Goal: Task Accomplishment & Management: Complete application form

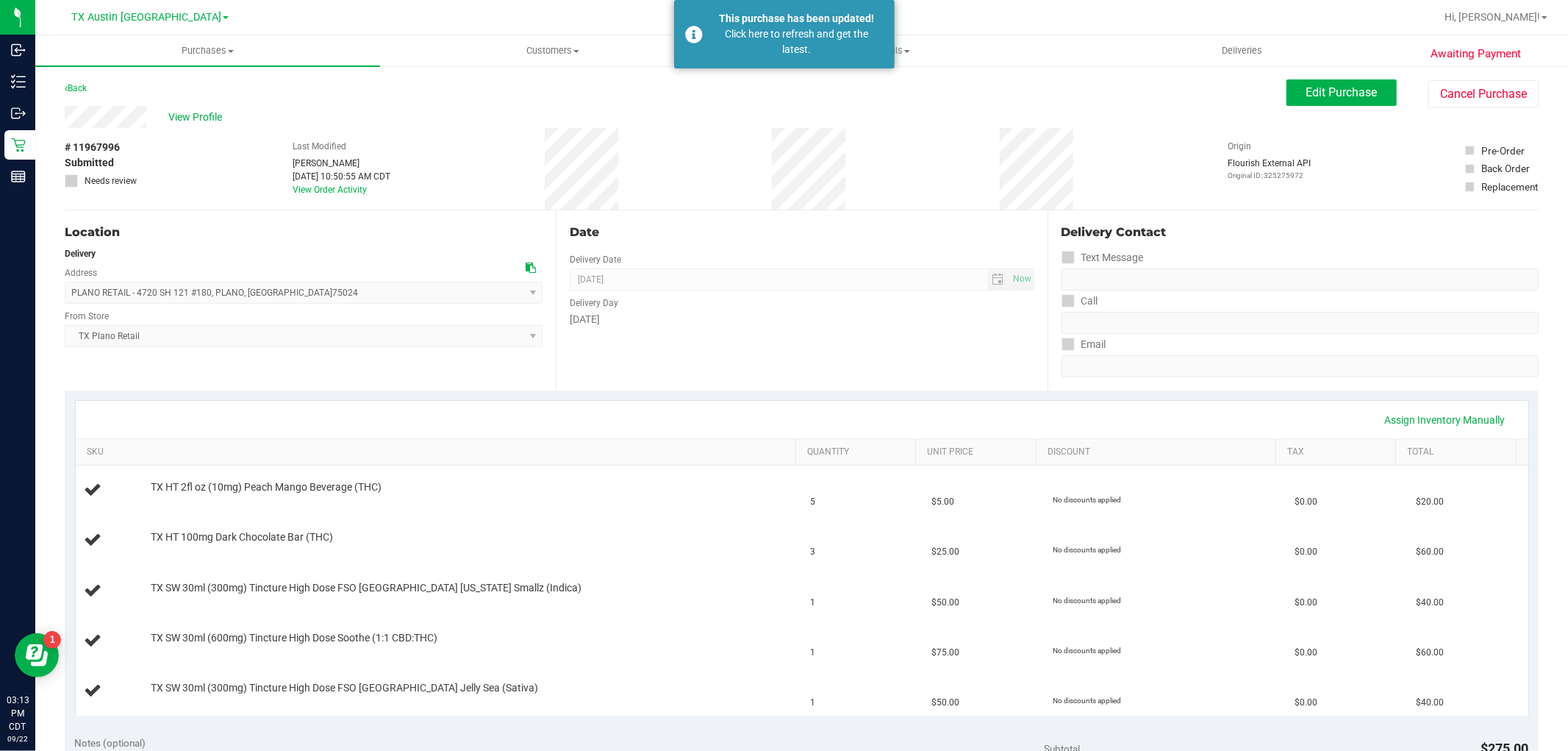
scroll to position [163, 0]
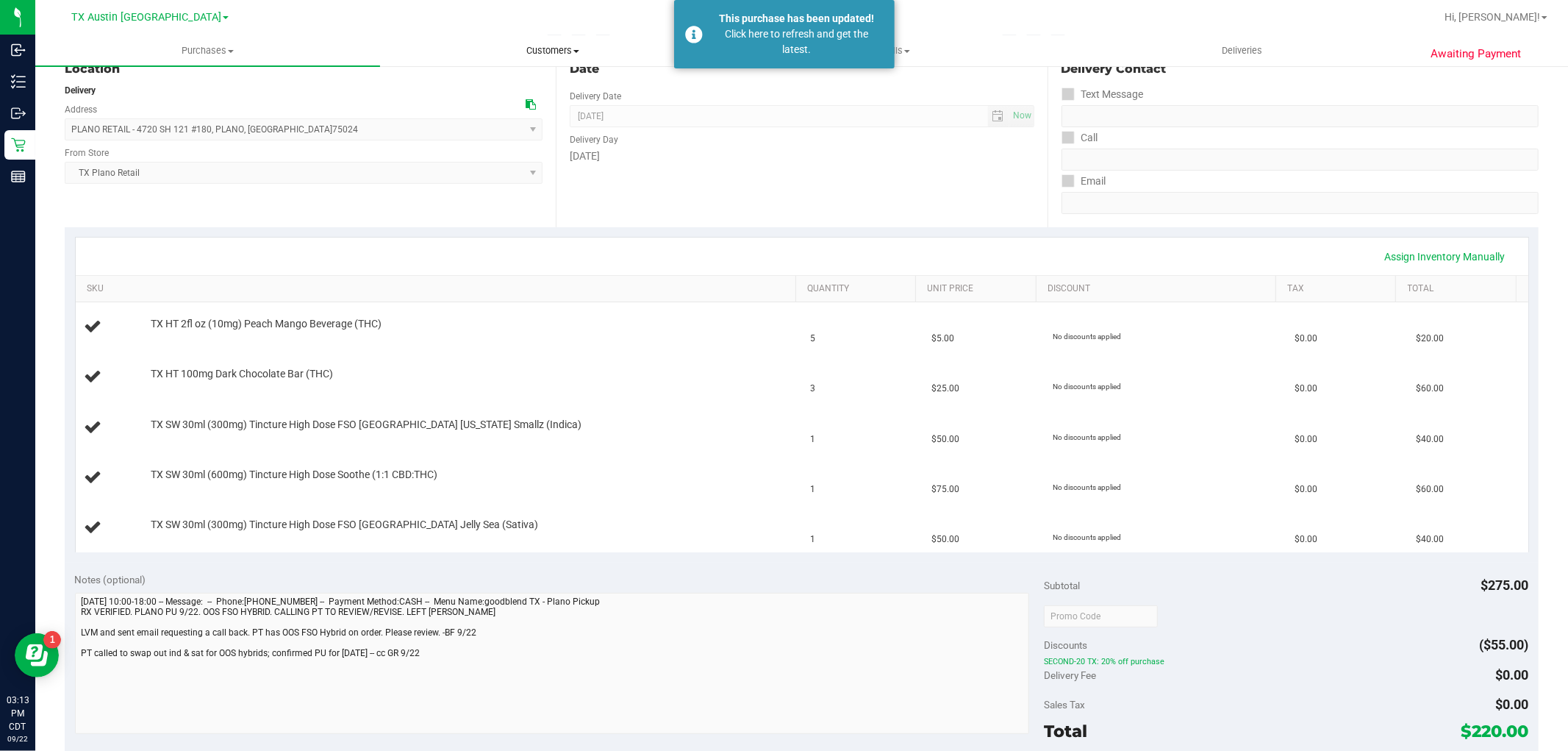
click at [572, 51] on span "Customers" at bounding box center [552, 51] width 343 height 14
click at [553, 92] on li "All customers" at bounding box center [552, 89] width 345 height 18
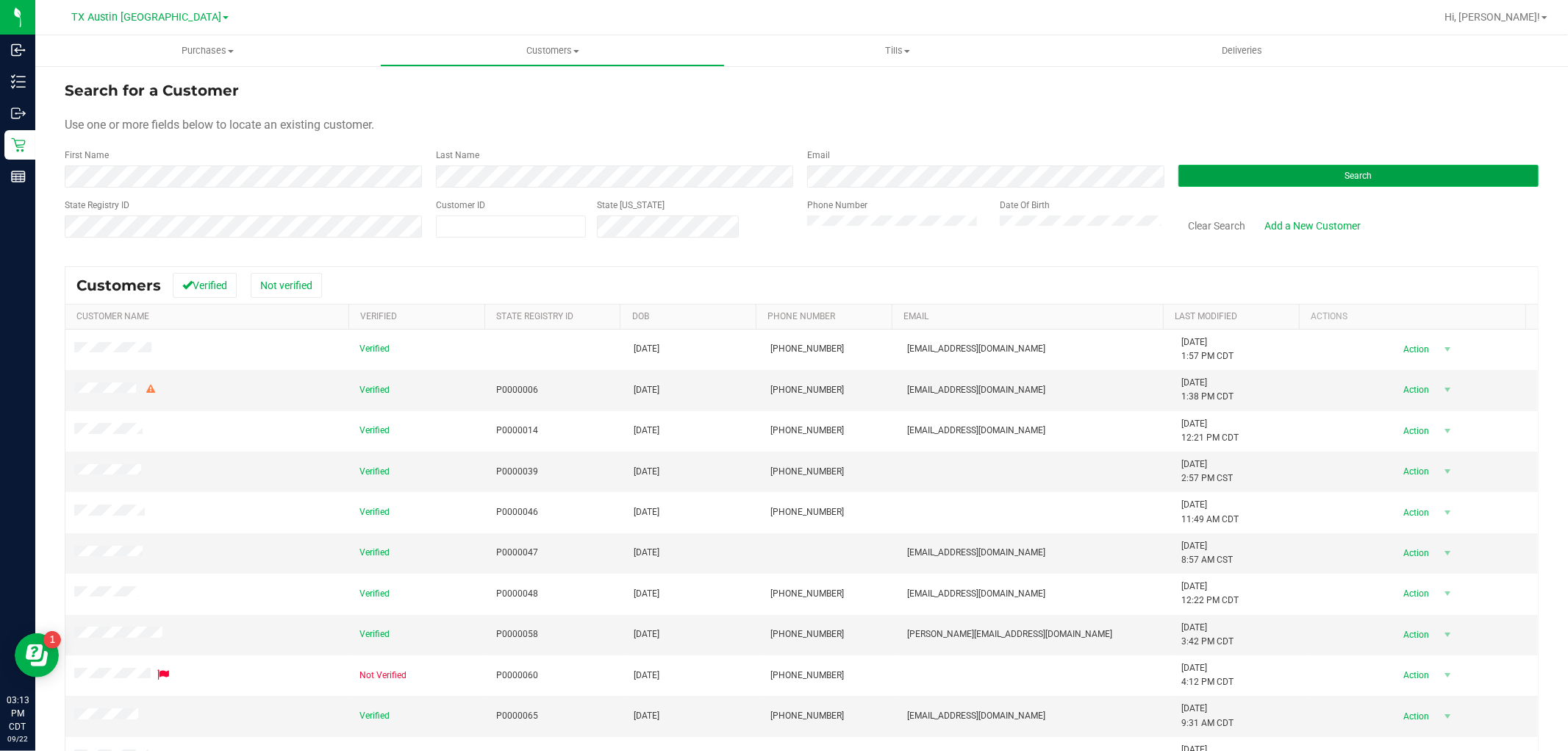
click at [1217, 185] on button "Search" at bounding box center [1358, 176] width 360 height 22
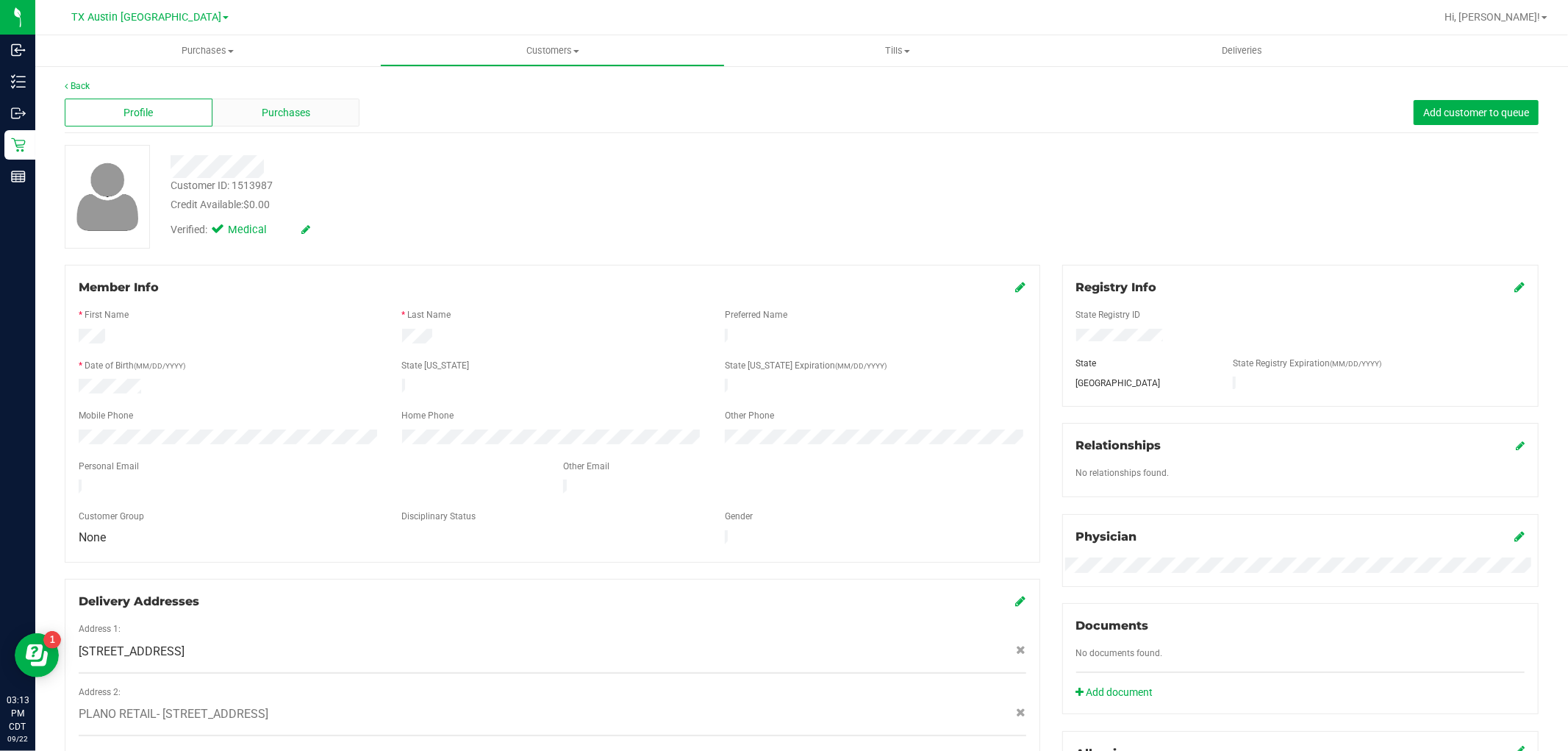
click at [283, 100] on div "Purchases" at bounding box center [286, 112] width 148 height 28
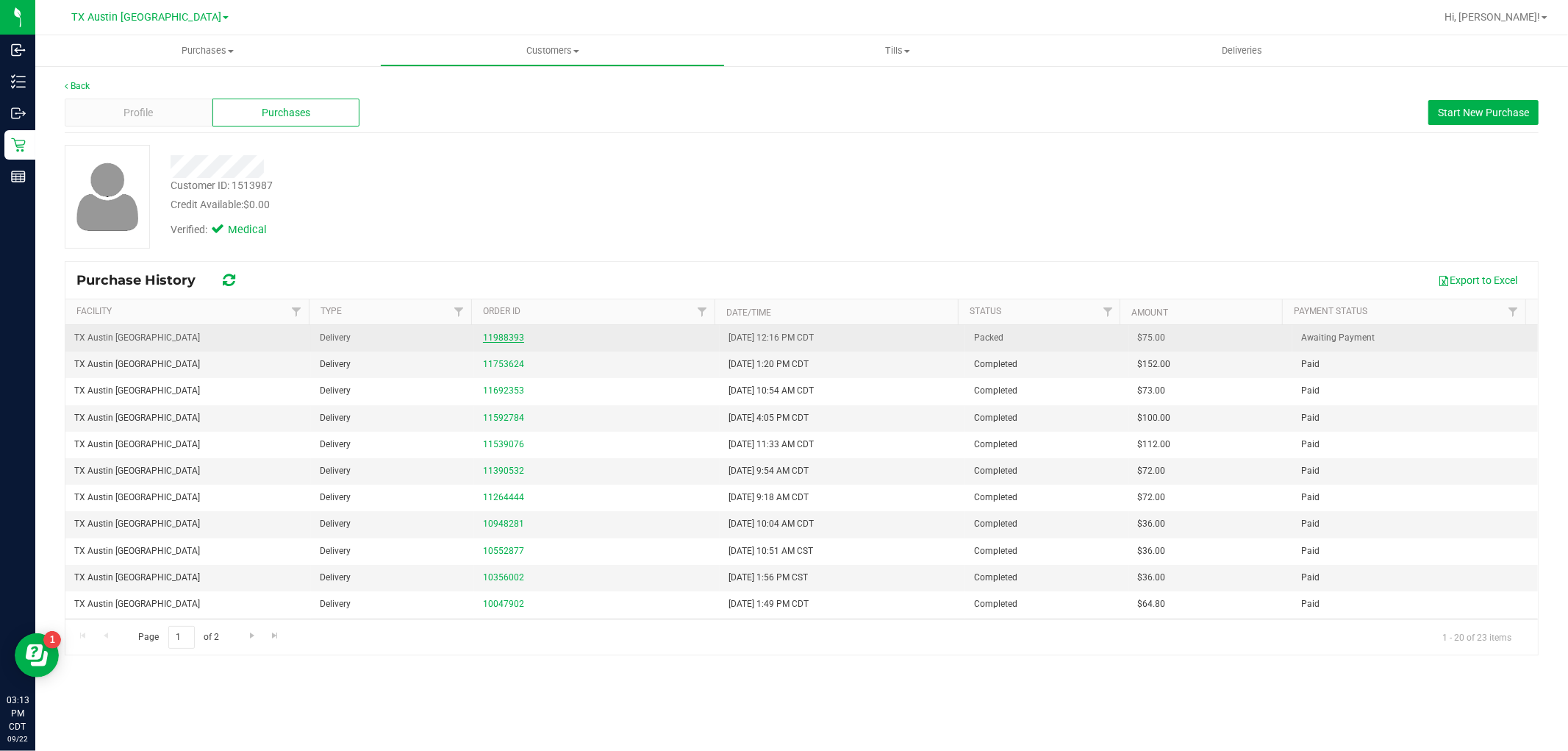
click at [498, 336] on link "11988393" at bounding box center [504, 338] width 41 height 10
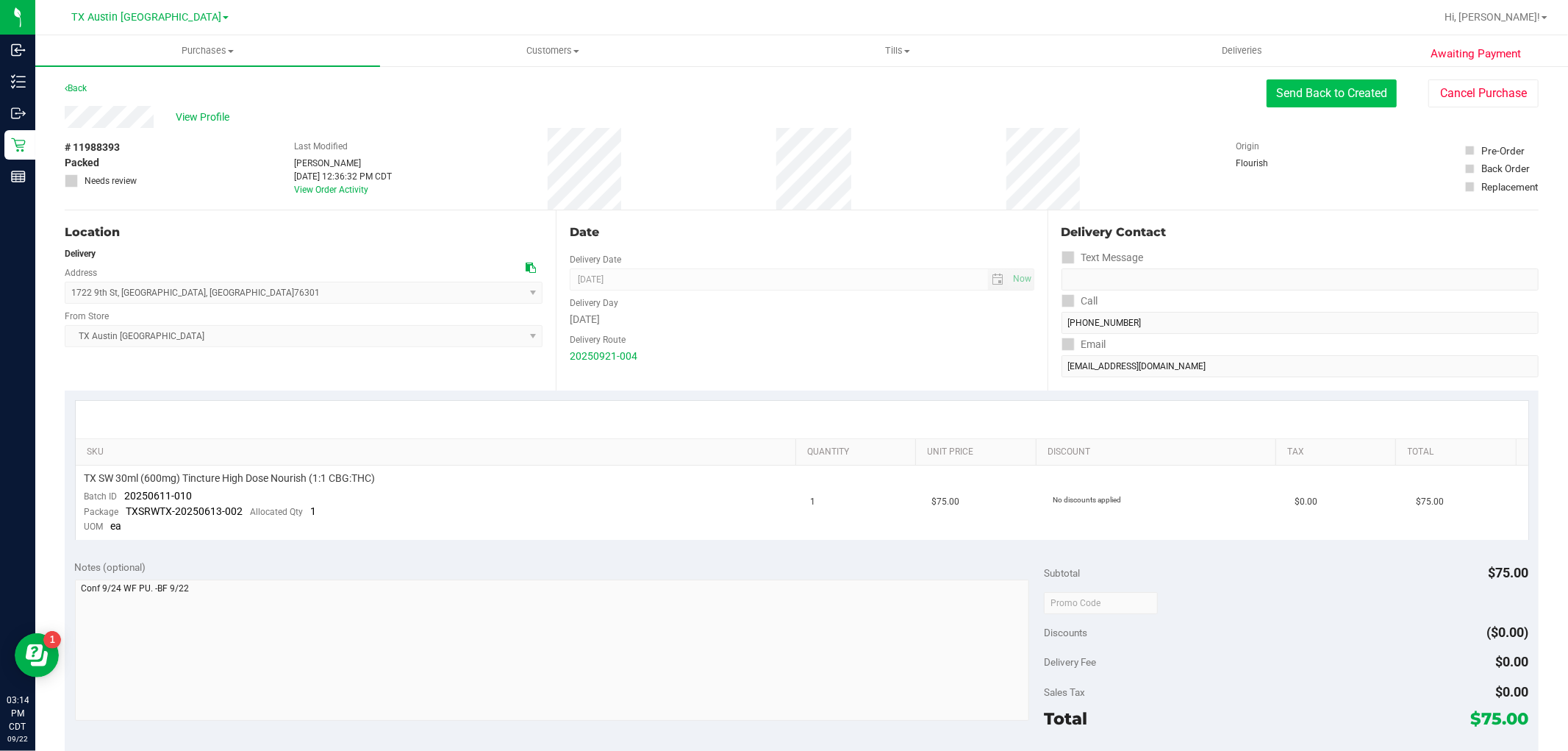
click at [1310, 86] on button "Send Back to Created" at bounding box center [1332, 93] width 130 height 28
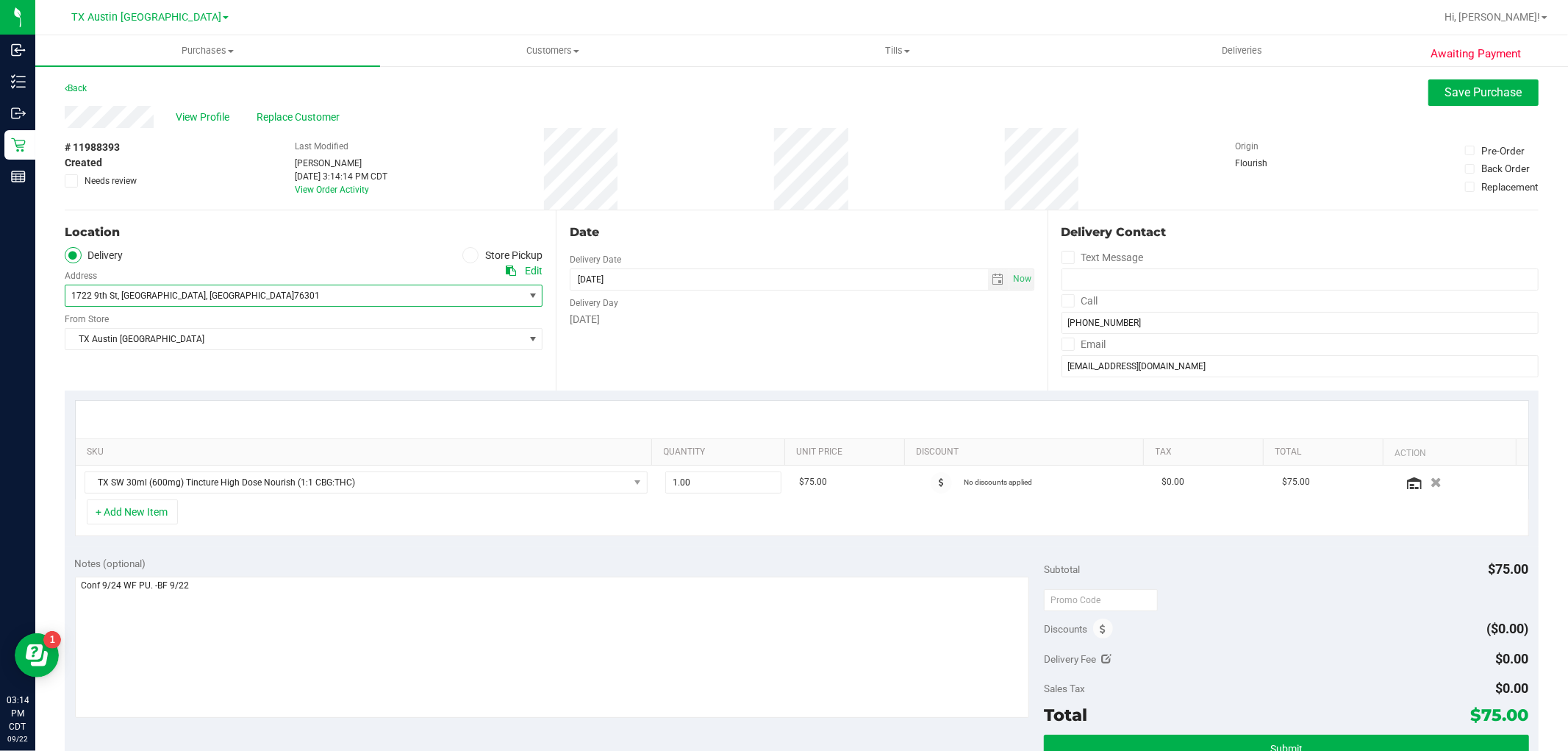
click at [527, 291] on span "select" at bounding box center [533, 295] width 12 height 12
click at [908, 365] on div "Date Delivery Date 09/24/2025 Now 09/24/2025 08:00 AM Now Delivery Day Wednesday" at bounding box center [801, 300] width 491 height 181
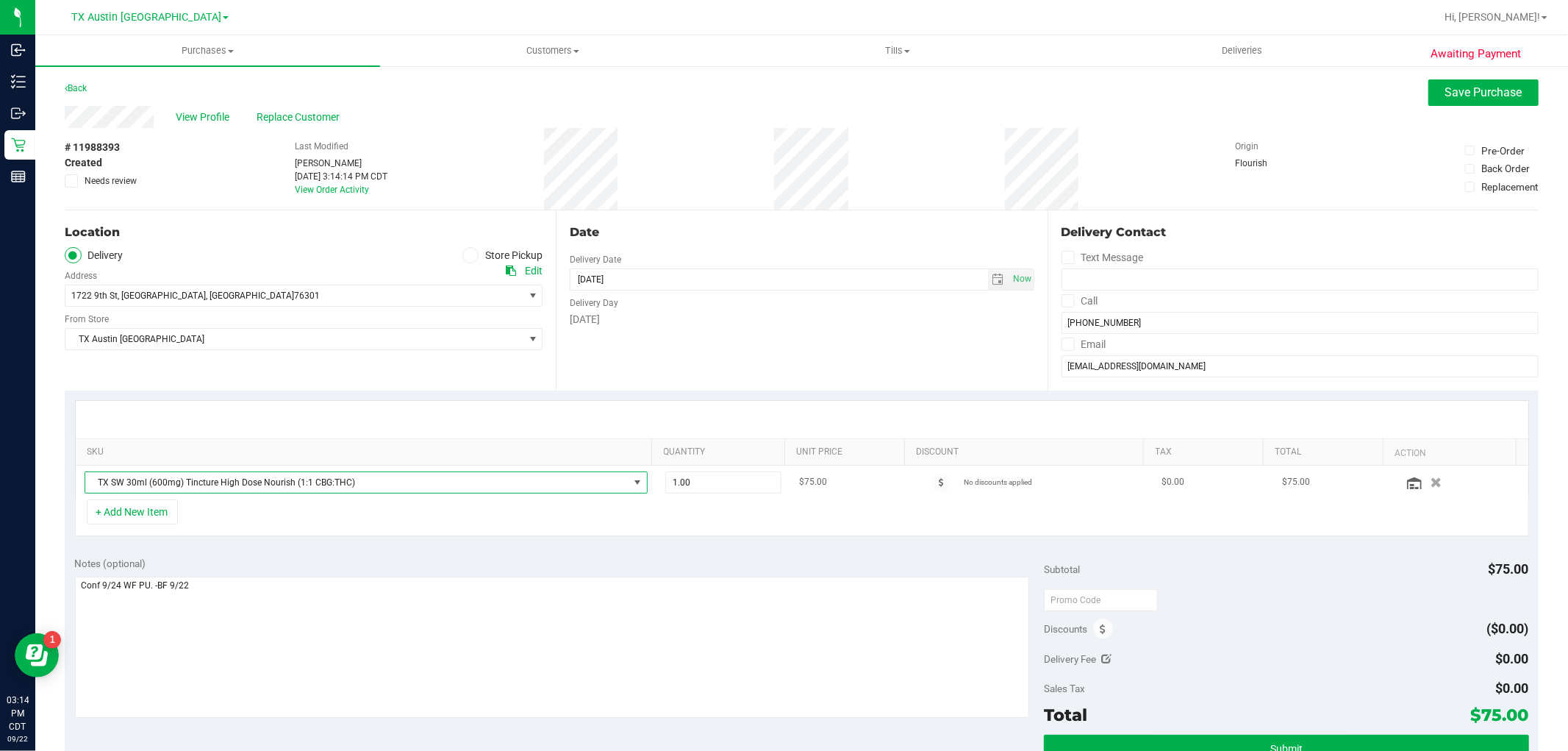
click at [632, 482] on span "NO DATA FOUND" at bounding box center [638, 483] width 12 height 12
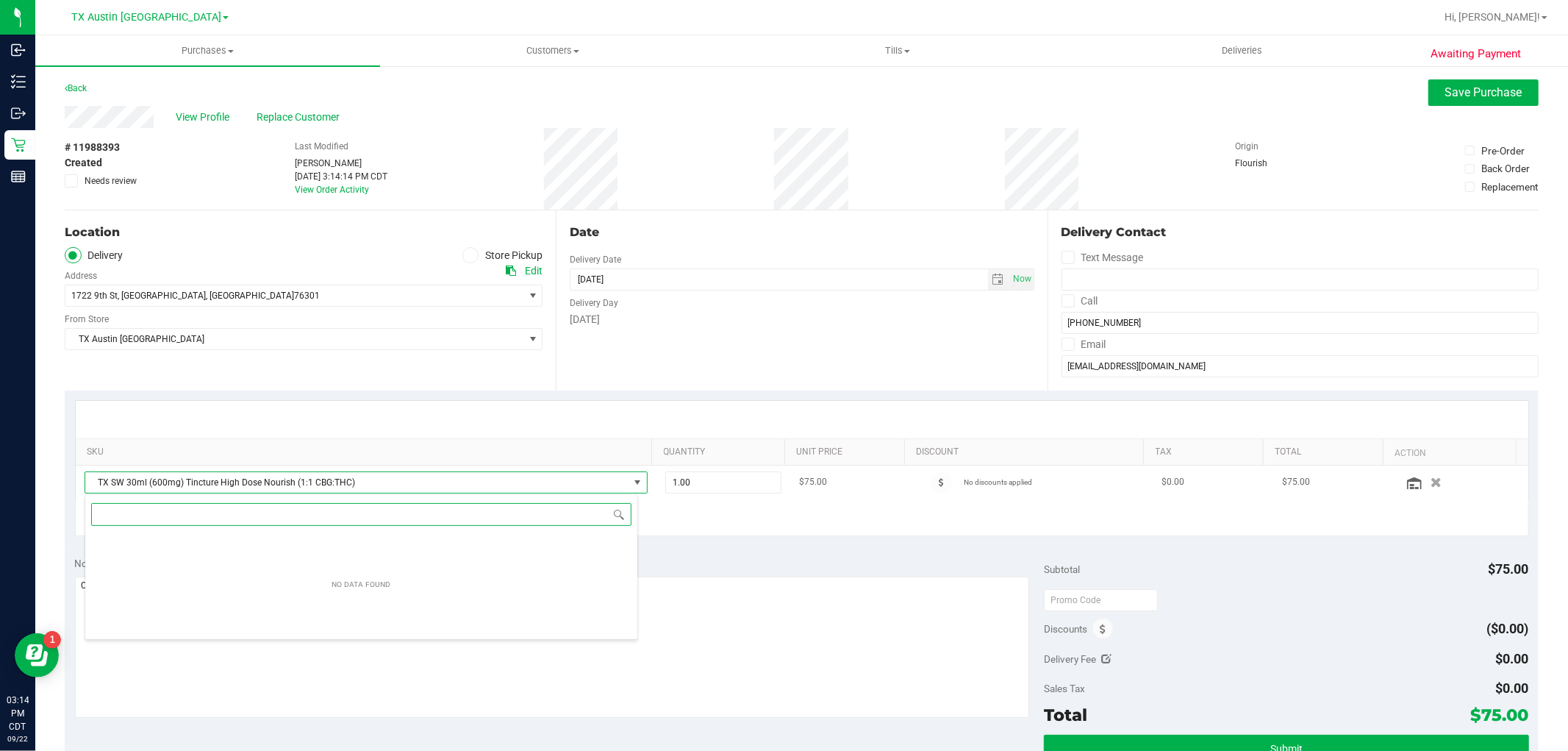
scroll to position [22, 548]
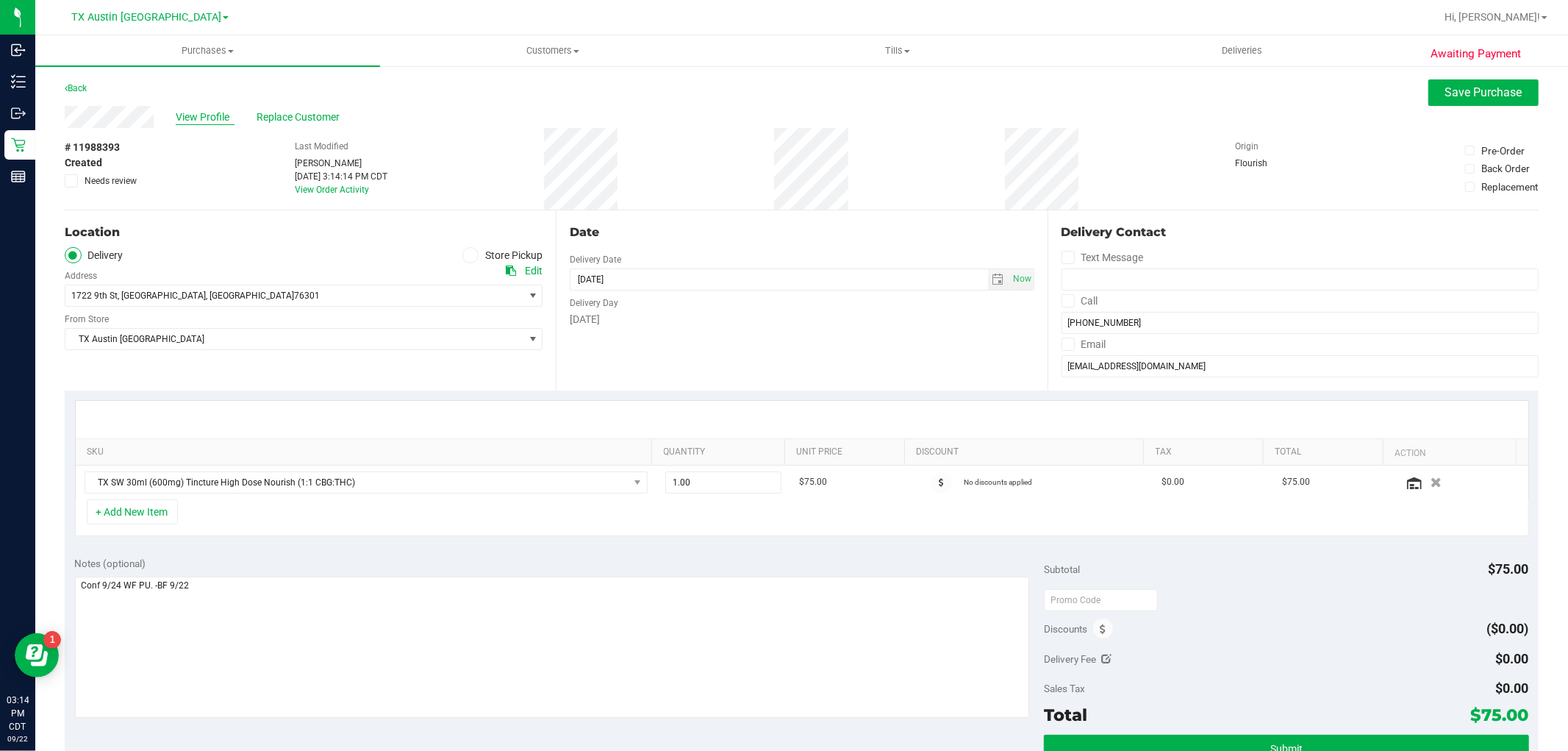
click at [213, 122] on span "View Profile" at bounding box center [205, 117] width 59 height 15
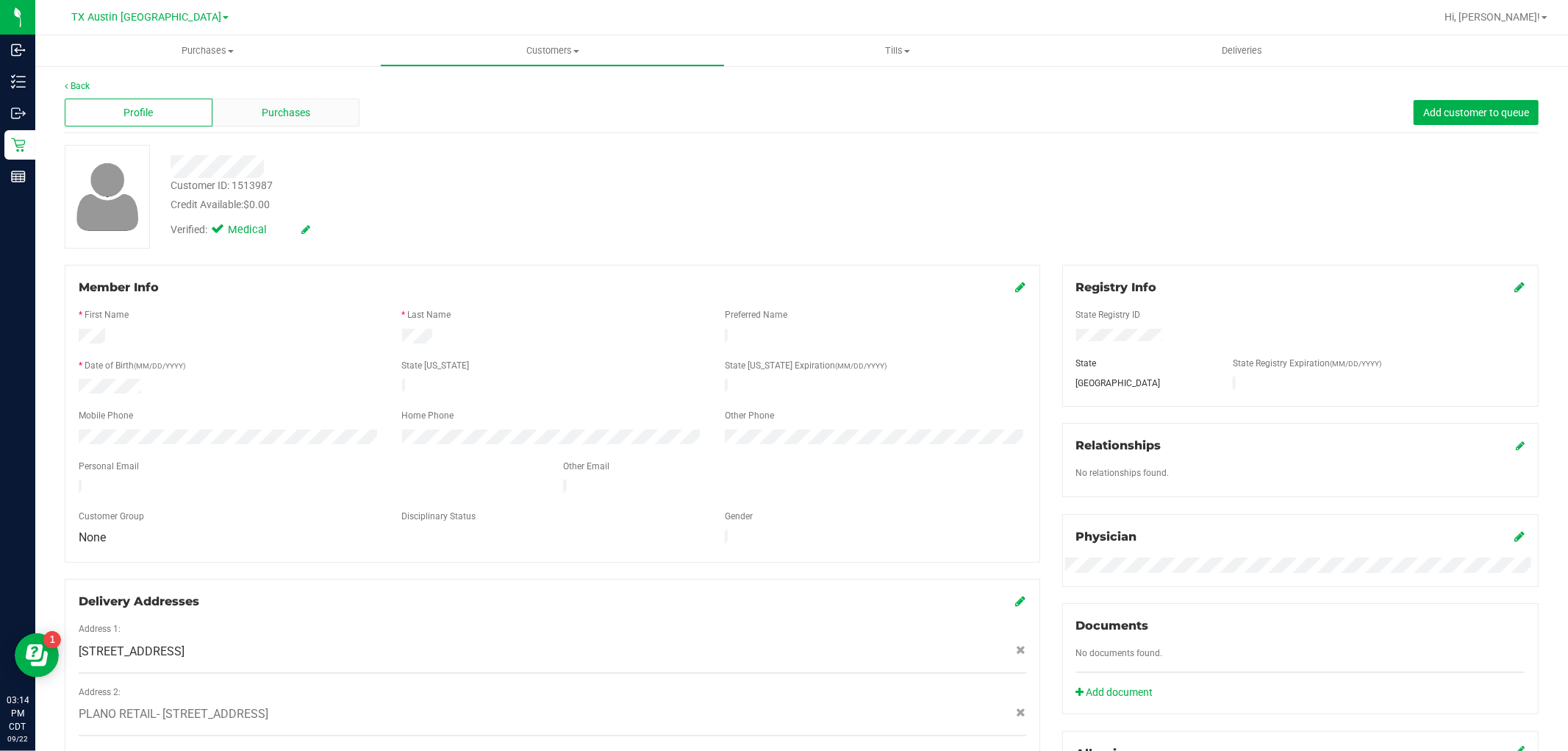
click at [312, 121] on div "Purchases" at bounding box center [286, 112] width 148 height 28
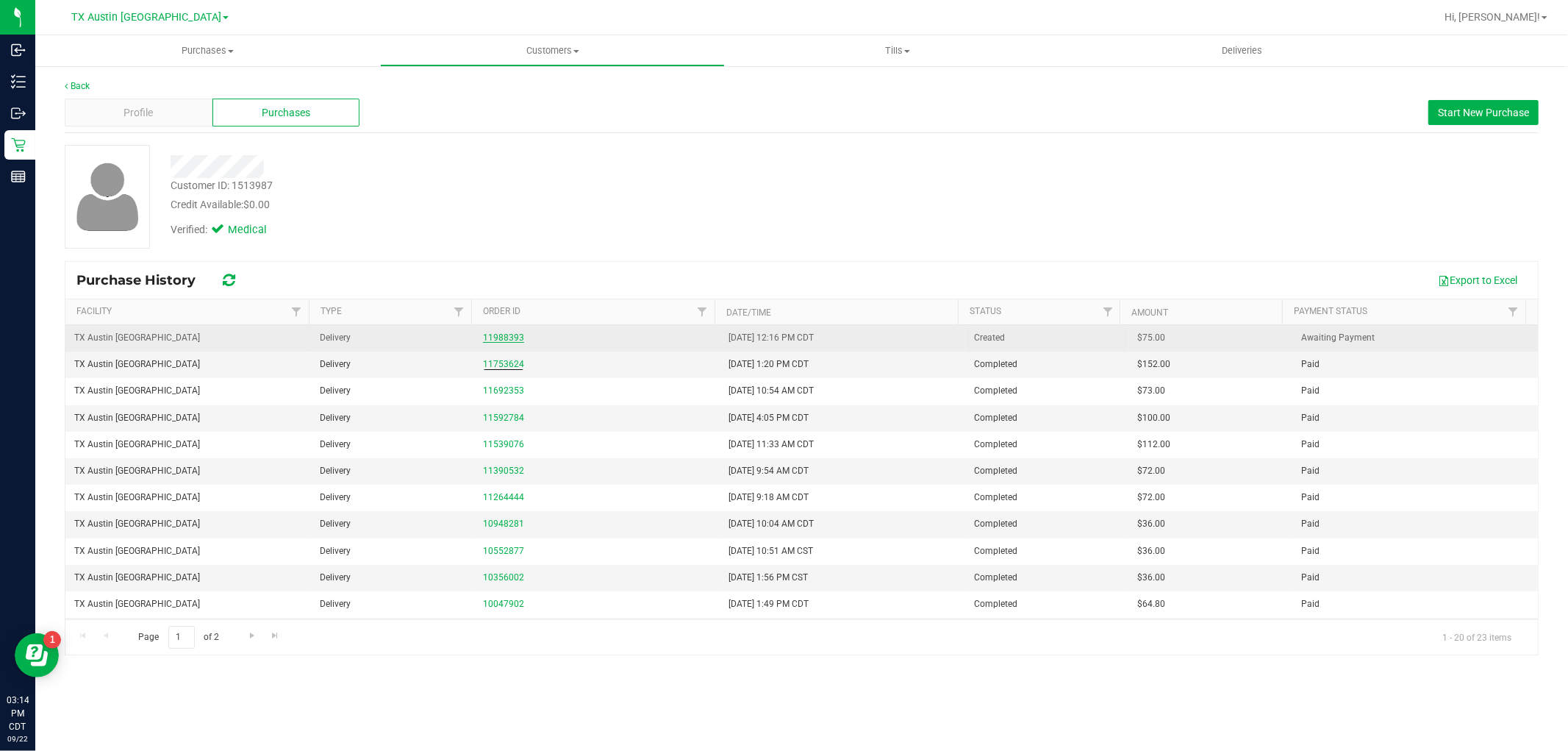
click at [503, 337] on link "11988393" at bounding box center [504, 338] width 41 height 10
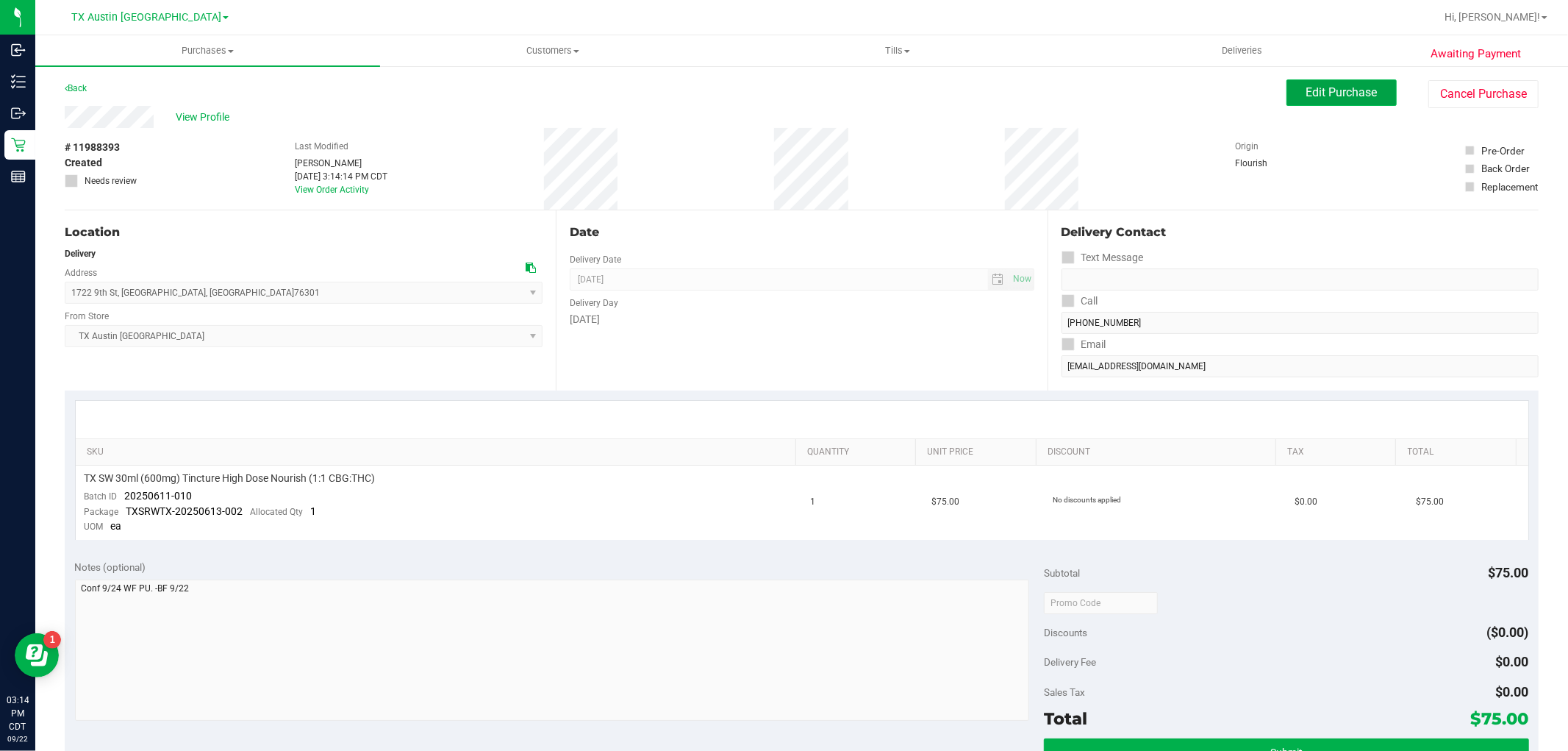
click at [1290, 89] on button "Edit Purchase" at bounding box center [1341, 92] width 110 height 26
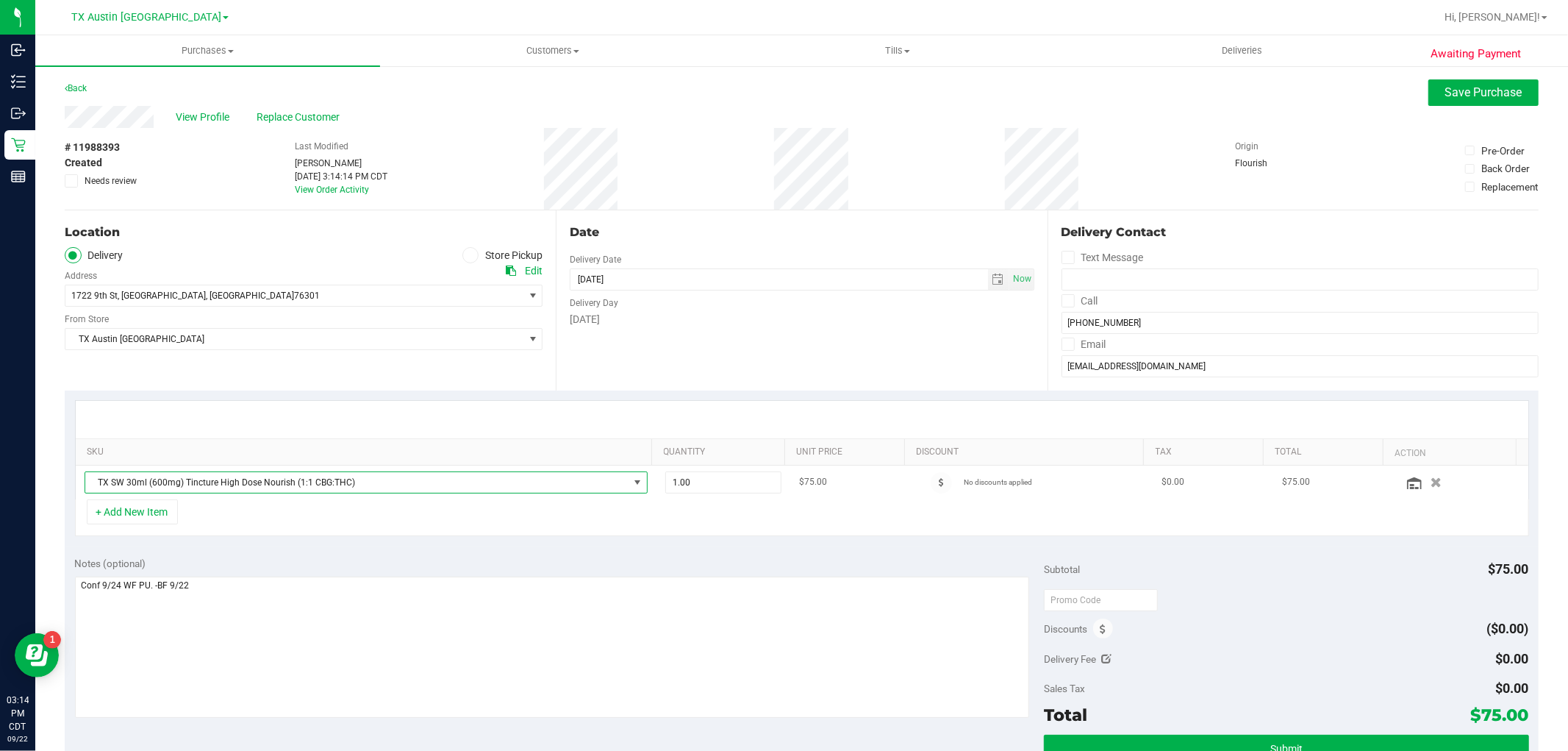
click at [509, 480] on span "TX SW 30ml (600mg) Tincture High Dose Nourish (1:1 CBG:THC)" at bounding box center [357, 483] width 543 height 20
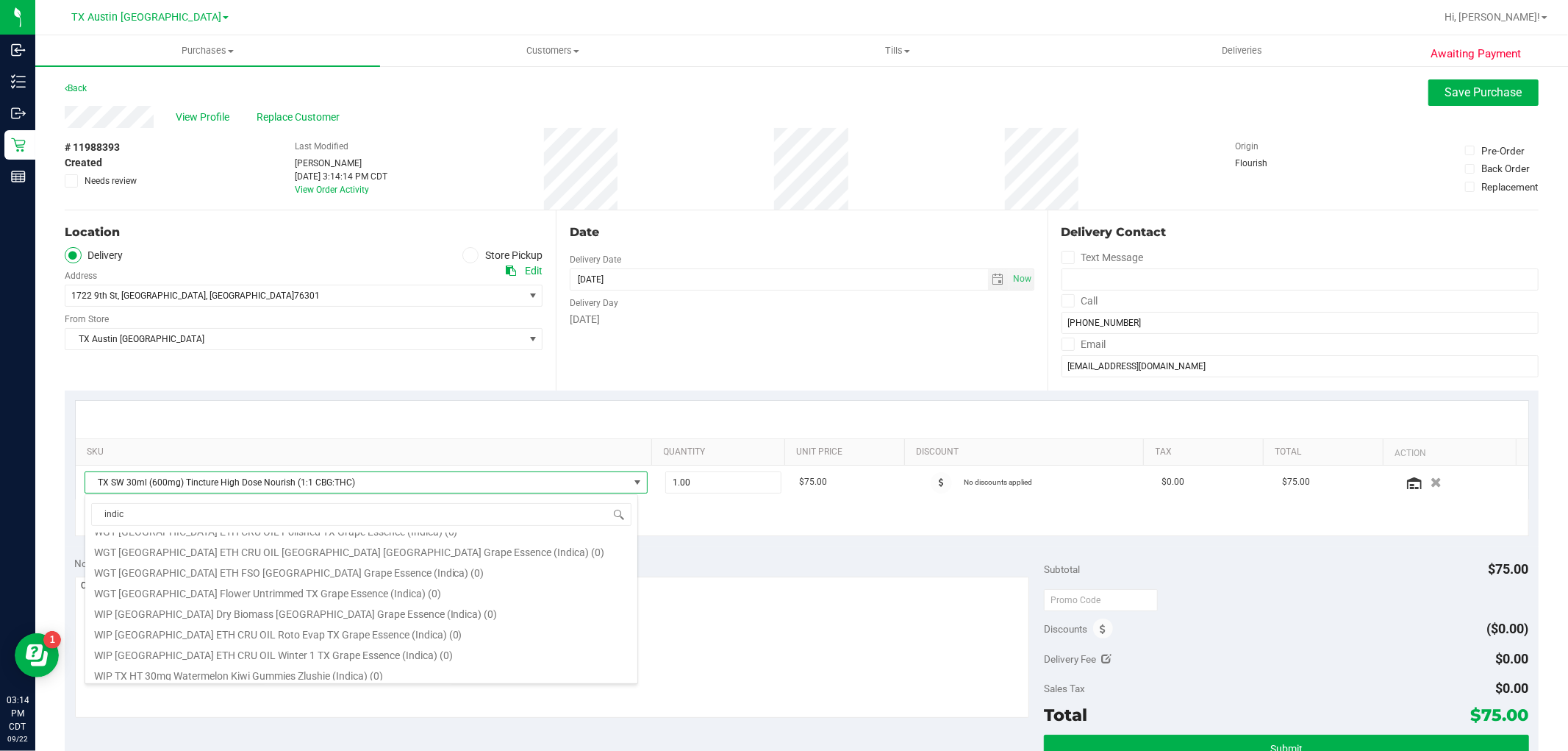
scroll to position [265, 0]
type input "indic"
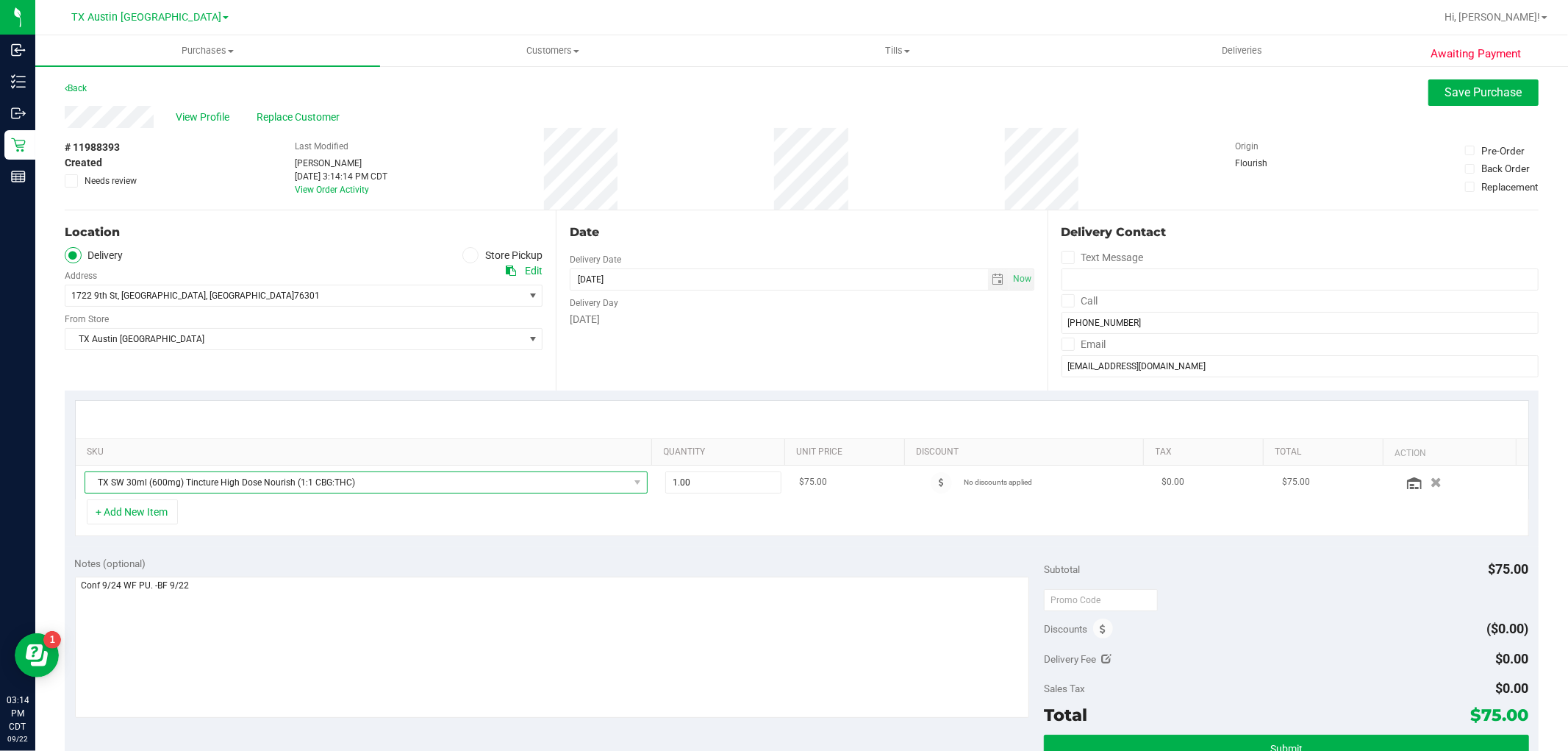
click at [326, 484] on span "TX SW 30ml (600mg) Tincture High Dose Nourish (1:1 CBG:THC)" at bounding box center [357, 483] width 543 height 20
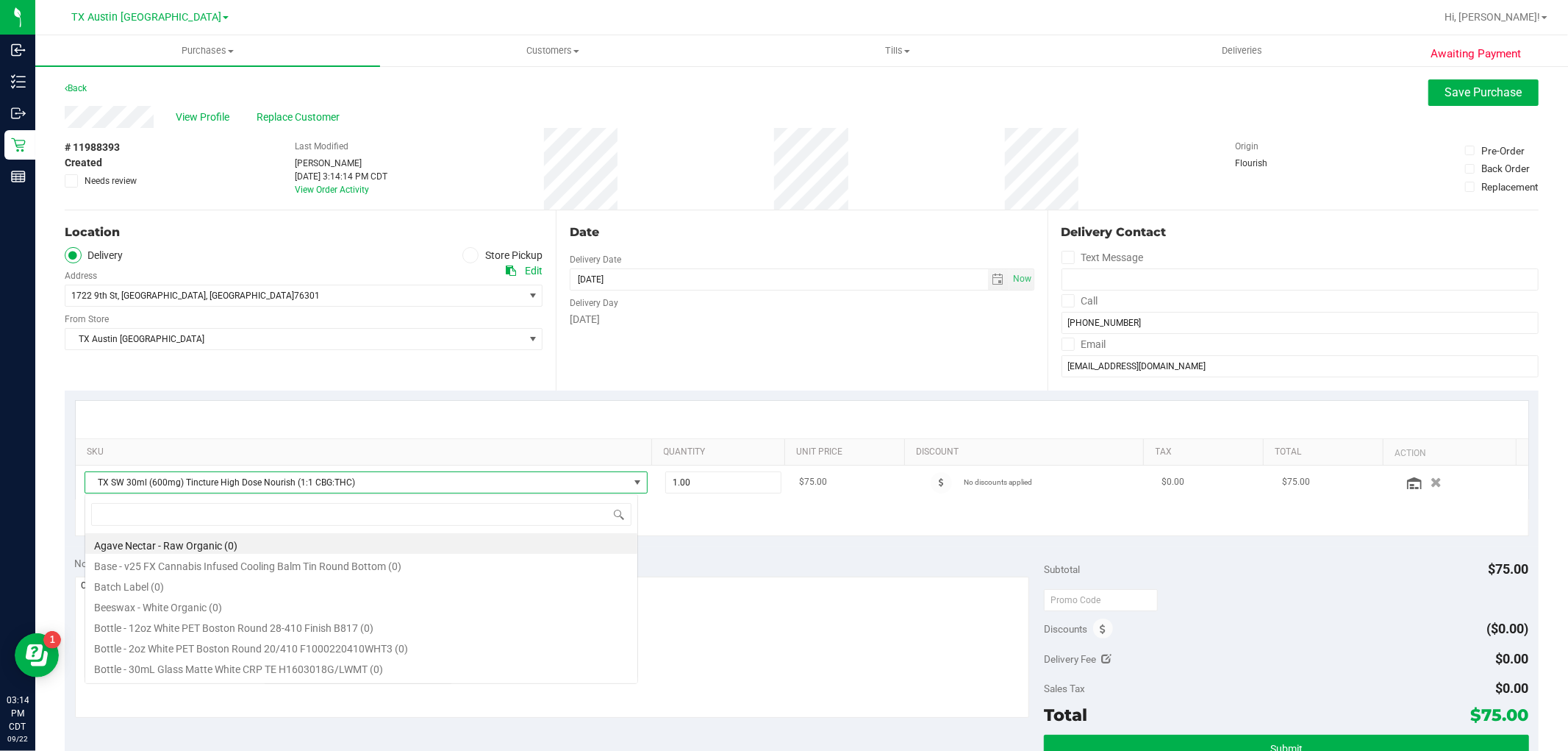
scroll to position [22, 553]
type input "indica"
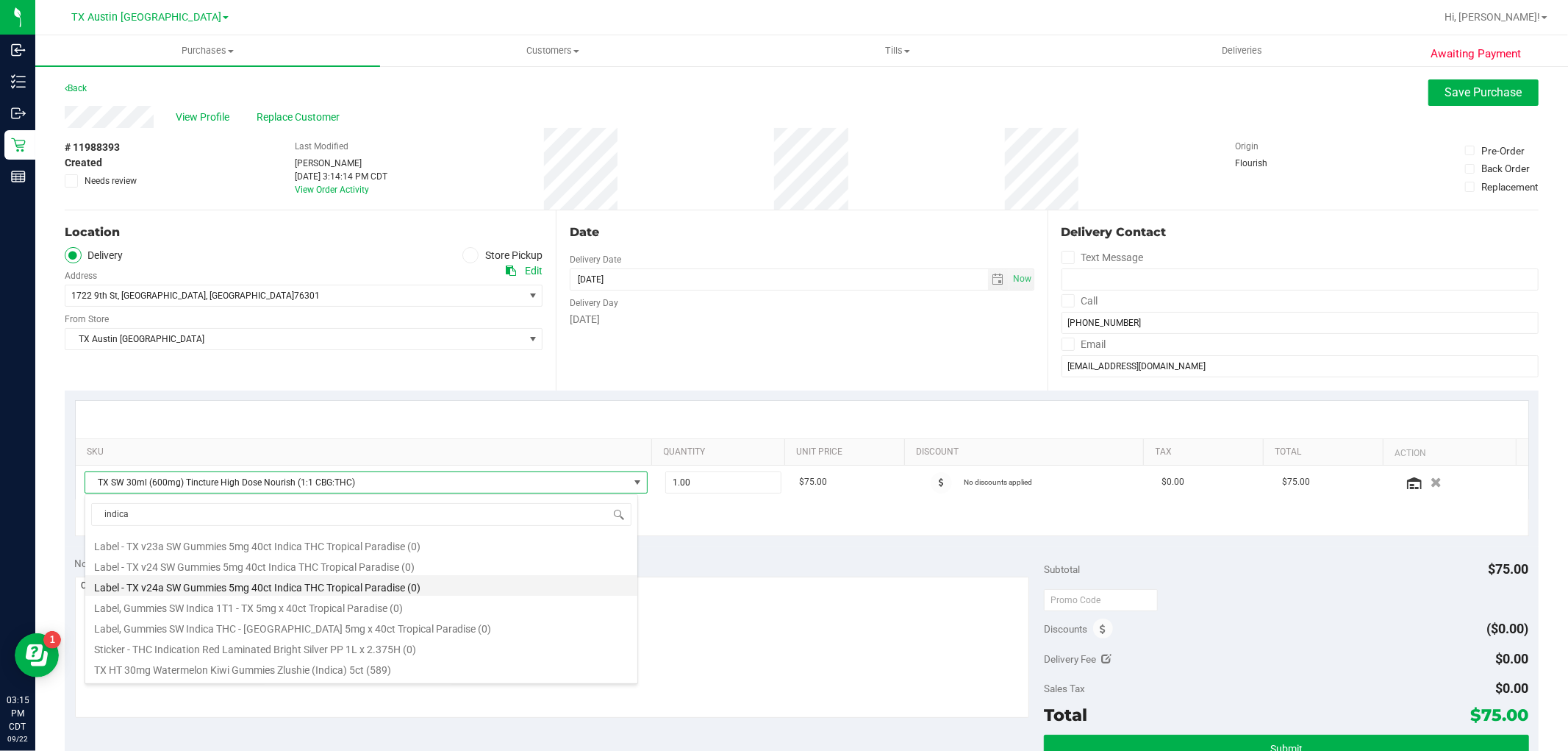
scroll to position [163, 0]
click at [429, 584] on li "TX SW 30ml (300mg) Tincture High Dose FSO TX Georgia Smallz (Indica) (310)" at bounding box center [361, 586] width 552 height 20
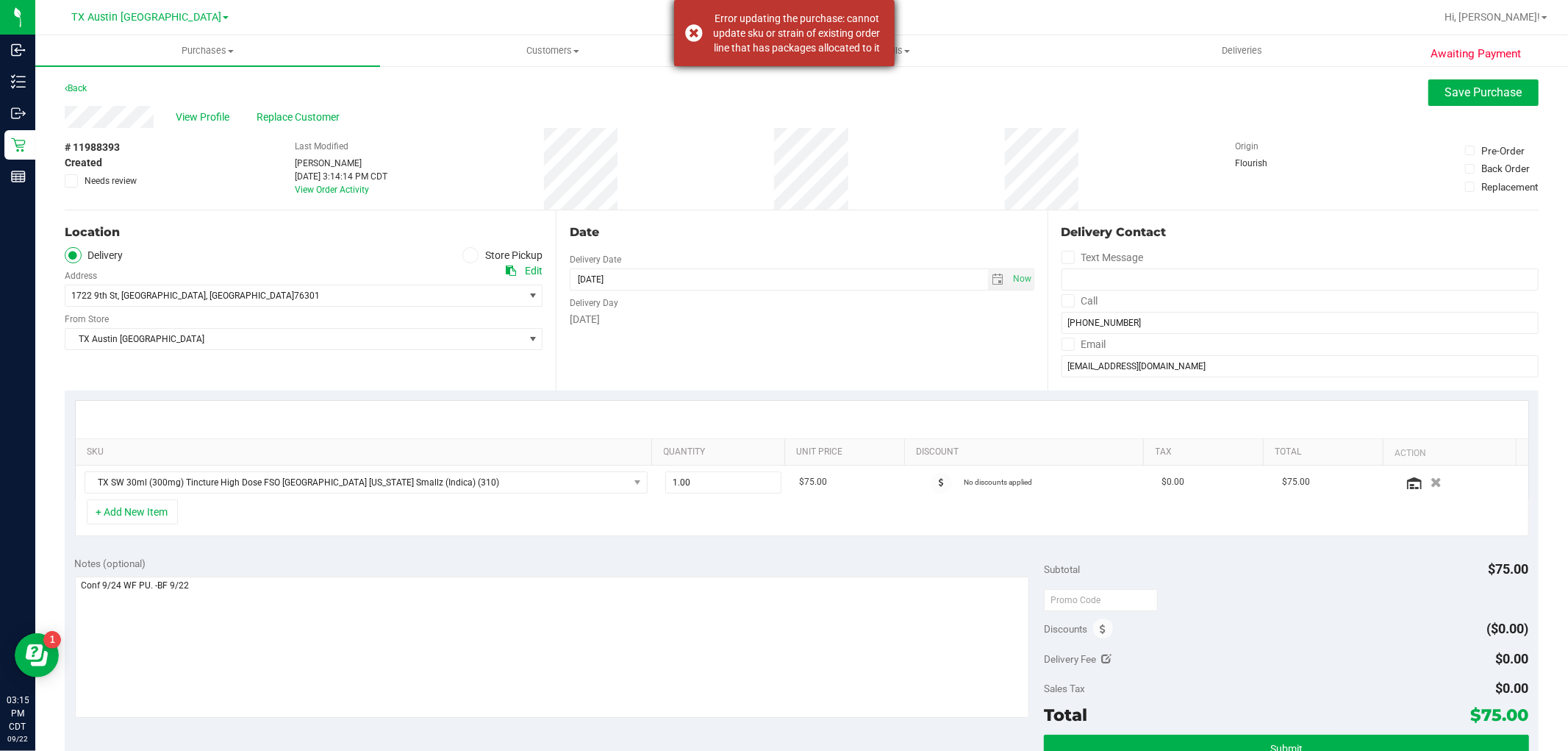
click at [687, 30] on div "Error updating the purchase: cannot update sku or strain of existing order line…" at bounding box center [784, 33] width 220 height 66
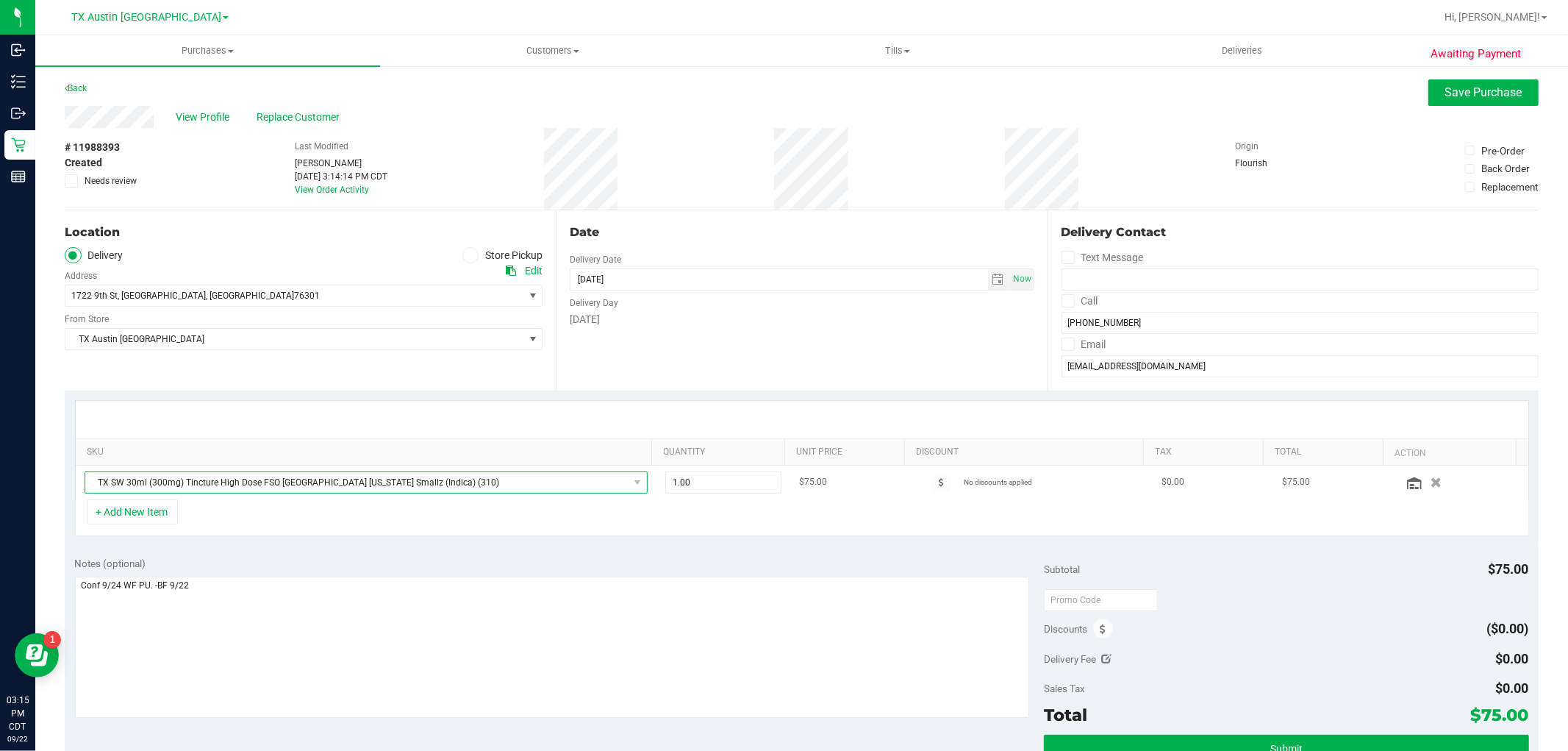
click at [563, 485] on span "TX SW 30ml (300mg) Tincture High Dose FSO TX Georgia Smallz (Indica) (310)" at bounding box center [357, 483] width 543 height 20
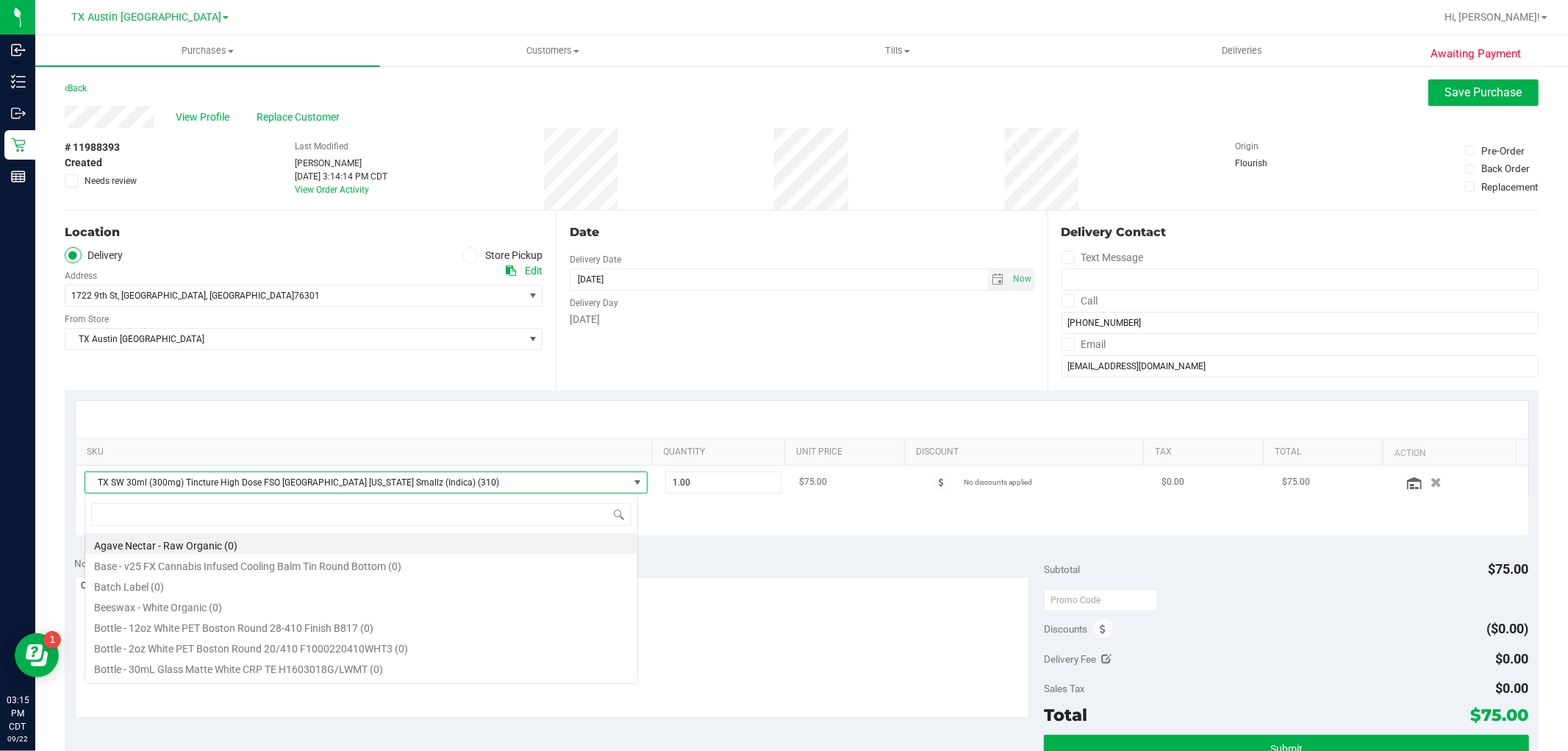
scroll to position [22, 553]
click at [773, 527] on div "+ Add New Item" at bounding box center [802, 518] width 1454 height 37
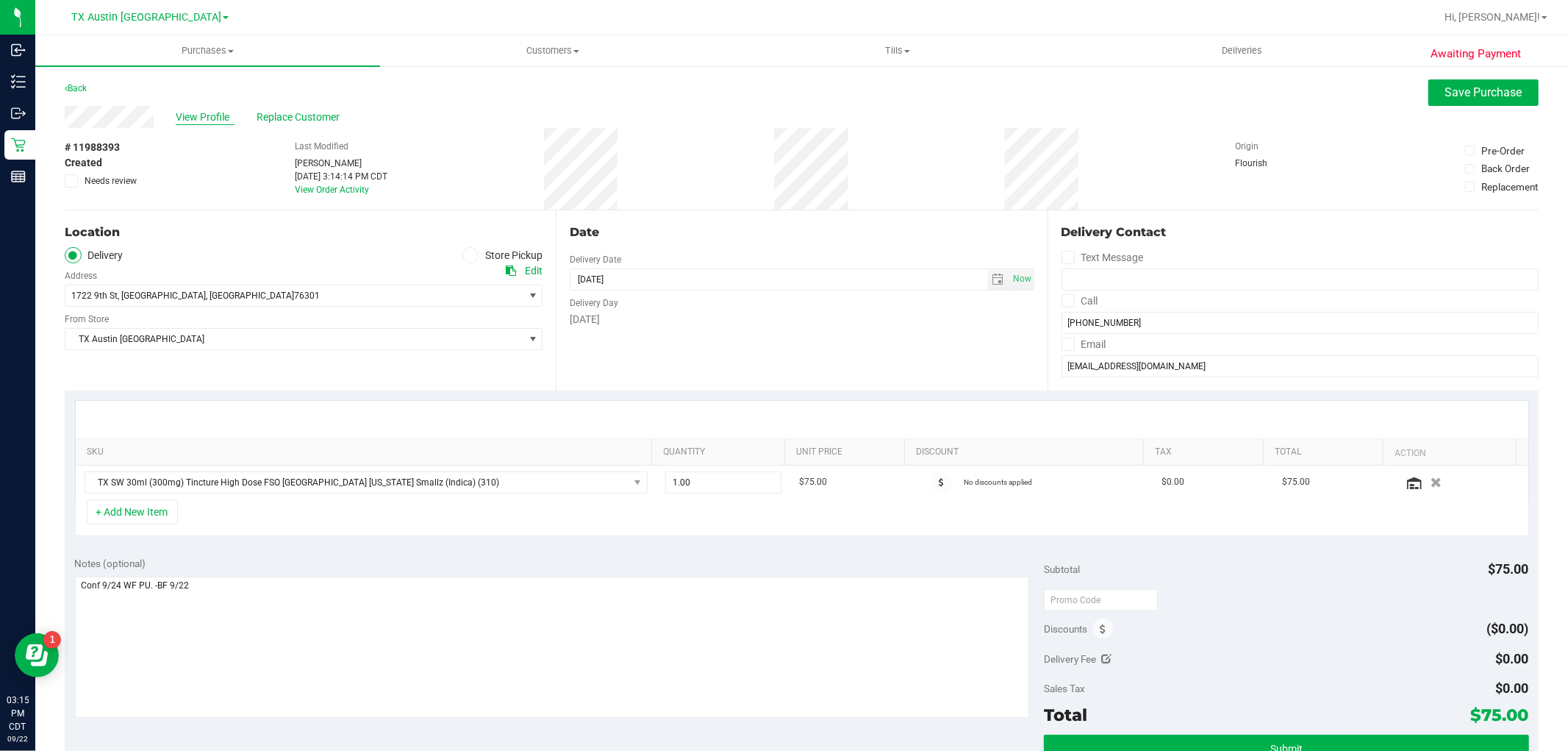
click at [191, 118] on span "View Profile" at bounding box center [205, 117] width 59 height 15
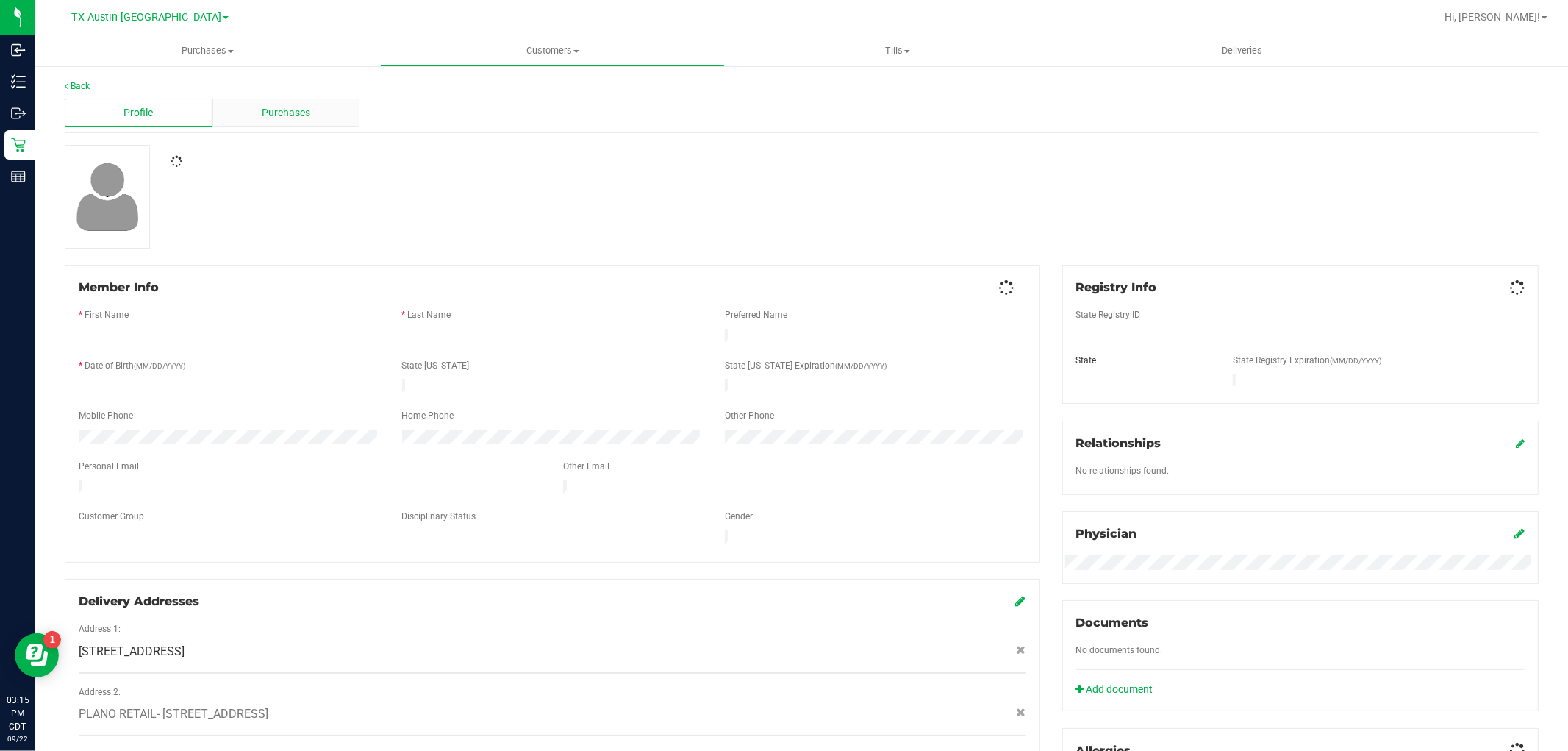
click at [269, 111] on span "Purchases" at bounding box center [286, 113] width 49 height 15
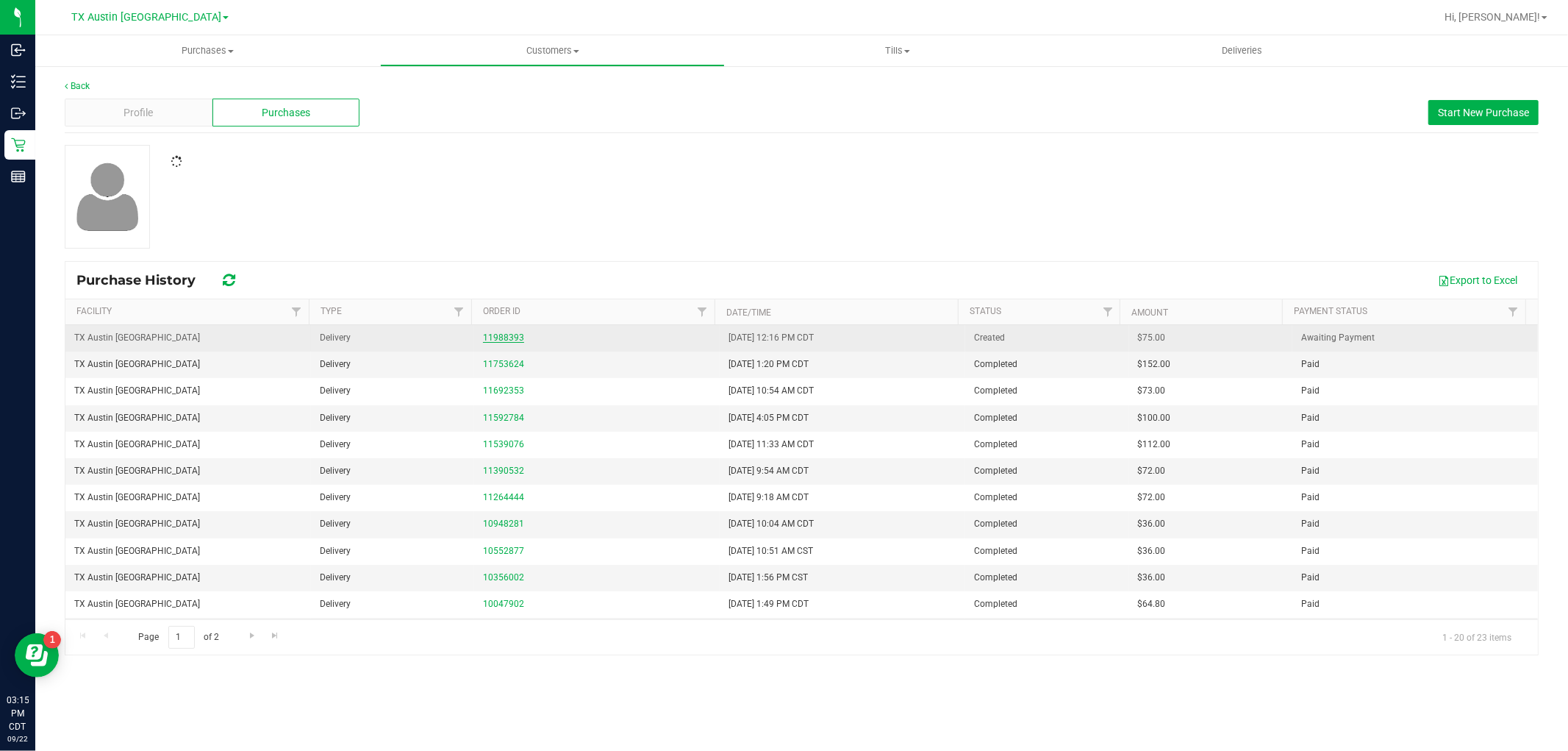
click at [497, 342] on link "11988393" at bounding box center [504, 338] width 41 height 10
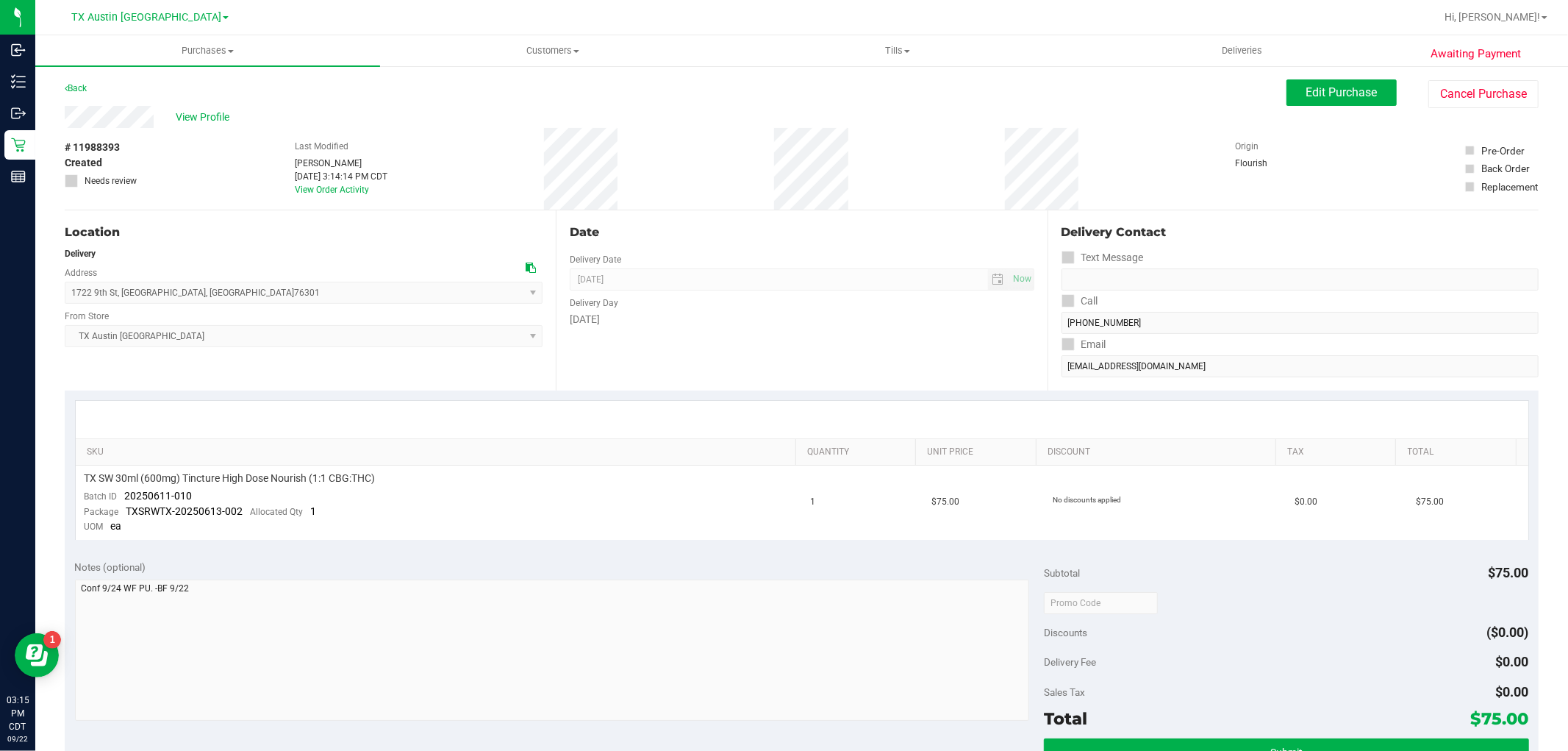
click at [67, 121] on div "View Profile" at bounding box center [676, 117] width 1222 height 22
click at [1339, 95] on span "Edit Purchase" at bounding box center [1342, 92] width 72 height 14
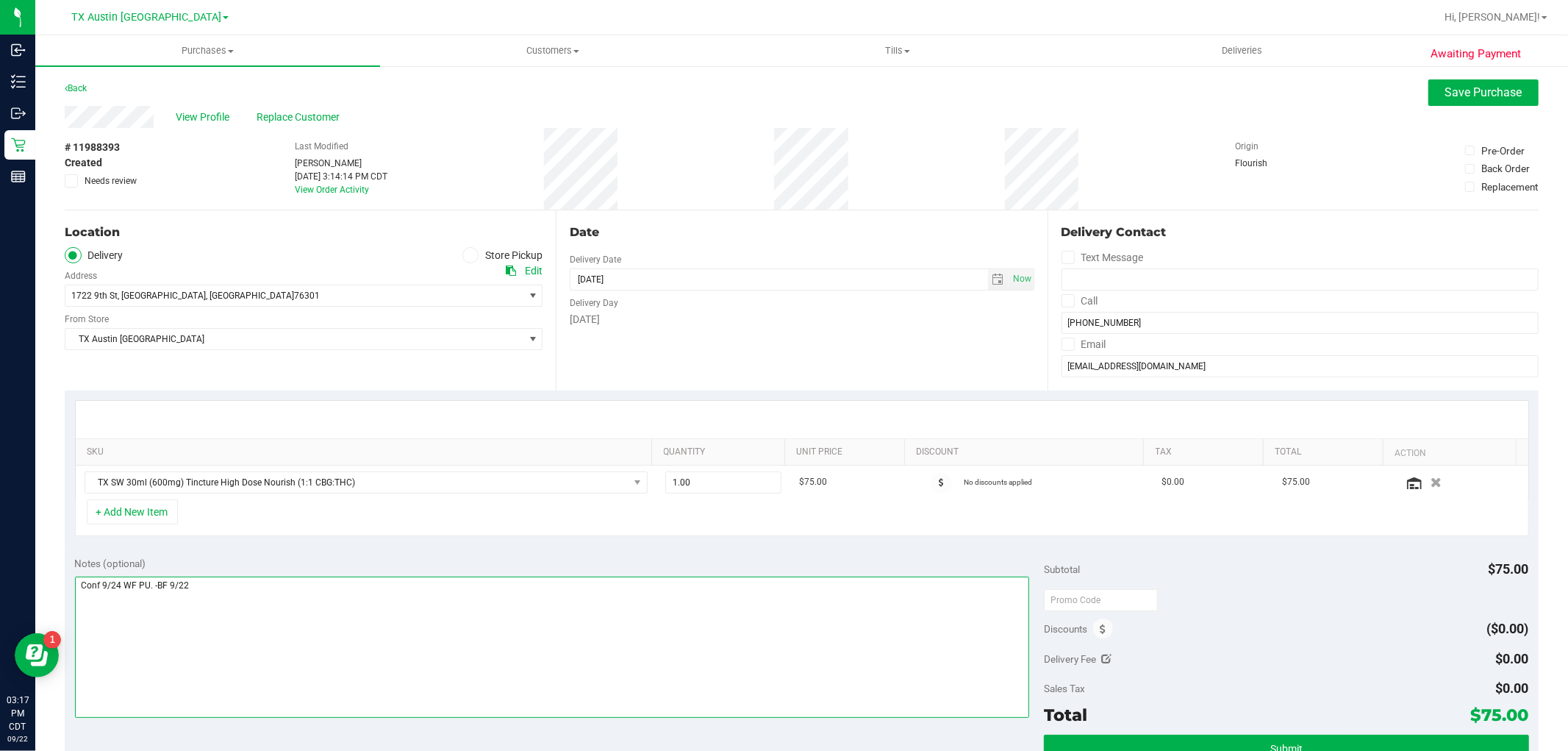
click at [343, 607] on textarea at bounding box center [552, 646] width 955 height 141
type textarea "Conf 9/24 WF PU. -BF 9/22 PT called to request two indica tinctures instead of …"
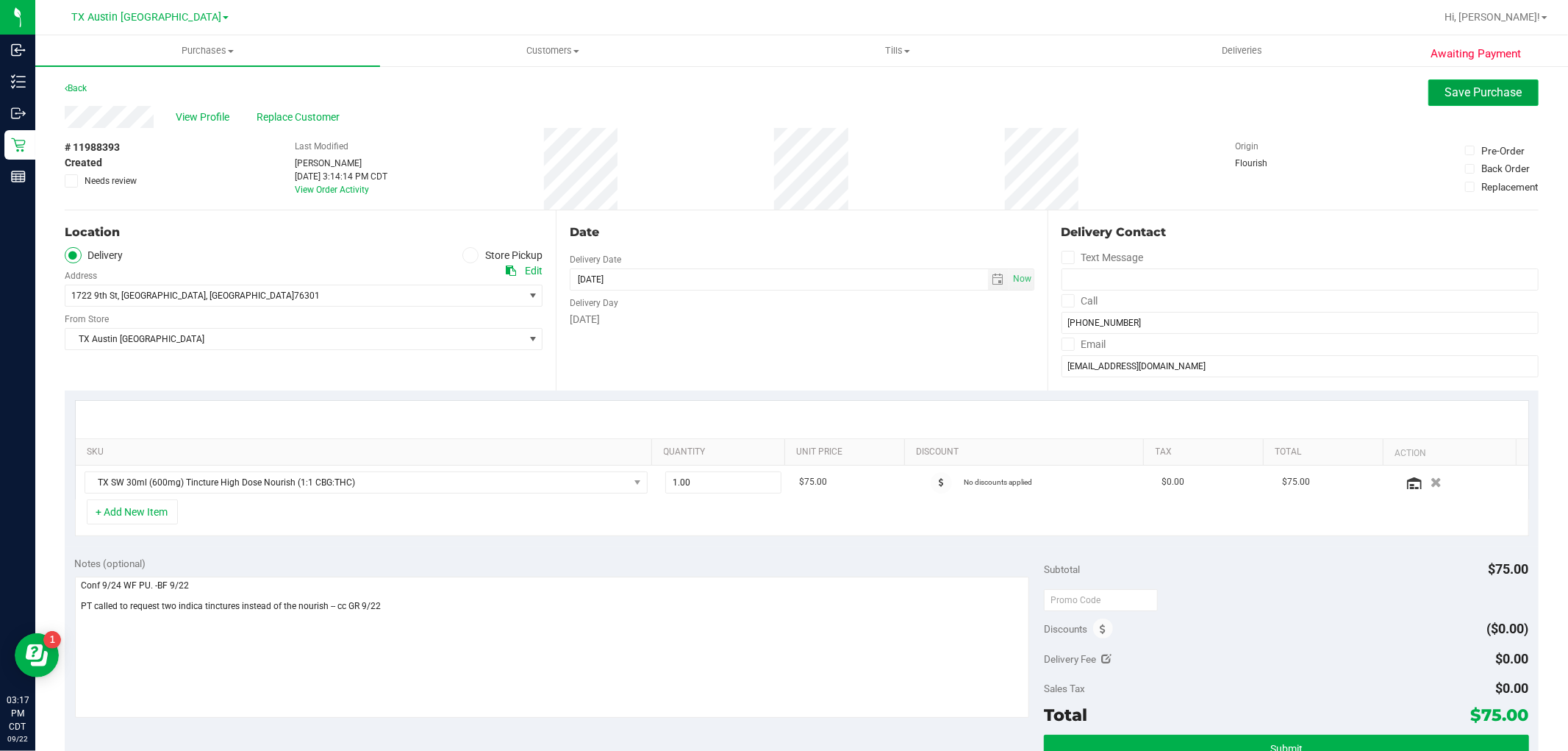
click at [1445, 91] on span "Save Purchase" at bounding box center [1484, 92] width 78 height 14
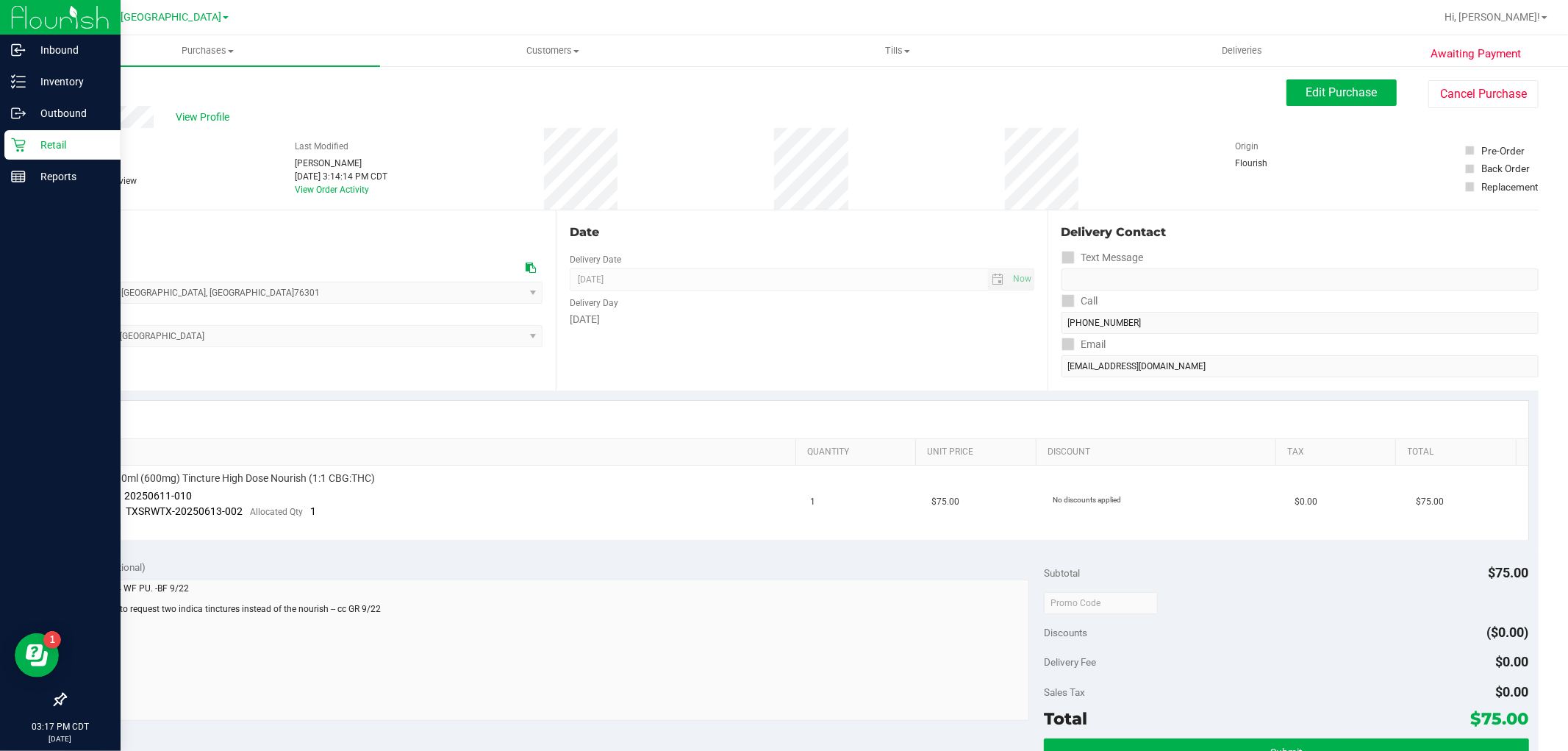
click at [17, 140] on icon at bounding box center [18, 144] width 14 height 14
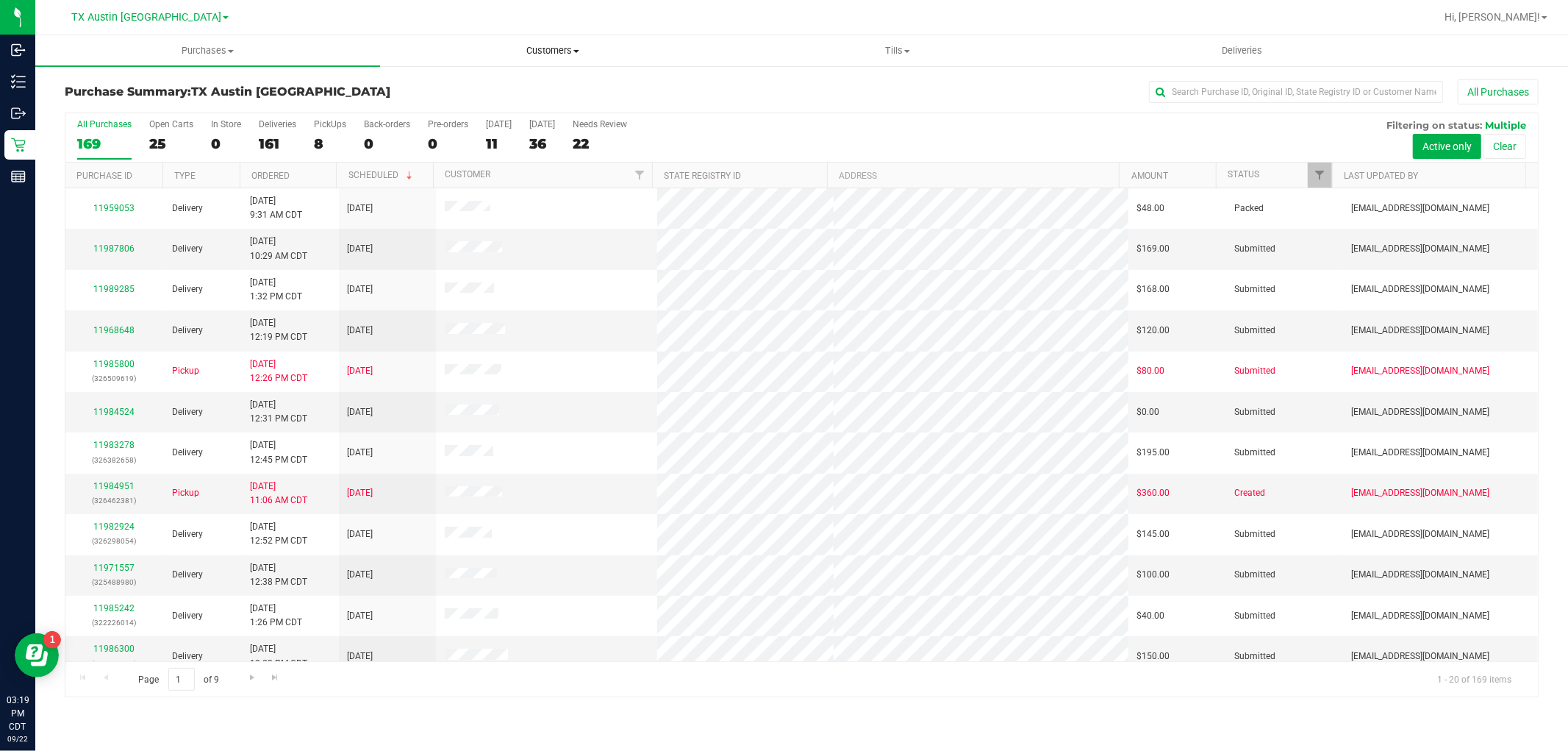
click at [560, 45] on span "Customers" at bounding box center [552, 51] width 343 height 14
click at [525, 84] on li "All customers" at bounding box center [552, 89] width 345 height 18
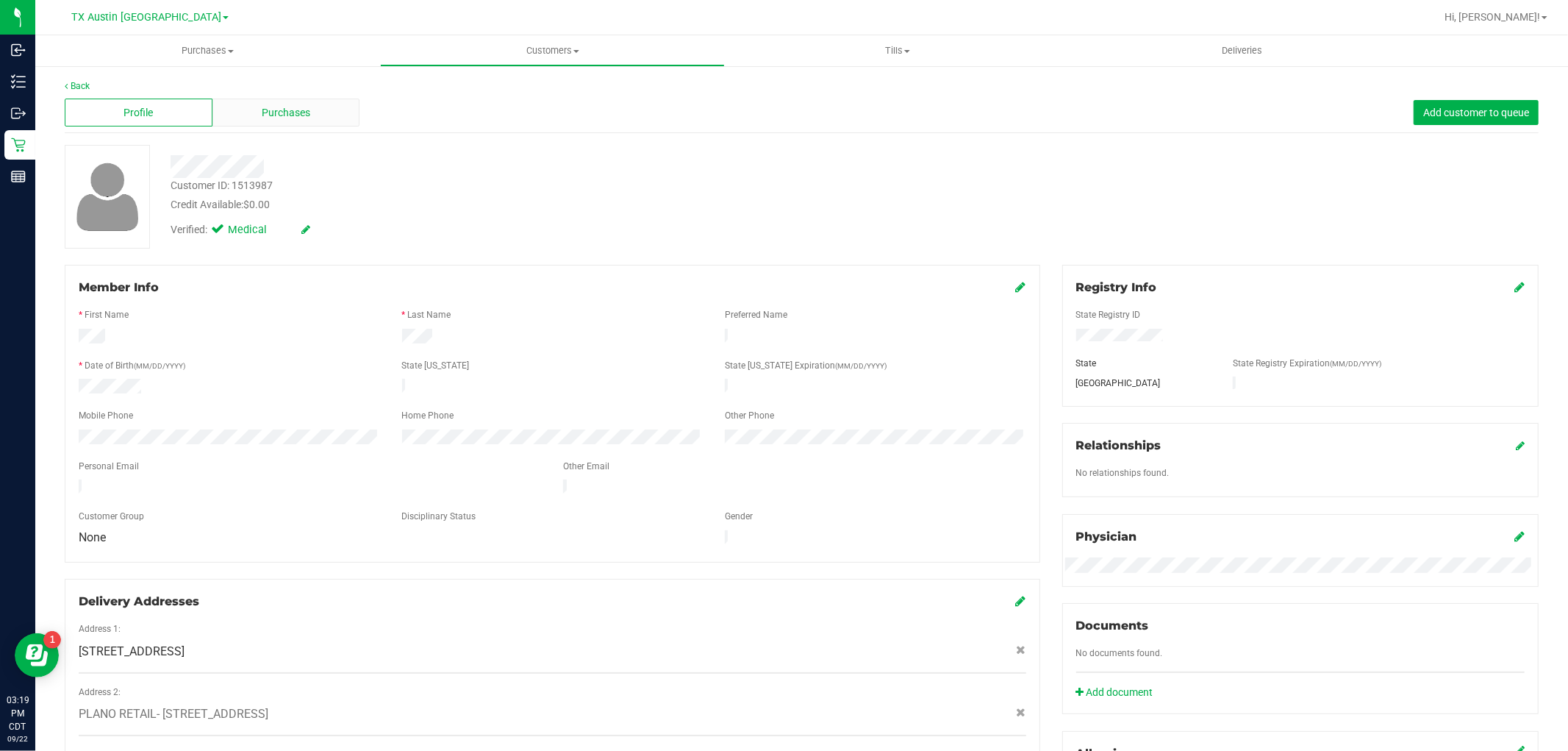
click at [312, 118] on div "Purchases" at bounding box center [286, 112] width 148 height 28
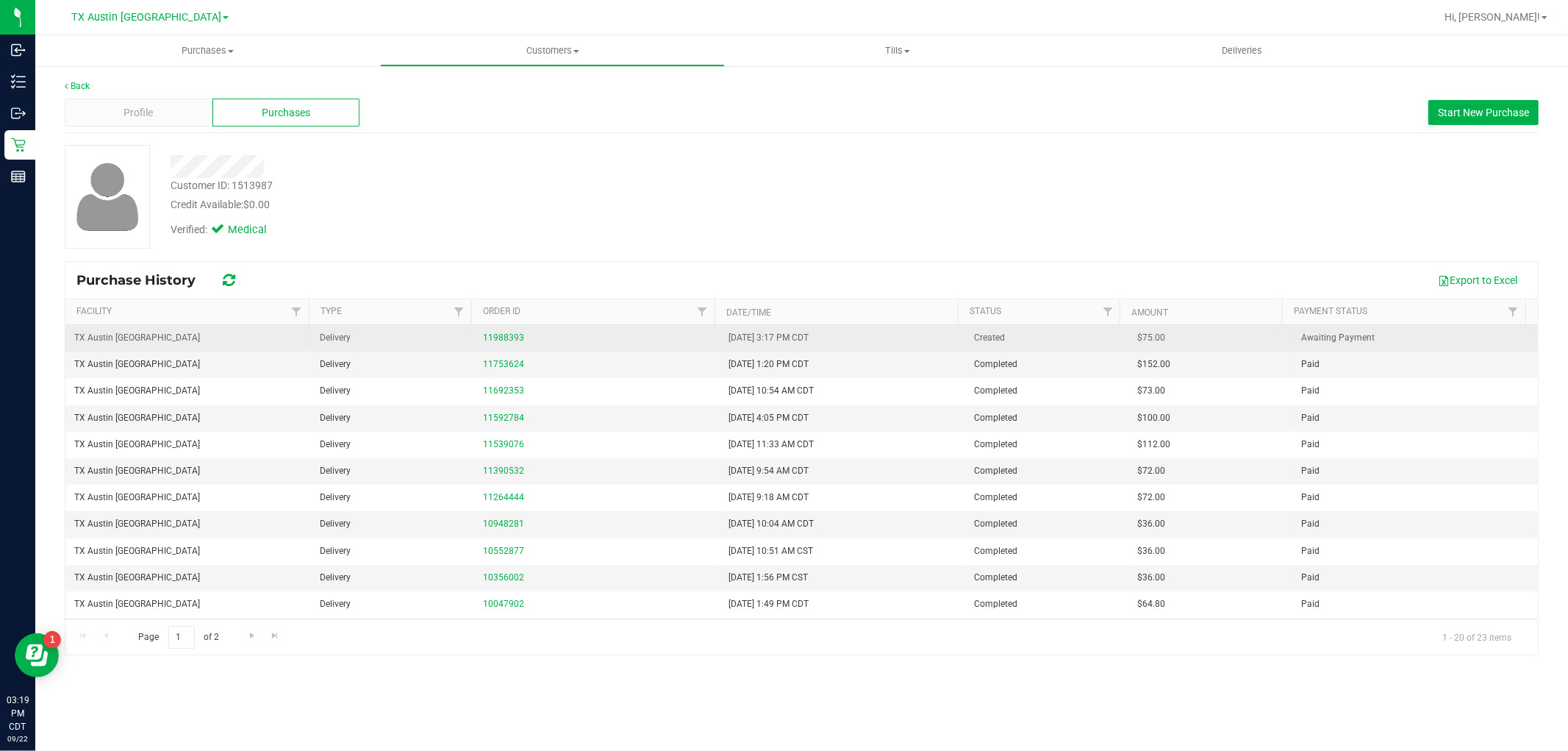
click at [501, 332] on div "11988393" at bounding box center [597, 338] width 228 height 14
click at [501, 335] on link "11988393" at bounding box center [504, 338] width 41 height 10
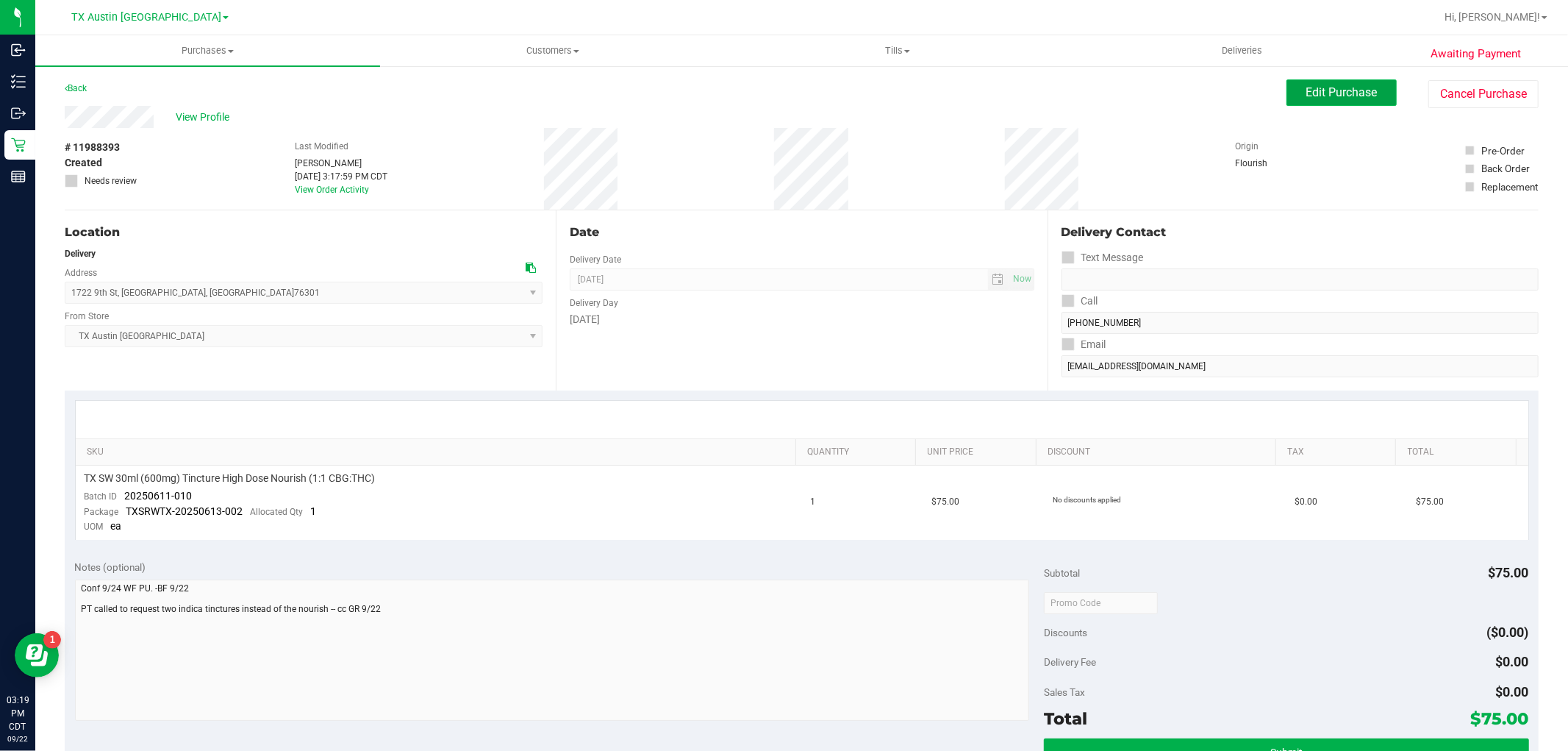
click at [1307, 85] on span "Edit Purchase" at bounding box center [1342, 92] width 72 height 14
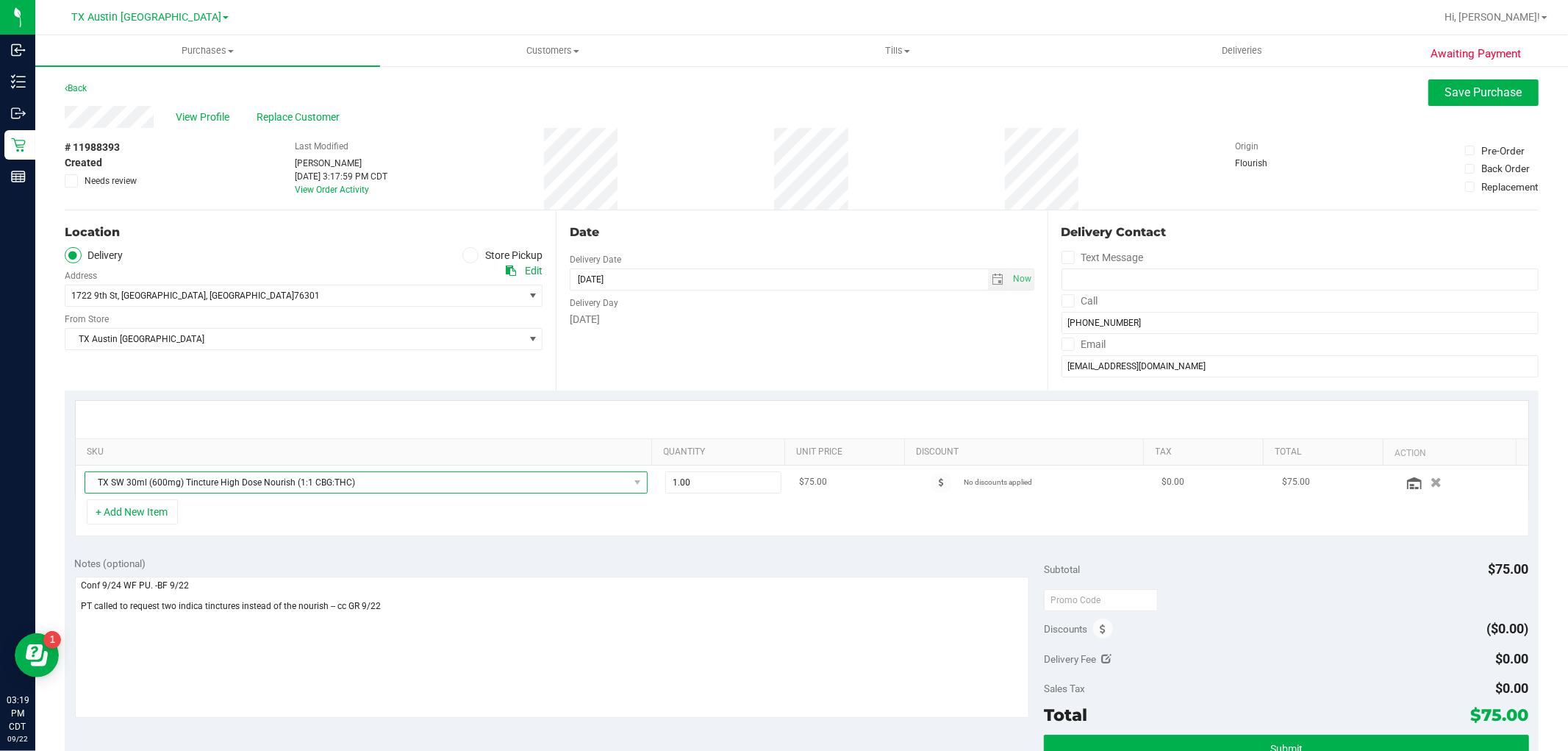
click at [616, 485] on span "TX SW 30ml (600mg) Tincture High Dose Nourish (1:1 CBG:THC)" at bounding box center [357, 483] width 543 height 20
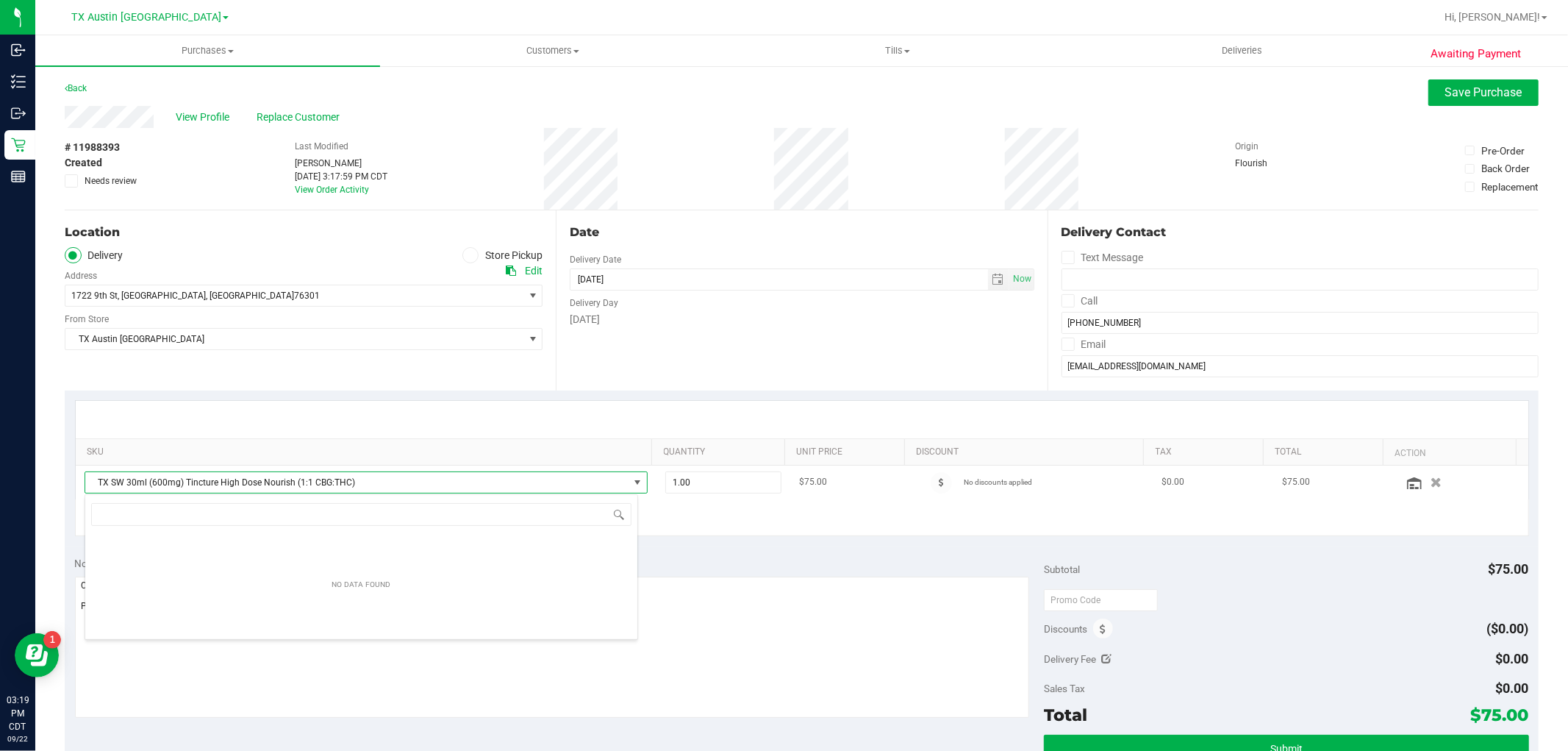
scroll to position [22, 548]
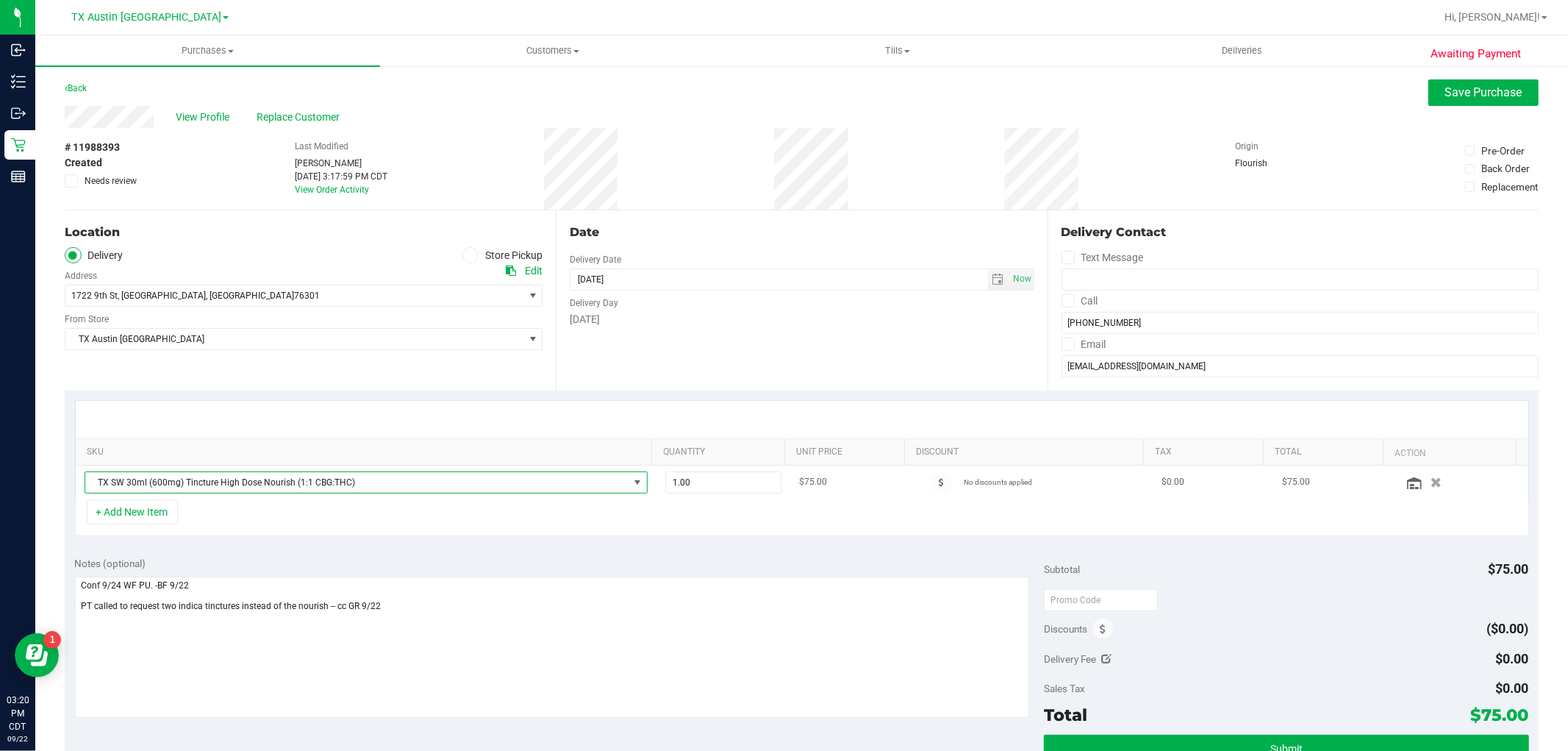
click at [542, 484] on span "TX SW 30ml (600mg) Tincture High Dose Nourish (1:1 CBG:THC)" at bounding box center [357, 483] width 543 height 20
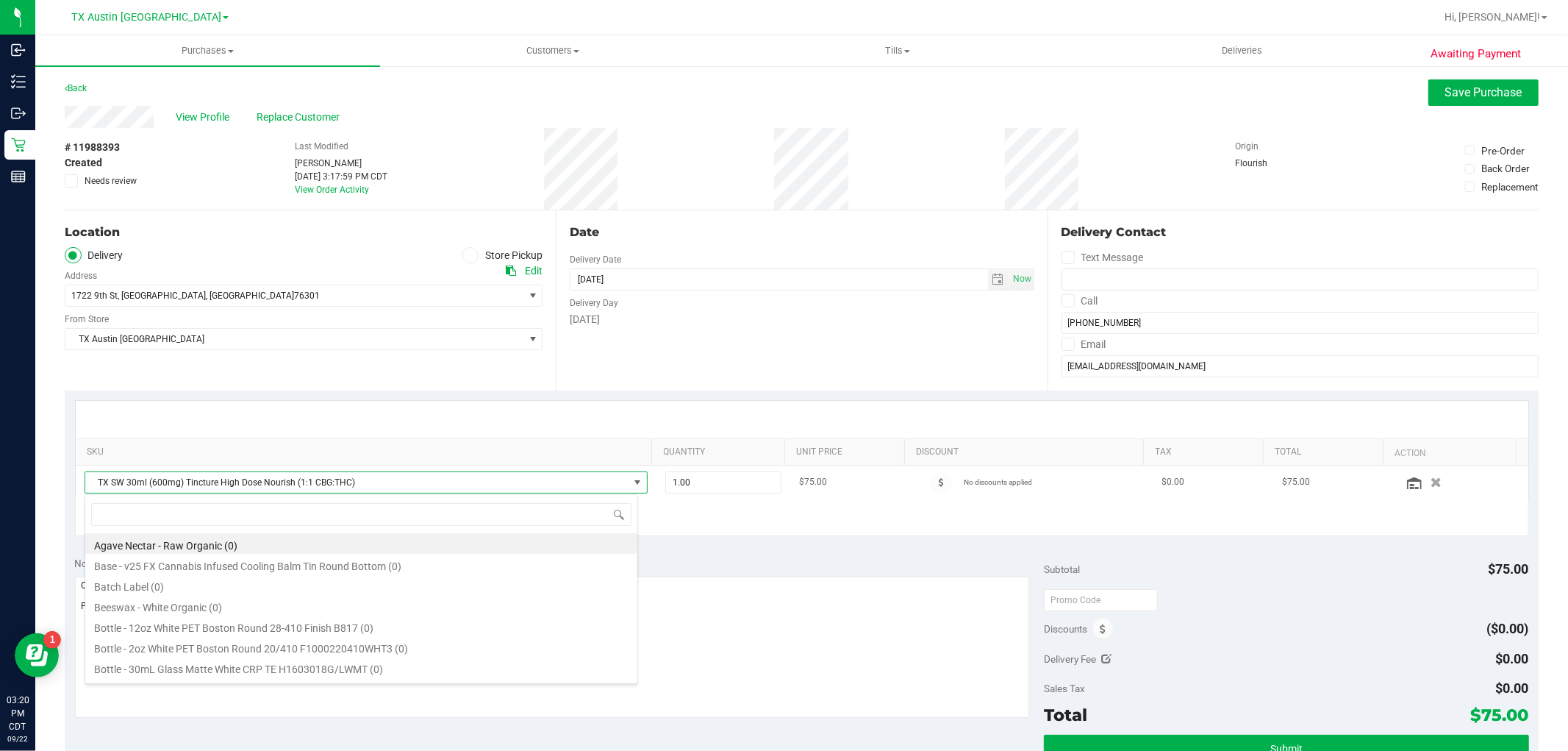
scroll to position [22, 553]
type input "indica"
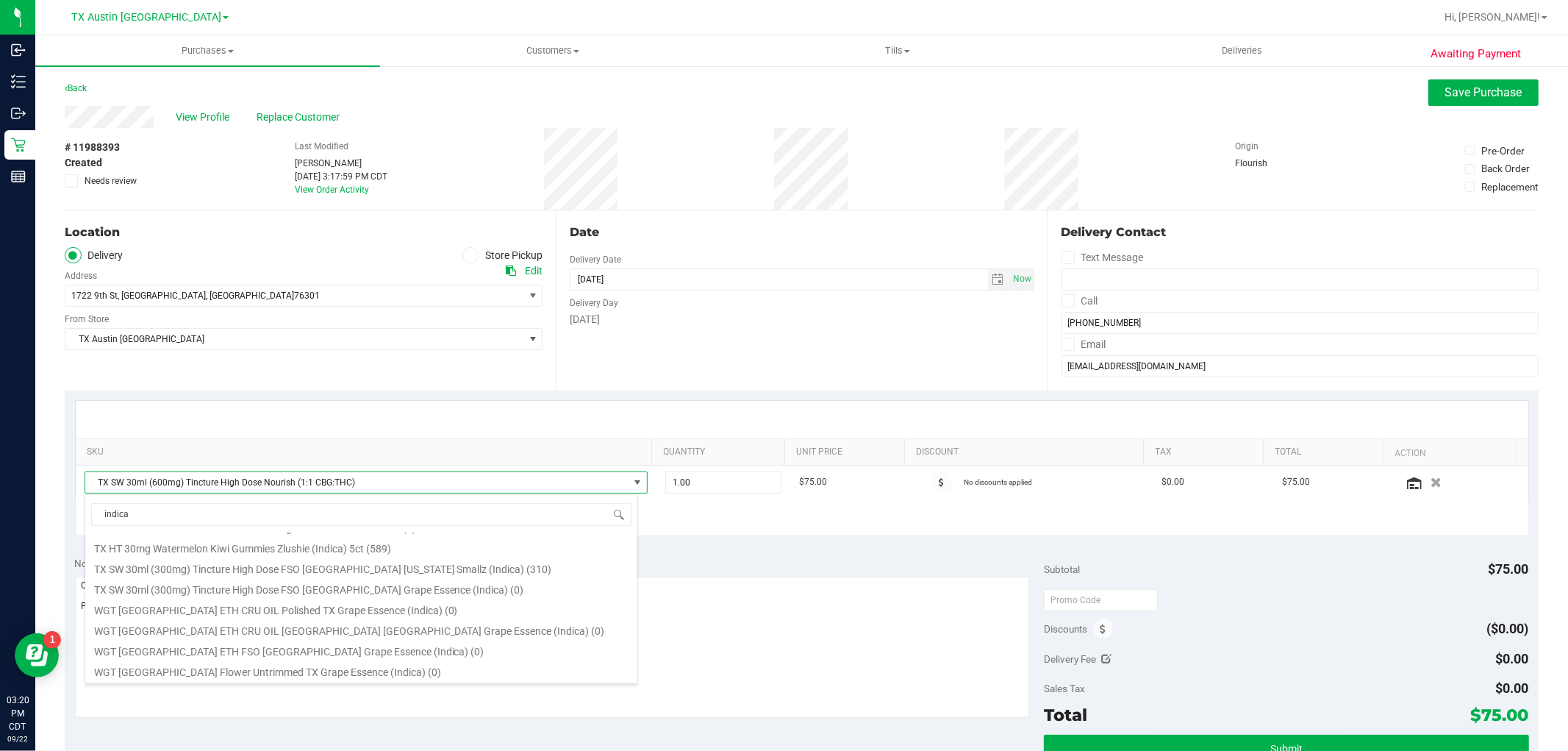
scroll to position [100, 0]
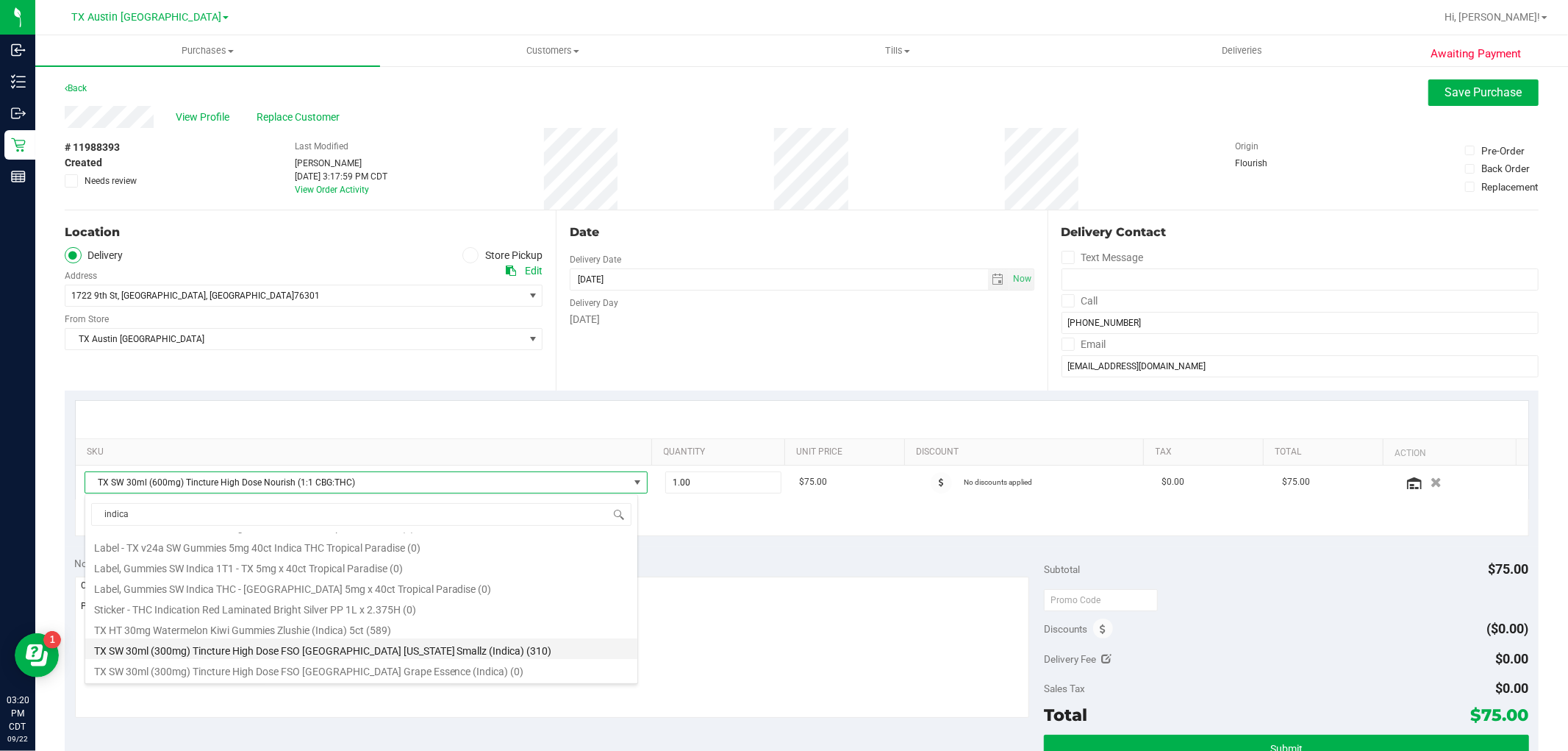
click at [455, 644] on li "TX SW 30ml (300mg) Tincture High Dose FSO TX Georgia Smallz (Indica) (310)" at bounding box center [361, 649] width 552 height 20
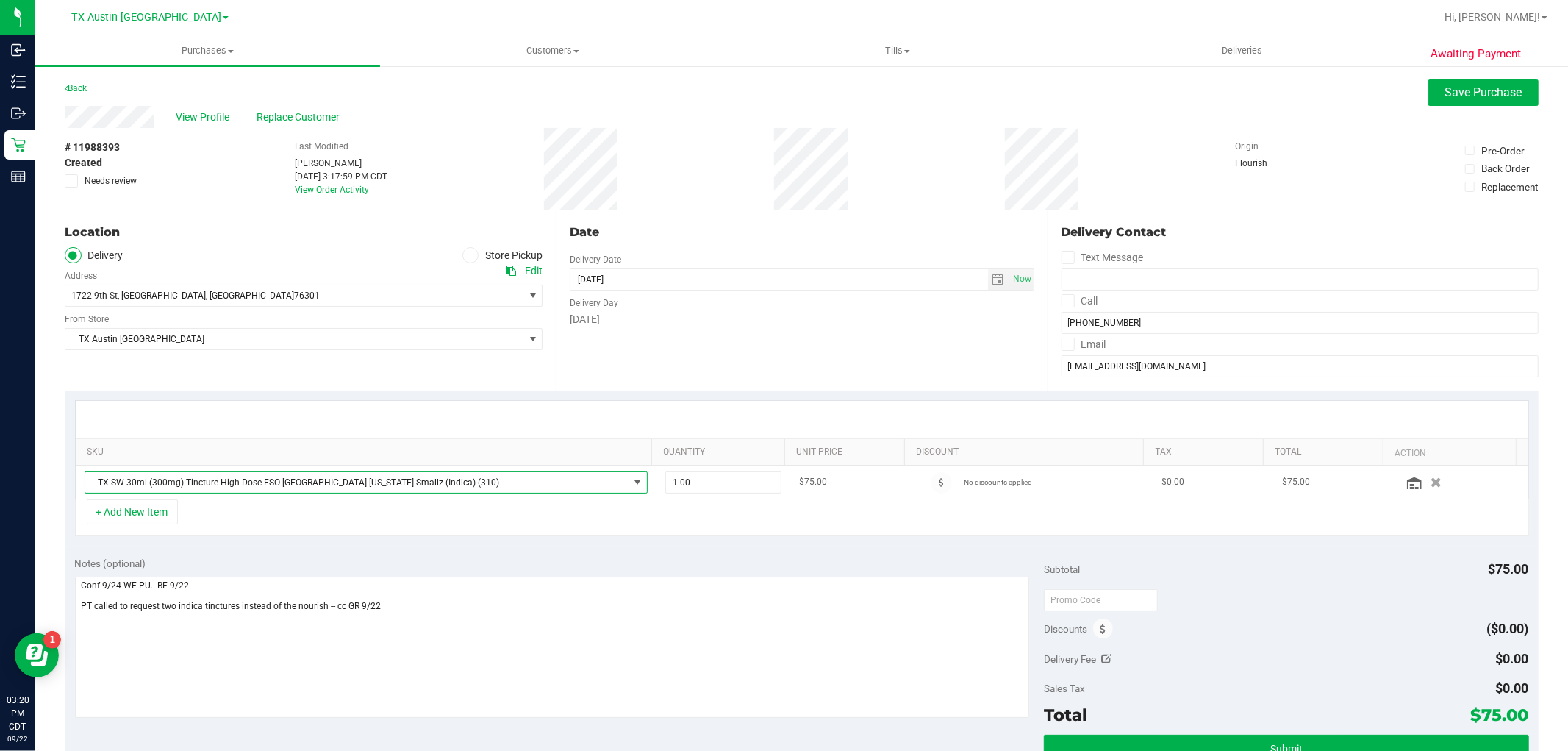
click at [632, 488] on span at bounding box center [638, 483] width 12 height 12
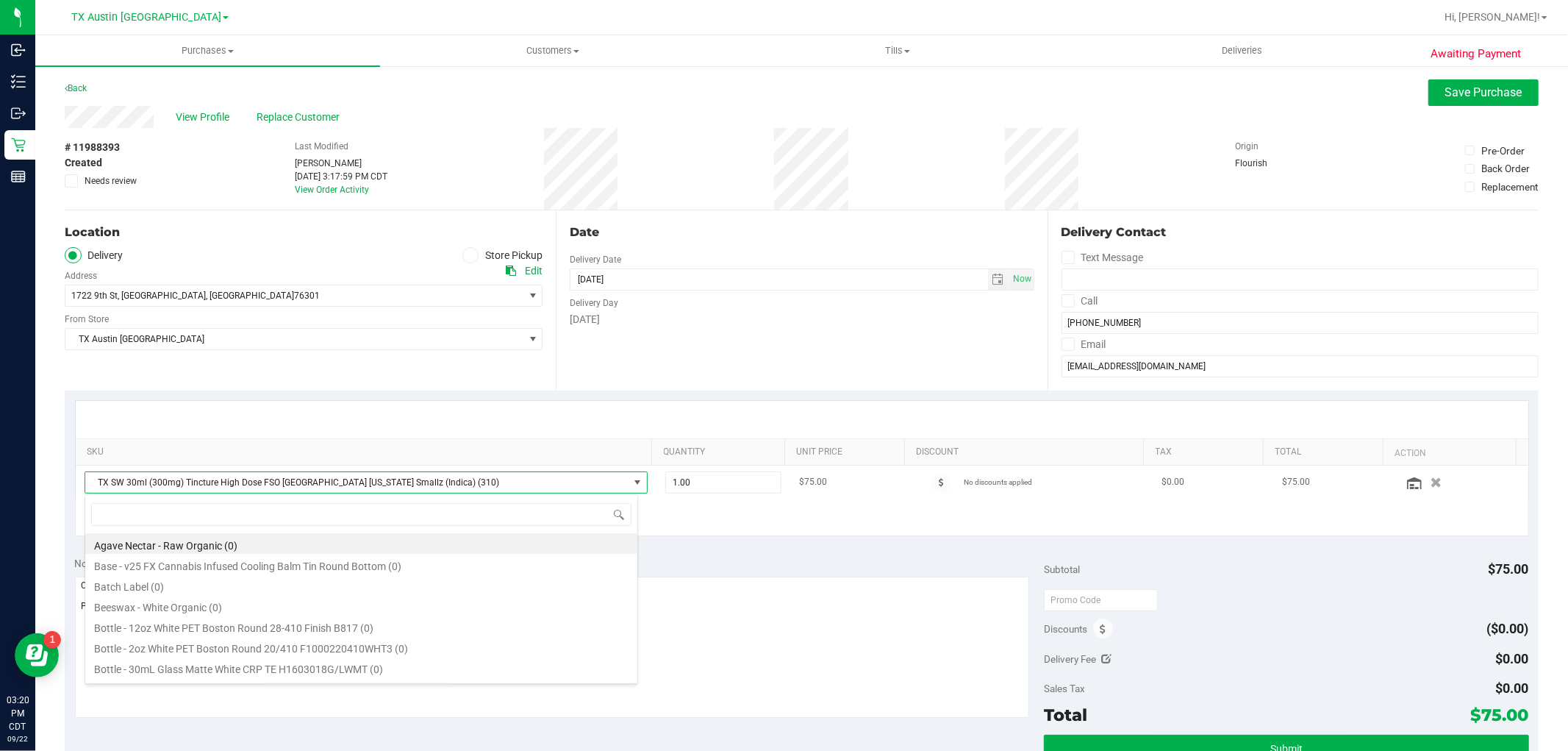
scroll to position [22, 553]
type input "indi"
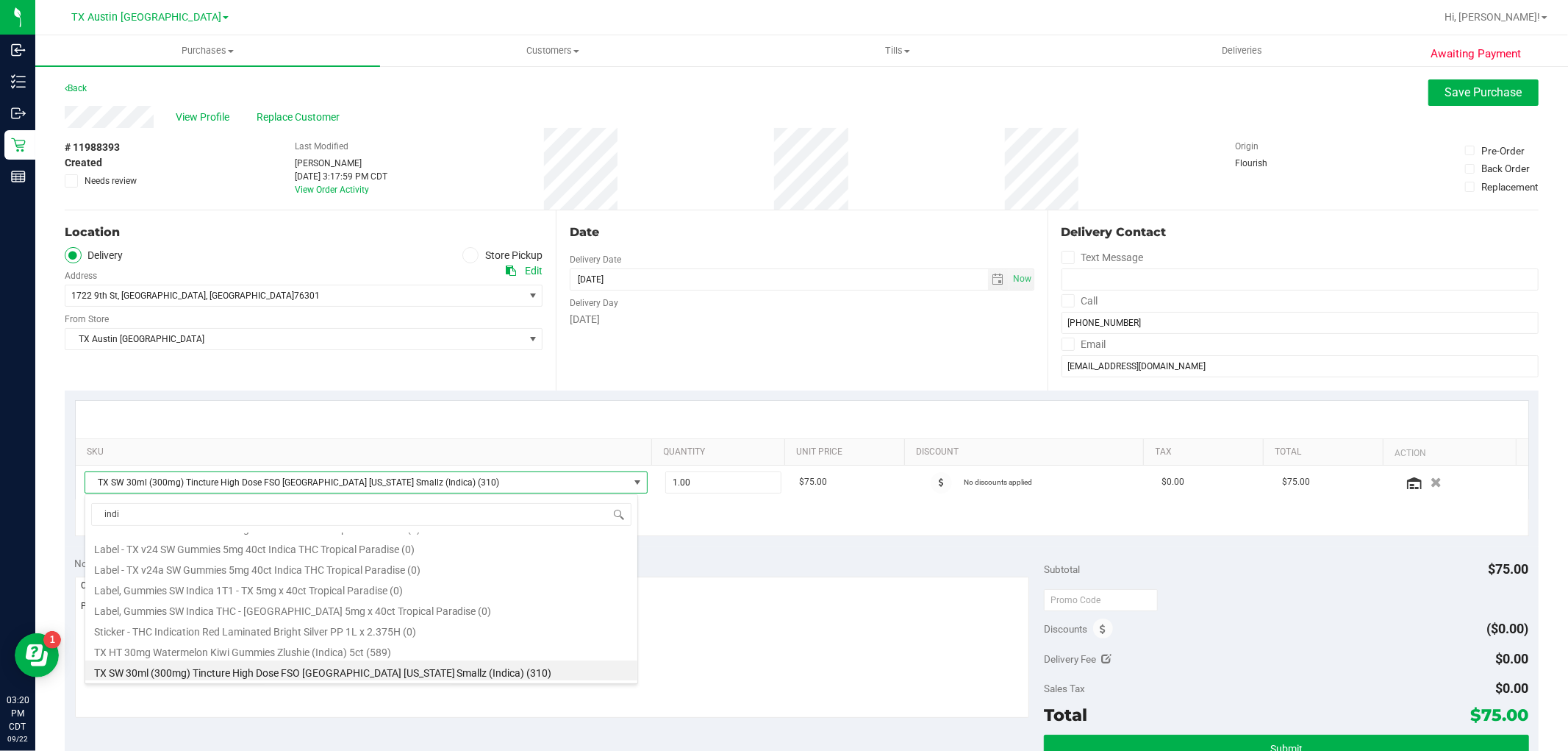
click at [468, 673] on li "TX SW 30ml (300mg) Tincture High Dose FSO TX Georgia Smallz (Indica) (310)" at bounding box center [361, 671] width 552 height 20
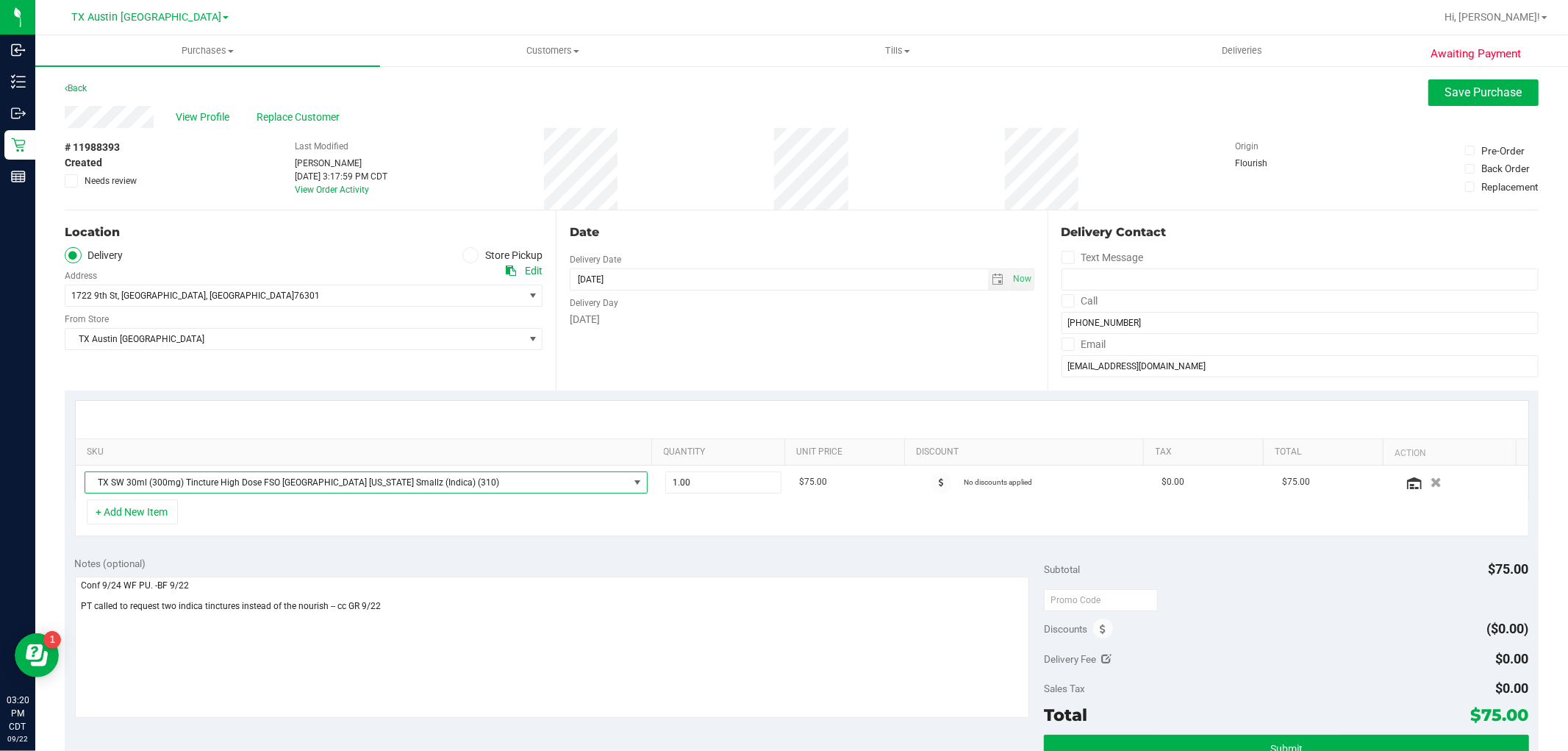
click at [656, 103] on div "Back Save Purchase" at bounding box center [801, 92] width 1474 height 26
click at [586, 482] on span "TX SW 30ml (300mg) Tincture High Dose FSO TX Georgia Smallz (Indica) (310)" at bounding box center [357, 483] width 543 height 20
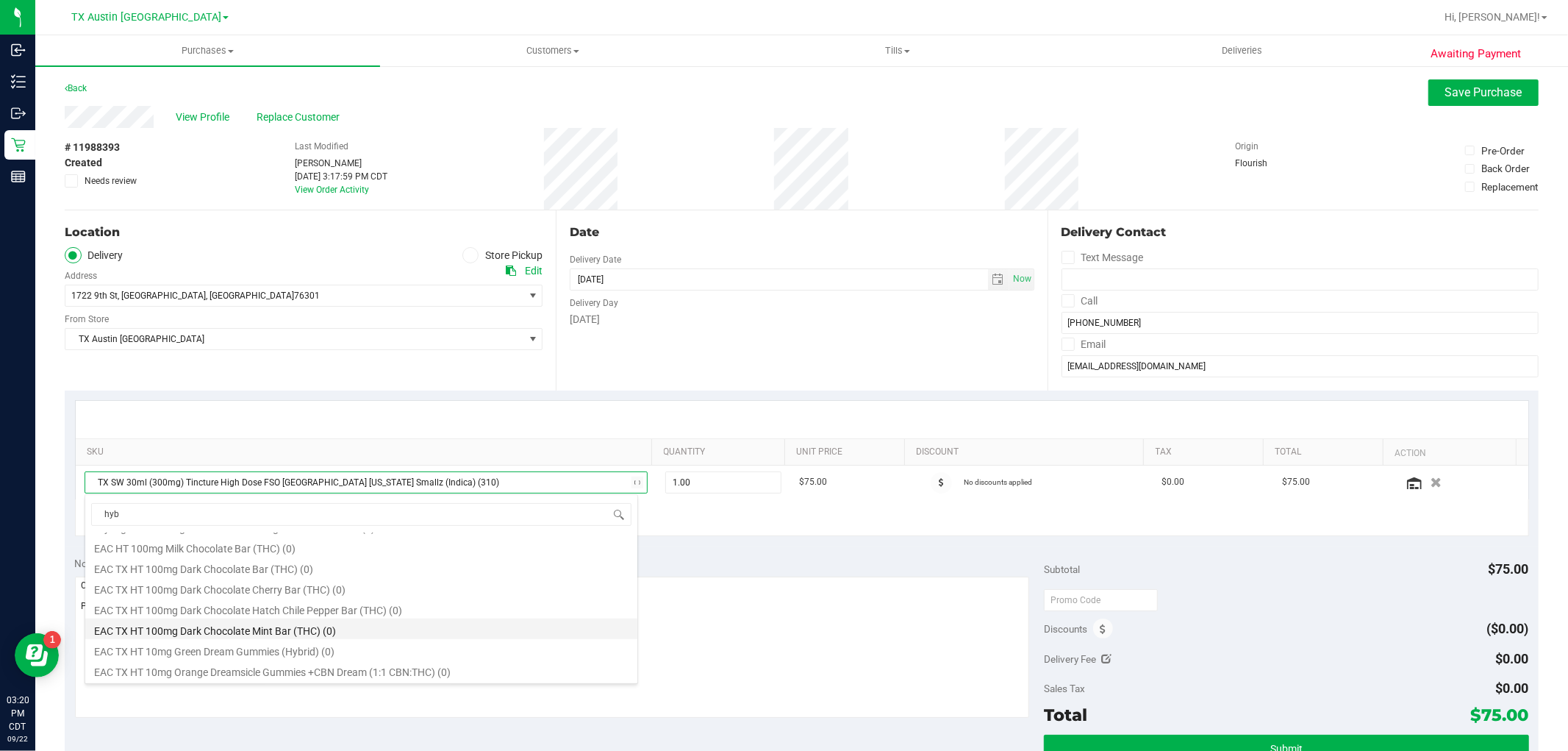
scroll to position [0, 0]
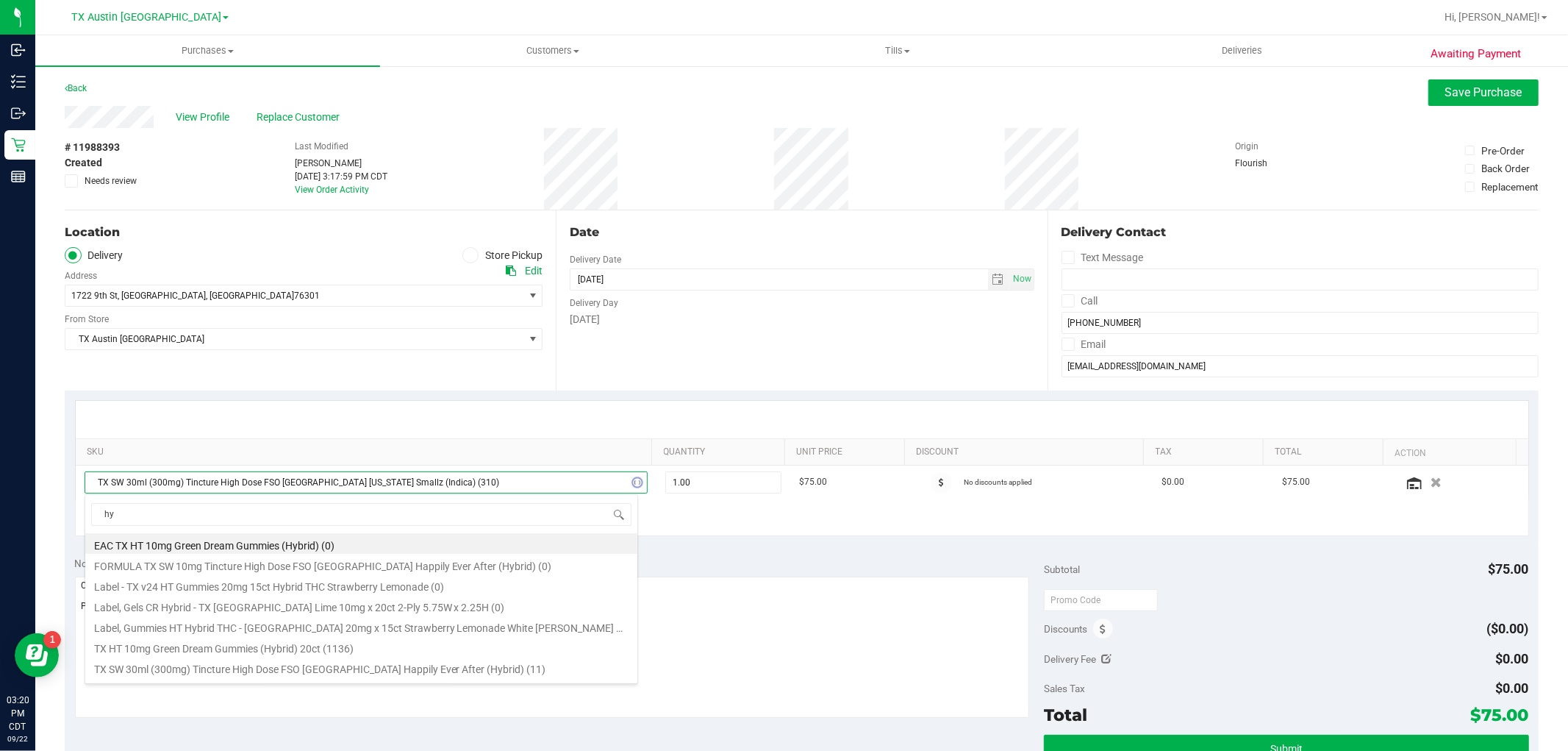
type input "h"
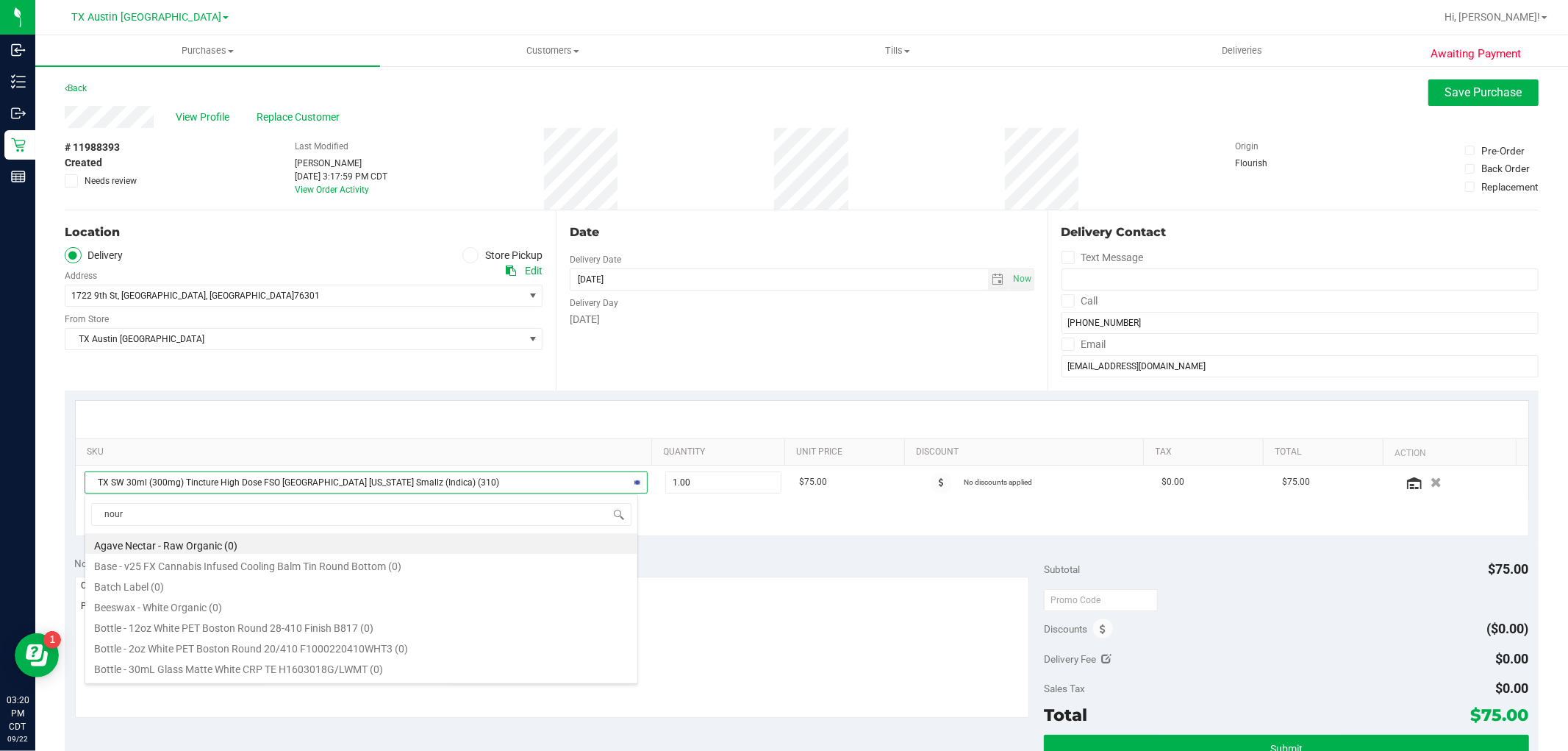
type input "nouri"
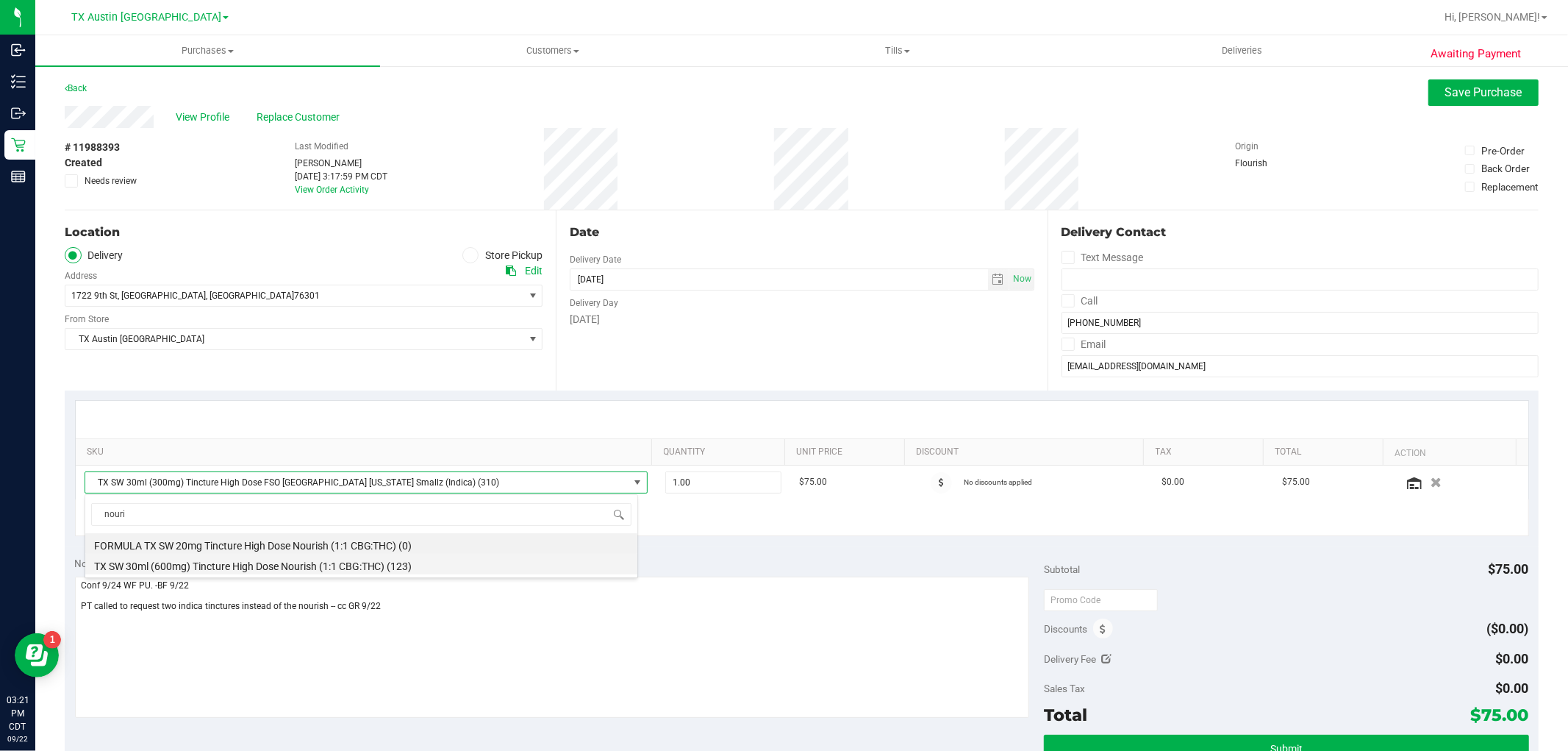
click at [438, 568] on li "TX SW 30ml (600mg) Tincture High Dose Nourish (1:1 CBG:THC) (123)" at bounding box center [361, 564] width 552 height 20
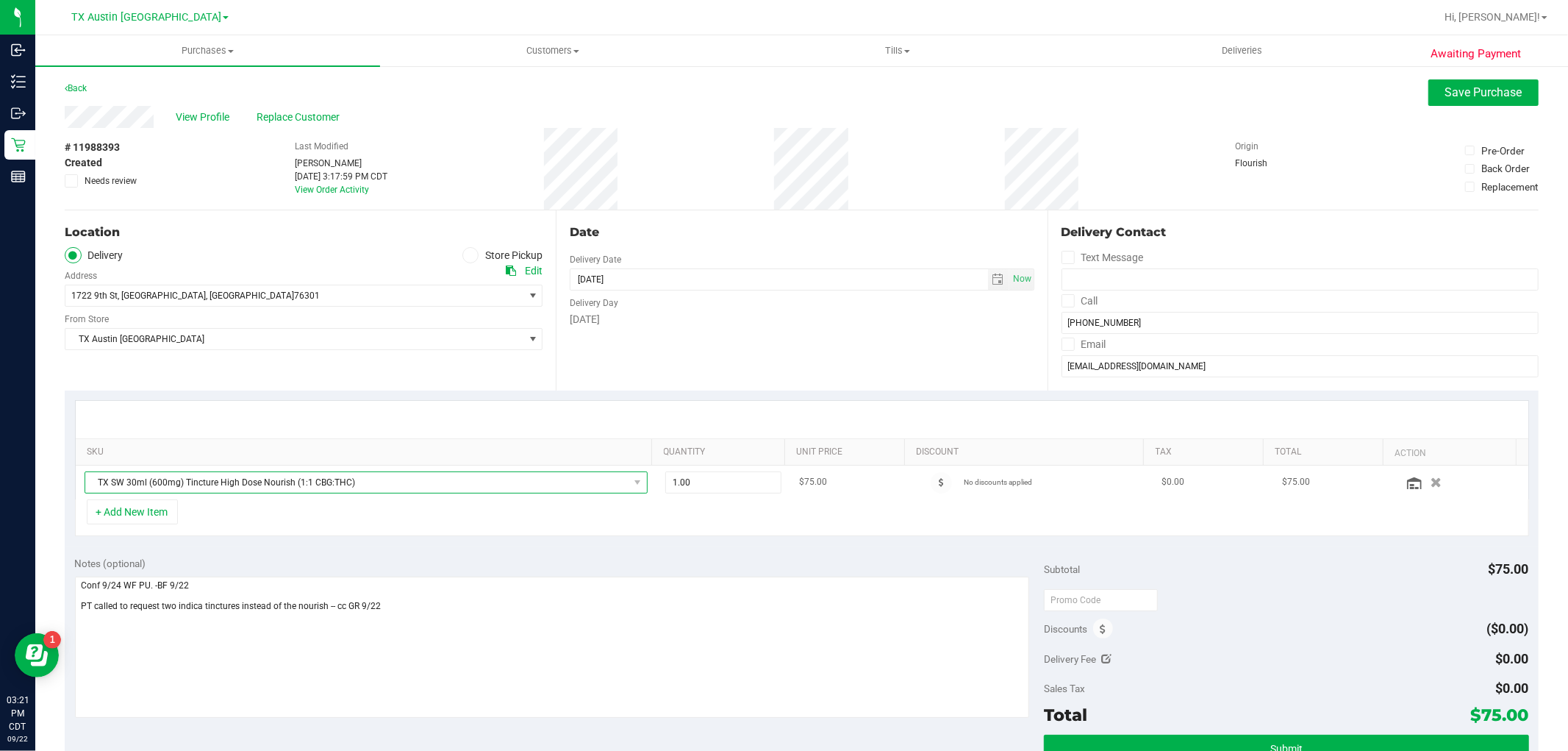
click at [450, 481] on span "TX SW 30ml (600mg) Tincture High Dose Nourish (1:1 CBG:THC)" at bounding box center [357, 483] width 543 height 20
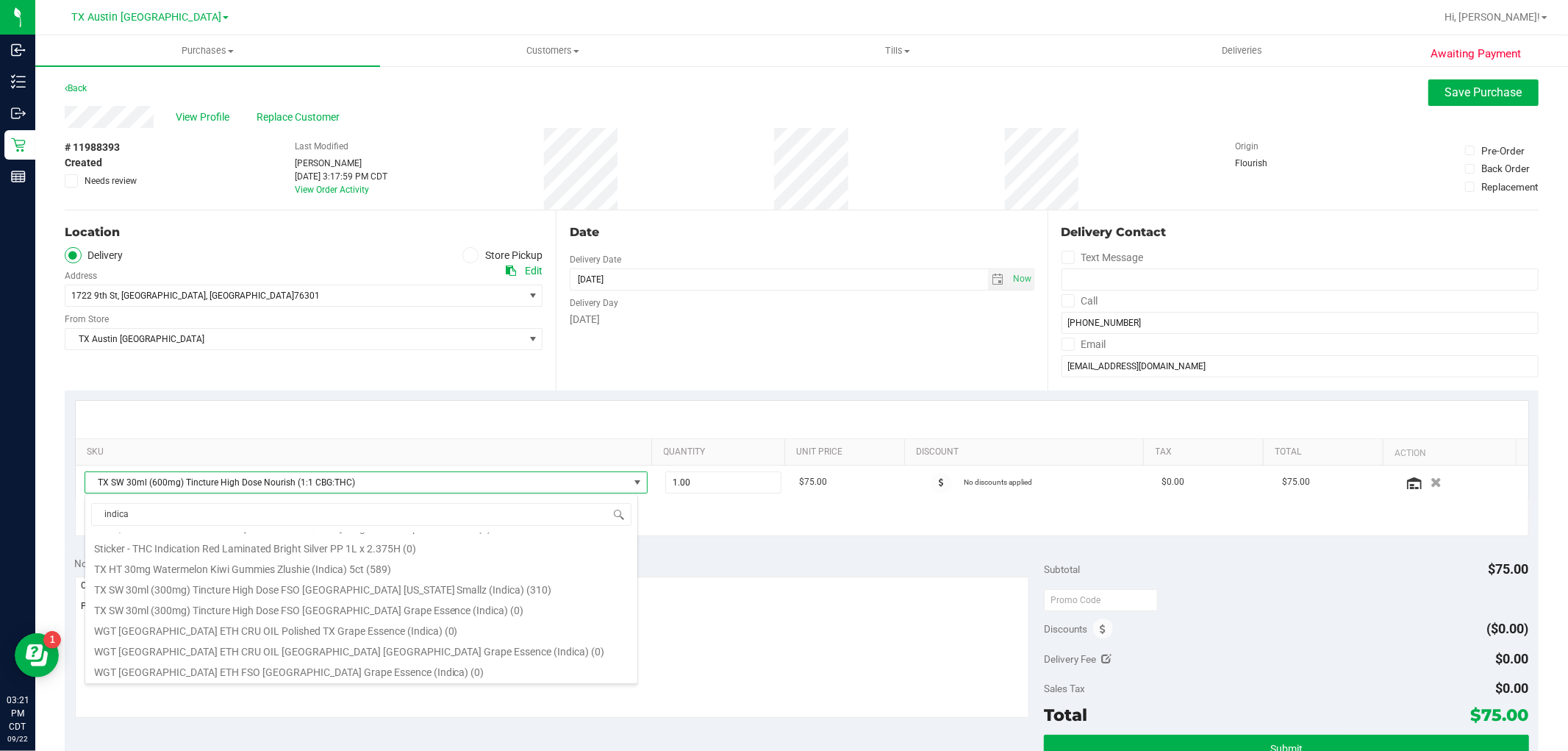
scroll to position [163, 0]
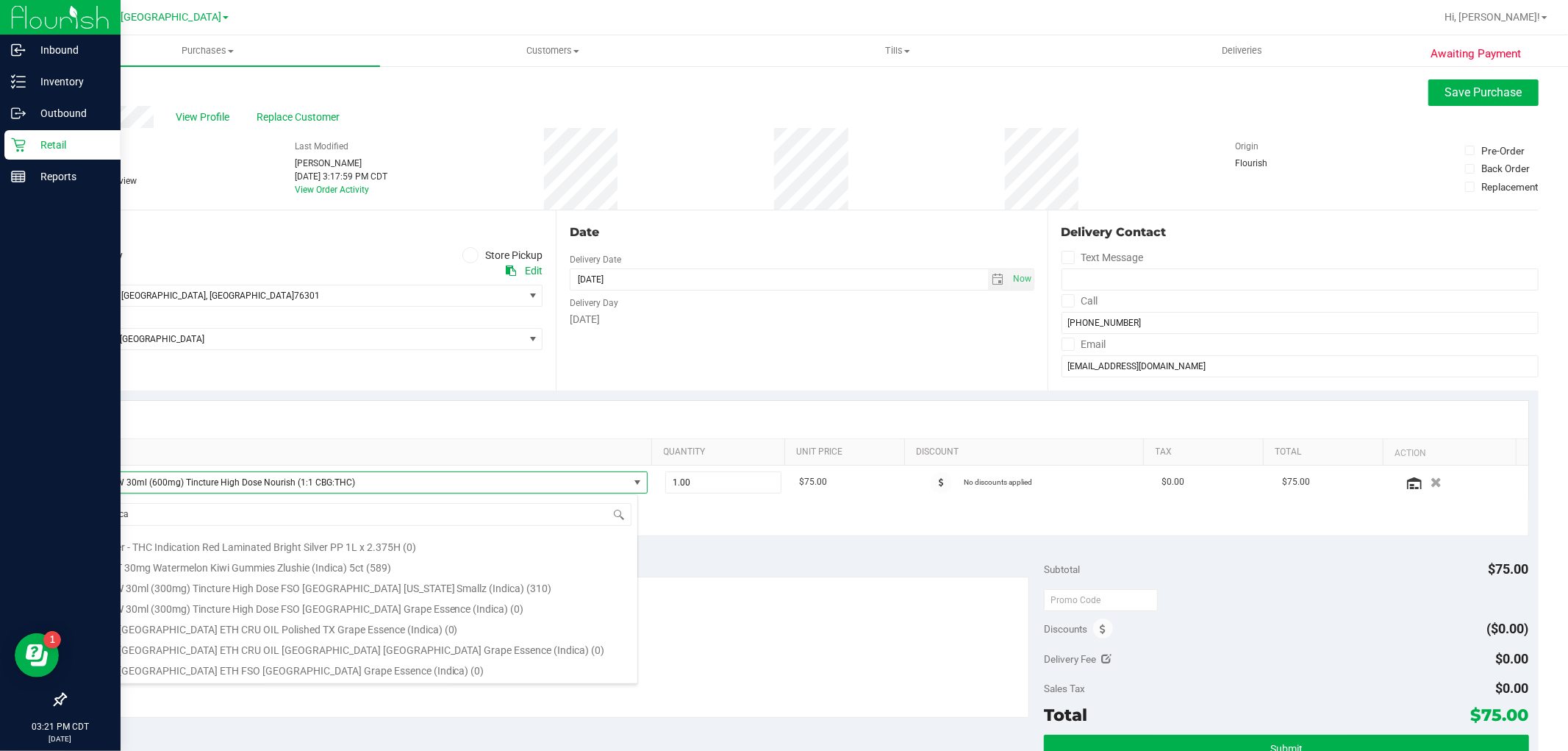
type input "indica"
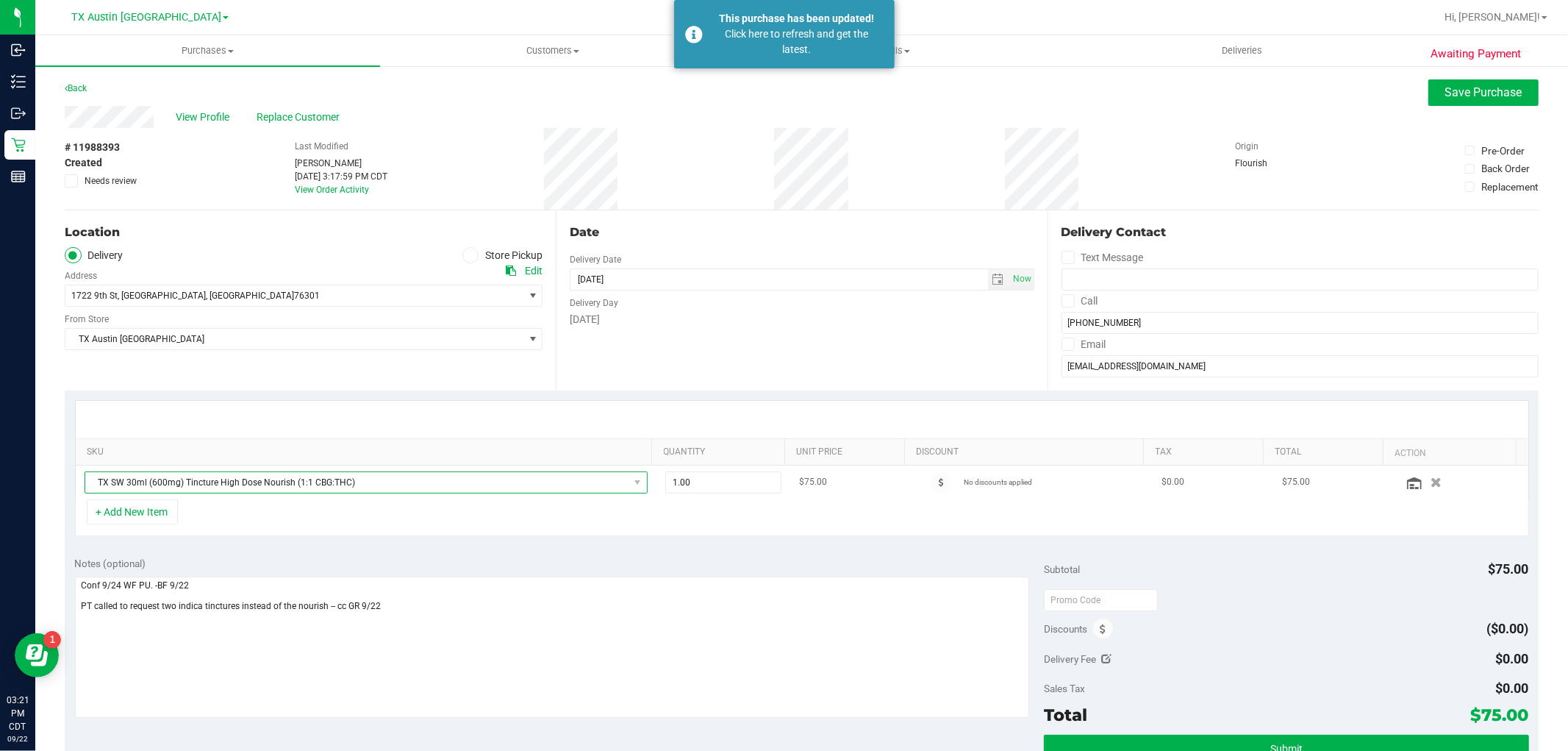
click at [609, 485] on span "TX SW 30ml (600mg) Tincture High Dose Nourish (1:1 CBG:THC)" at bounding box center [357, 483] width 543 height 20
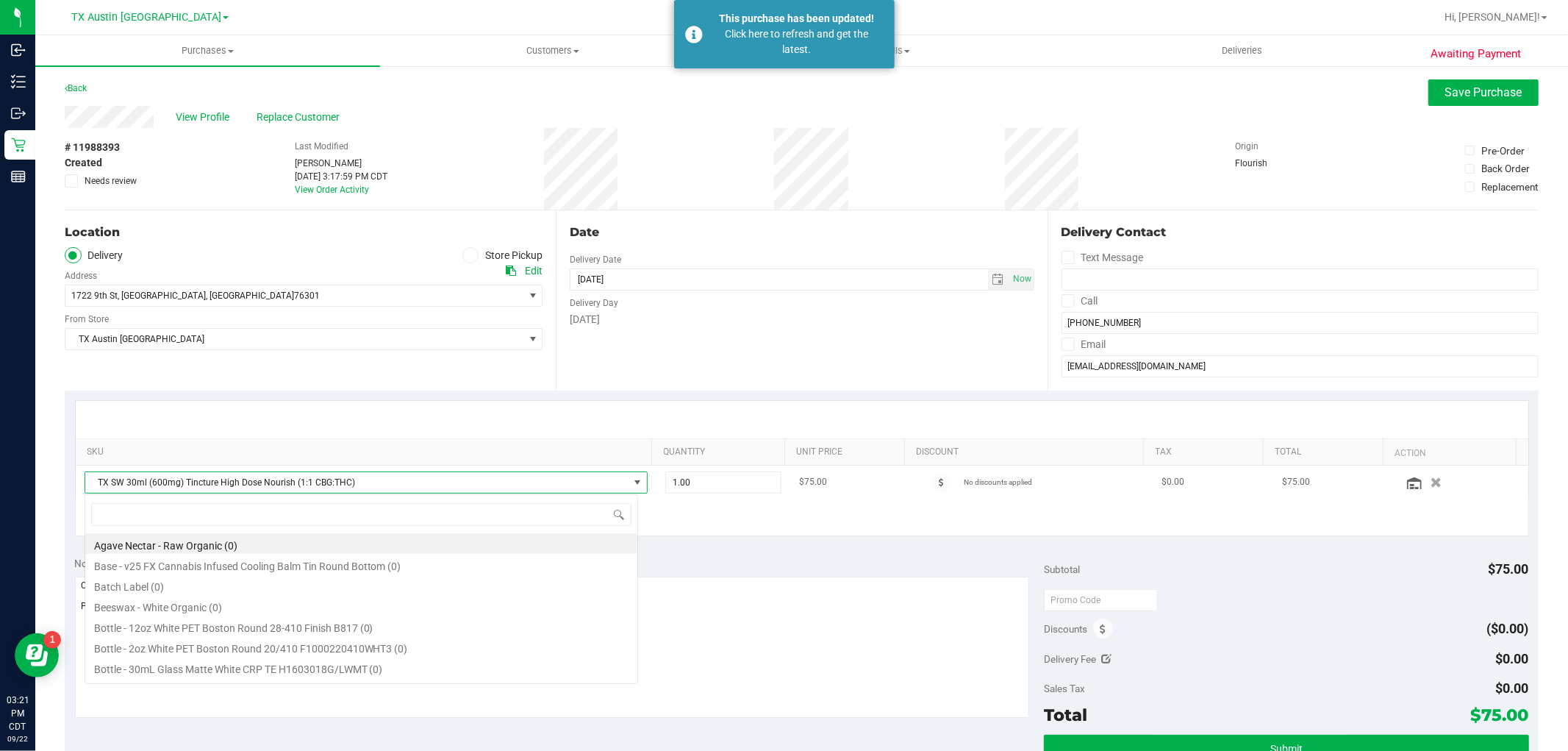
scroll to position [22, 553]
type input "indica"
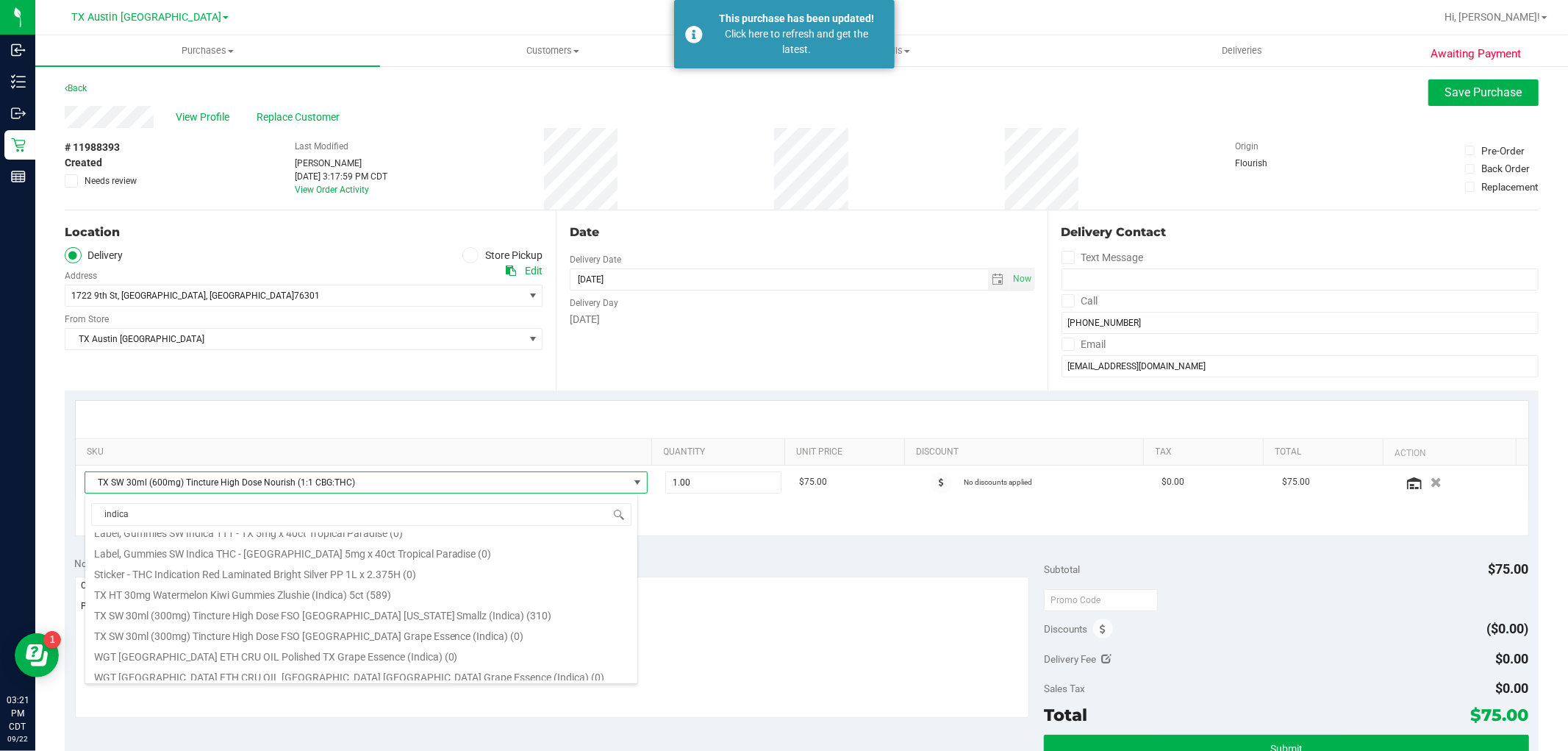
scroll to position [163, 0]
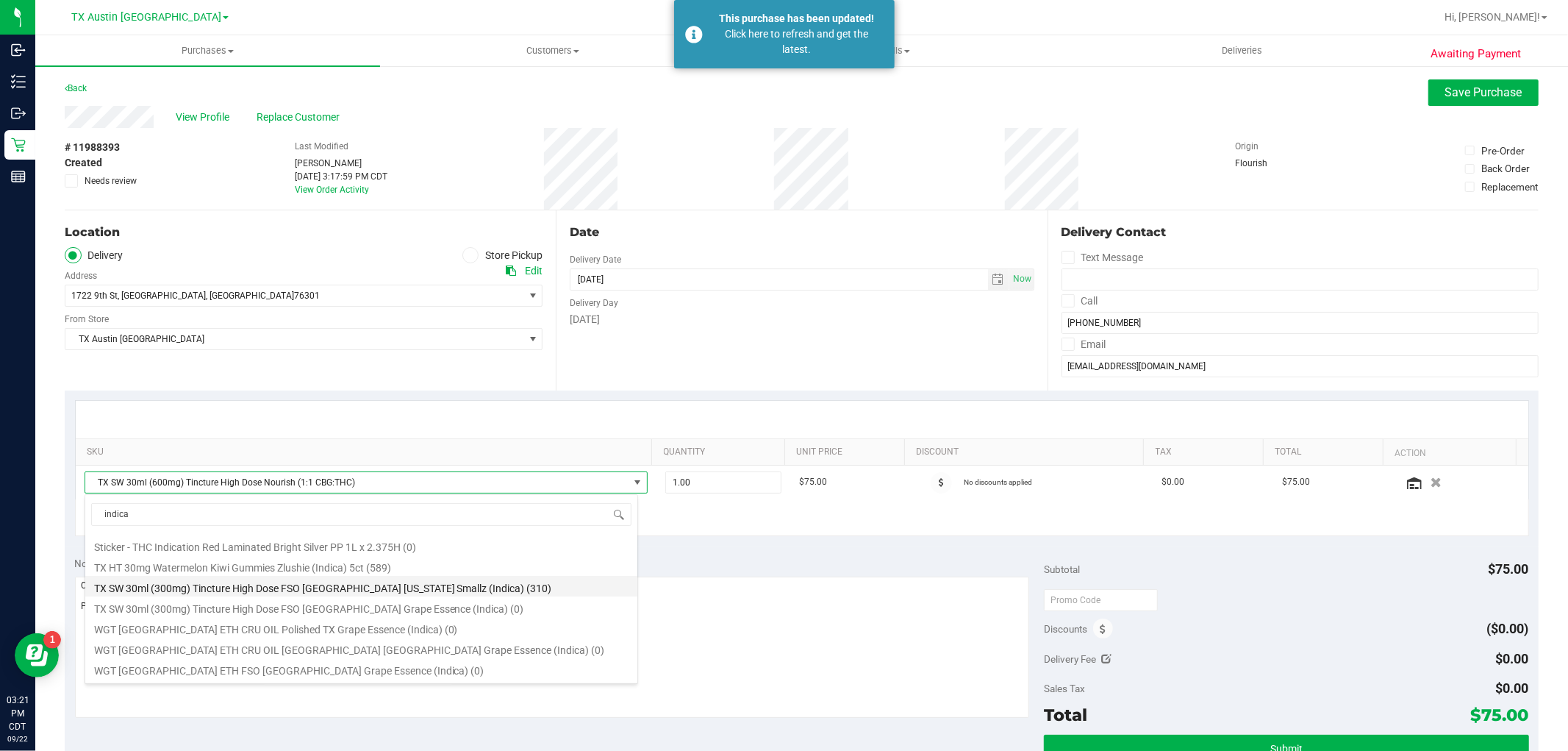
click at [388, 589] on li "TX SW 30ml (300mg) Tincture High Dose FSO TX Georgia Smallz (Indica) (310)" at bounding box center [361, 586] width 552 height 20
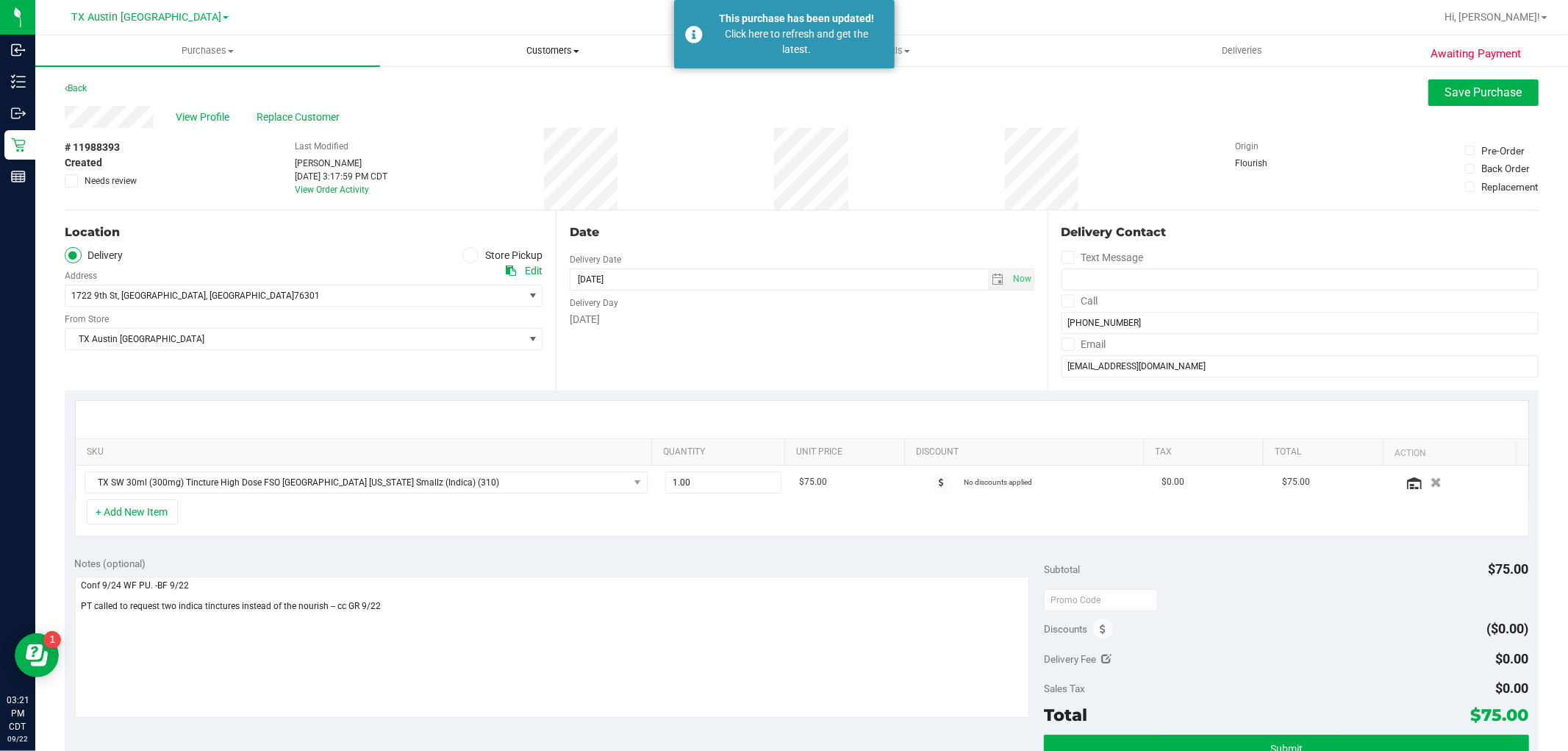
click at [557, 54] on span "Customers" at bounding box center [552, 51] width 343 height 14
click at [538, 84] on li "All customers" at bounding box center [552, 89] width 345 height 18
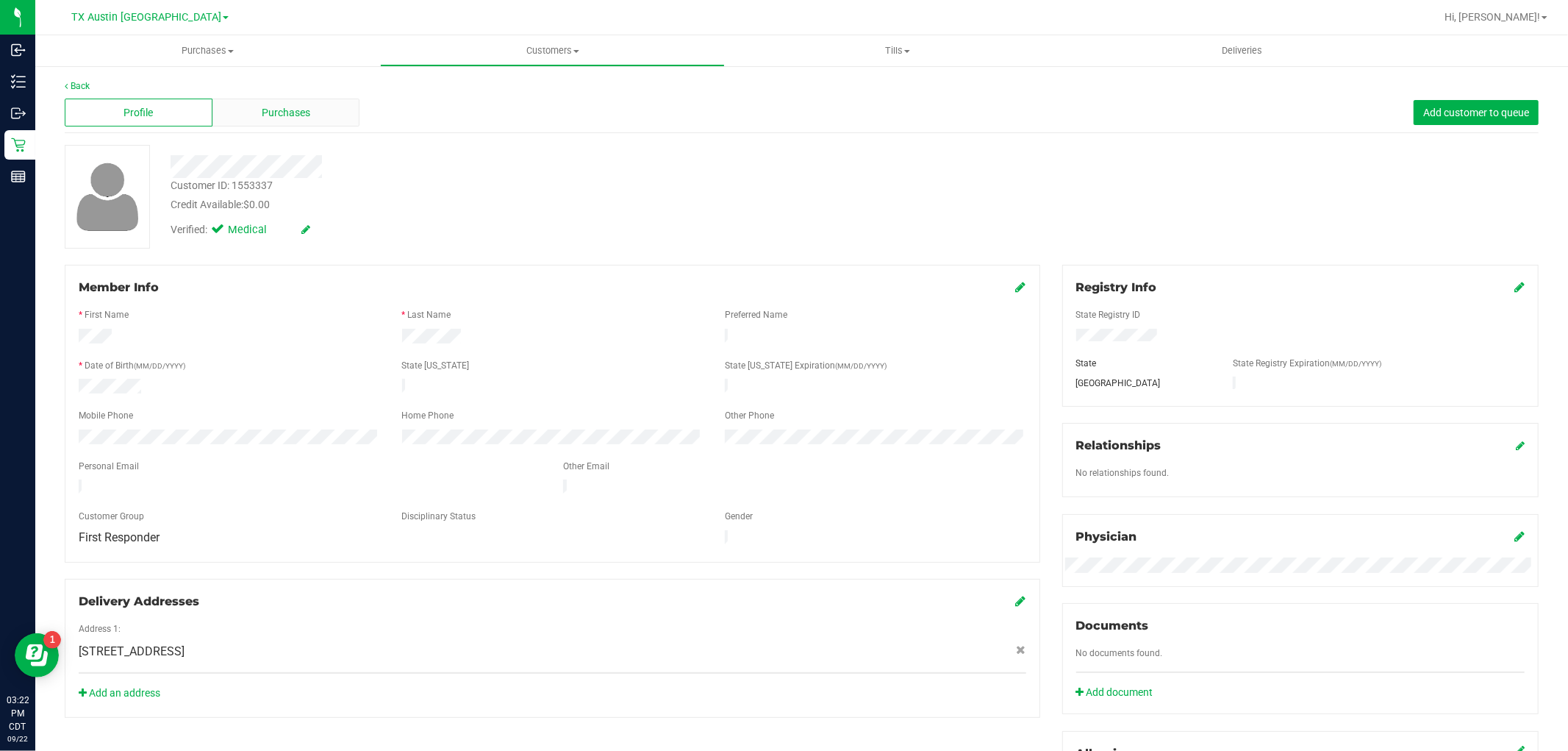
click at [305, 100] on div "Purchases" at bounding box center [286, 112] width 148 height 28
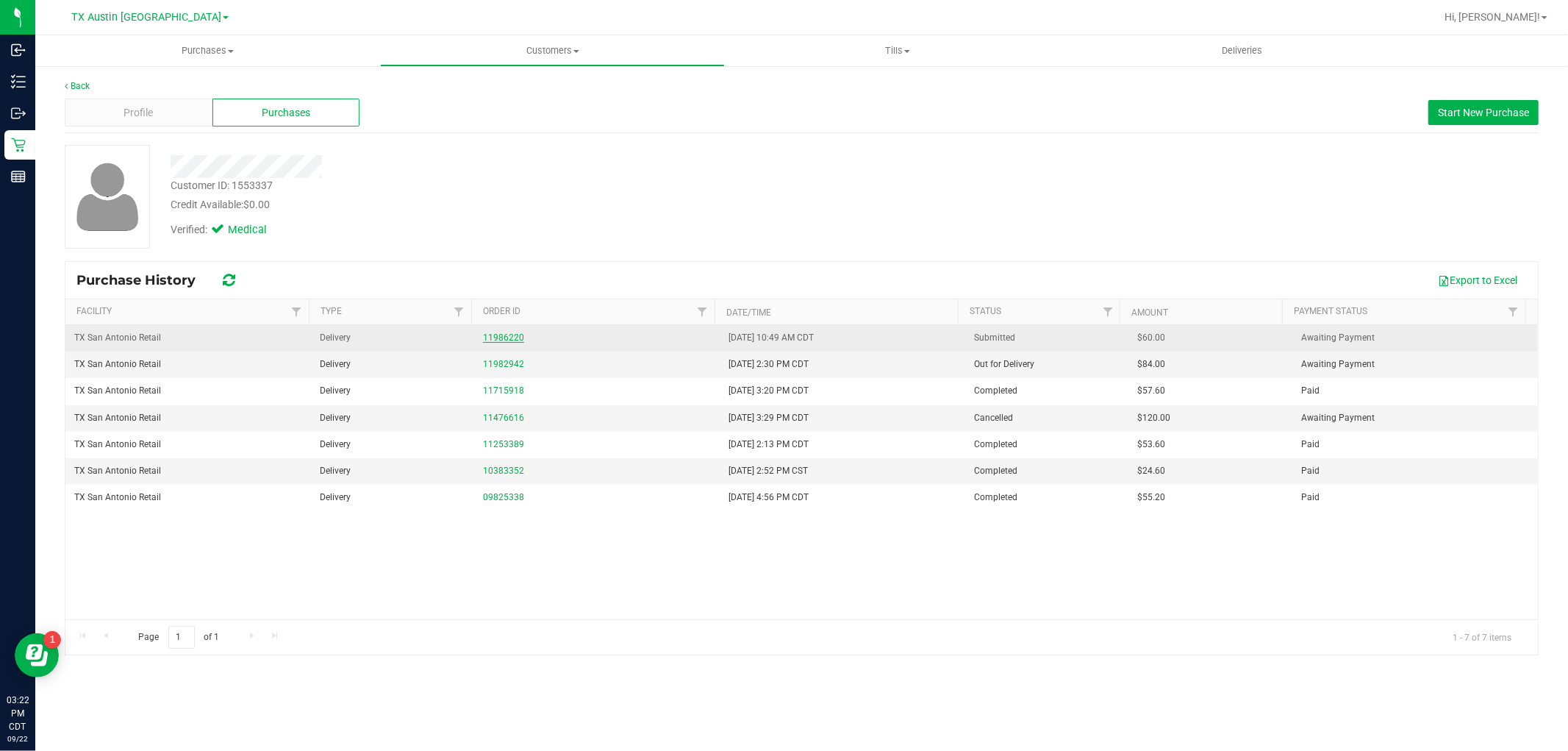
click at [509, 337] on link "11986220" at bounding box center [504, 338] width 41 height 10
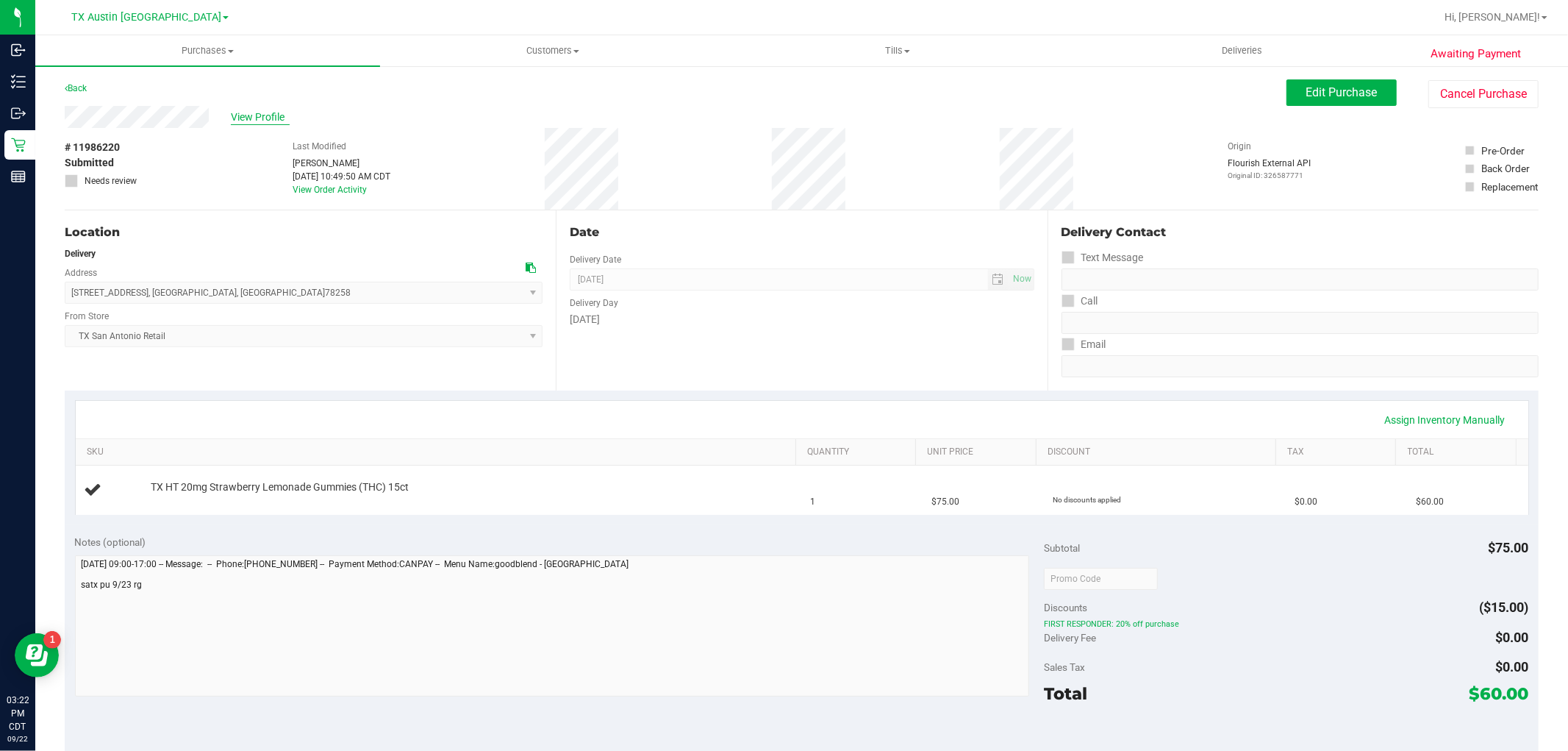
click at [251, 116] on span "View Profile" at bounding box center [261, 117] width 59 height 15
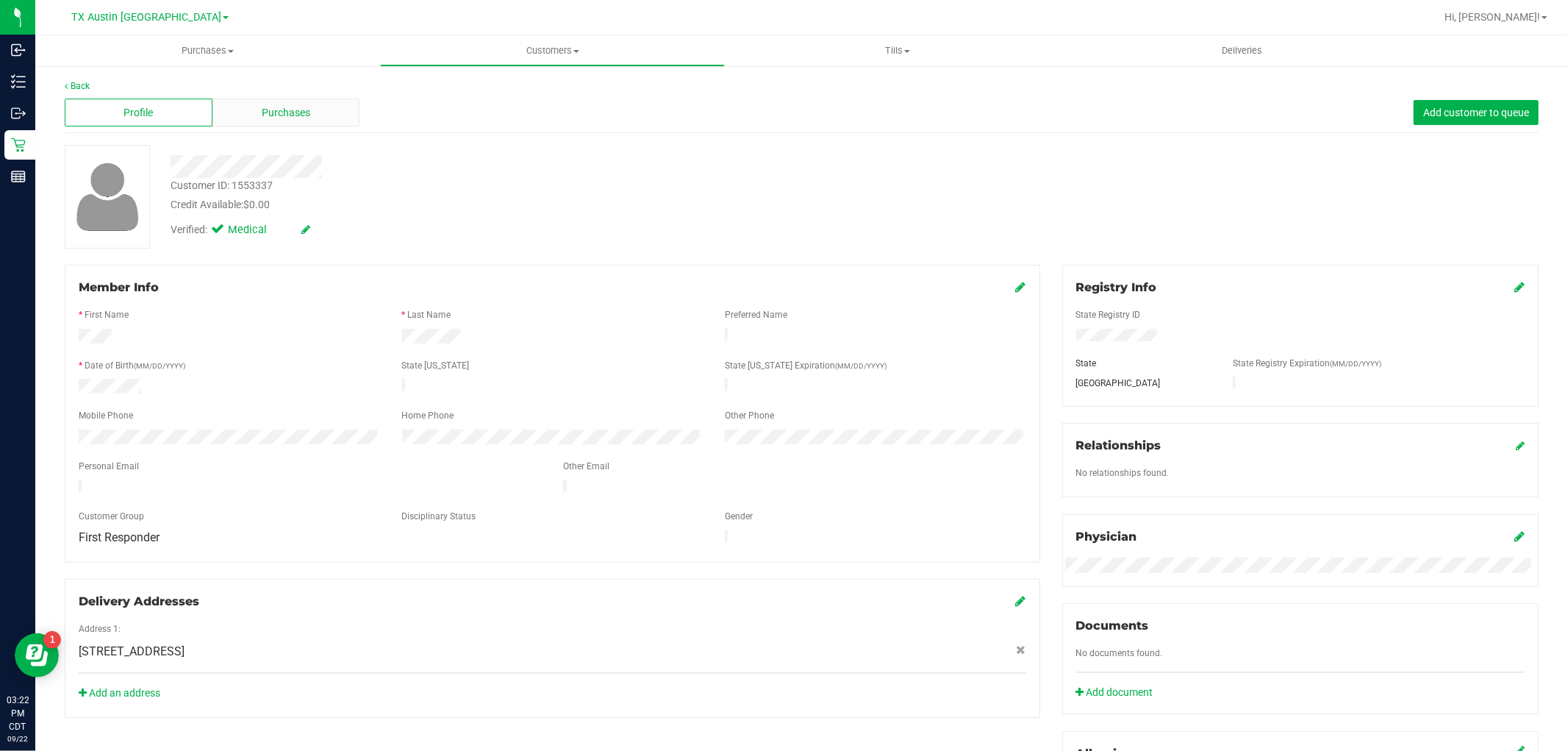
click at [325, 119] on div "Purchases" at bounding box center [286, 112] width 148 height 28
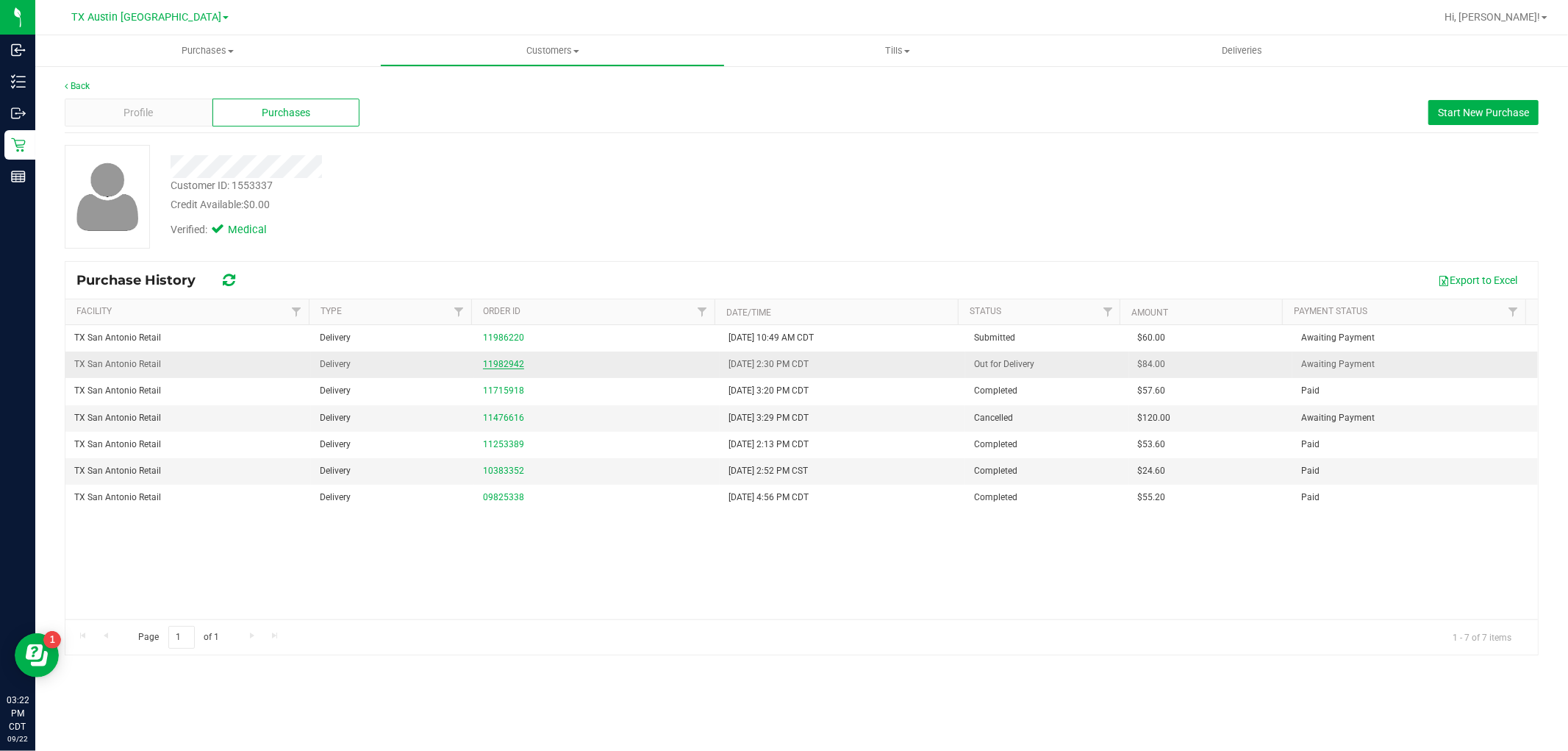
click at [489, 370] on link "11982942" at bounding box center [504, 364] width 41 height 10
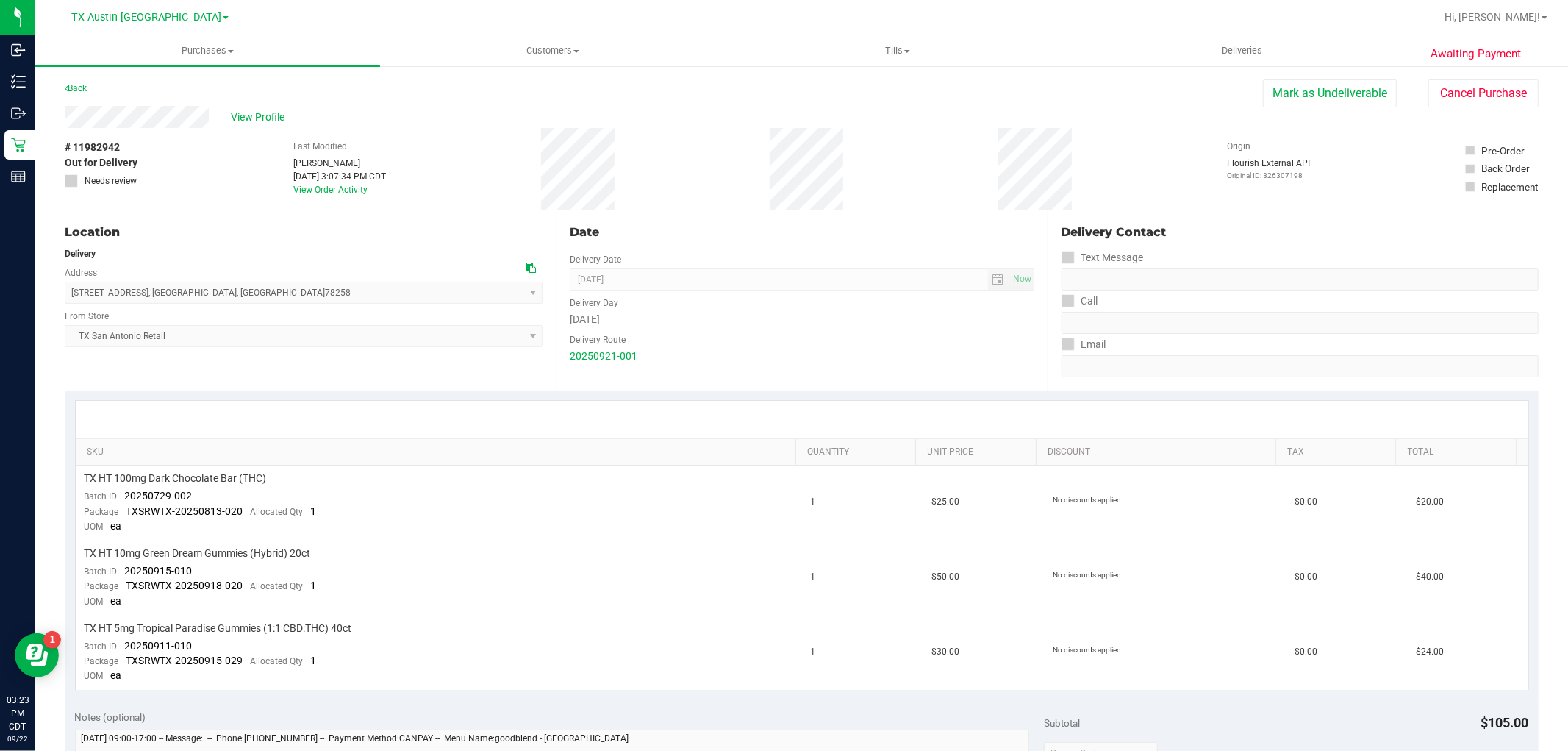
drag, startPoint x: 209, startPoint y: 119, endPoint x: 63, endPoint y: 122, distance: 146.0
click at [63, 122] on div "Awaiting Payment Back Mark as Undeliverable Cancel Purchase View Profile # 1198…" at bounding box center [801, 686] width 1533 height 1243
click at [563, 54] on span "Customers" at bounding box center [552, 51] width 343 height 14
click at [518, 84] on li "All customers" at bounding box center [552, 89] width 345 height 18
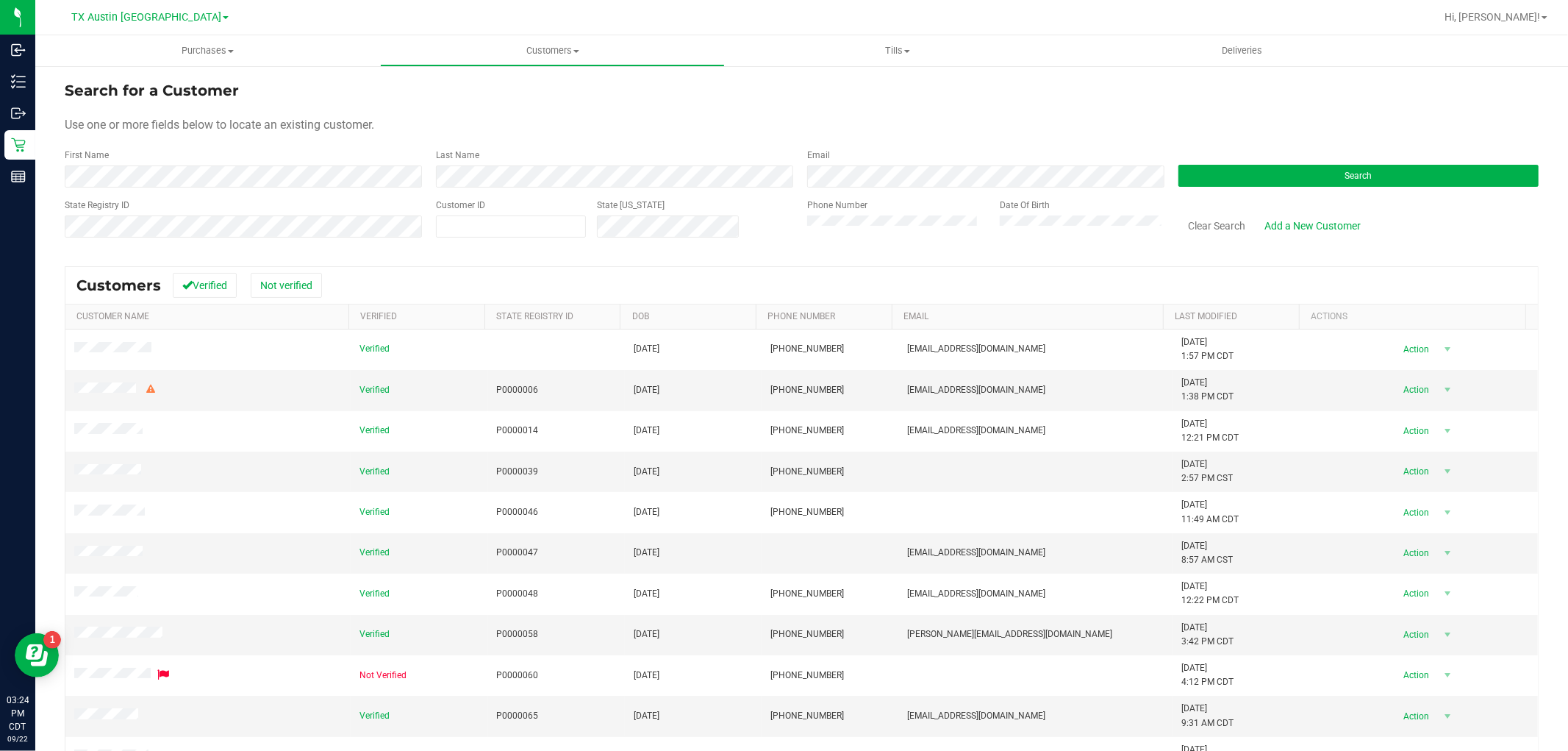
click at [297, 189] on form "Search for a Customer Use one or more fields below to locate an existing custom…" at bounding box center [801, 165] width 1474 height 171
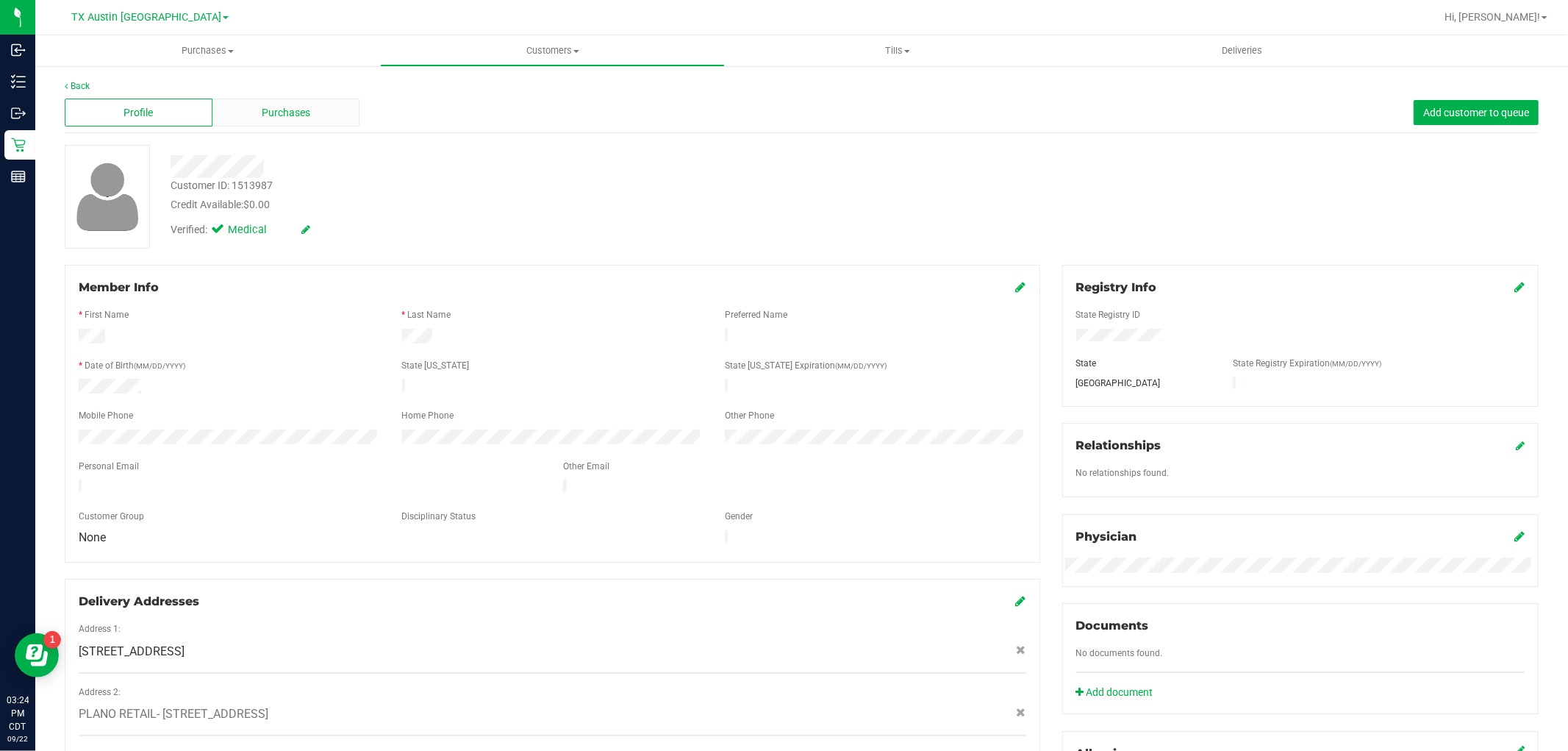
click at [303, 112] on span "Purchases" at bounding box center [286, 113] width 49 height 15
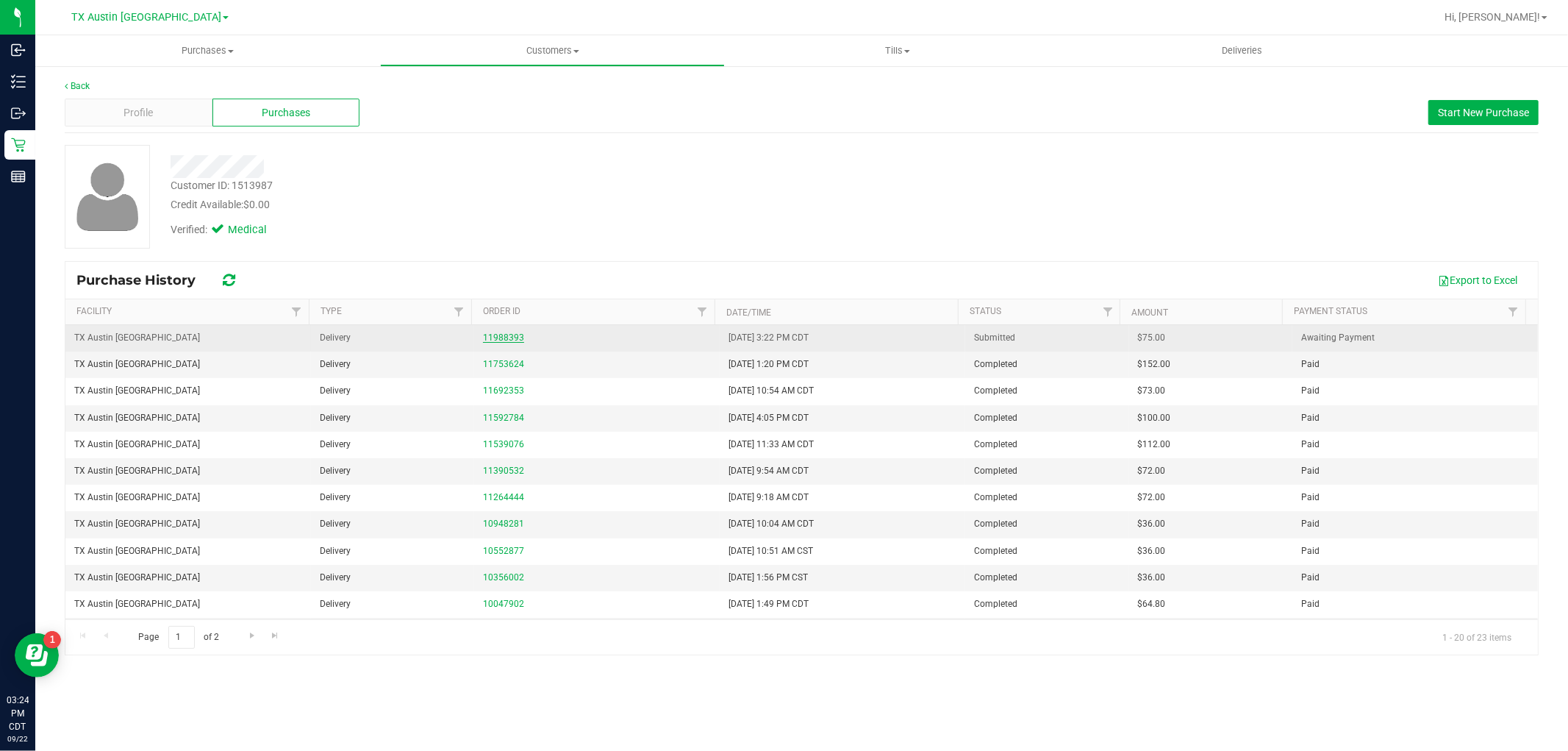
click at [509, 339] on link "11988393" at bounding box center [504, 338] width 41 height 10
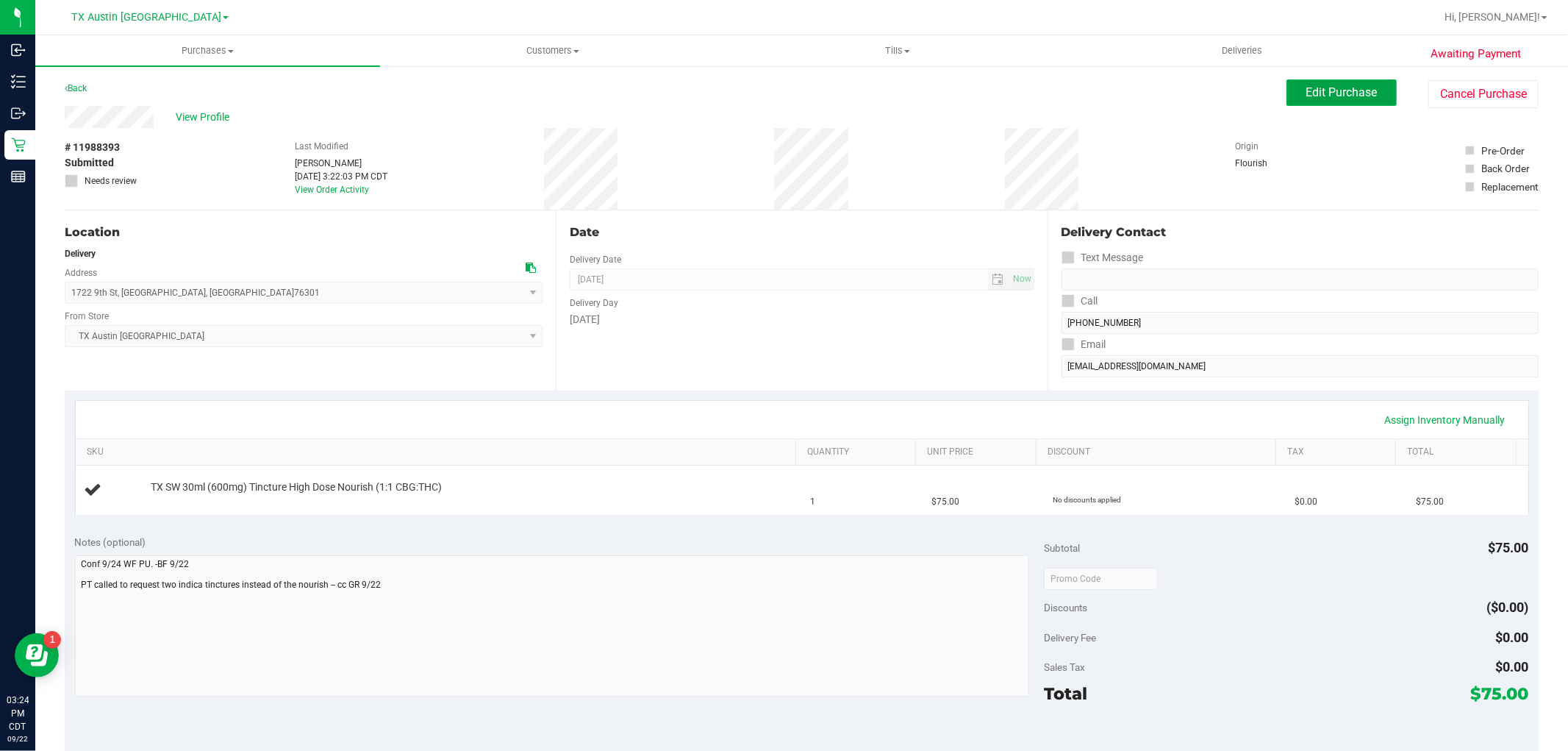
click at [1309, 95] on span "Edit Purchase" at bounding box center [1342, 92] width 72 height 14
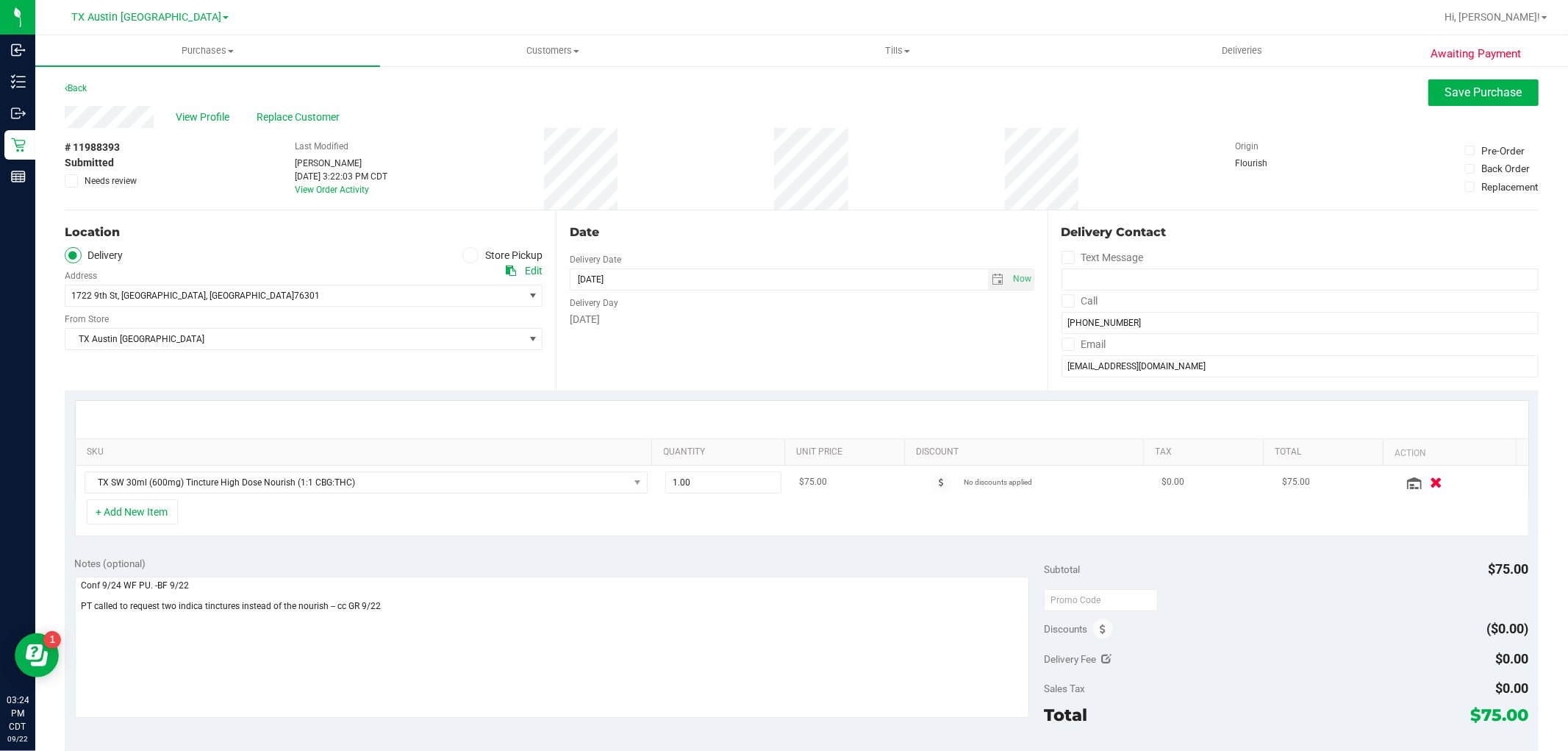
click at [1424, 484] on button "button" at bounding box center [1436, 482] width 25 height 15
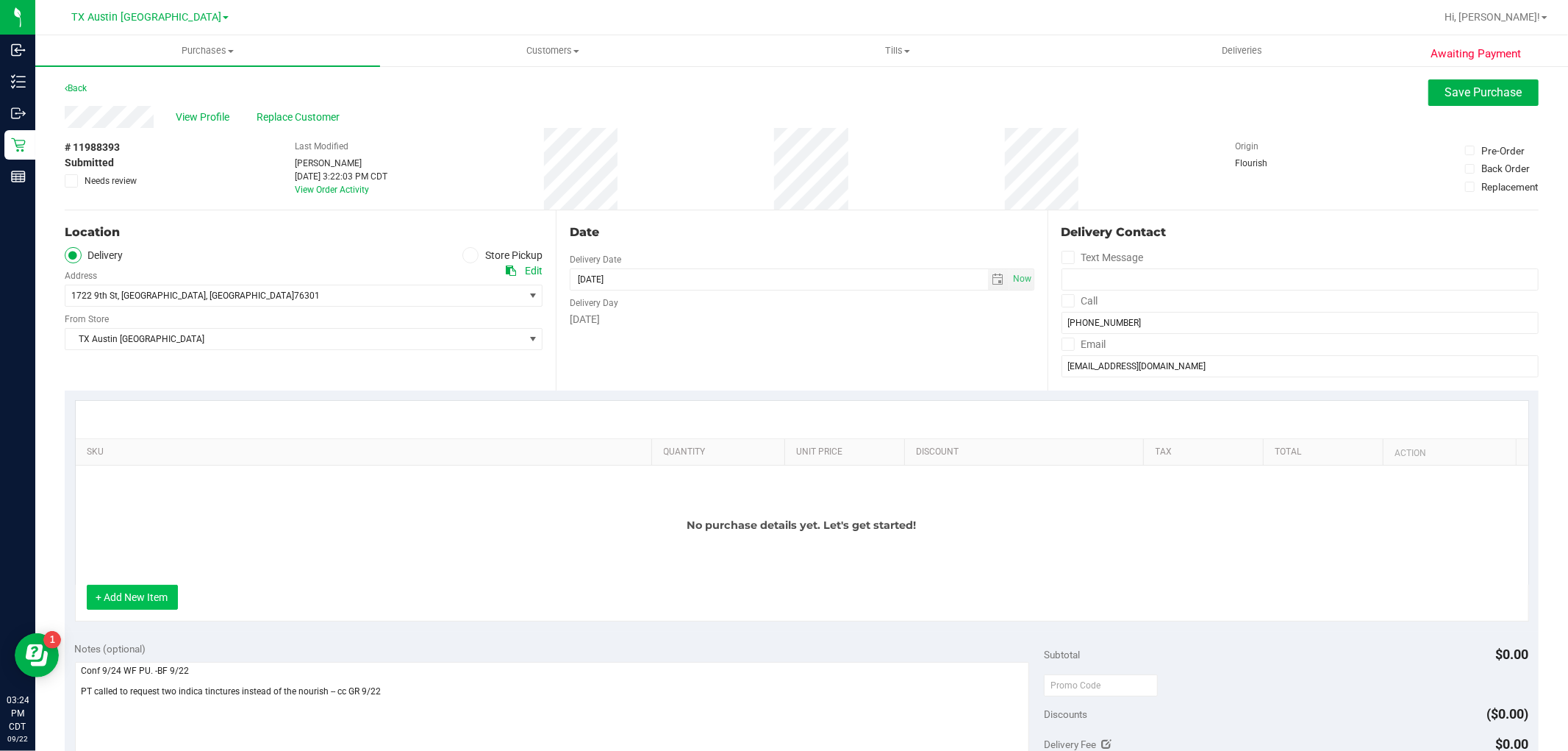
click at [126, 599] on button "+ Add New Item" at bounding box center [132, 597] width 91 height 25
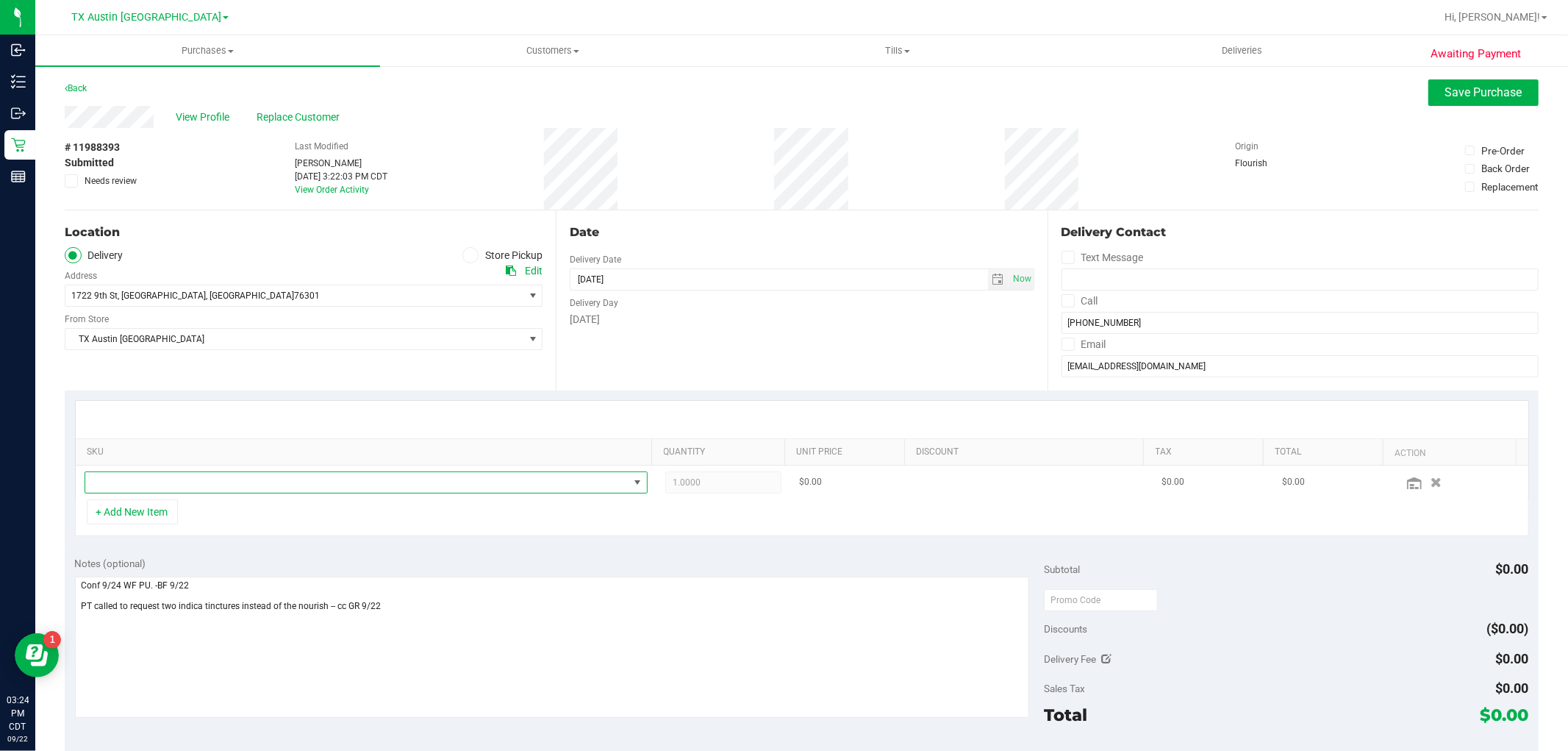
click at [180, 482] on span "NO DATA FOUND" at bounding box center [357, 483] width 543 height 20
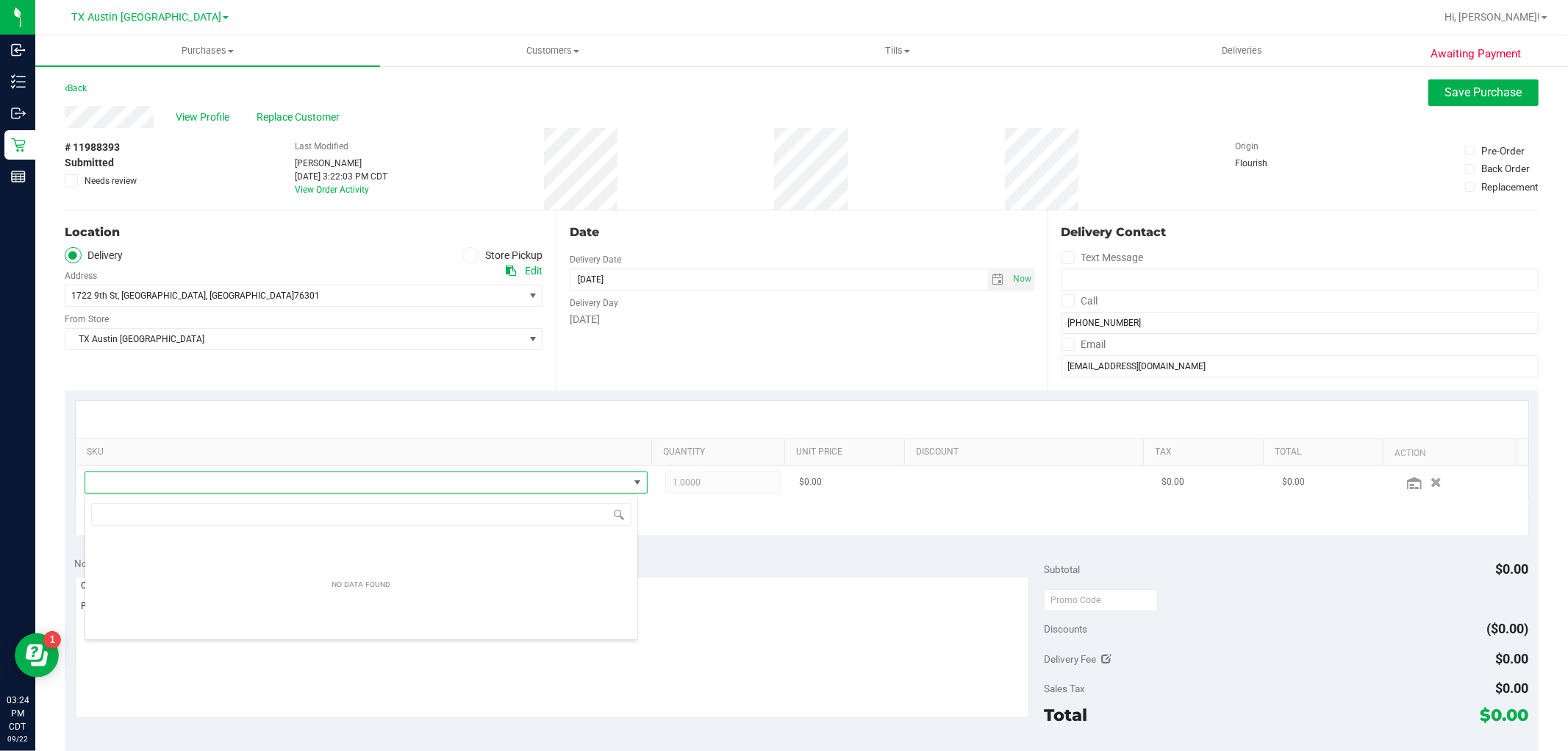
scroll to position [22, 548]
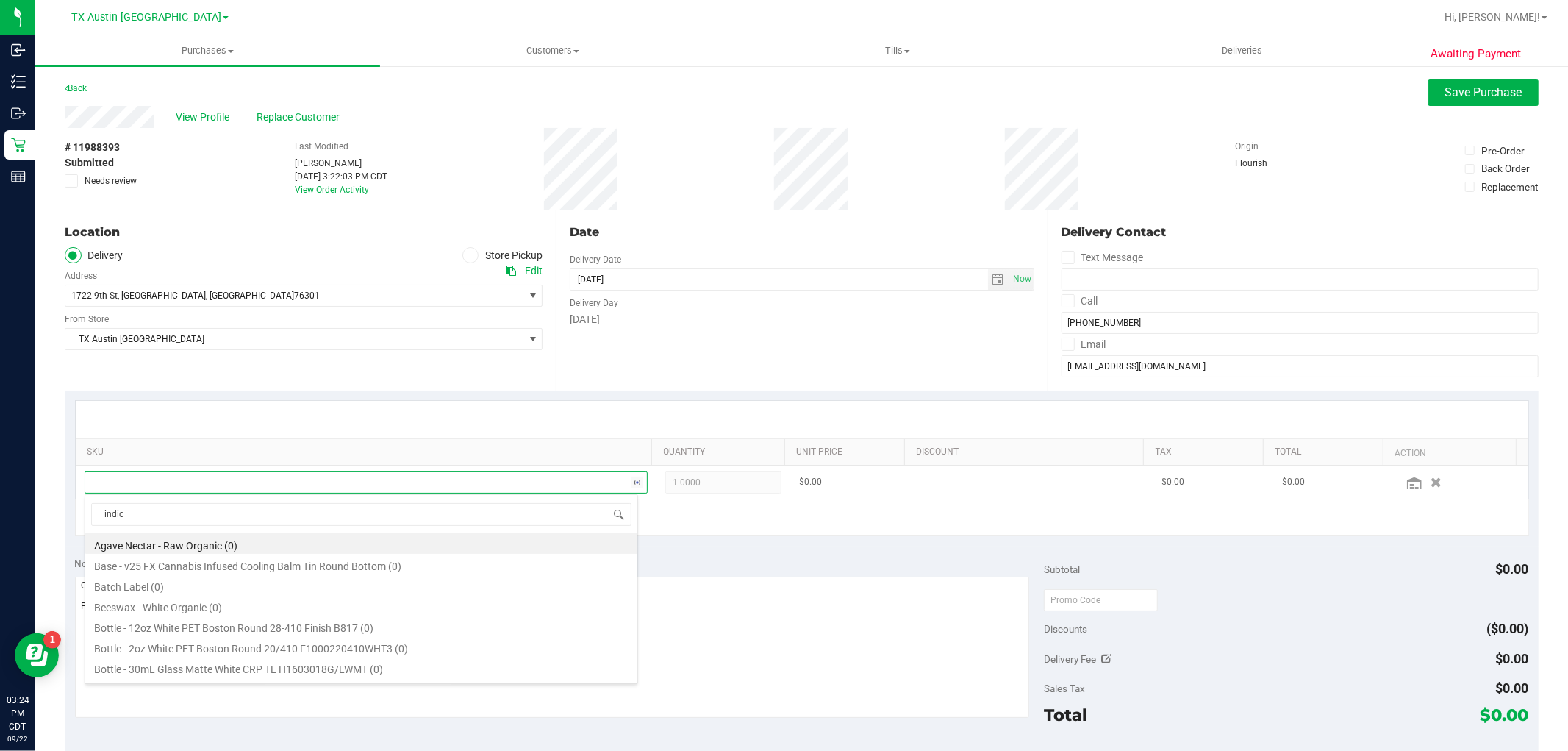
type input "indica"
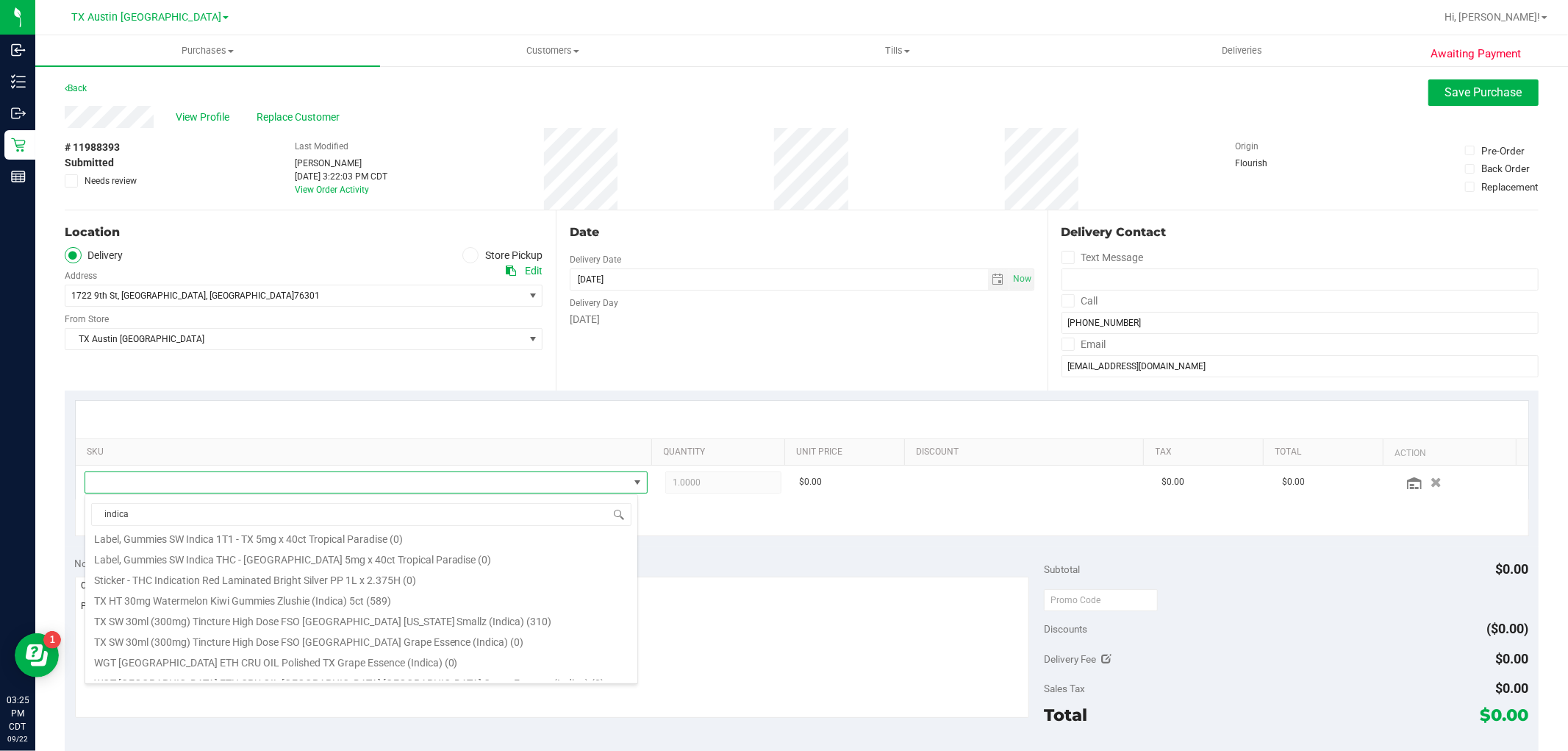
scroll to position [100, 0]
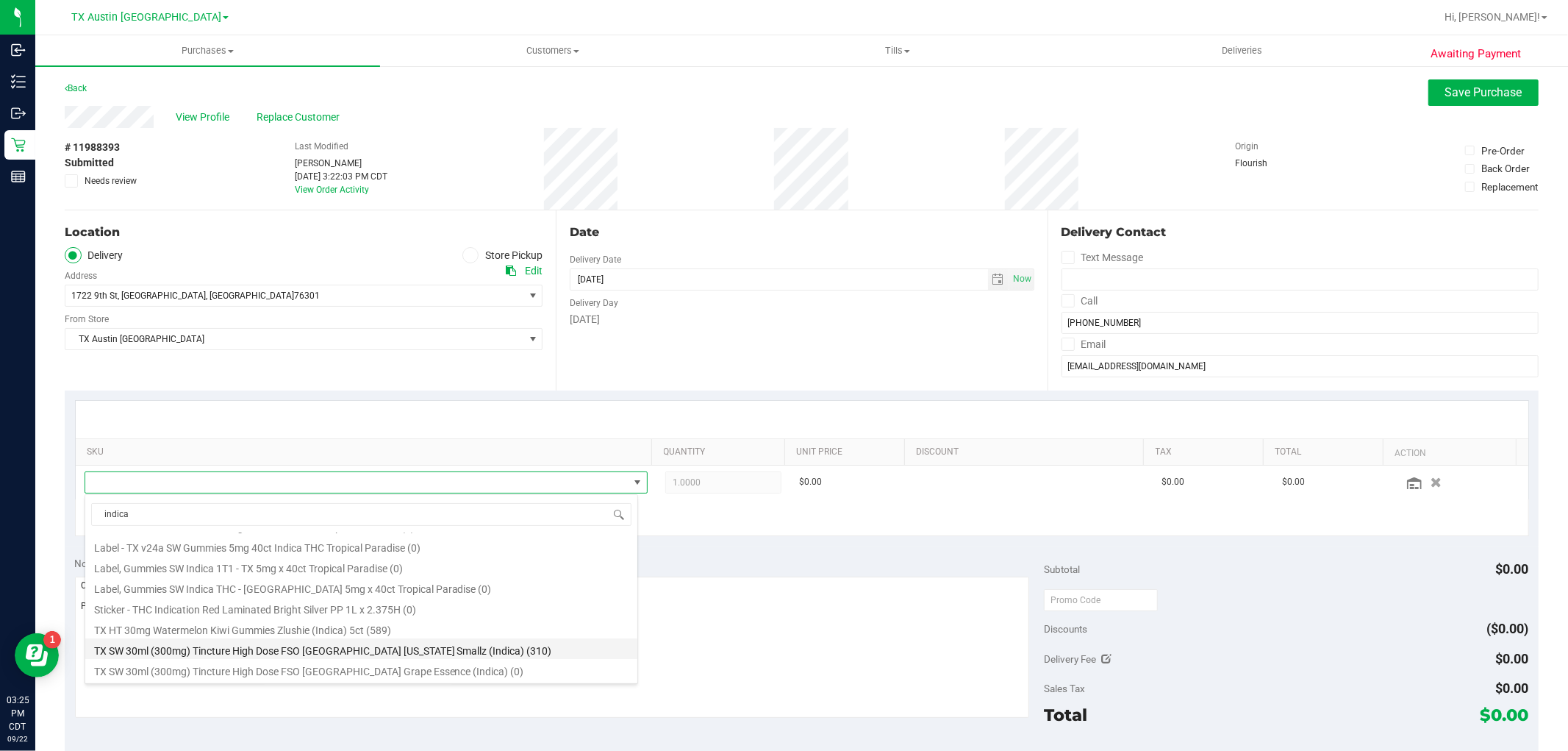
click at [438, 647] on li "TX SW 30ml (300mg) Tincture High Dose FSO TX Georgia Smallz (Indica) (310)" at bounding box center [361, 649] width 552 height 20
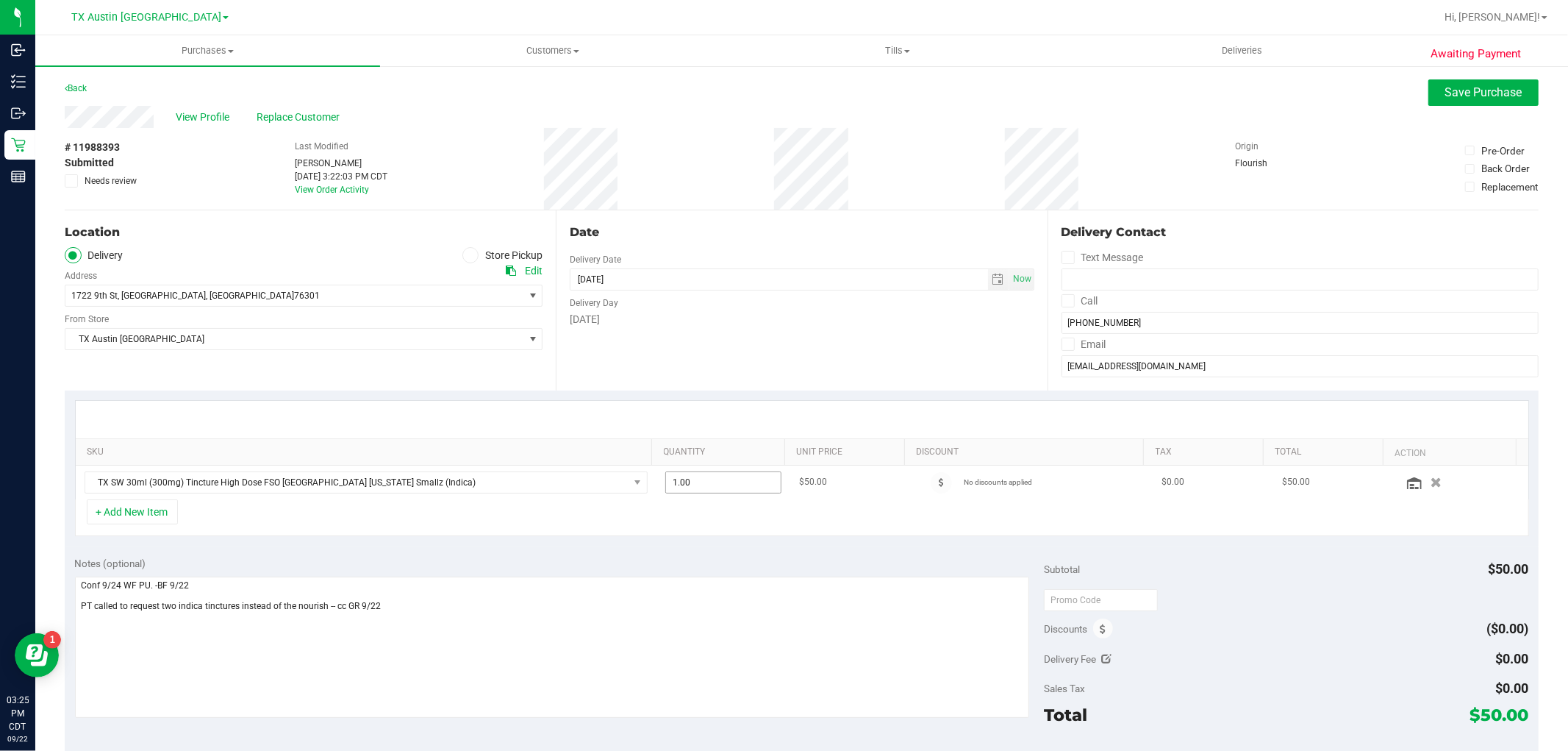
click at [736, 489] on span "1.00 1" at bounding box center [724, 483] width 116 height 22
click at [736, 489] on input "1" at bounding box center [724, 483] width 115 height 20
type input "2"
type input "2.00"
click at [744, 516] on div "+ Add New Item" at bounding box center [802, 518] width 1454 height 37
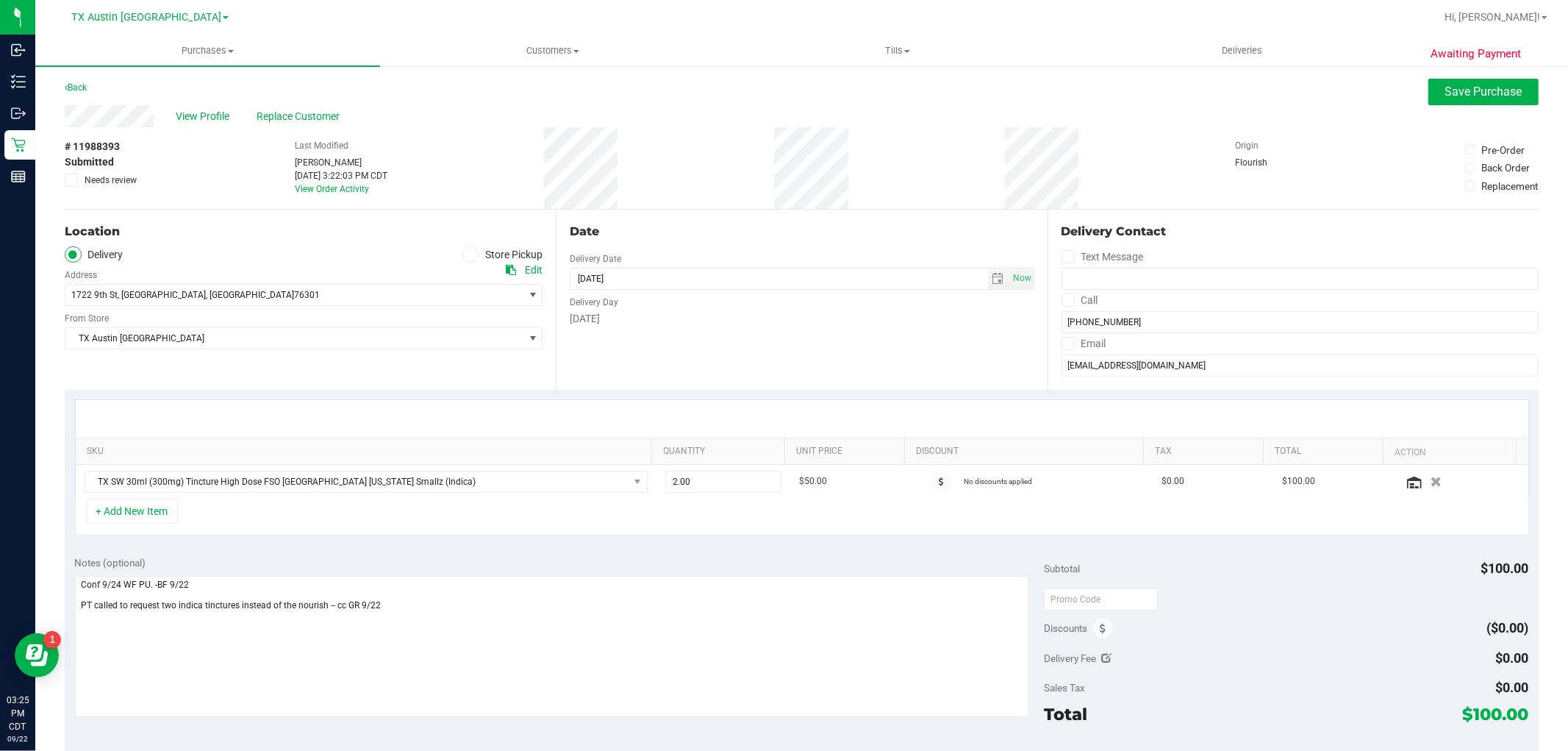
scroll to position [0, 0]
click at [1448, 99] on span "Save Purchase" at bounding box center [1484, 92] width 78 height 14
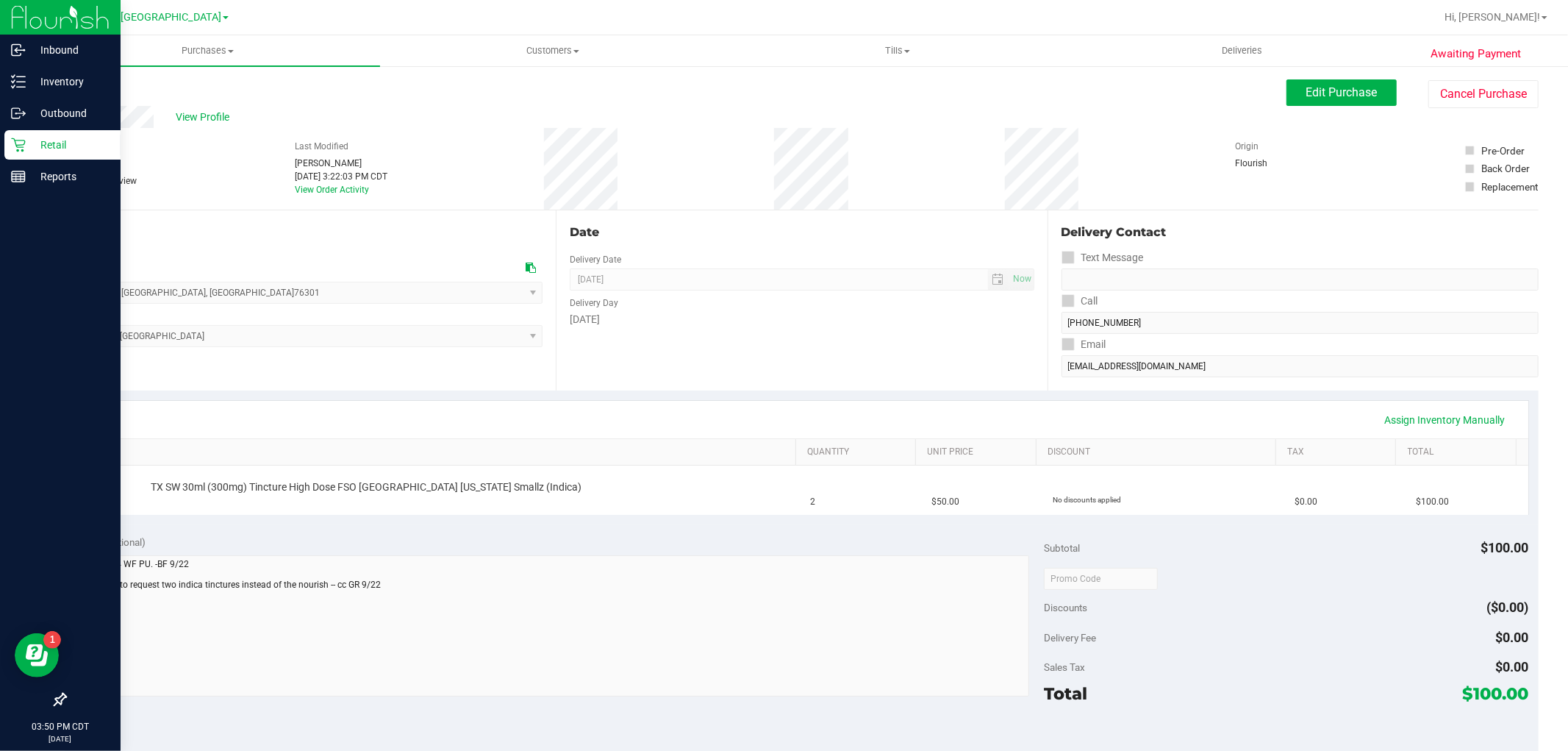
click at [16, 146] on icon at bounding box center [18, 145] width 14 height 14
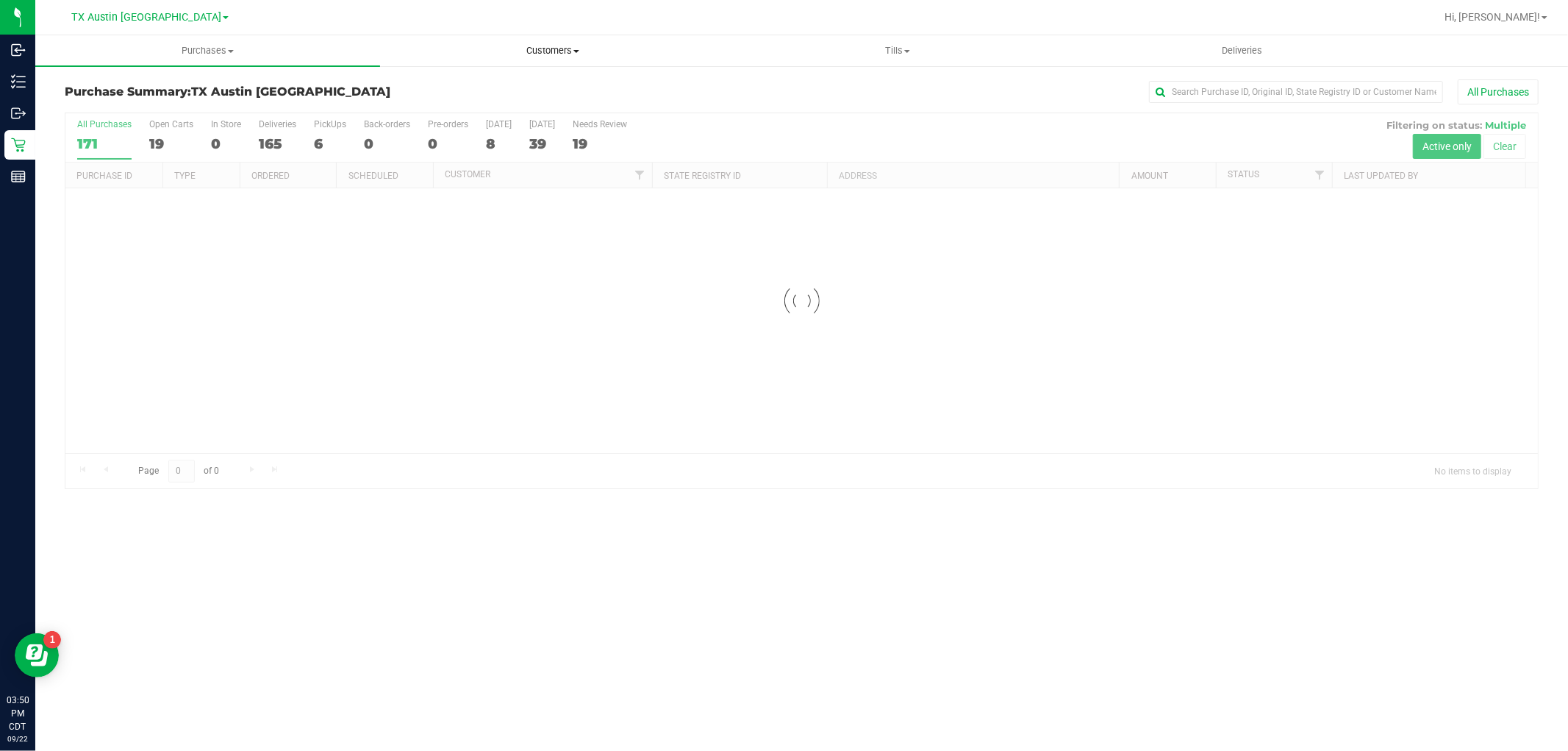
click at [566, 51] on span "Customers" at bounding box center [552, 51] width 343 height 14
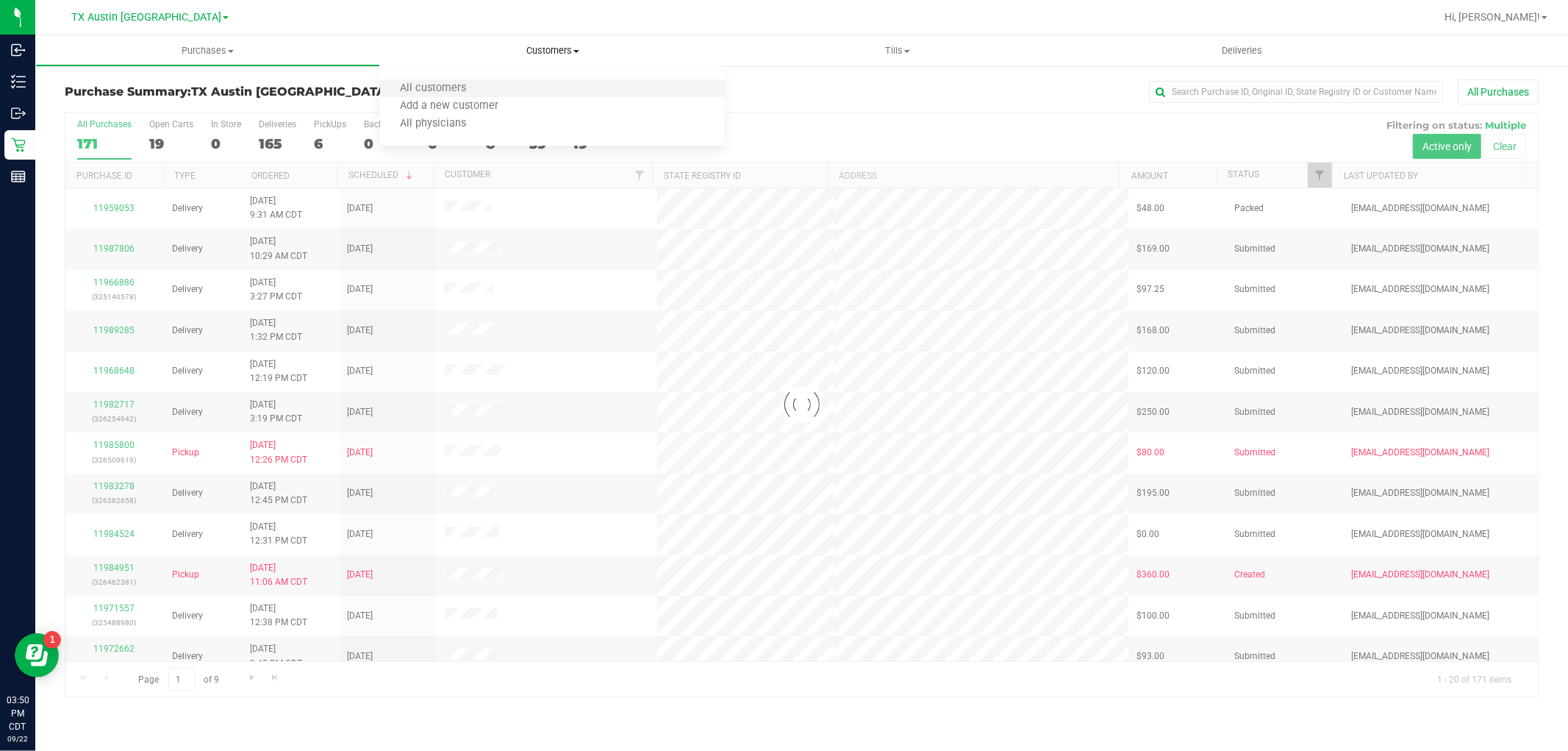
click at [557, 91] on li "All customers" at bounding box center [552, 89] width 345 height 18
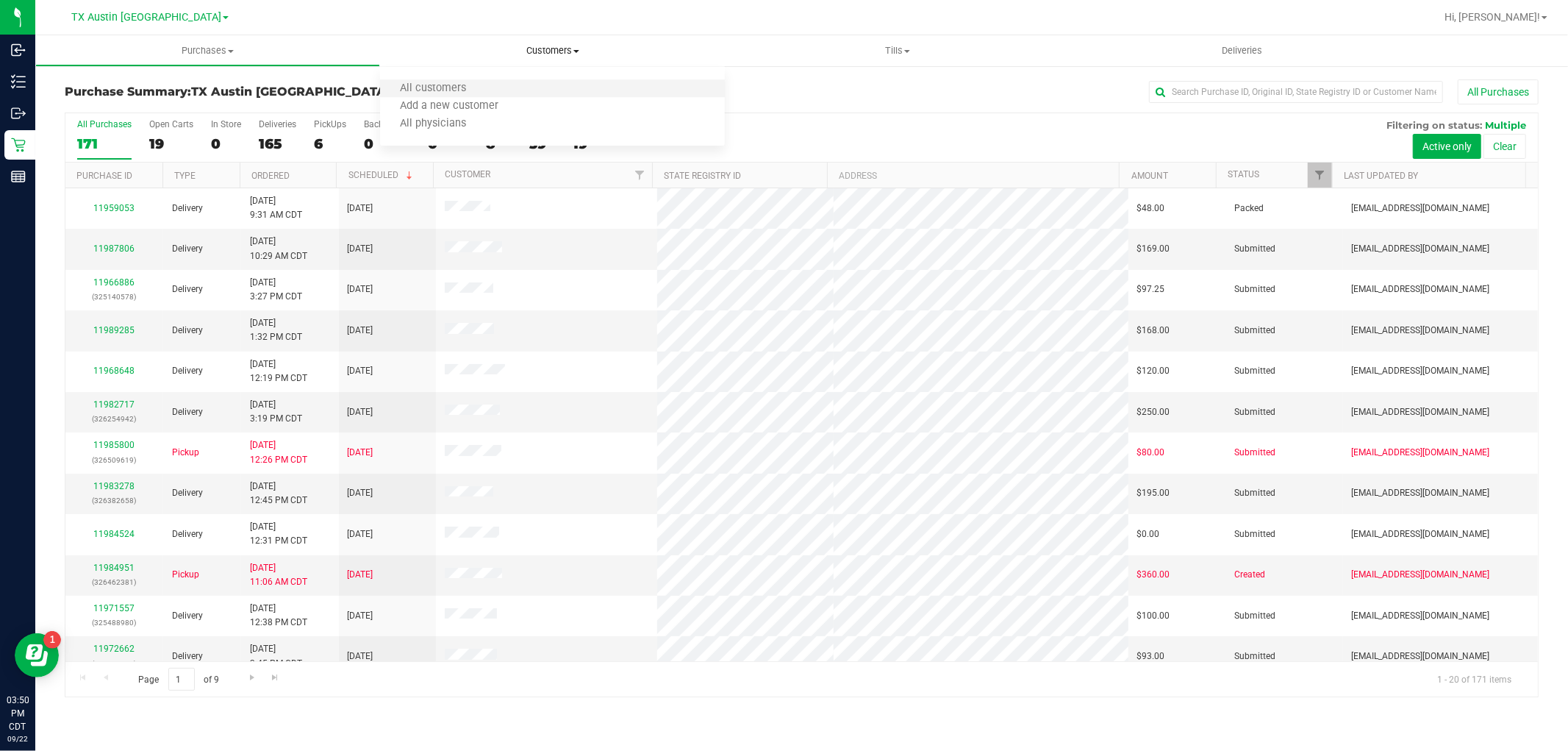
click at [581, 95] on li "All customers" at bounding box center [552, 89] width 345 height 18
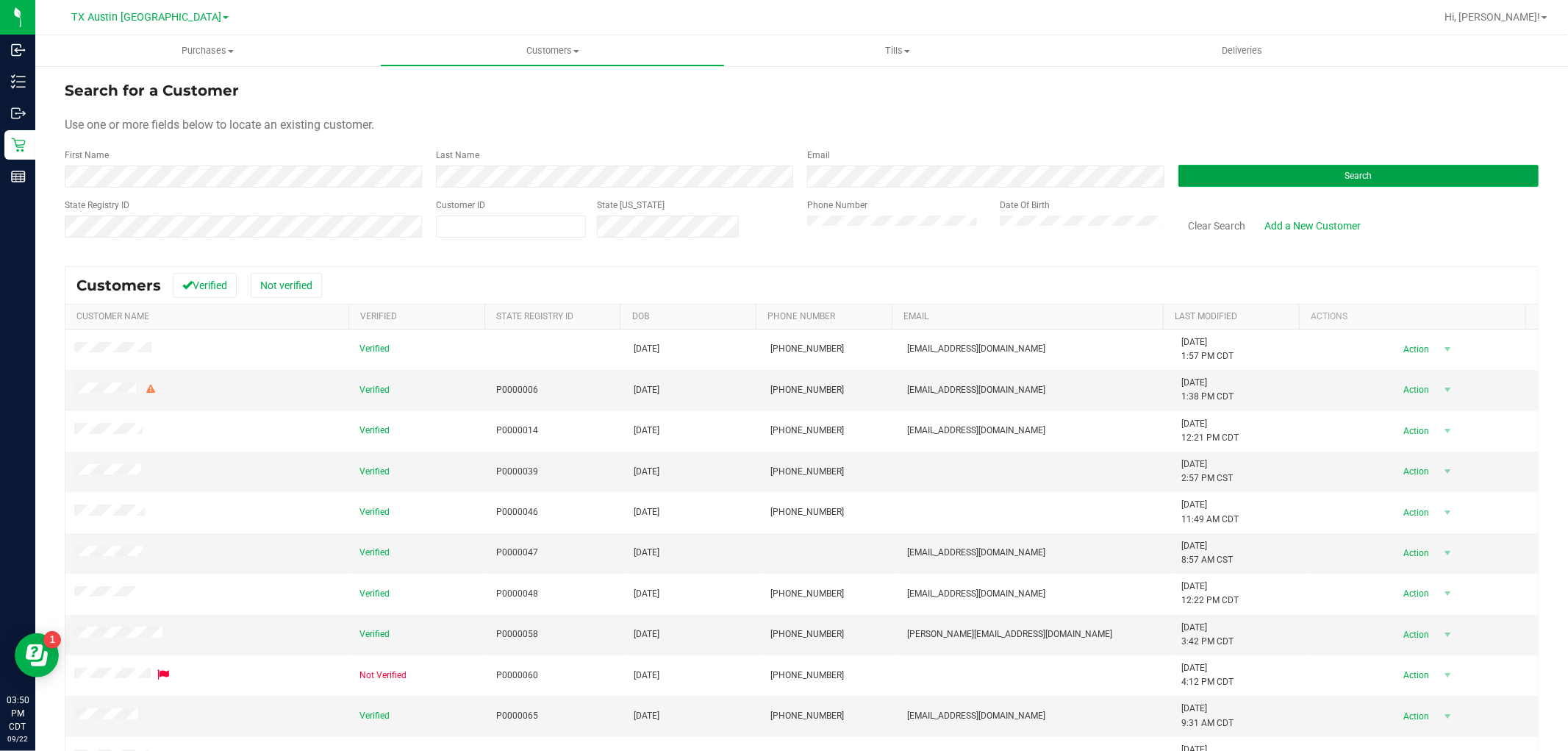
click at [1256, 175] on button "Search" at bounding box center [1358, 176] width 360 height 22
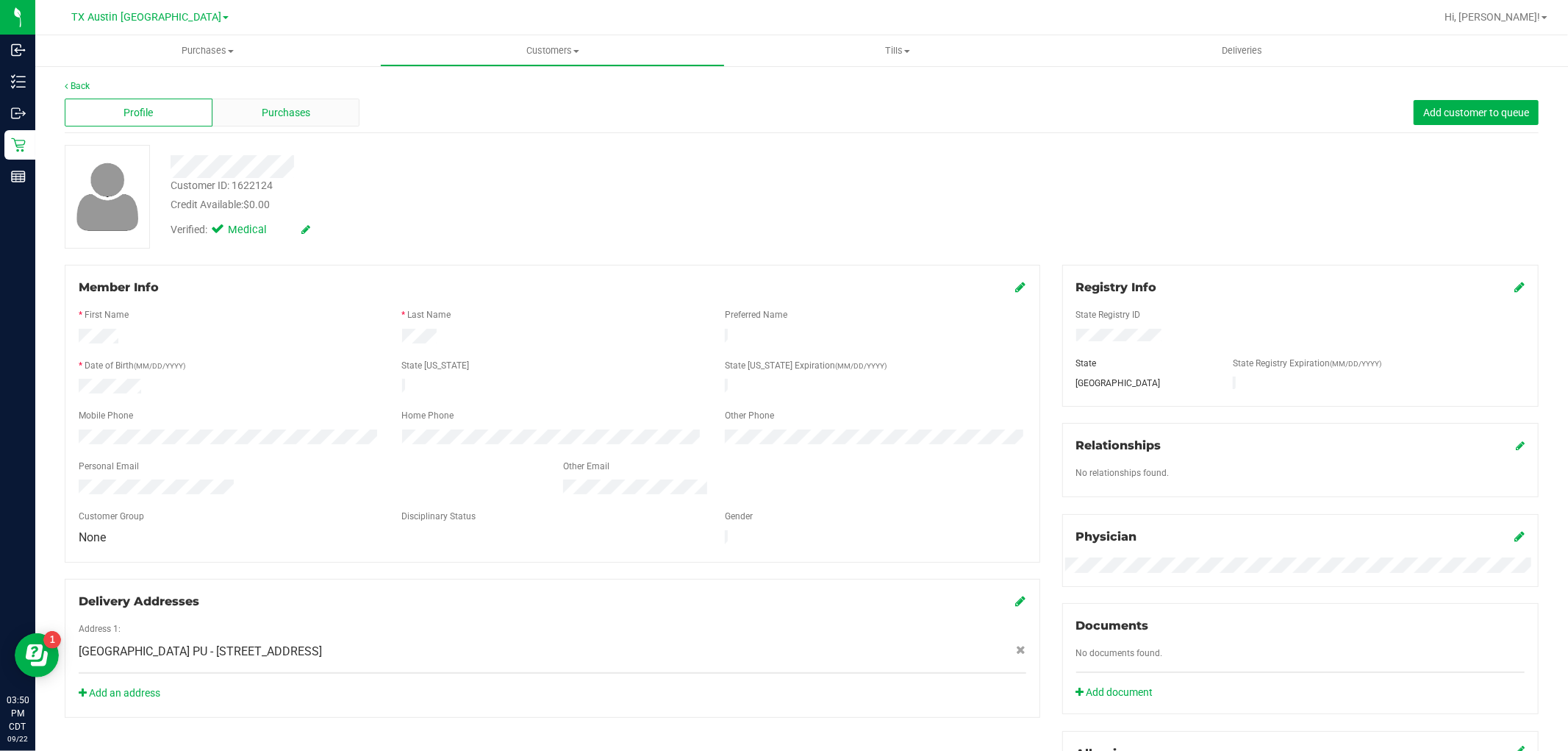
click at [285, 117] on span "Purchases" at bounding box center [286, 113] width 49 height 15
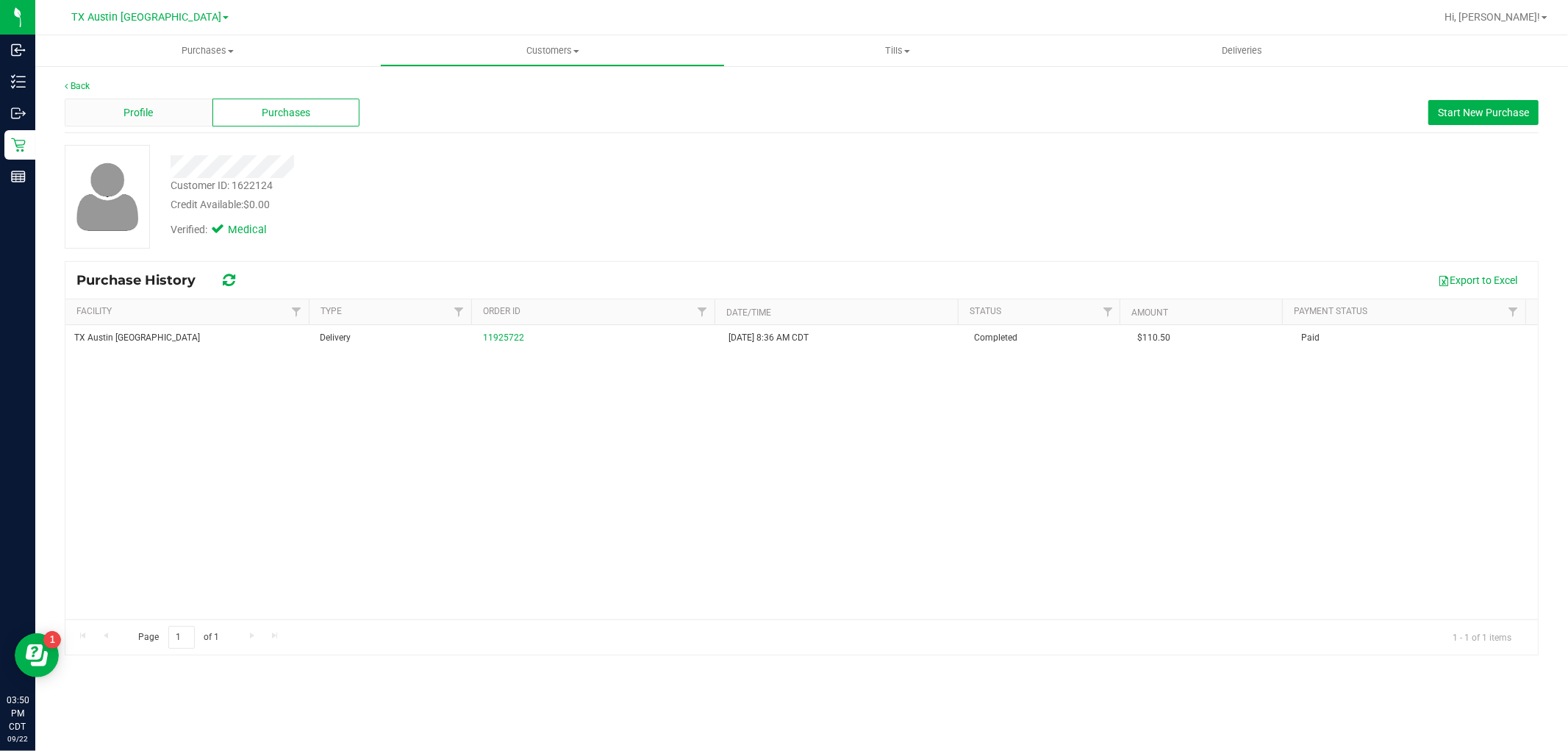
click at [119, 106] on div "Profile" at bounding box center [138, 112] width 148 height 28
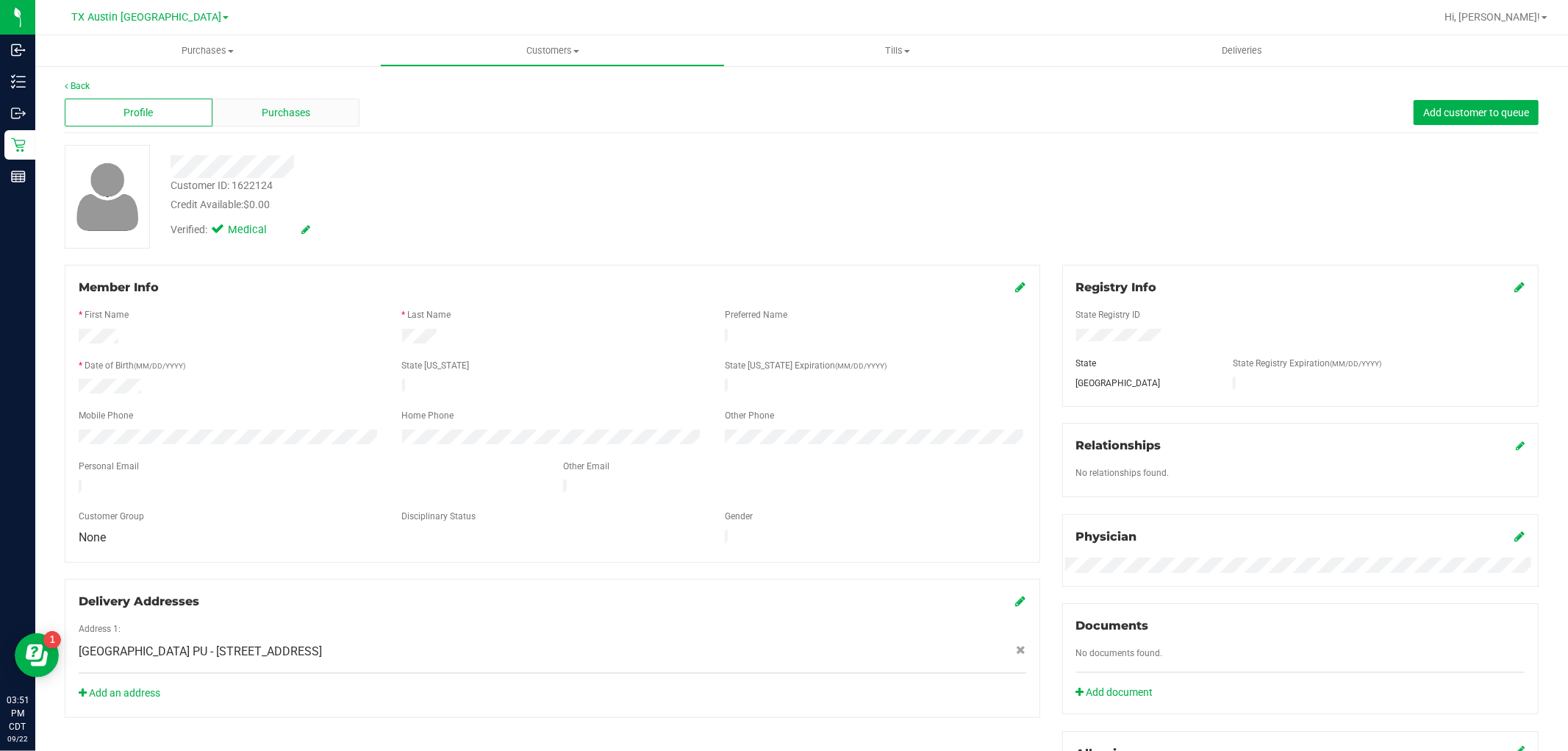
click at [277, 108] on span "Purchases" at bounding box center [286, 113] width 49 height 15
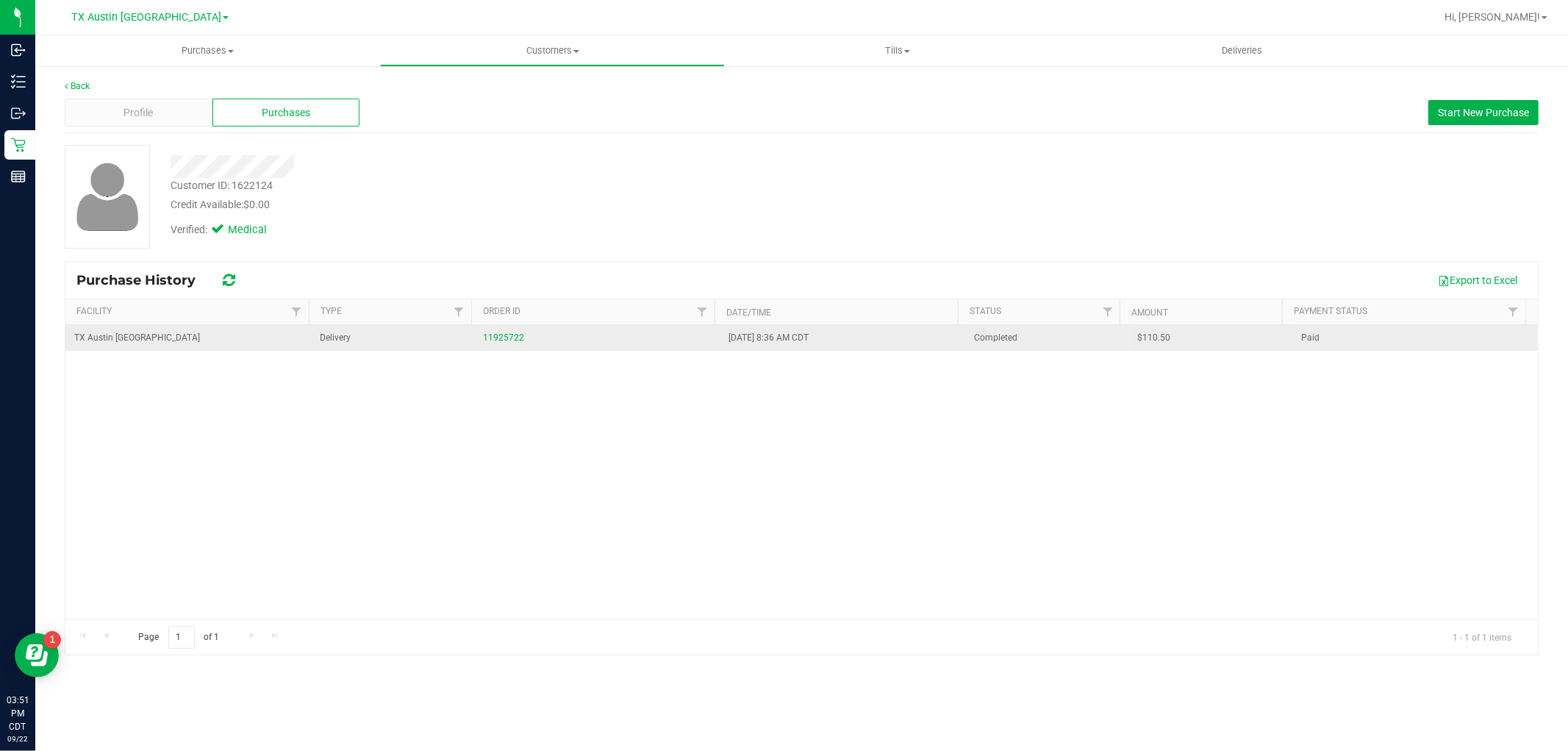
click at [497, 343] on div "11925722" at bounding box center [597, 338] width 228 height 14
click at [506, 338] on link "11925722" at bounding box center [504, 338] width 41 height 10
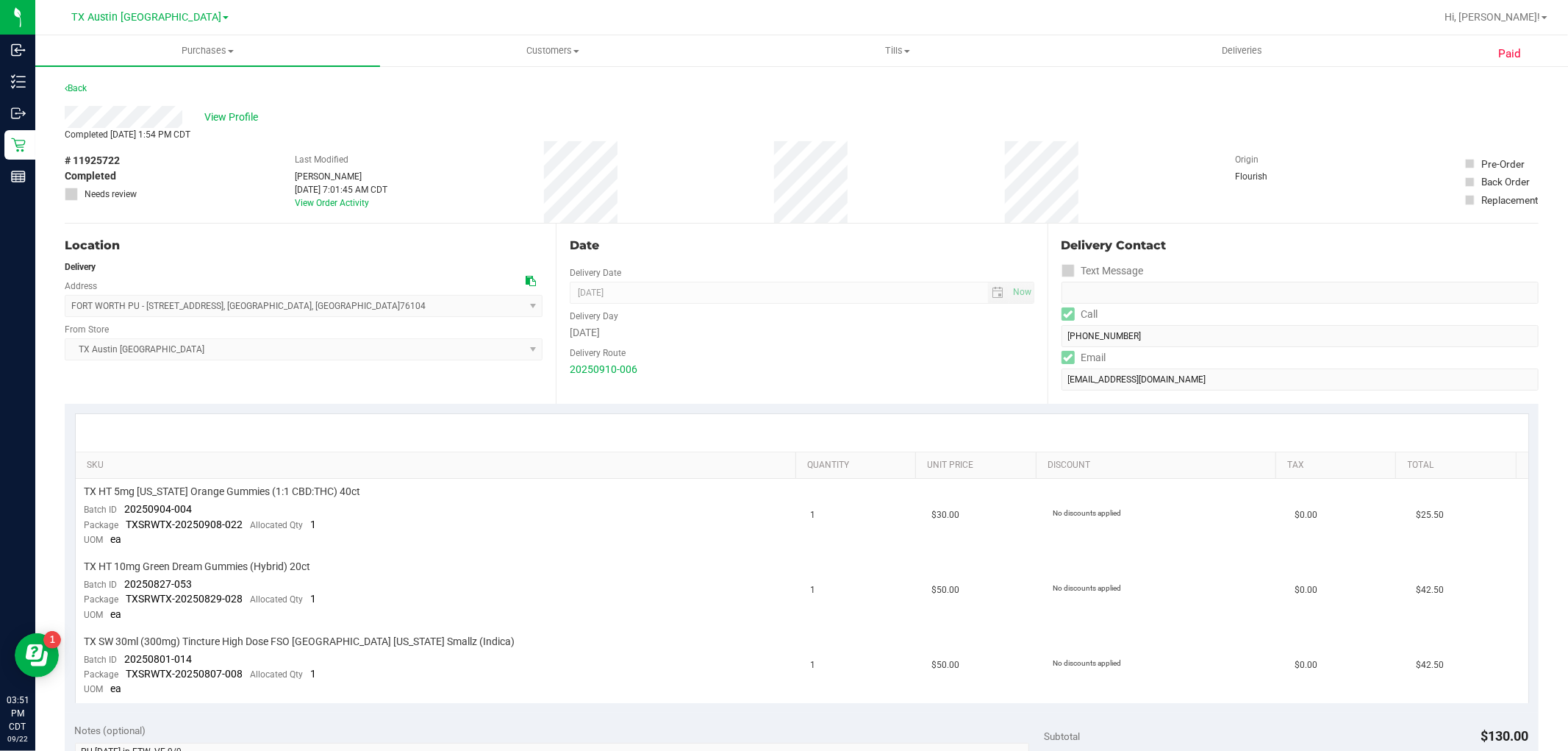
scroll to position [82, 0]
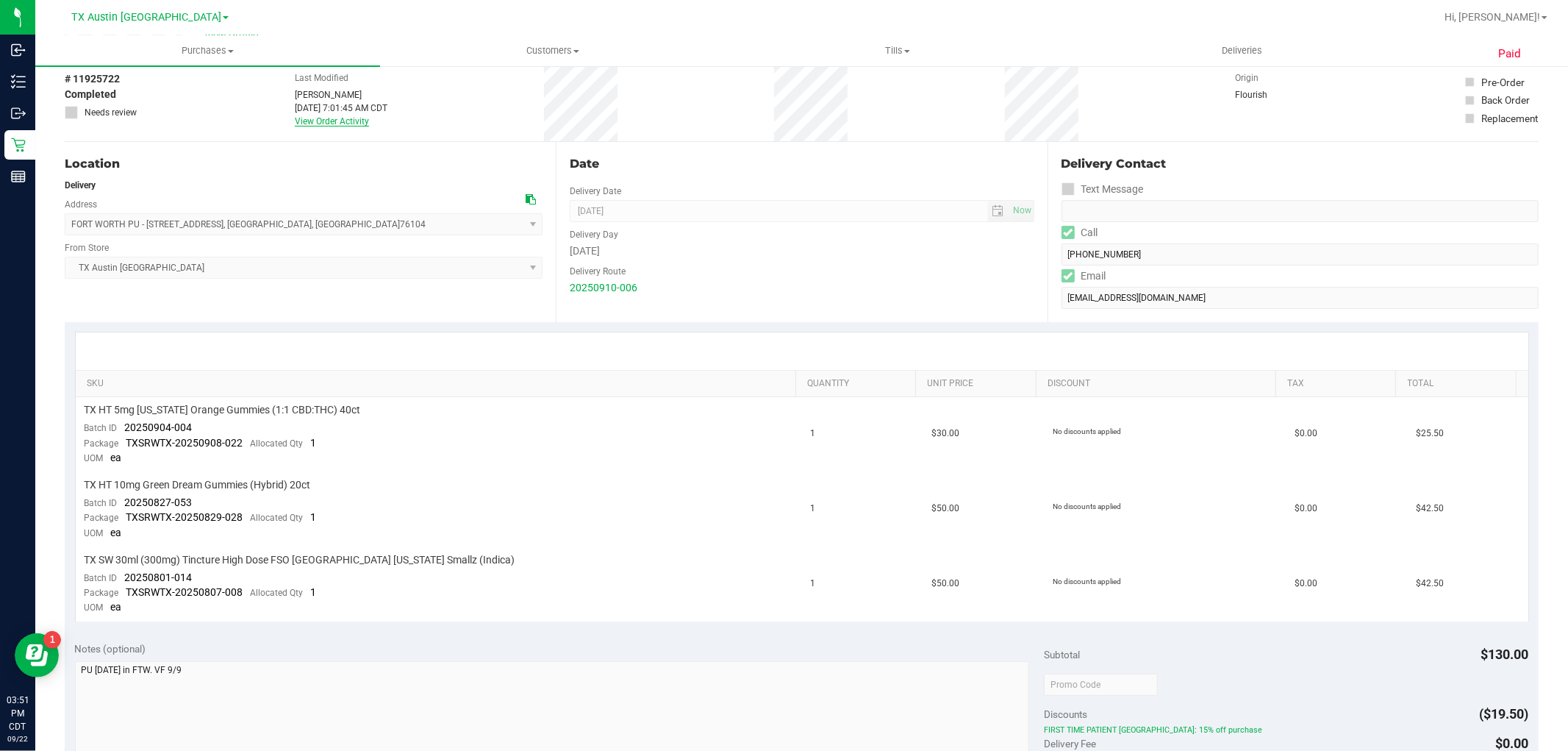
click at [350, 119] on link "View Order Activity" at bounding box center [331, 122] width 74 height 10
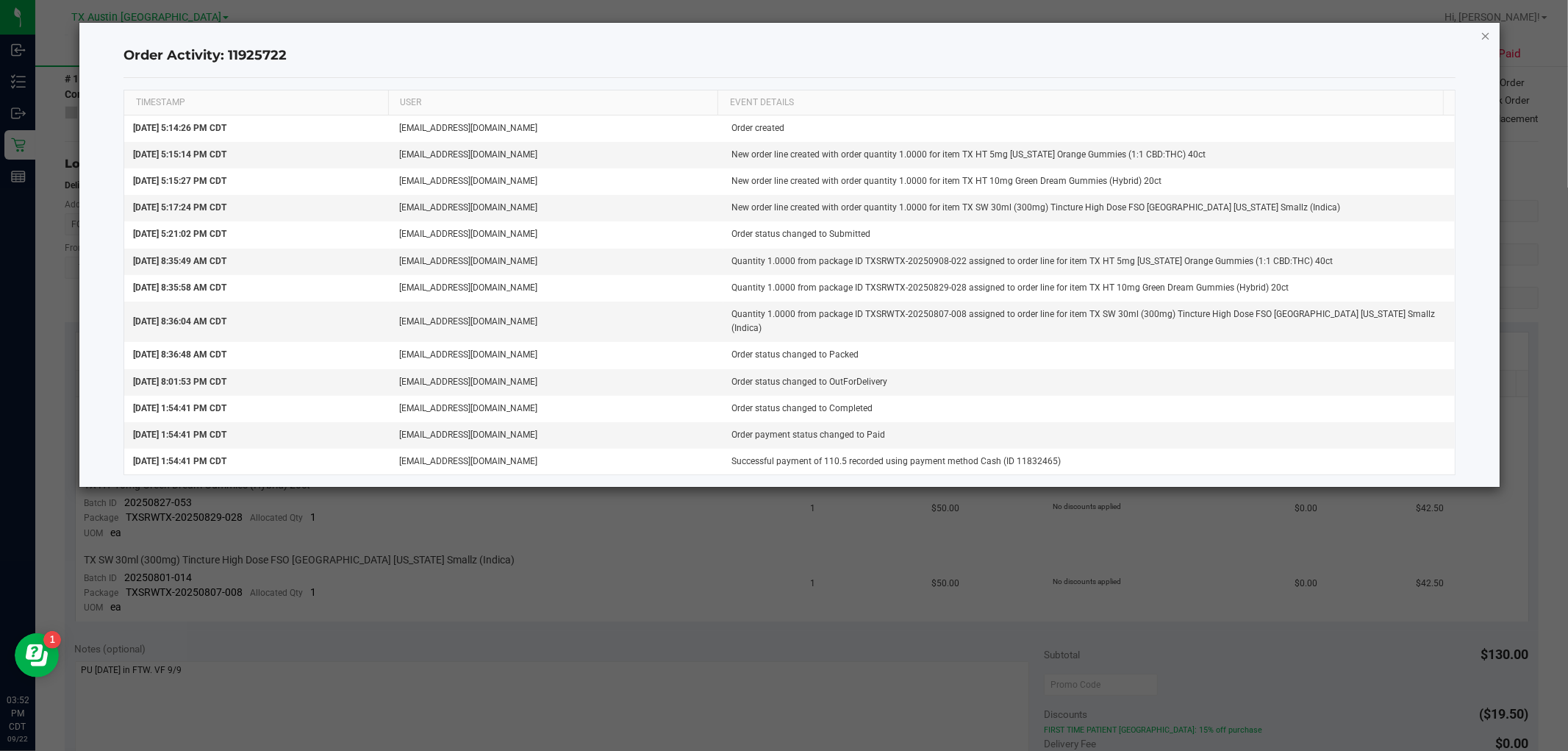
click at [1483, 40] on icon "button" at bounding box center [1485, 35] width 10 height 18
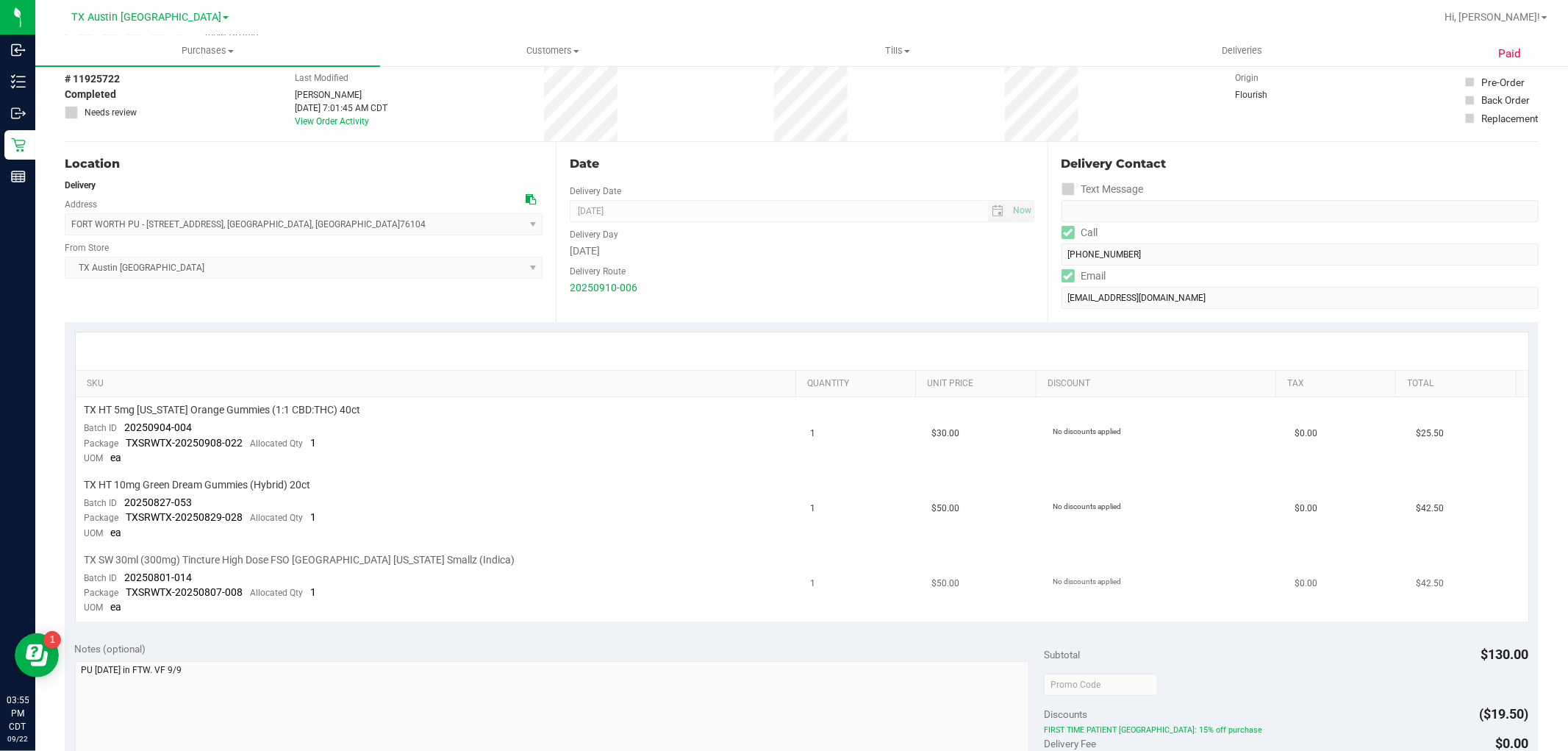
scroll to position [0, 0]
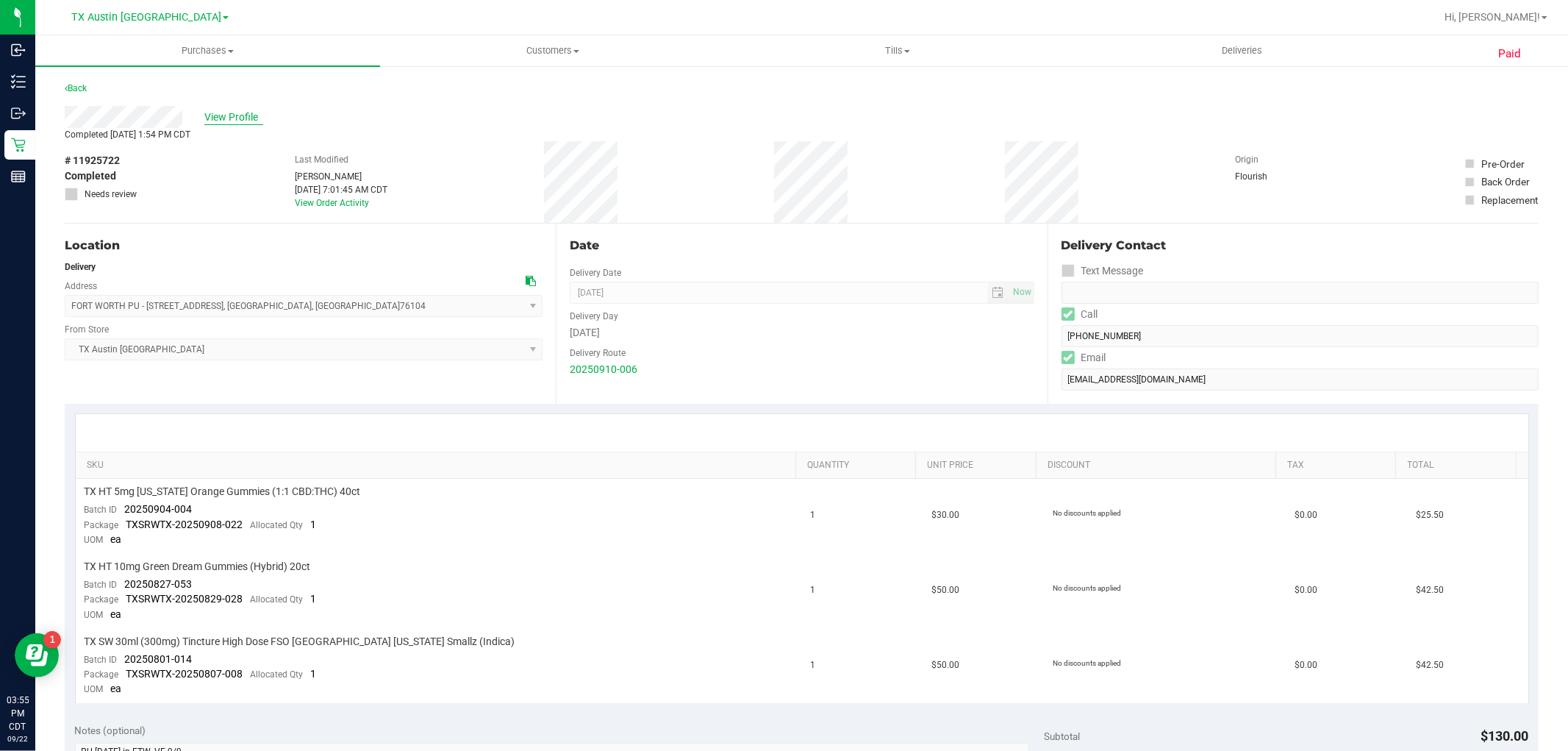
click at [251, 120] on span "View Profile" at bounding box center [234, 117] width 59 height 15
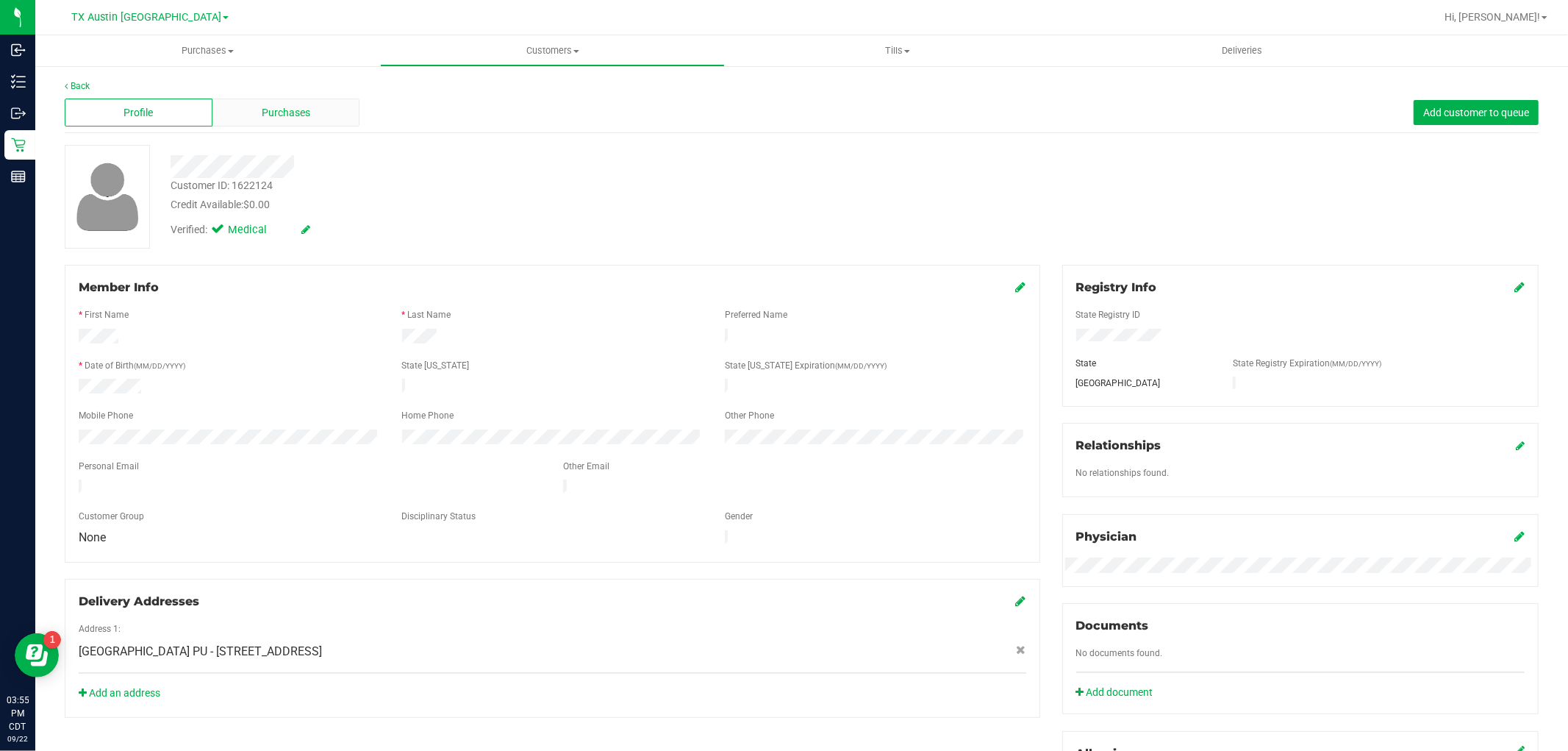
click at [322, 116] on div "Purchases" at bounding box center [286, 112] width 148 height 28
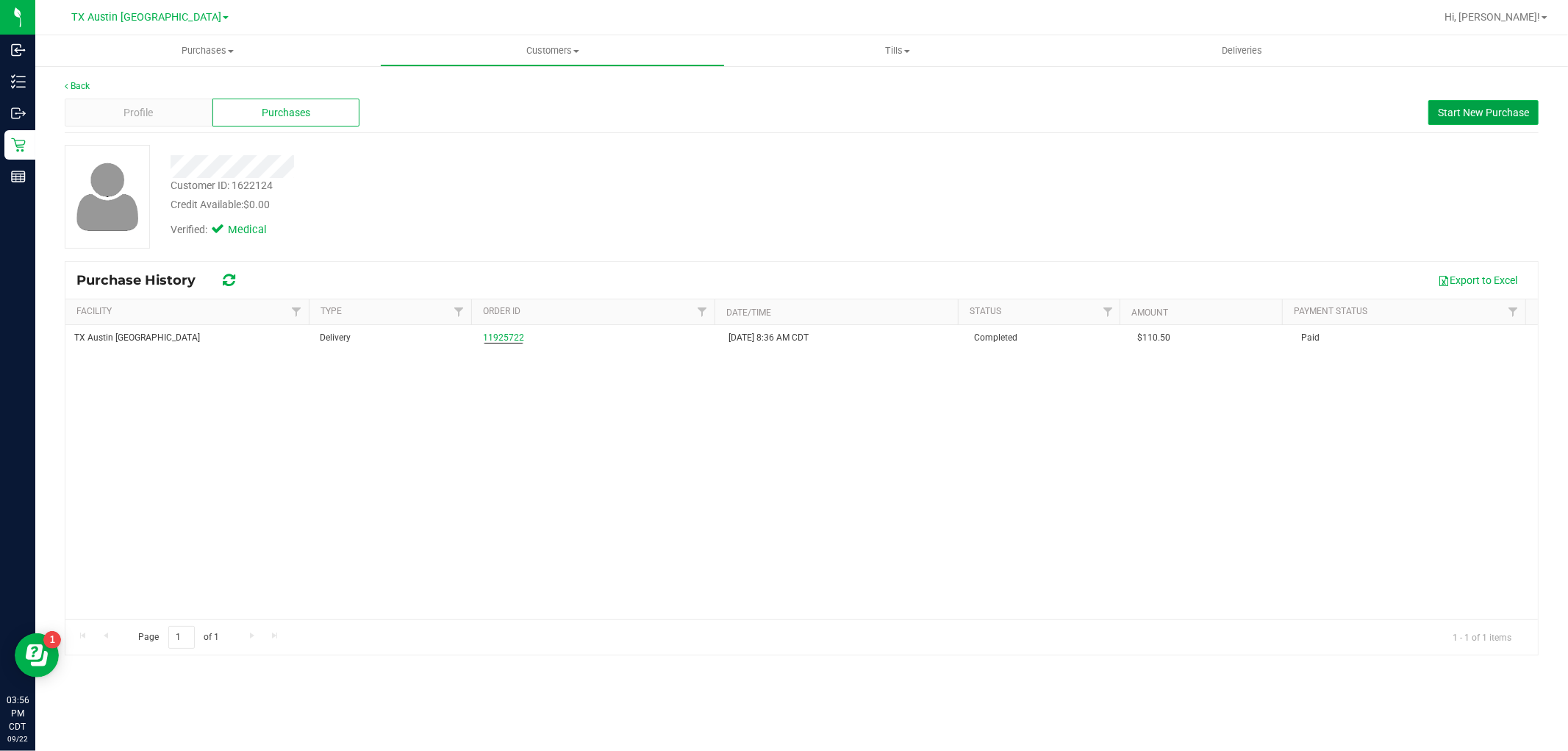
click at [1458, 108] on span "Start New Purchase" at bounding box center [1484, 112] width 91 height 12
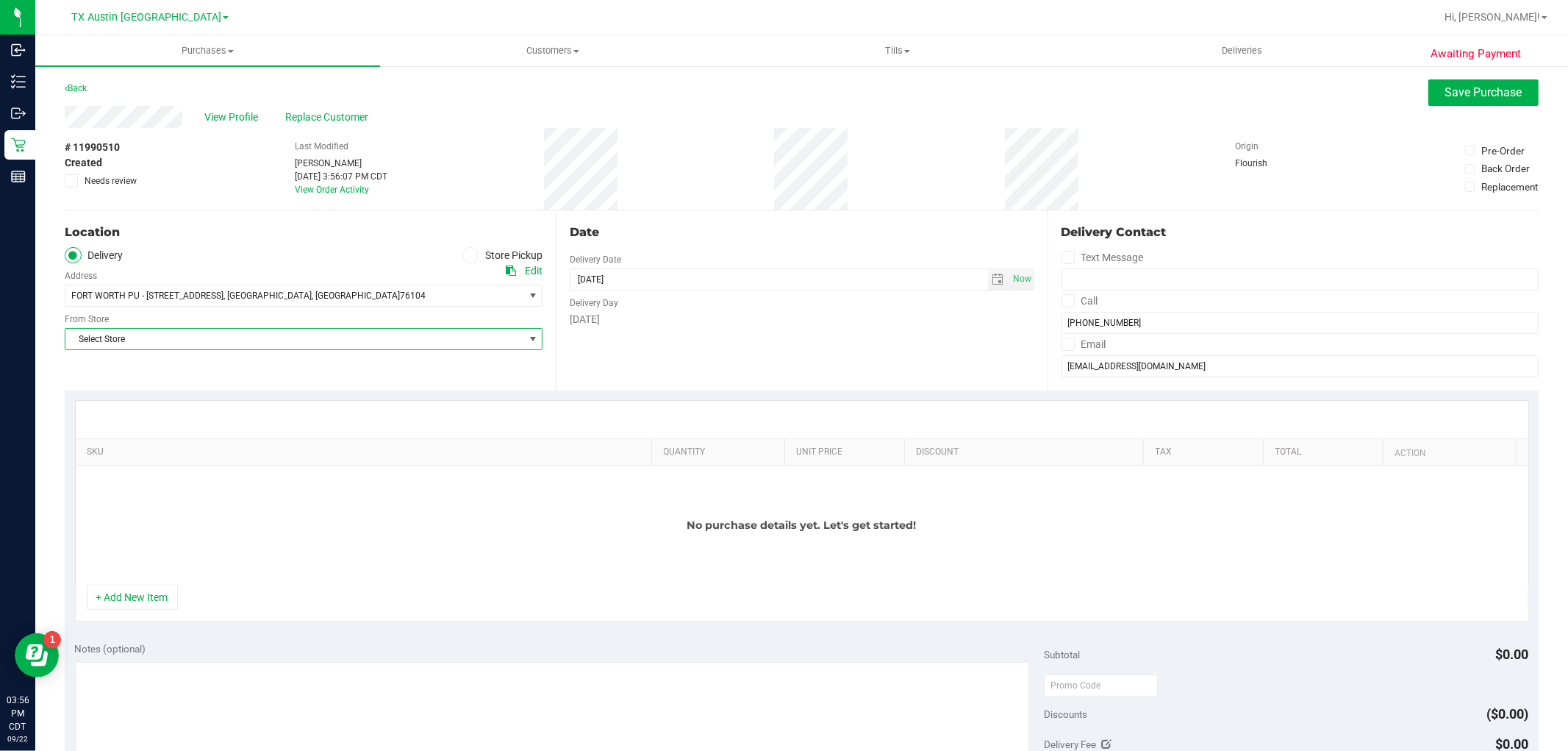
click at [335, 348] on span "Select Store" at bounding box center [294, 339] width 458 height 20
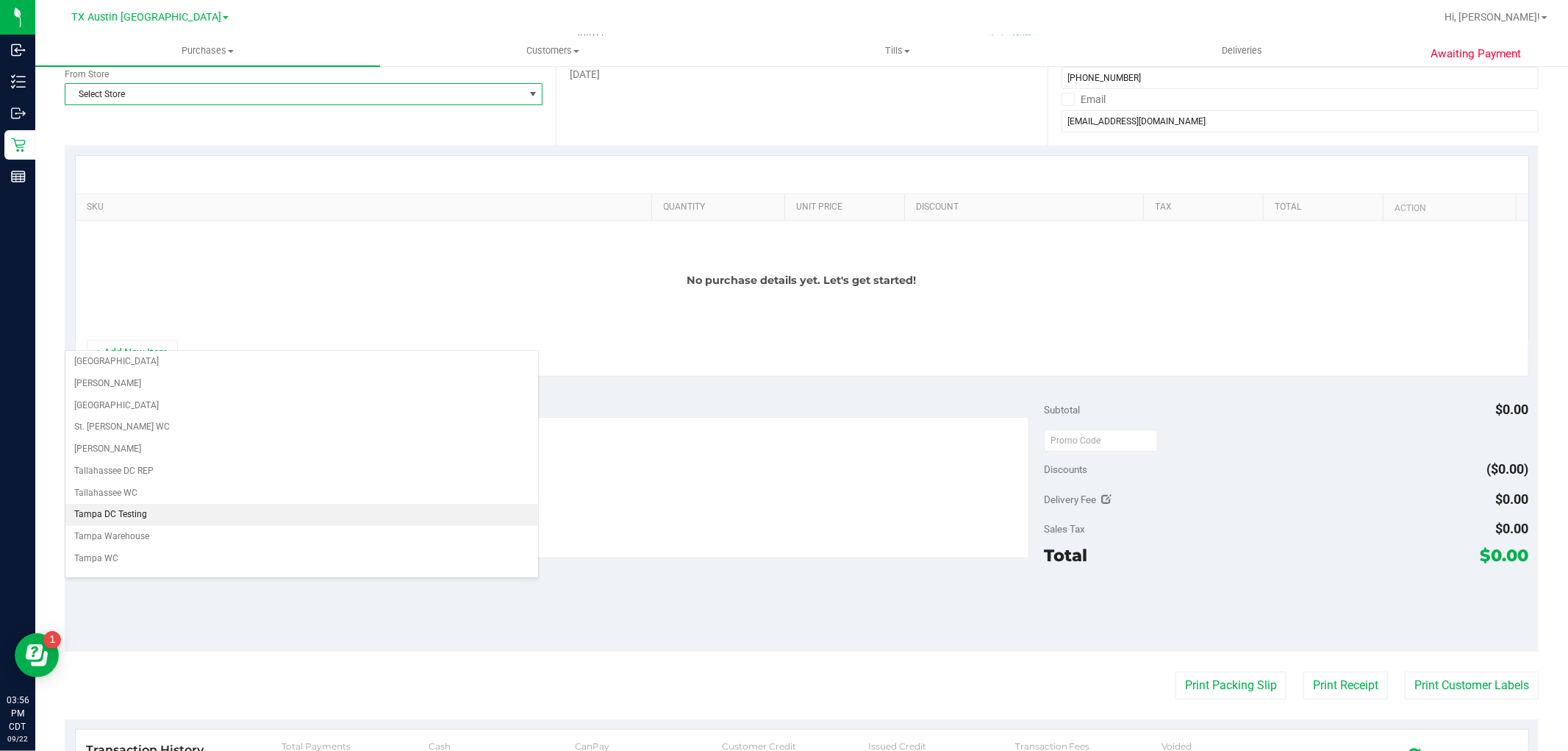
scroll to position [981, 0]
click at [347, 505] on li "TX Austin [GEOGRAPHIC_DATA]" at bounding box center [302, 500] width 472 height 22
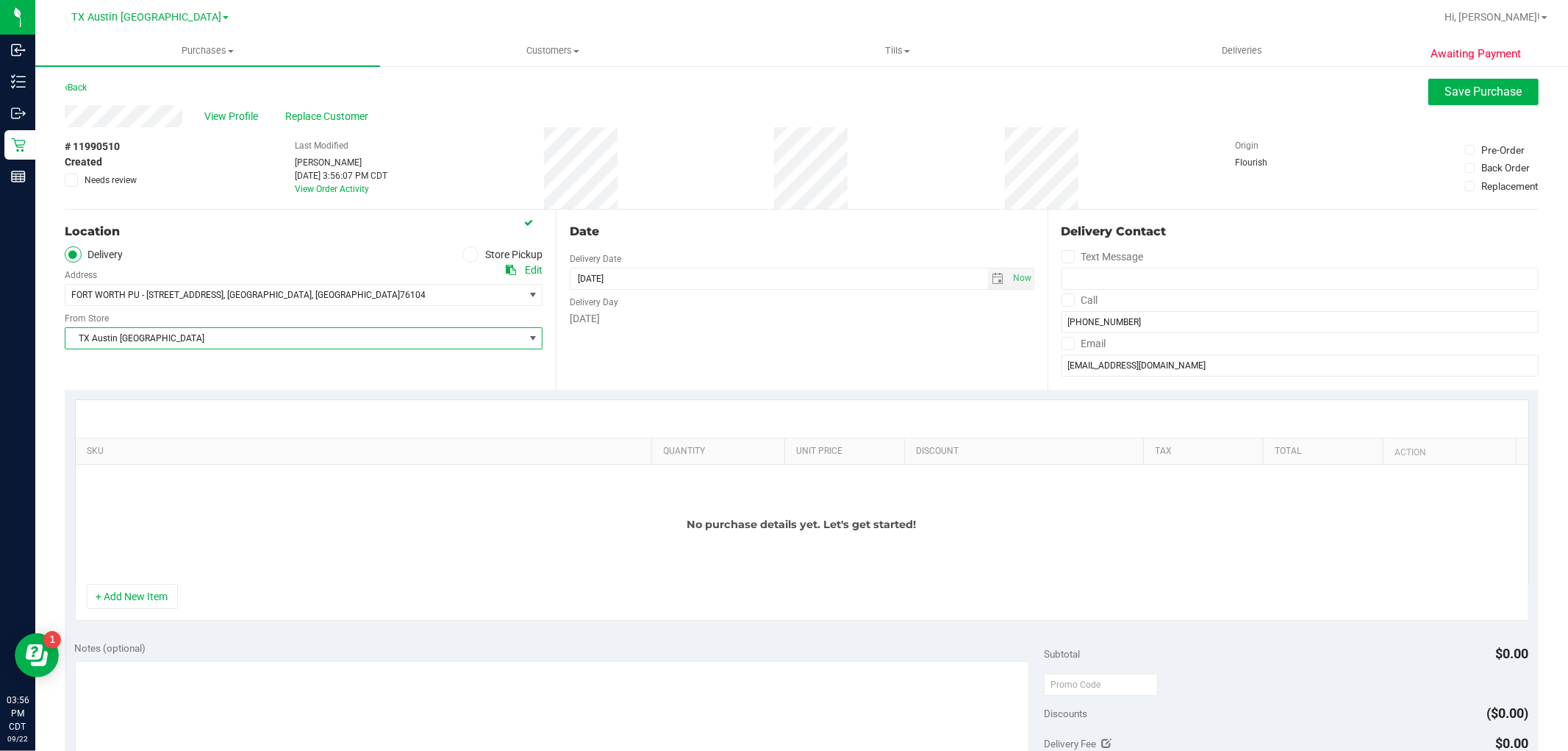
scroll to position [0, 0]
click at [665, 364] on div "Date Delivery Date 09/22/2025 Now 09/22/2025 03:56 PM Now Delivery Day Monday" at bounding box center [801, 300] width 491 height 181
click at [177, 588] on button "+ Add New Item" at bounding box center [132, 597] width 91 height 25
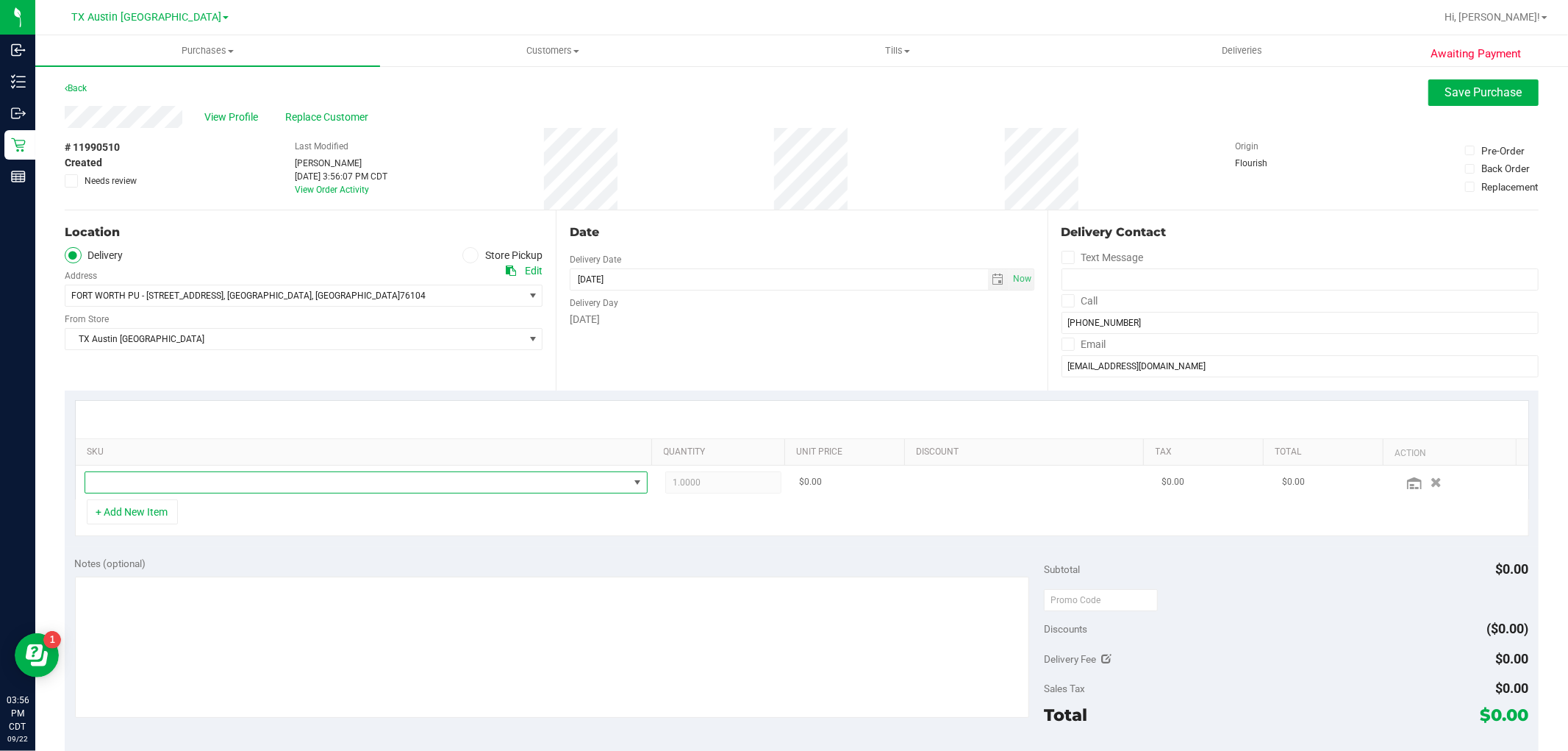
click at [273, 489] on span "NO DATA FOUND" at bounding box center [357, 483] width 543 height 20
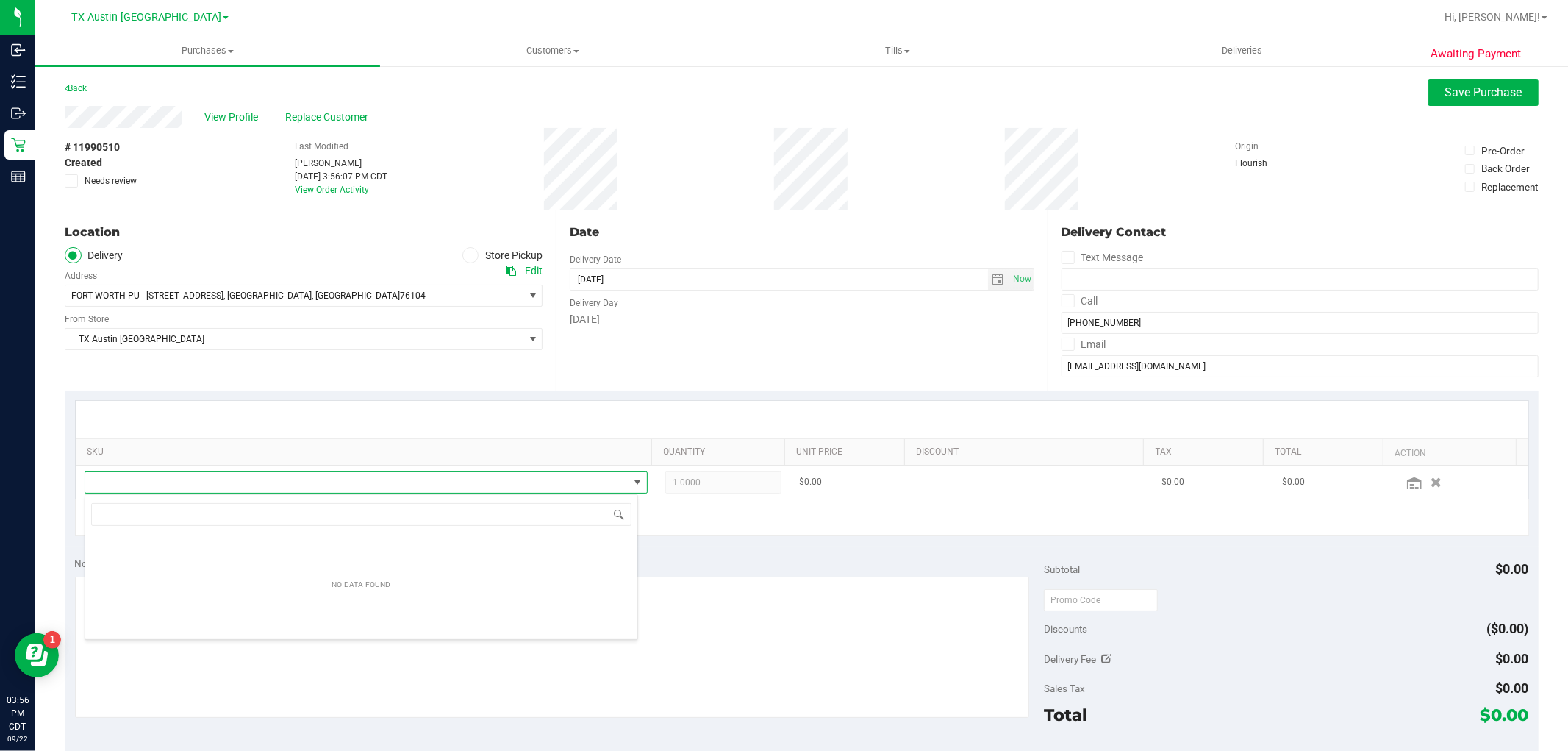
scroll to position [73522, 72959]
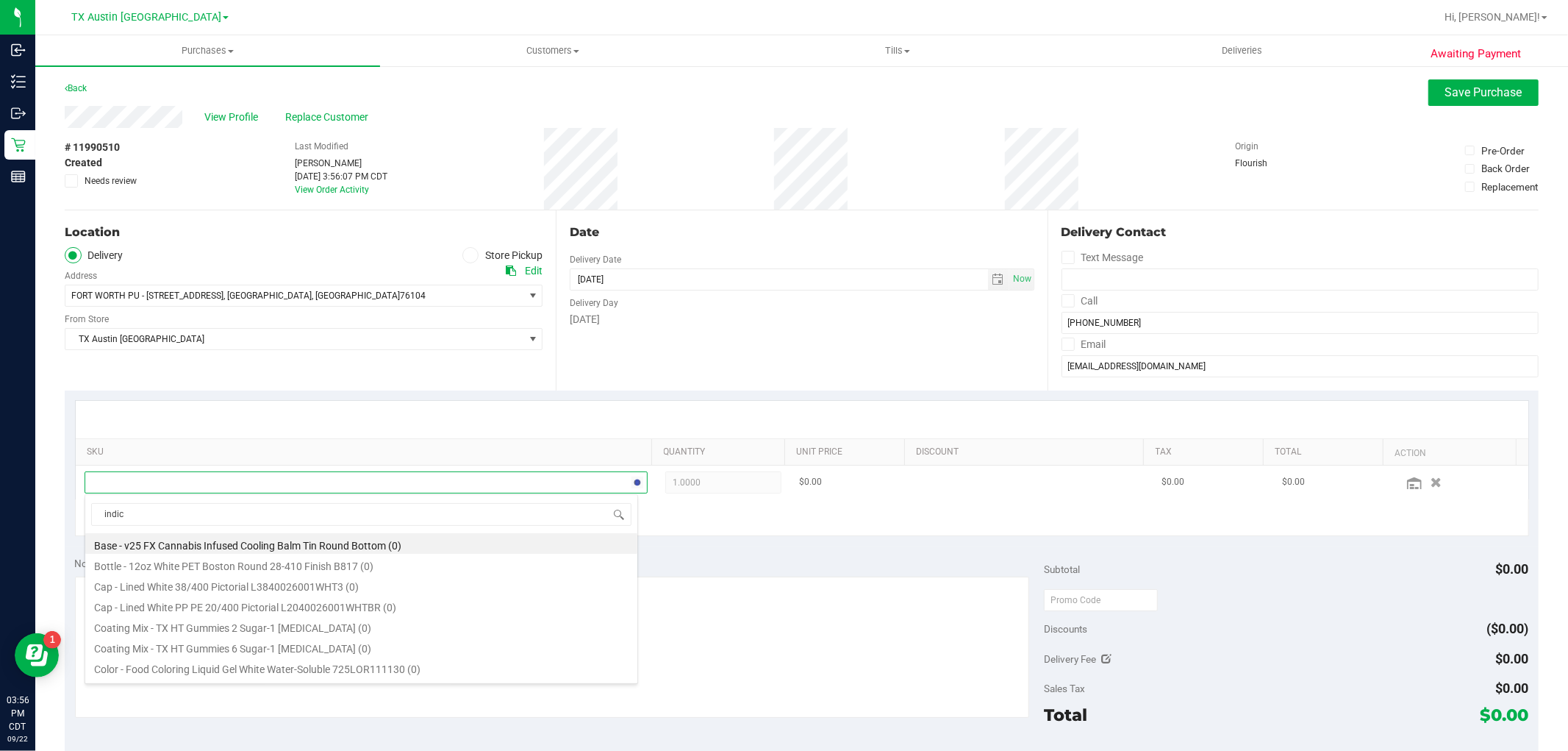
type input "indica"
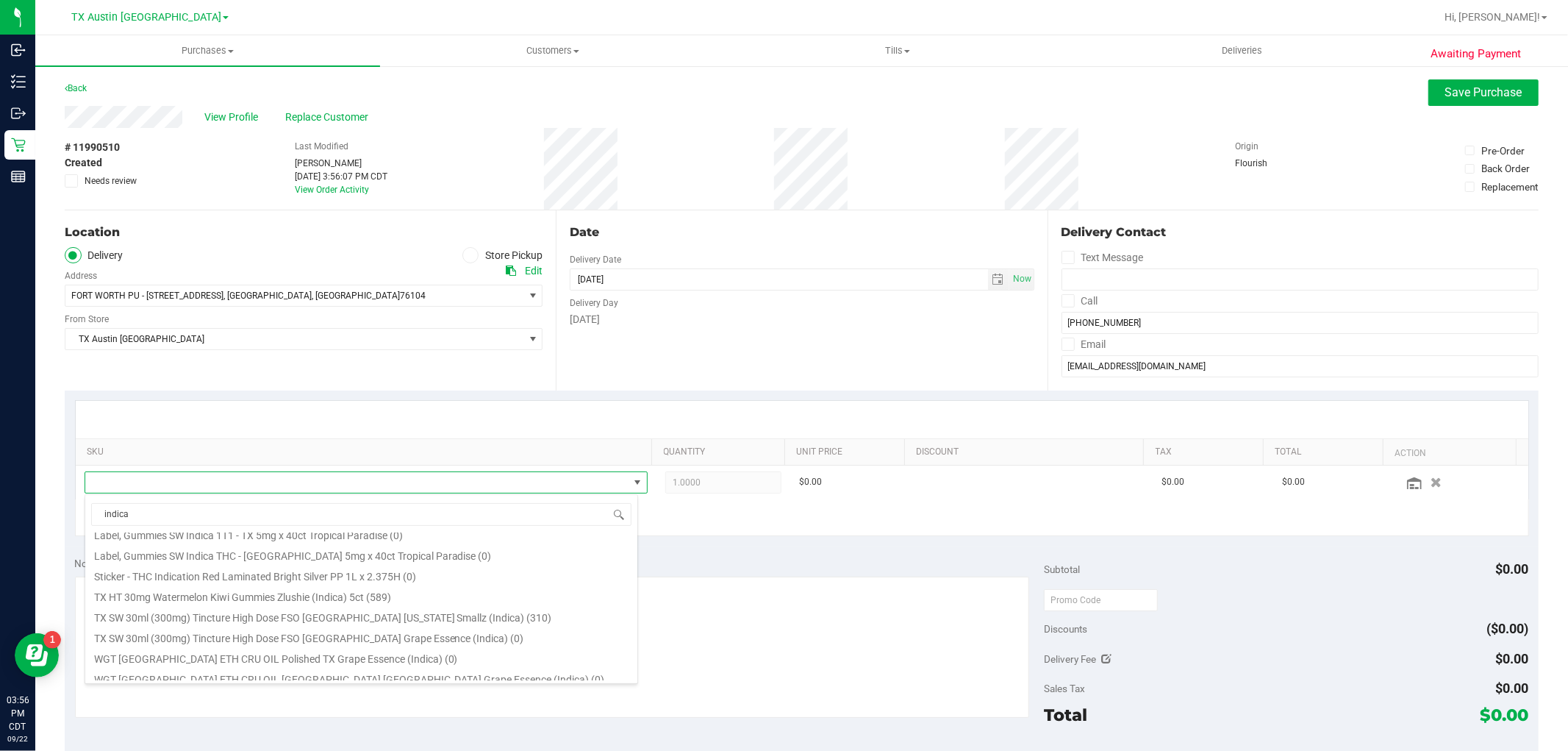
scroll to position [163, 0]
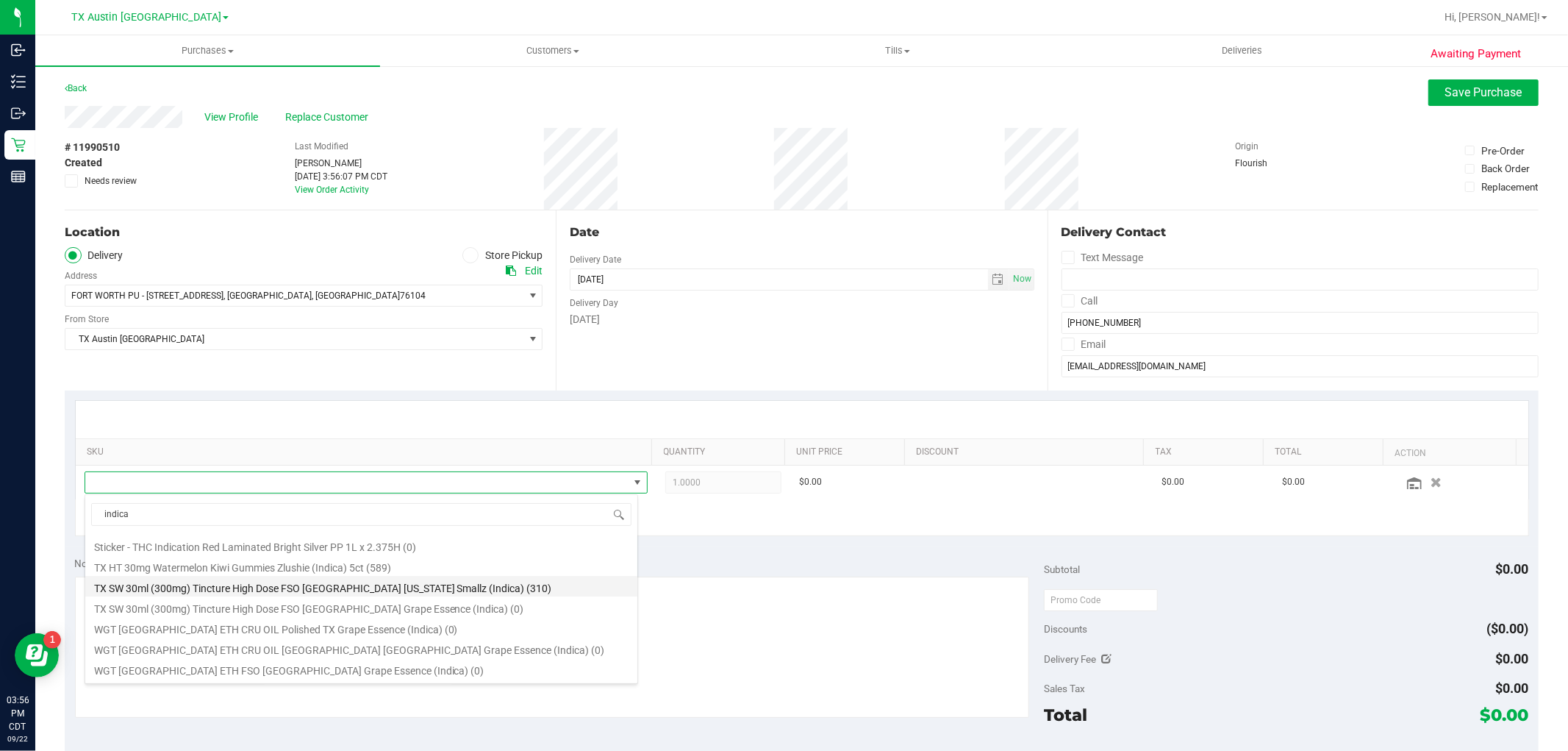
click at [520, 592] on li "TX SW 30ml (300mg) Tincture High Dose FSO TX Georgia Smallz (Indica) (310)" at bounding box center [361, 586] width 552 height 20
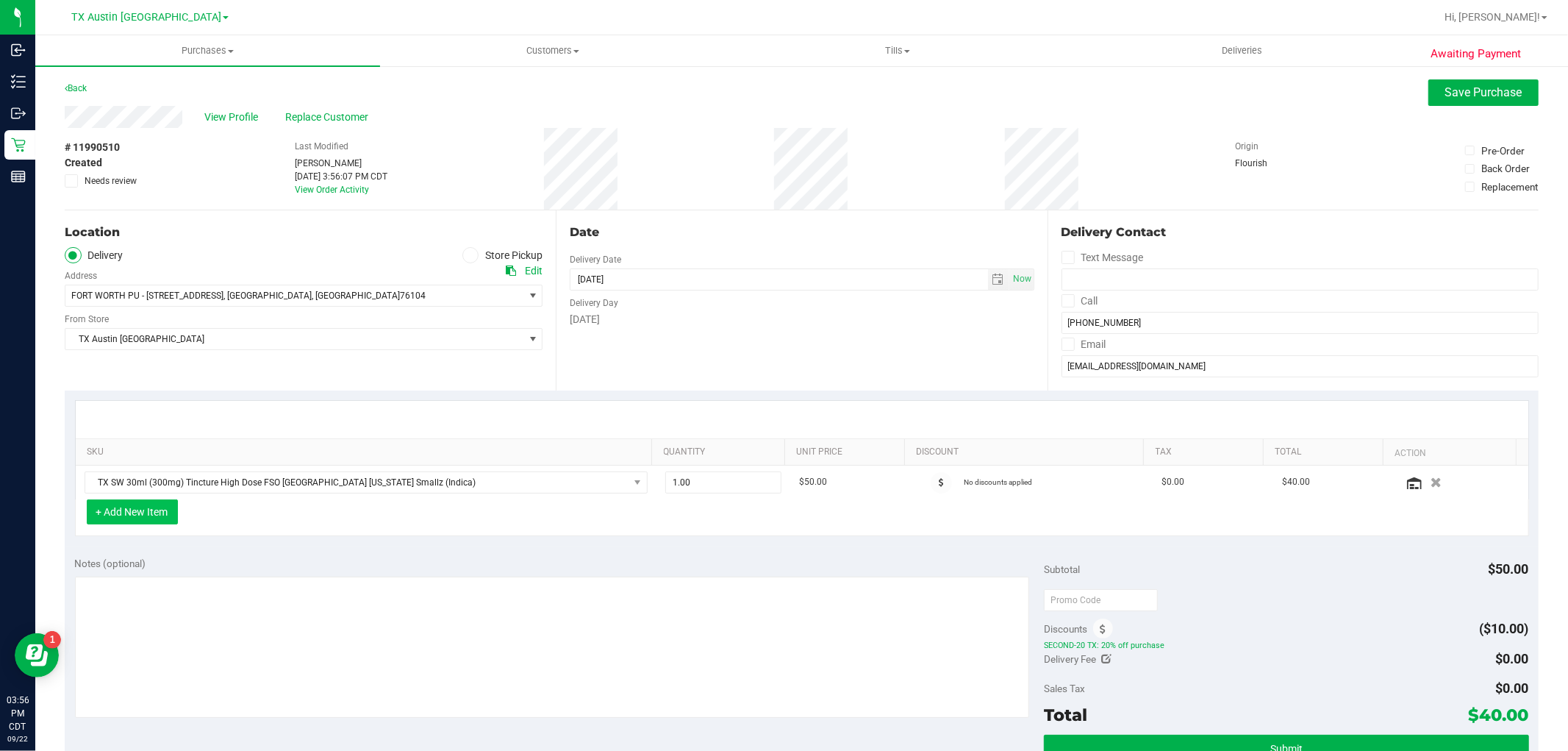
click at [148, 517] on button "+ Add New Item" at bounding box center [132, 512] width 91 height 25
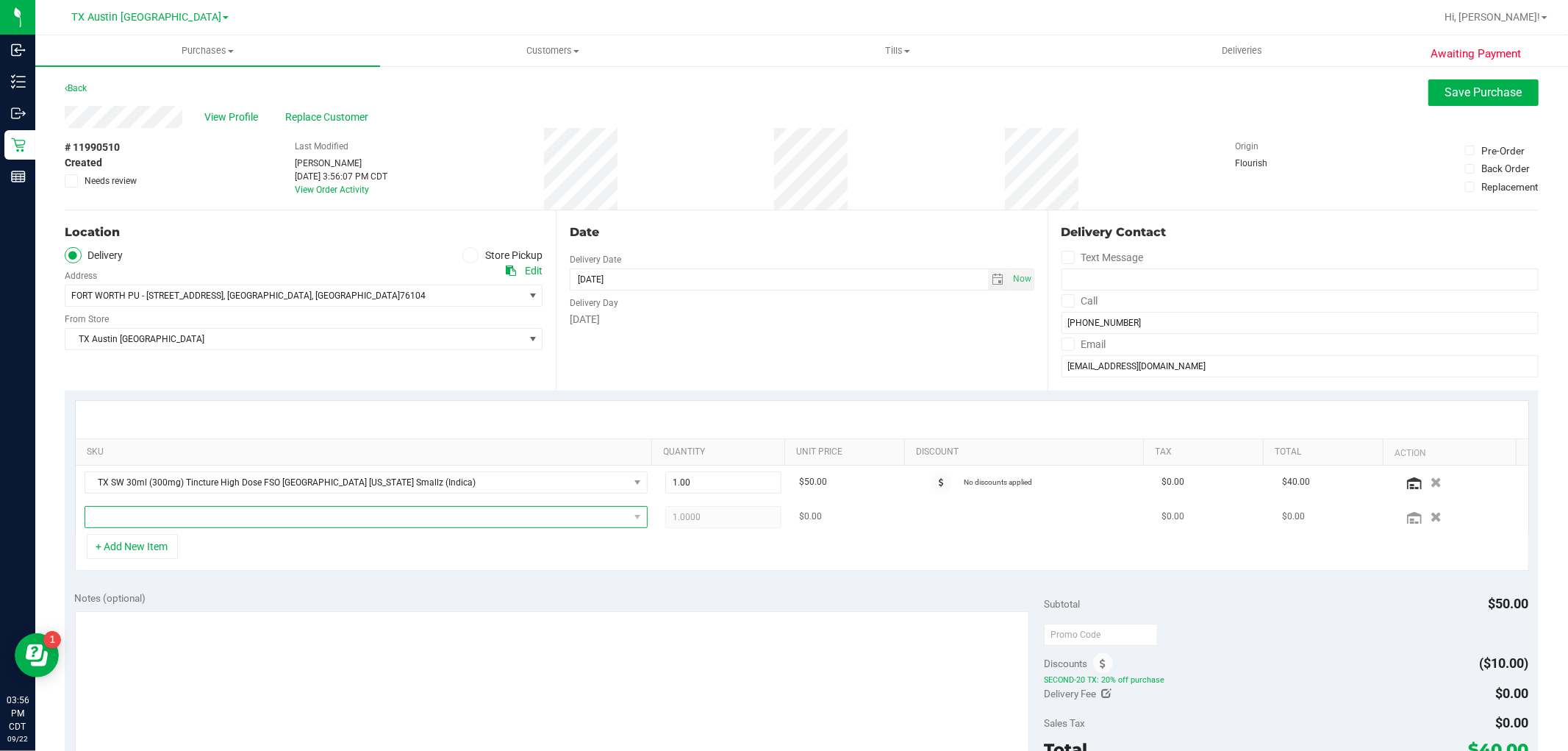
click at [162, 510] on span "NO DATA FOUND" at bounding box center [357, 517] width 543 height 20
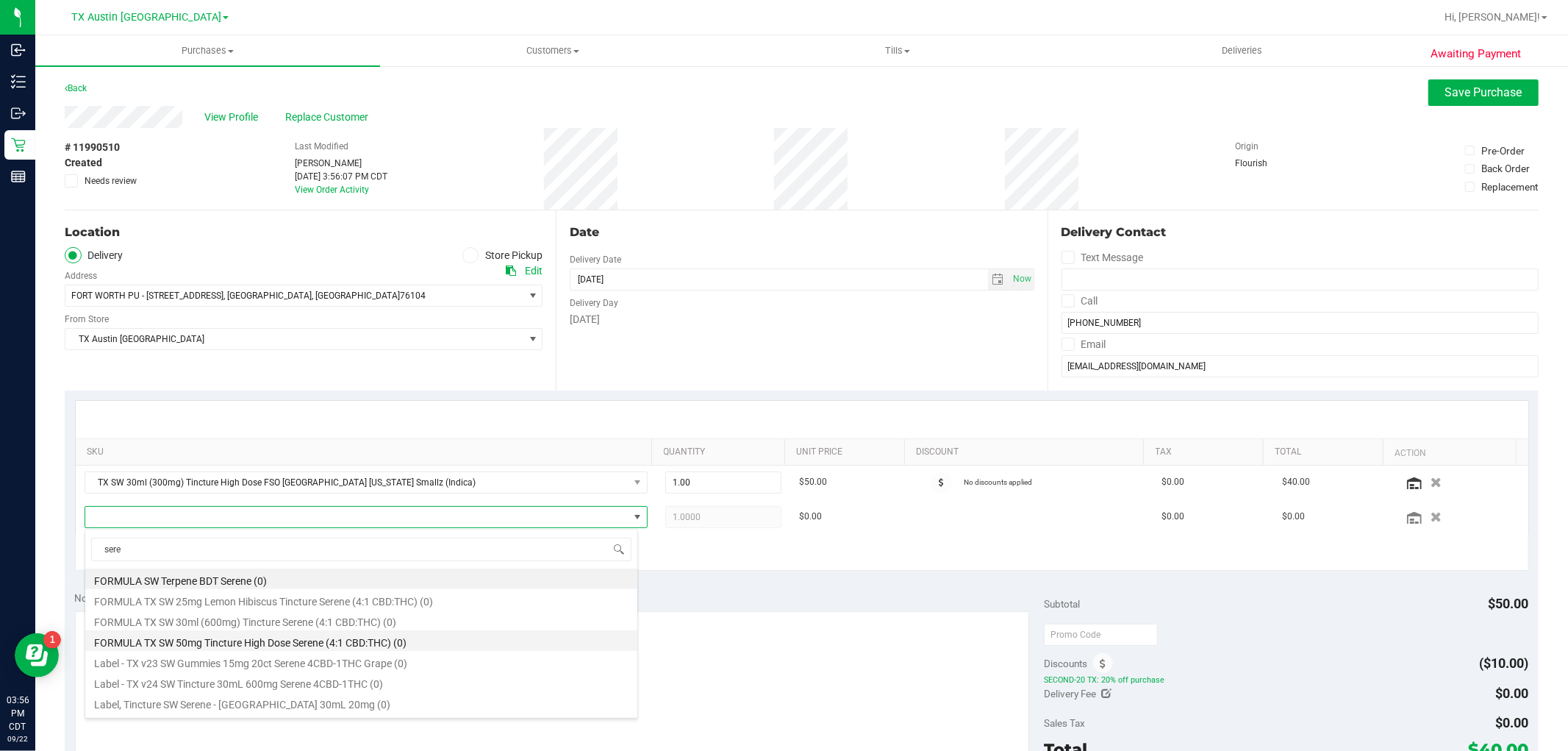
scroll to position [82, 0]
type input "sere"
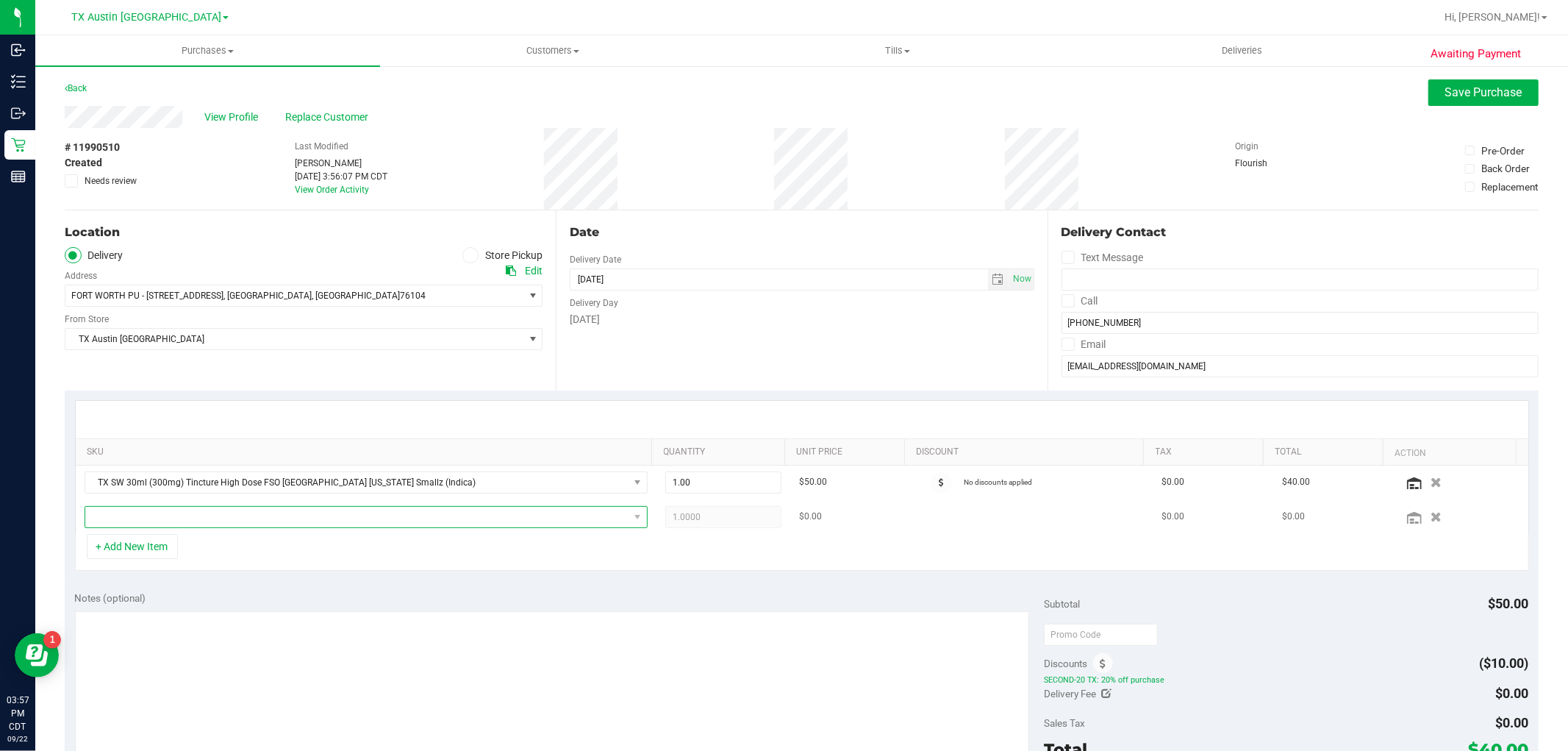
click at [251, 520] on span "NO DATA FOUND" at bounding box center [357, 517] width 543 height 20
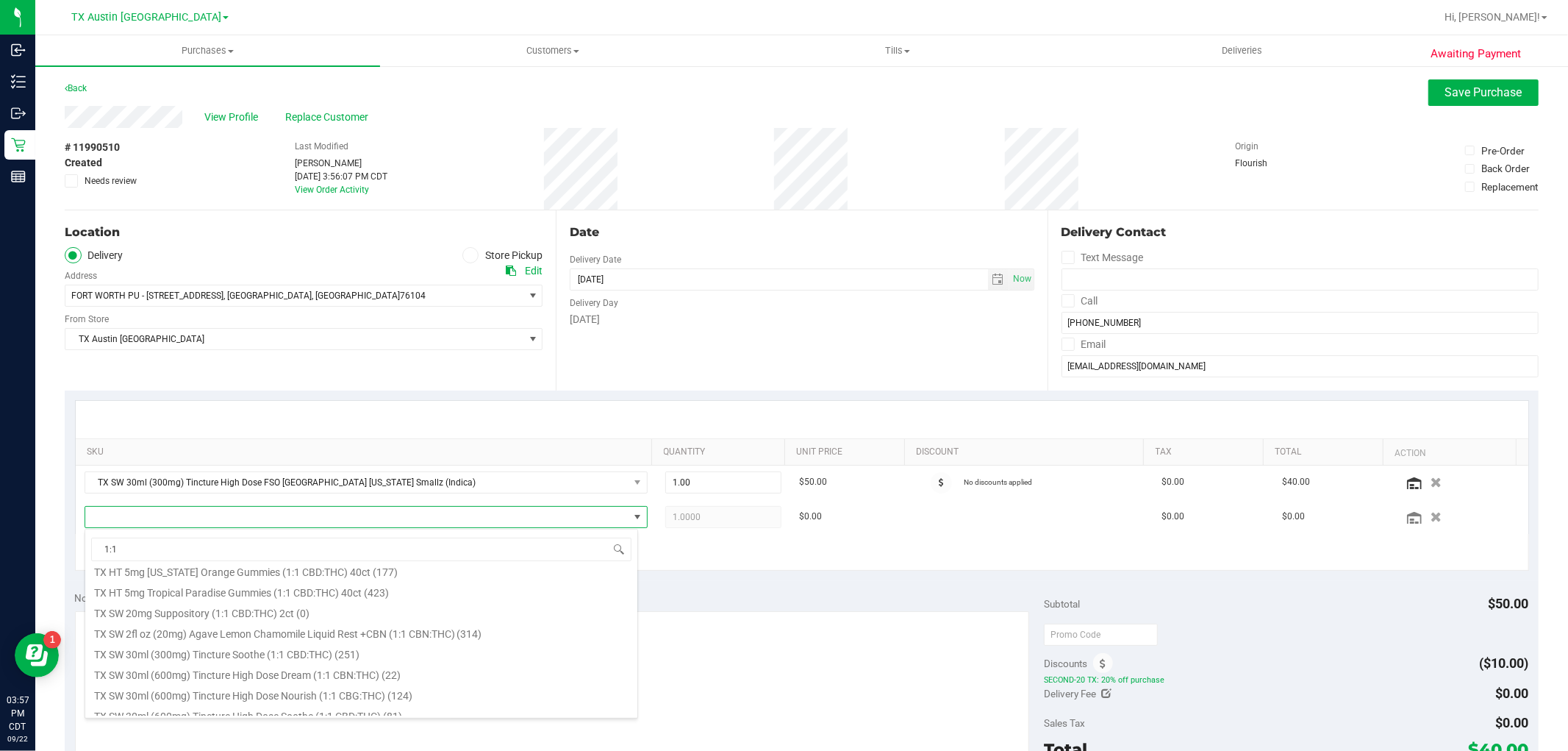
scroll to position [327, 0]
type input "1:1"
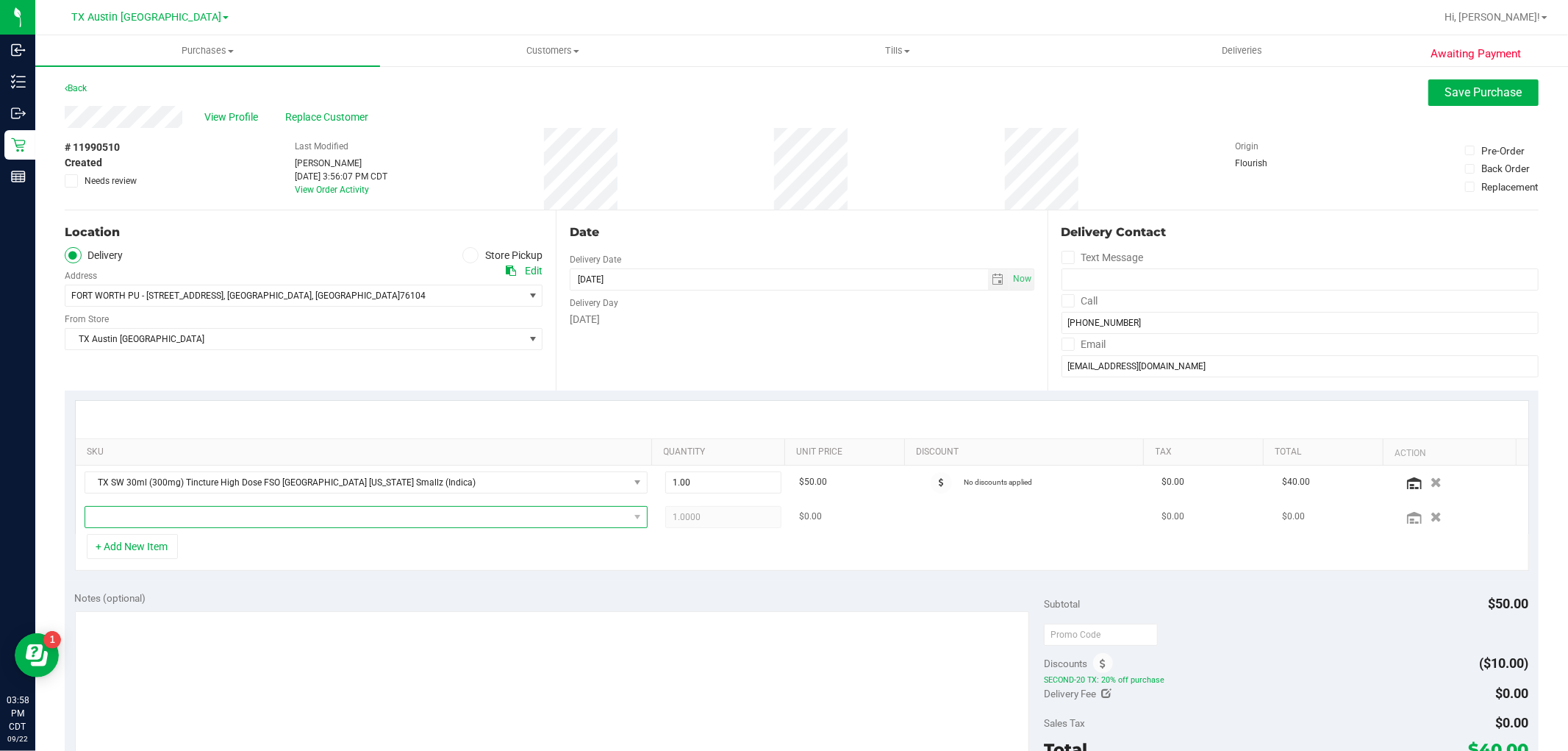
click at [614, 518] on span "NO DATA FOUND" at bounding box center [357, 517] width 543 height 20
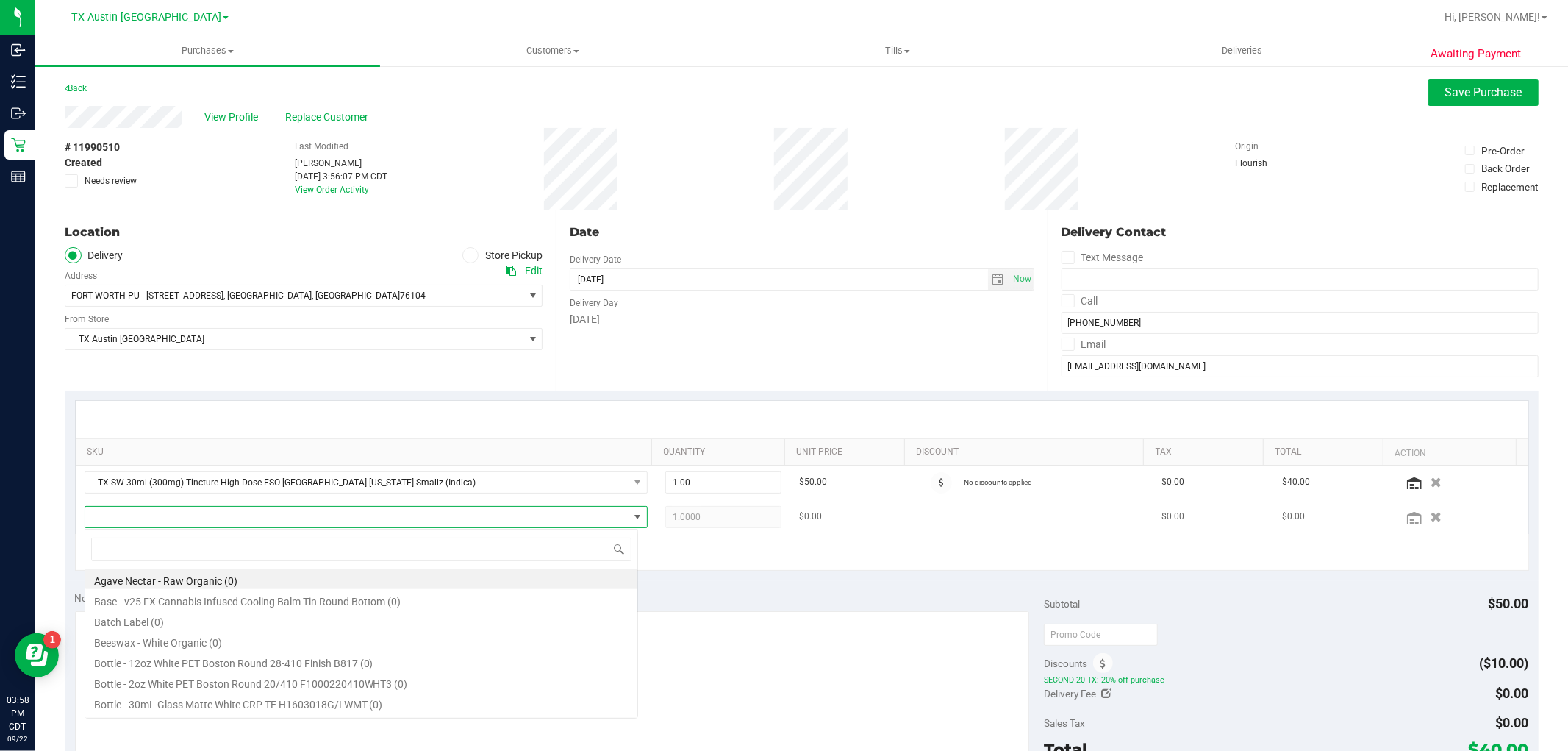
scroll to position [22, 548]
type input "1:1"
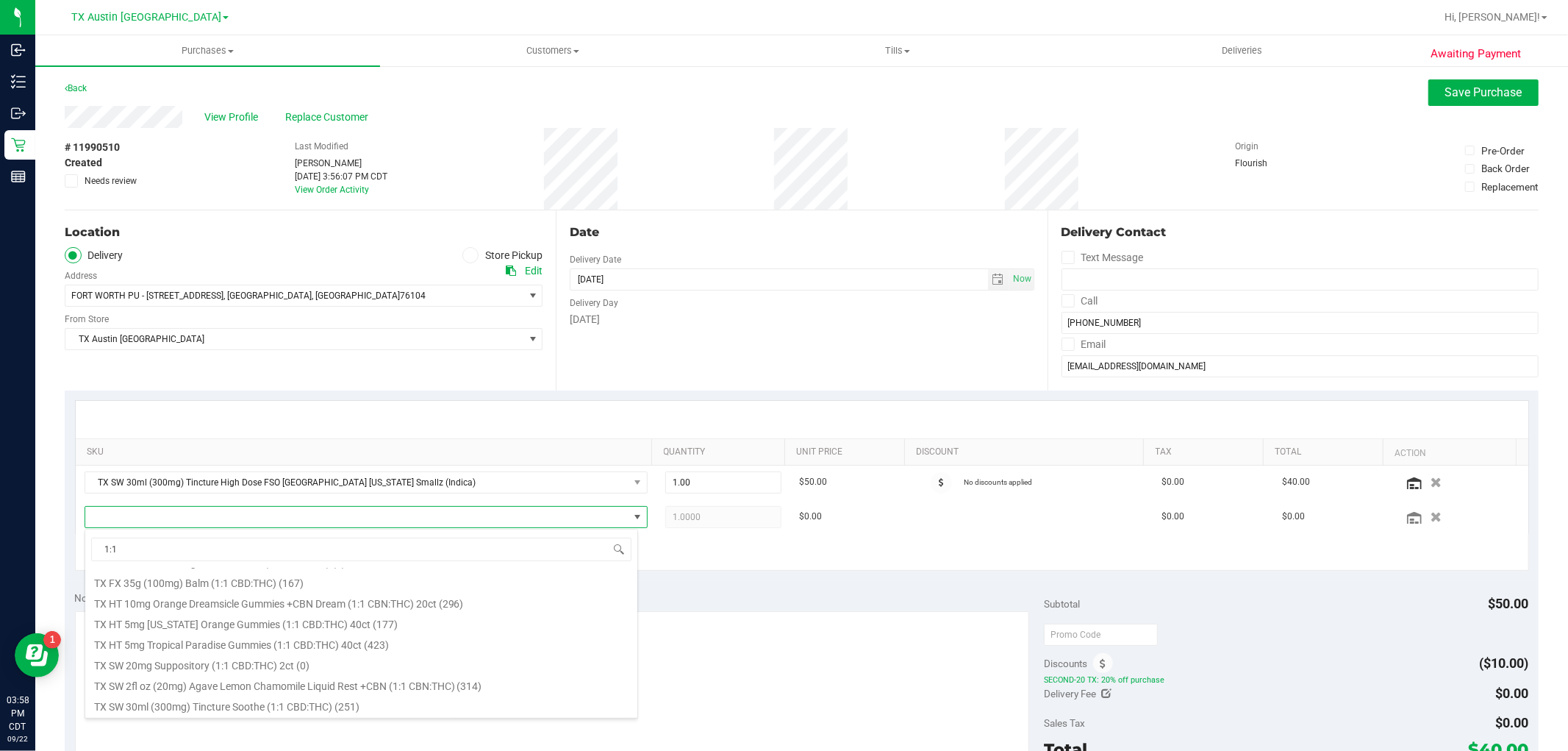
scroll to position [327, 0]
click at [392, 686] on li "TX SW 30ml (600mg) Tincture High Dose Soothe (1:1 CBD:THC) (81)" at bounding box center [361, 684] width 552 height 20
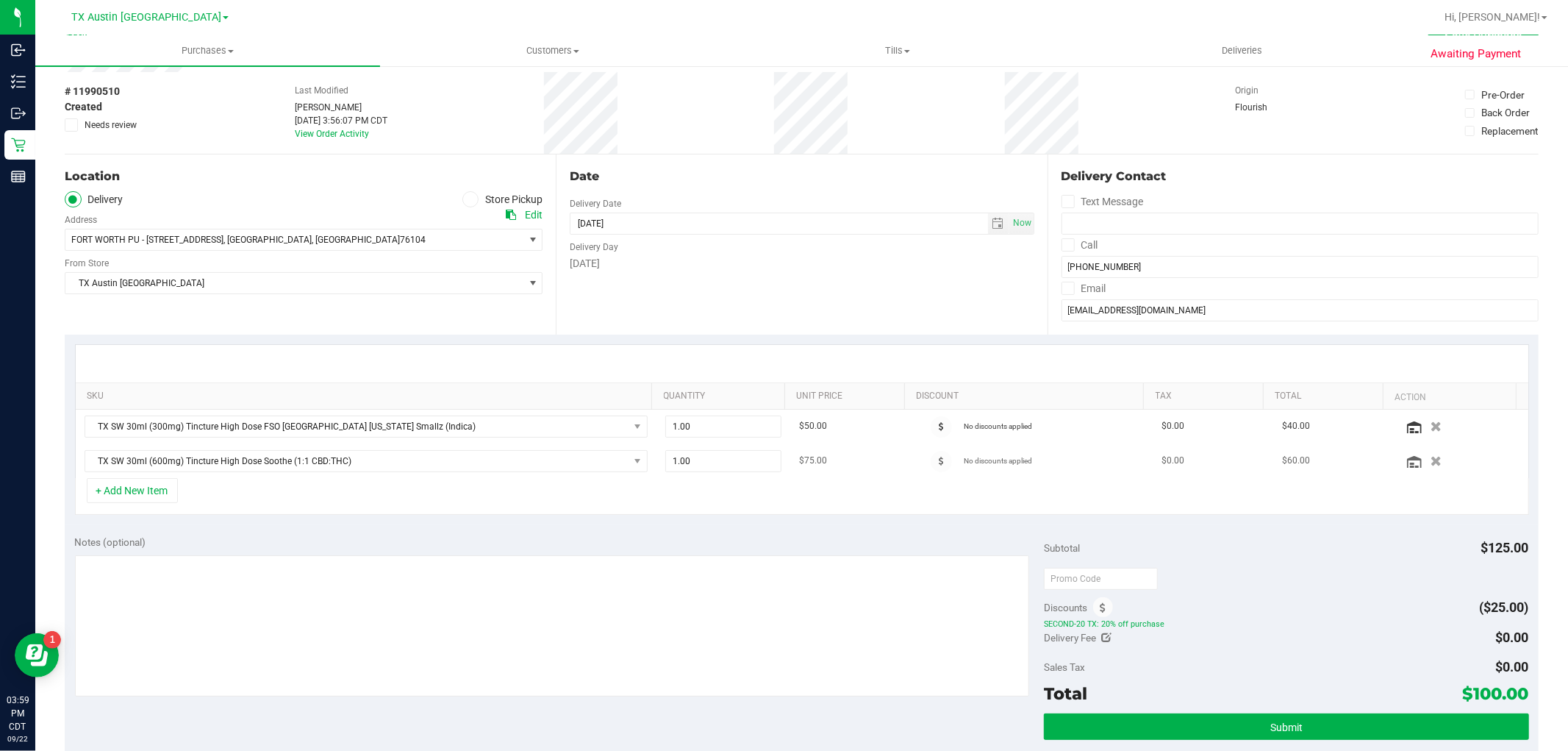
scroll to position [82, 0]
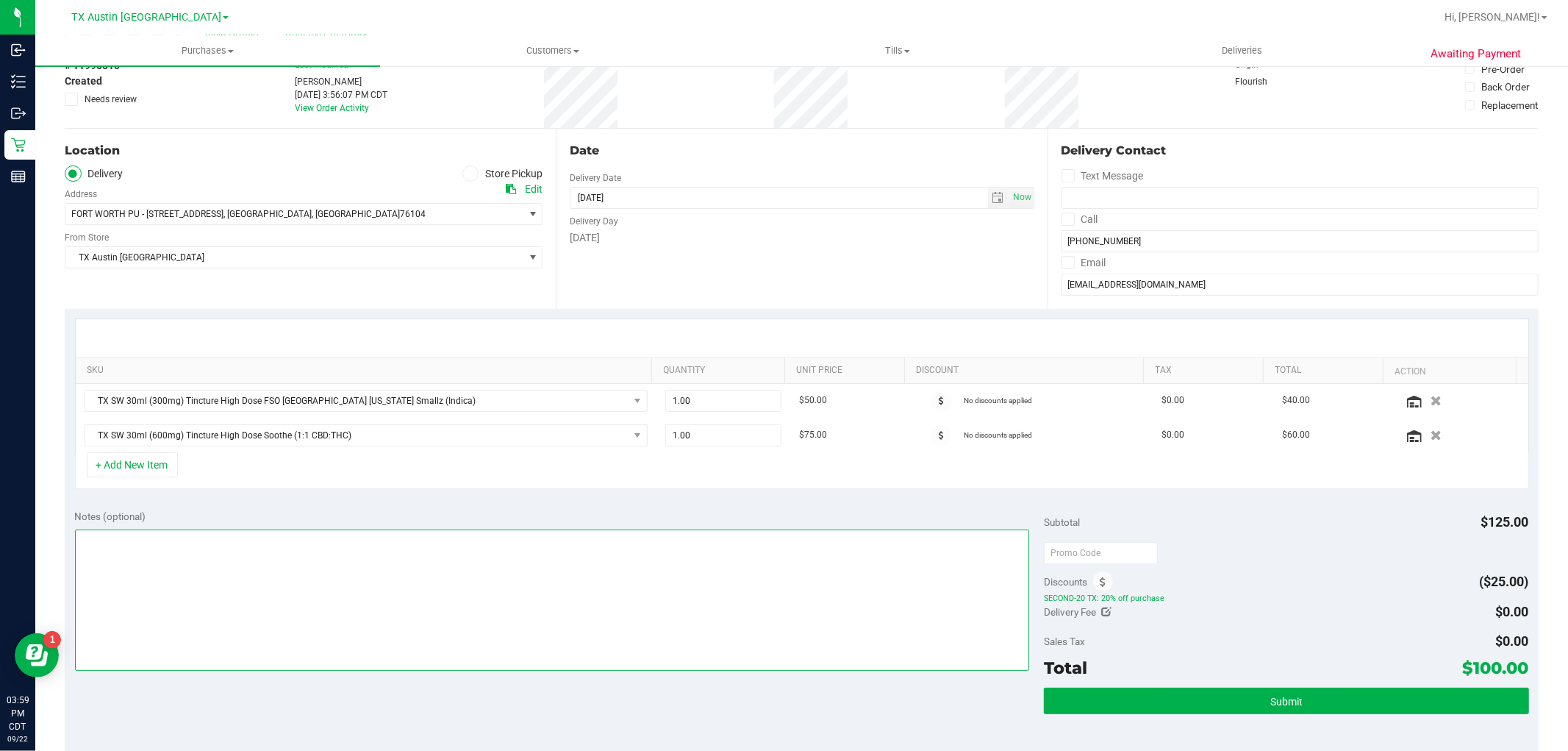
click at [475, 577] on textarea at bounding box center [552, 600] width 955 height 141
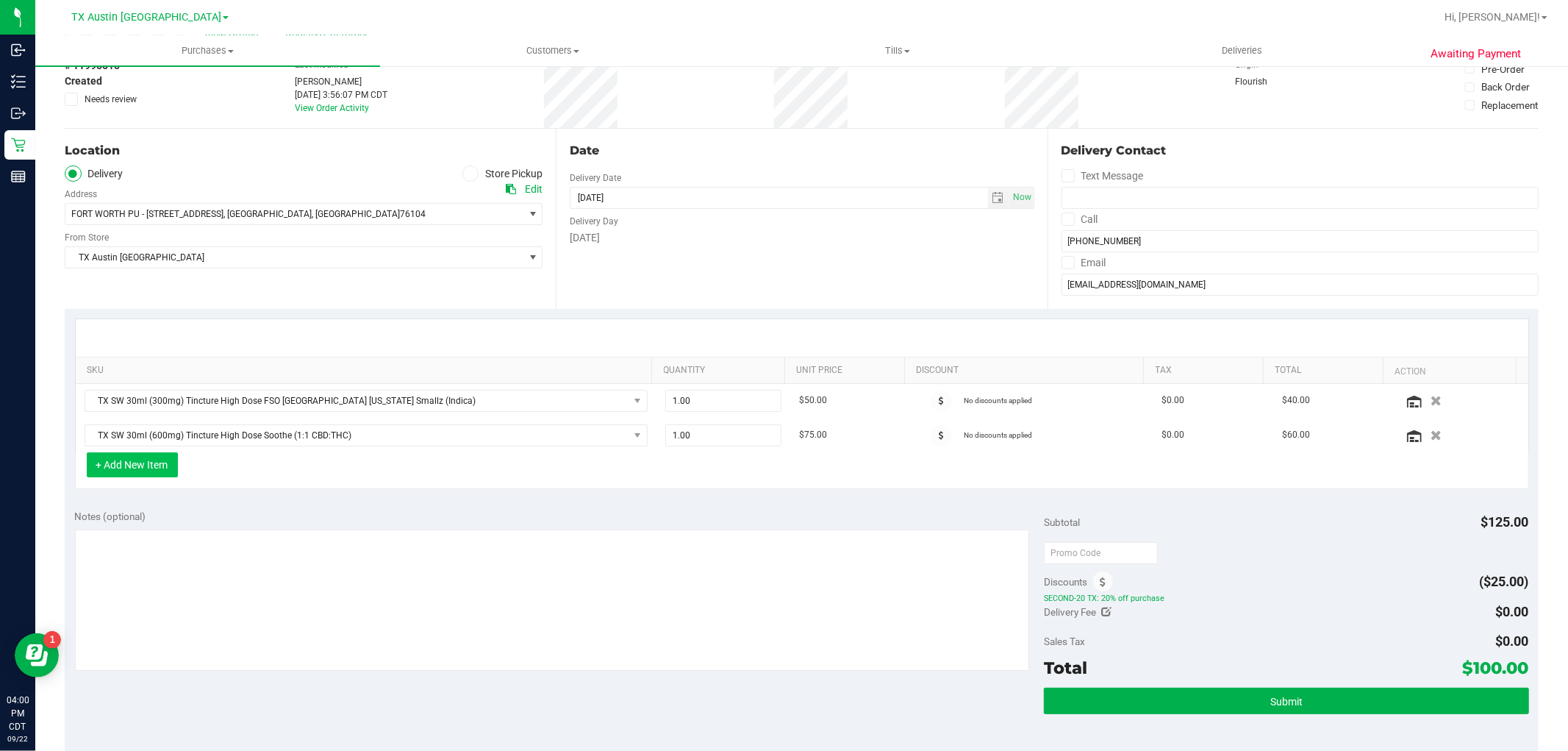
click at [152, 468] on button "+ Add New Item" at bounding box center [132, 465] width 91 height 25
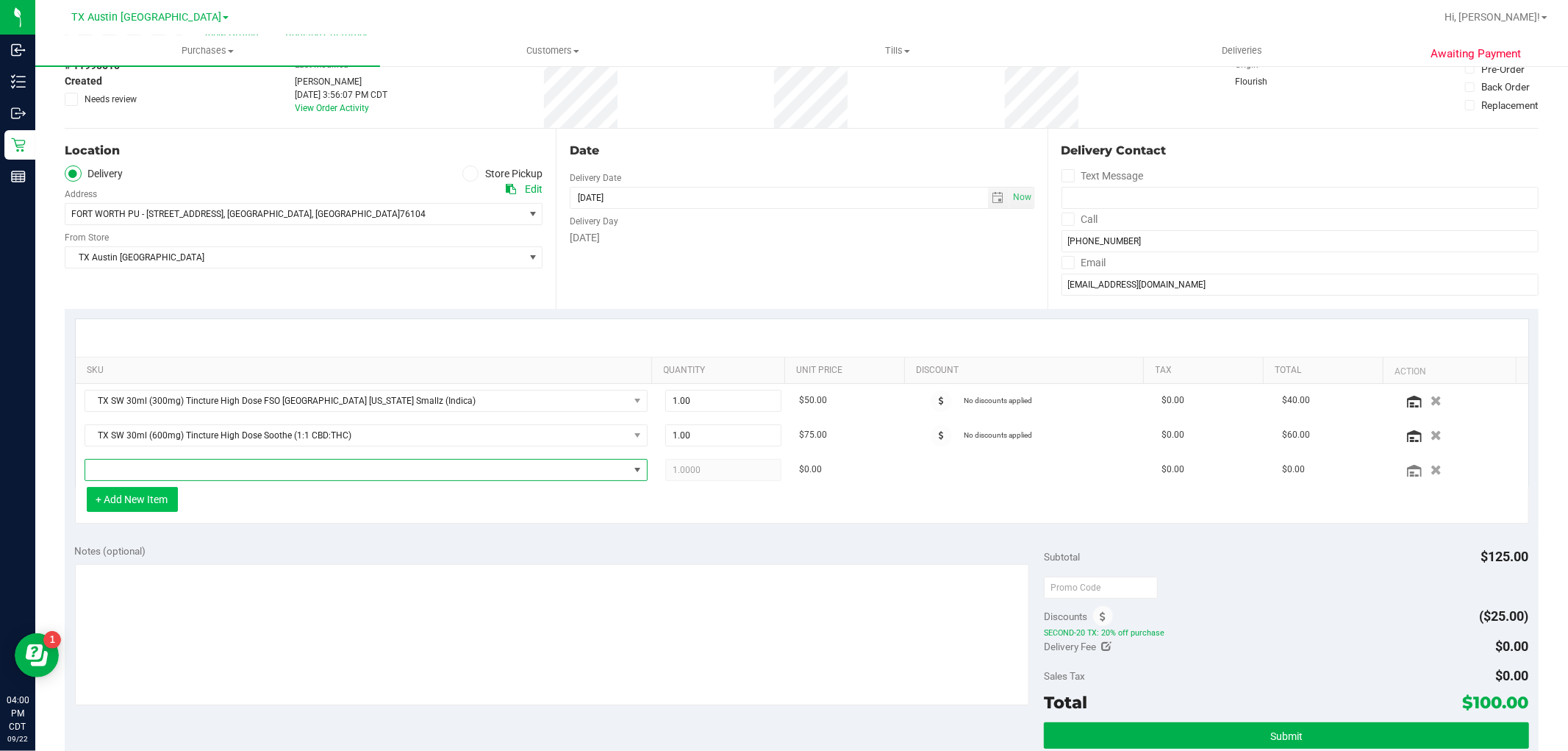
click at [152, 468] on span "NO DATA FOUND" at bounding box center [357, 470] width 543 height 20
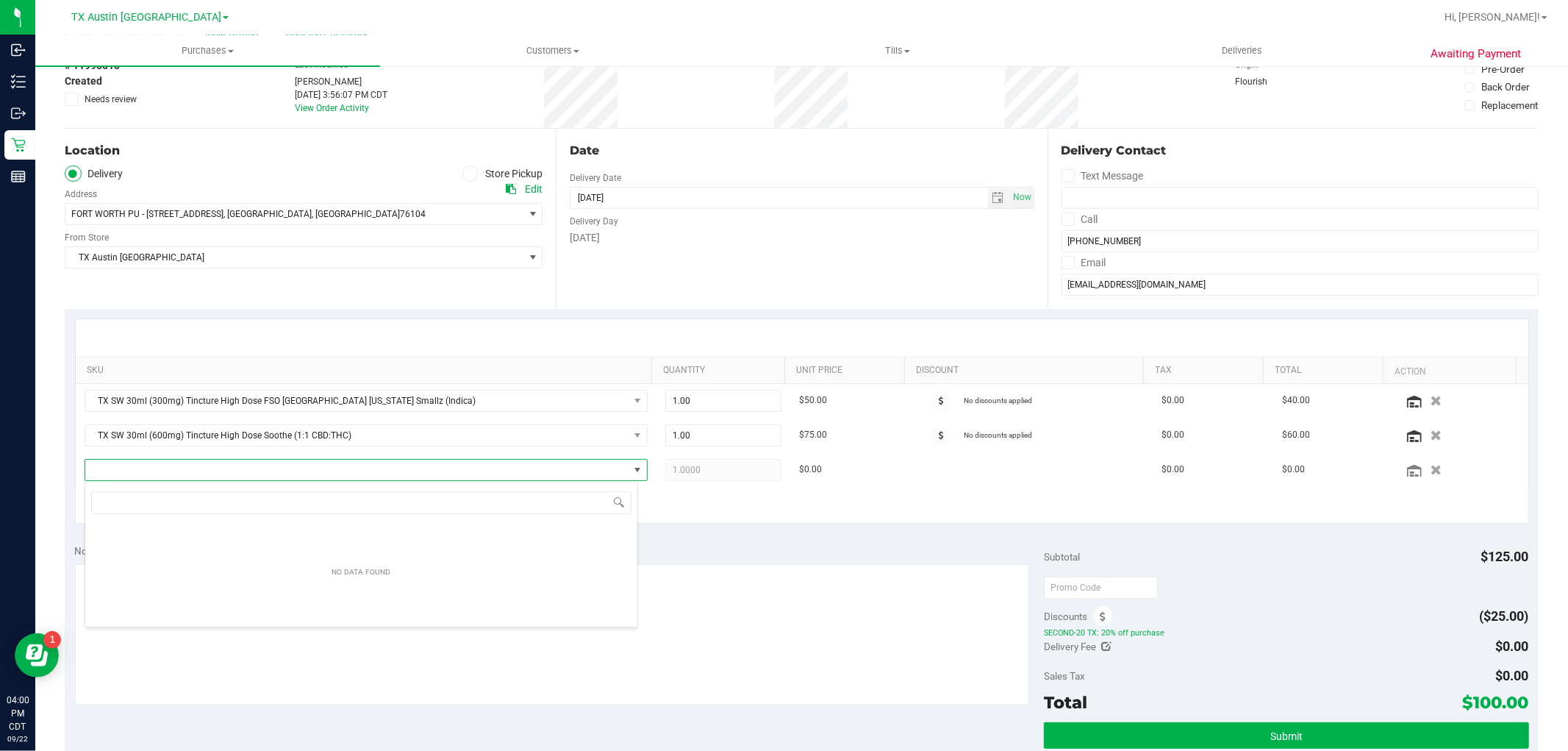
scroll to position [22, 548]
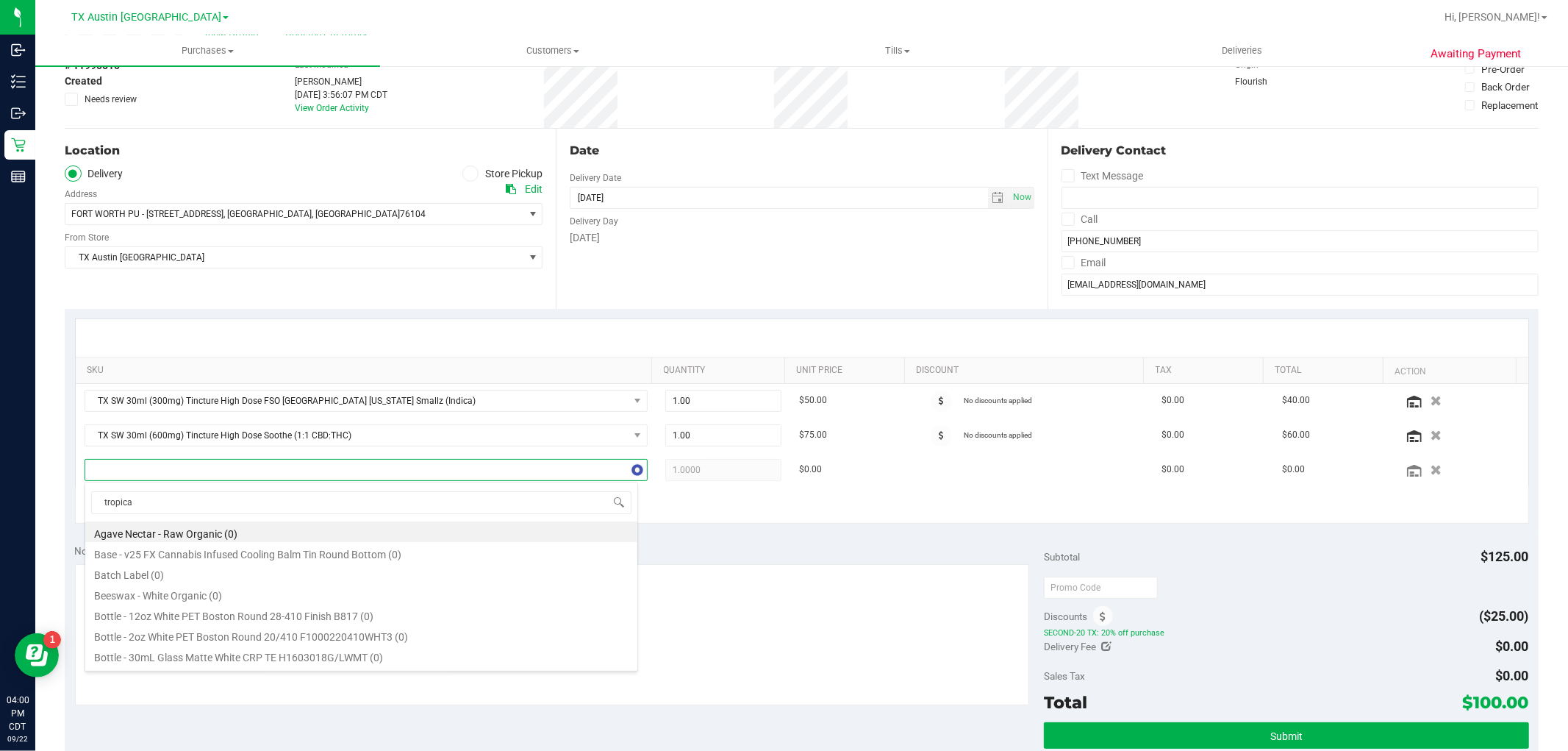
type input "tropical"
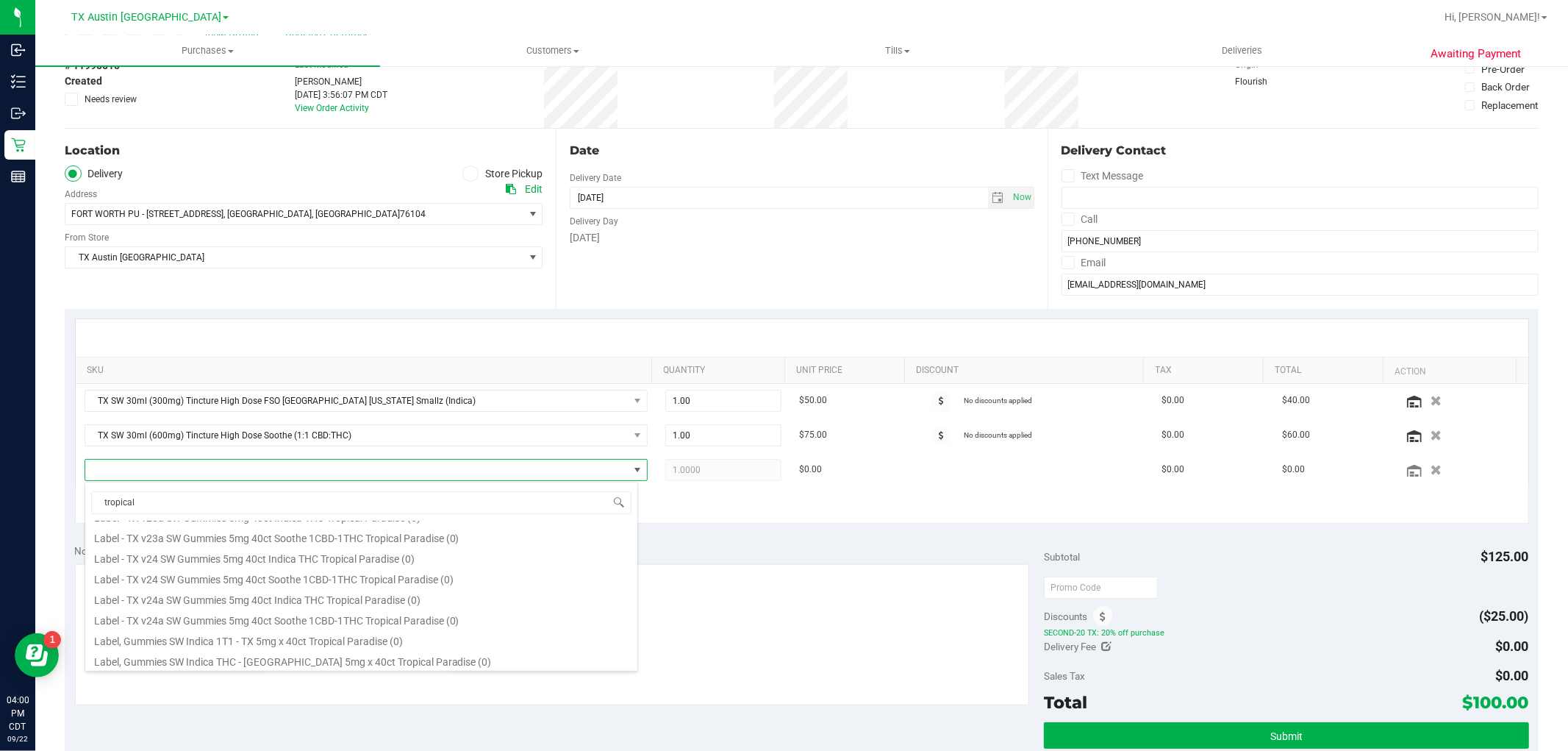
scroll to position [163, 0]
click at [364, 616] on li "TX HT 5mg Tropical Paradise Gummies (1:1 CBD:THC) 40ct (423)" at bounding box center [361, 615] width 552 height 20
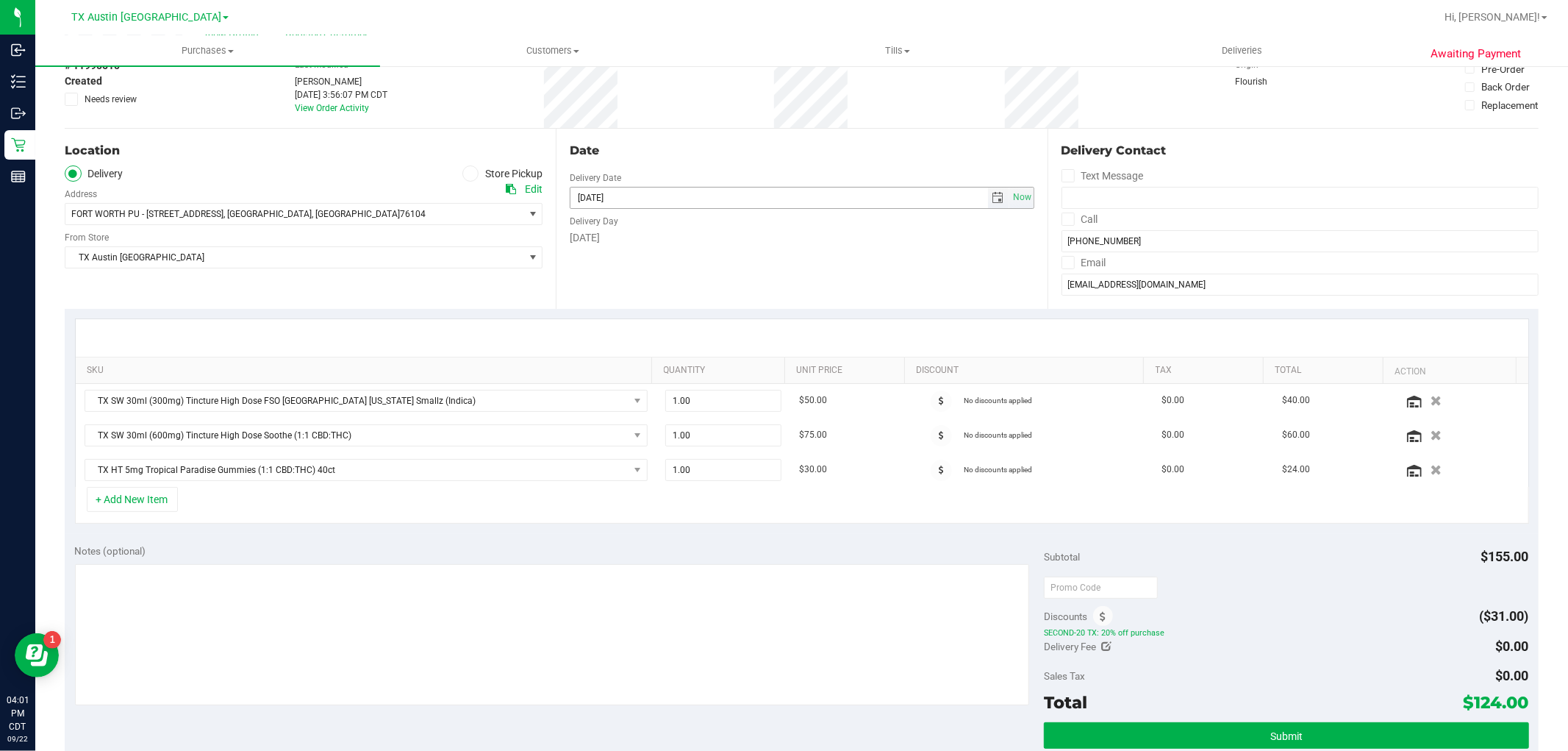
click at [993, 192] on span "select" at bounding box center [999, 197] width 12 height 12
click at [644, 347] on link "24" at bounding box center [643, 346] width 21 height 23
type input "09/24/2025"
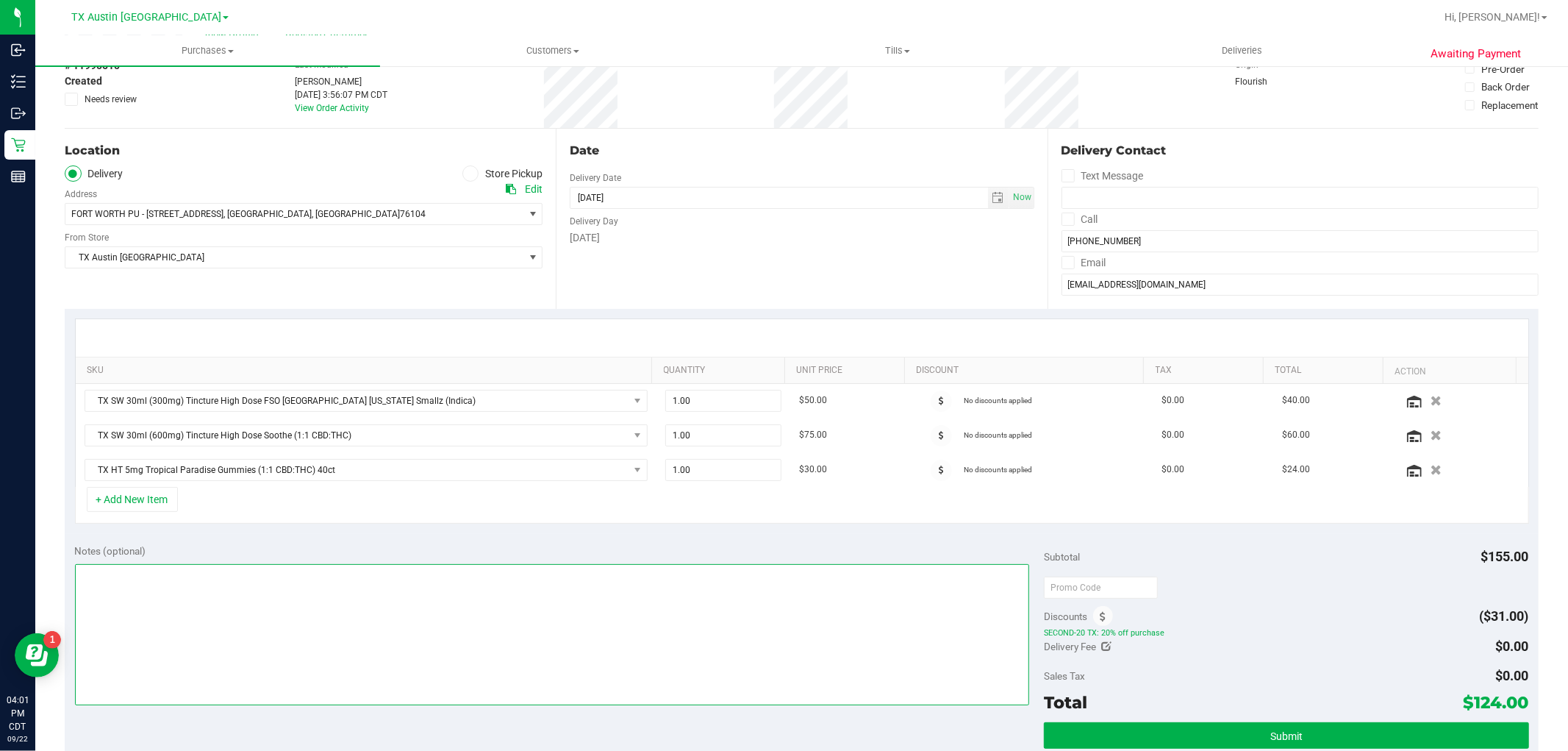
click at [671, 651] on textarea at bounding box center [552, 634] width 955 height 141
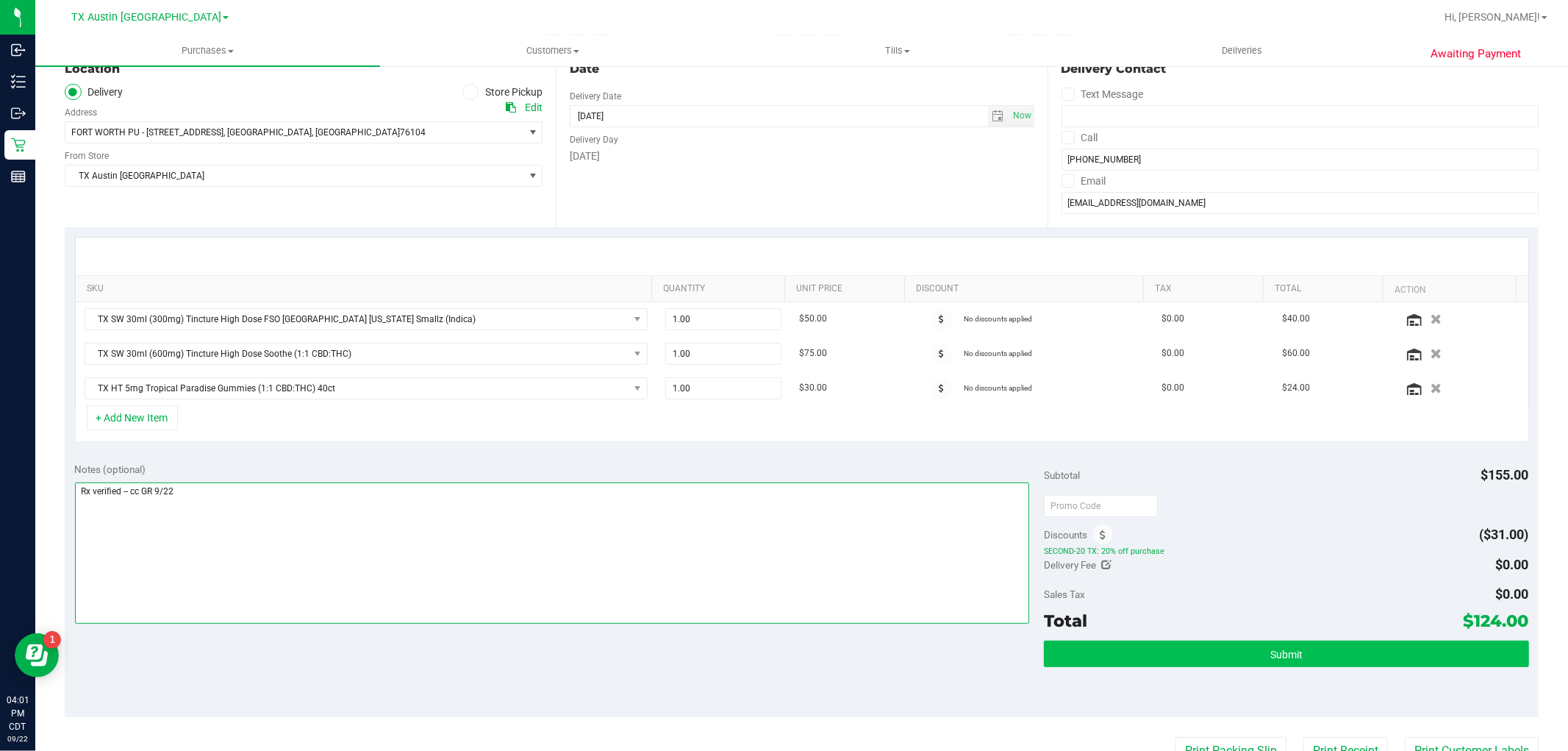
type textarea "Rx verified -- cc GR 9/22"
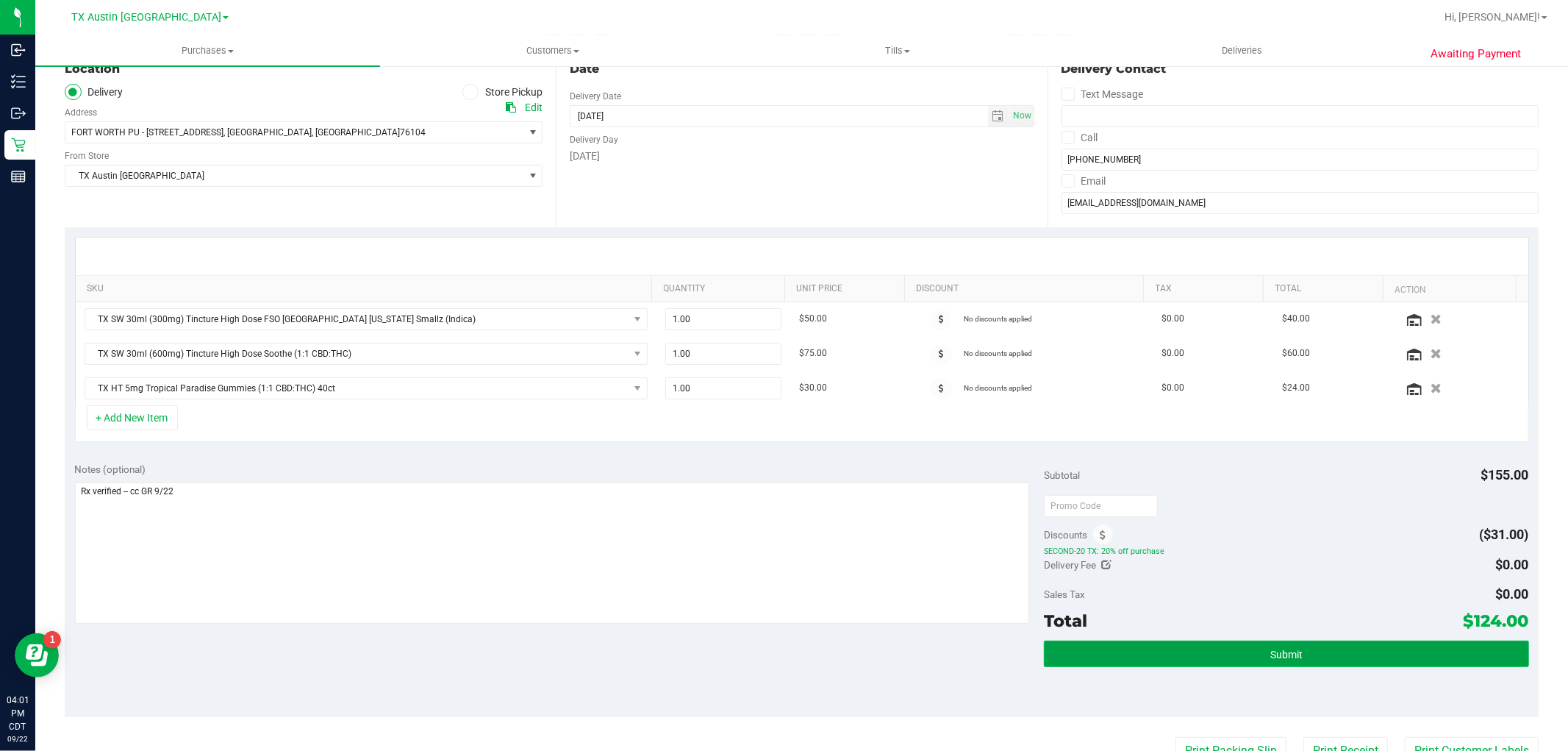
click at [1313, 665] on button "Submit" at bounding box center [1286, 653] width 484 height 26
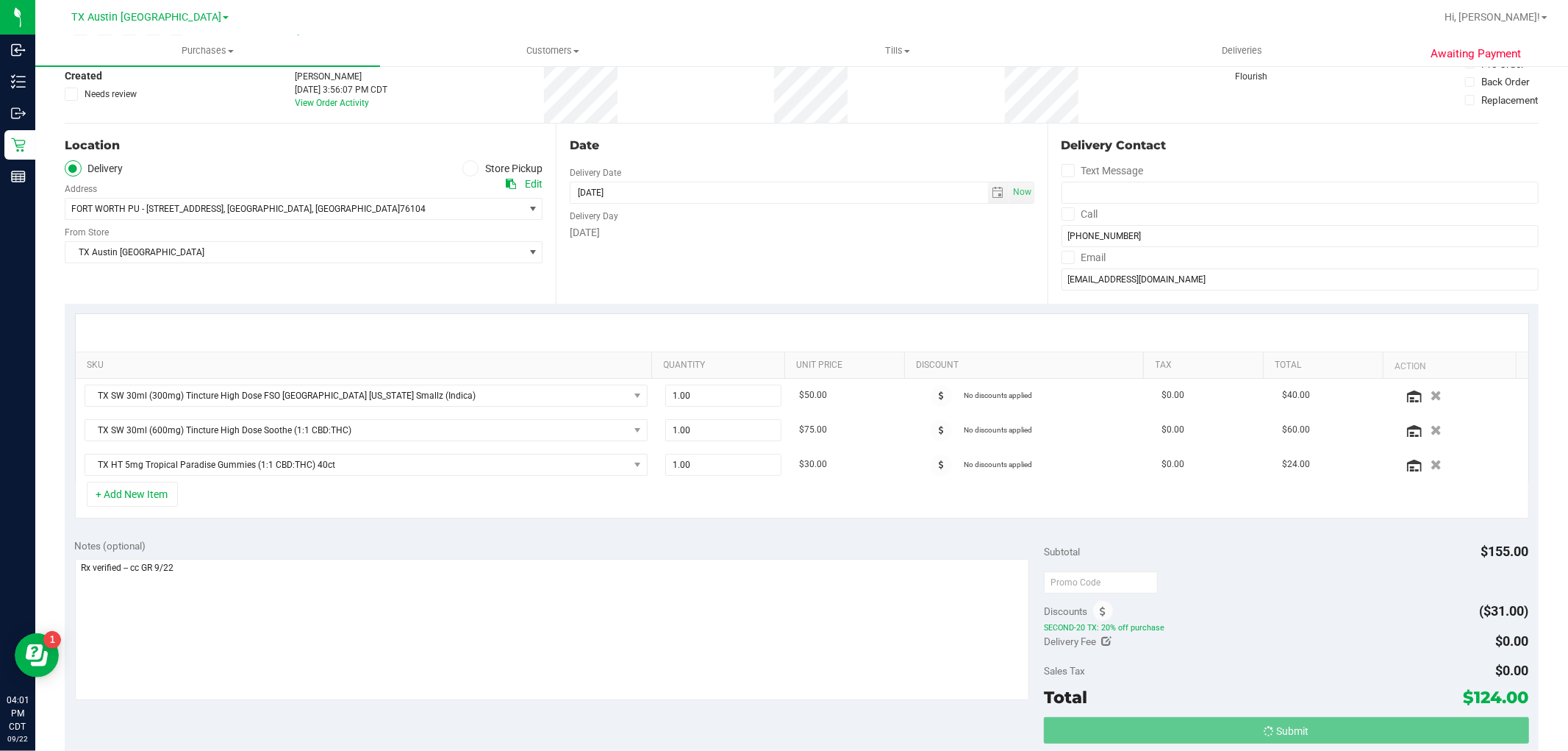
scroll to position [0, 0]
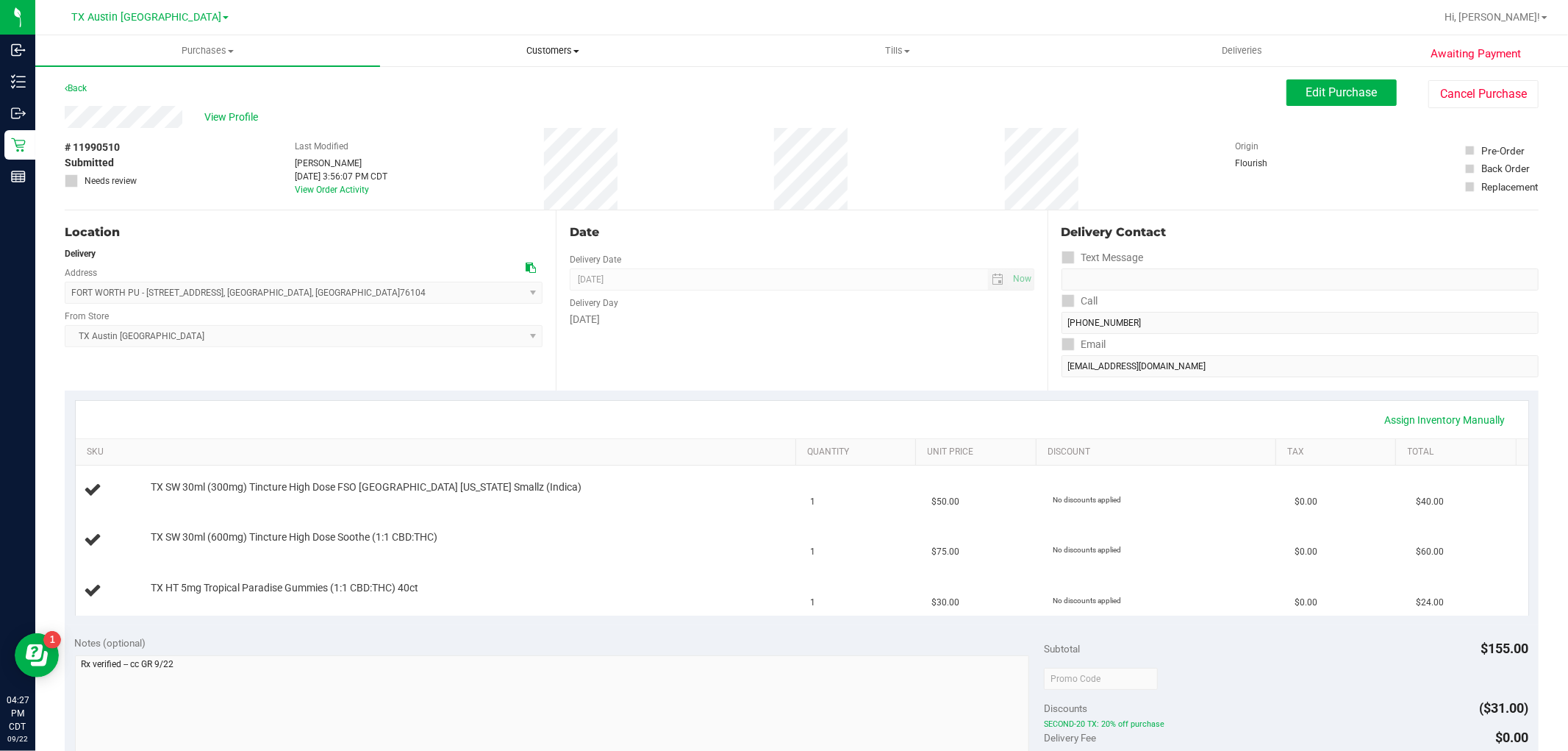
click at [555, 51] on span "Customers" at bounding box center [552, 51] width 343 height 14
click at [547, 89] on li "All customers" at bounding box center [552, 89] width 345 height 18
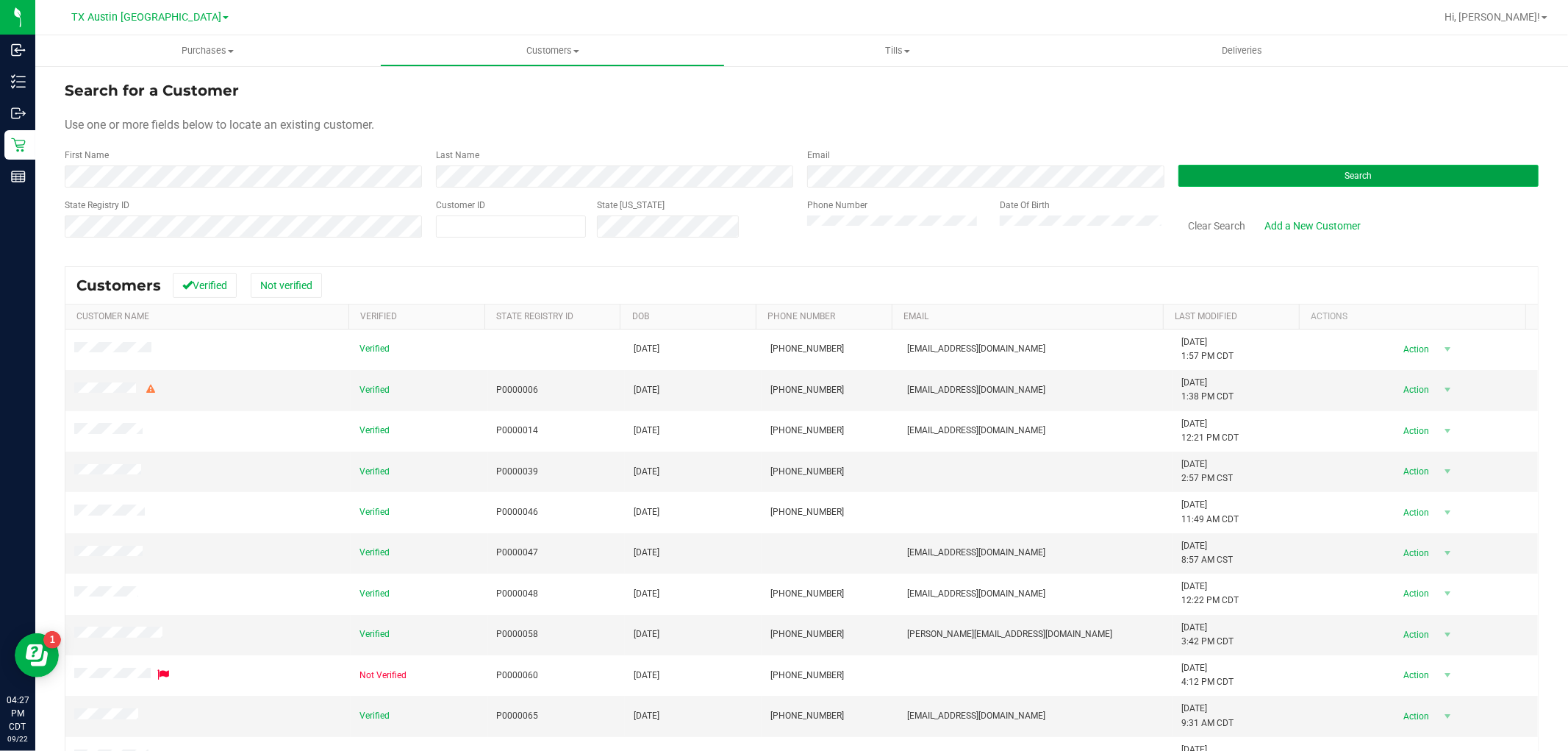
click at [1215, 180] on button "Search" at bounding box center [1358, 176] width 360 height 22
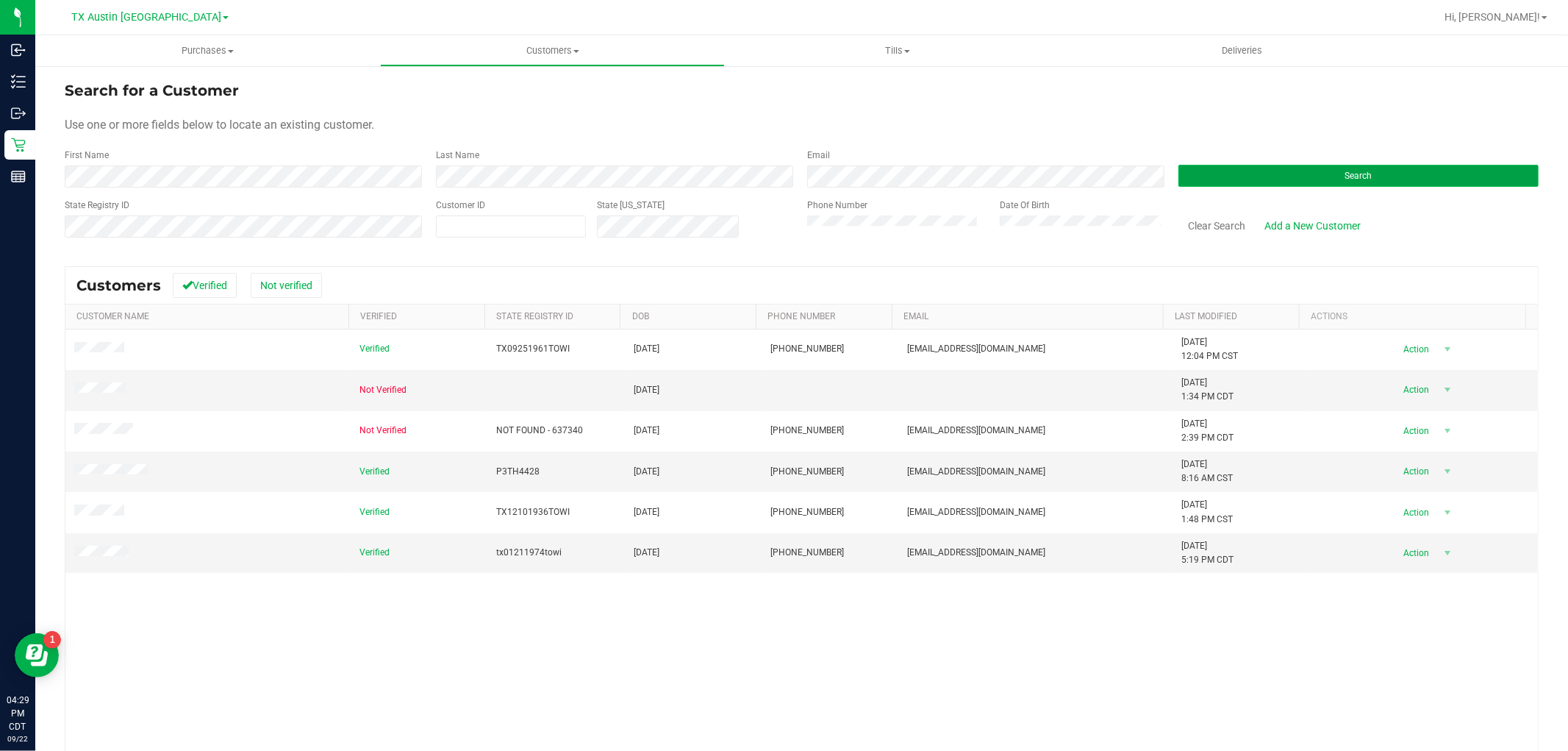
click at [1364, 181] on button "Search" at bounding box center [1358, 176] width 360 height 22
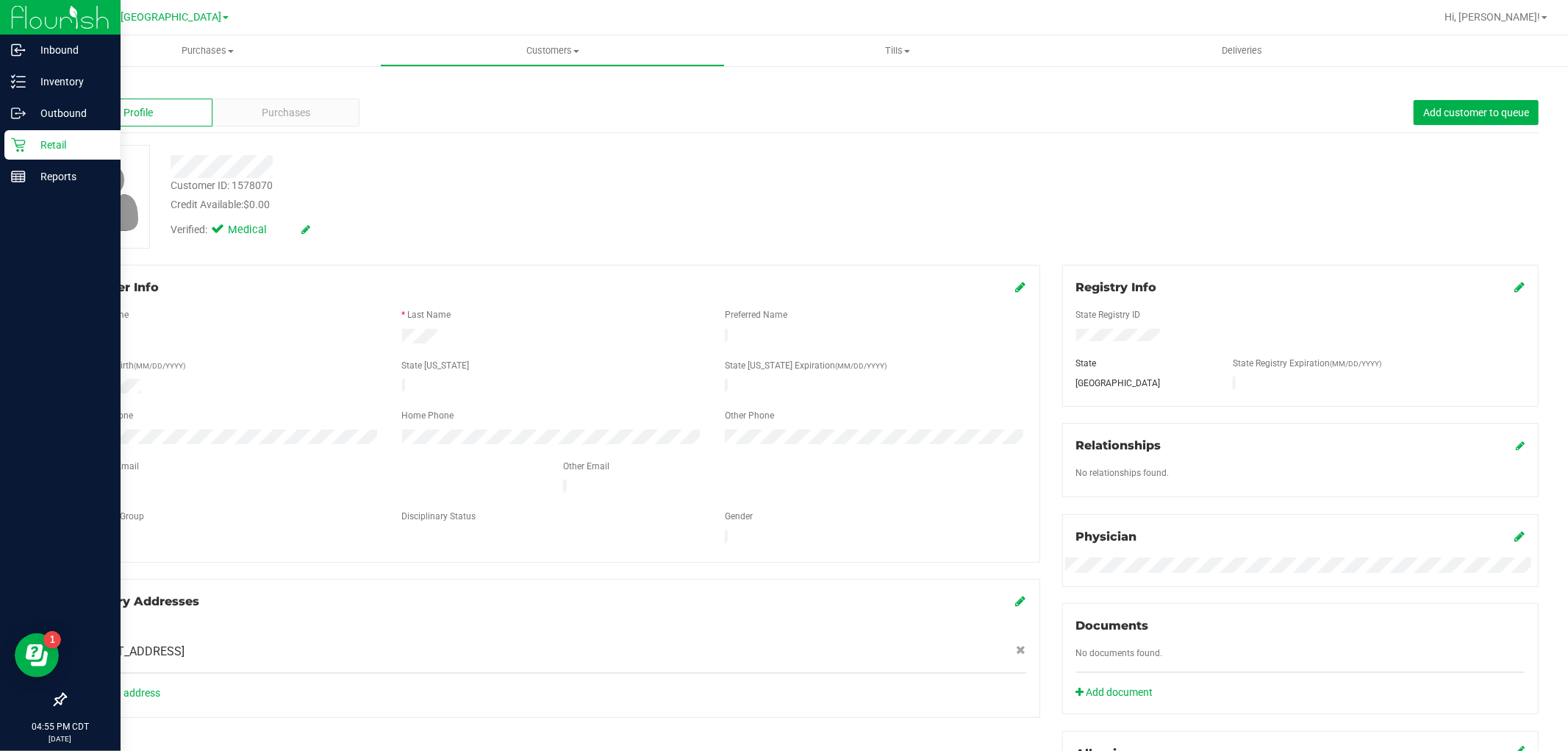
click at [24, 151] on icon at bounding box center [18, 144] width 14 height 14
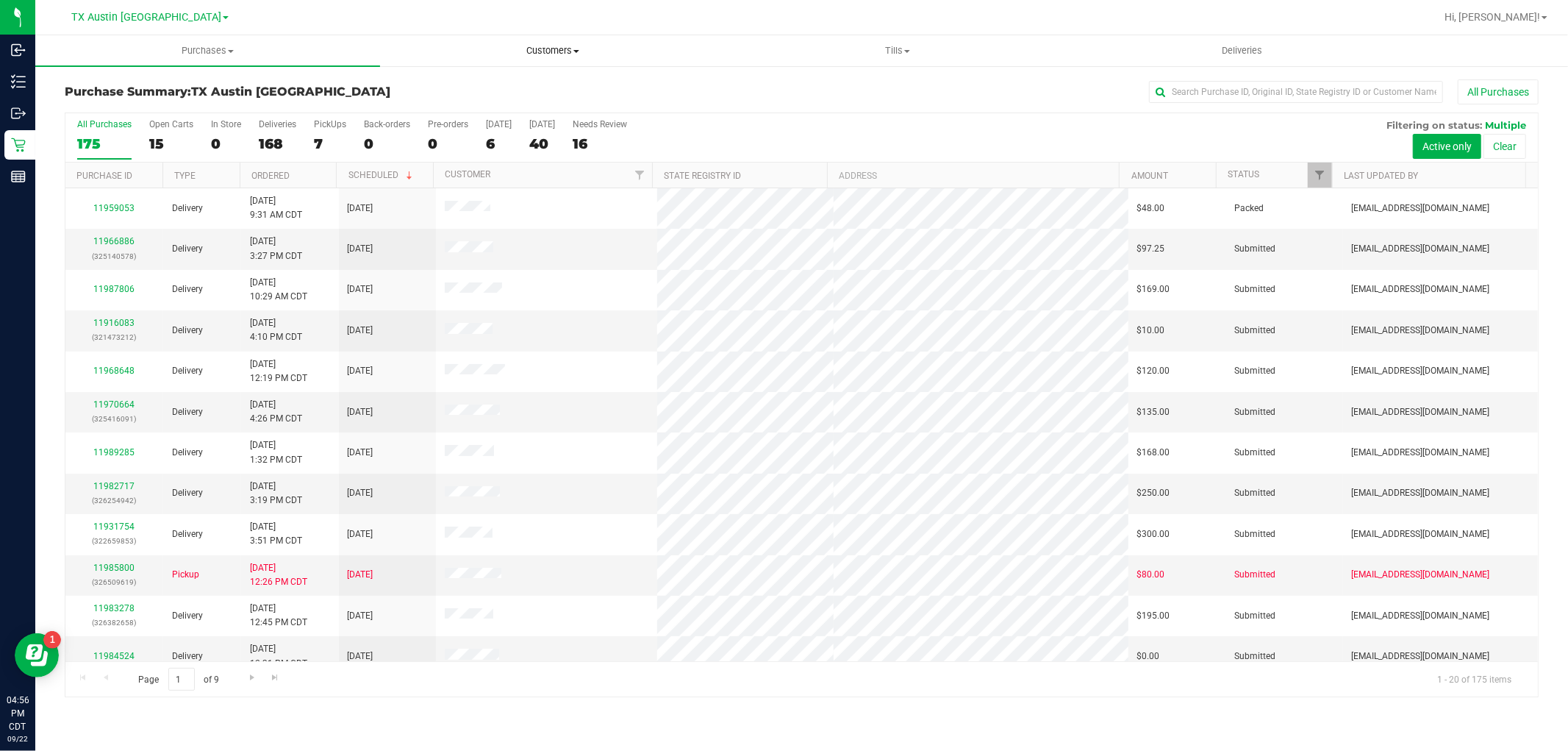
click at [545, 47] on span "Customers" at bounding box center [552, 51] width 343 height 14
click at [538, 94] on li "All customers" at bounding box center [552, 89] width 345 height 18
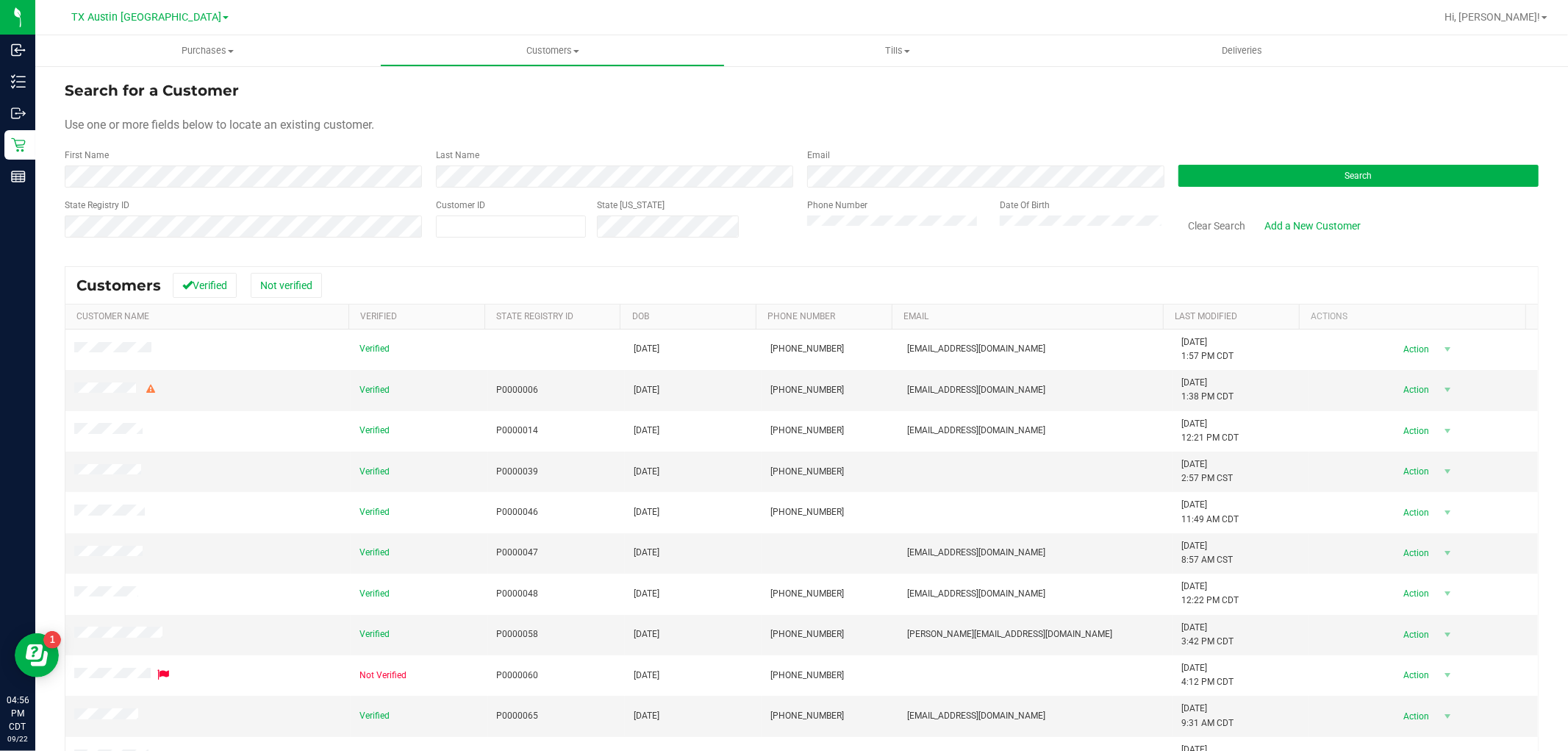
click at [355, 151] on div "First Name" at bounding box center [245, 168] width 360 height 39
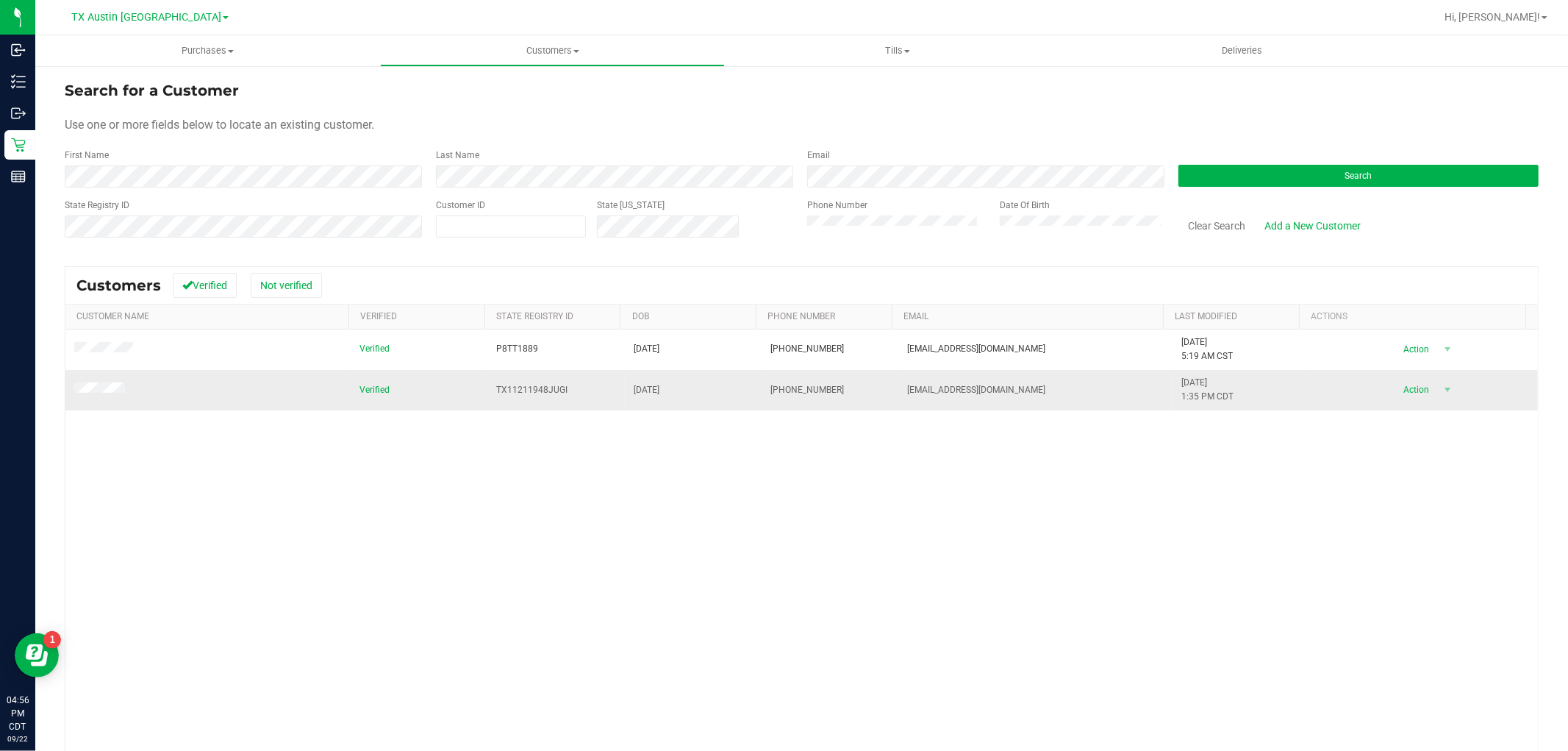
click at [105, 396] on span at bounding box center [101, 390] width 55 height 15
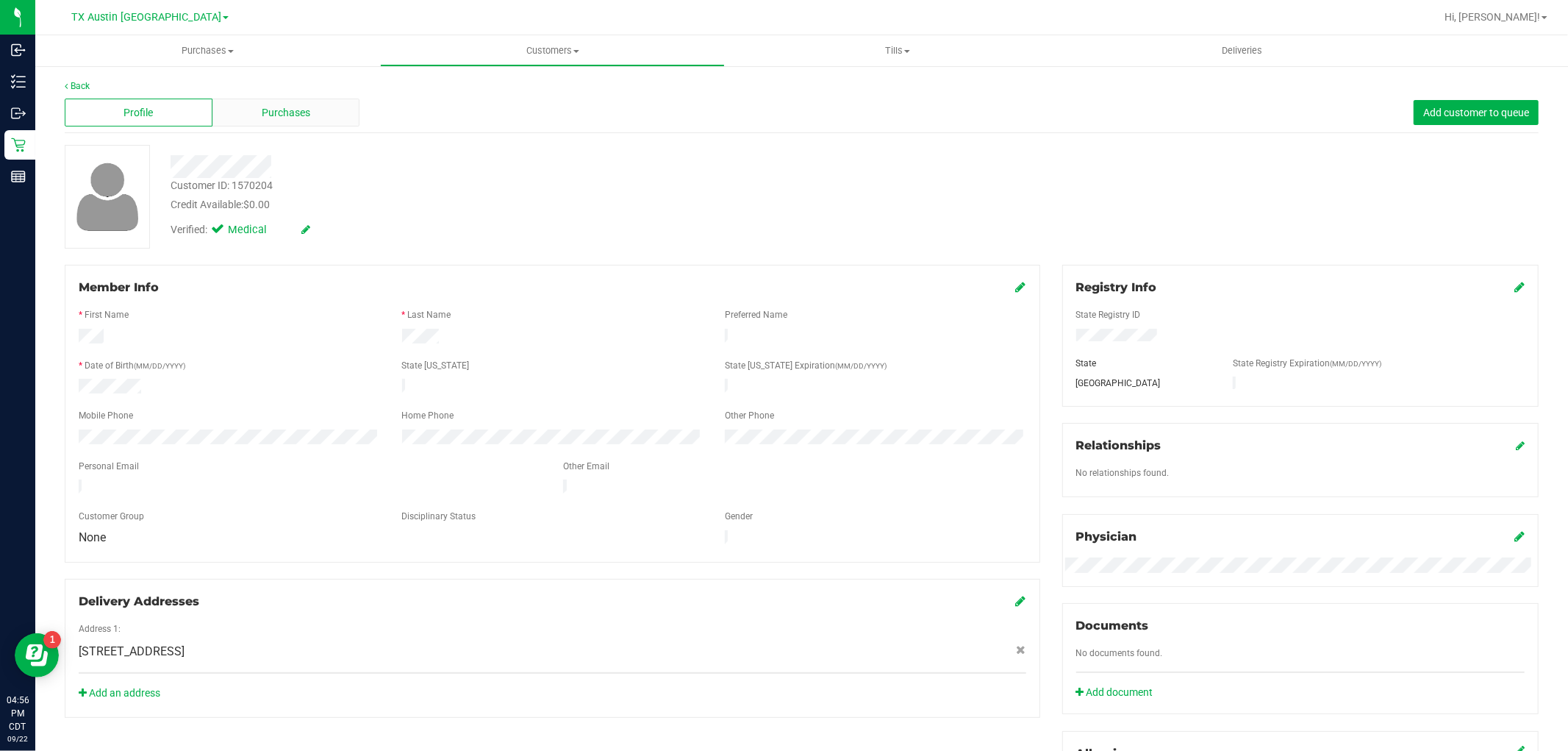
click at [307, 113] on span "Purchases" at bounding box center [286, 113] width 49 height 15
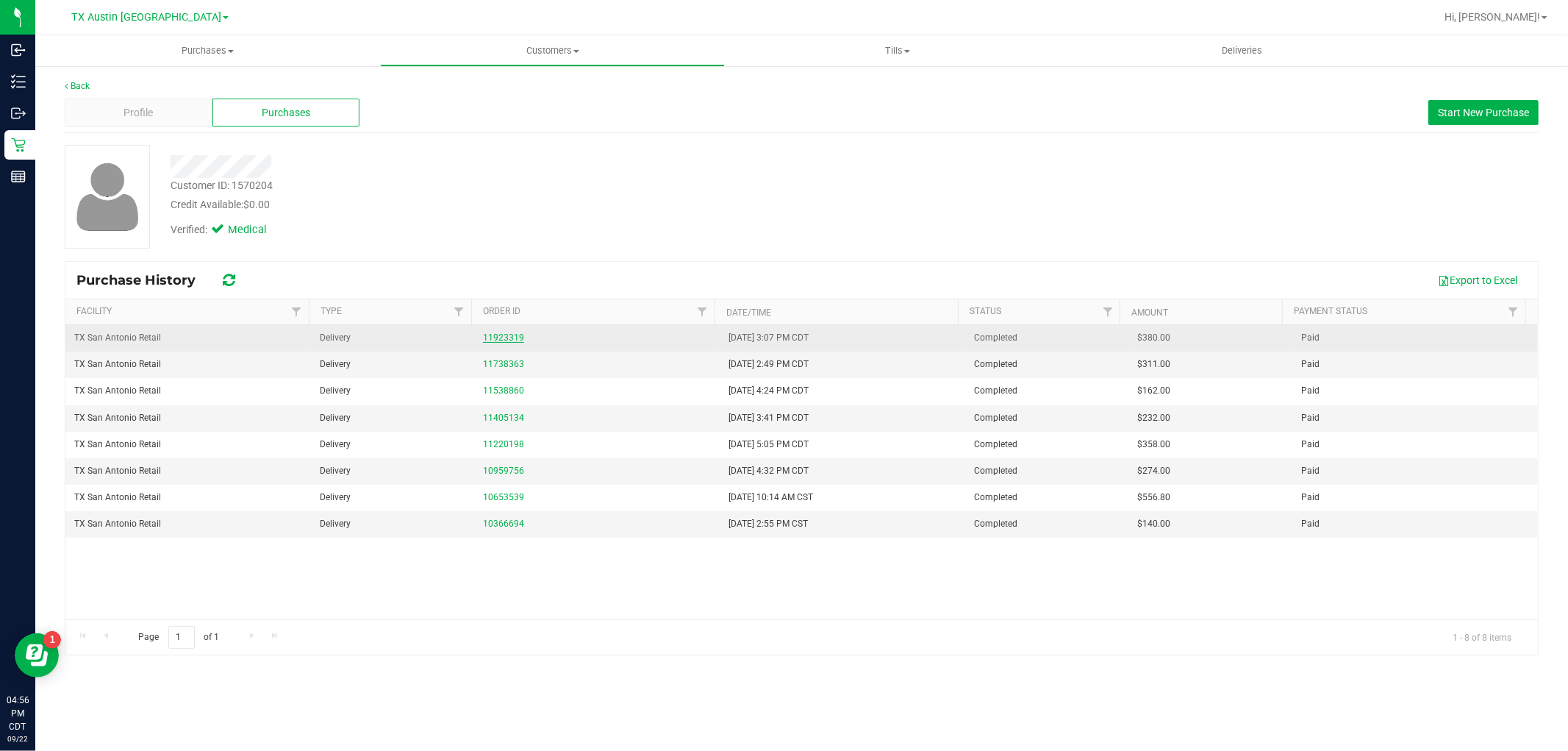
click at [502, 340] on link "11923319" at bounding box center [504, 338] width 41 height 10
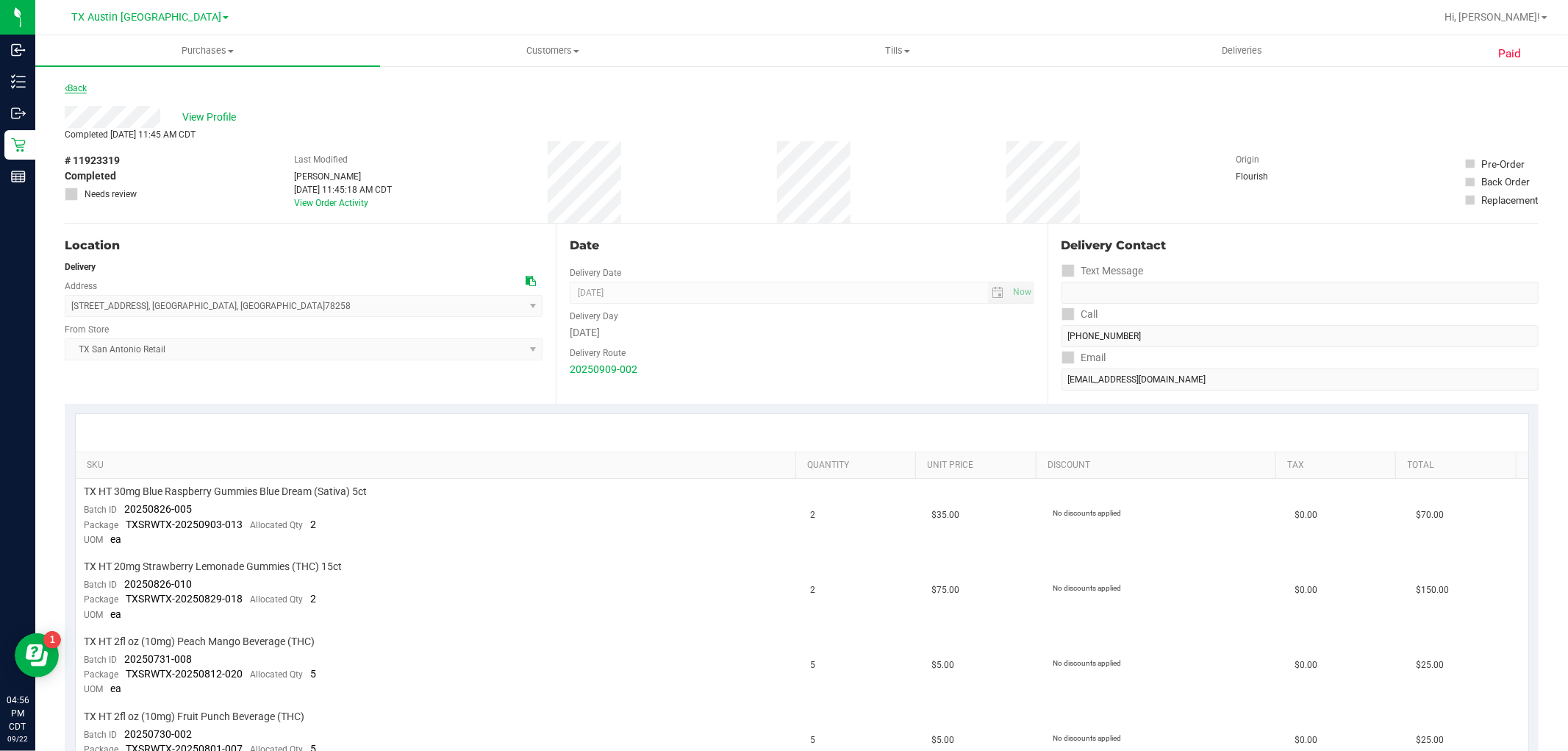
click at [69, 86] on link "Back" at bounding box center [76, 88] width 22 height 10
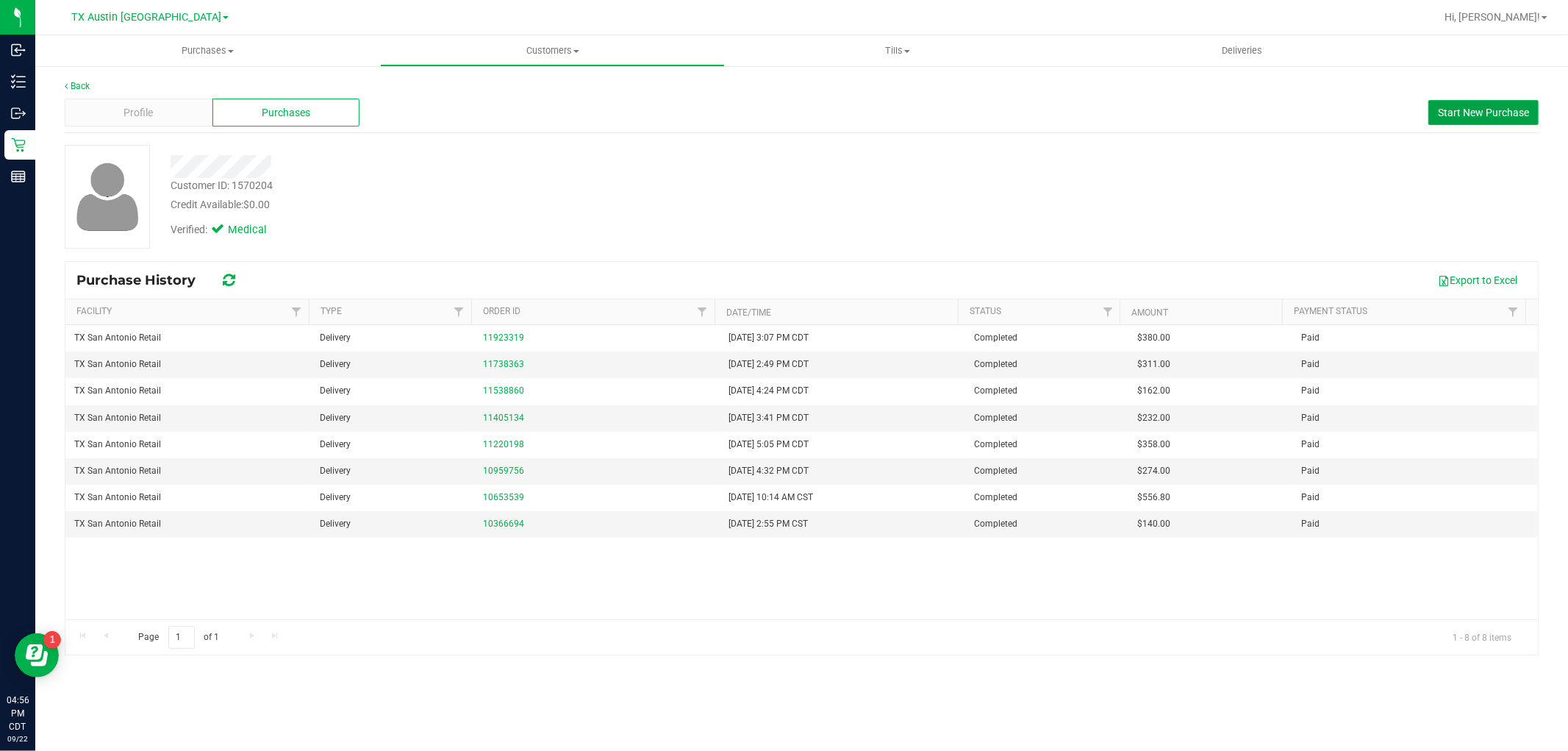
click at [1515, 106] on span "Start New Purchase" at bounding box center [1484, 112] width 91 height 12
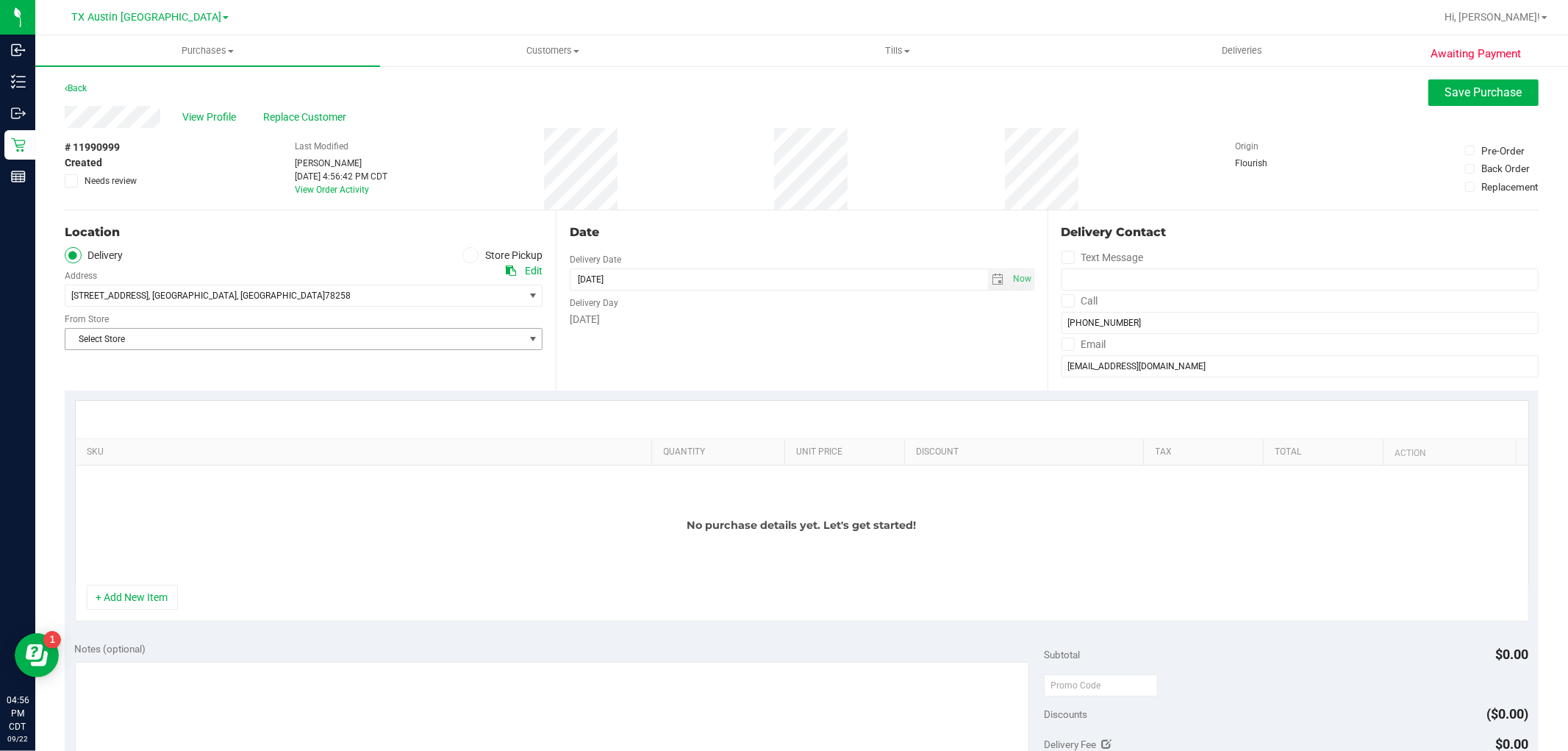
click at [399, 340] on span "Select Store" at bounding box center [294, 339] width 458 height 20
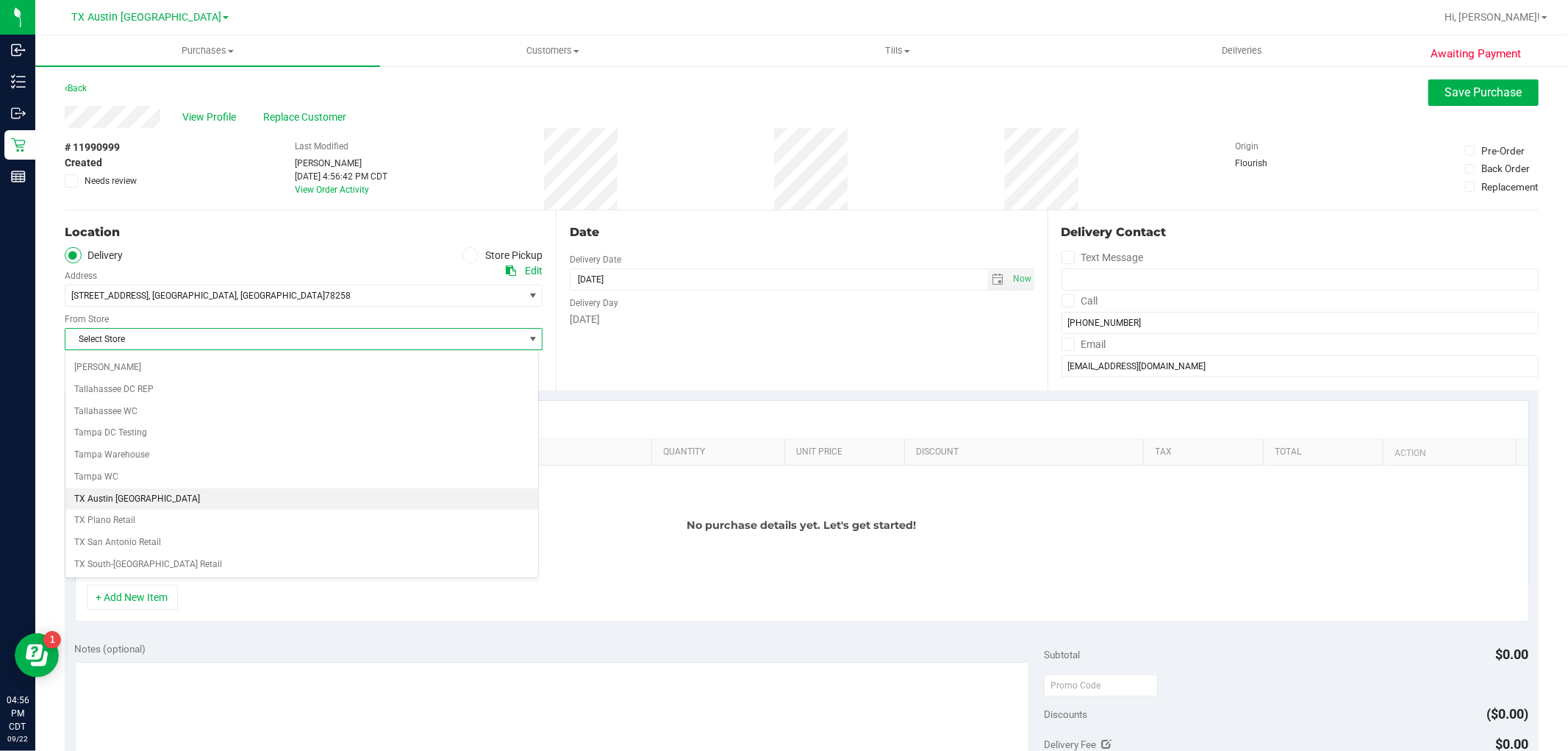
scroll to position [1062, 0]
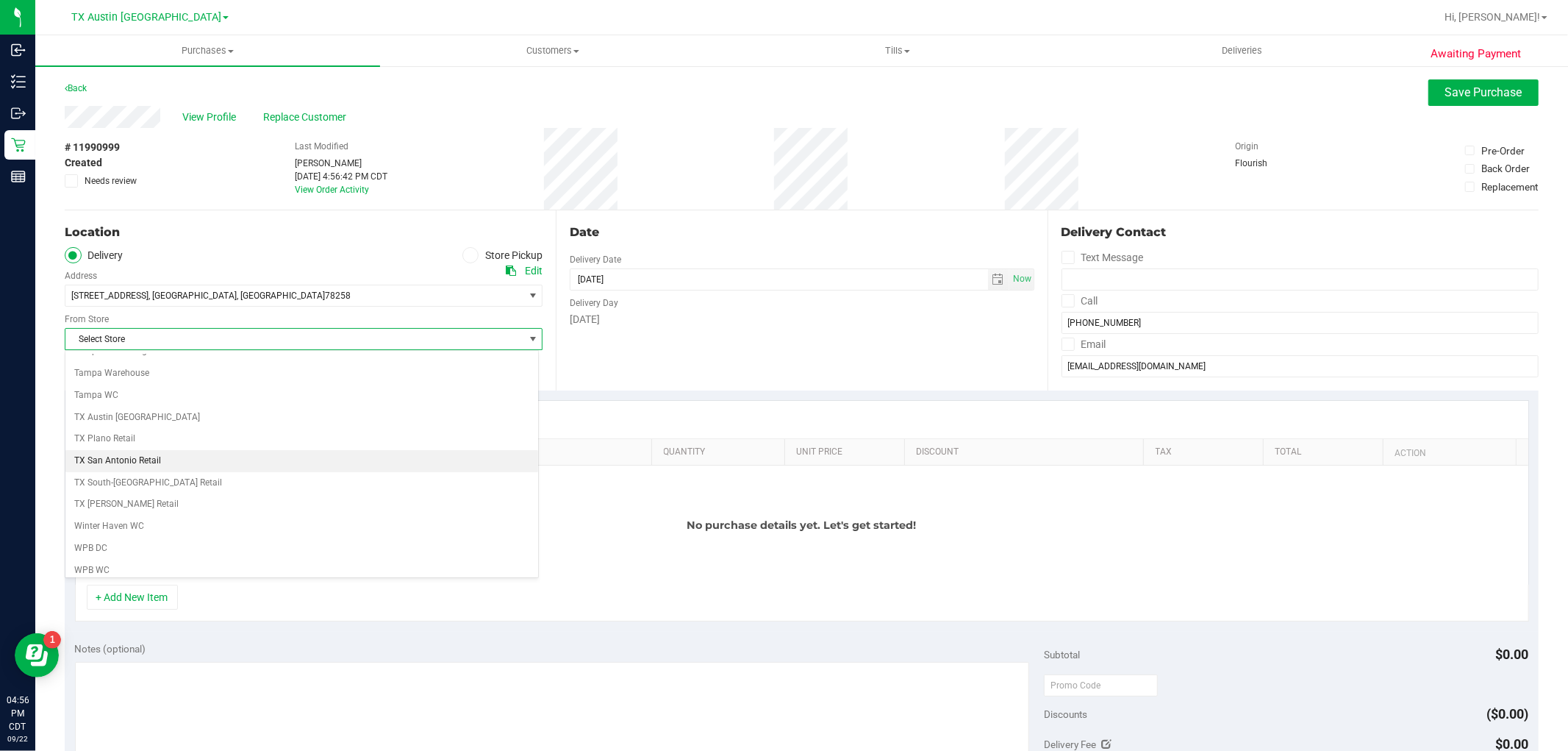
click at [151, 467] on li "TX San Antonio Retail" at bounding box center [302, 461] width 472 height 22
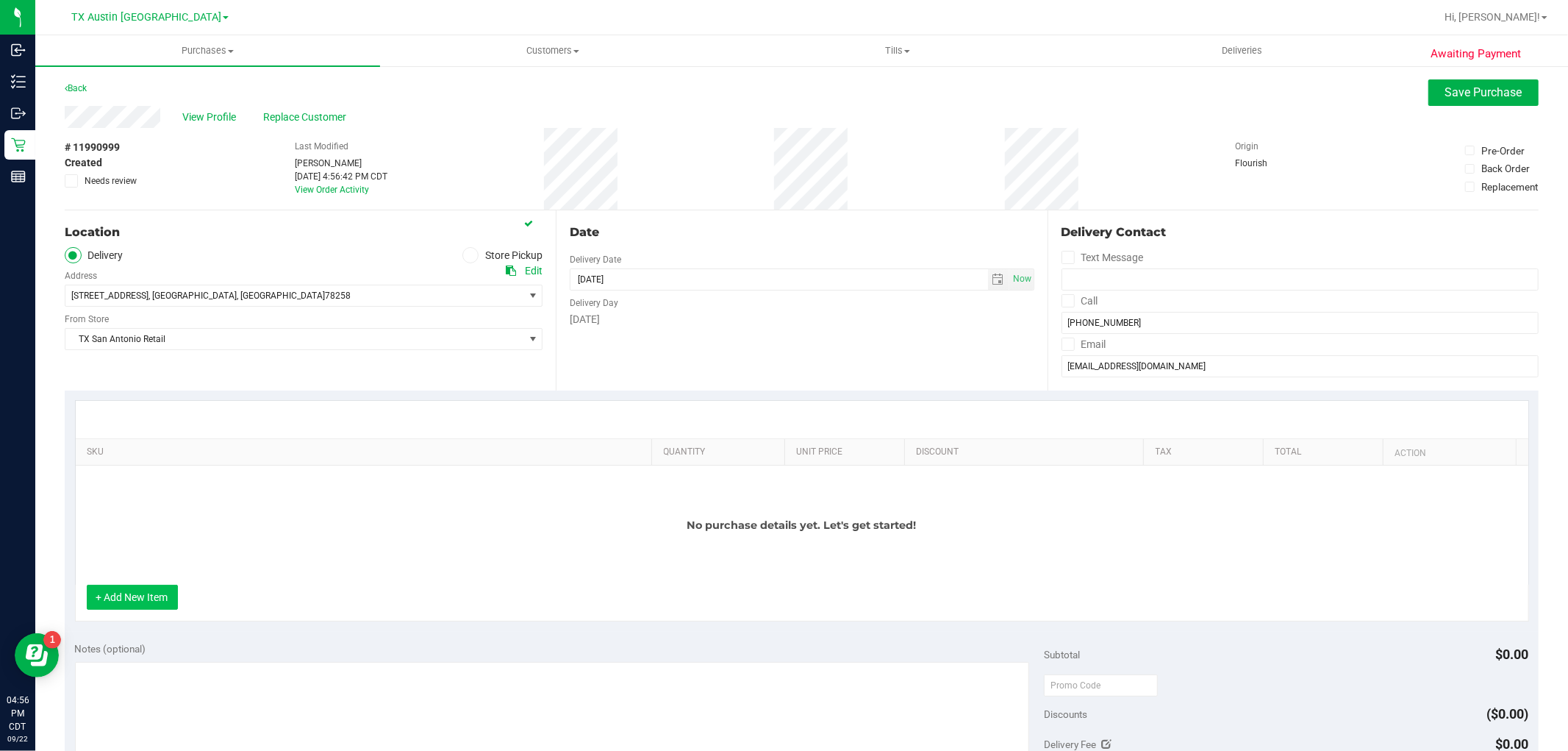
click at [152, 597] on button "+ Add New Item" at bounding box center [132, 597] width 91 height 25
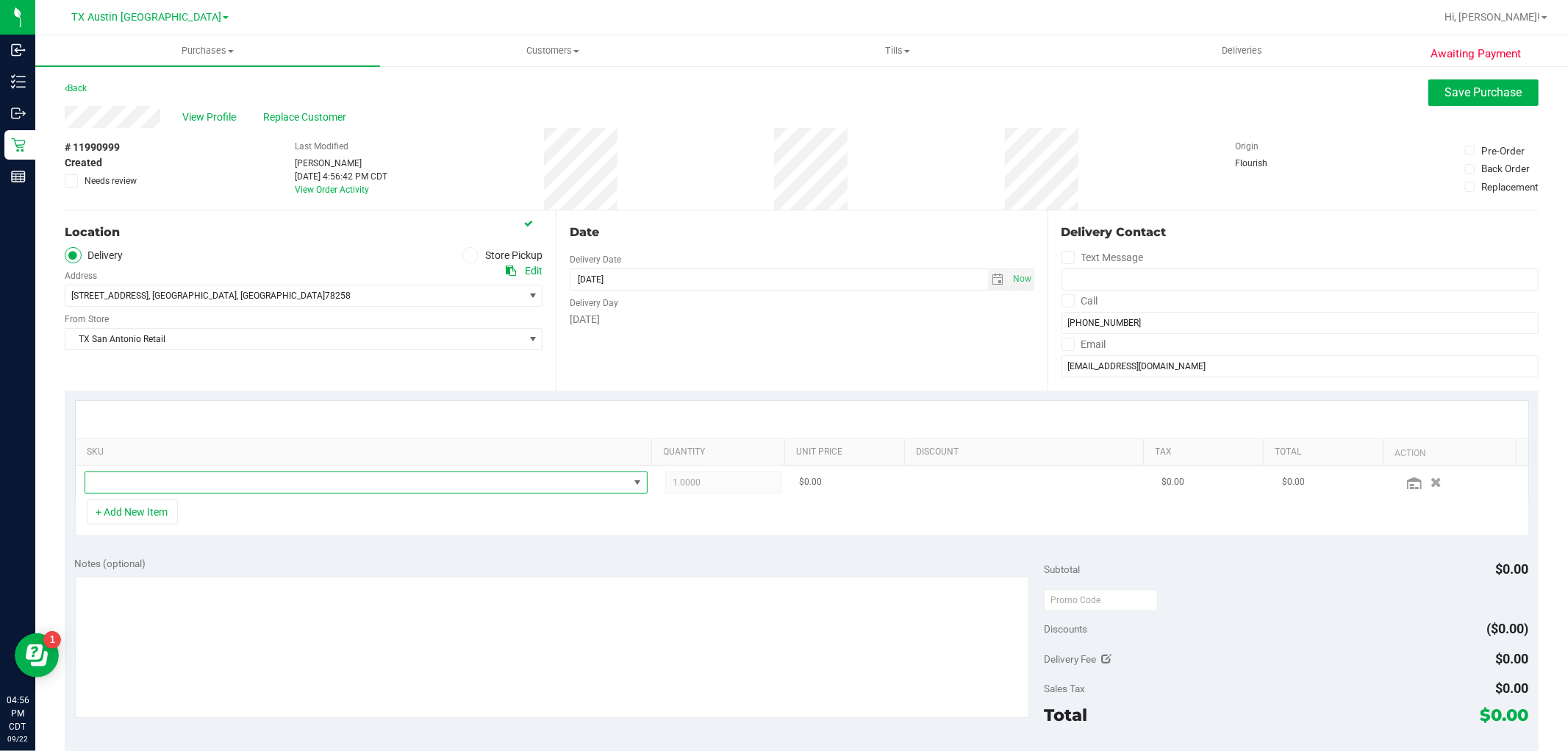
click at [195, 489] on span "NO DATA FOUND" at bounding box center [357, 483] width 543 height 20
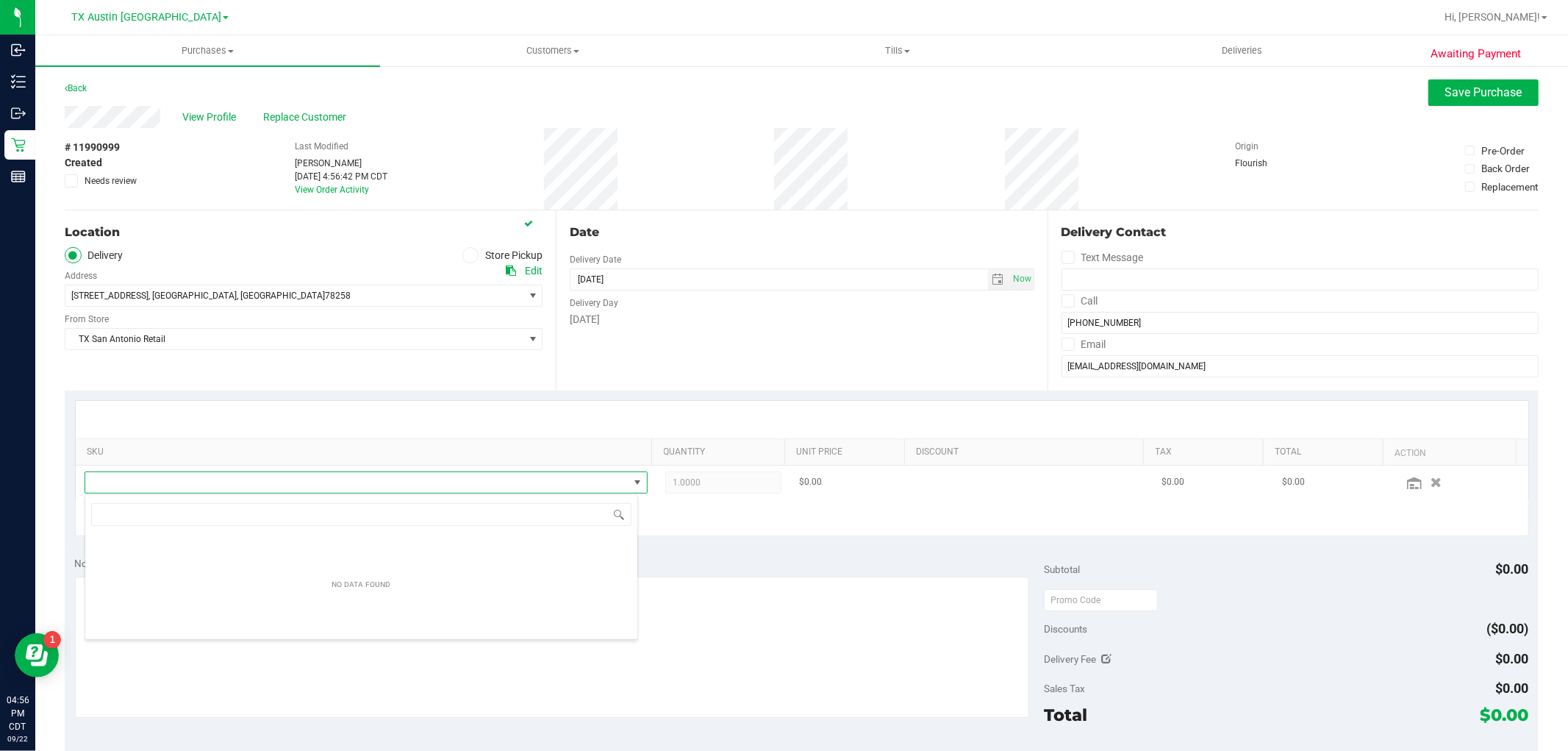
scroll to position [22, 548]
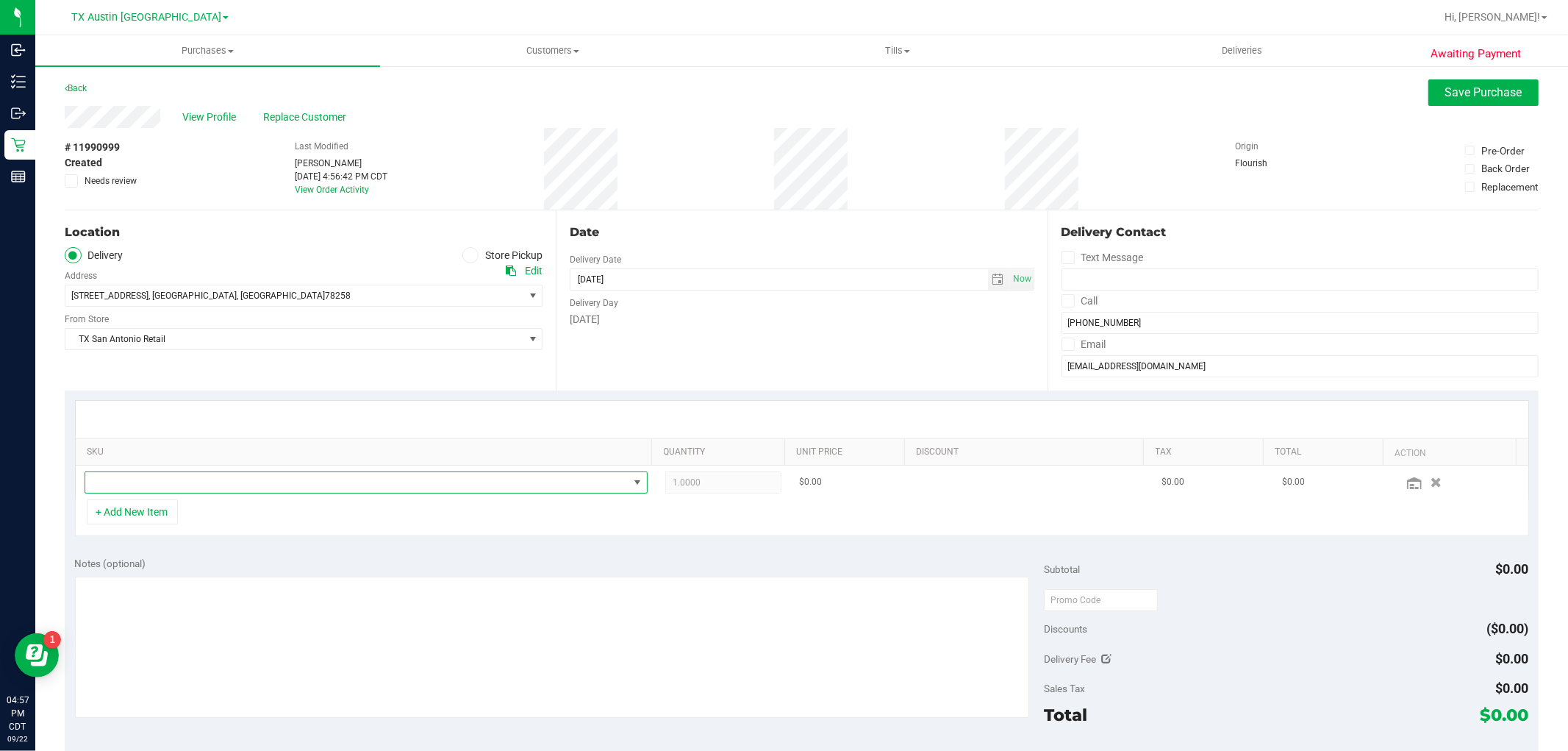
click at [603, 488] on span "NO DATA FOUND" at bounding box center [357, 483] width 543 height 20
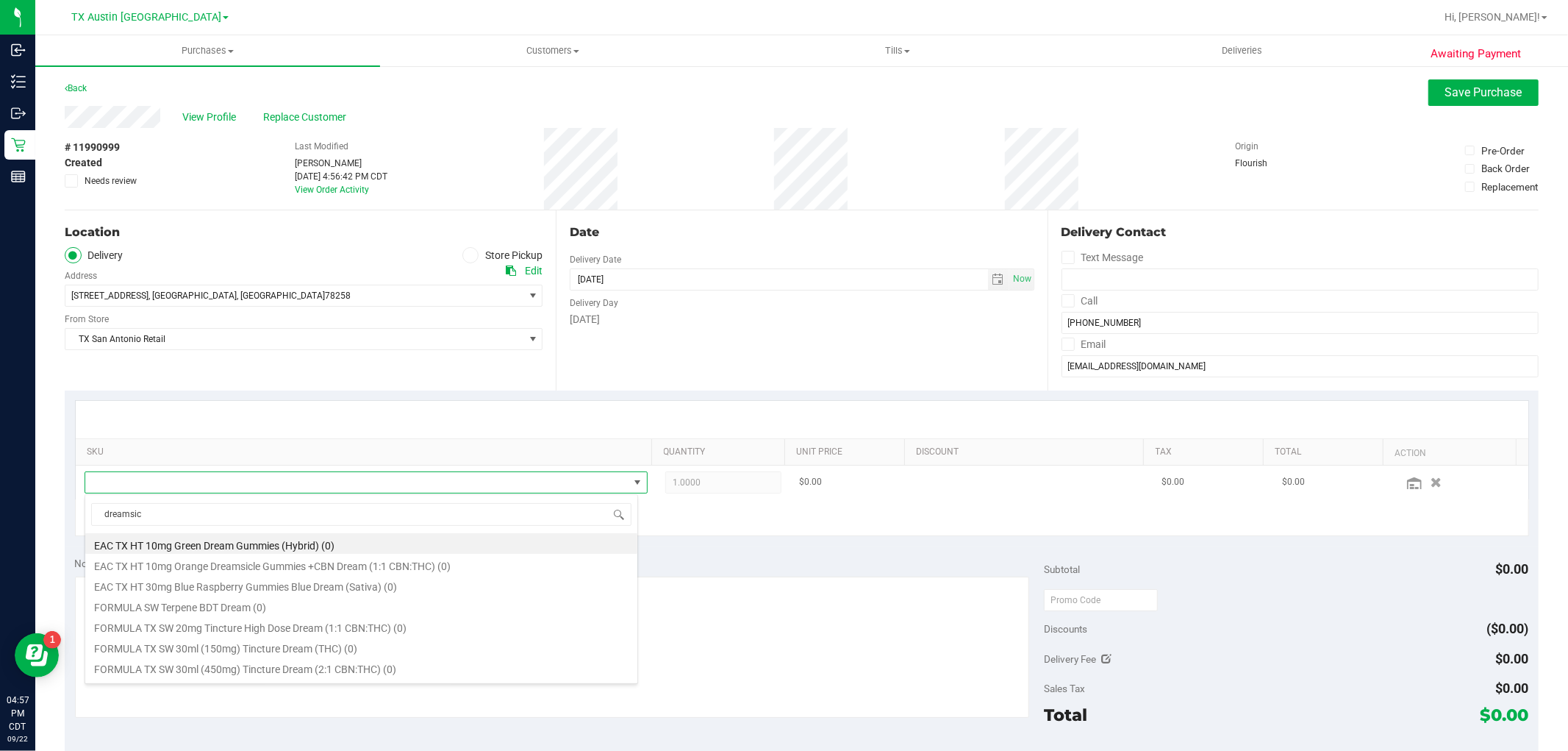
type input "dreamsicl"
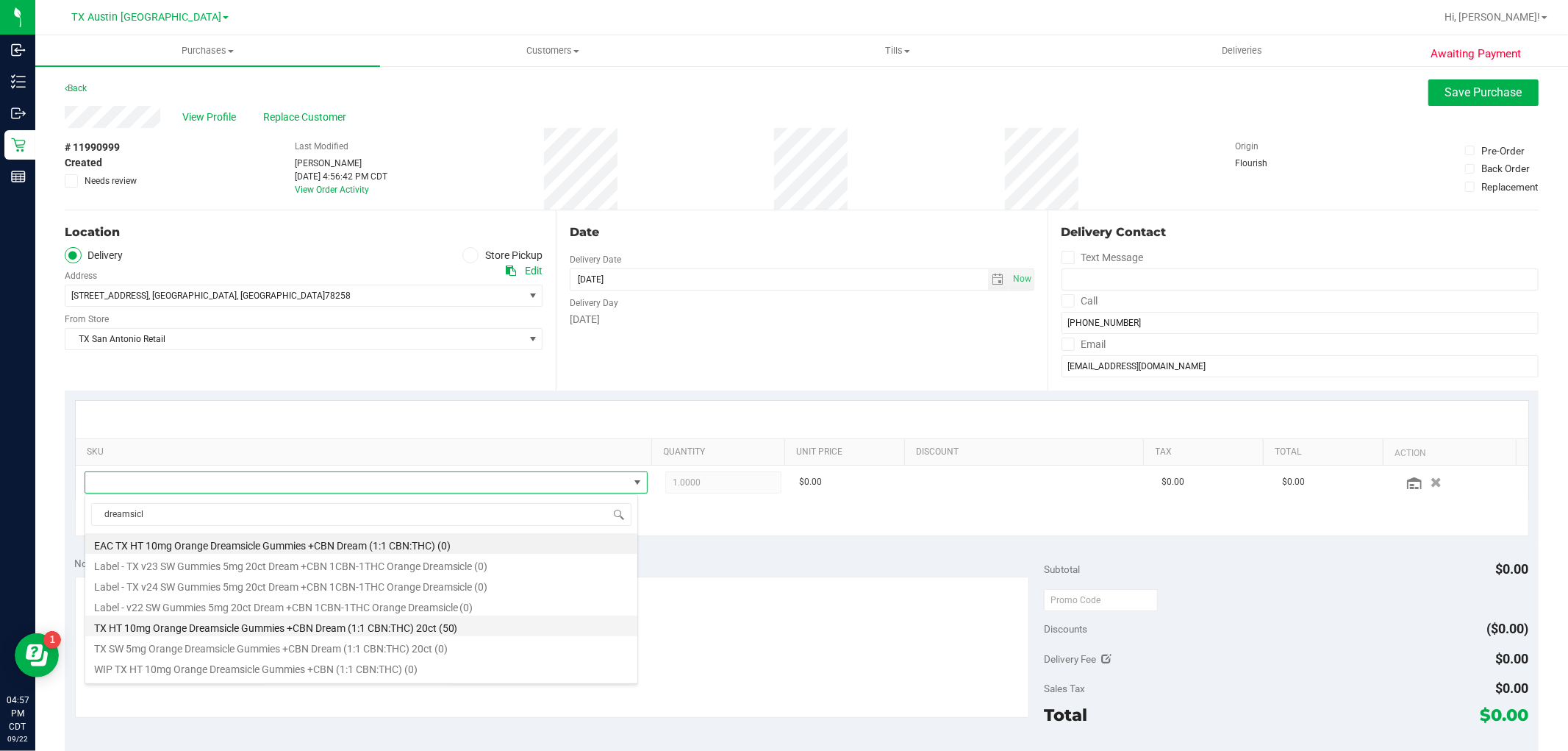
click at [461, 631] on li "TX HT 10mg Orange Dreamsicle Gummies +CBN Dream (1:1 CBN:THC) 20ct (50)" at bounding box center [361, 625] width 552 height 20
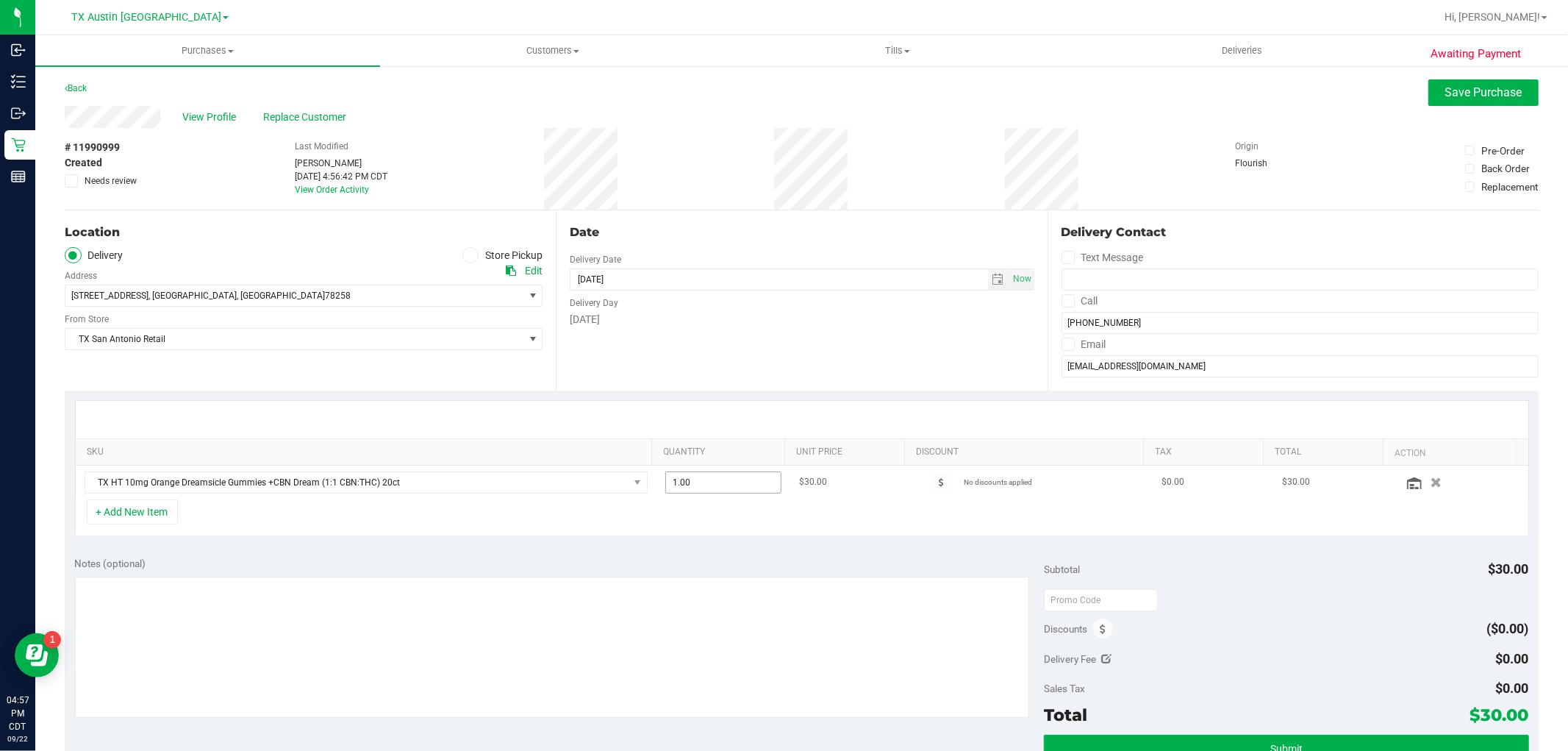
click at [682, 486] on span "1.00 1" at bounding box center [724, 483] width 116 height 22
click at [682, 486] on input "1" at bounding box center [724, 483] width 115 height 20
type input "10"
type input "10.00"
click at [655, 522] on div "+ Add New Item" at bounding box center [802, 518] width 1454 height 37
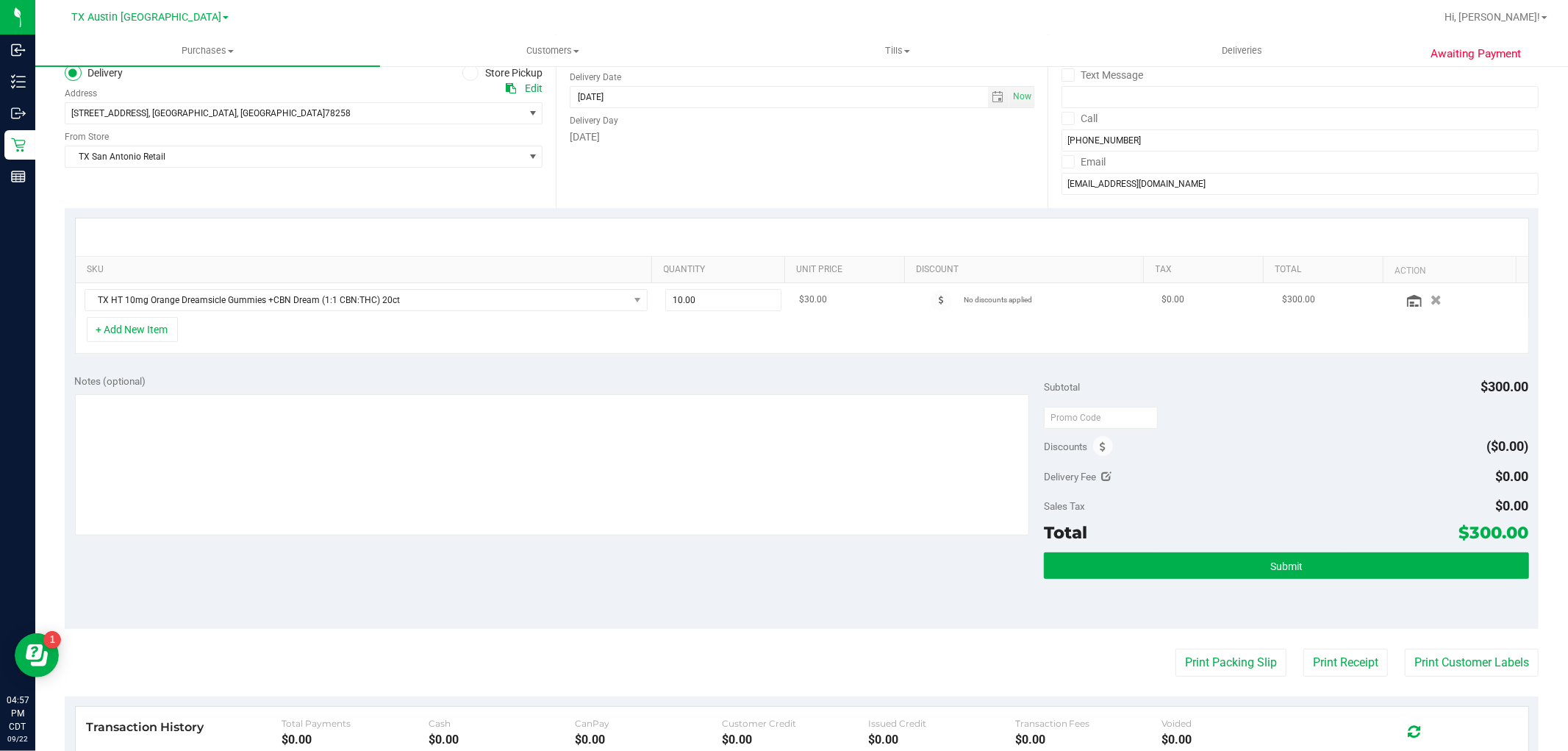
scroll to position [245, 0]
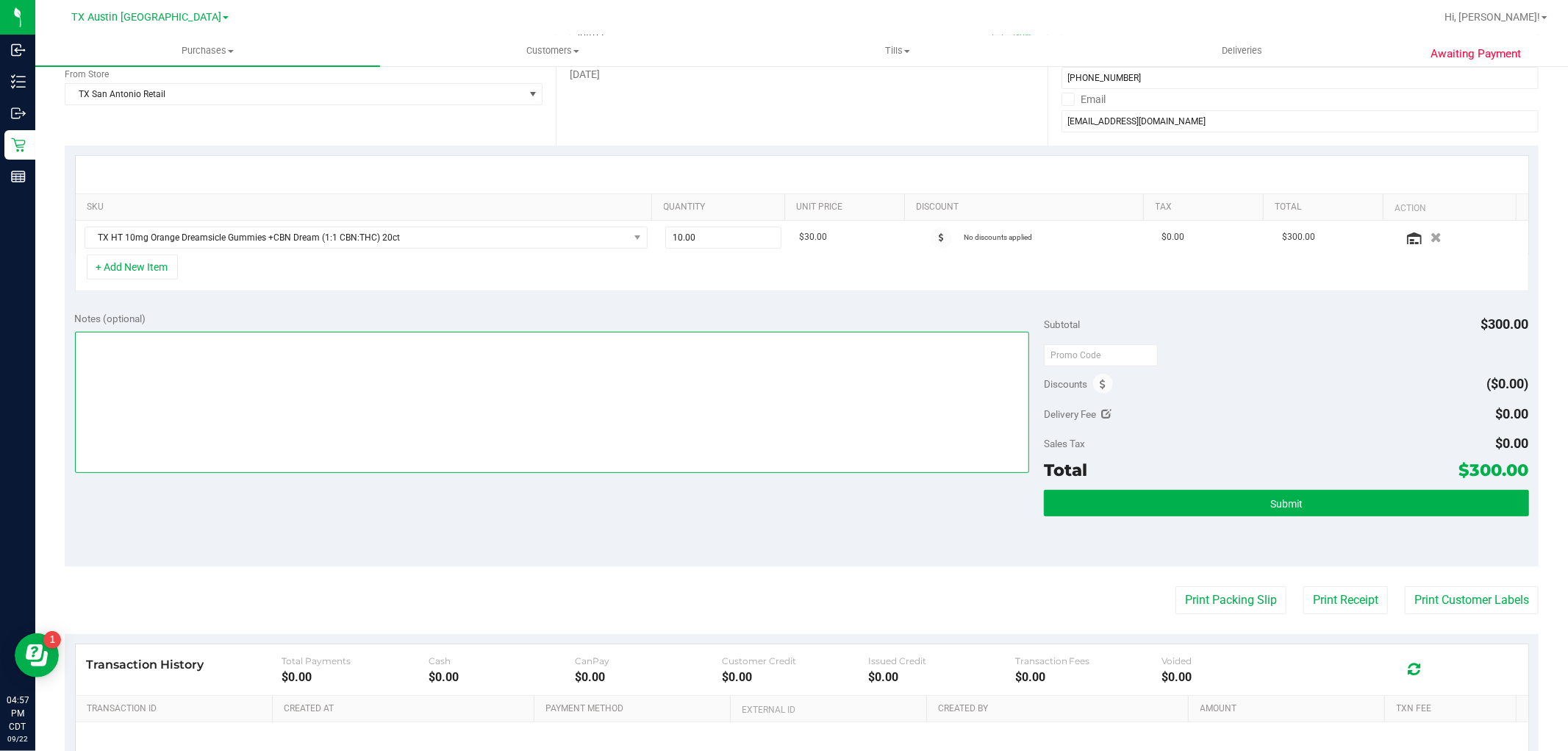
click at [853, 446] on textarea at bounding box center [552, 402] width 955 height 141
click at [939, 399] on textarea at bounding box center [552, 402] width 955 height 141
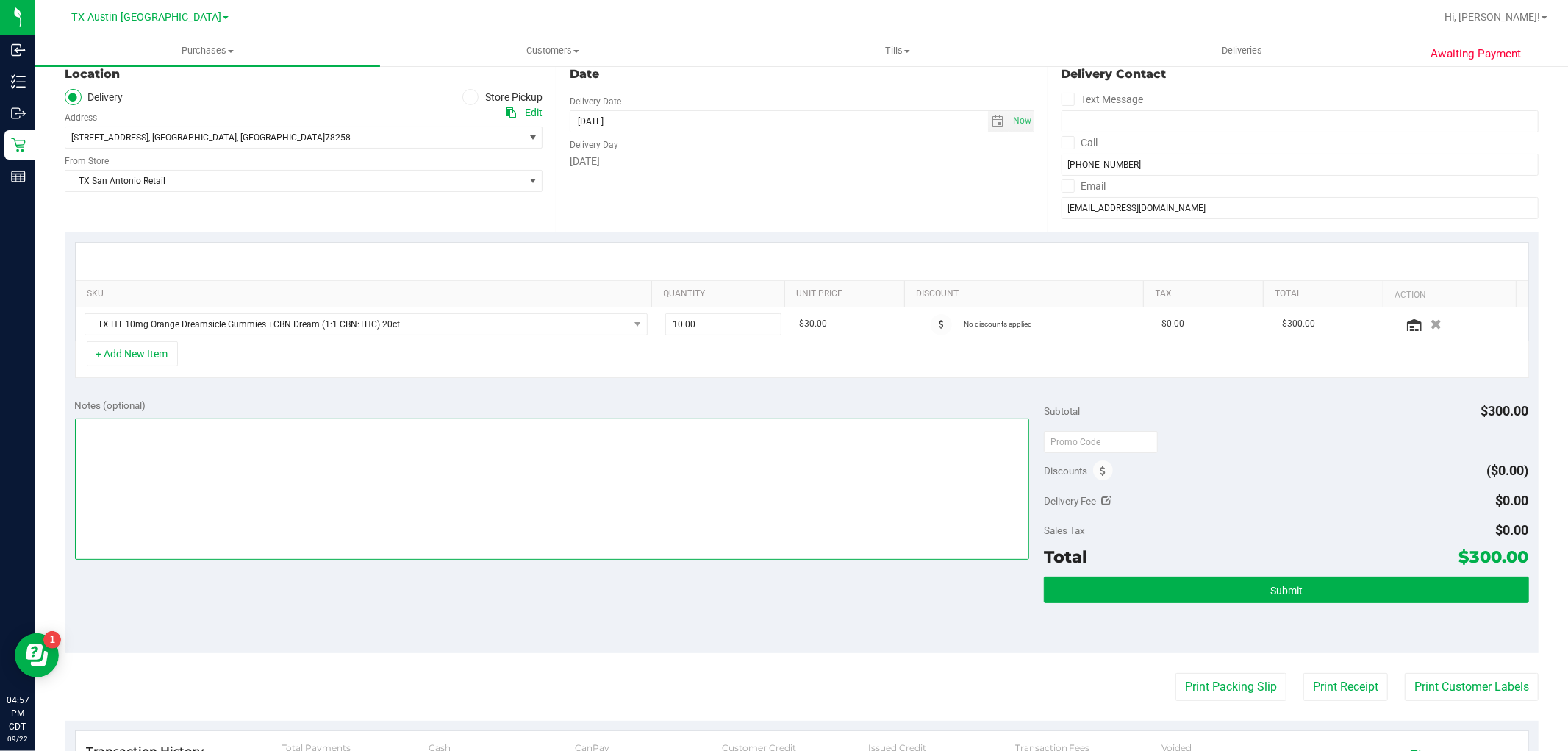
scroll to position [82, 0]
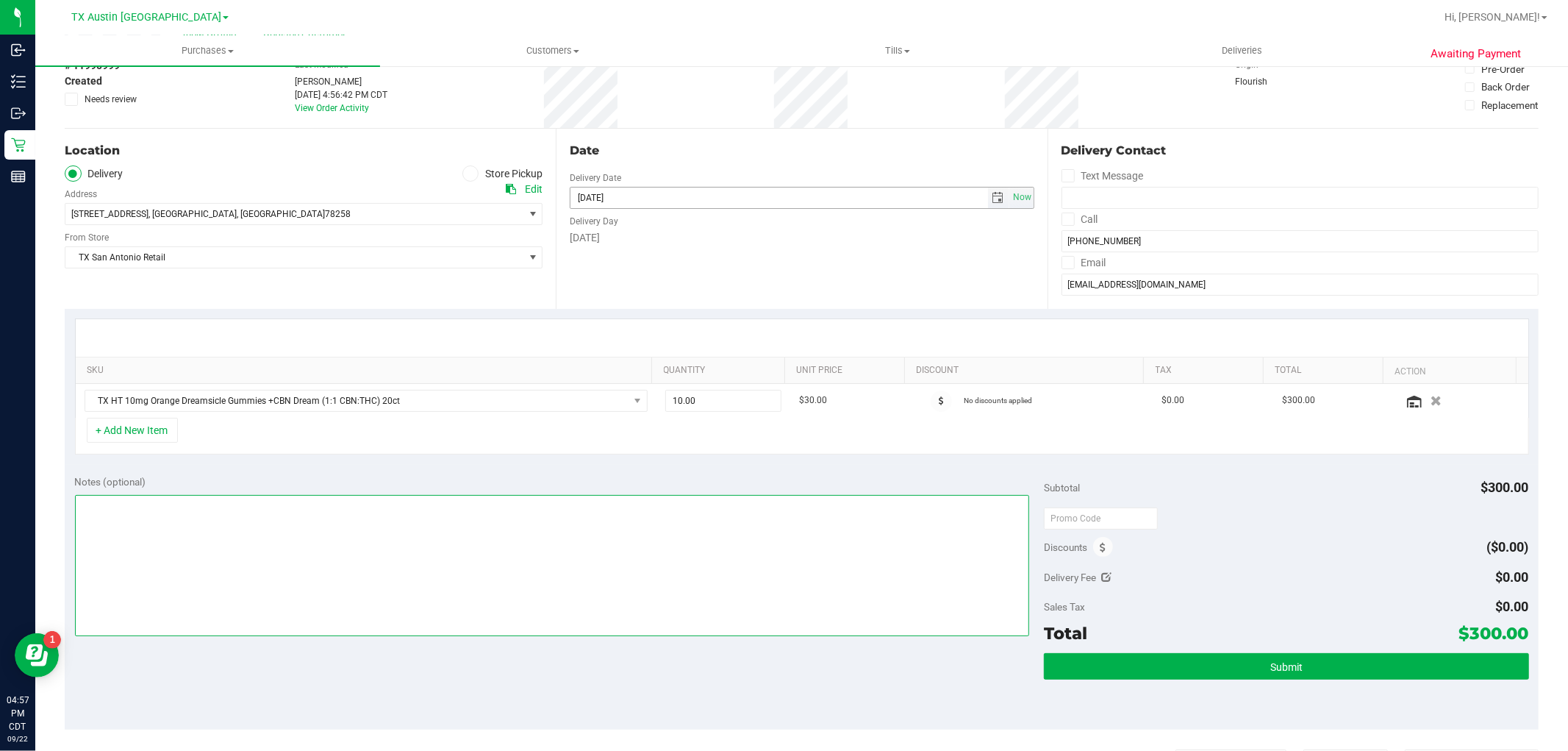
click at [993, 200] on span "select" at bounding box center [999, 197] width 12 height 12
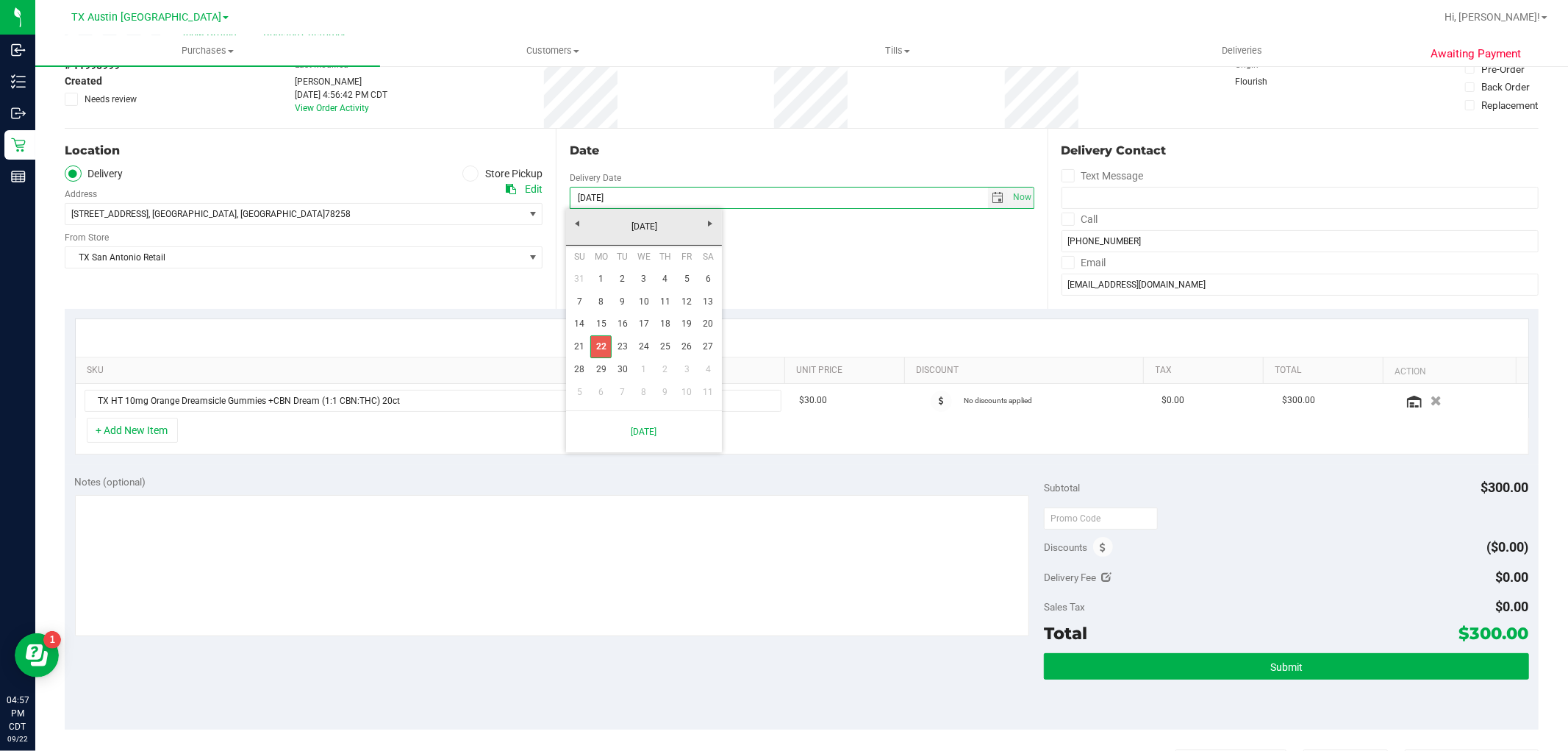
click at [612, 342] on link "23" at bounding box center [622, 346] width 21 height 23
type input "09/23/2025"
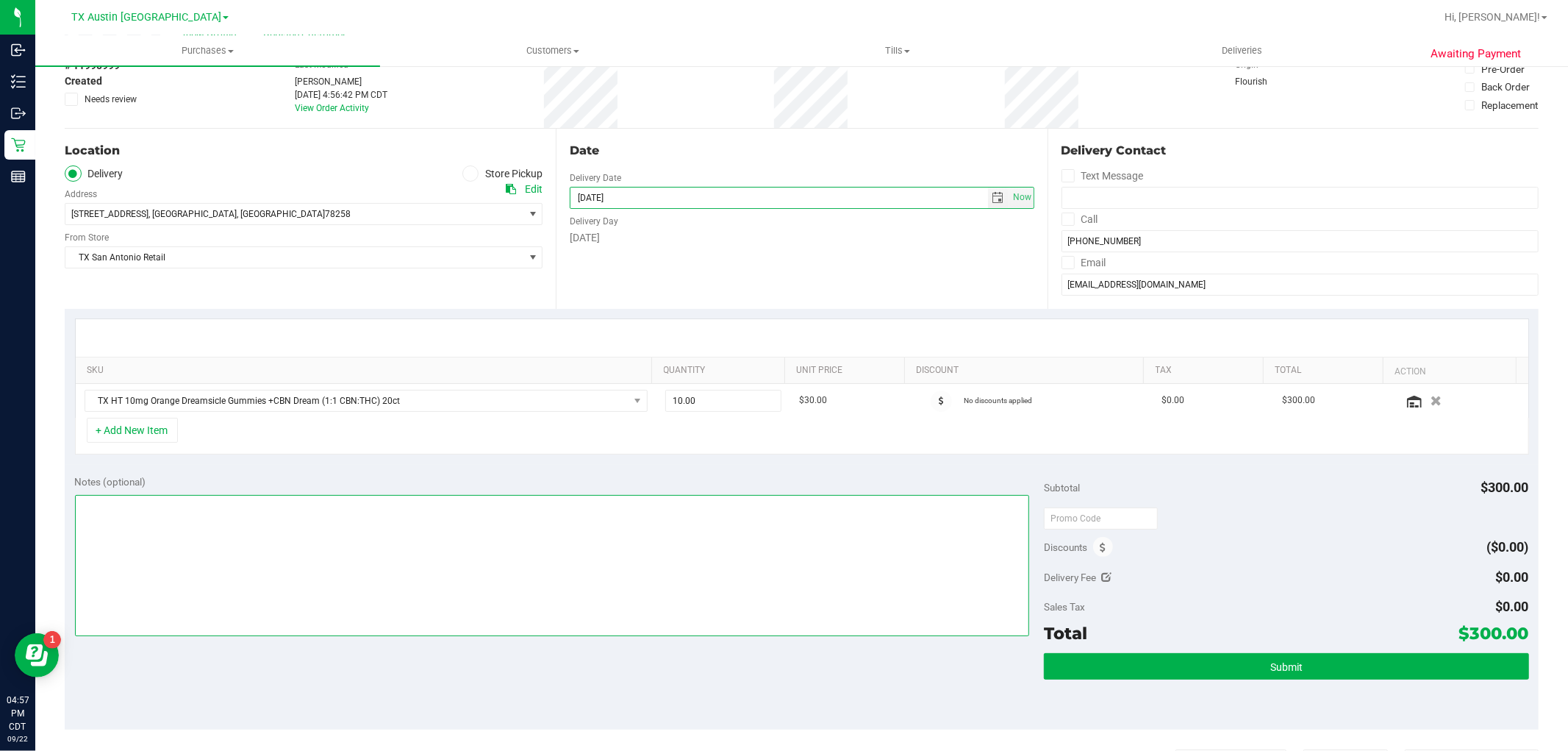
click at [438, 553] on textarea at bounding box center [552, 565] width 955 height 141
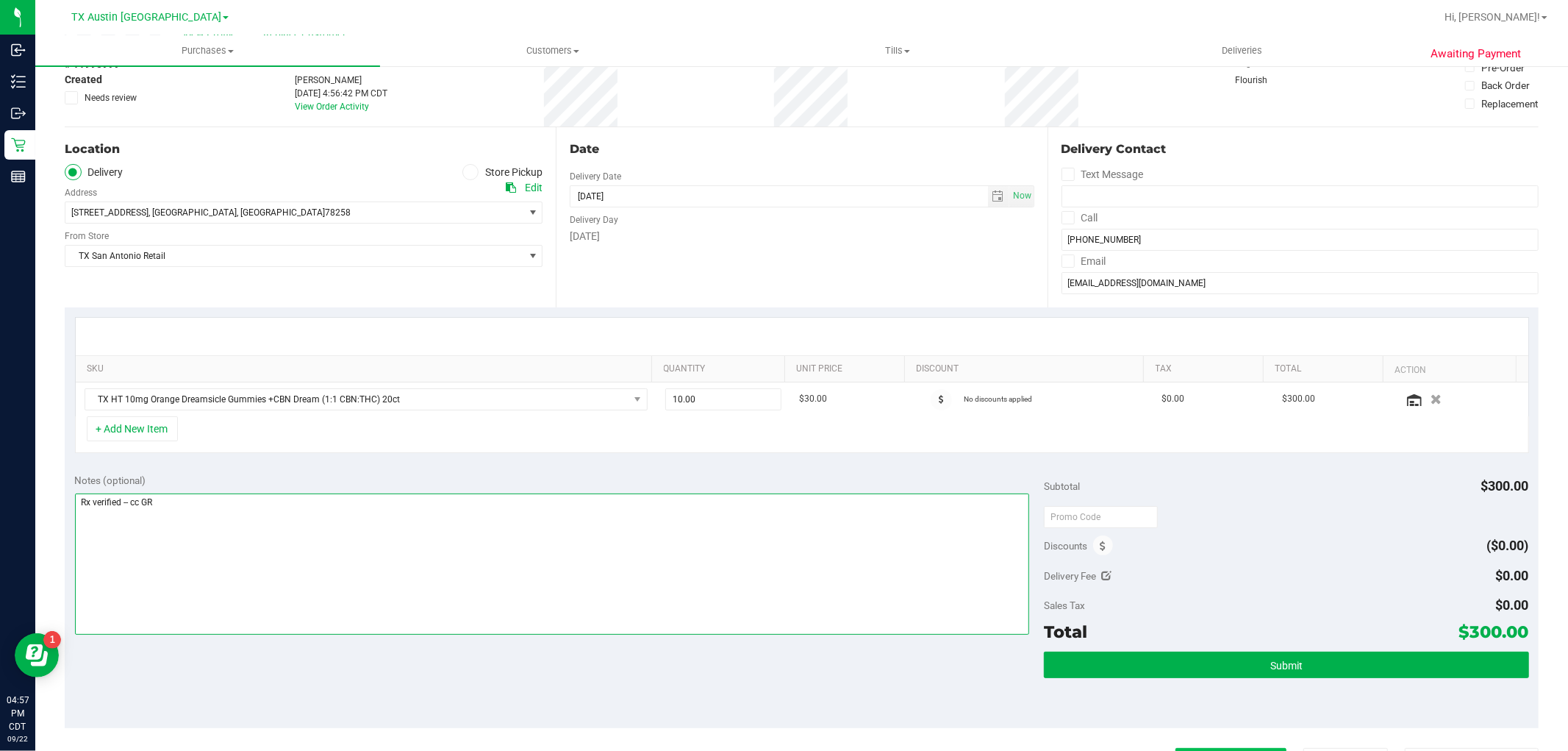
scroll to position [245, 0]
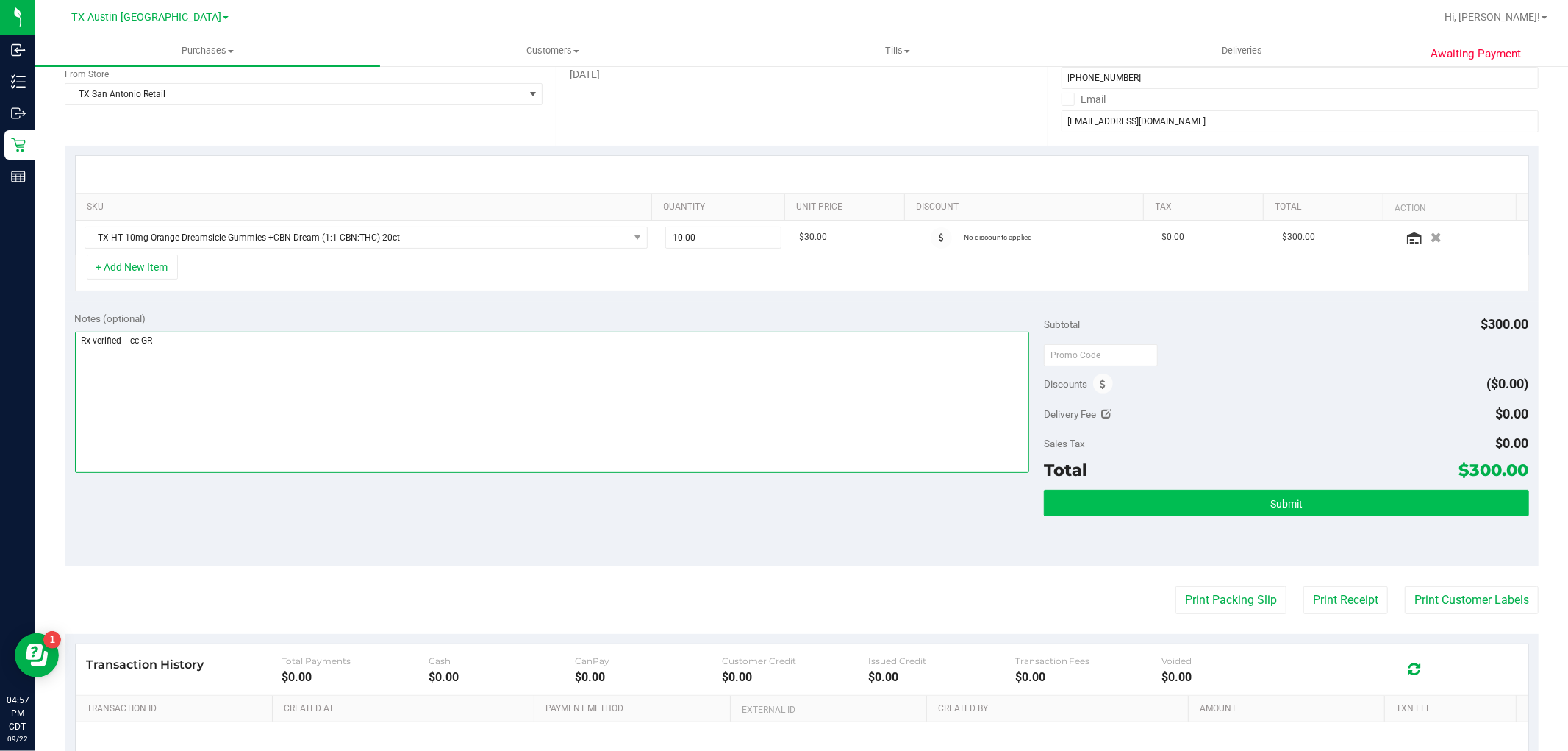
type textarea "Rx verified -- cc GR"
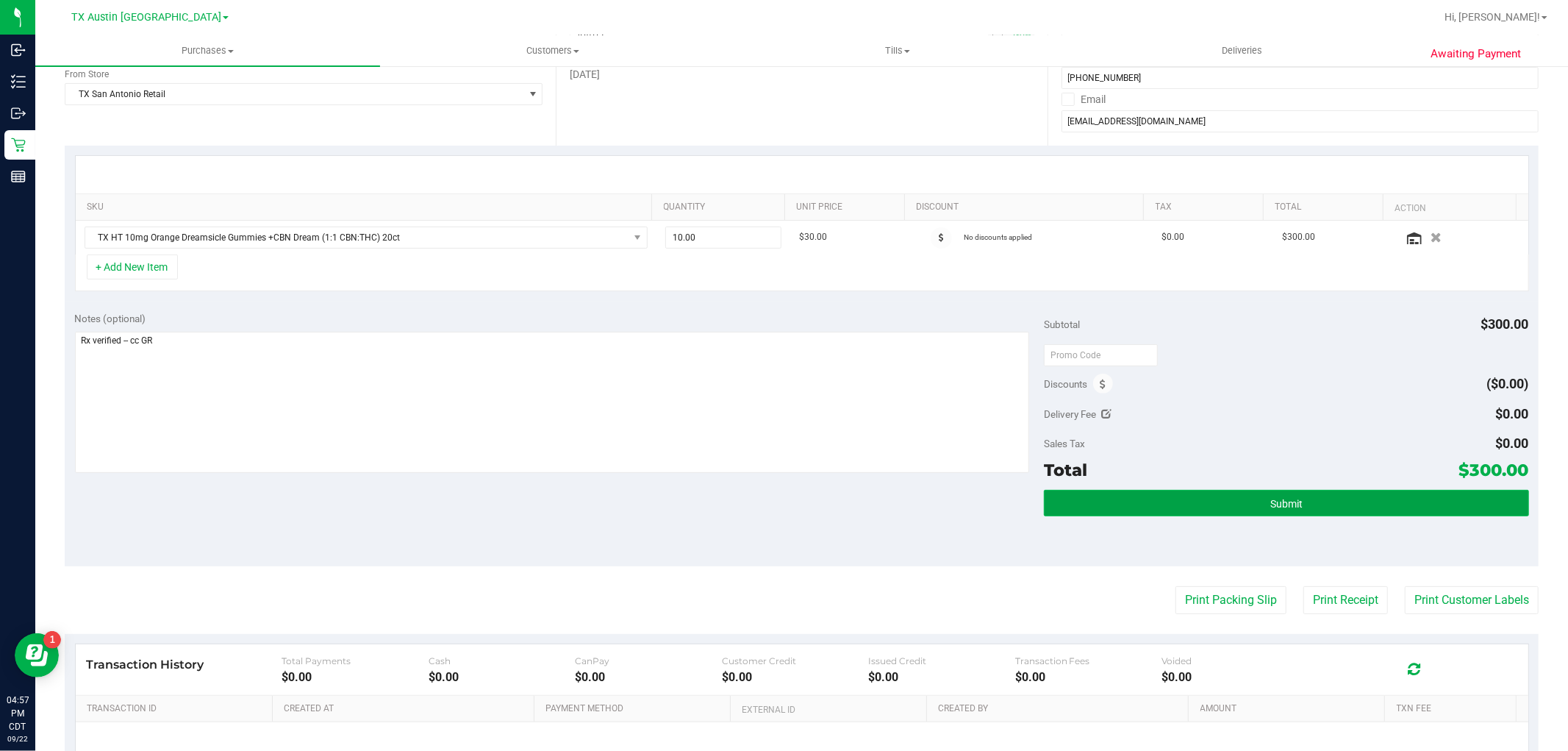
click at [1274, 499] on span "Submit" at bounding box center [1286, 504] width 32 height 12
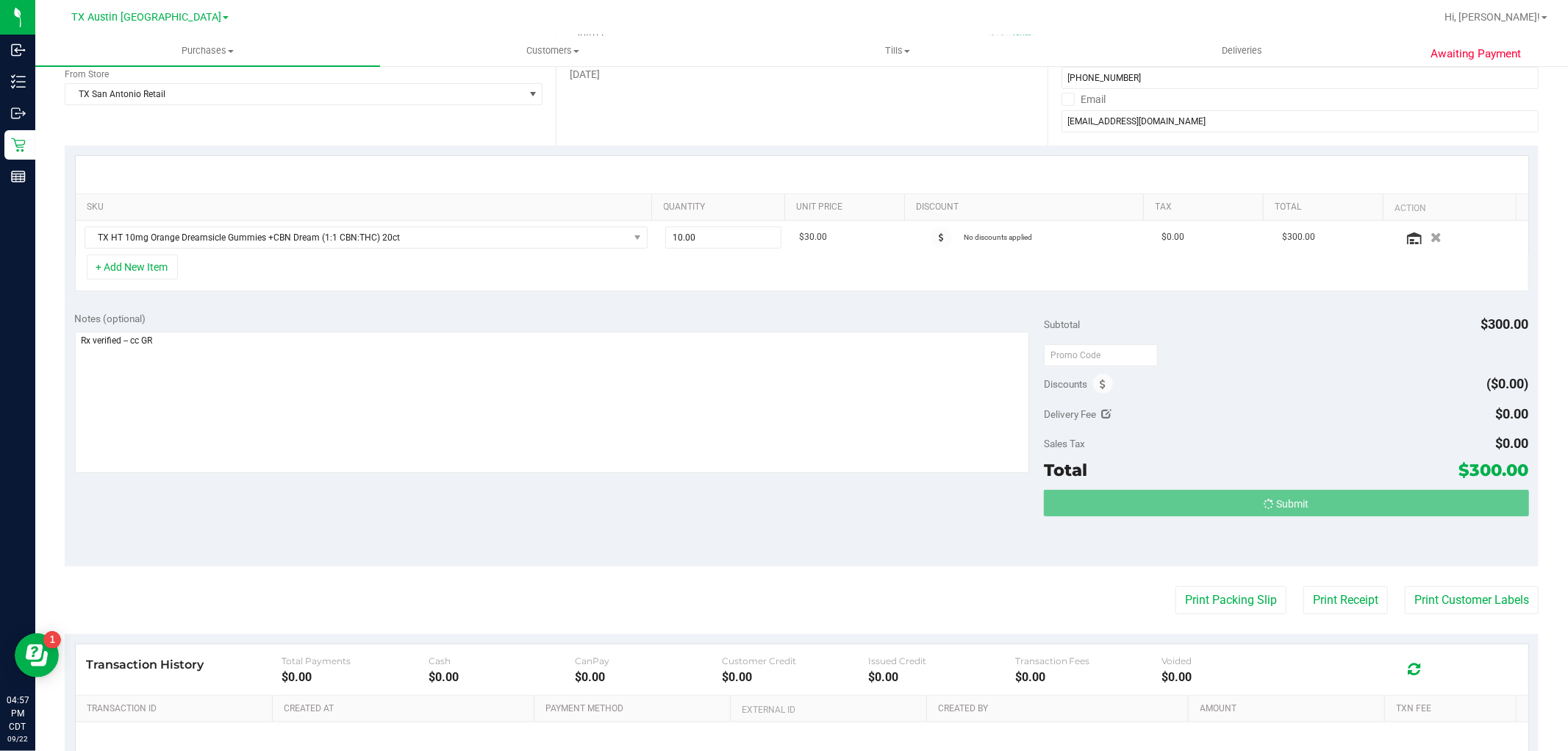
scroll to position [0, 0]
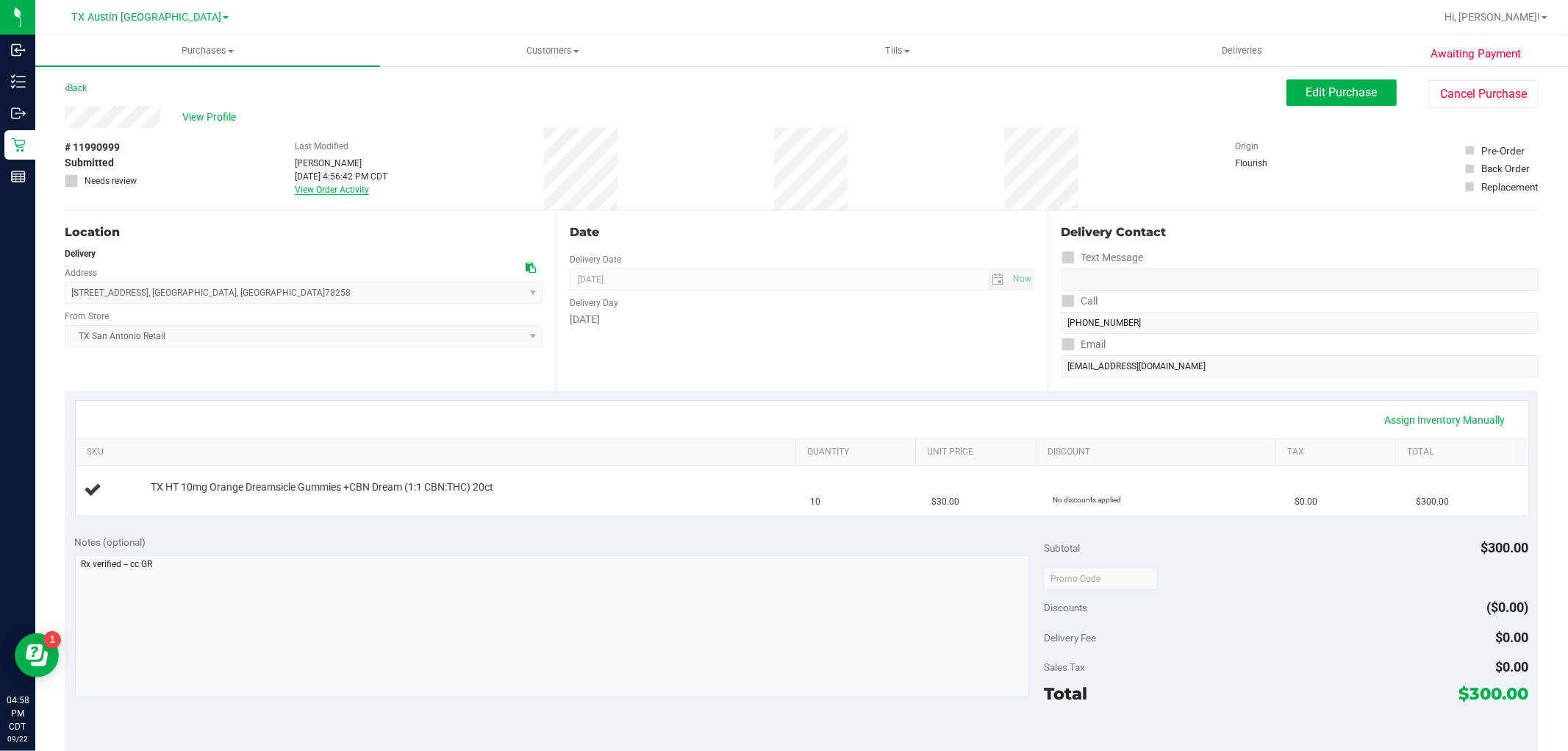
scroll to position [82, 0]
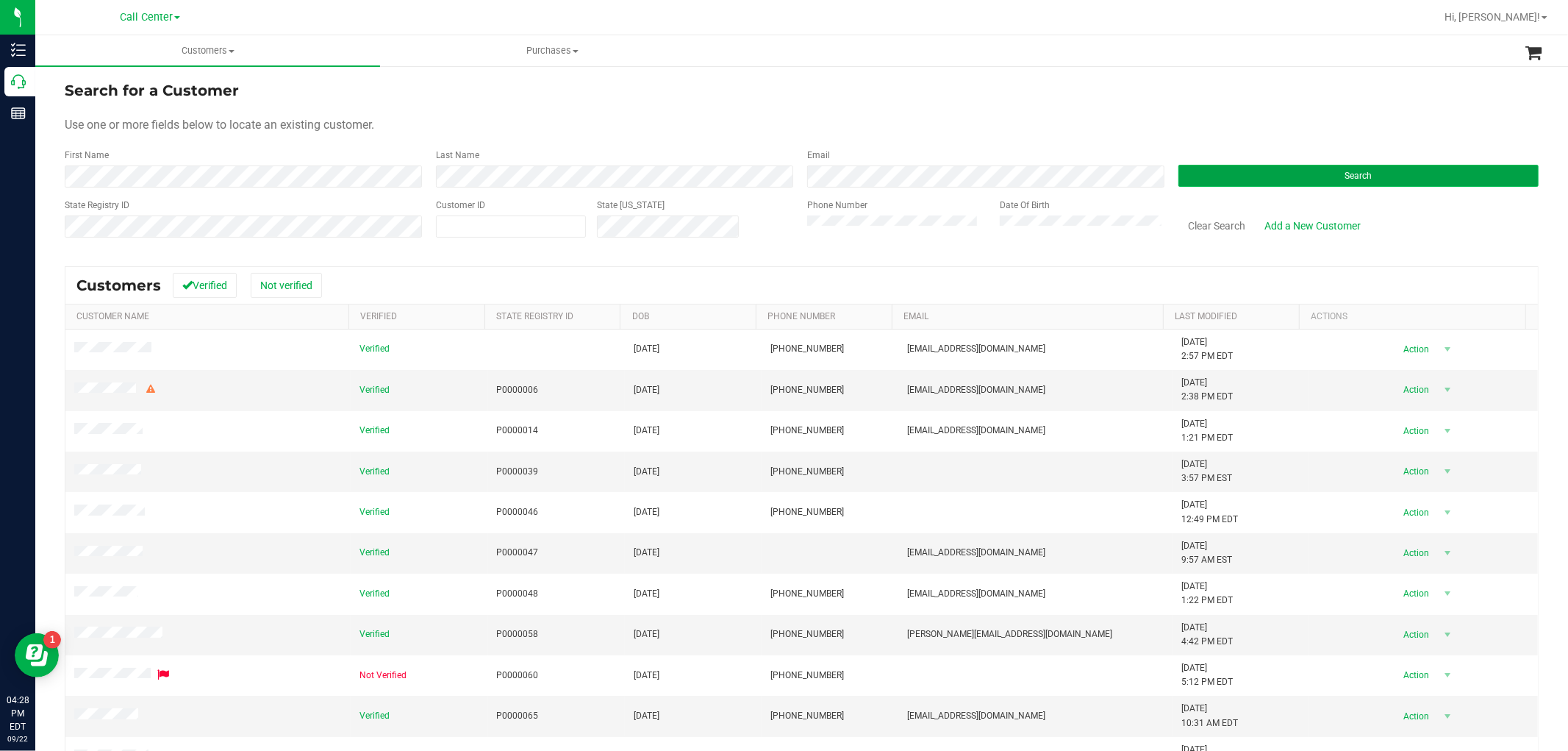
click at [1231, 167] on button "Search" at bounding box center [1358, 176] width 360 height 22
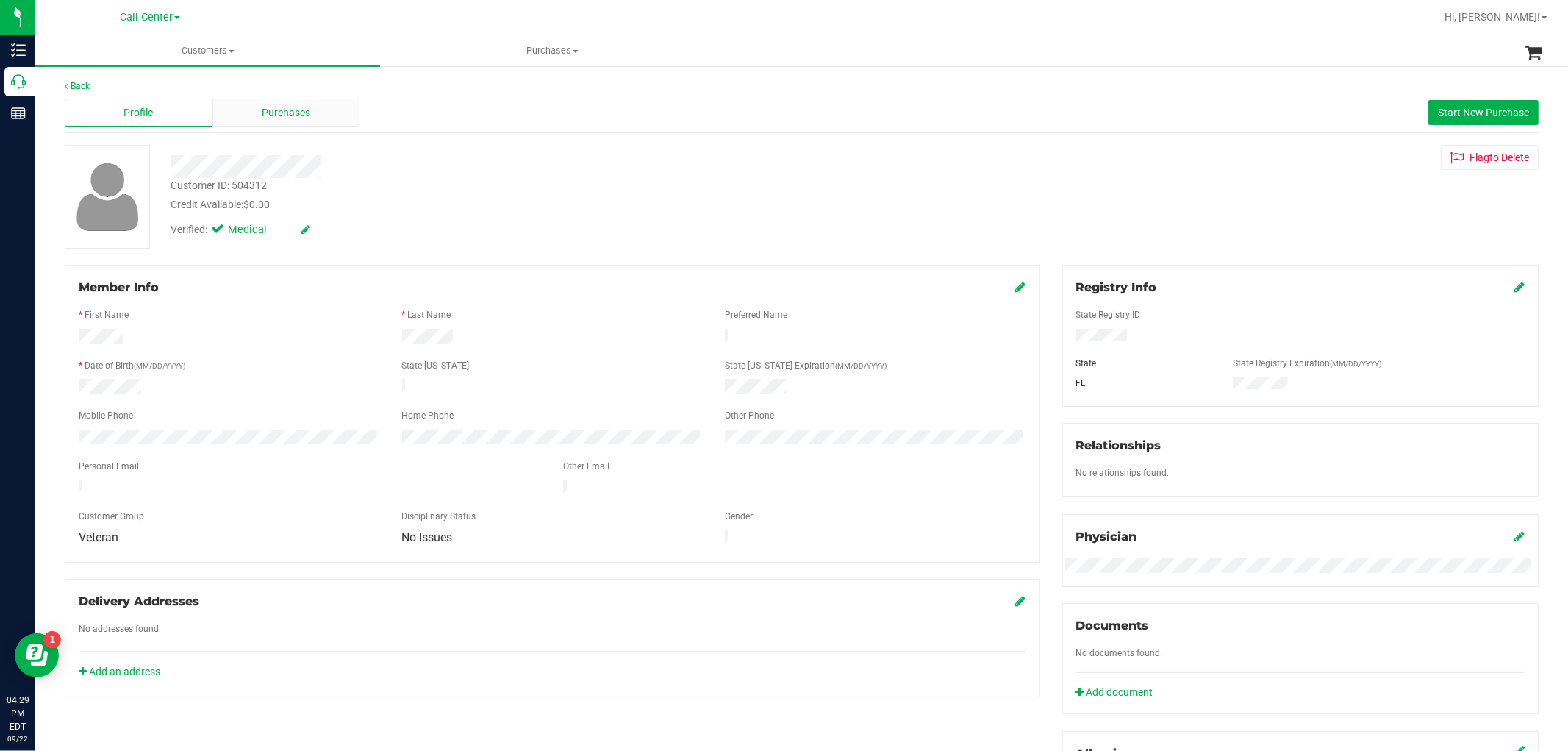
click at [332, 113] on div "Purchases" at bounding box center [286, 112] width 148 height 28
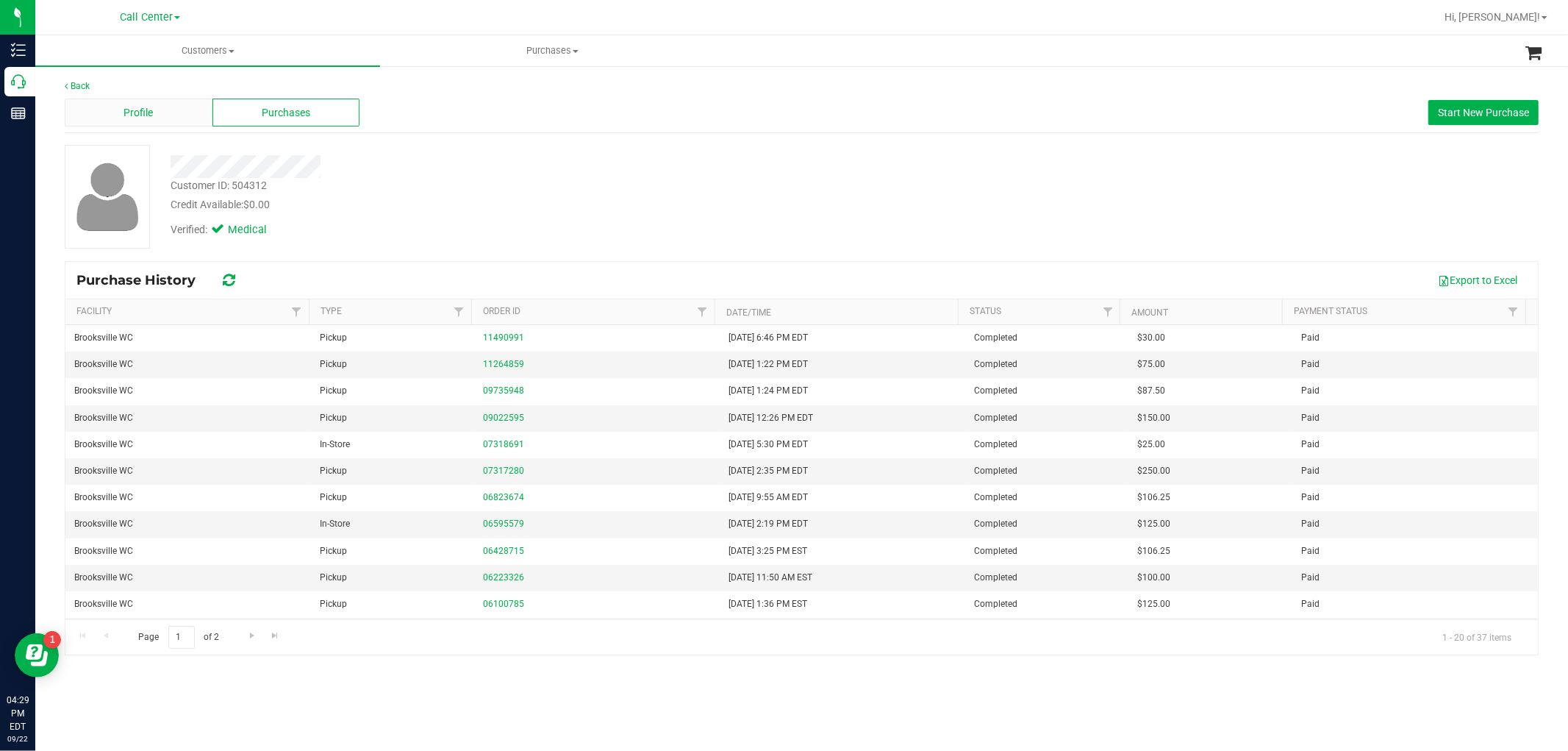
click at [158, 119] on div "Profile" at bounding box center [138, 112] width 148 height 28
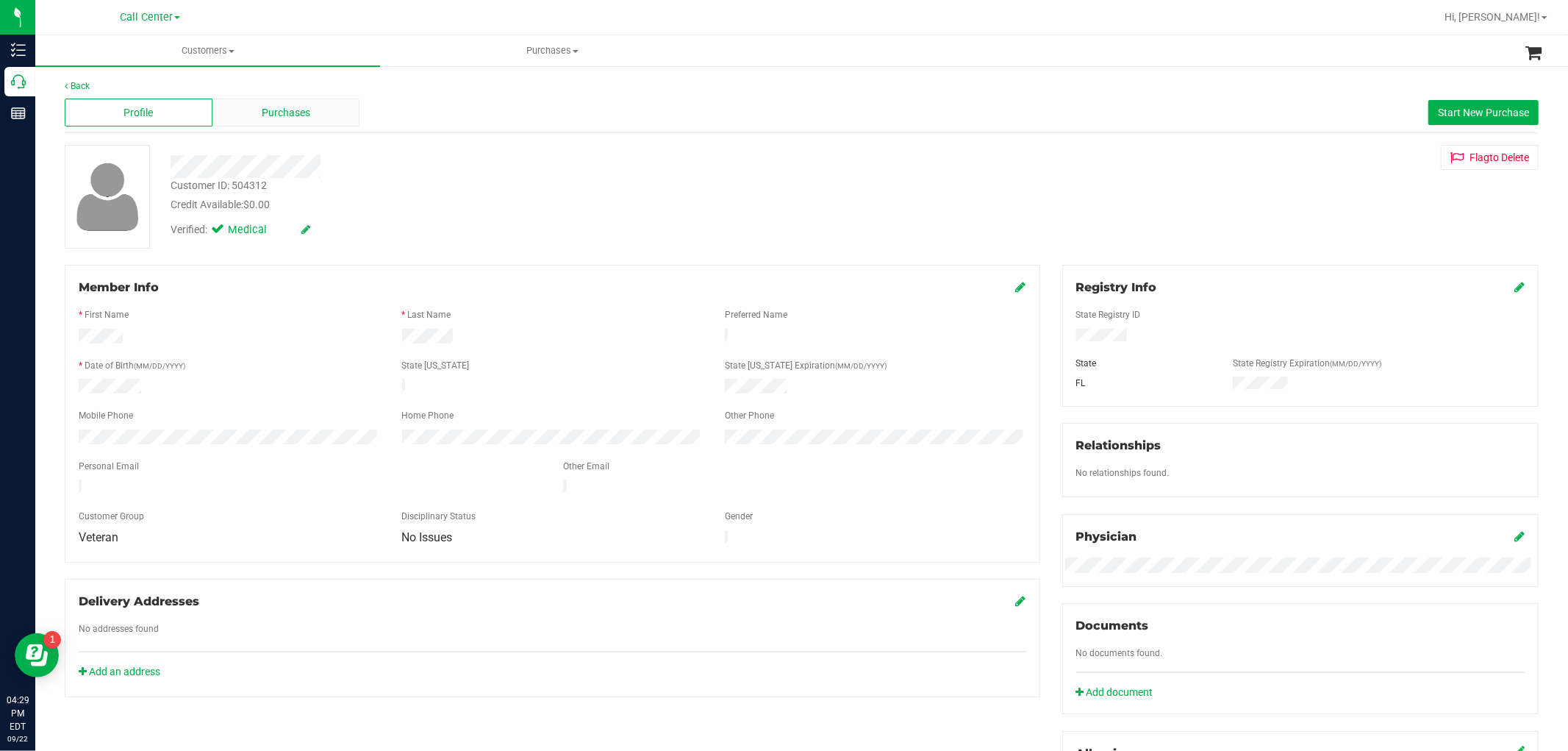
click at [321, 116] on div "Purchases" at bounding box center [286, 112] width 148 height 28
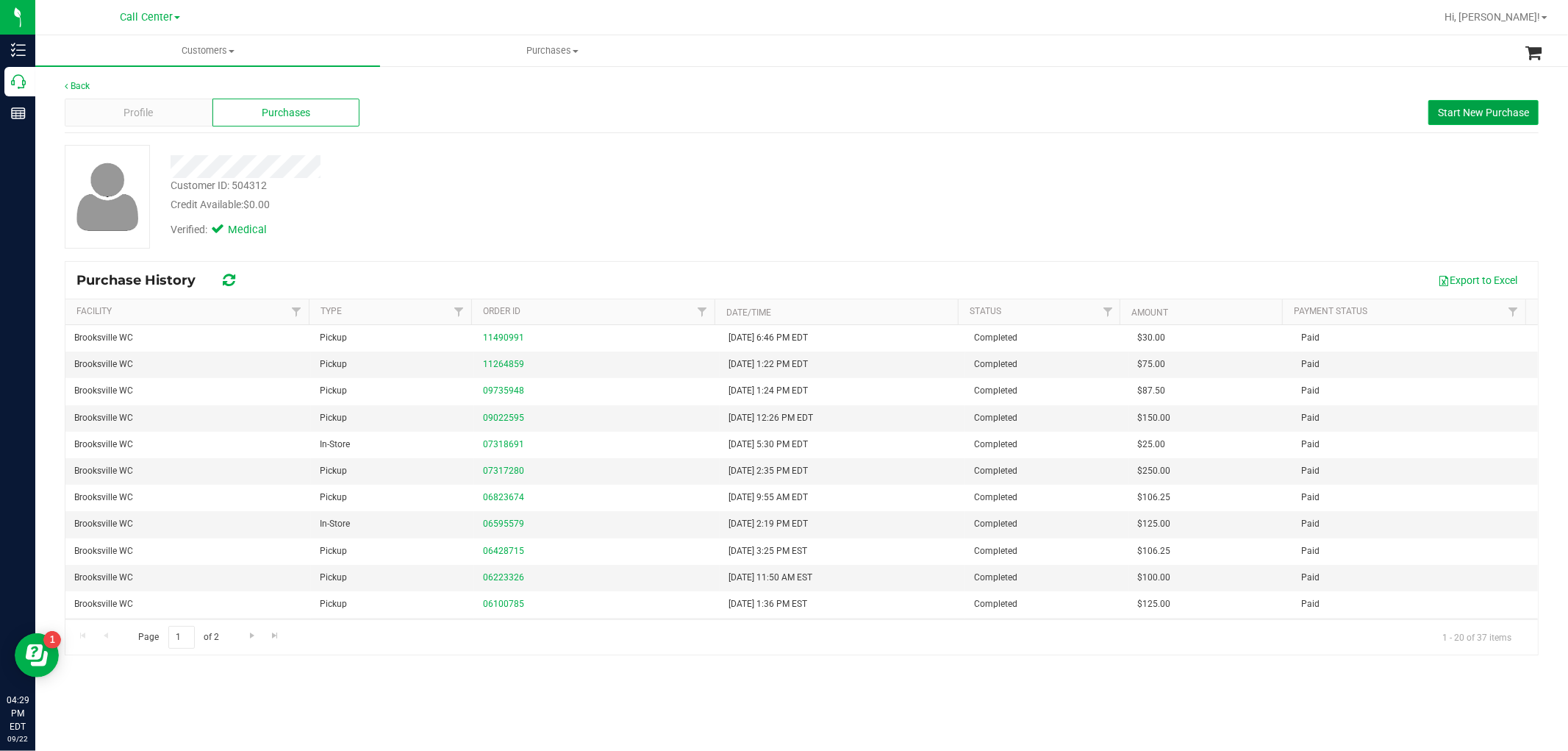
click at [1459, 111] on span "Start New Purchase" at bounding box center [1484, 112] width 91 height 12
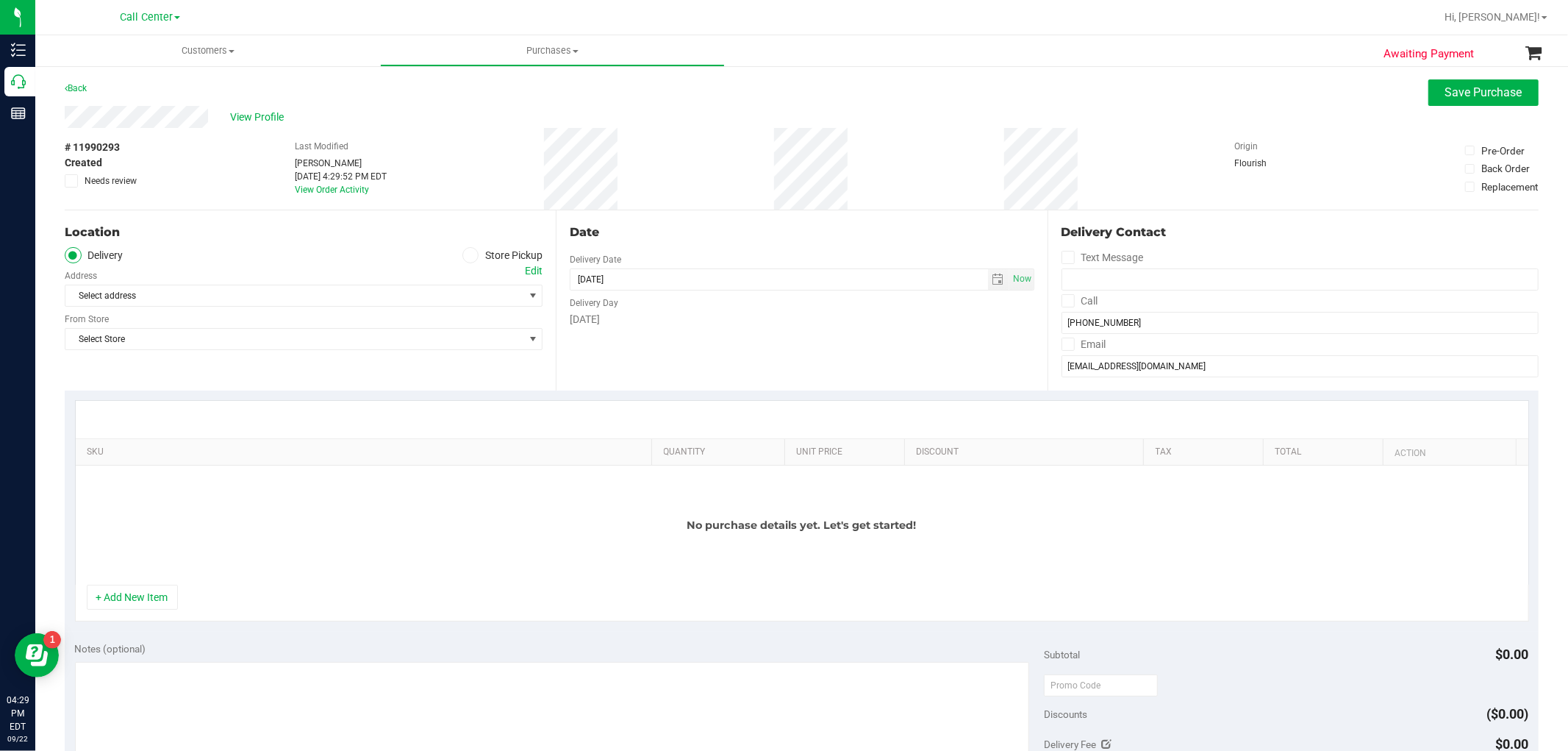
click at [474, 249] on label "Store Pickup" at bounding box center [503, 256] width 81 height 17
click at [0, 0] on input "Store Pickup" at bounding box center [0, 0] width 0 height 0
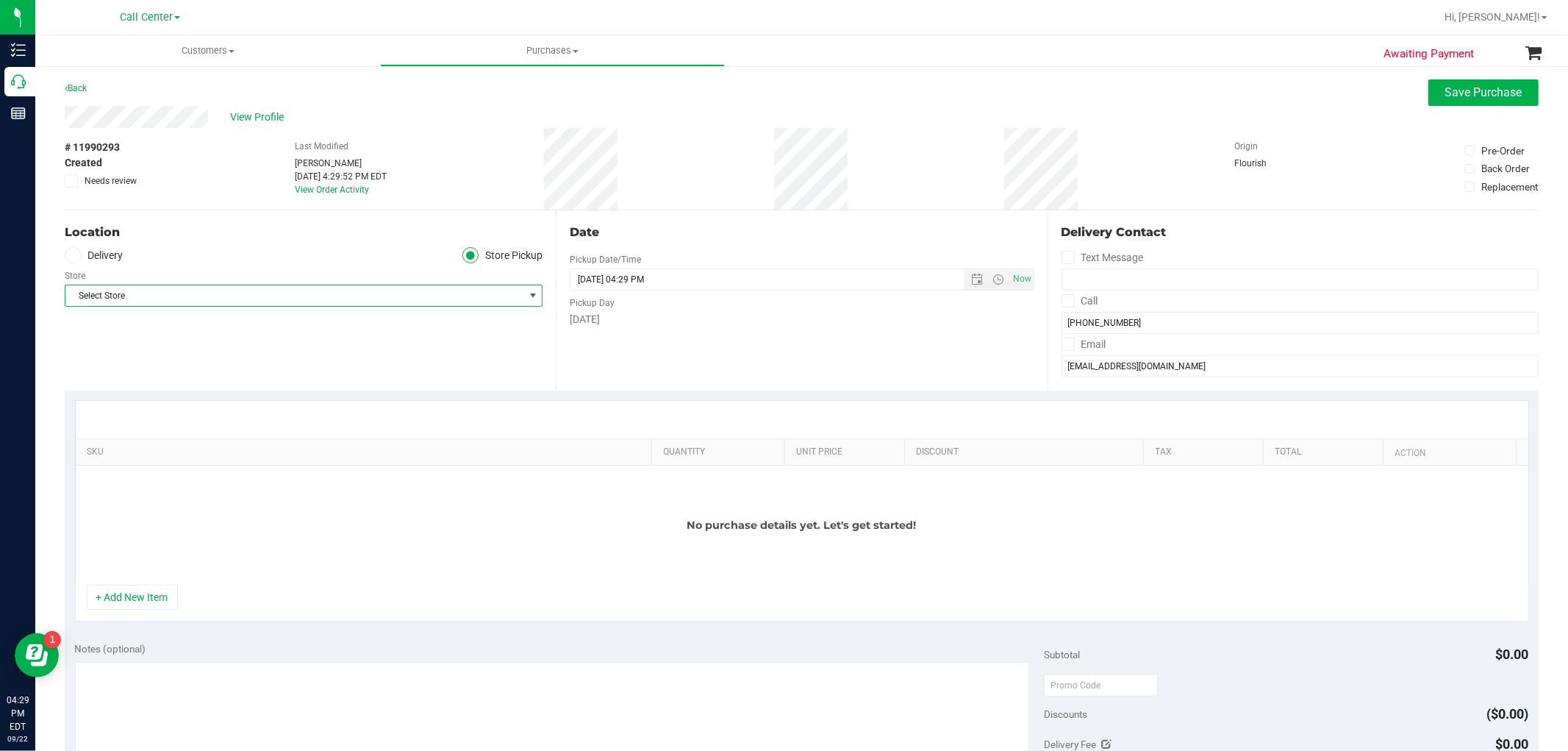
click at [439, 306] on span "Select Store" at bounding box center [304, 295] width 478 height 22
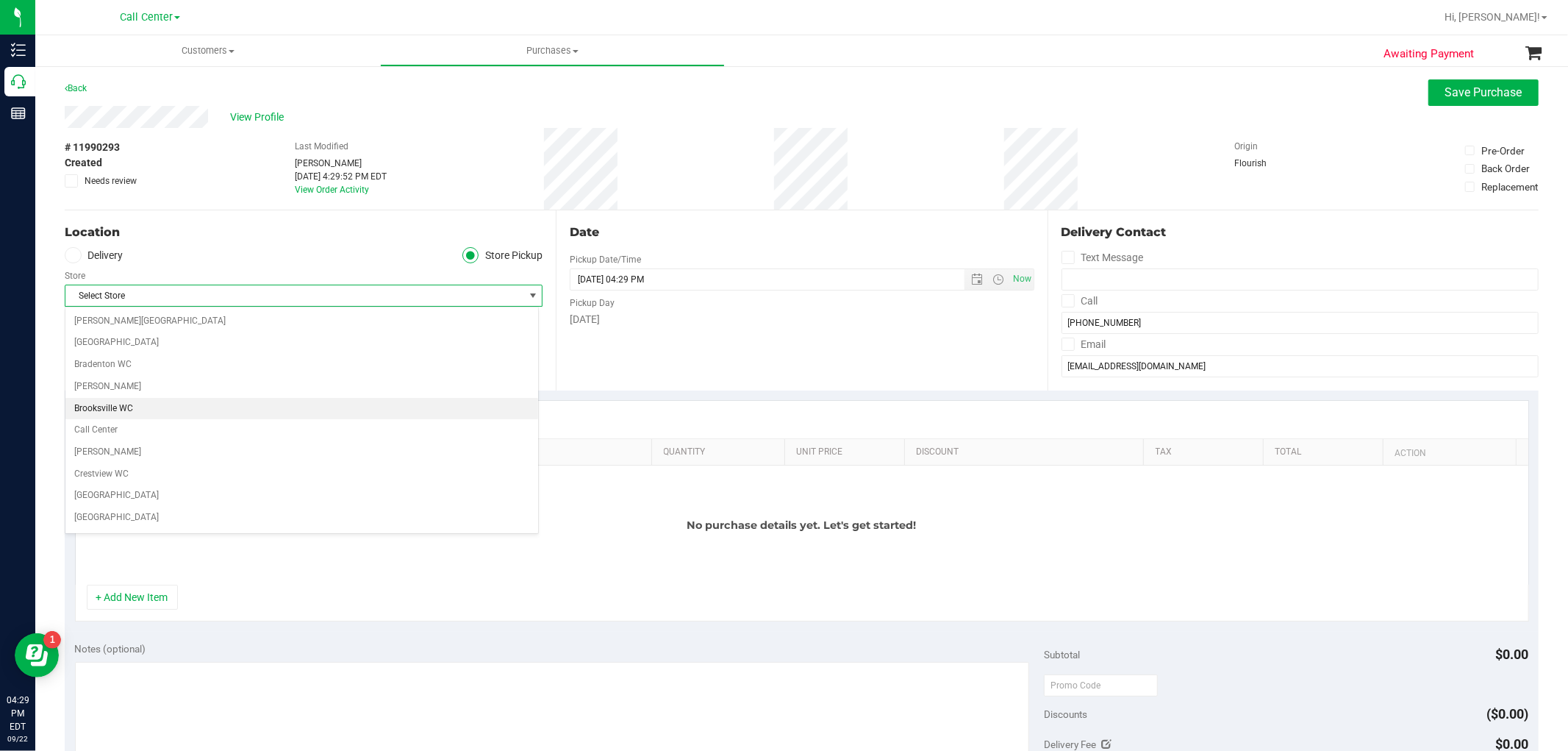
click at [130, 403] on li "Brooksville WC" at bounding box center [302, 409] width 472 height 22
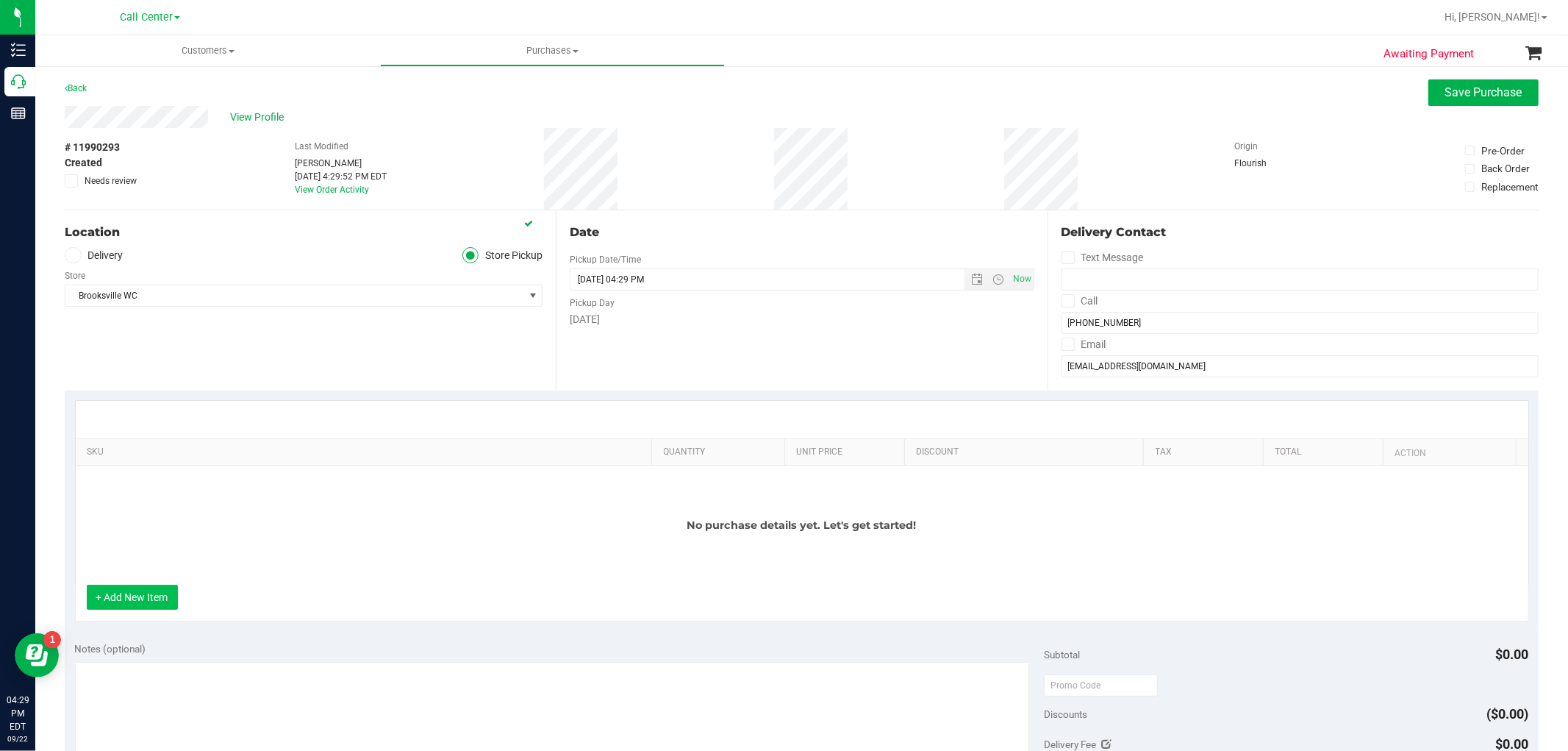
click at [105, 599] on button "+ Add New Item" at bounding box center [132, 597] width 91 height 25
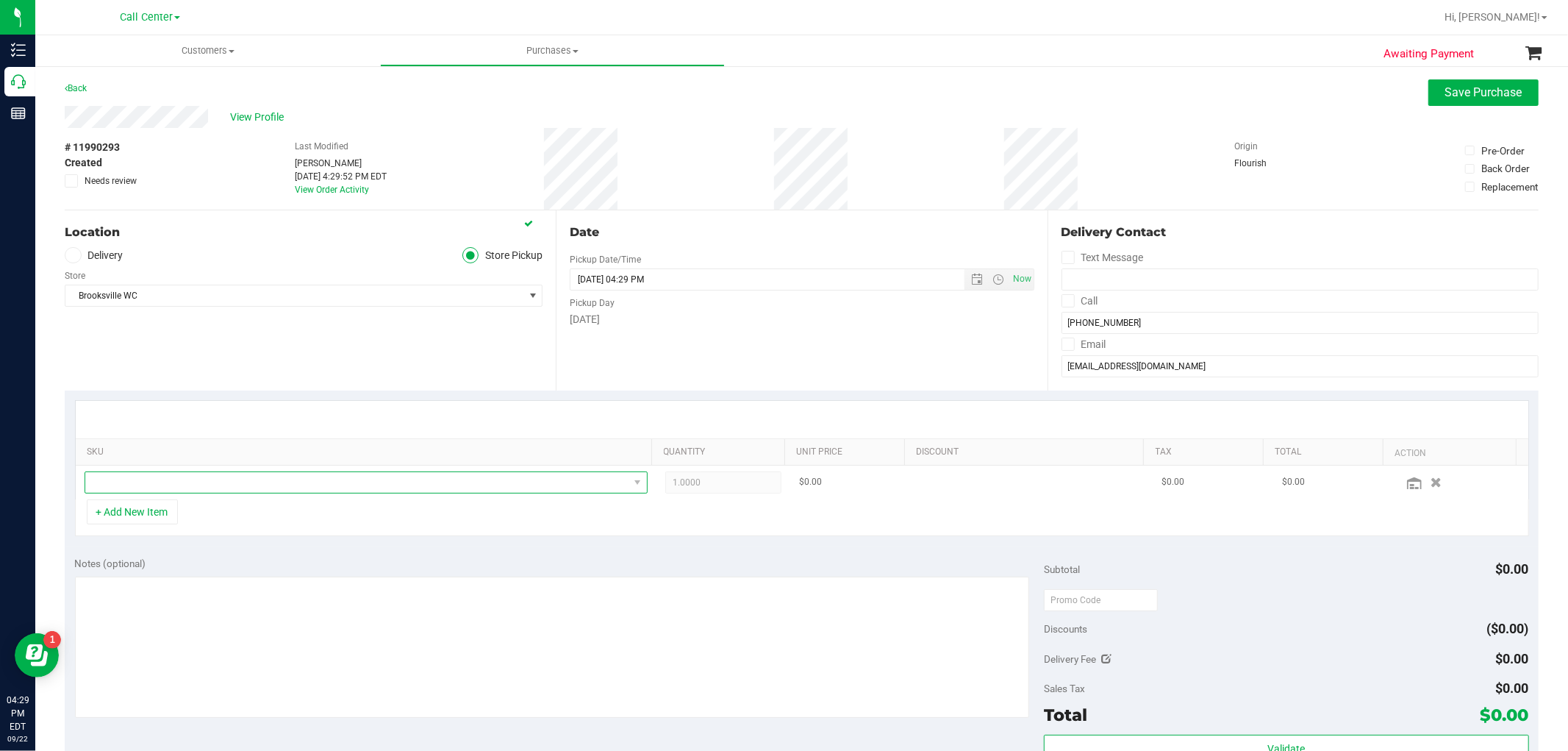
click at [134, 478] on span "NO DATA FOUND" at bounding box center [357, 483] width 543 height 20
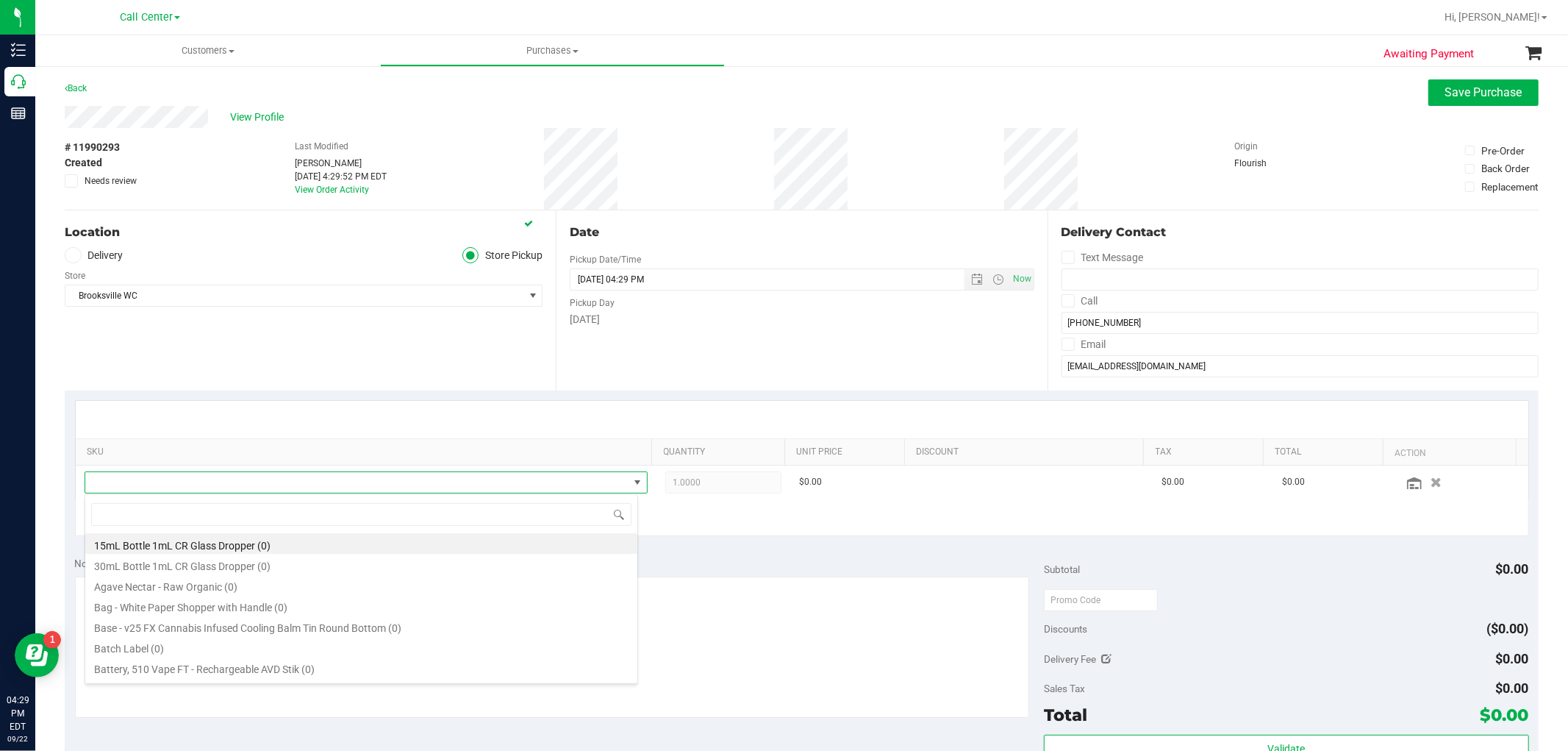
scroll to position [22, 548]
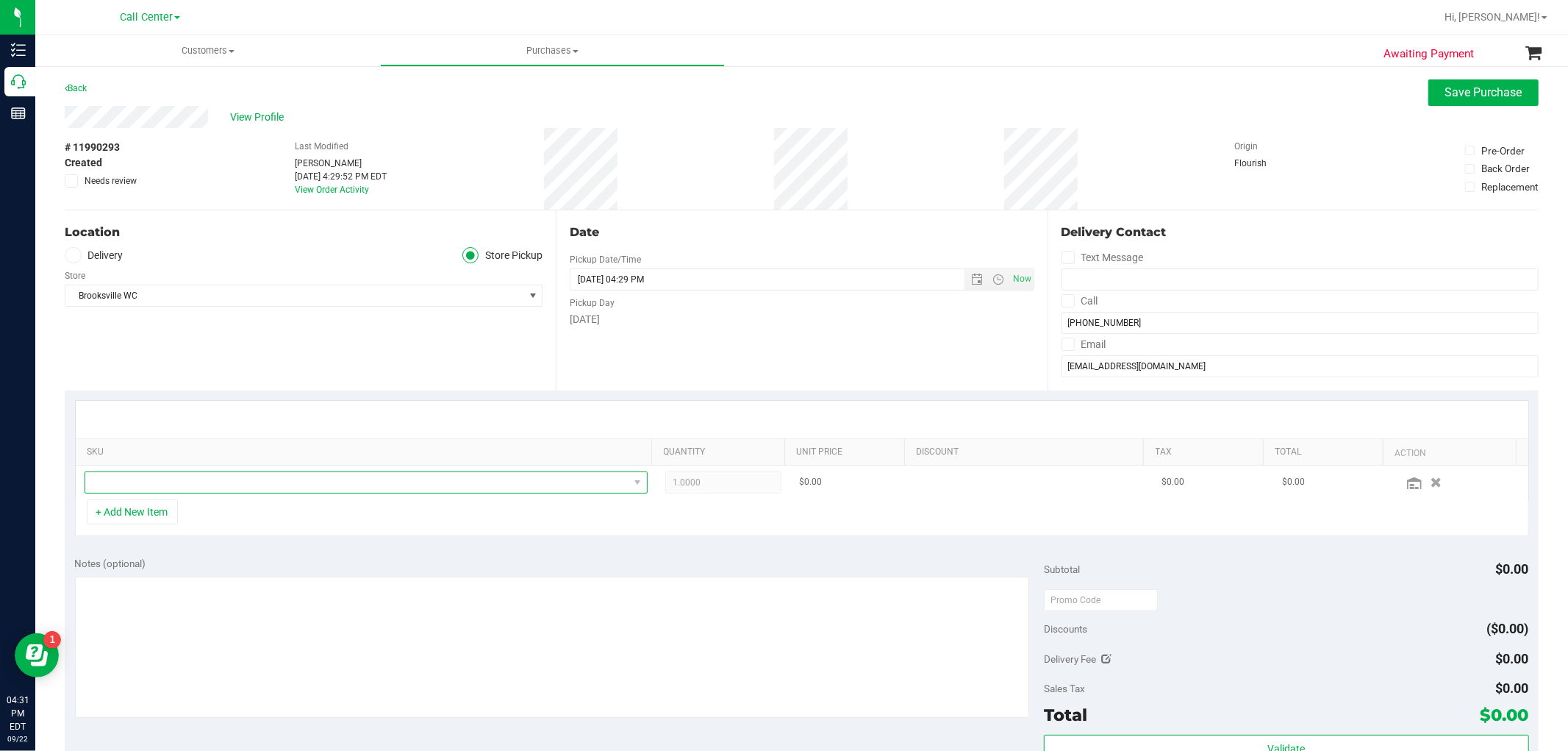
click at [187, 490] on span "NO DATA FOUND" at bounding box center [357, 483] width 543 height 20
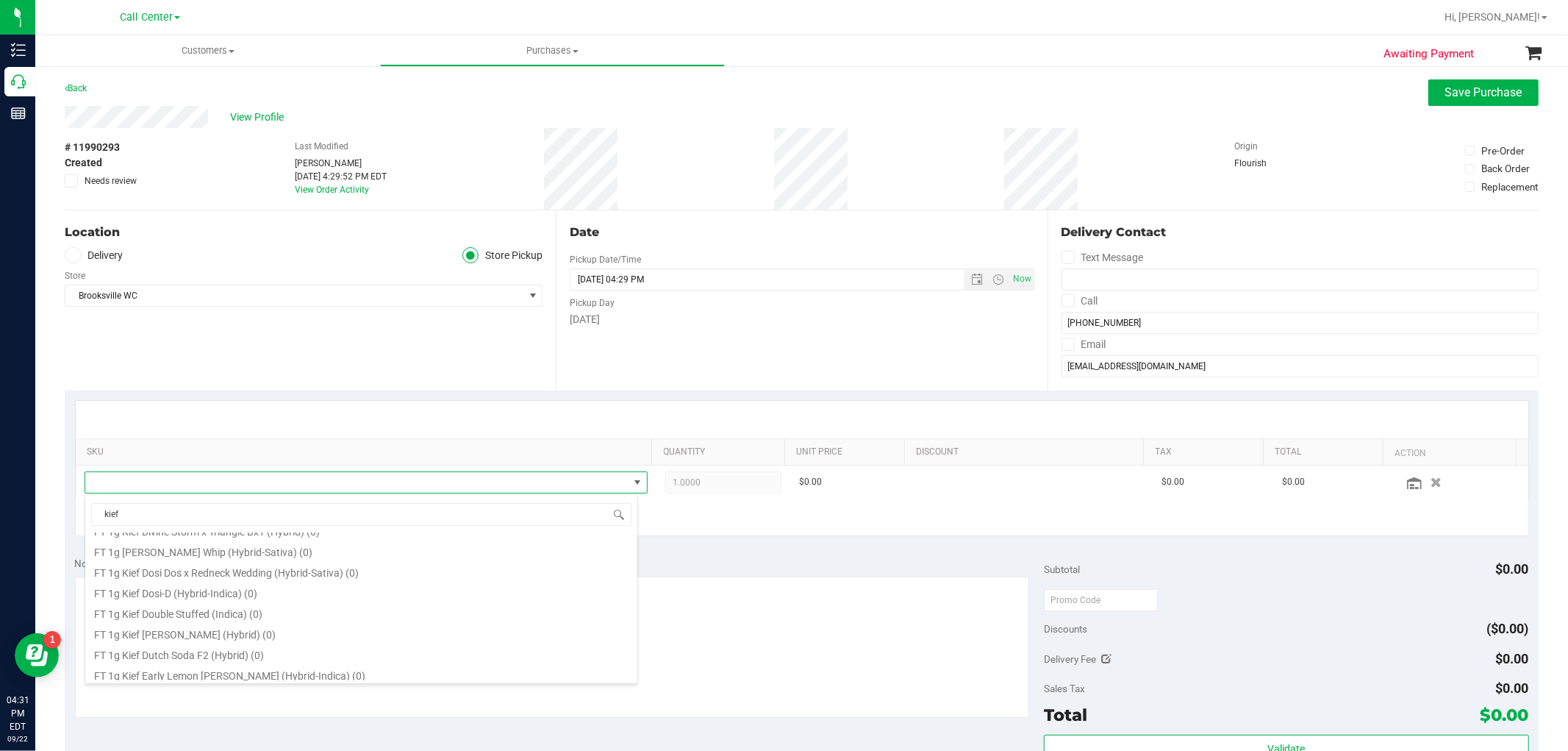
scroll to position [883, 0]
type input "kief"
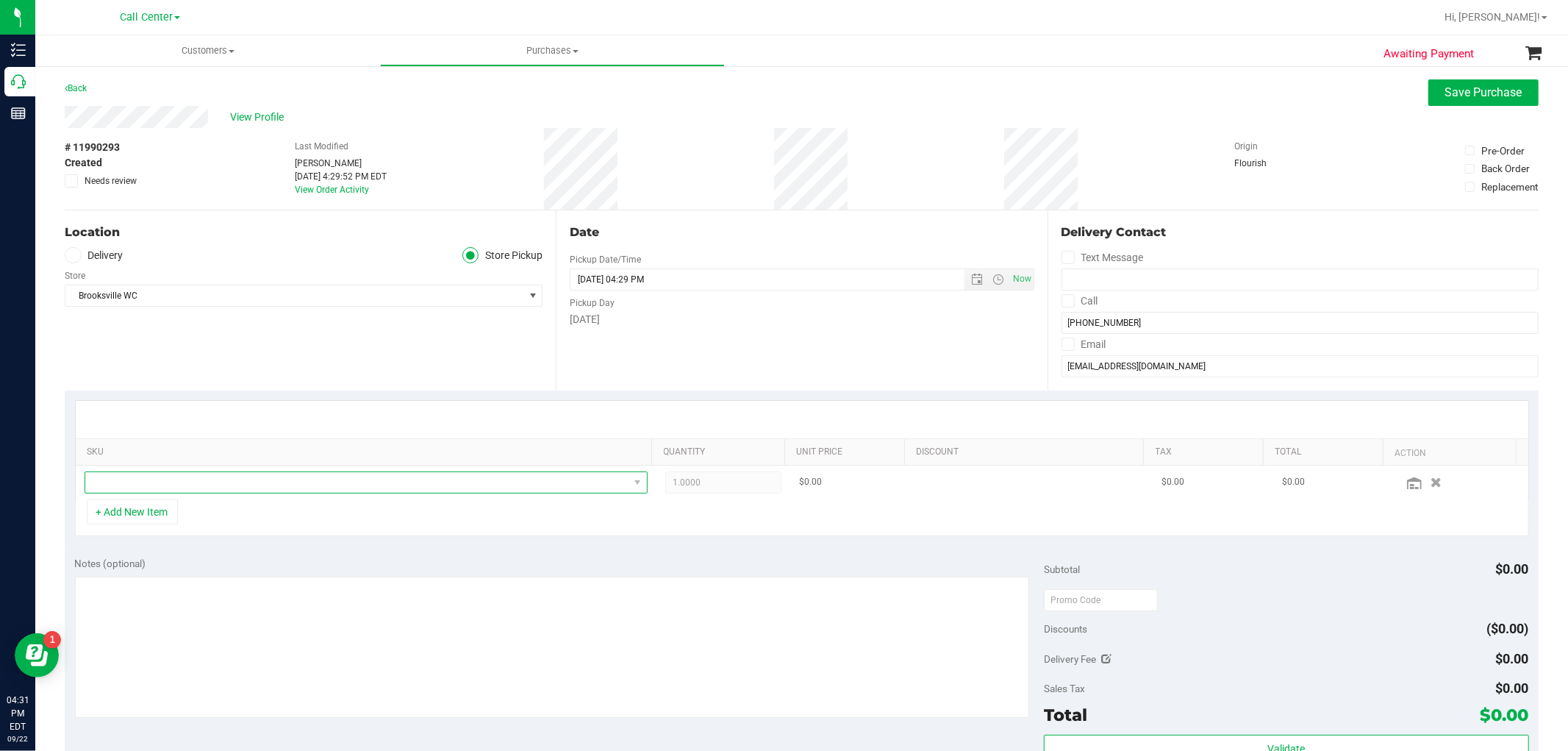
click at [319, 481] on span "NO DATA FOUND" at bounding box center [357, 483] width 543 height 20
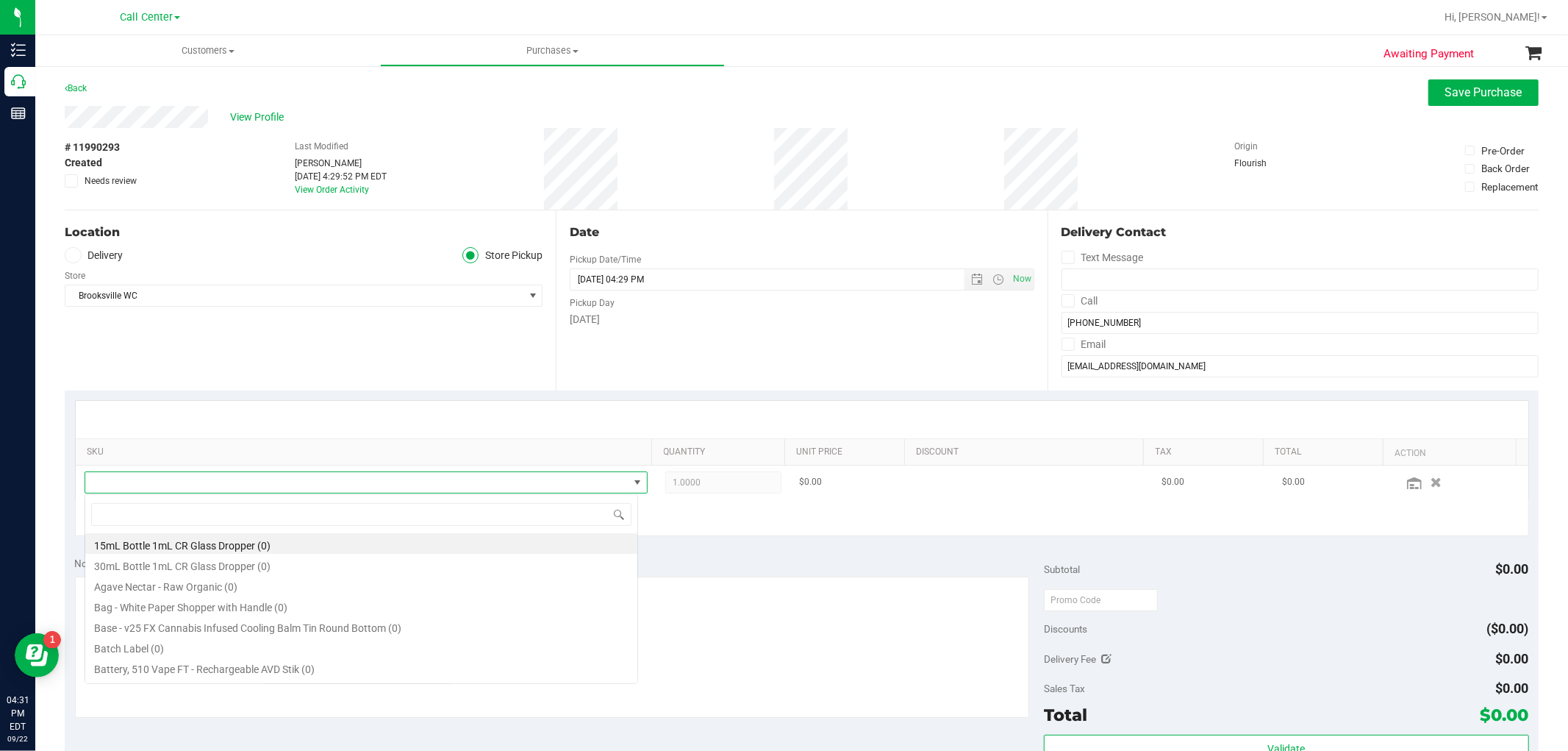
scroll to position [22, 548]
type input "fried"
click at [347, 623] on li "FT 1g Kief Fried Ice Cream (Hybrid) (7)" at bounding box center [361, 625] width 552 height 20
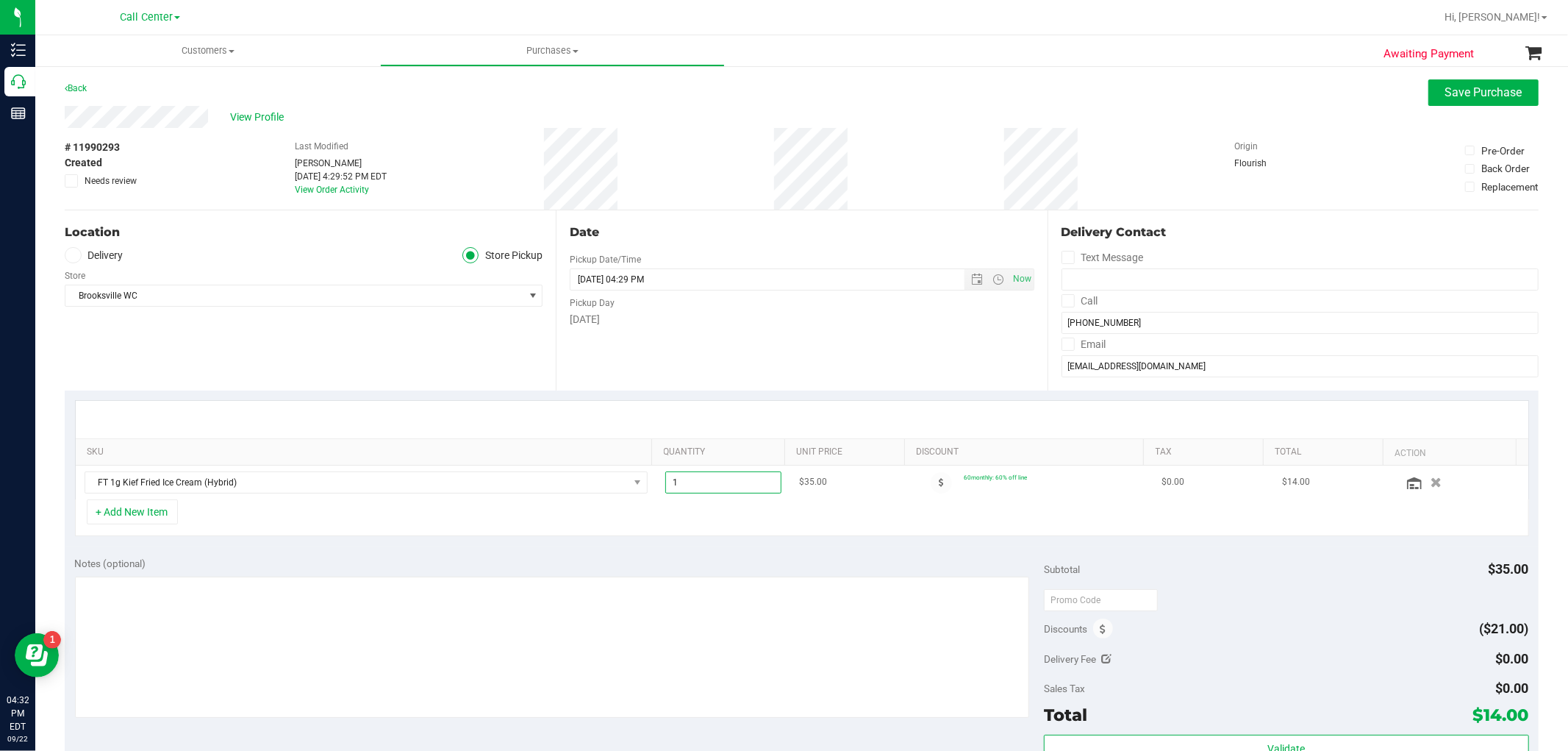
click at [710, 486] on span "1.00 1" at bounding box center [724, 483] width 116 height 22
click at [163, 506] on button "+ Add New Item" at bounding box center [132, 512] width 91 height 25
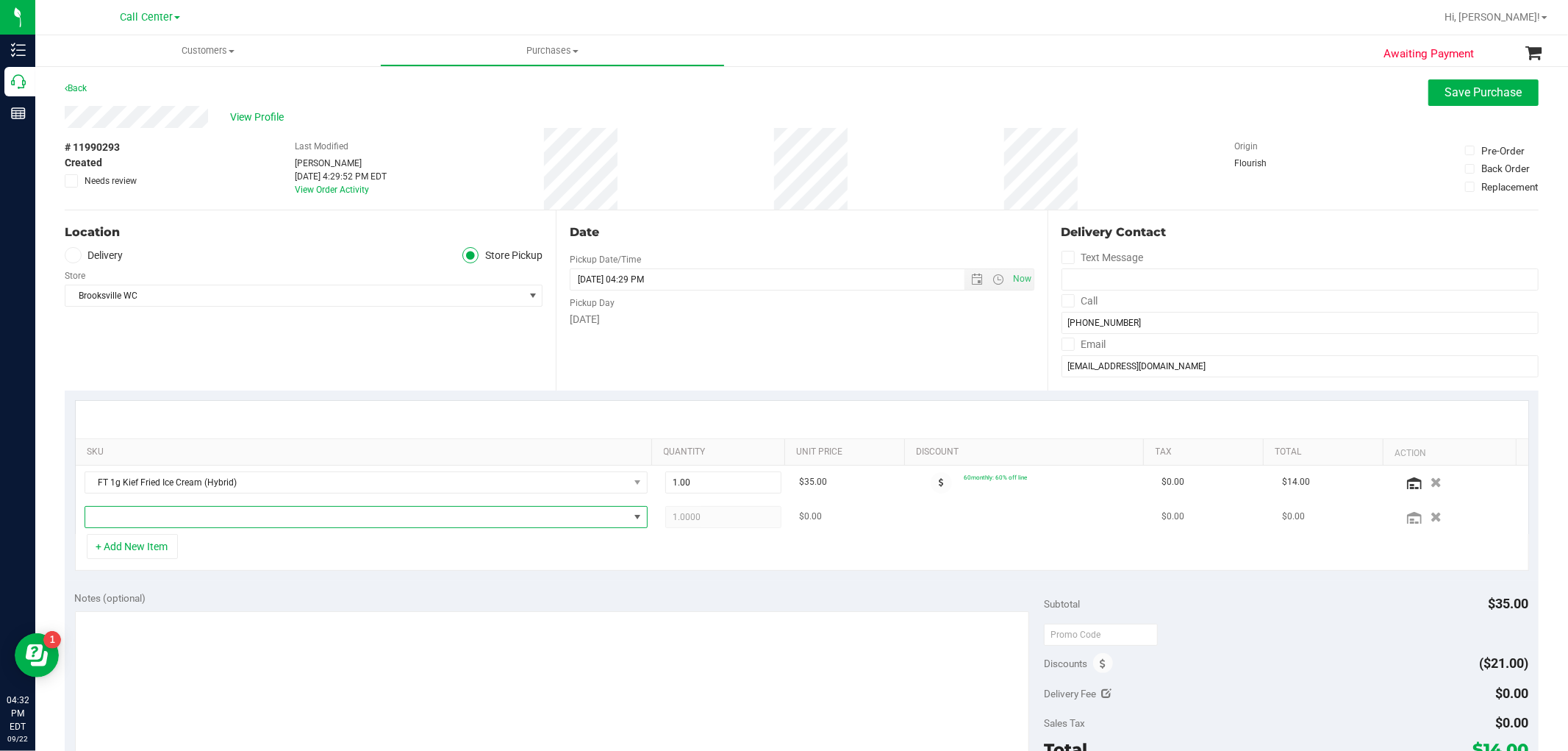
click at [156, 518] on span "NO DATA FOUND" at bounding box center [357, 517] width 543 height 20
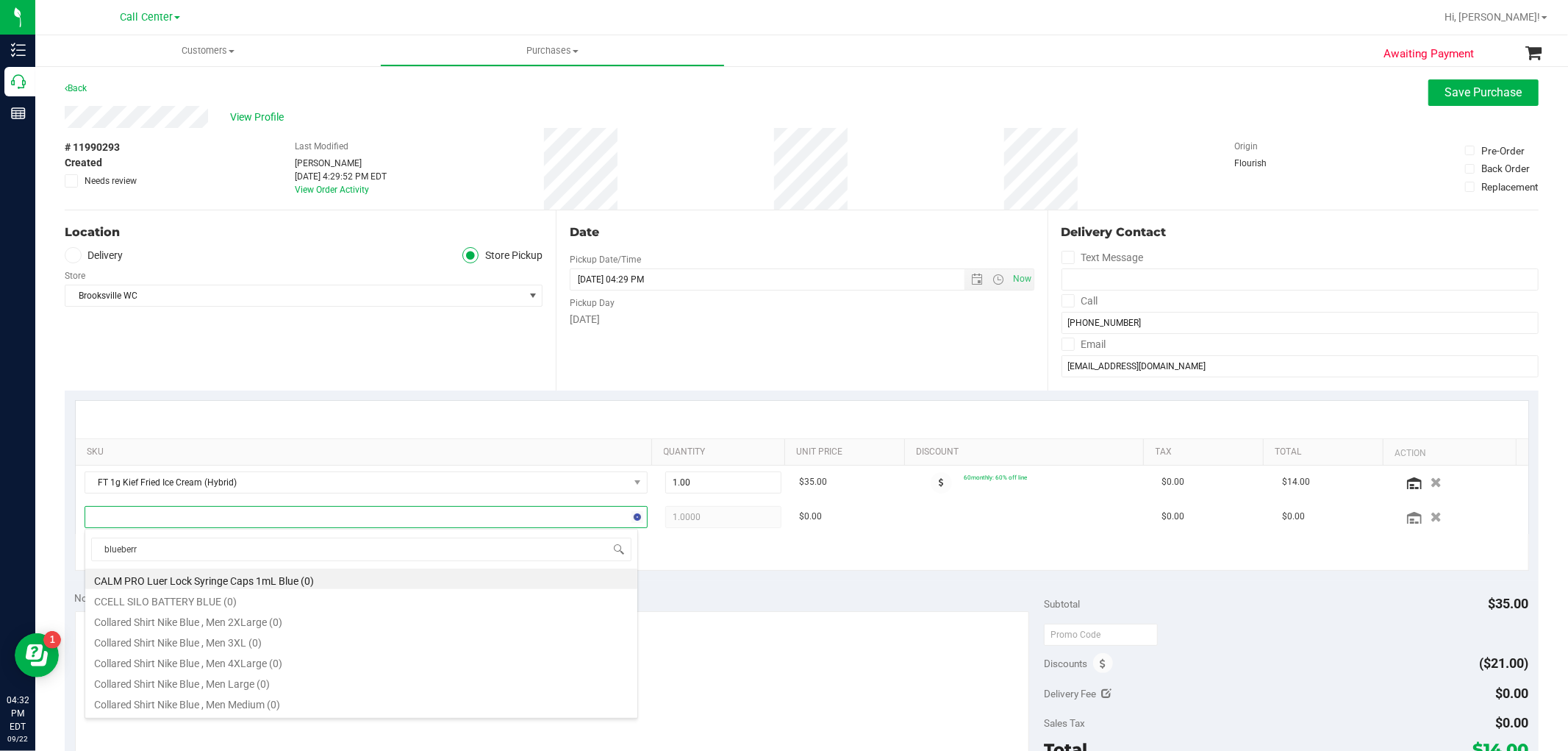
type input "blueberry"
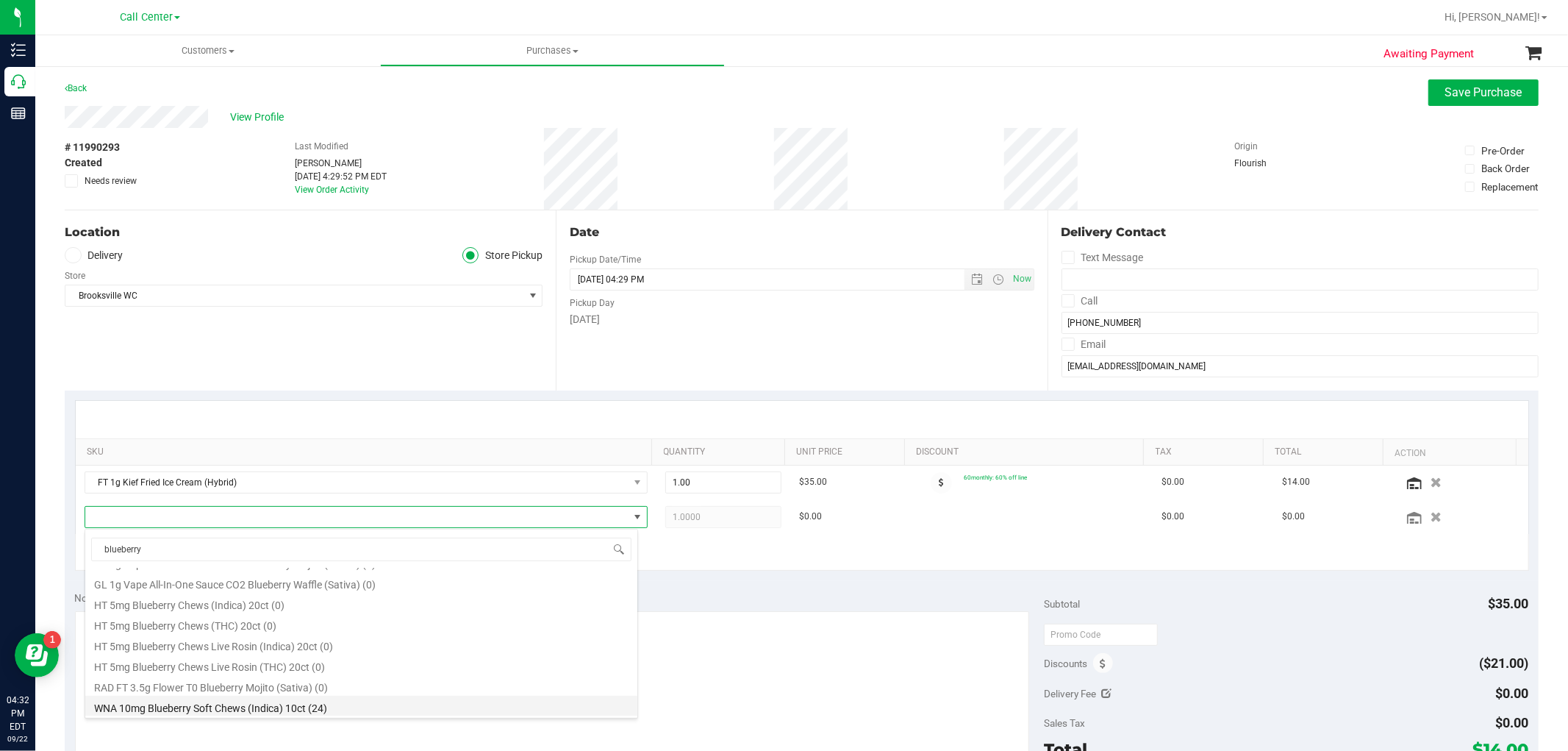
click at [310, 715] on li "WNA 10mg Blueberry Soft Chews (Indica) 10ct (24)" at bounding box center [361, 705] width 552 height 20
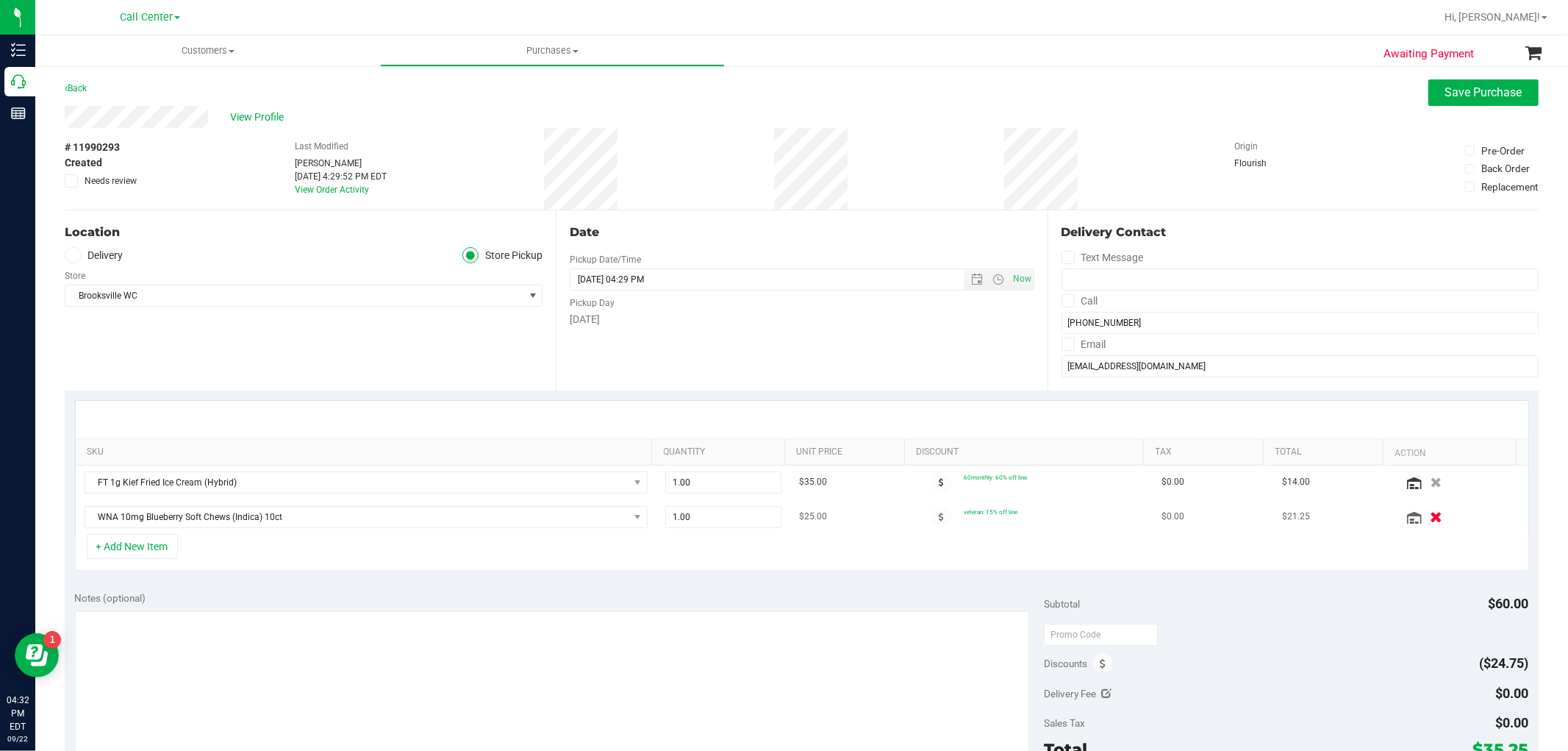
click at [1424, 518] on button "button" at bounding box center [1436, 516] width 25 height 15
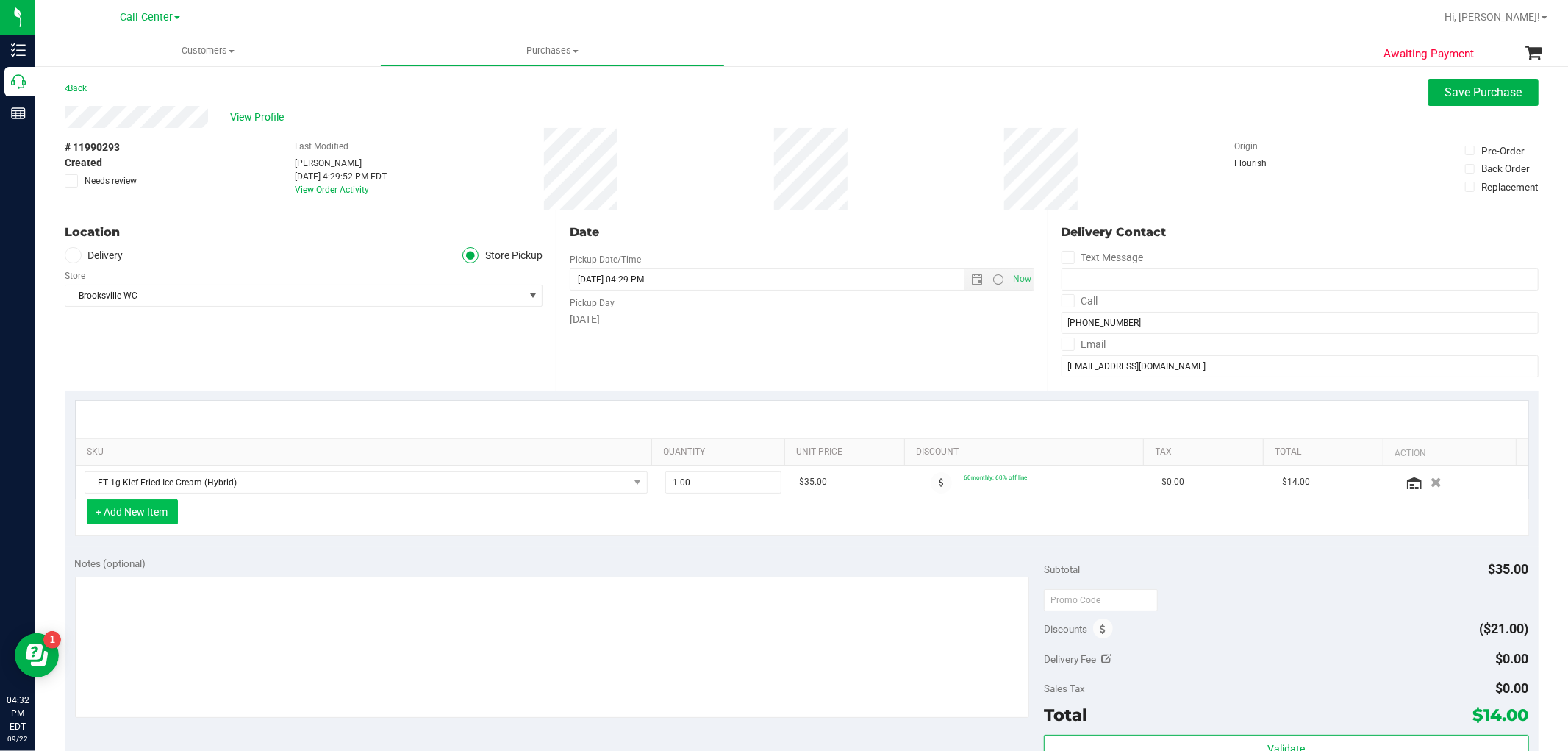
click at [170, 516] on button "+ Add New Item" at bounding box center [132, 512] width 91 height 25
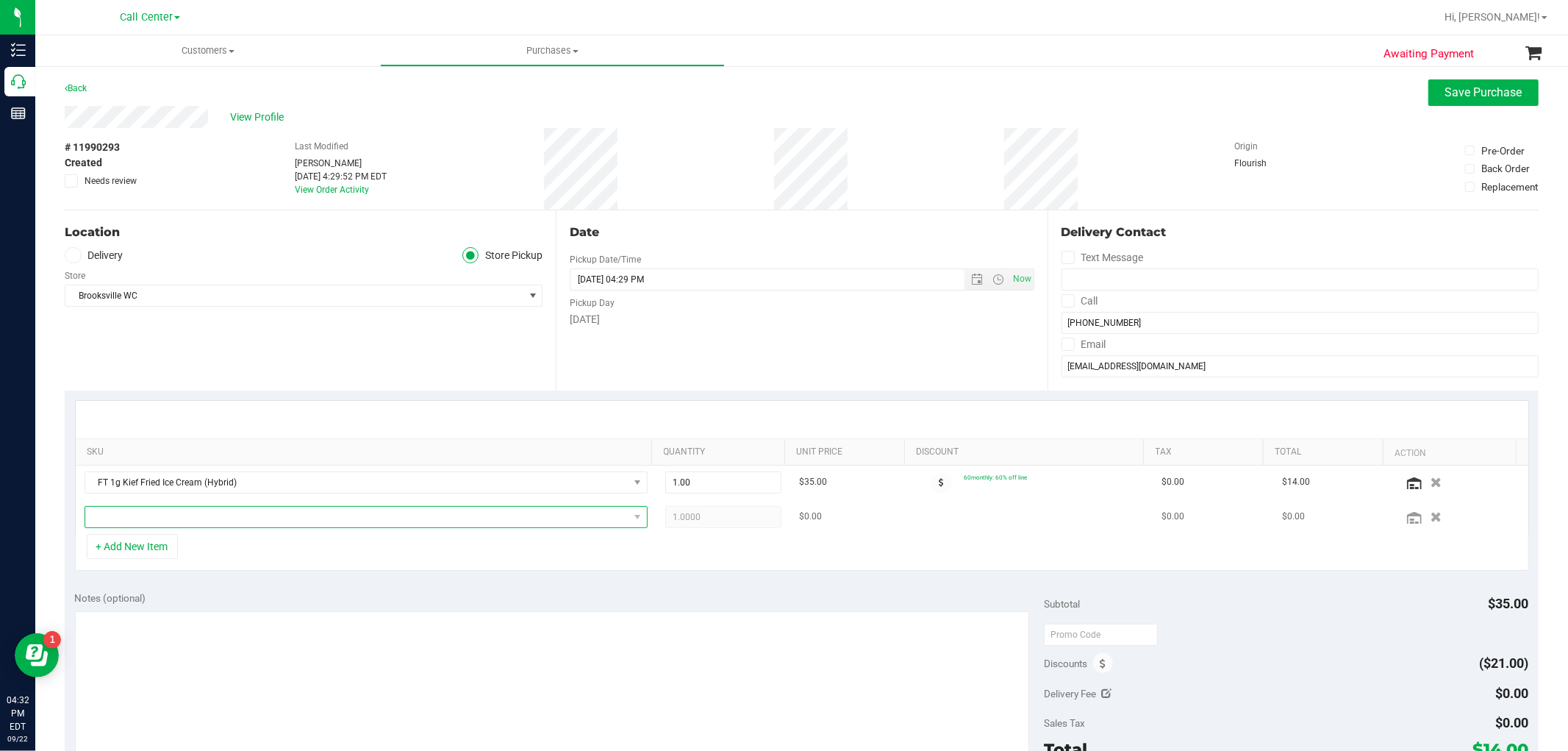
click at [171, 522] on span "NO DATA FOUND" at bounding box center [357, 517] width 543 height 20
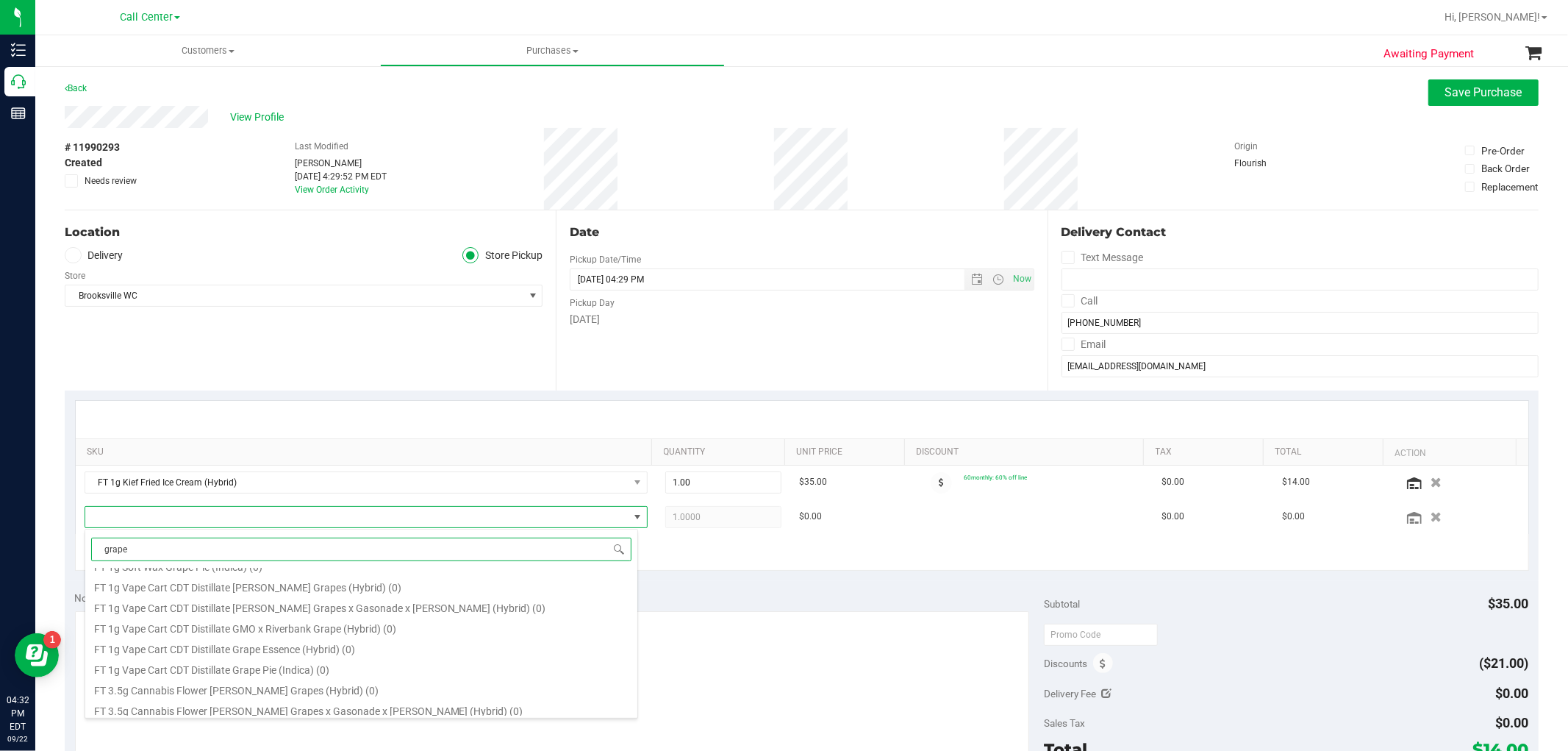
scroll to position [883, 0]
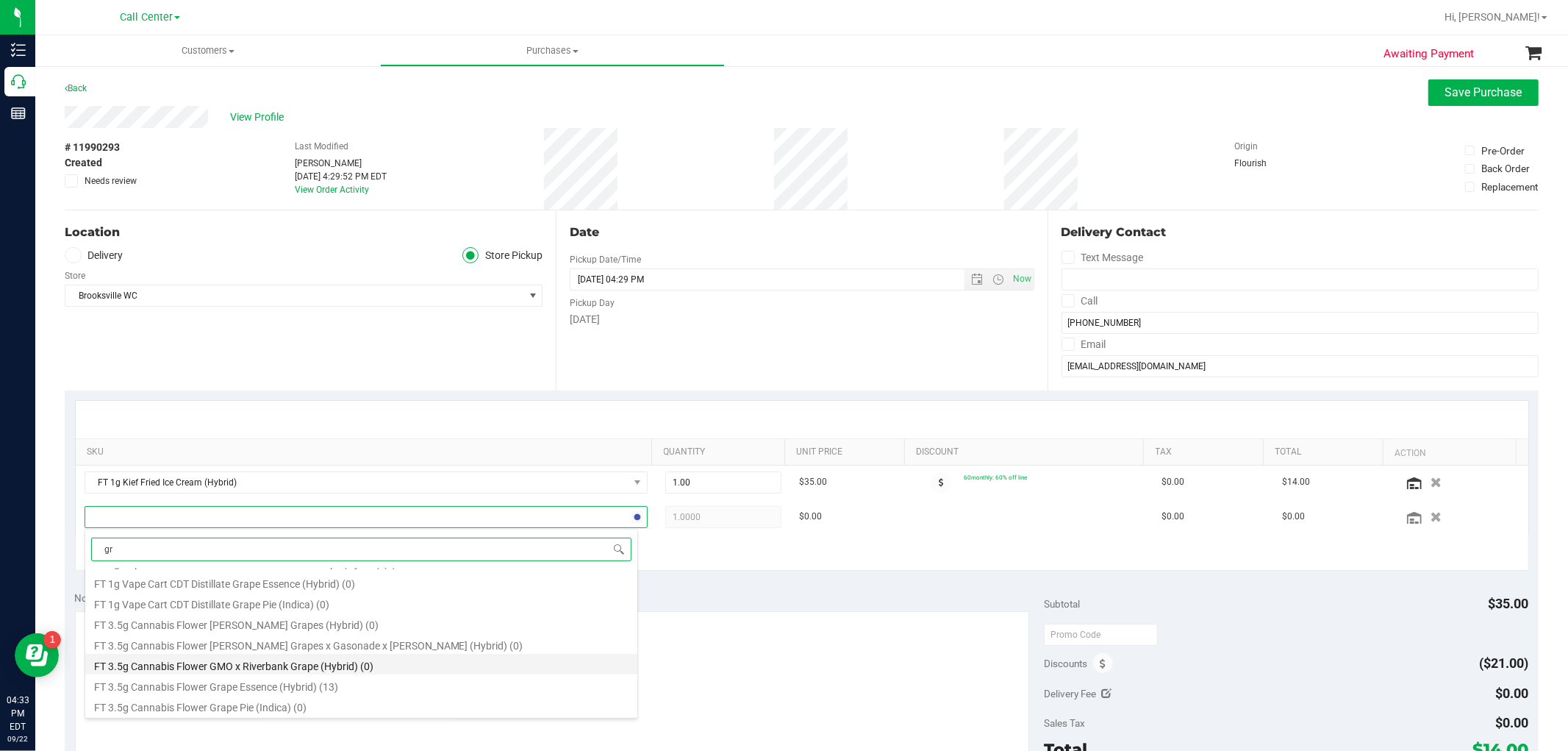
type input "g"
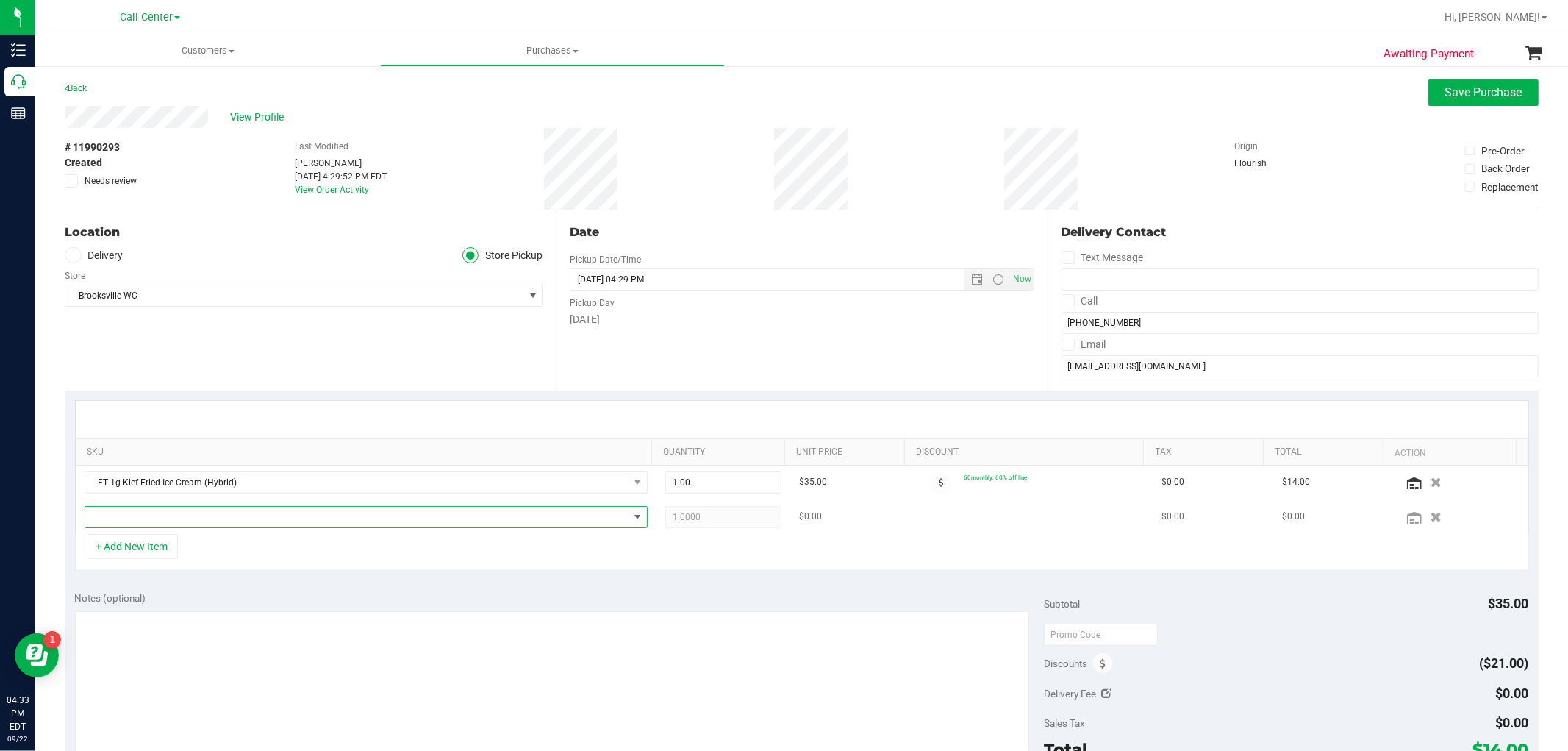
click at [312, 516] on span "NO DATA FOUND" at bounding box center [357, 517] width 543 height 20
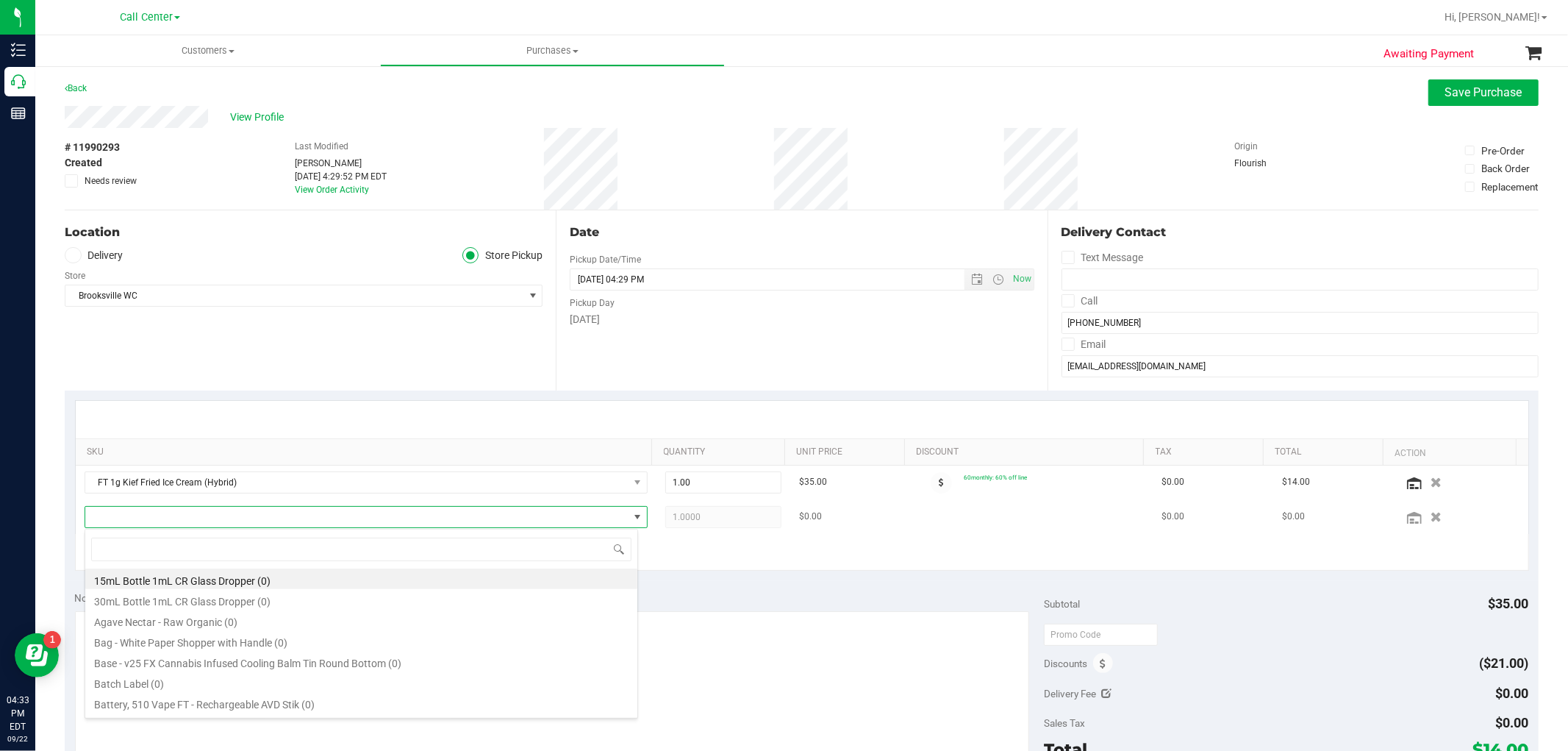
scroll to position [22, 548]
type input "chews"
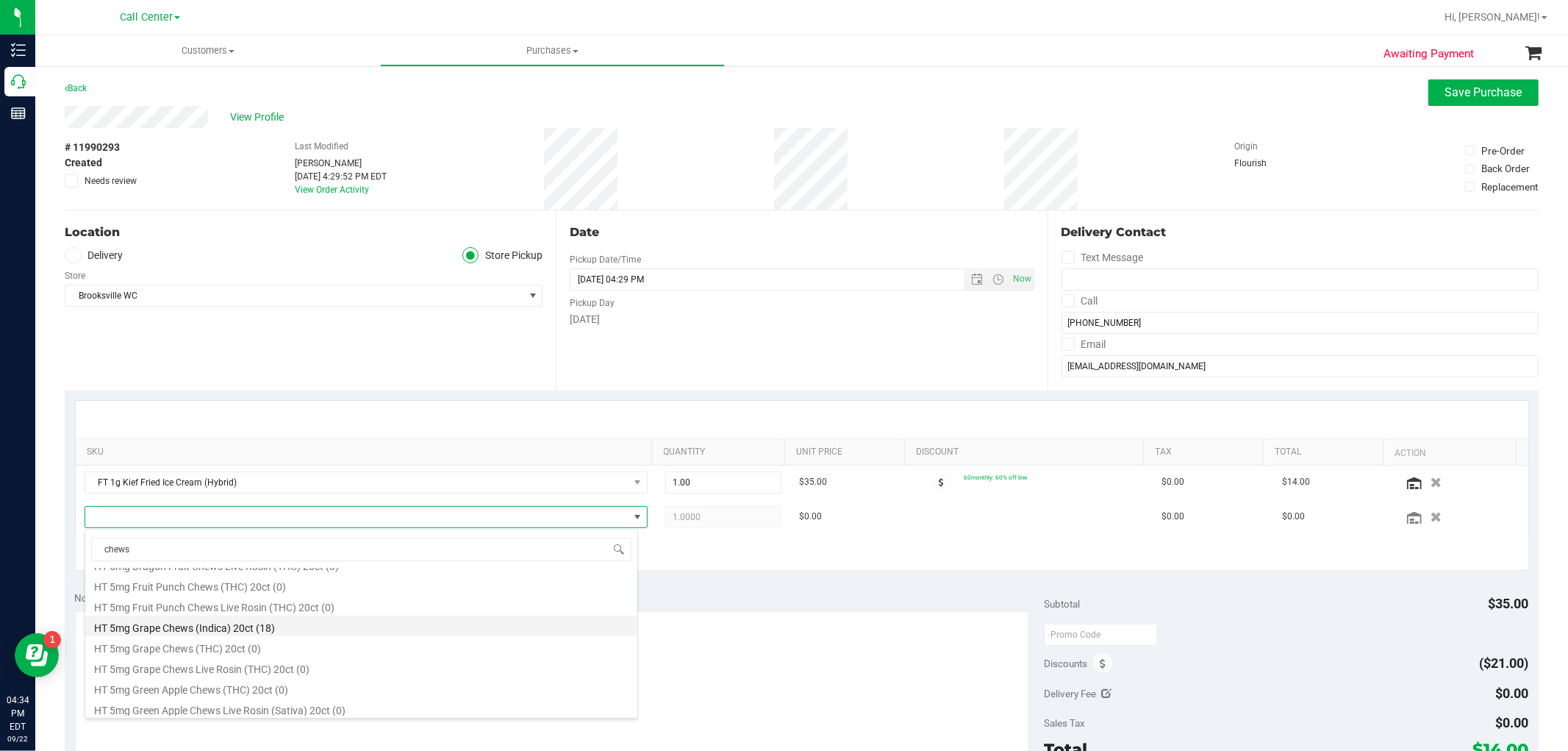
click at [276, 622] on li "HT 5mg Grape Chews (Indica) 20ct (18)" at bounding box center [361, 625] width 552 height 20
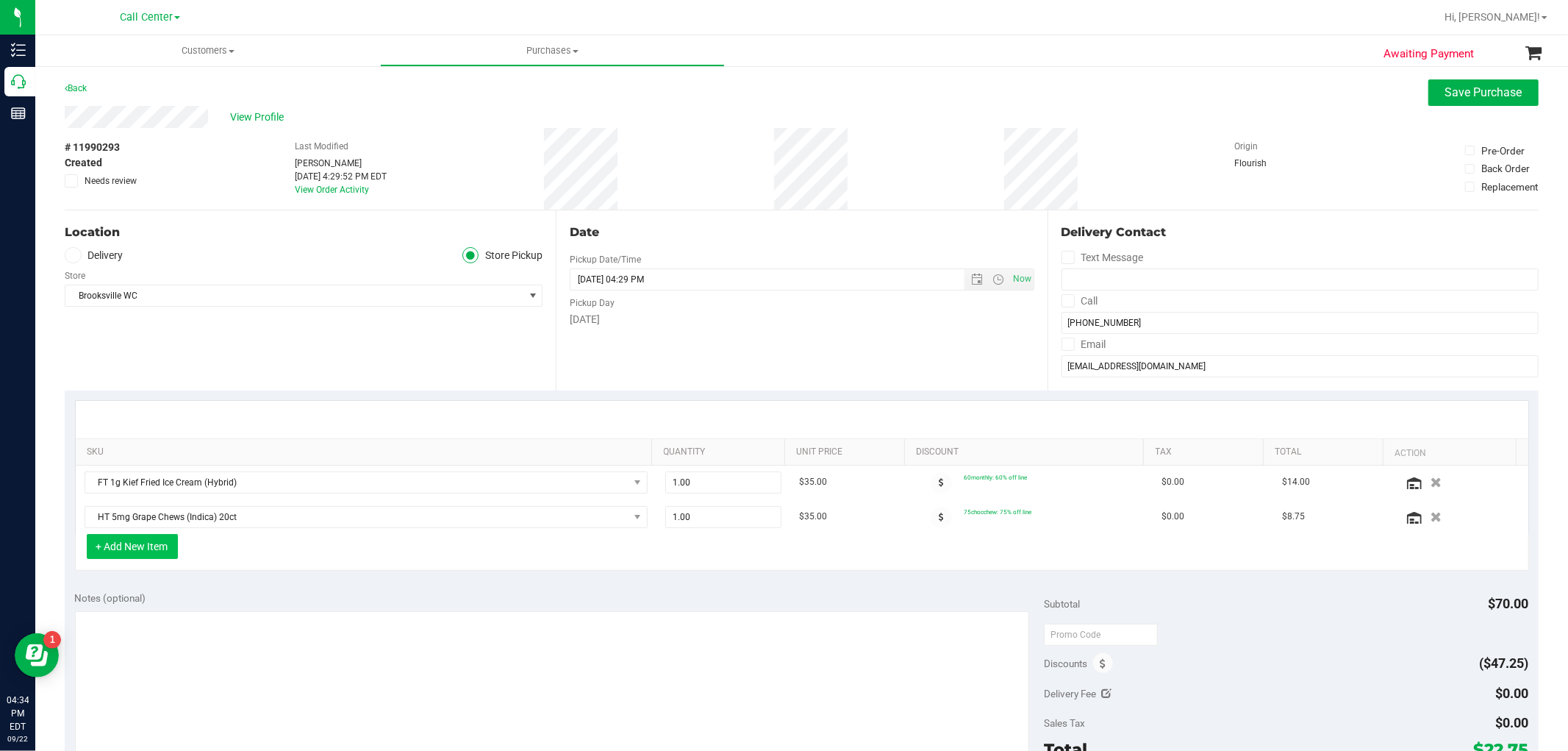
click at [166, 552] on button "+ Add New Item" at bounding box center [132, 547] width 91 height 25
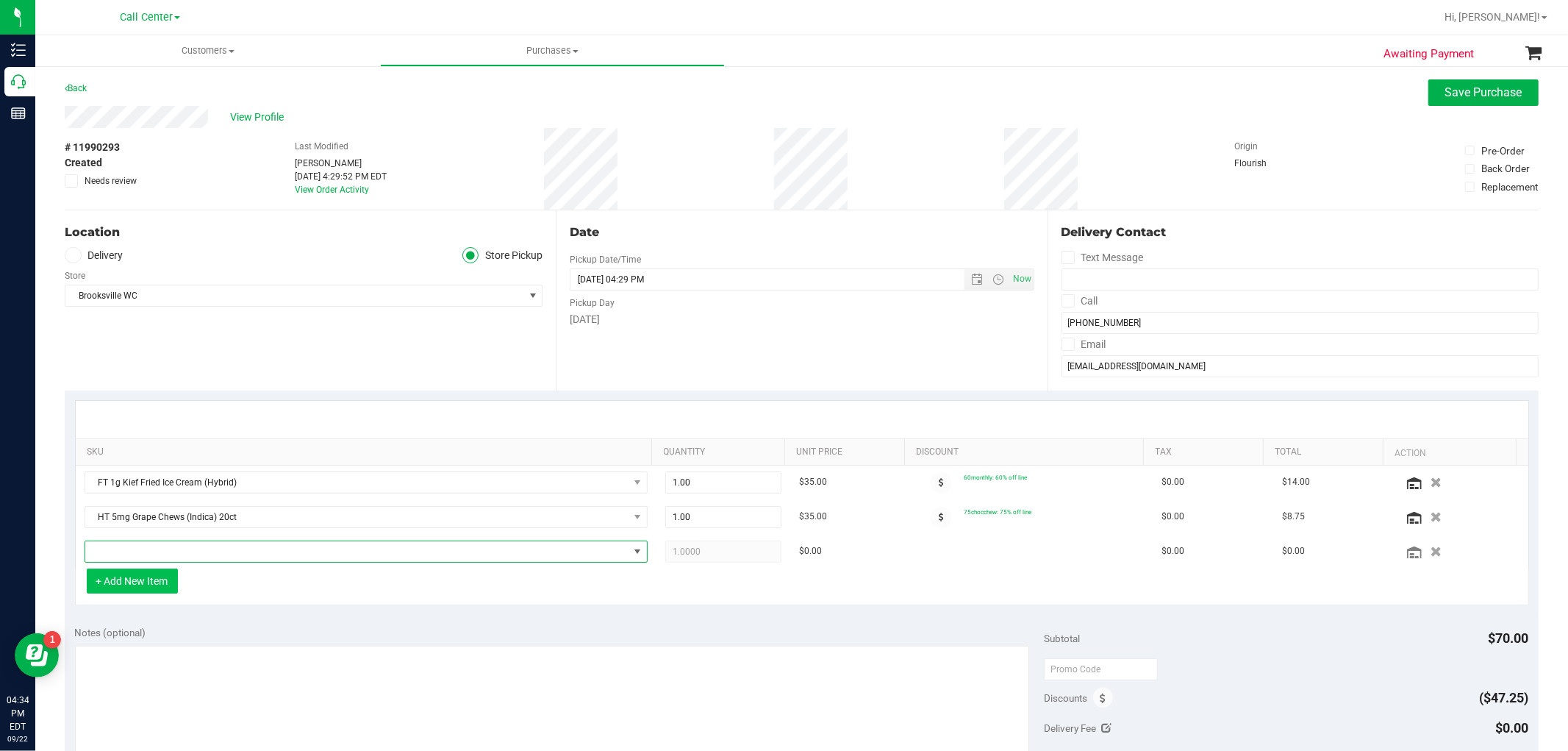
click at [164, 552] on span "NO DATA FOUND" at bounding box center [357, 551] width 543 height 20
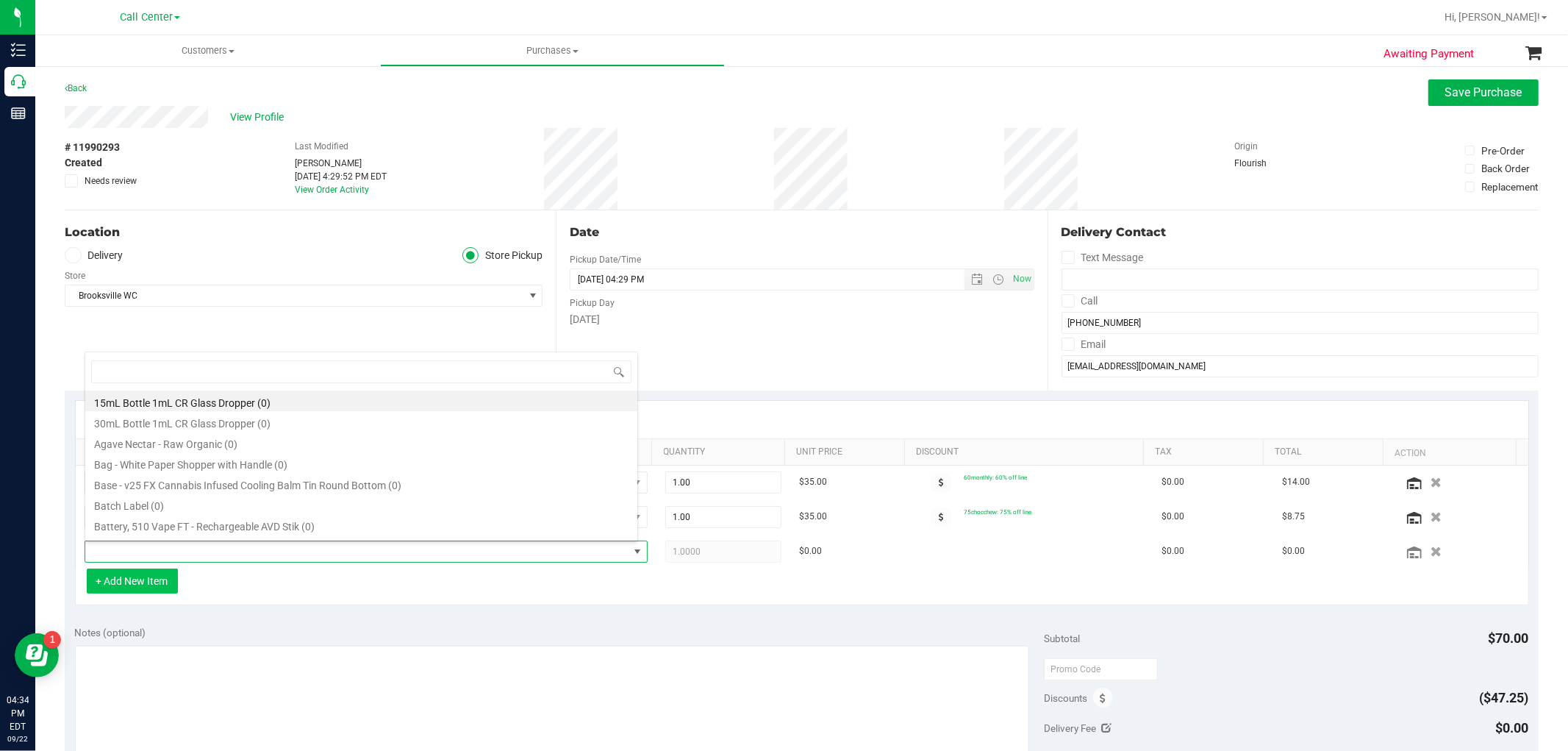
scroll to position [22, 548]
type input "chocolate"
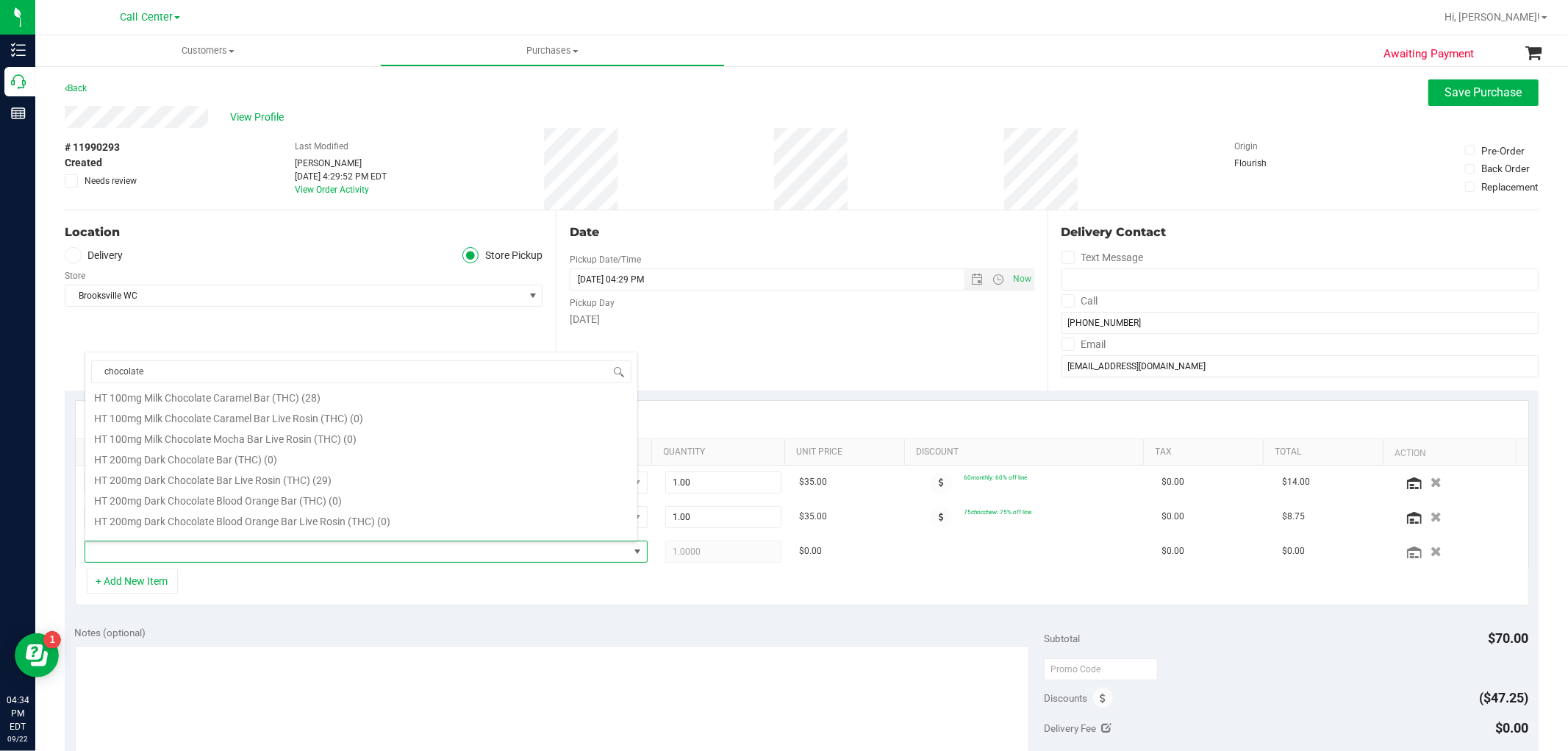
scroll to position [719, 0]
click at [323, 419] on li "HT 100mg Milk Chocolate Caramel Bar (THC) (28)" at bounding box center [361, 424] width 552 height 20
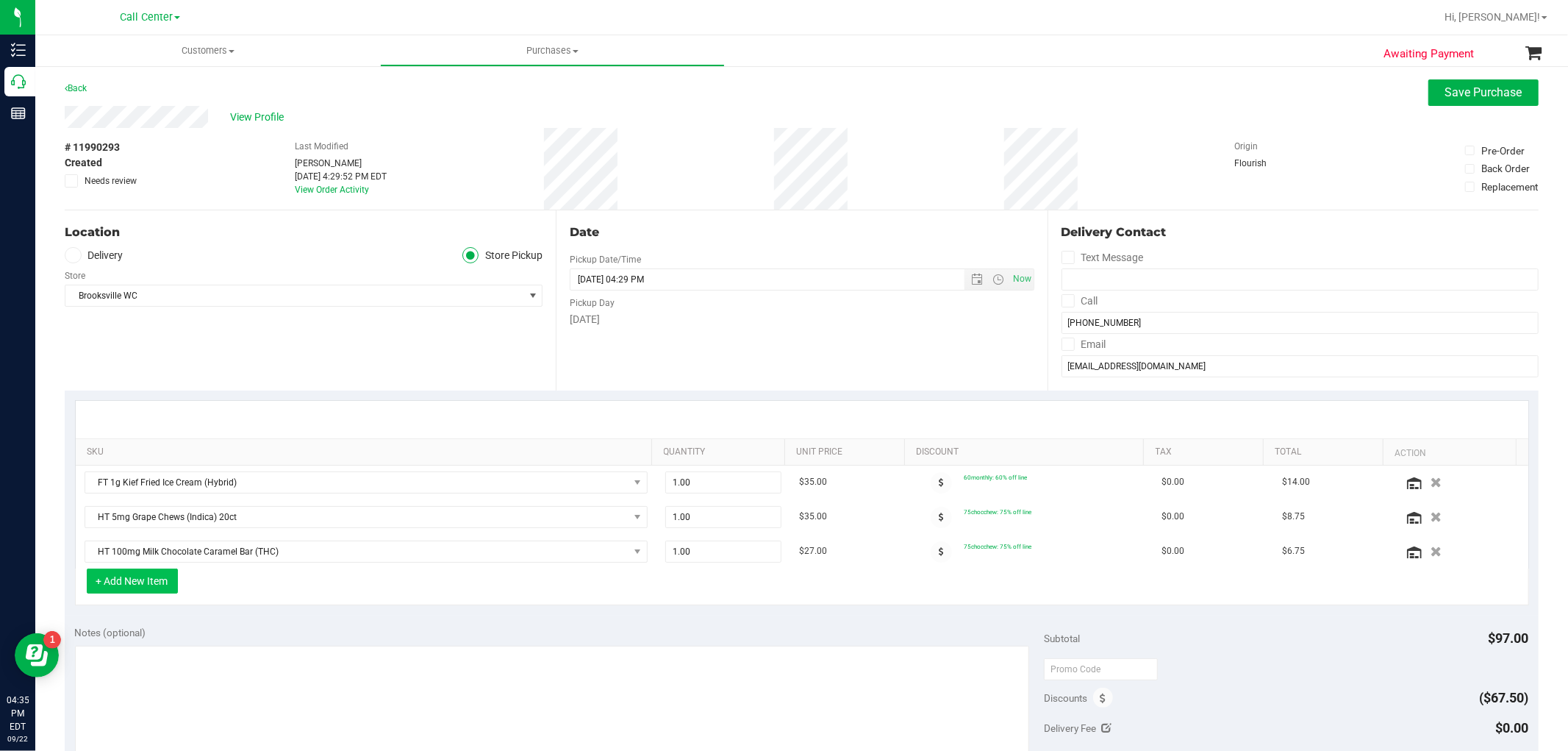
click at [127, 575] on button "+ Add New Item" at bounding box center [132, 581] width 91 height 25
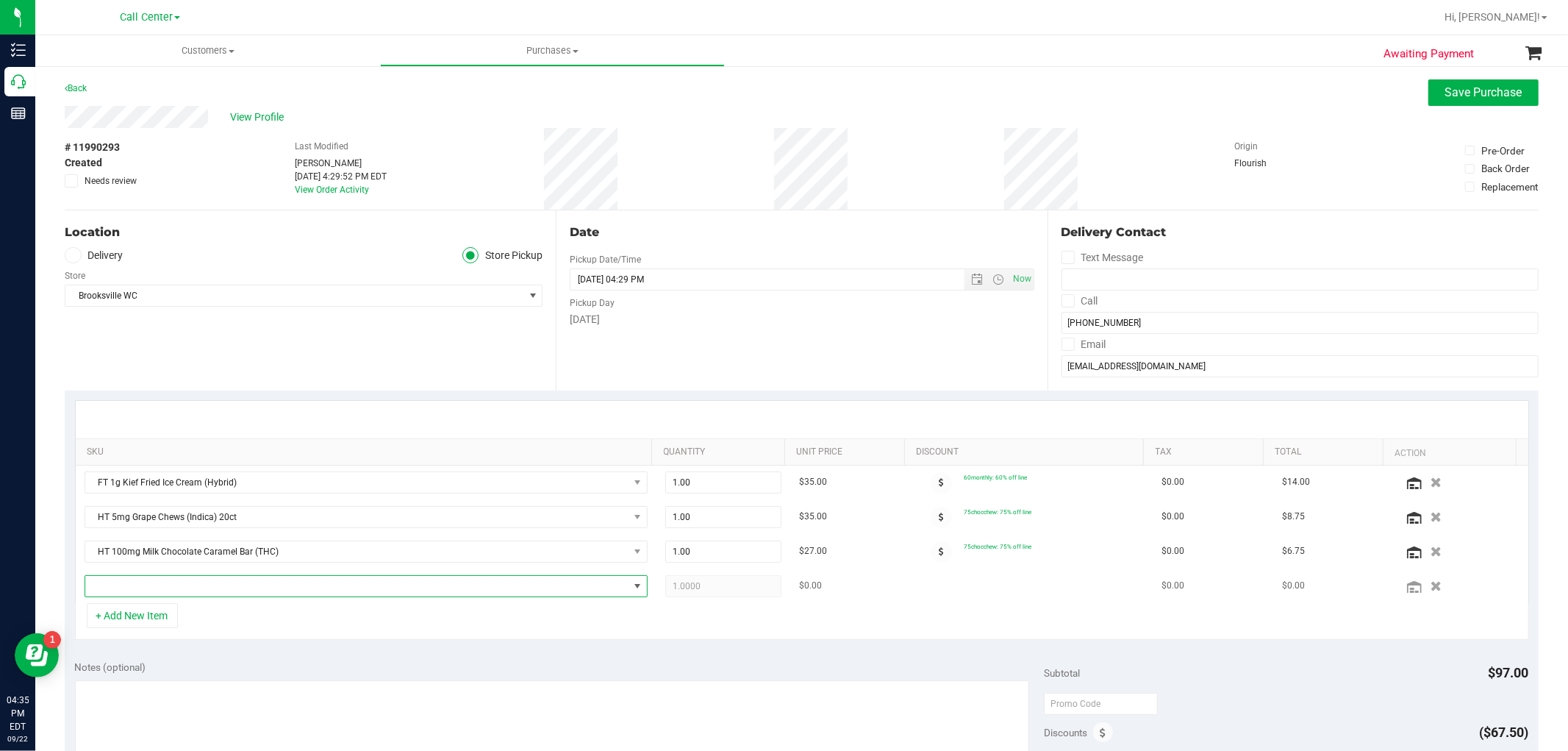
click at [131, 579] on span "NO DATA FOUND" at bounding box center [357, 586] width 543 height 20
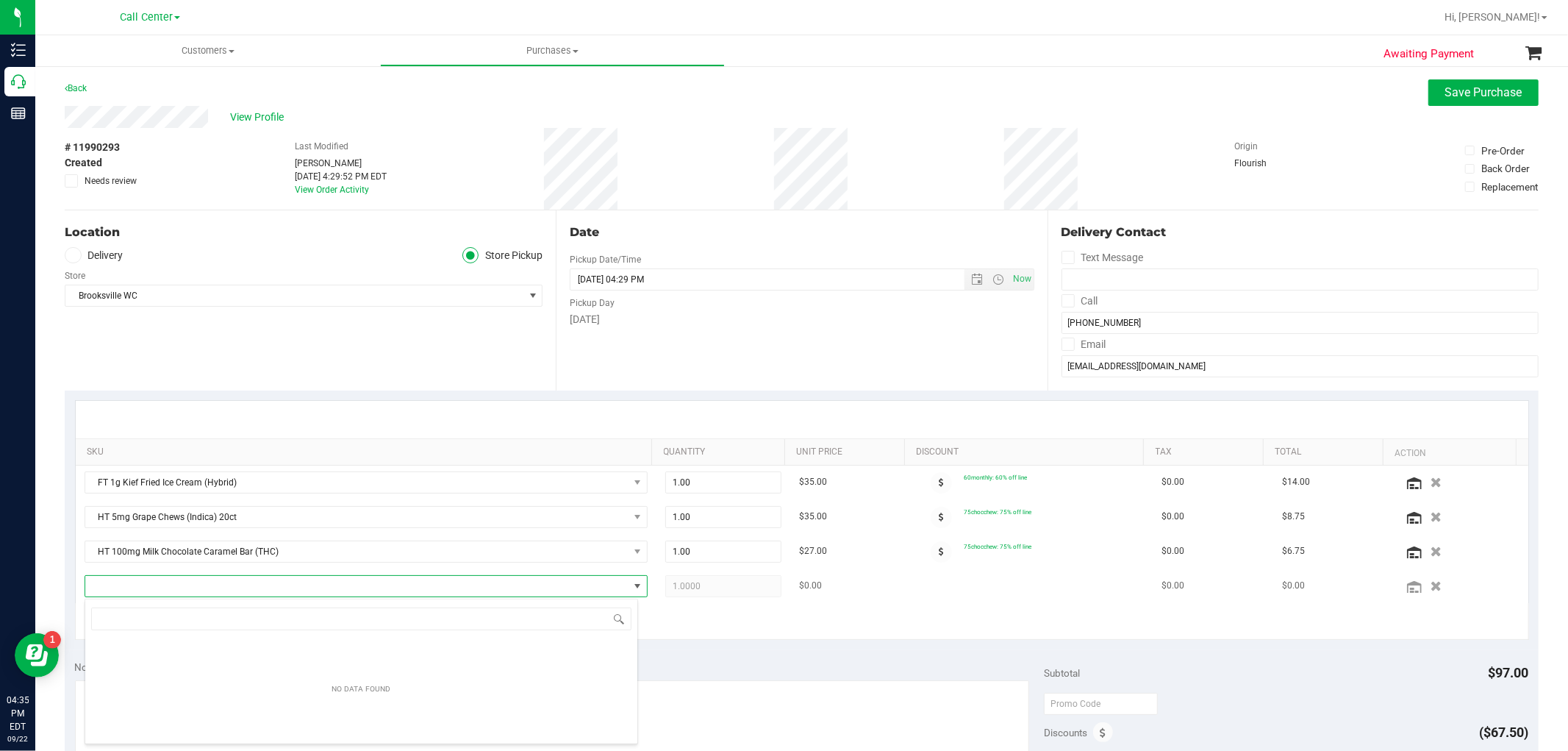
scroll to position [22, 548]
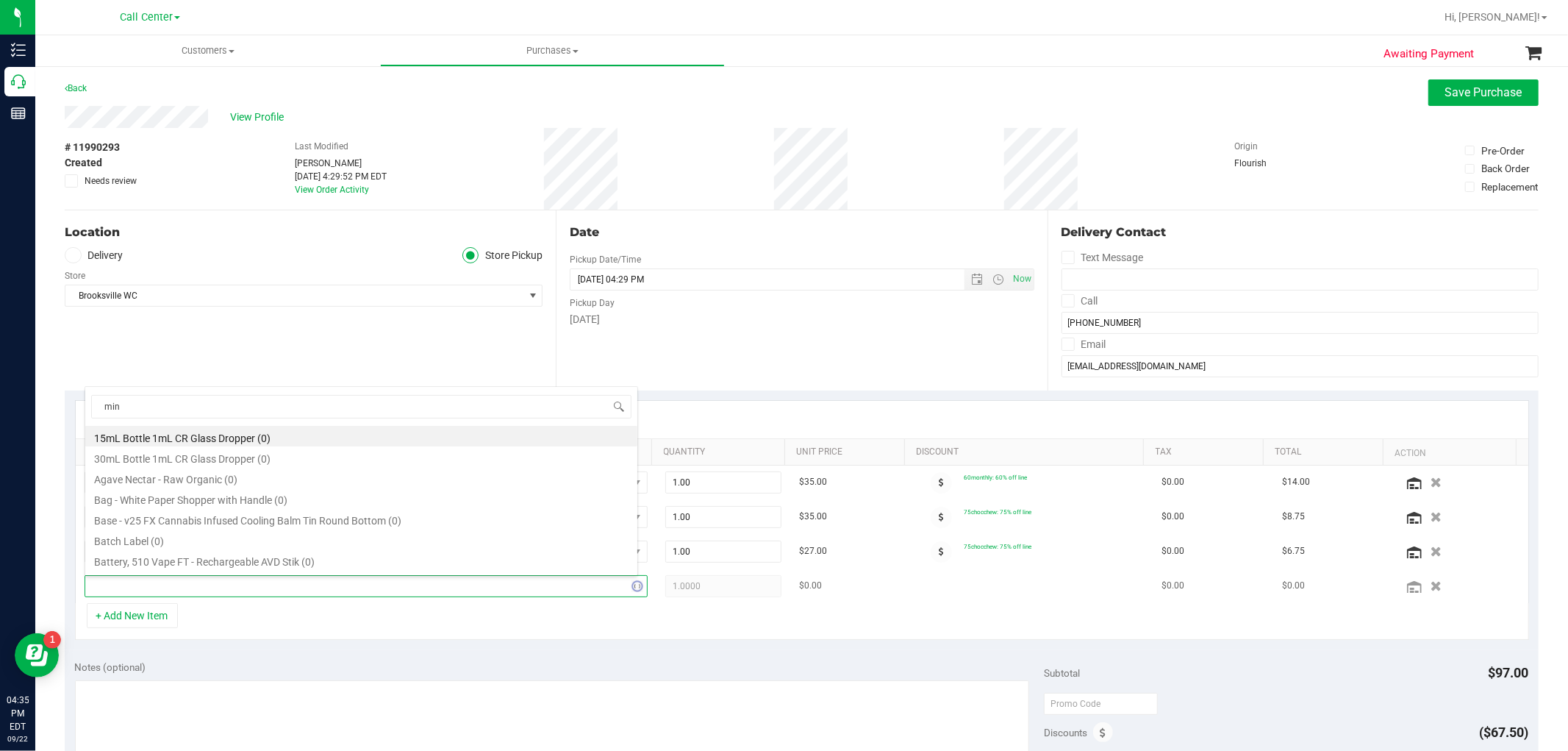
type input "mint"
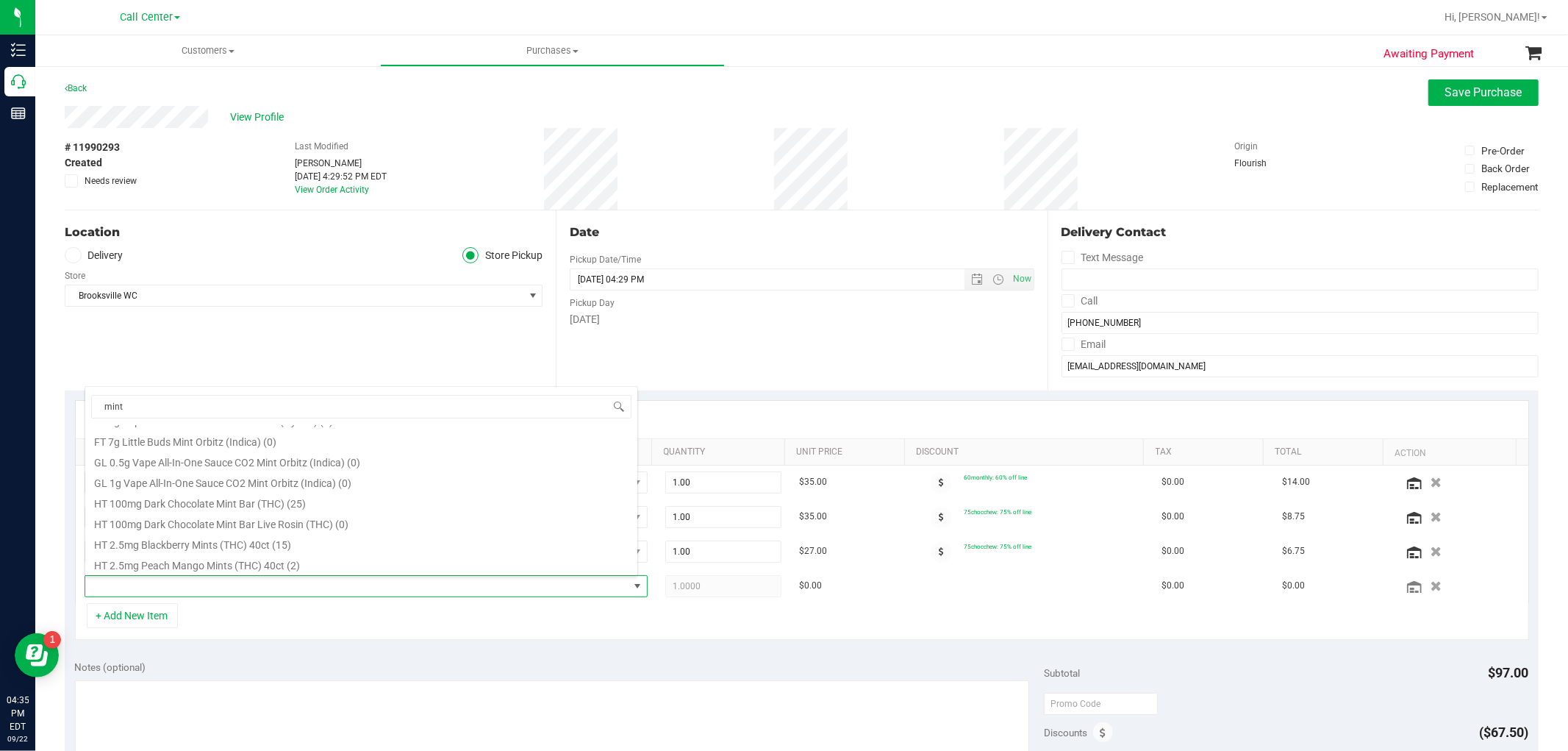
scroll to position [489, 0]
click at [292, 504] on li "HT 100mg Dark Chocolate Mint Bar (THC) (25)" at bounding box center [361, 502] width 552 height 20
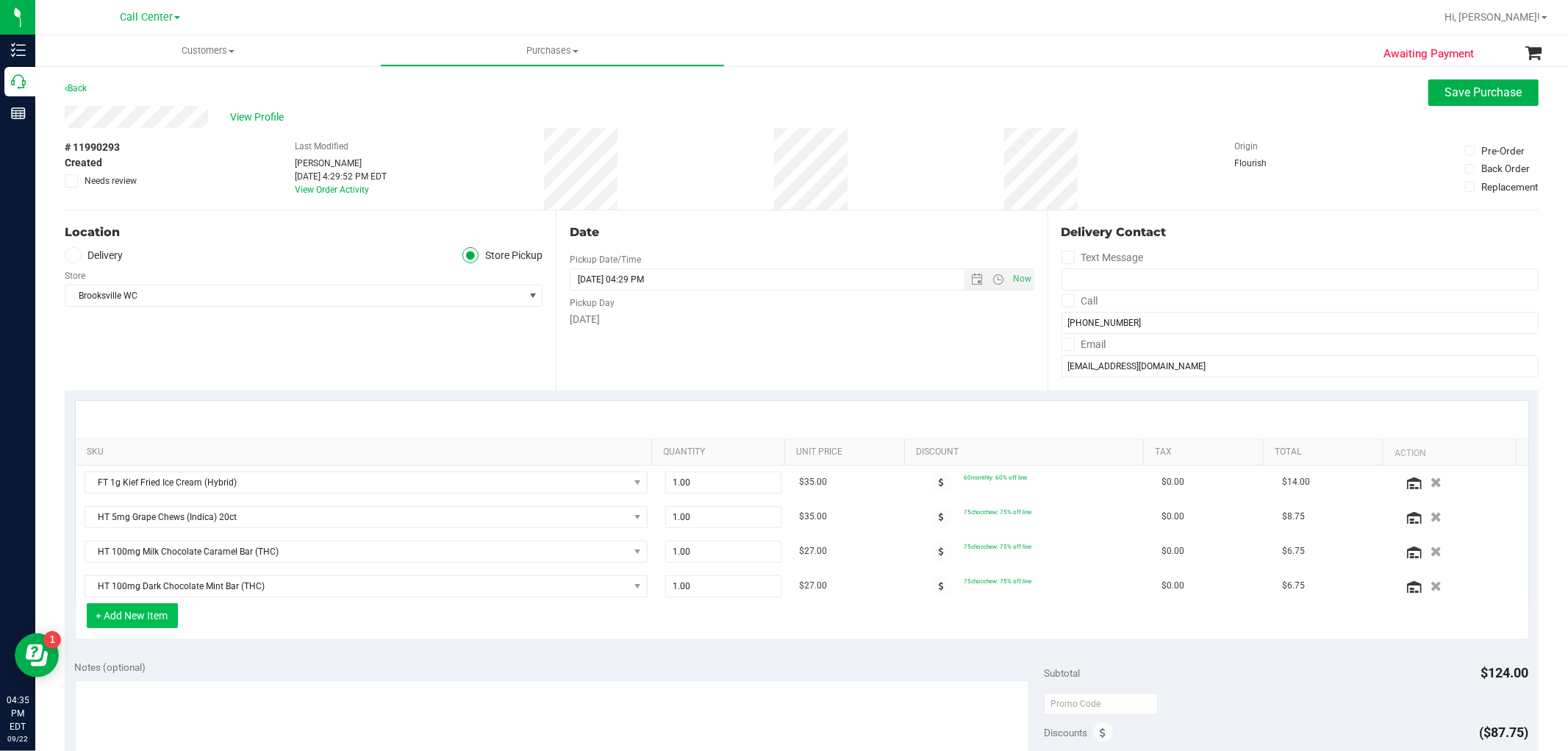
click at [128, 615] on button "+ Add New Item" at bounding box center [132, 616] width 91 height 25
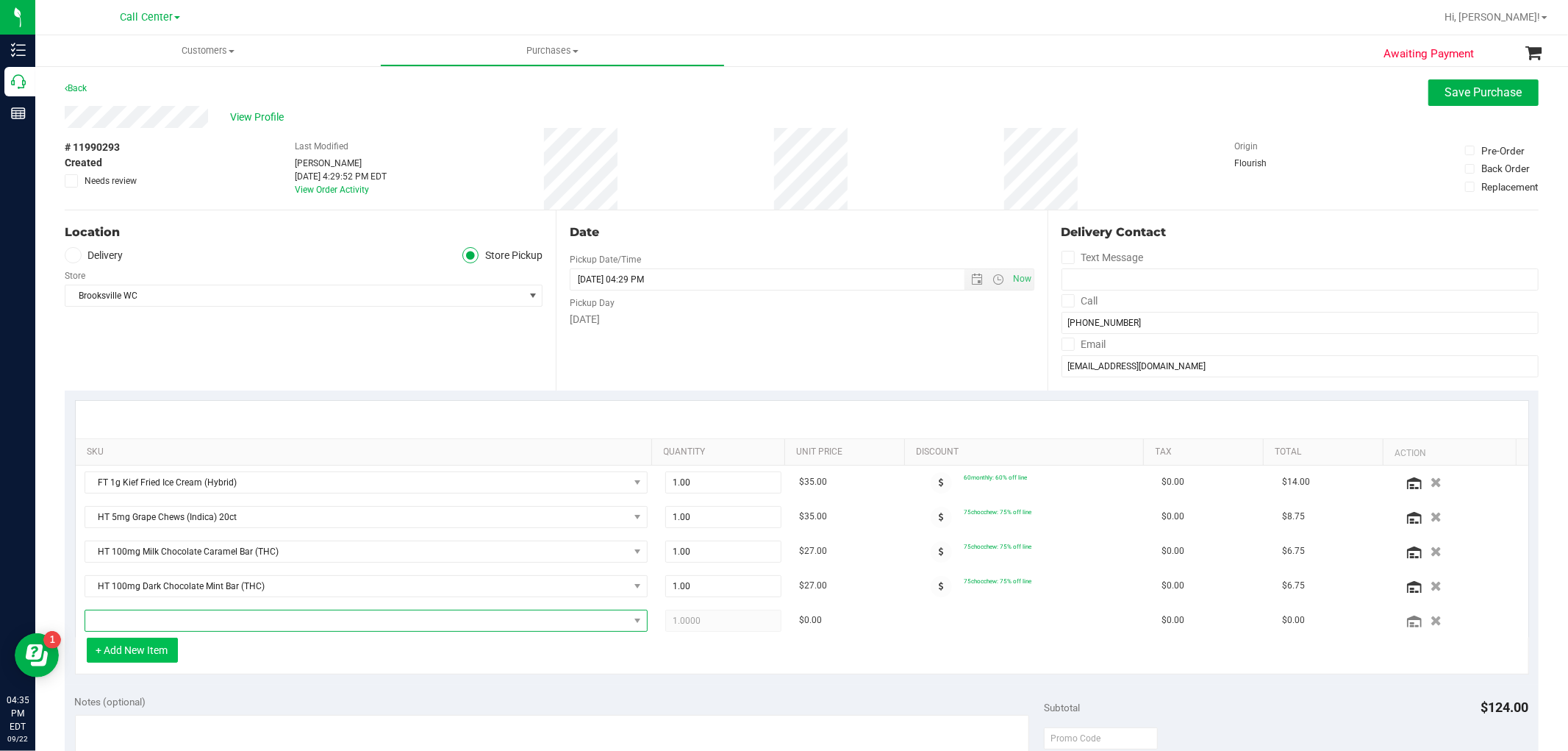
click at [128, 615] on span "NO DATA FOUND" at bounding box center [357, 620] width 543 height 20
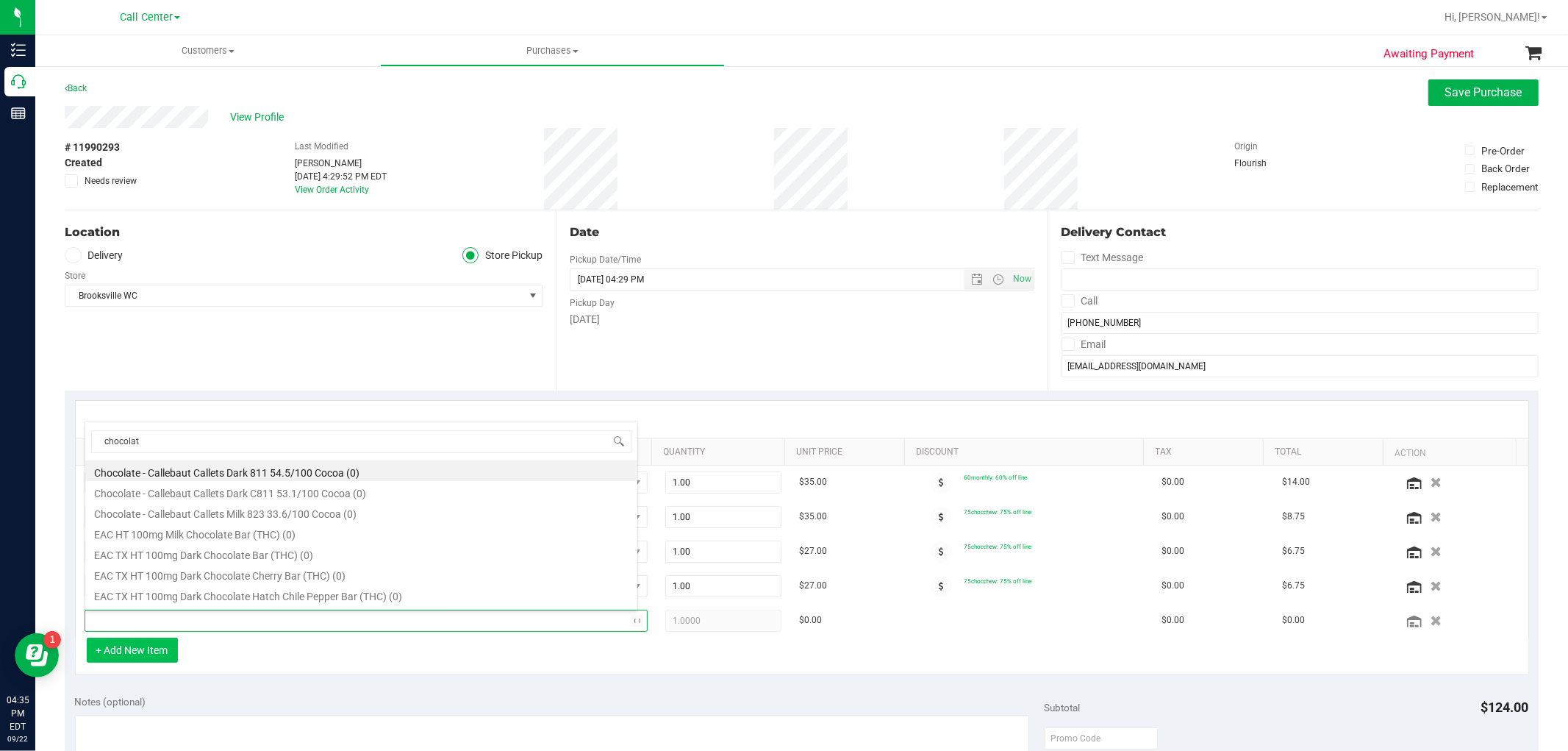
type input "chocolate"
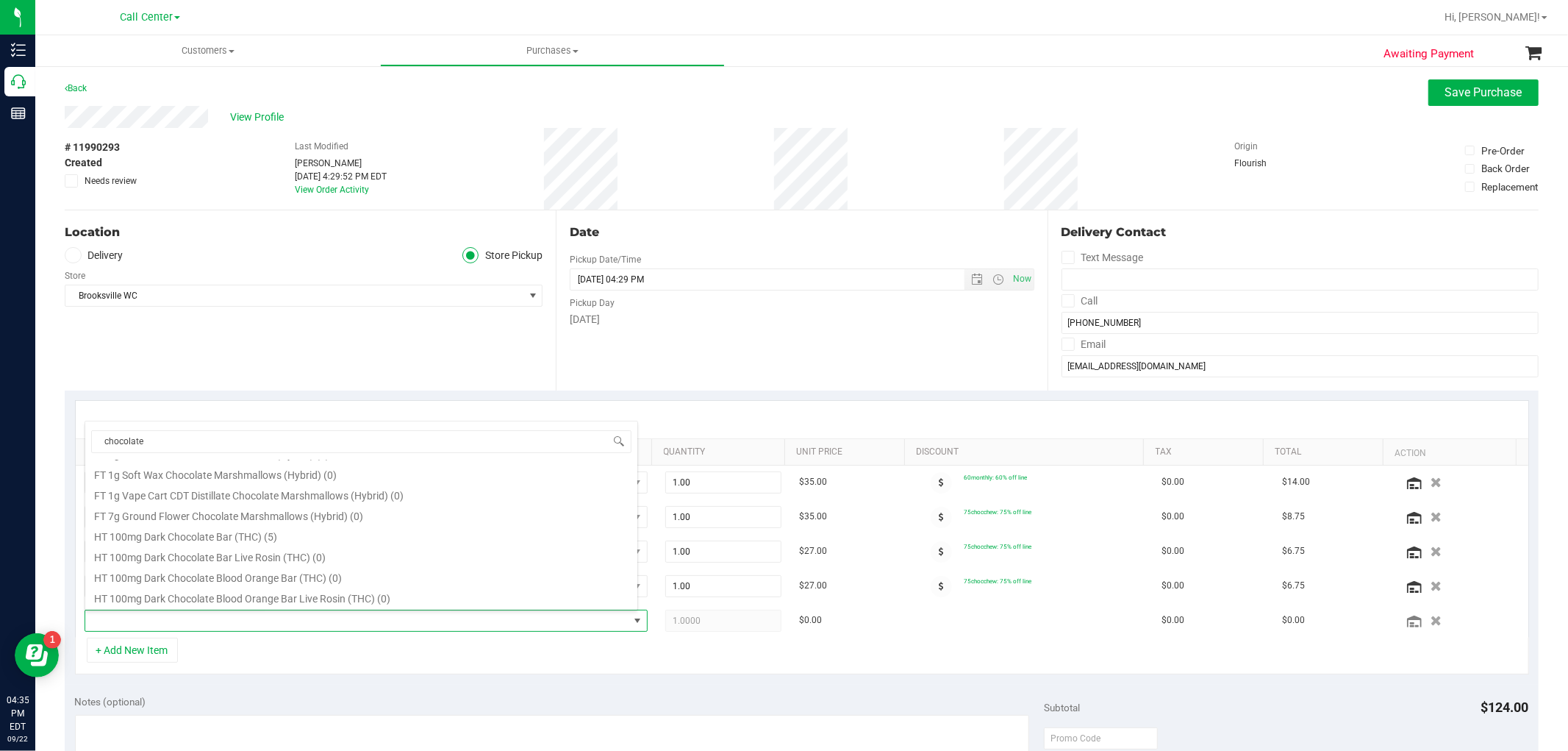
scroll to position [489, 0]
click at [261, 516] on li "HT 100mg Dark Chocolate Bar (THC) (5)" at bounding box center [361, 516] width 552 height 20
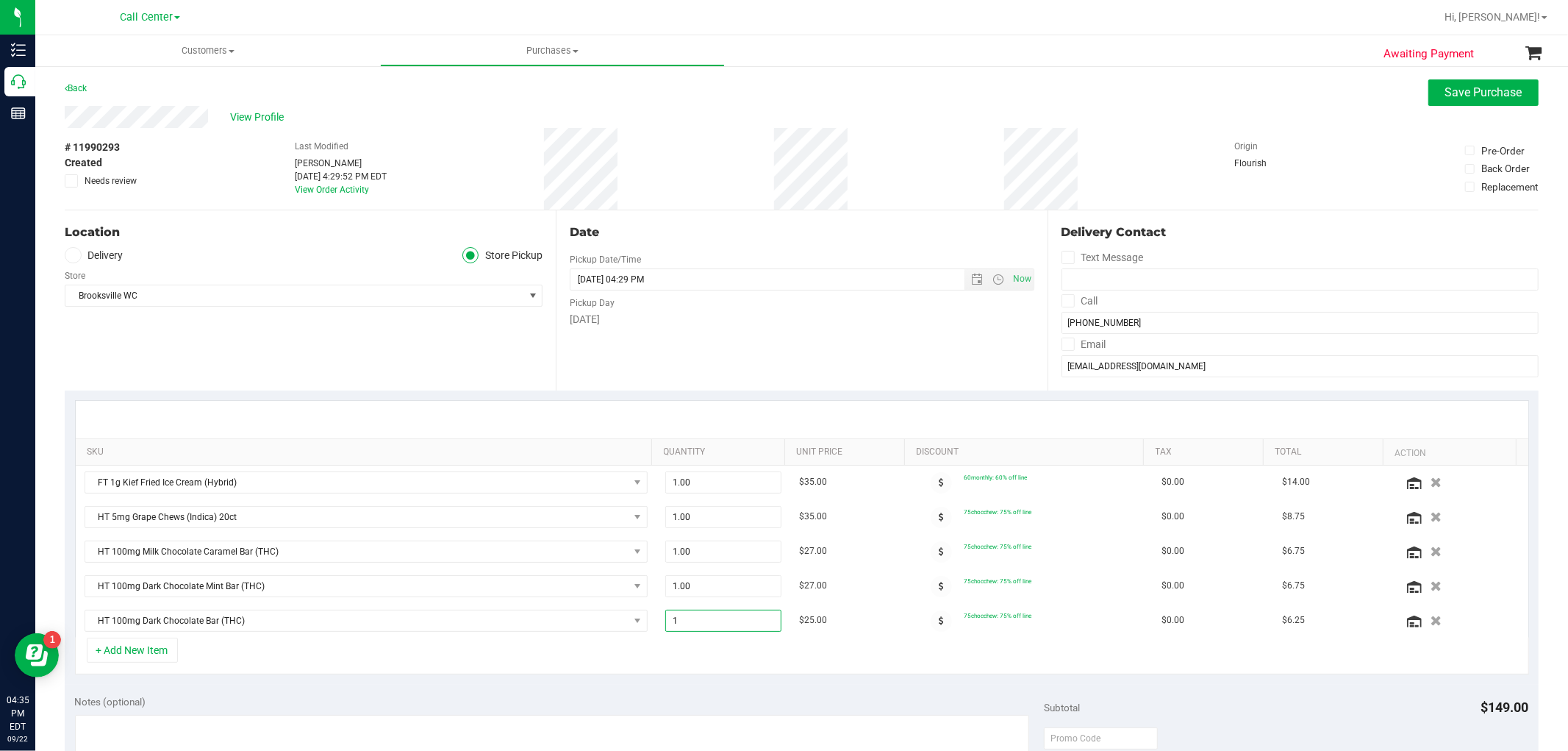
click at [709, 620] on span "1.00 1" at bounding box center [724, 621] width 116 height 22
click at [709, 620] on input "1" at bounding box center [724, 620] width 115 height 20
type input "5"
type input "5.00"
click at [745, 651] on div "+ Add New Item" at bounding box center [802, 656] width 1454 height 37
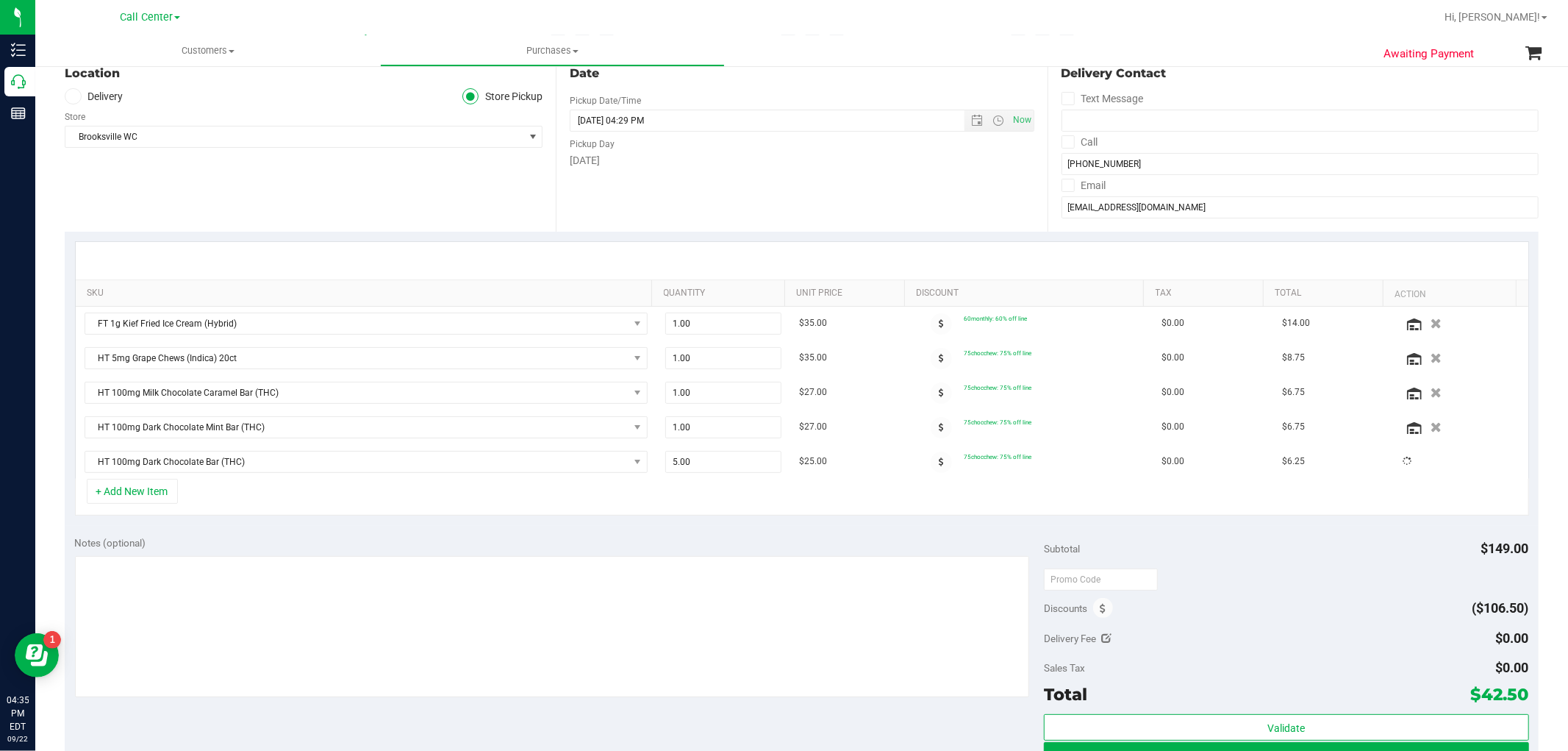
scroll to position [163, 0]
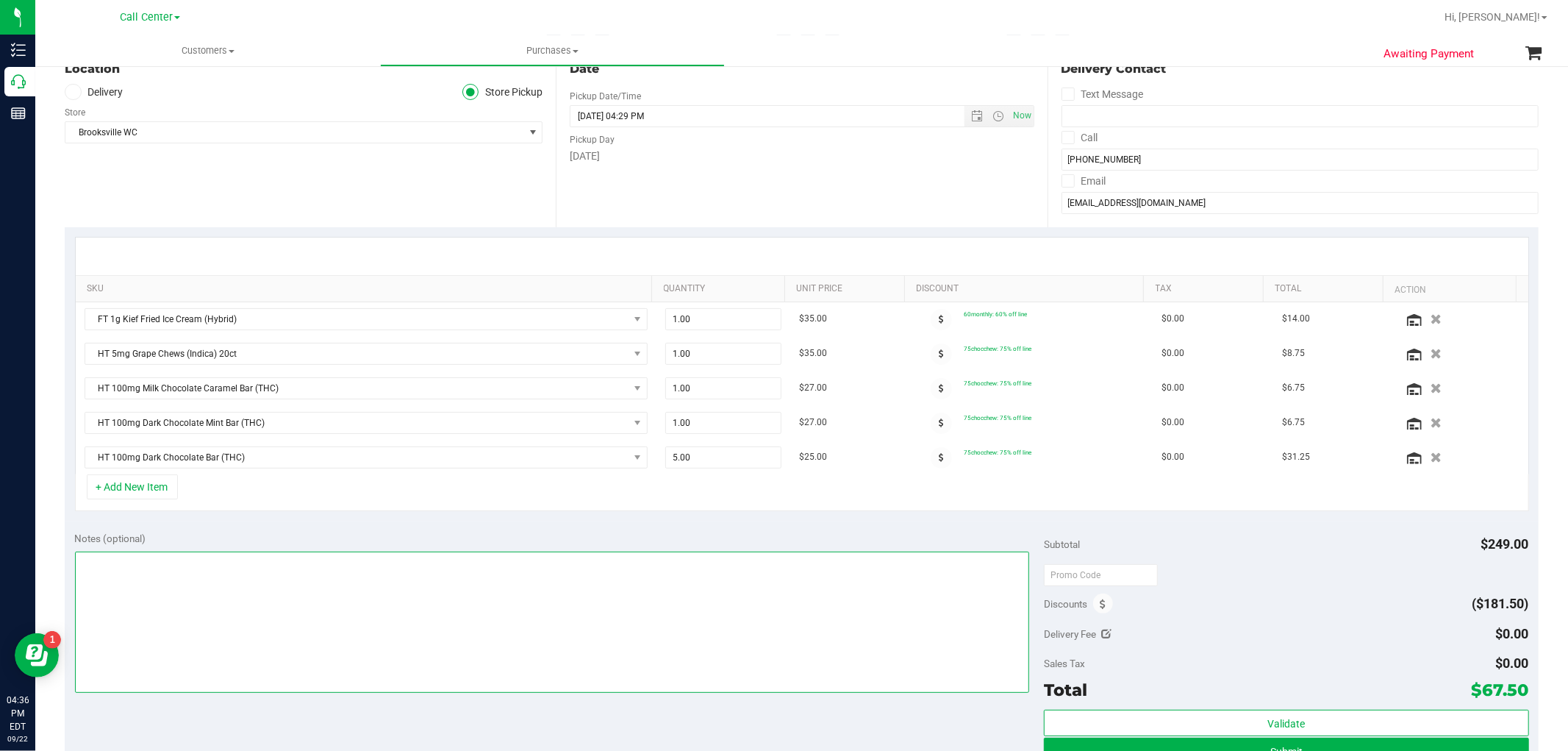
click at [581, 580] on textarea at bounding box center [552, 622] width 955 height 141
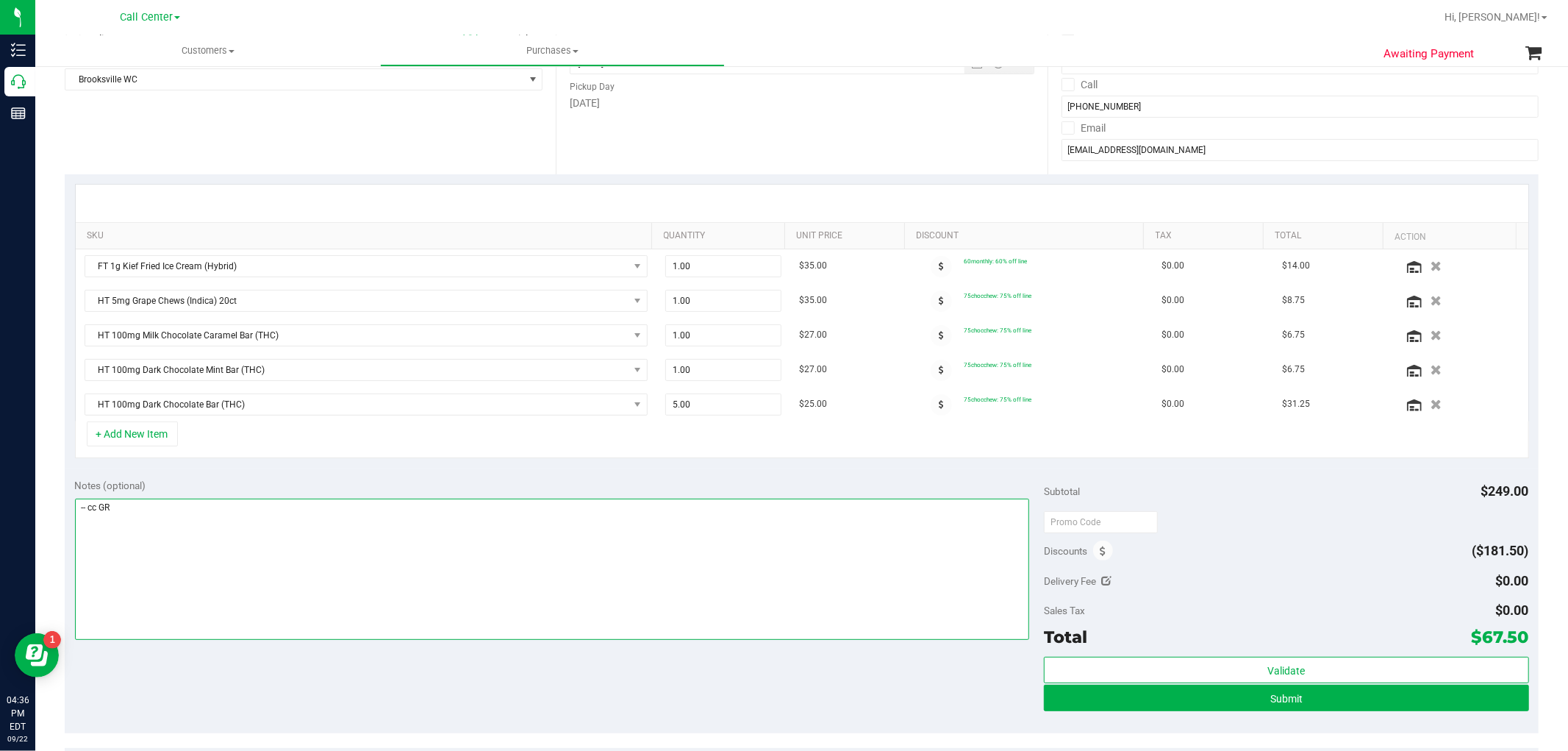
scroll to position [245, 0]
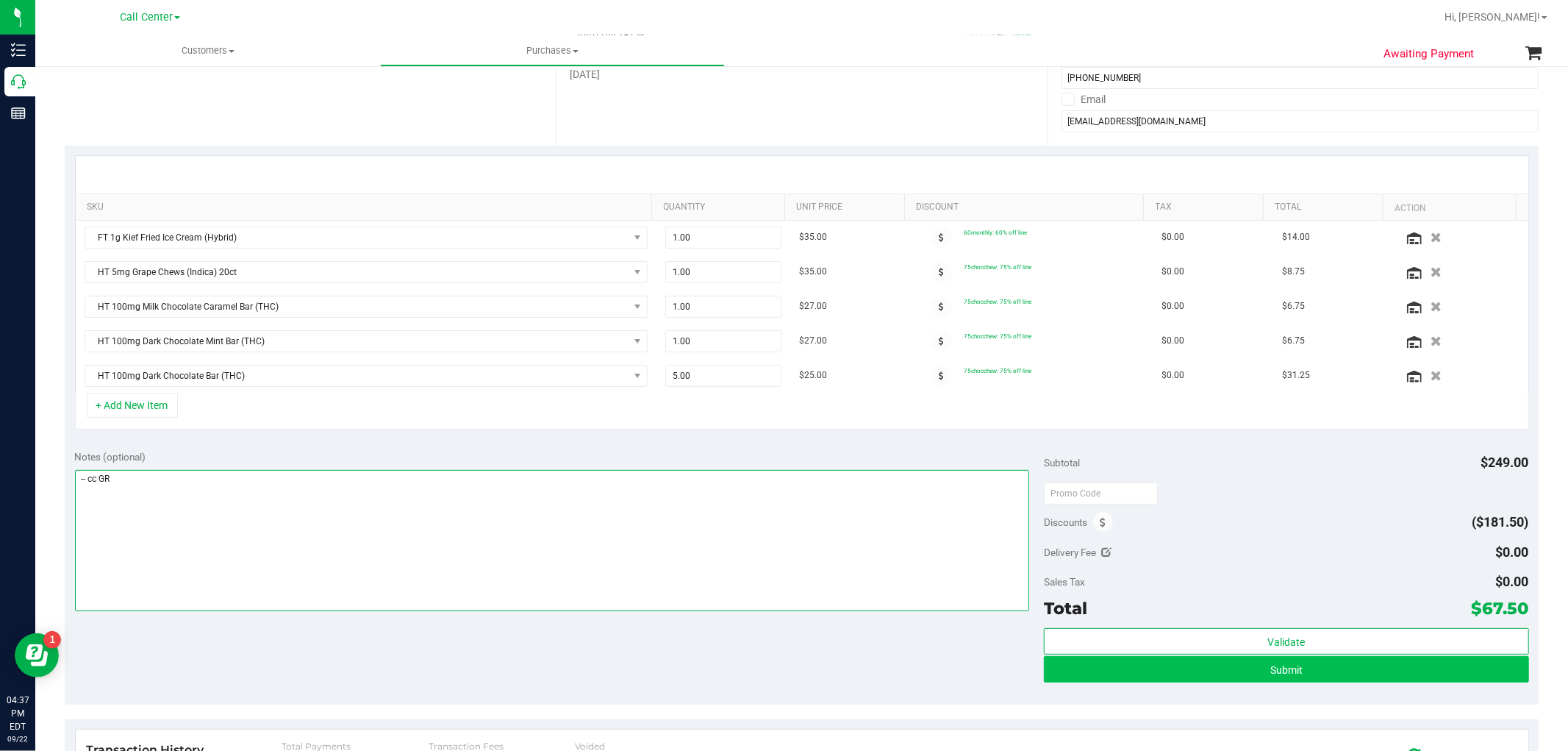
type textarea "-- cc GR"
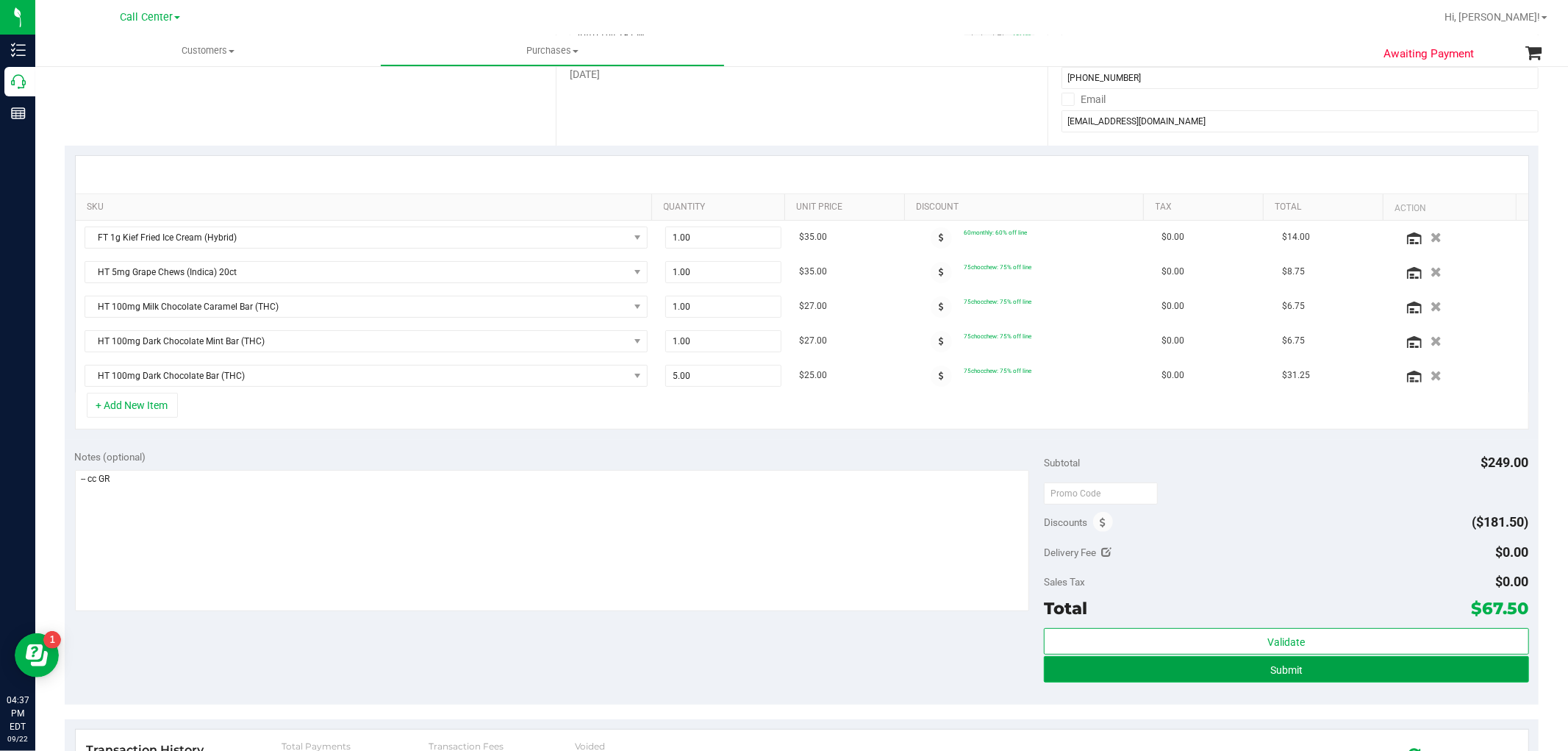
click at [1232, 674] on button "Submit" at bounding box center [1286, 668] width 484 height 26
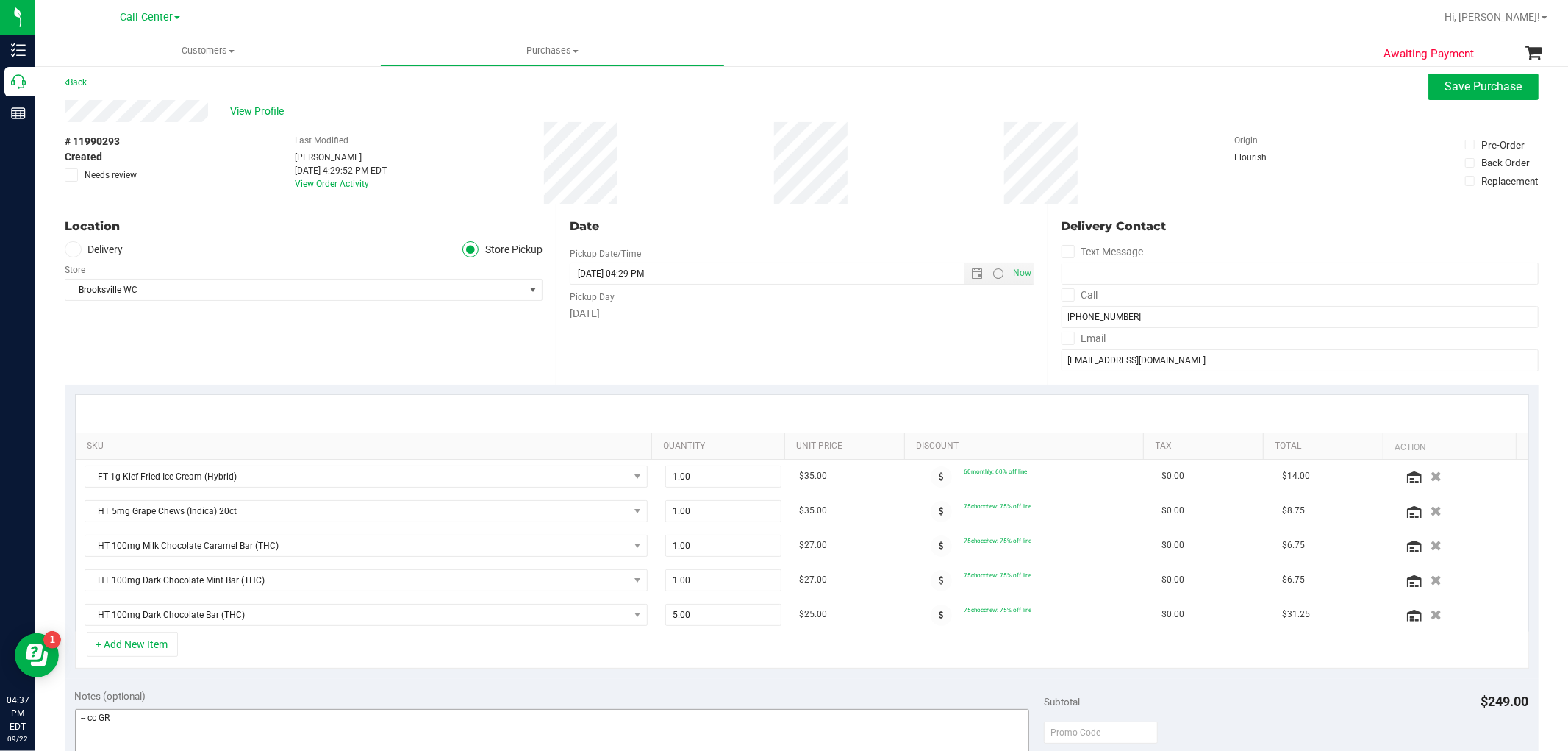
scroll to position [0, 0]
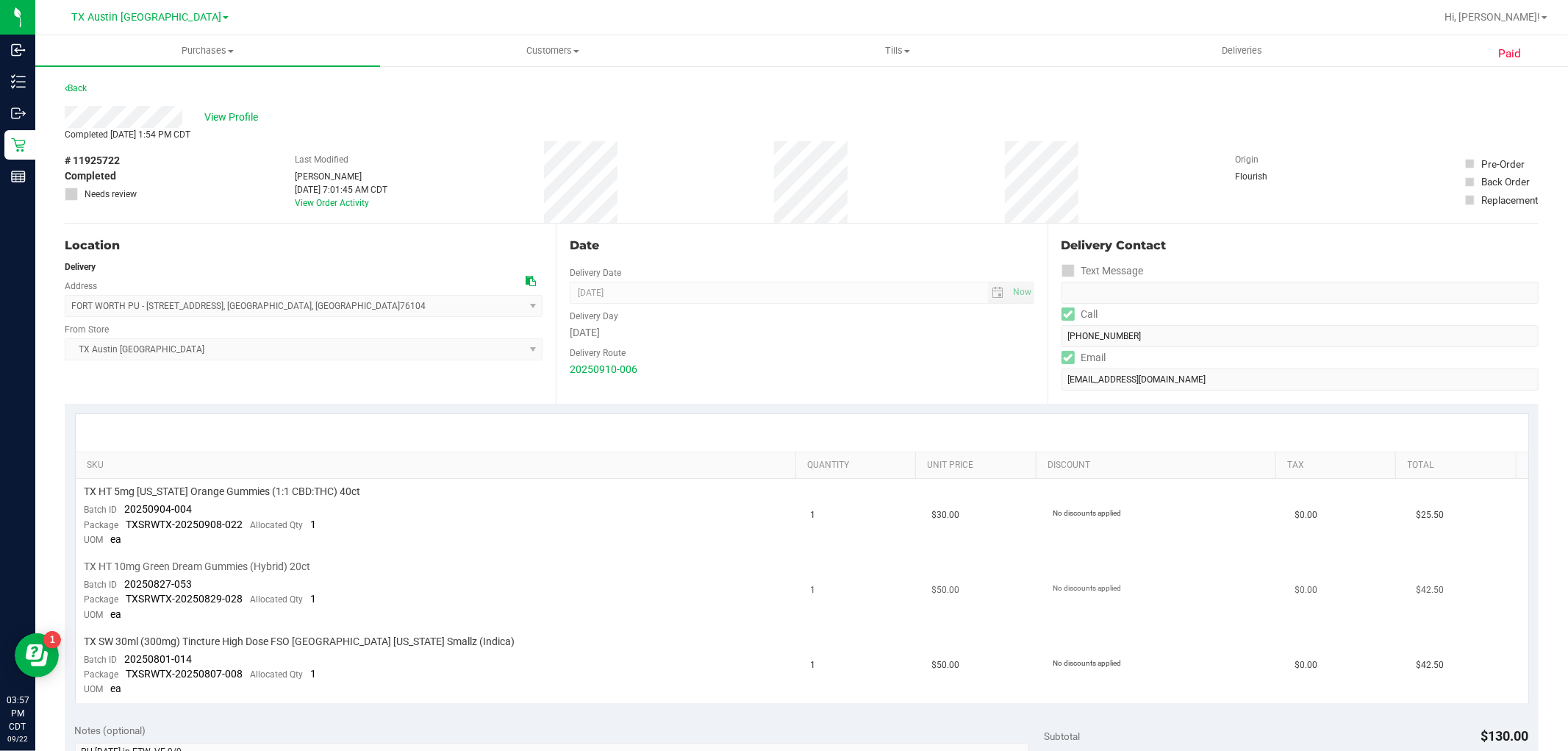
scroll to position [82, 0]
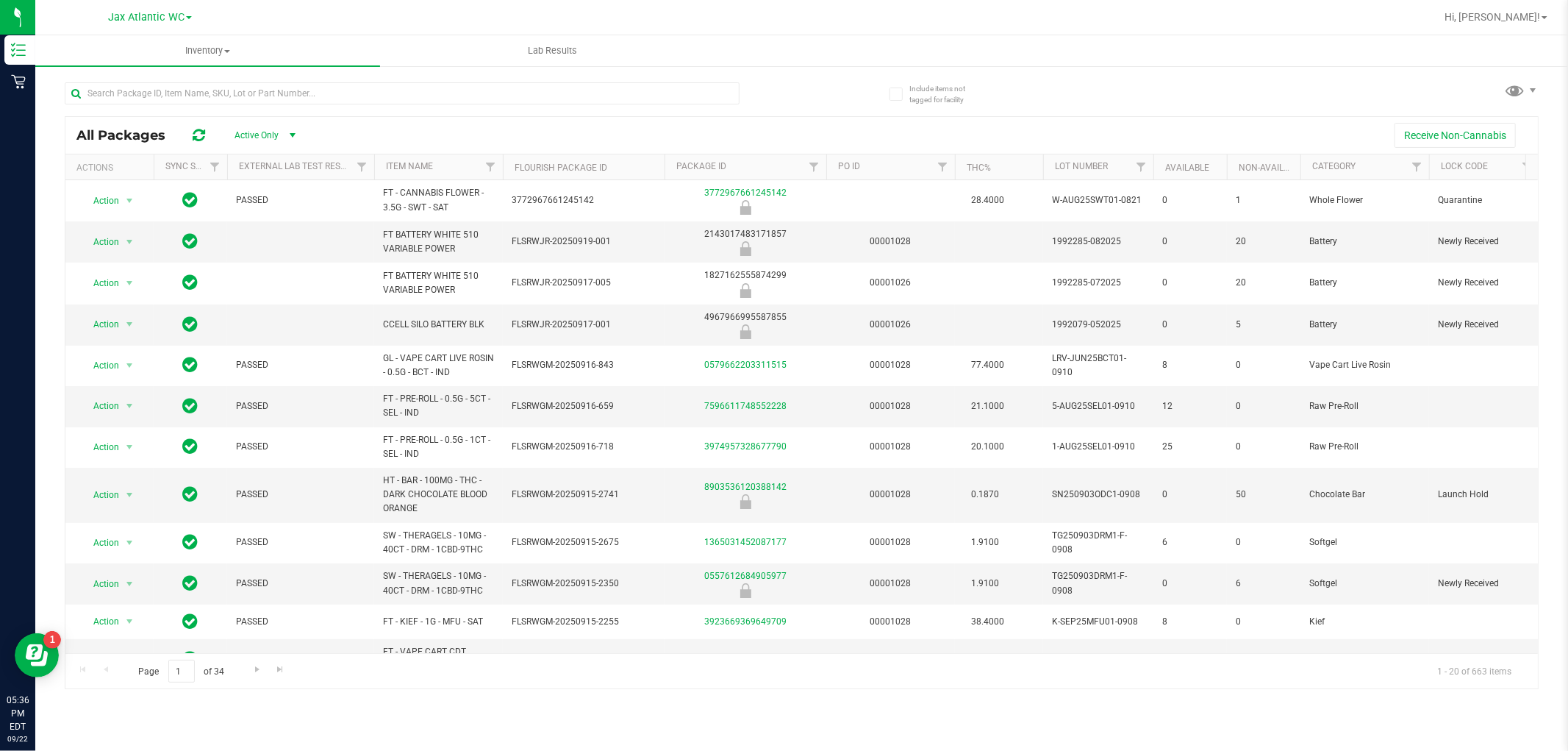
click at [182, 18] on span "Jax Atlantic WC" at bounding box center [146, 17] width 77 height 13
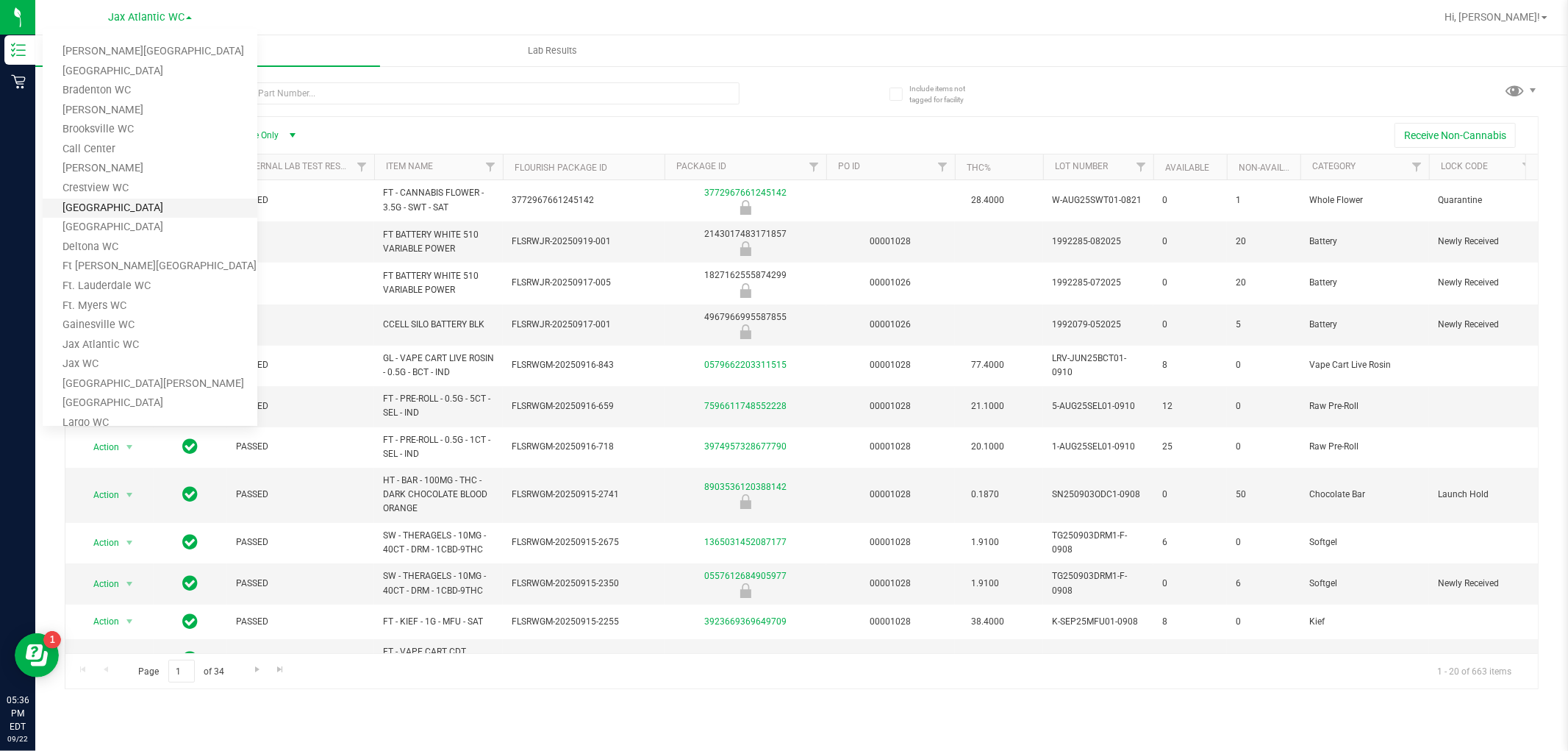
click at [149, 209] on link "[GEOGRAPHIC_DATA]" at bounding box center [150, 208] width 214 height 20
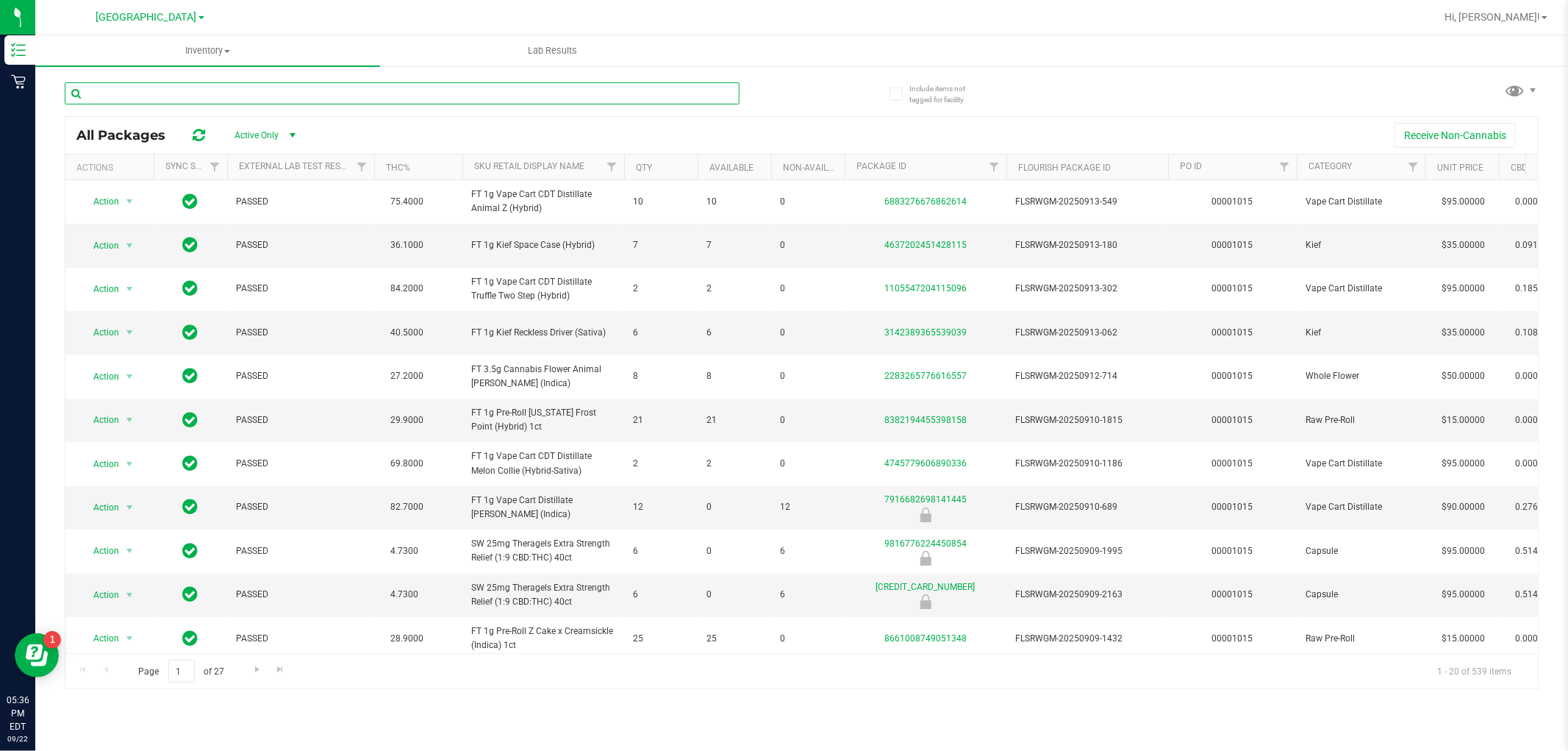
click at [267, 95] on input "text" at bounding box center [402, 94] width 675 height 22
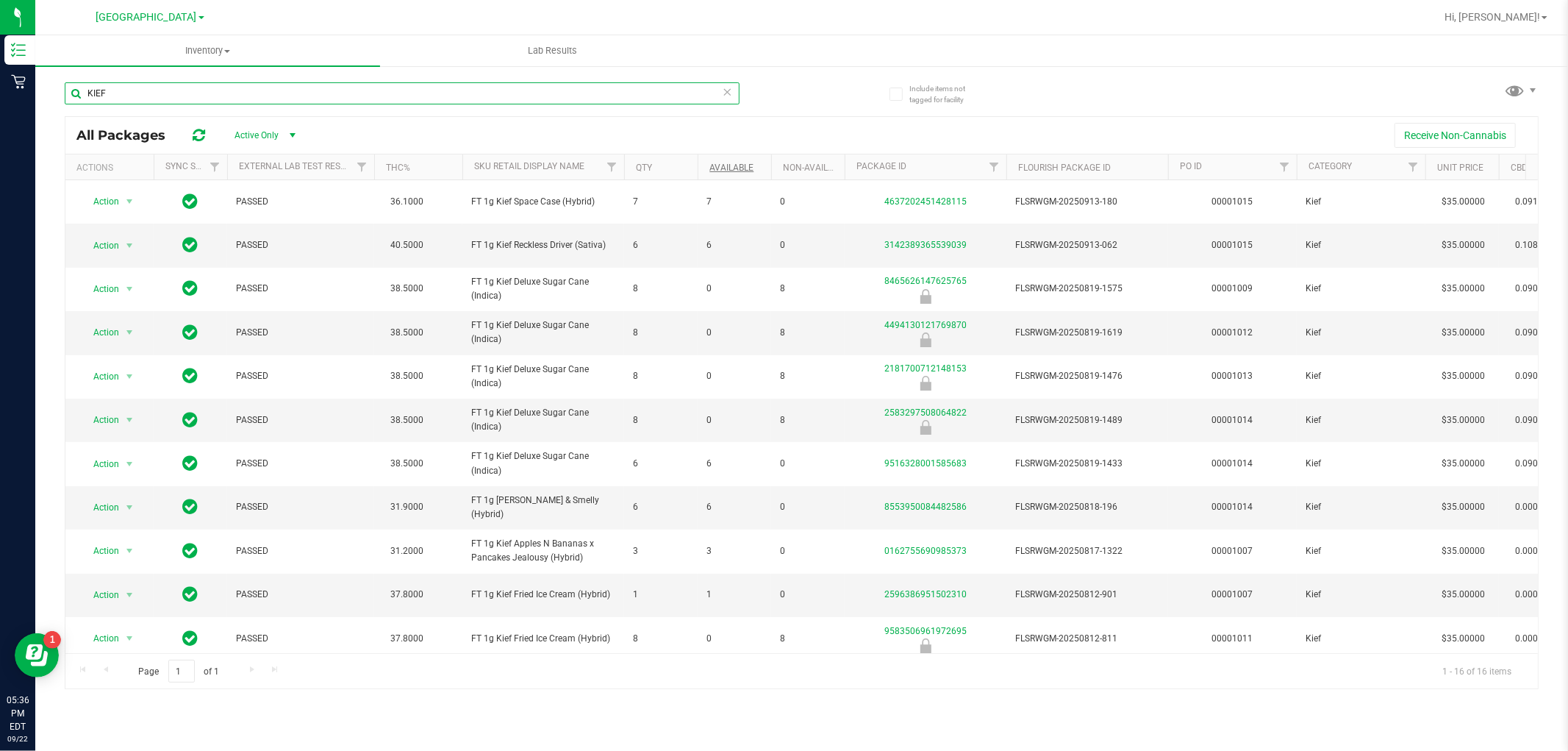
type input "KIEF"
click at [730, 165] on link "Available" at bounding box center [731, 168] width 44 height 10
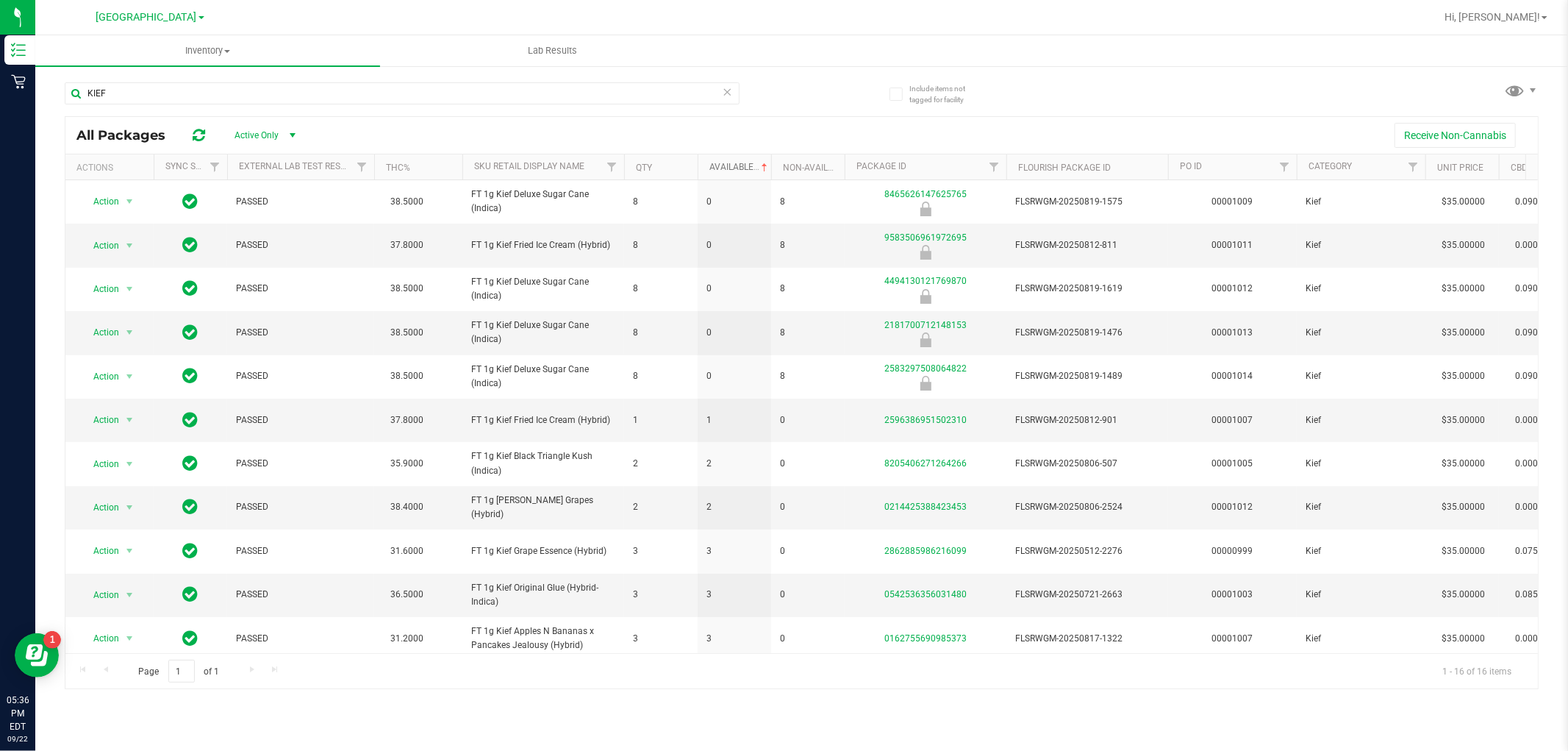
click at [730, 165] on link "Available" at bounding box center [740, 167] width 61 height 10
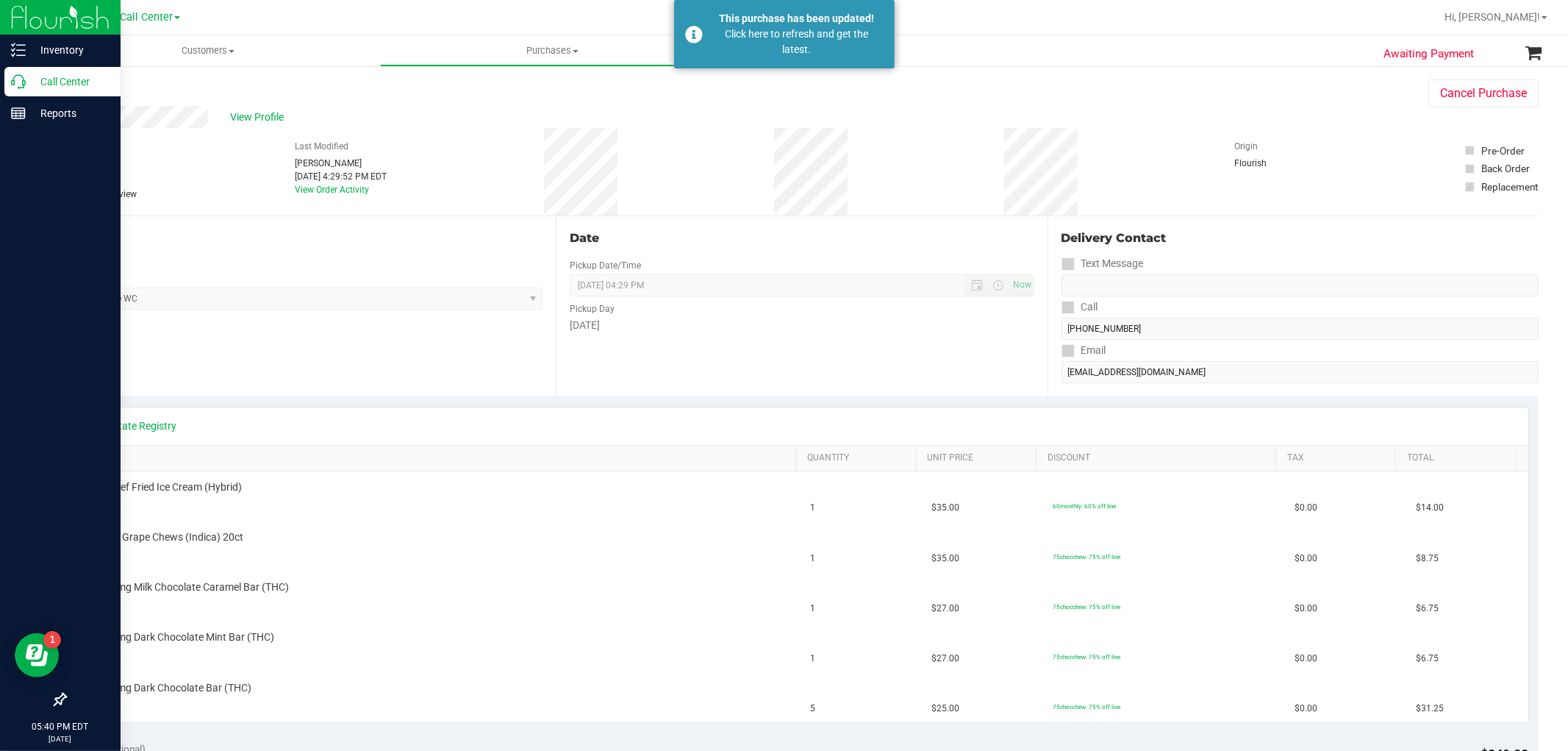
click at [20, 83] on icon at bounding box center [18, 81] width 14 height 14
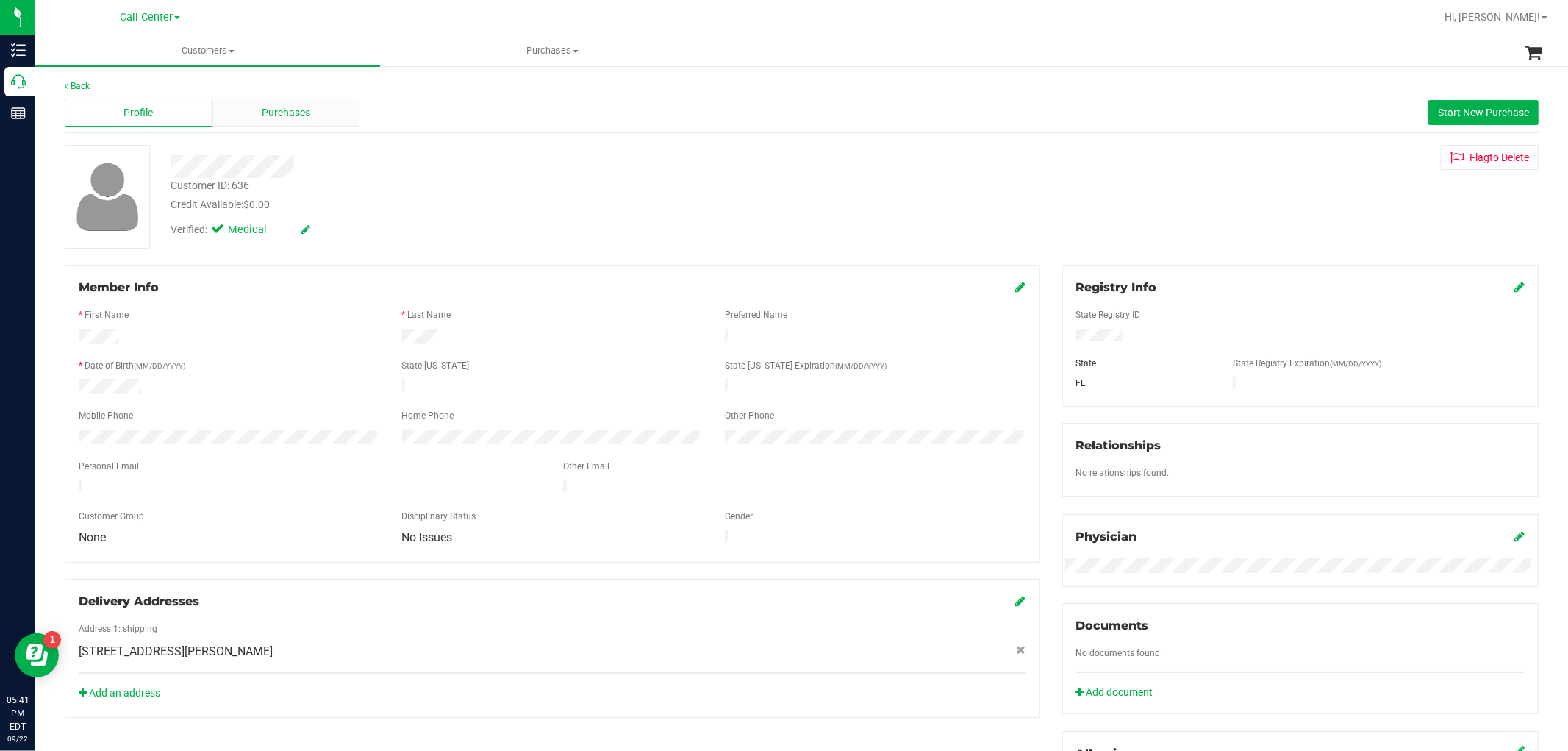
click at [327, 103] on div "Purchases" at bounding box center [286, 112] width 148 height 28
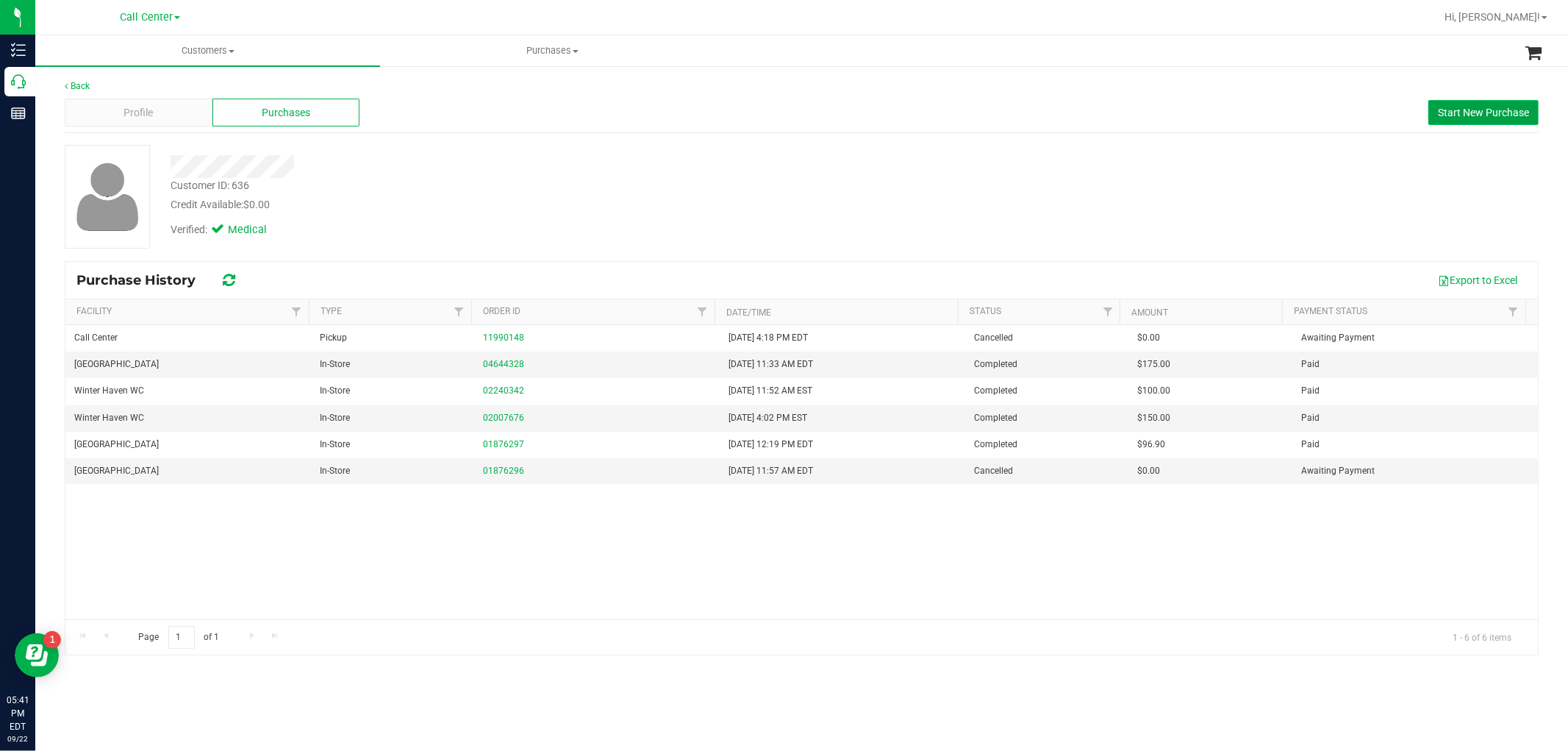
click at [1458, 118] on button "Start New Purchase" at bounding box center [1483, 113] width 110 height 25
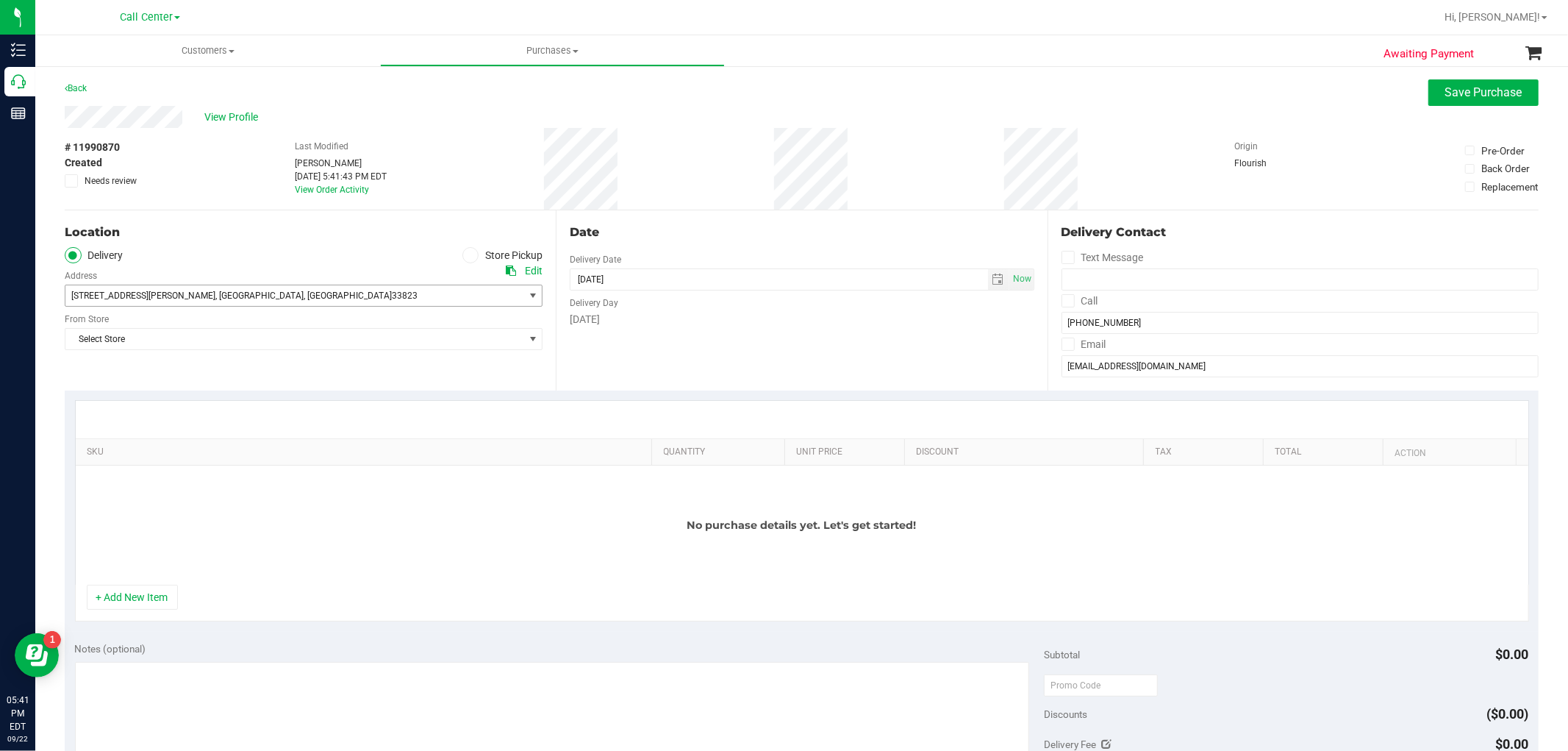
click at [525, 304] on span "select" at bounding box center [533, 295] width 19 height 20
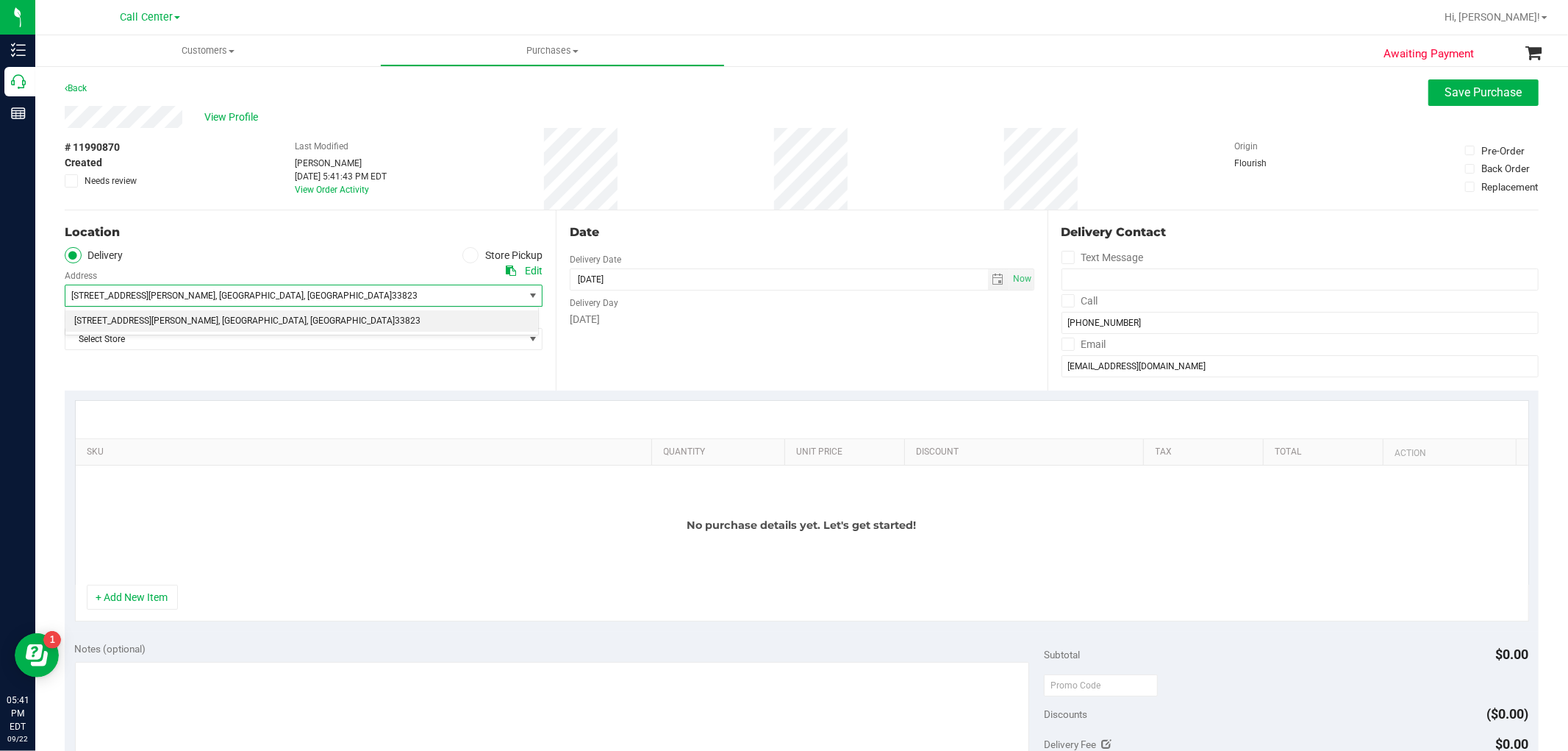
click at [466, 255] on icon at bounding box center [471, 255] width 8 height 0
click at [0, 0] on input "Store Pickup" at bounding box center [0, 0] width 0 height 0
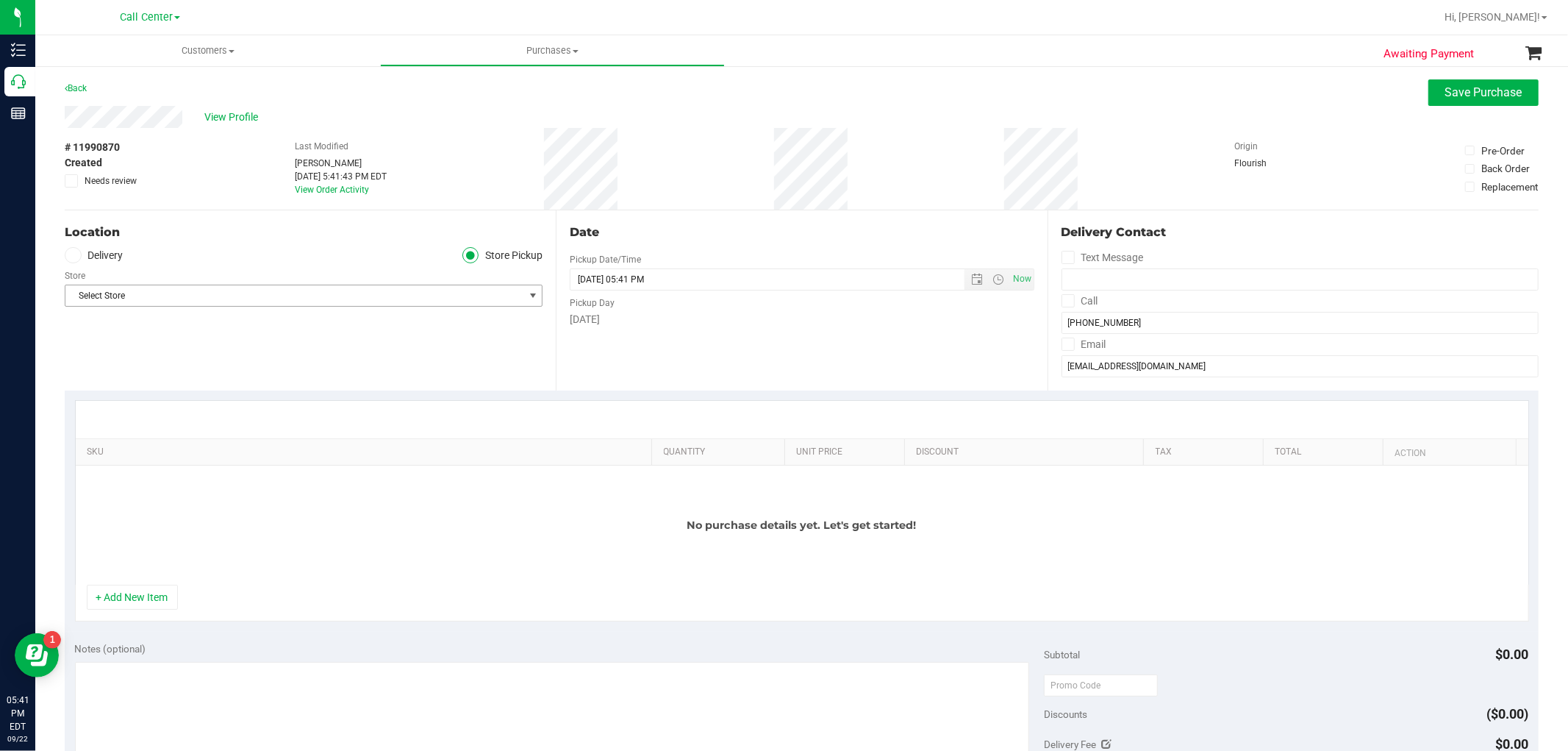
click at [443, 299] on span "Select Store" at bounding box center [294, 295] width 458 height 20
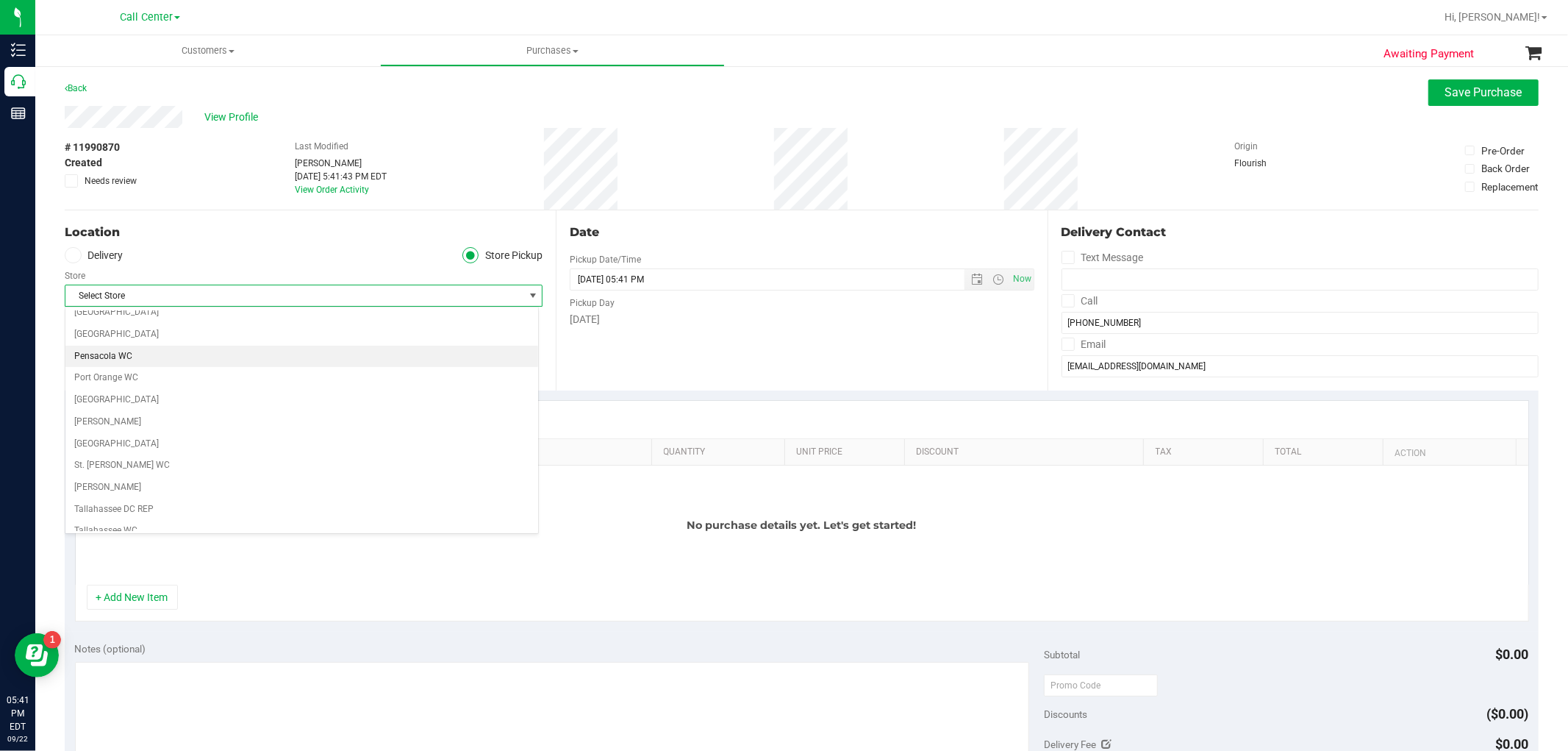
click at [157, 365] on li "Pensacola WC" at bounding box center [302, 357] width 472 height 22
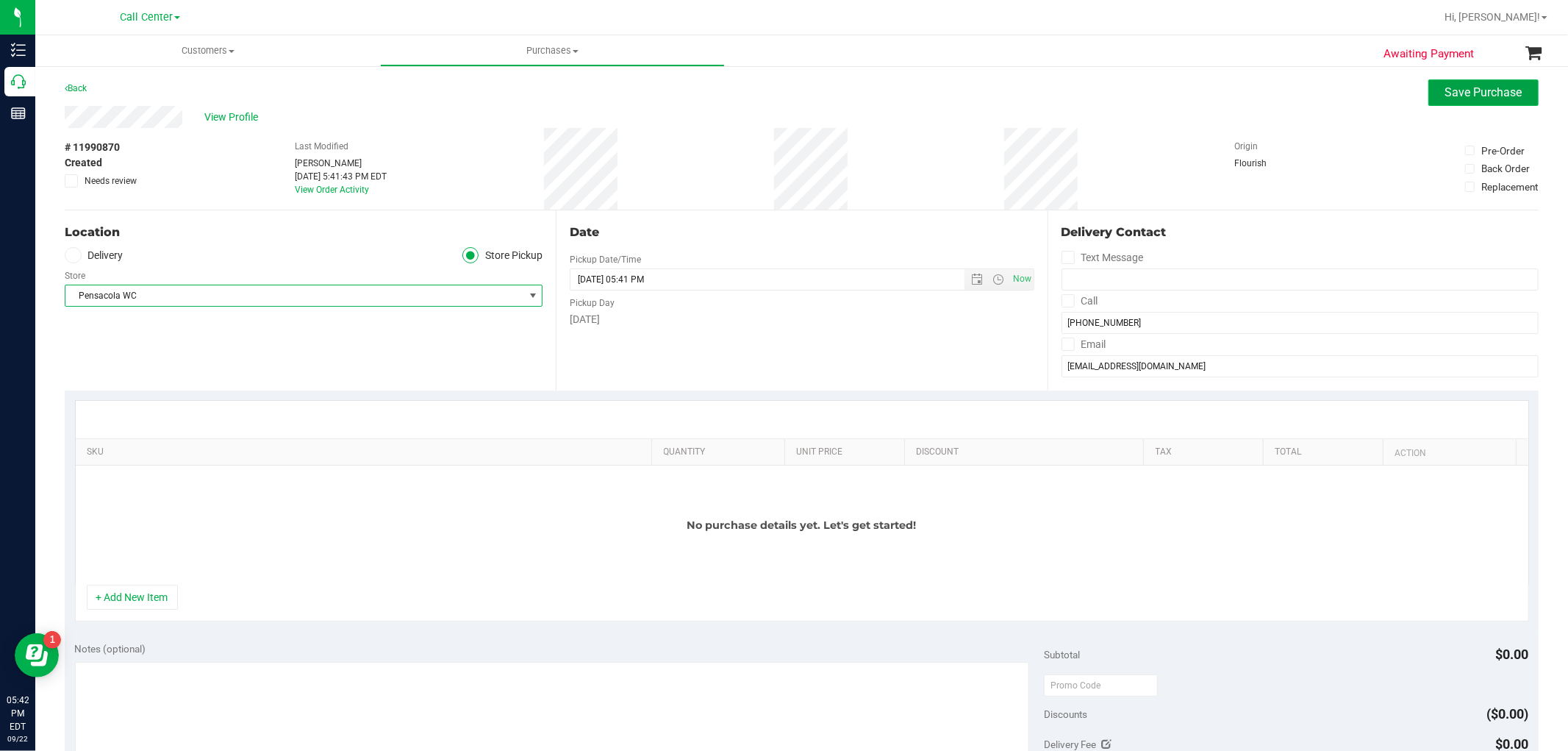
click at [1439, 104] on button "Save Purchase" at bounding box center [1483, 92] width 110 height 26
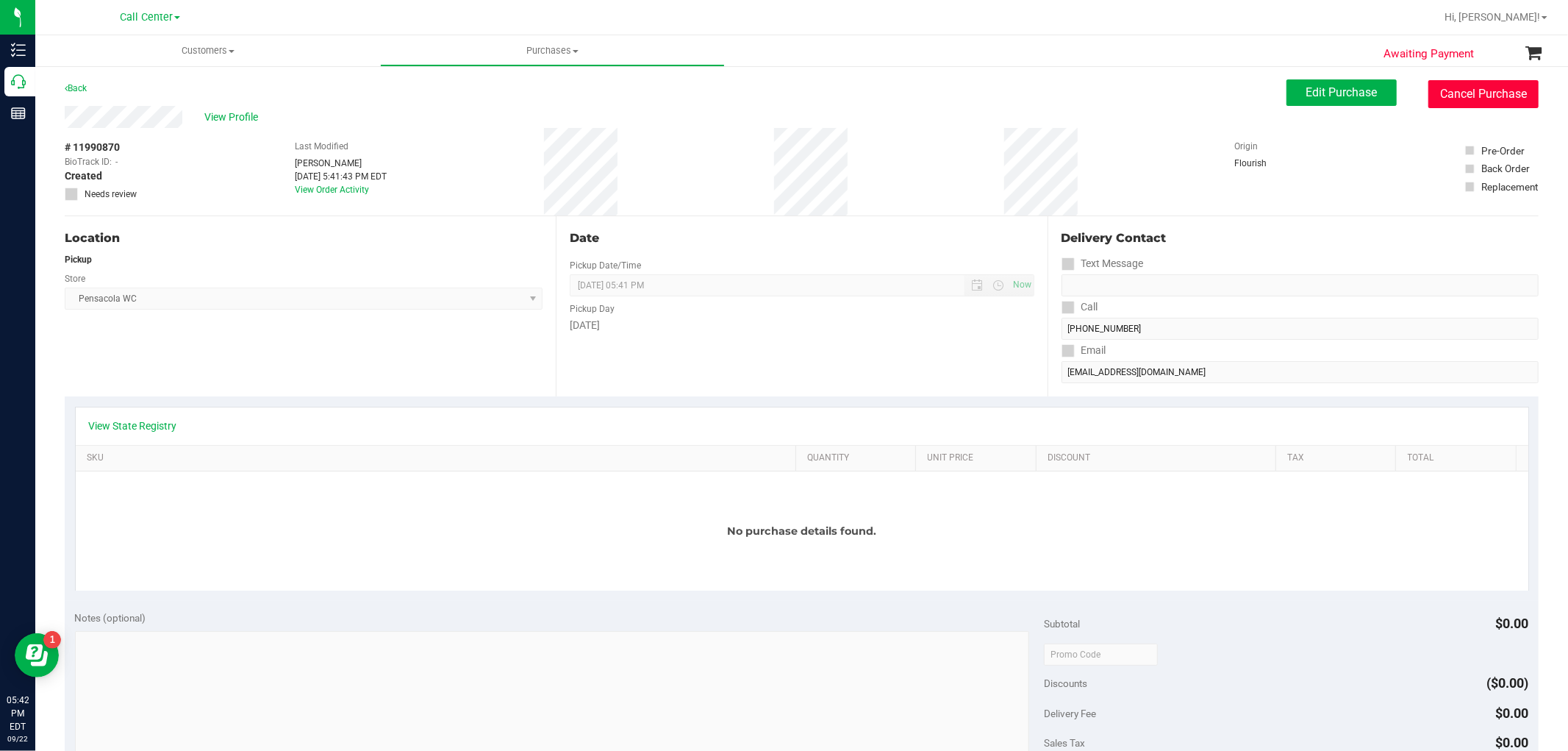
click at [1478, 104] on button "Cancel Purchase" at bounding box center [1483, 94] width 110 height 28
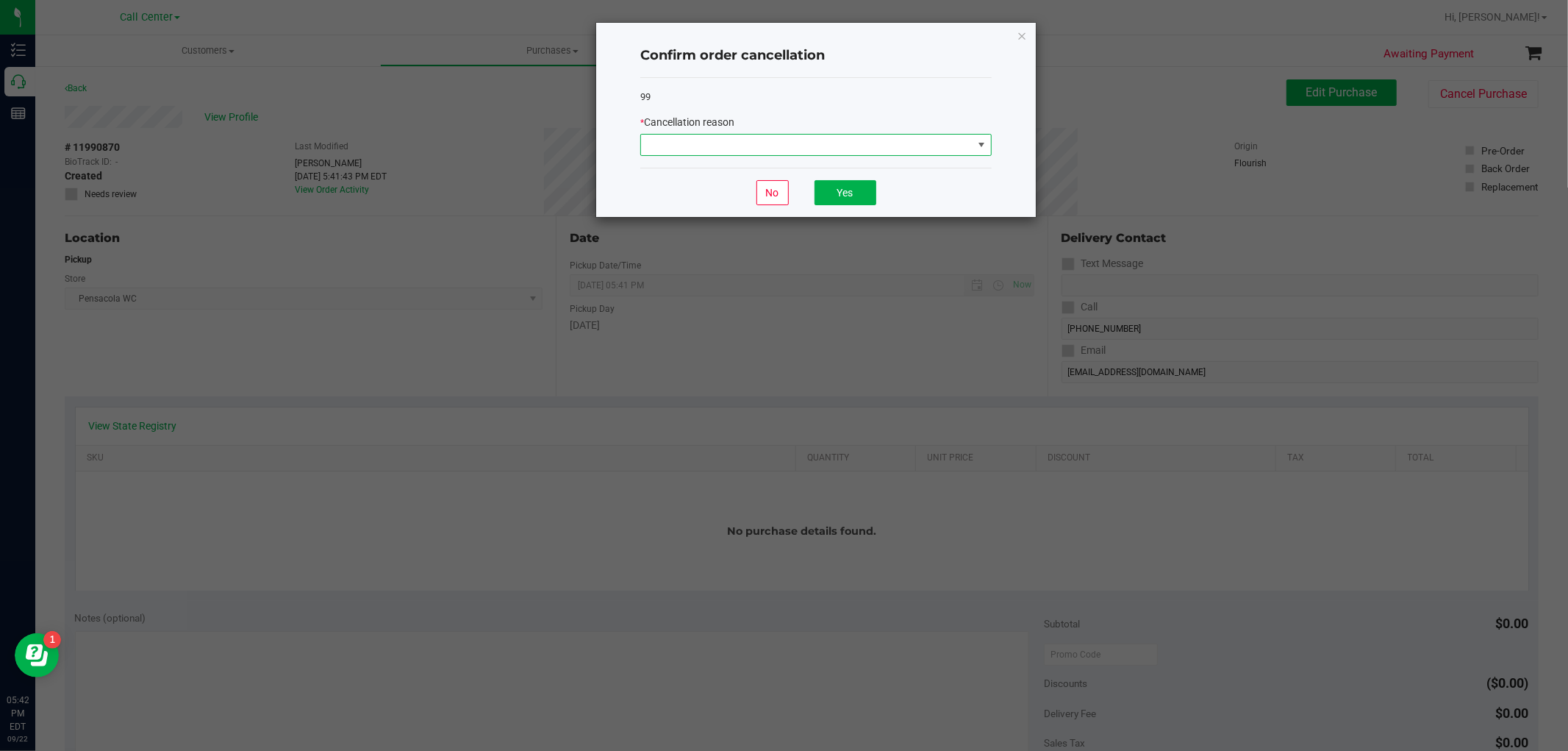
click at [976, 143] on span at bounding box center [982, 145] width 12 height 12
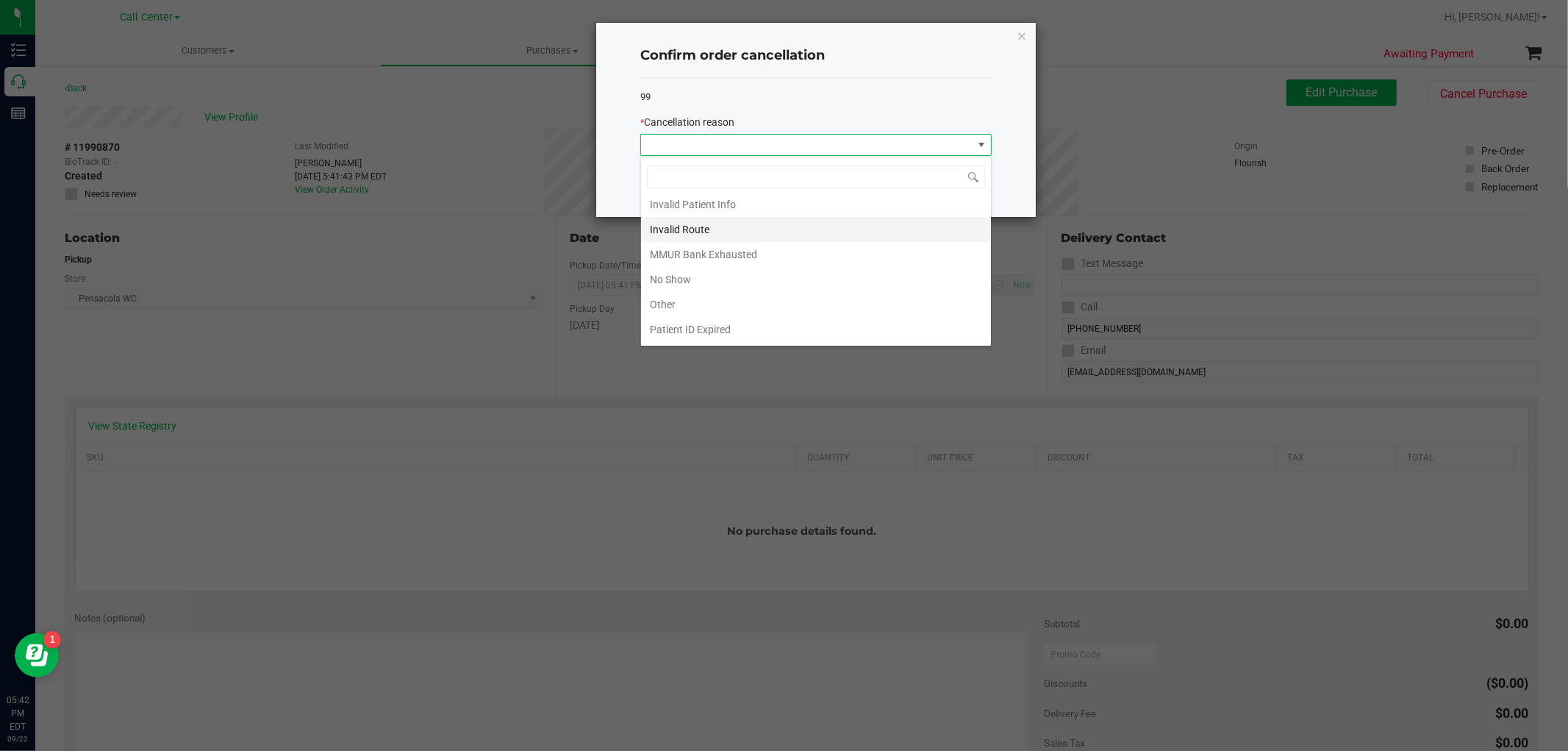
scroll to position [78, 0]
click at [660, 284] on li "Other" at bounding box center [816, 280] width 350 height 25
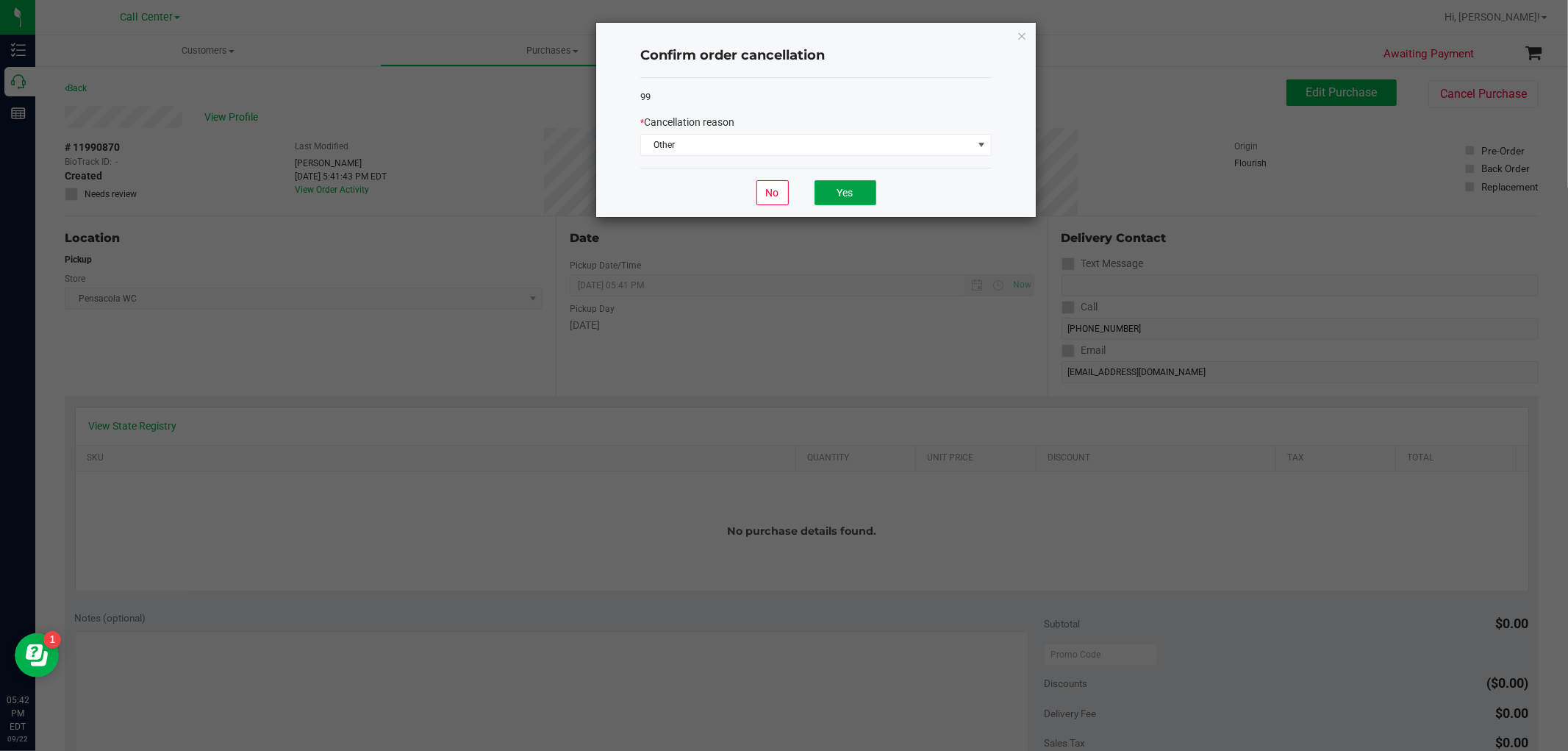
click at [864, 197] on button "Yes" at bounding box center [845, 193] width 62 height 25
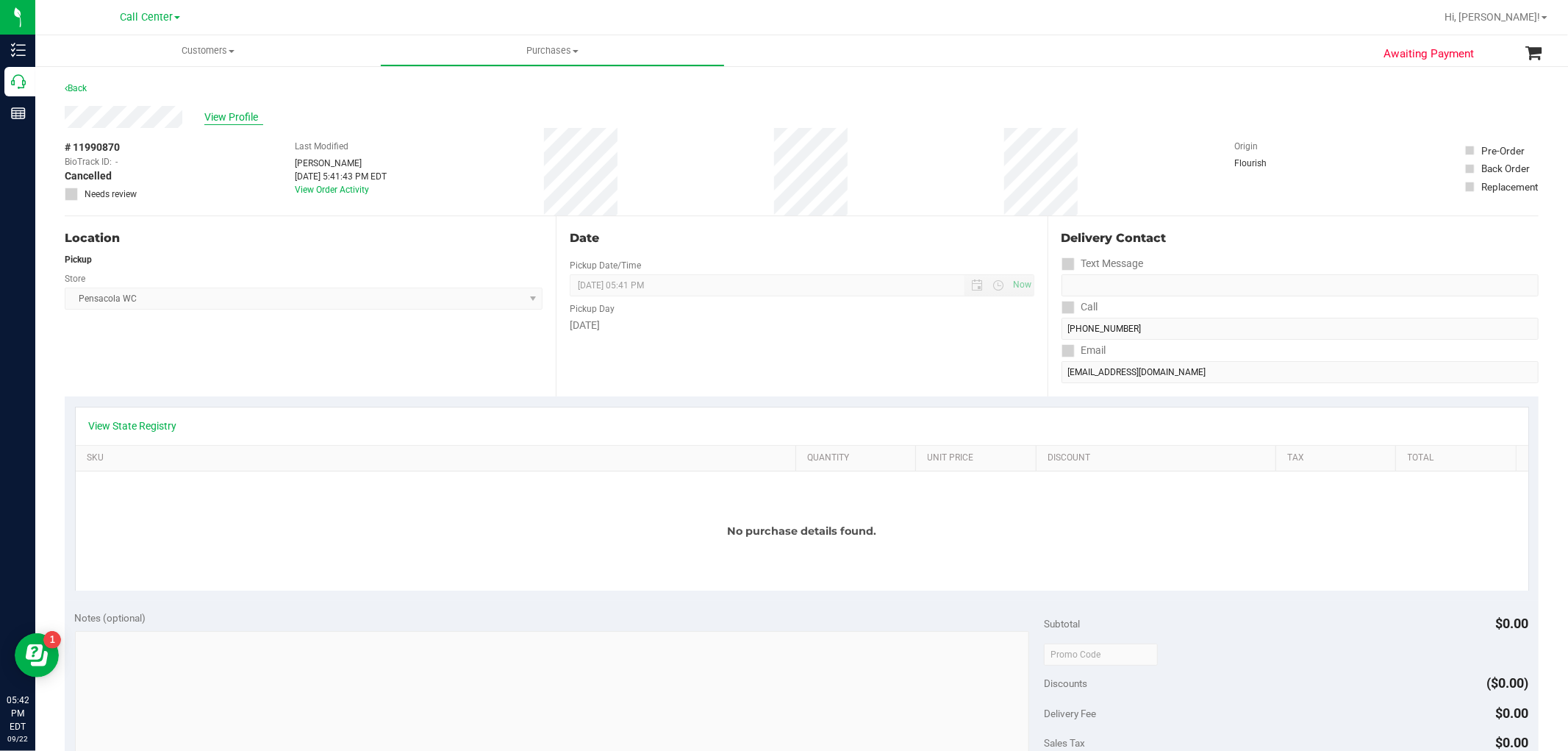
click at [225, 117] on span "View Profile" at bounding box center [234, 117] width 59 height 15
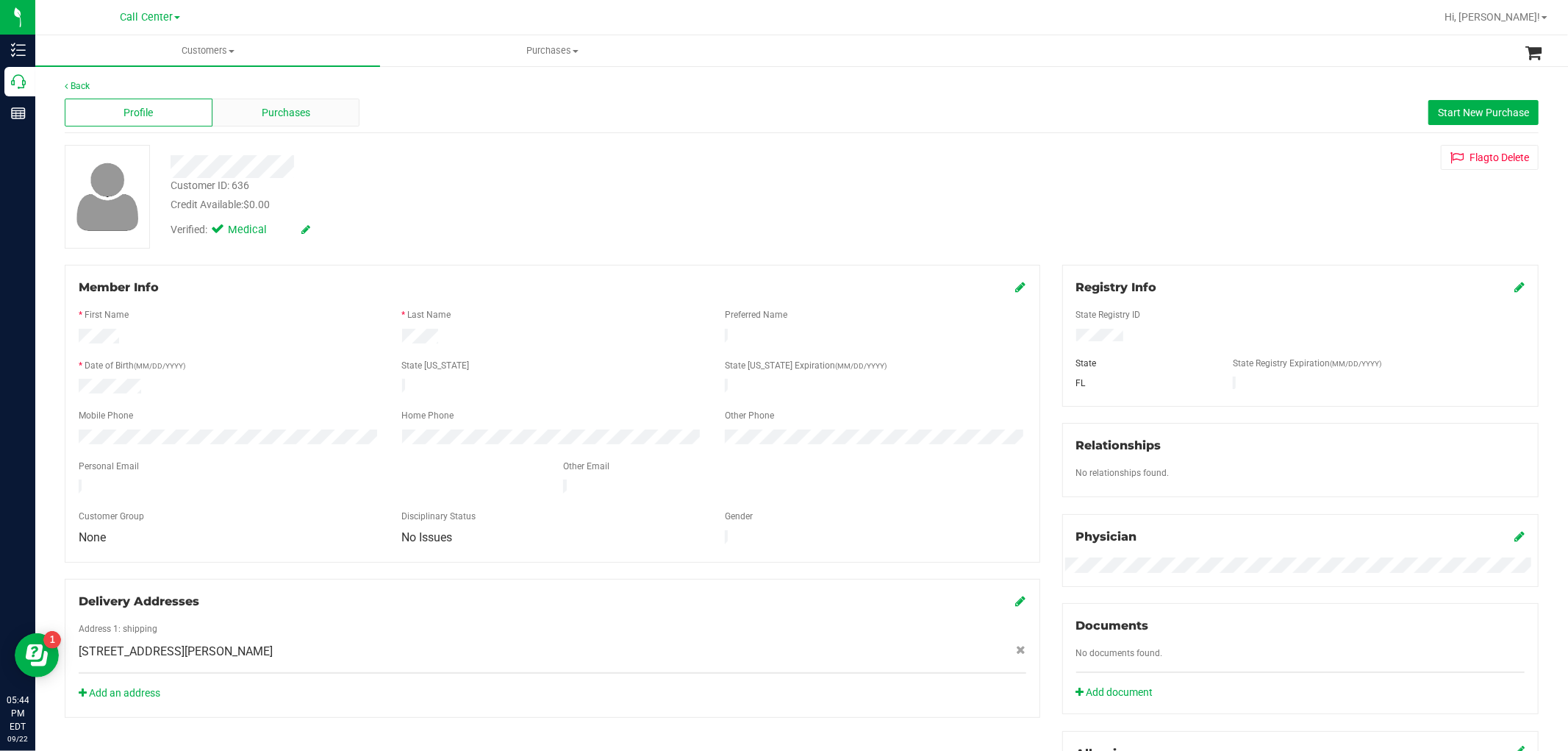
click at [302, 123] on div "Purchases" at bounding box center [286, 112] width 148 height 28
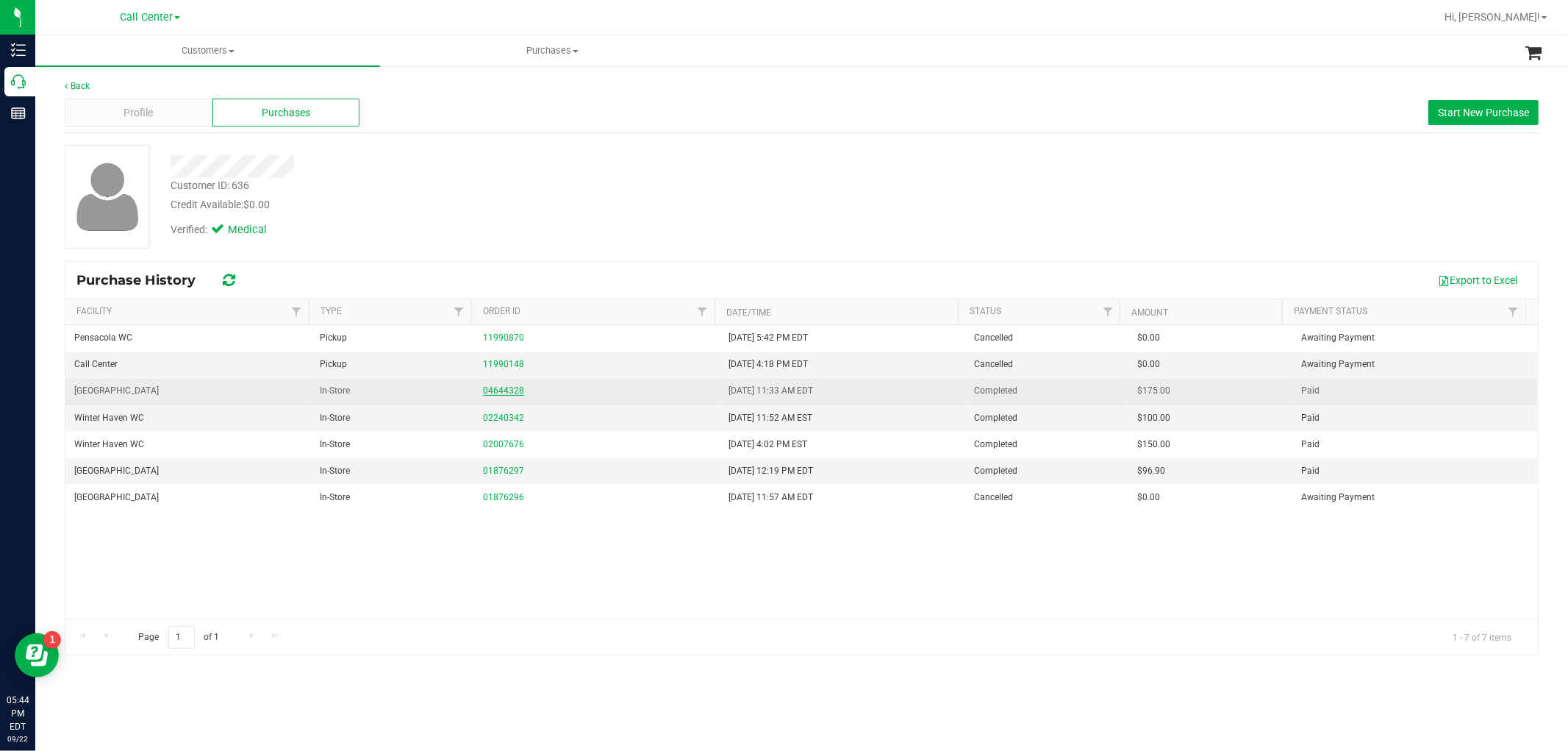
click at [506, 390] on link "04644328" at bounding box center [504, 391] width 41 height 10
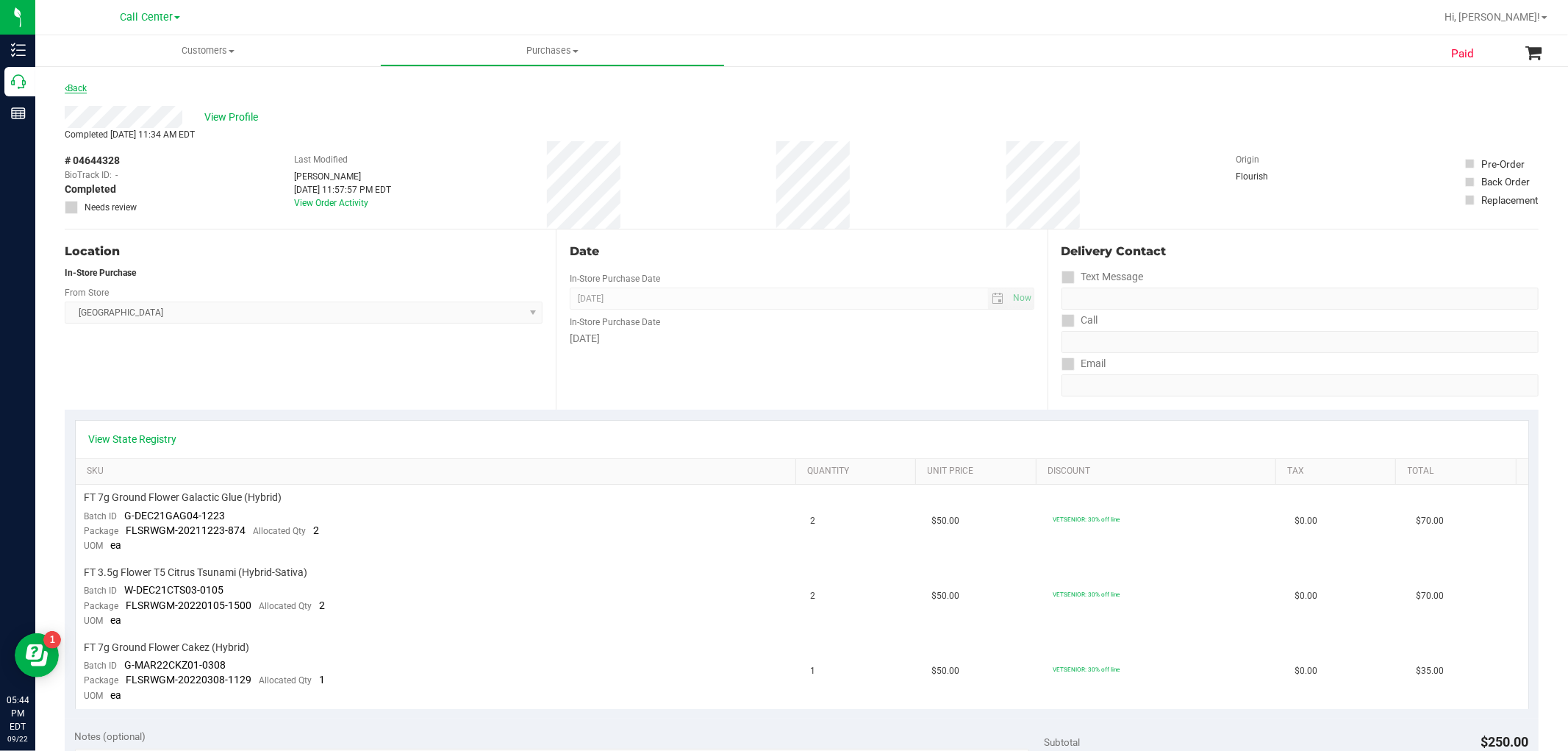
click at [82, 92] on link "Back" at bounding box center [76, 88] width 22 height 10
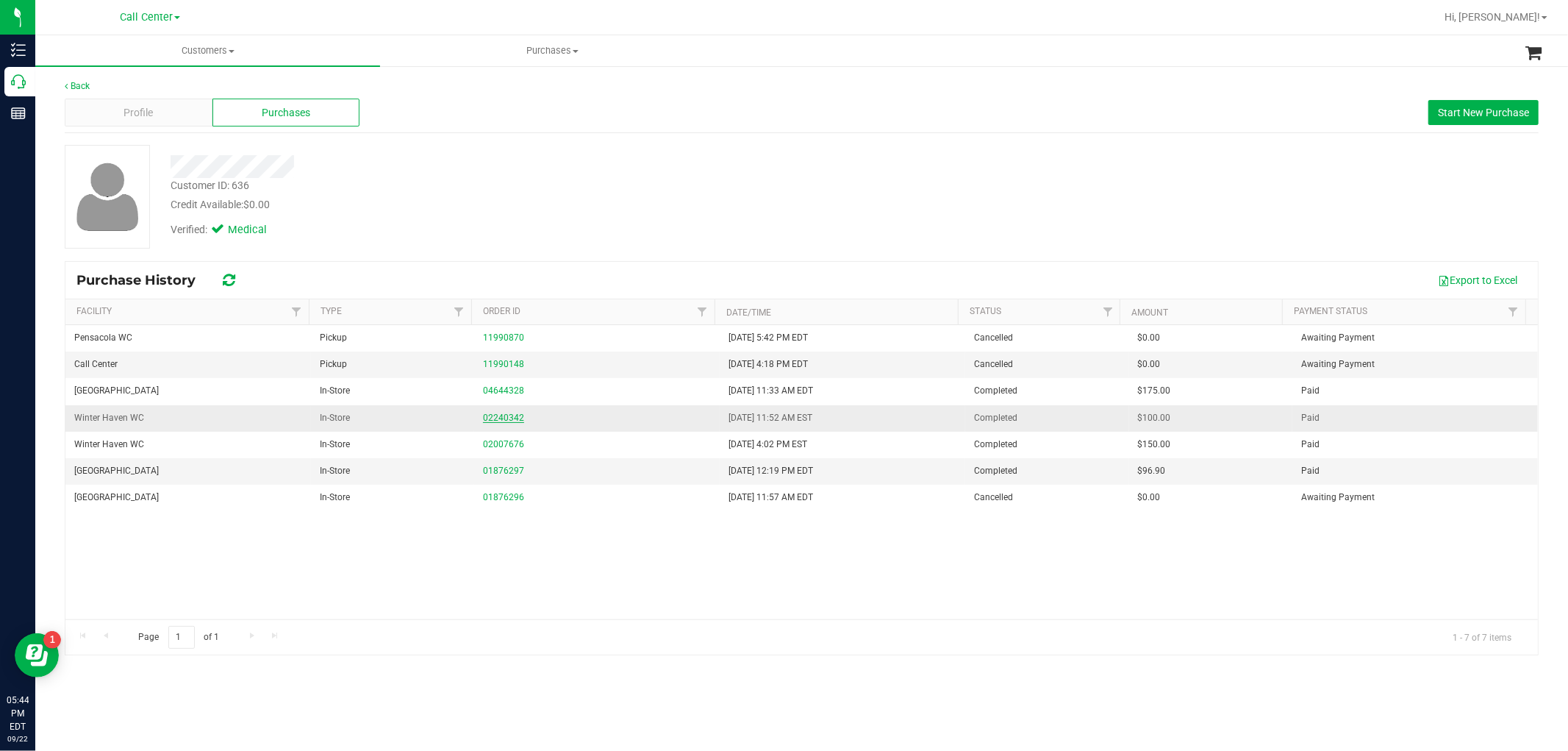
click at [501, 416] on link "02240342" at bounding box center [504, 418] width 41 height 10
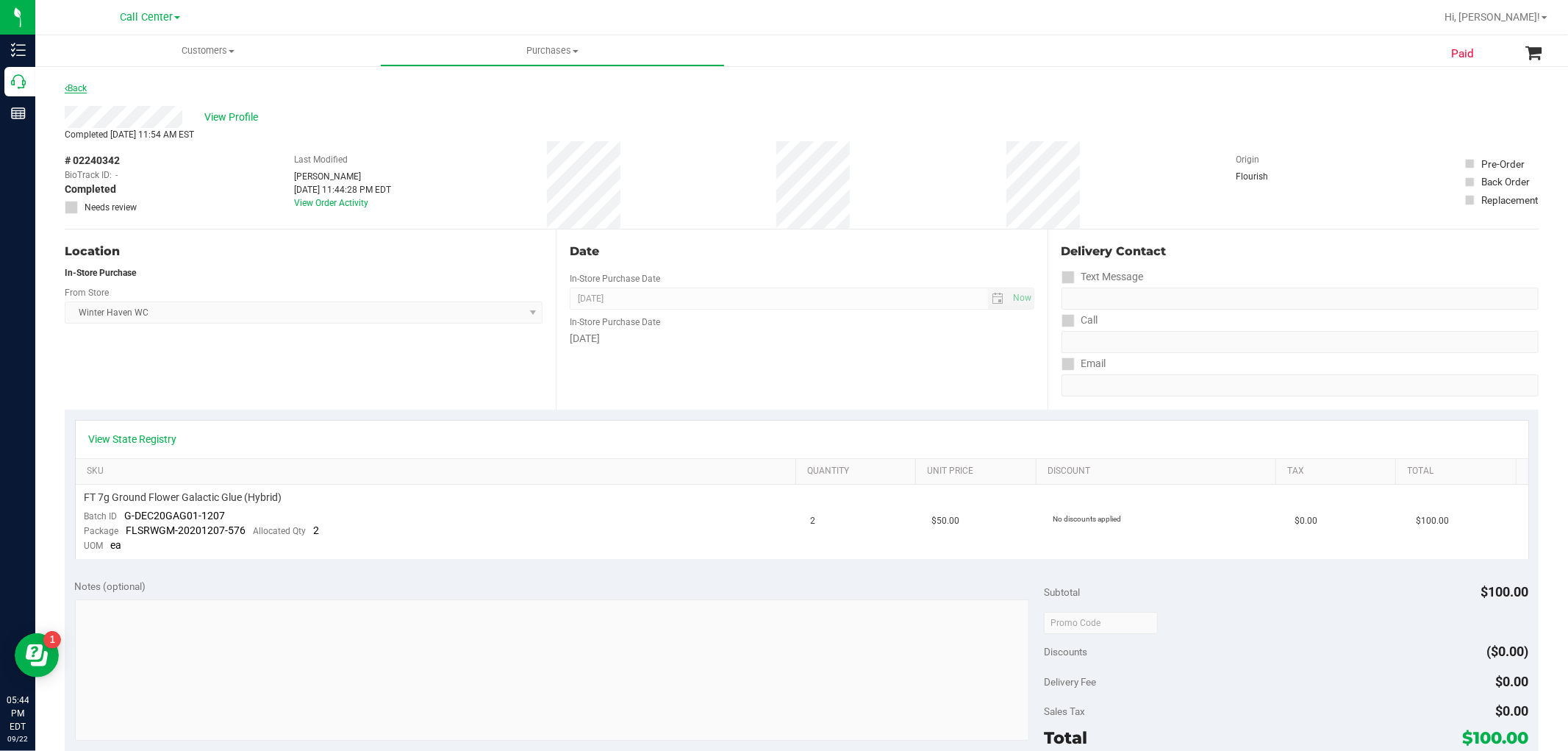
click at [75, 89] on link "Back" at bounding box center [76, 88] width 22 height 10
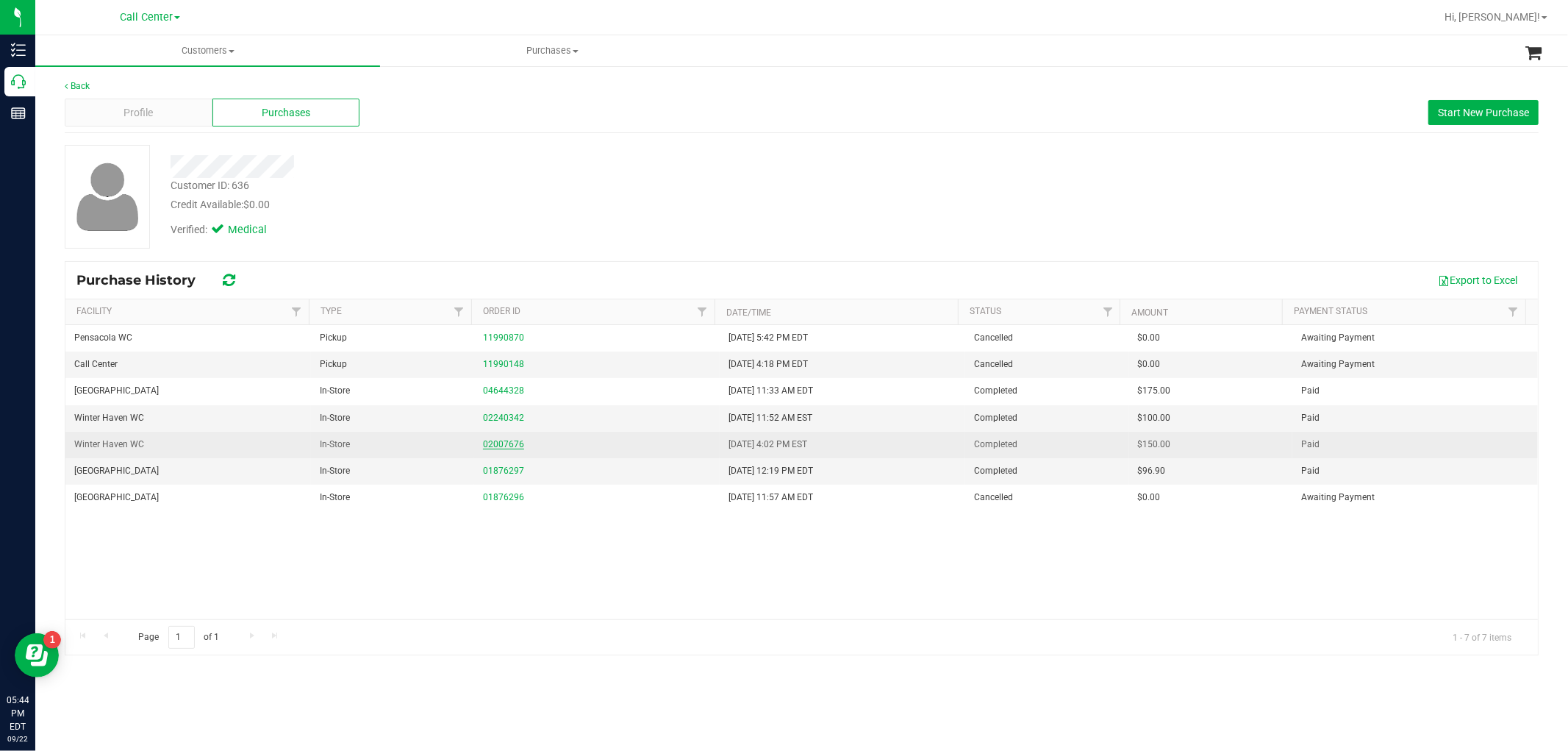
click at [511, 446] on link "02007676" at bounding box center [504, 444] width 41 height 10
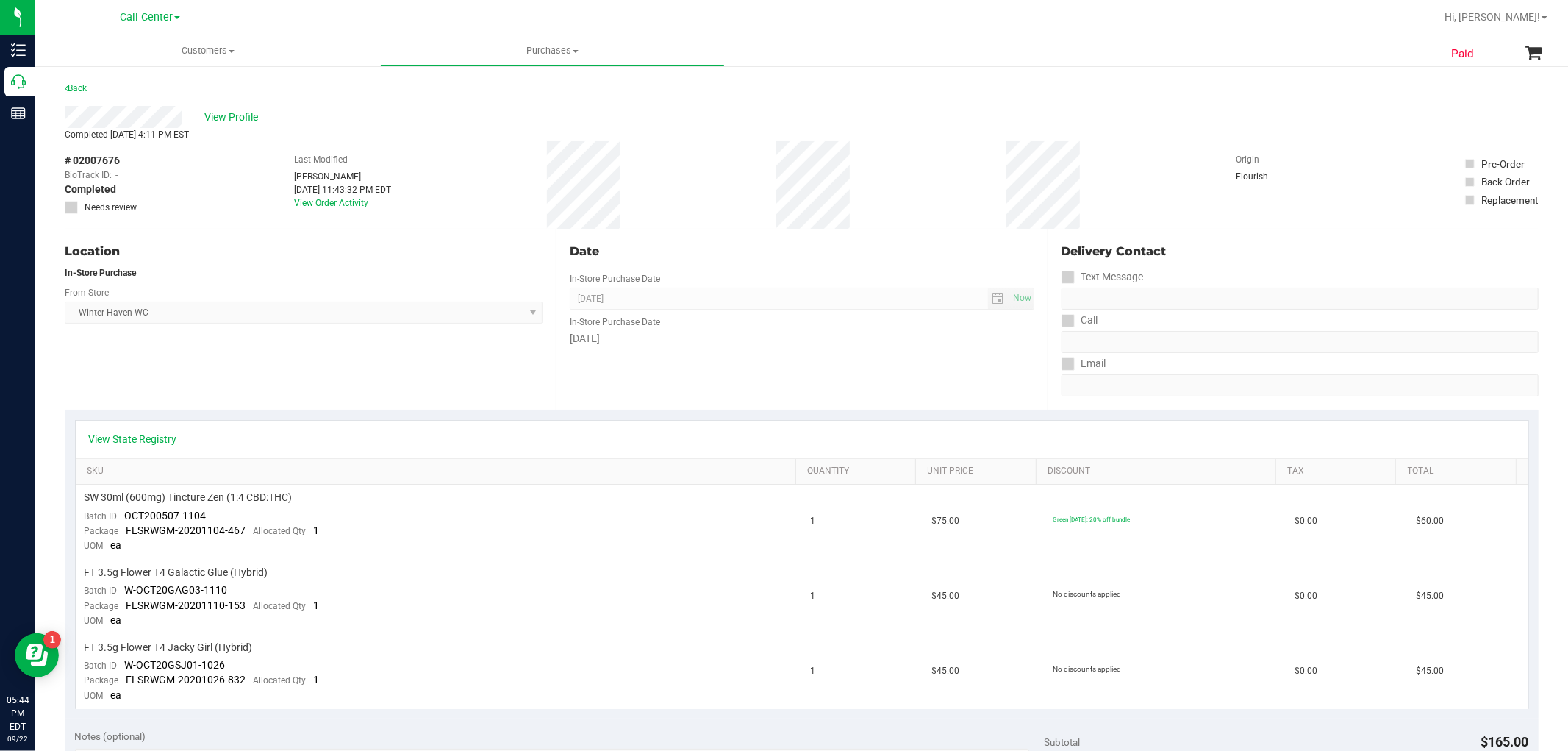
click at [68, 86] on link "Back" at bounding box center [76, 88] width 22 height 10
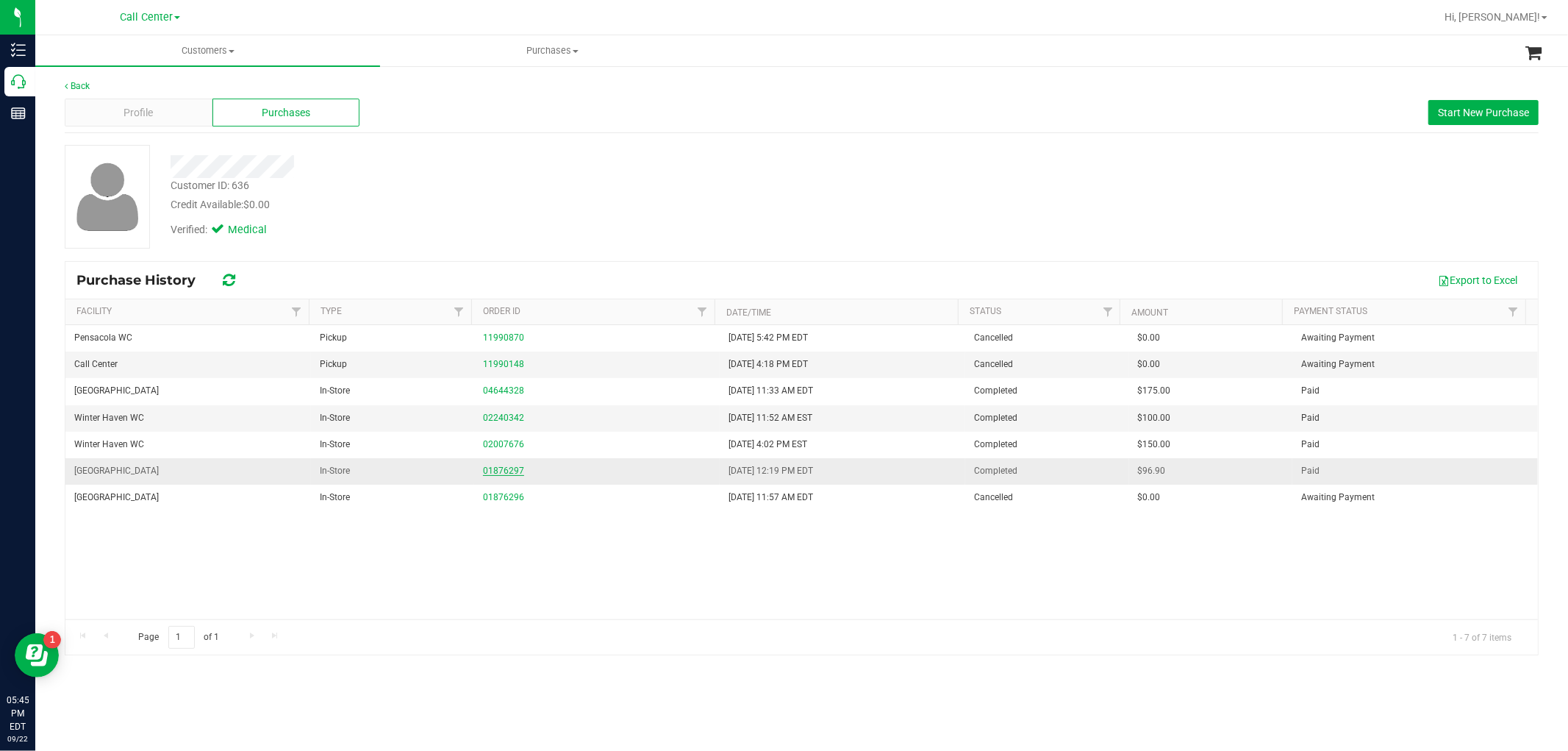
click at [489, 467] on link "01876297" at bounding box center [504, 471] width 41 height 10
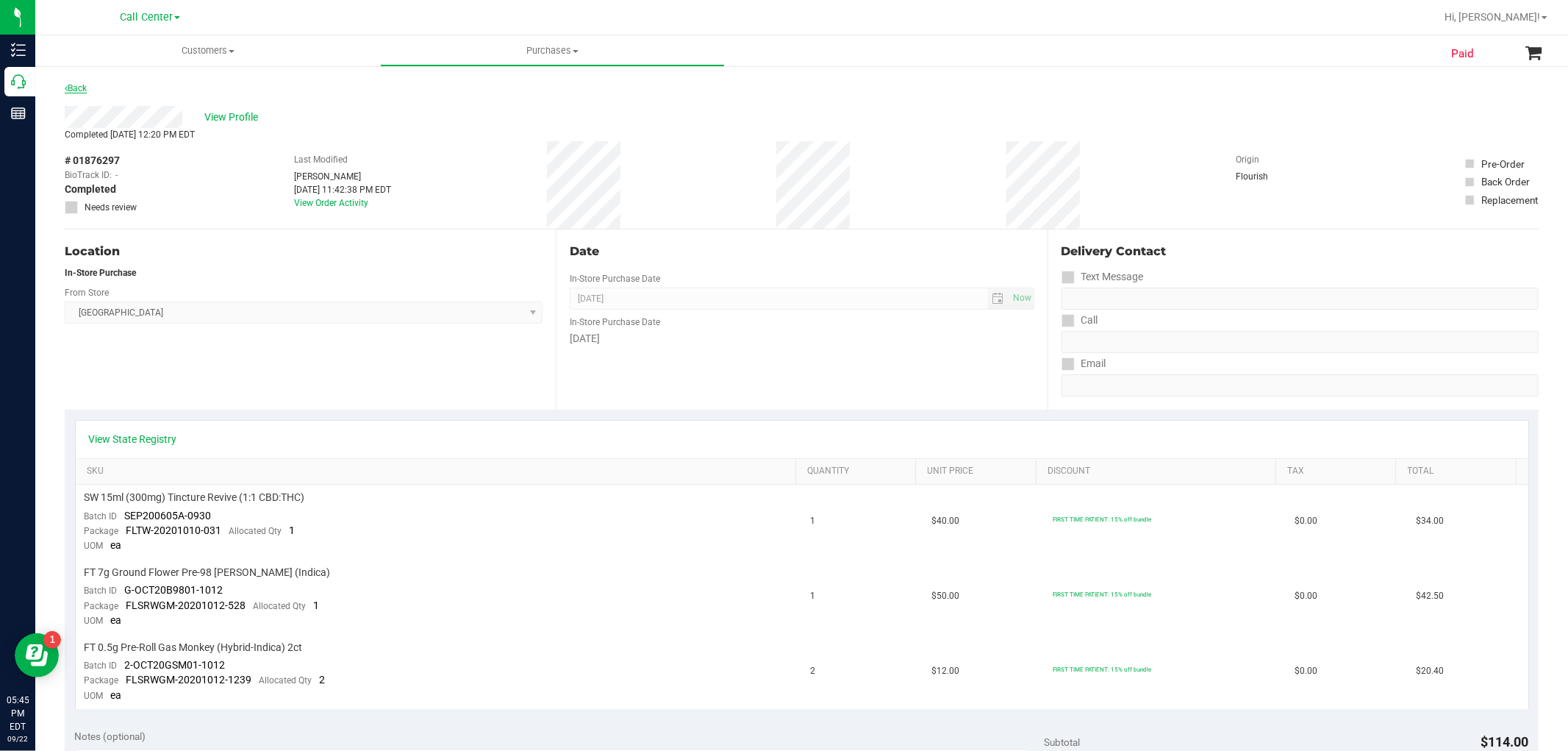
click at [79, 85] on link "Back" at bounding box center [76, 88] width 22 height 10
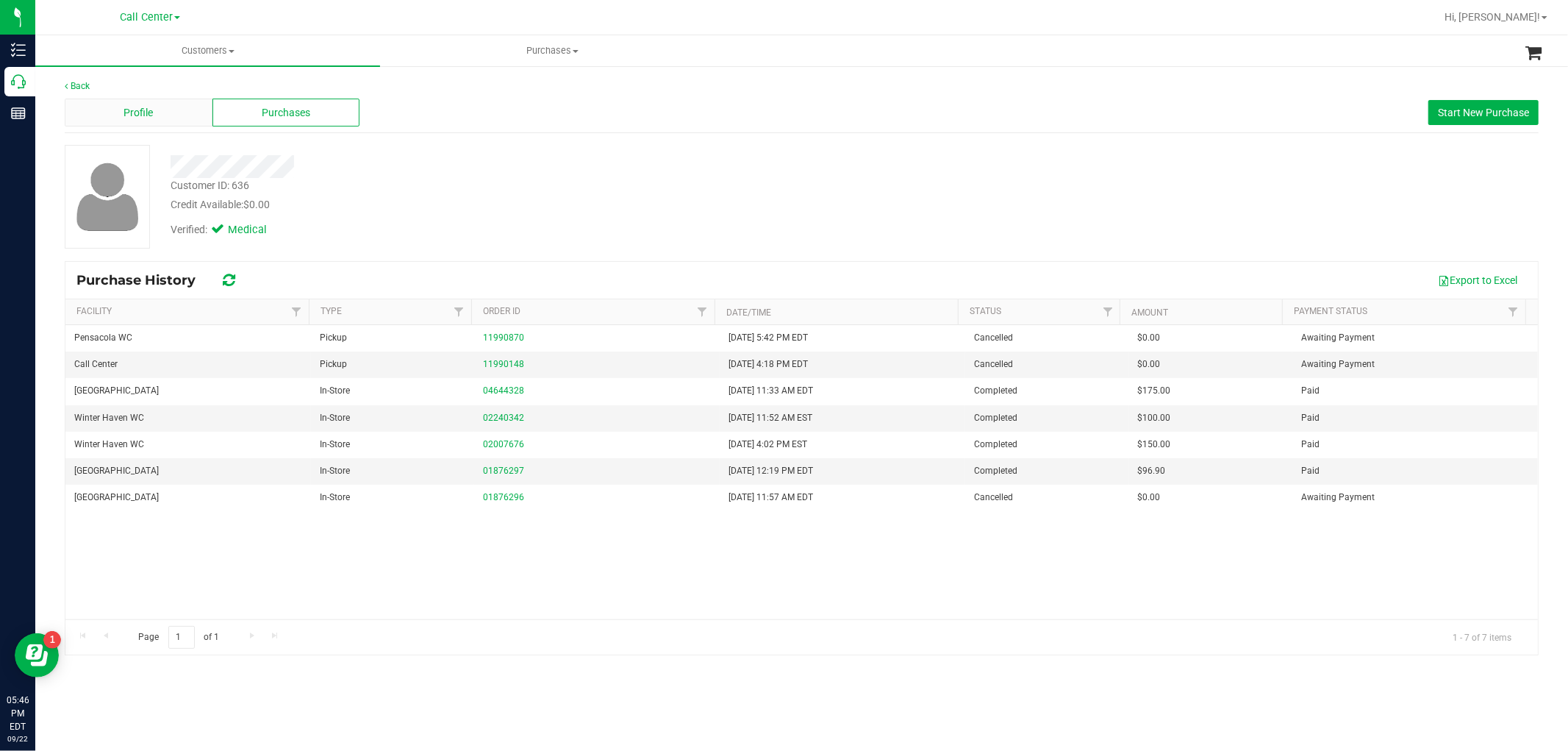
click at [158, 111] on div "Profile" at bounding box center [138, 112] width 148 height 28
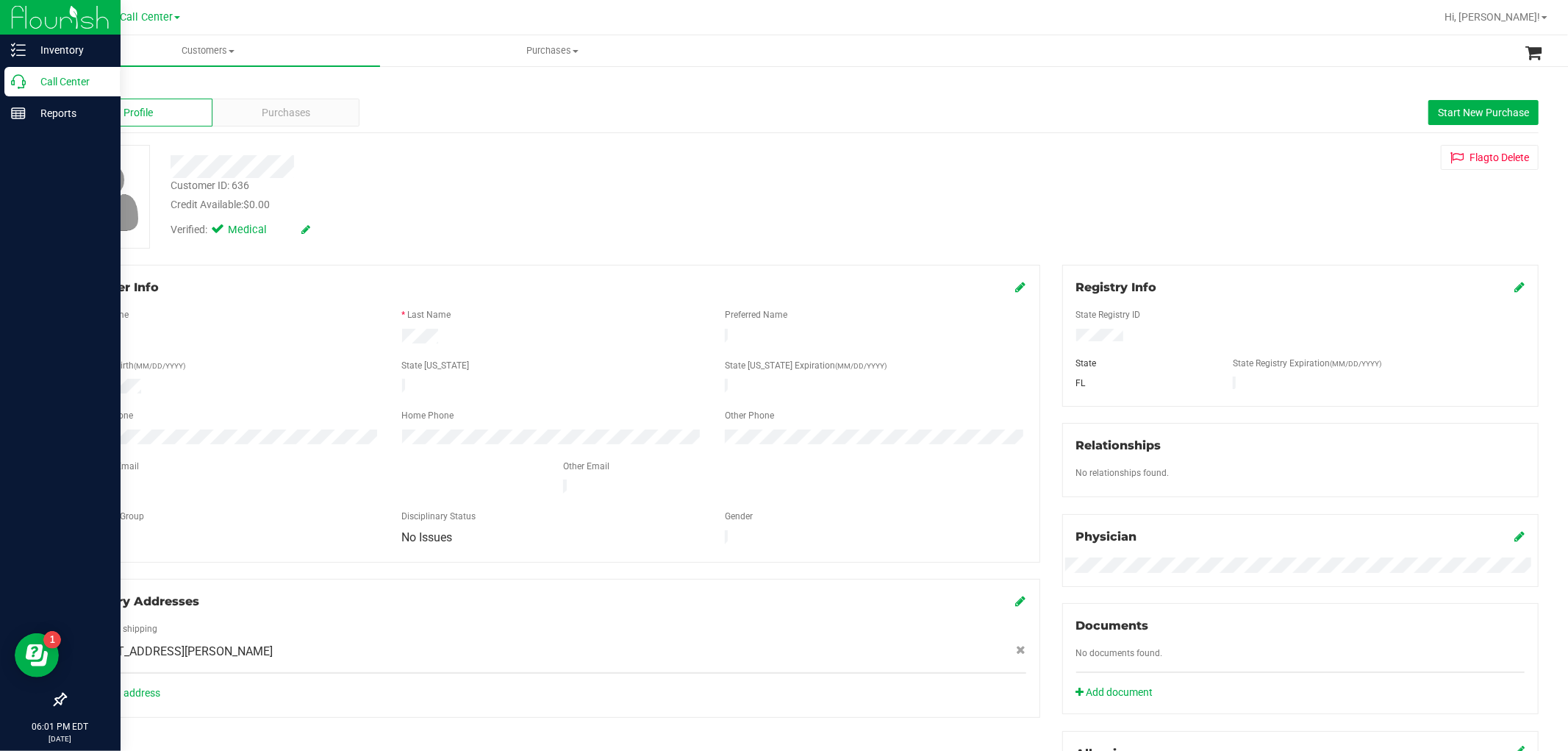
click at [26, 93] on div "Call Center" at bounding box center [62, 81] width 116 height 30
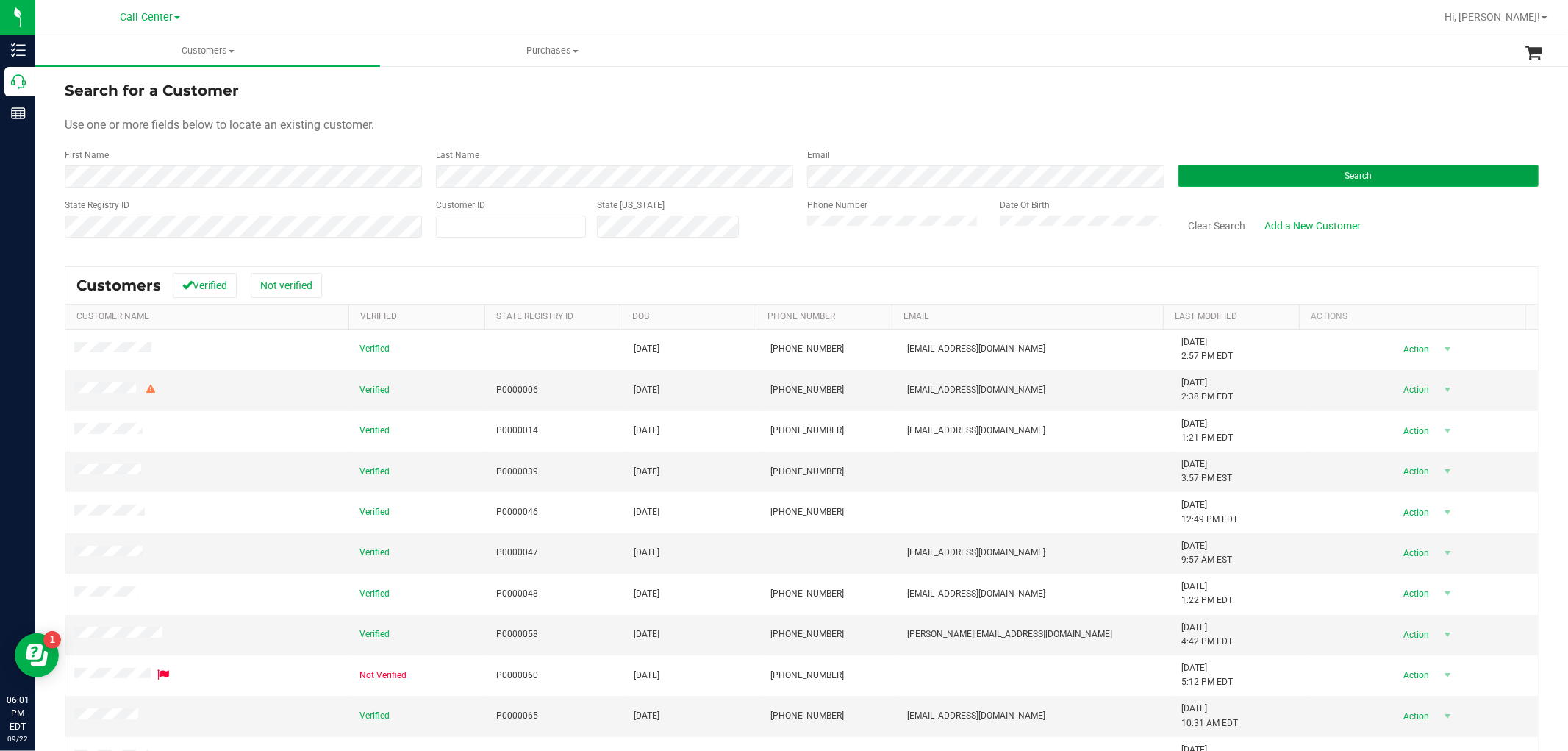
click at [1184, 175] on button "Search" at bounding box center [1358, 176] width 360 height 22
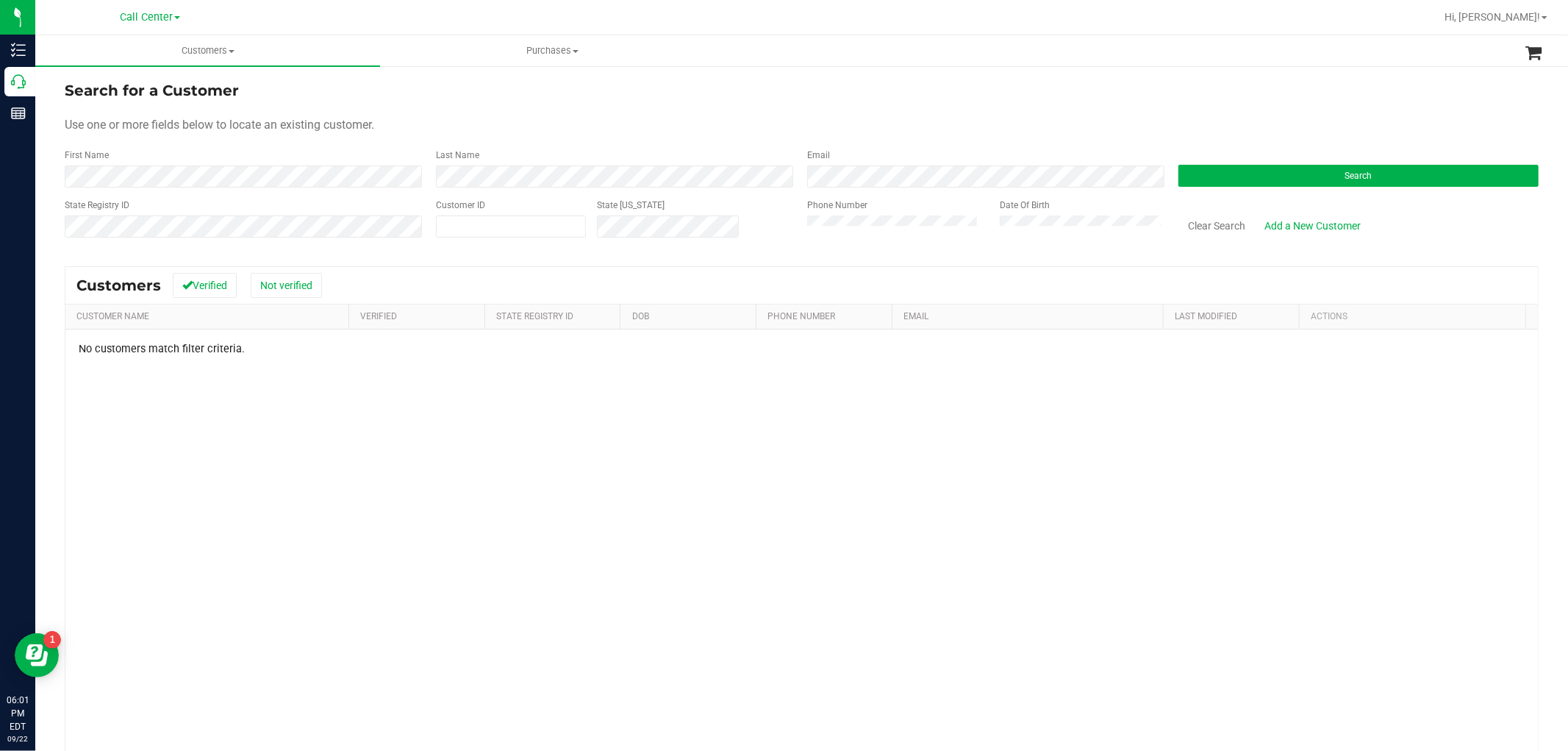
drag, startPoint x: 690, startPoint y: 265, endPoint x: 366, endPoint y: 352, distance: 335.5
click at [538, 318] on div "Customers Verified Not verified Customer Name Verified State Registry Id DOB Ph…" at bounding box center [801, 552] width 1474 height 573
click at [572, 244] on div "Customer ID" at bounding box center [511, 224] width 150 height 52
click at [150, 187] on form "Search for a Customer Use one or more fields below to locate an existing custom…" at bounding box center [801, 165] width 1474 height 171
click at [1256, 181] on button "Search" at bounding box center [1358, 176] width 360 height 22
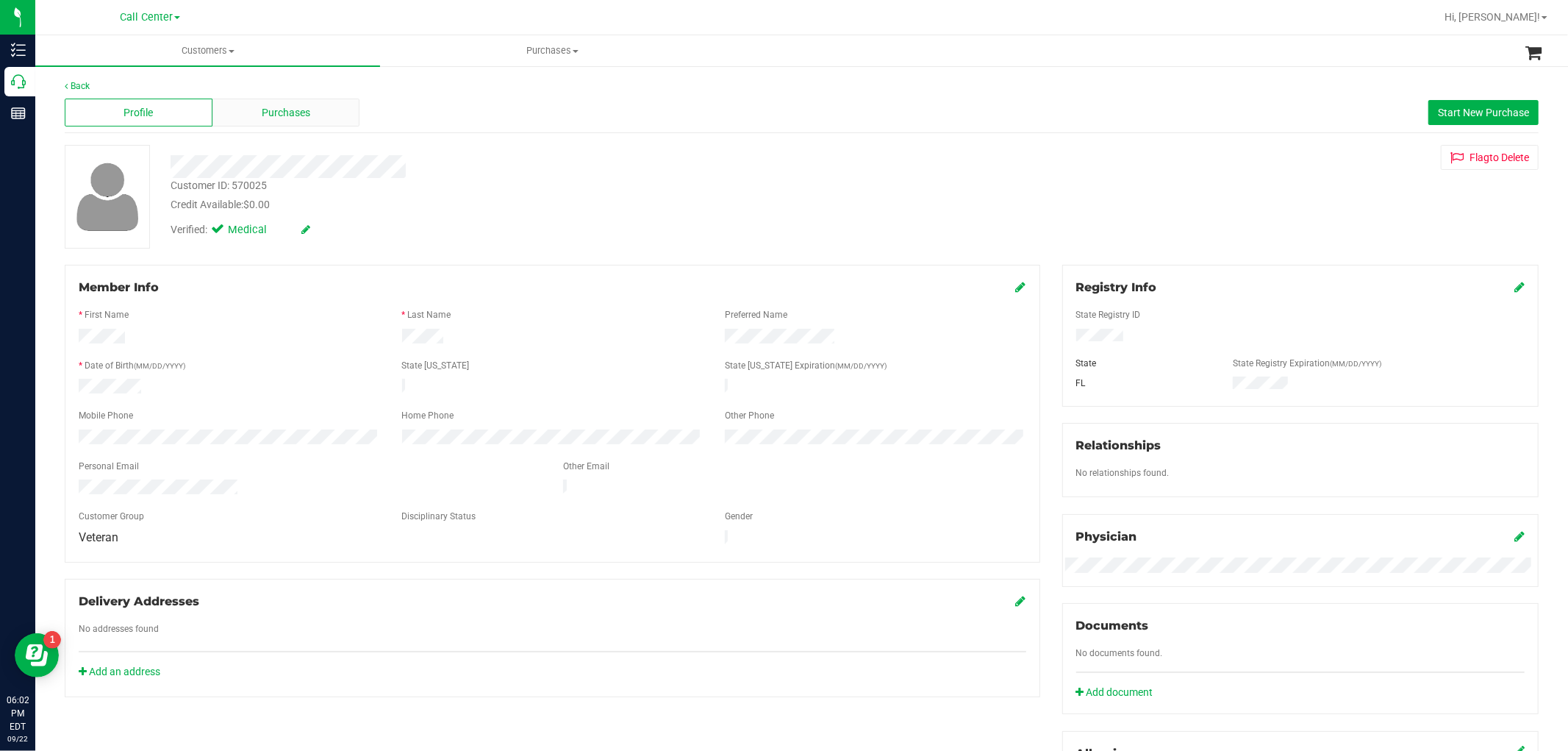
click at [319, 126] on div "Purchases" at bounding box center [286, 112] width 148 height 28
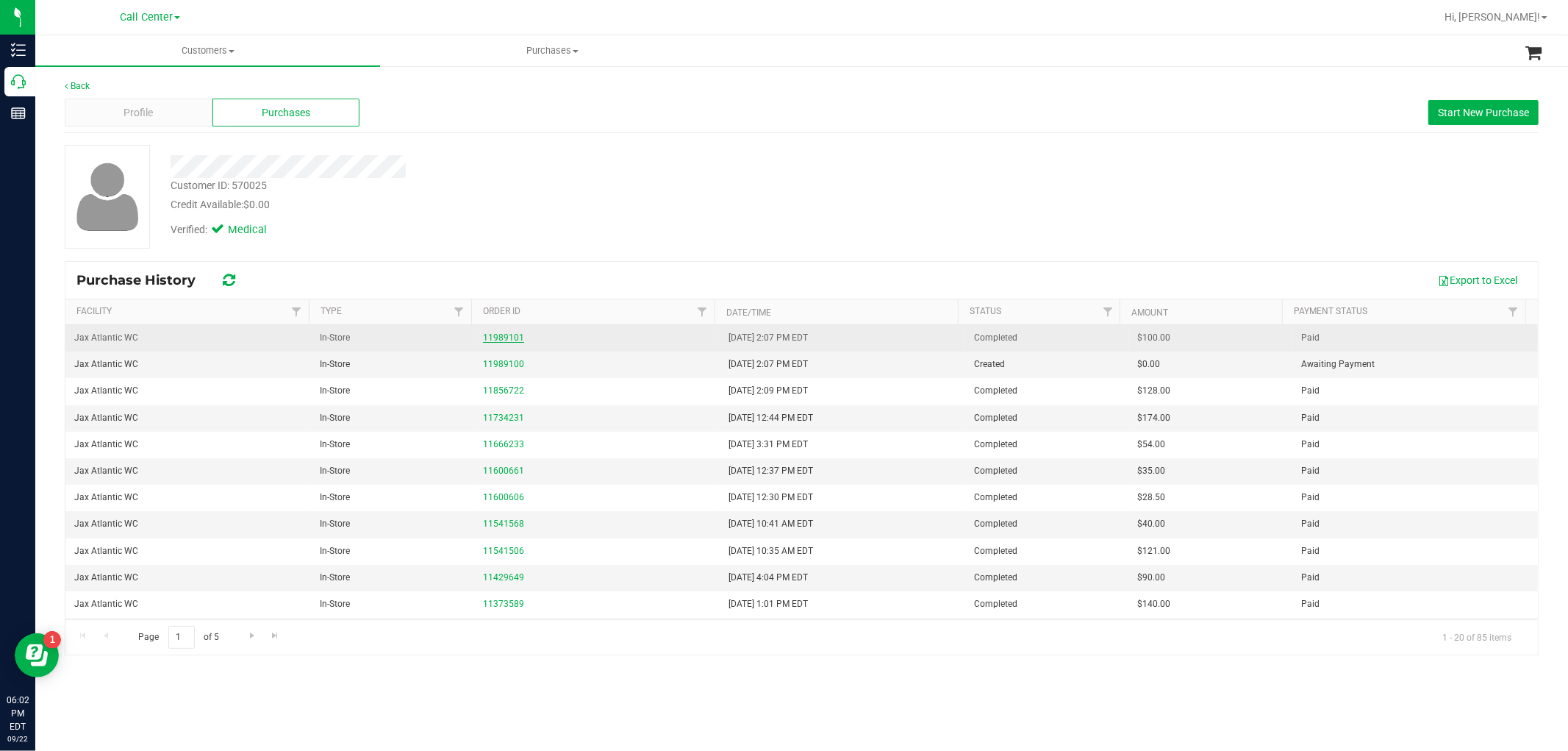
click at [489, 342] on link "11989101" at bounding box center [504, 338] width 41 height 10
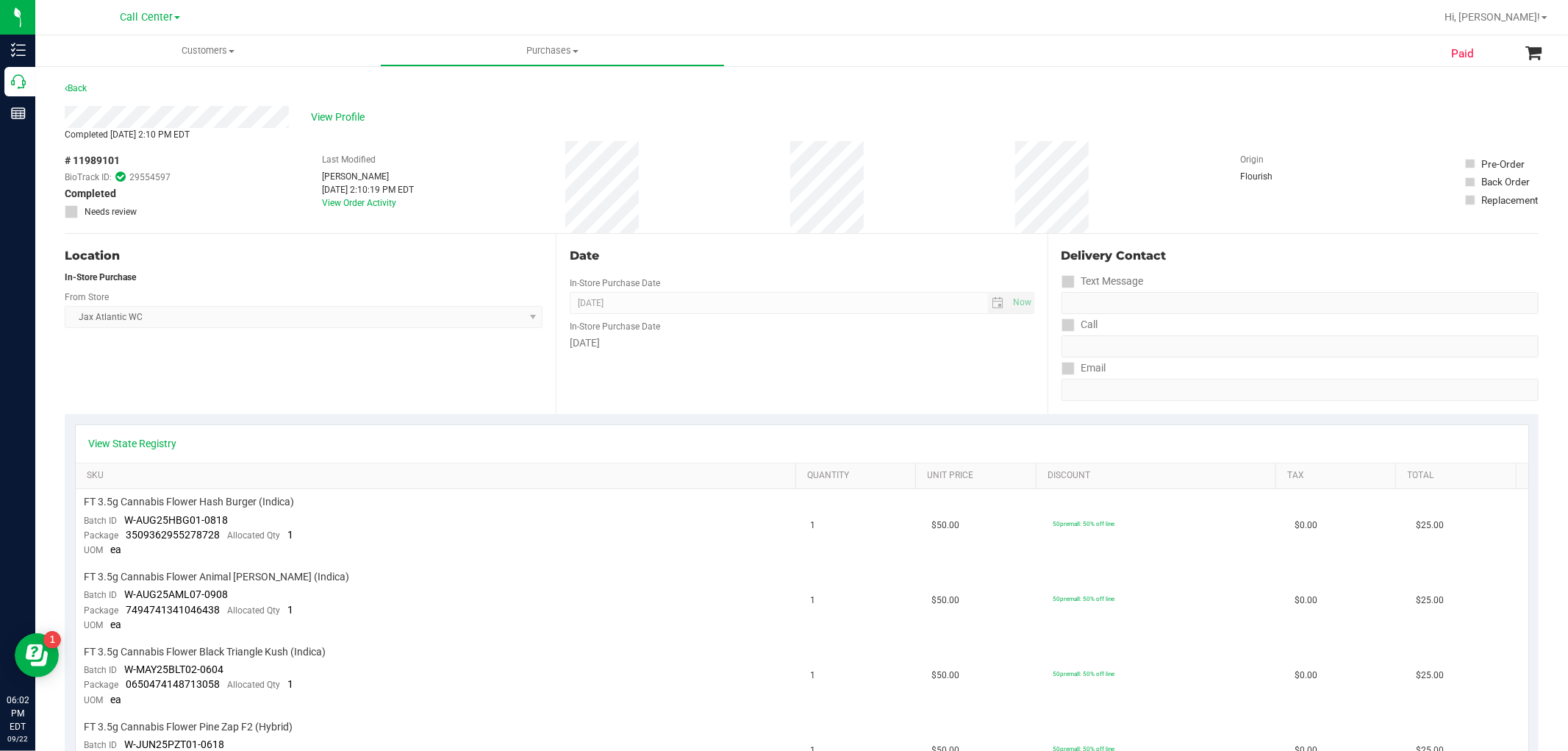
drag, startPoint x: 335, startPoint y: 165, endPoint x: 675, endPoint y: 331, distance: 378.4
click at [303, 141] on div "# 11989101 BioTrack ID: 29554597 Completed Needs review Last Modified Hades Dia…" at bounding box center [801, 186] width 1474 height 92
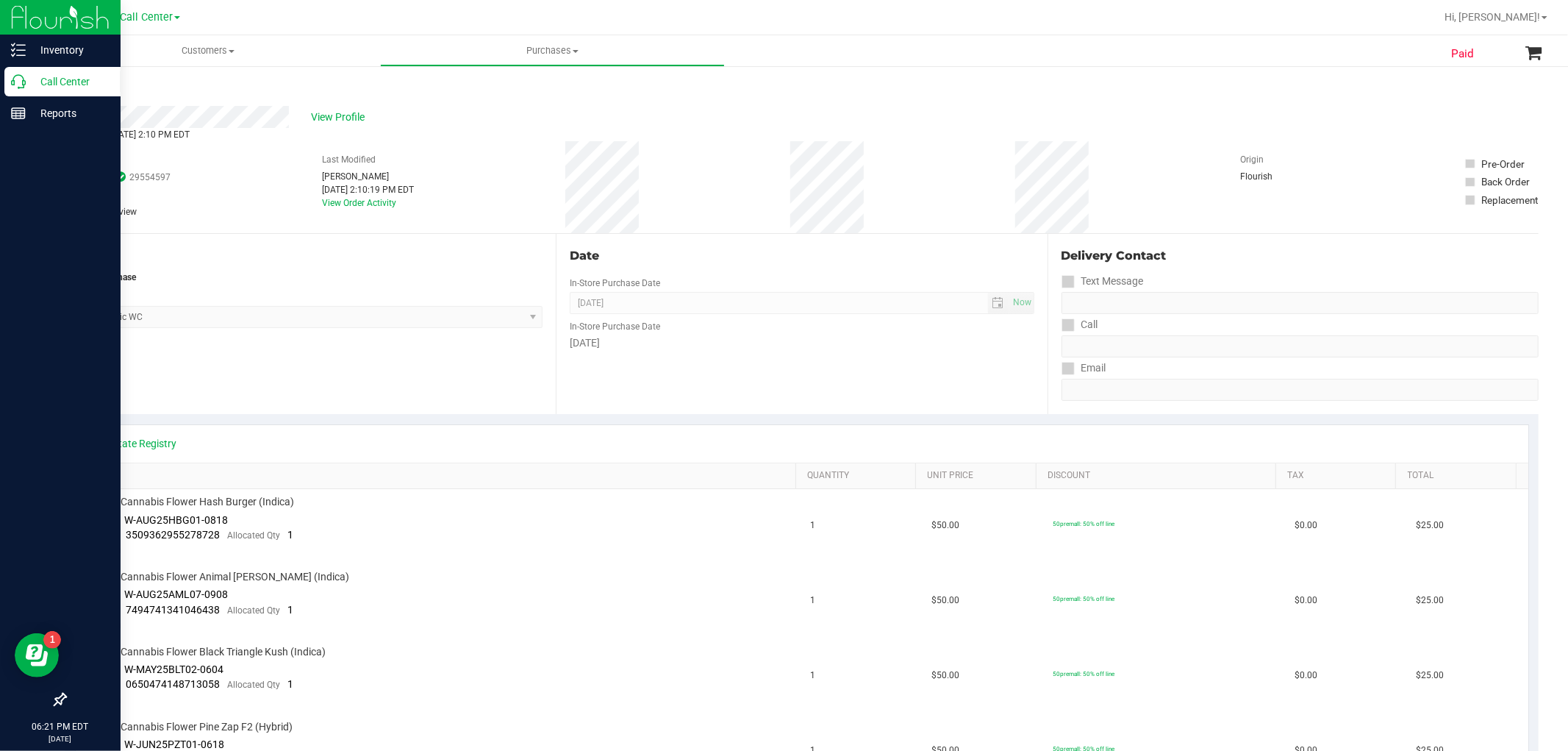
click at [24, 94] on div "Call Center" at bounding box center [62, 81] width 116 height 30
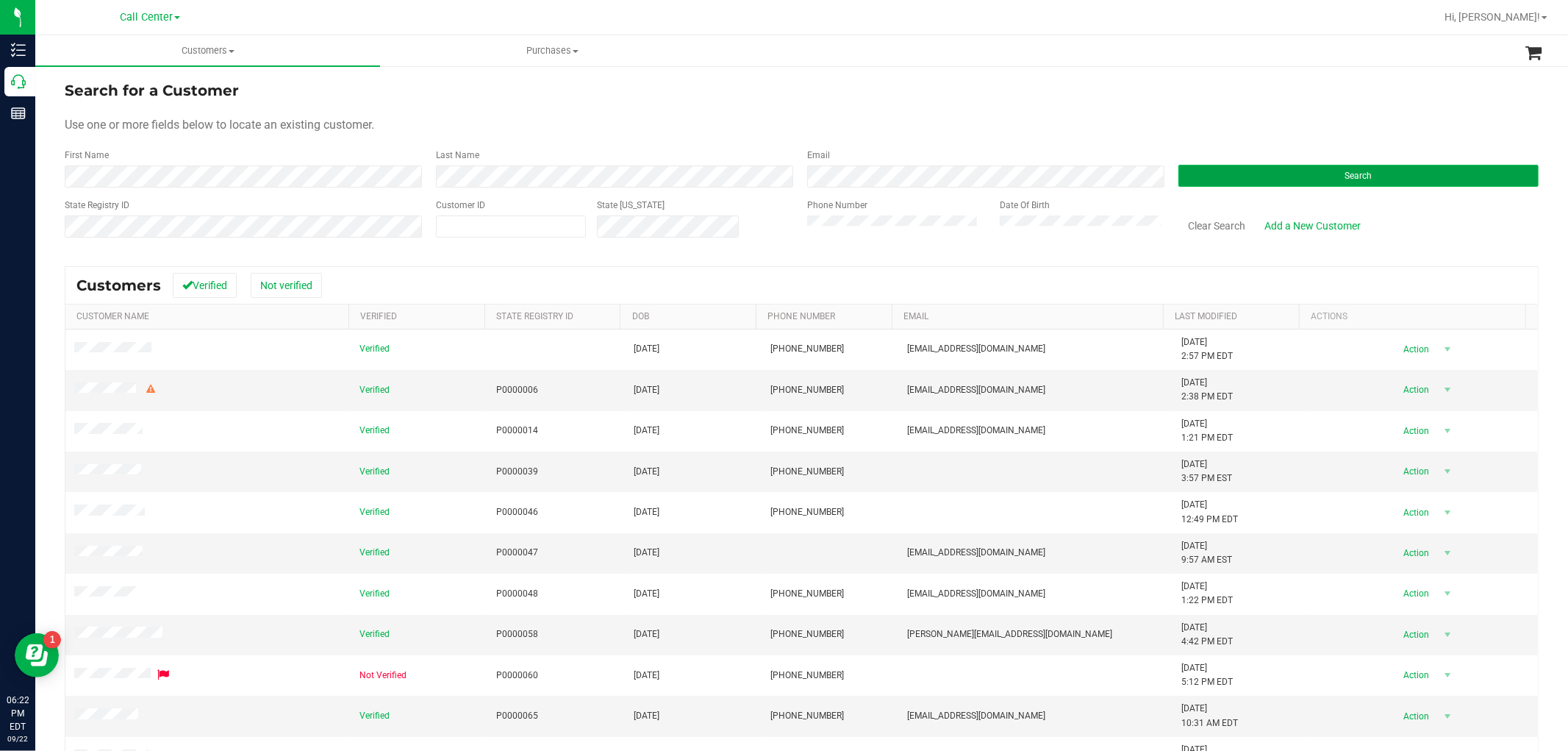
click at [1266, 166] on button "Search" at bounding box center [1358, 176] width 360 height 22
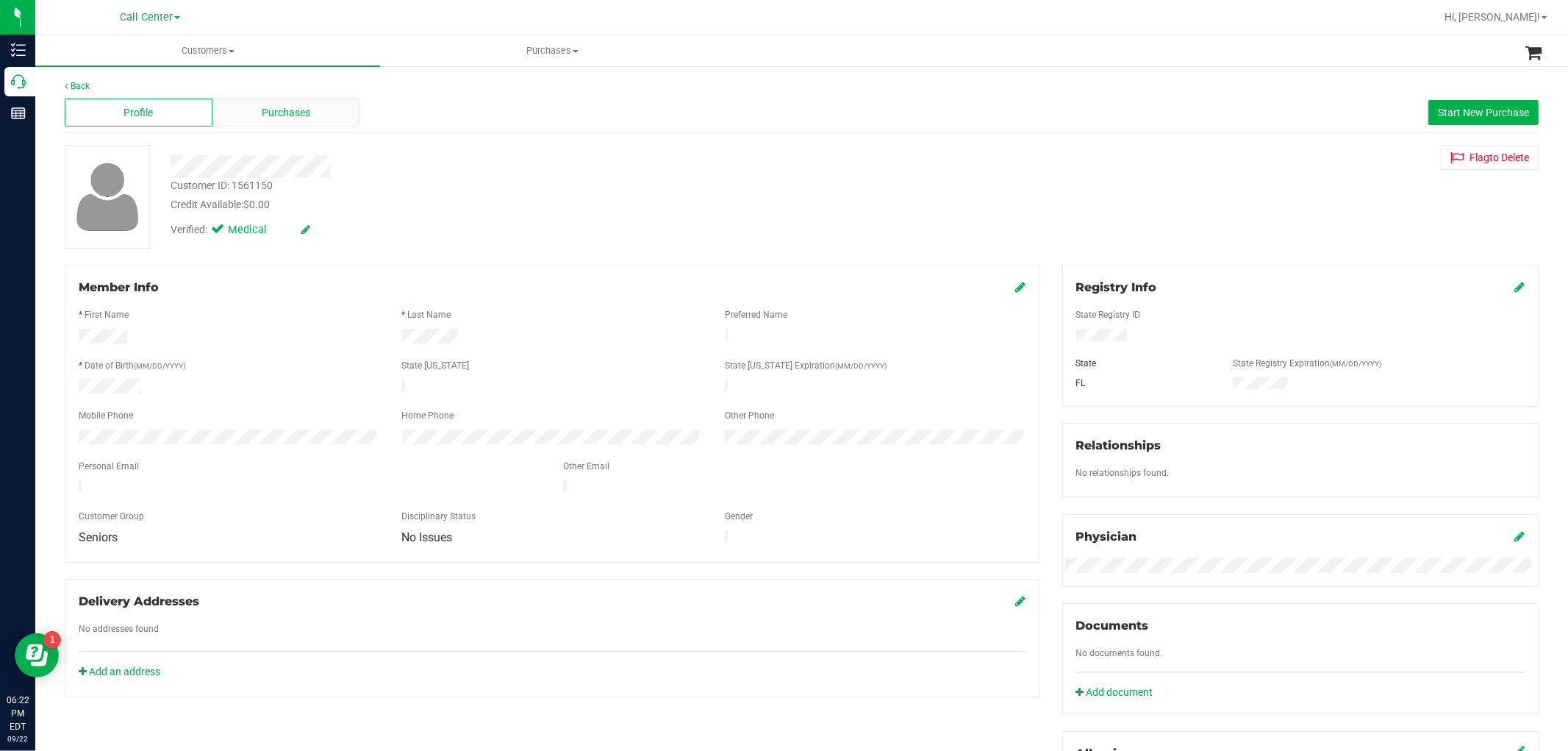
click at [304, 103] on div "Purchases" at bounding box center [286, 112] width 148 height 28
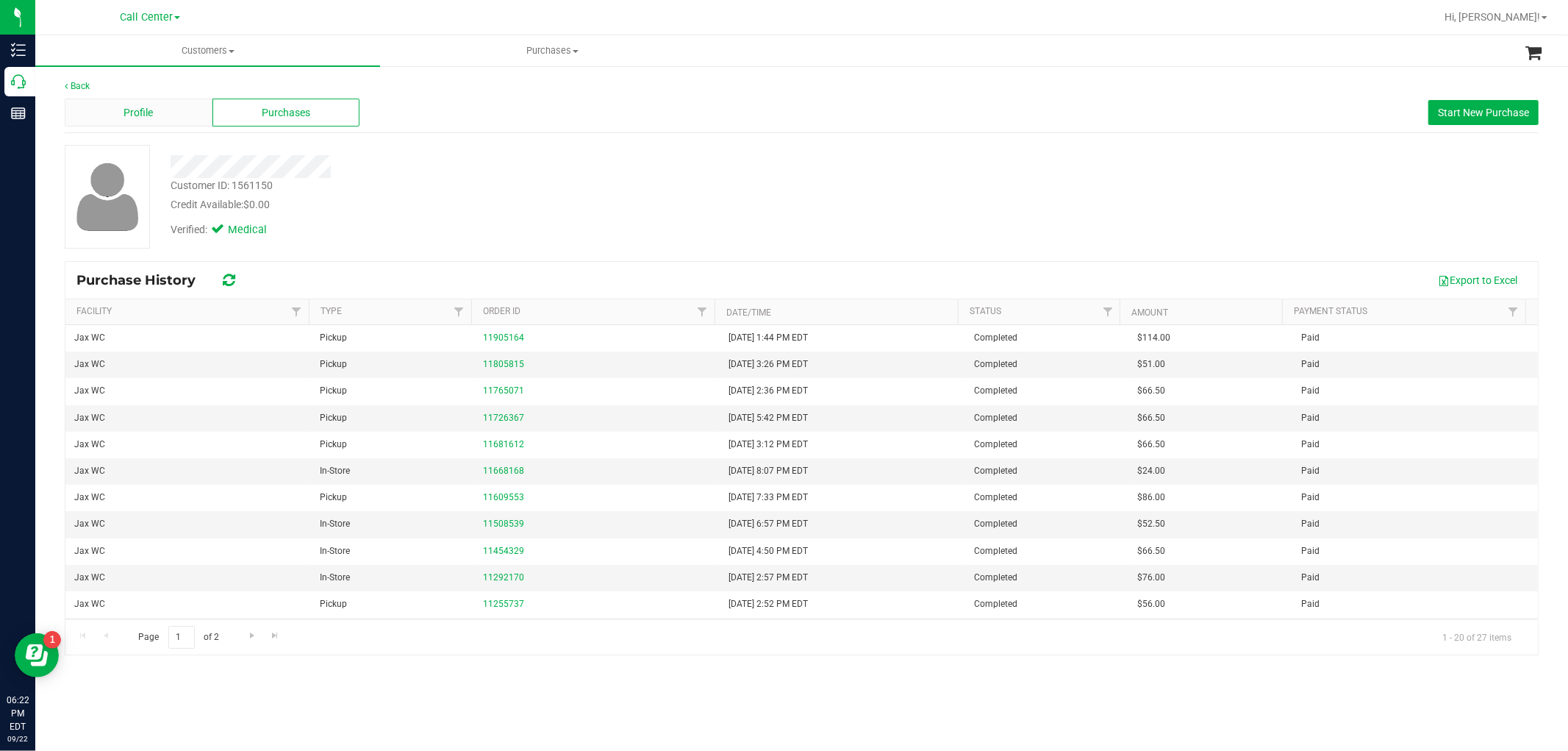
click at [118, 100] on div "Profile" at bounding box center [138, 112] width 148 height 28
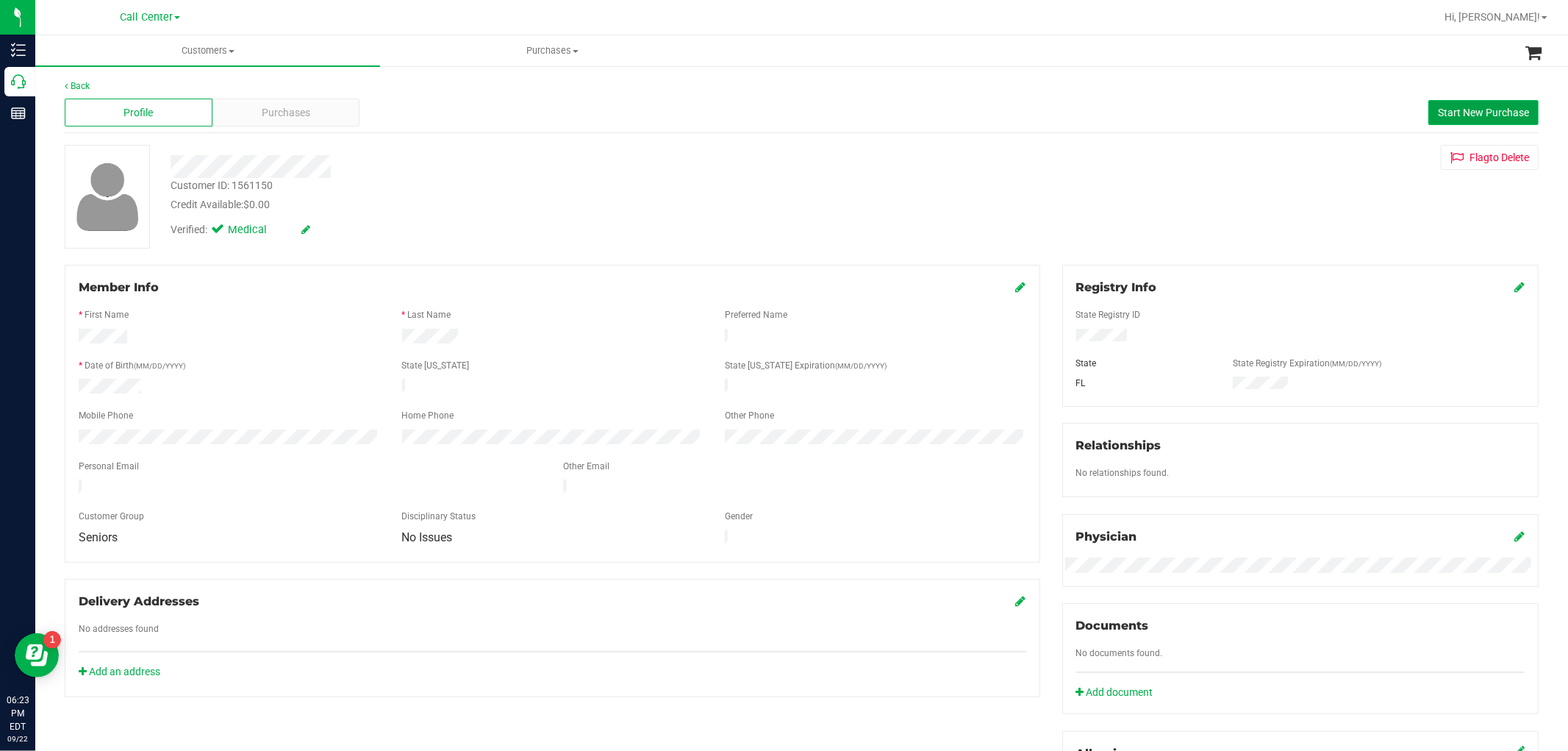
click at [1484, 115] on span "Start New Purchase" at bounding box center [1484, 112] width 91 height 12
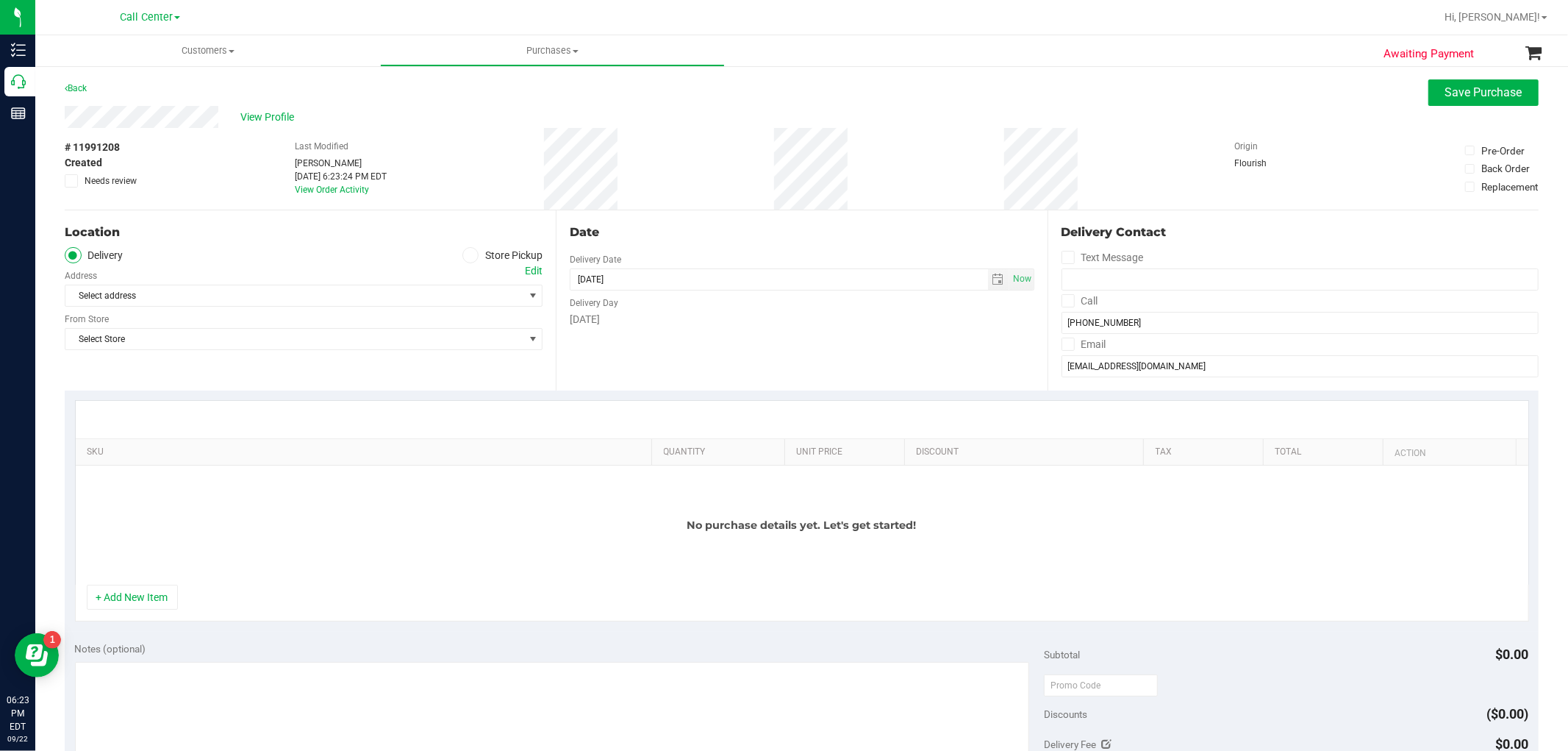
click at [466, 260] on span at bounding box center [471, 256] width 17 height 17
click at [0, 0] on input "Store Pickup" at bounding box center [0, 0] width 0 height 0
click at [434, 305] on span "Select Store" at bounding box center [294, 295] width 458 height 20
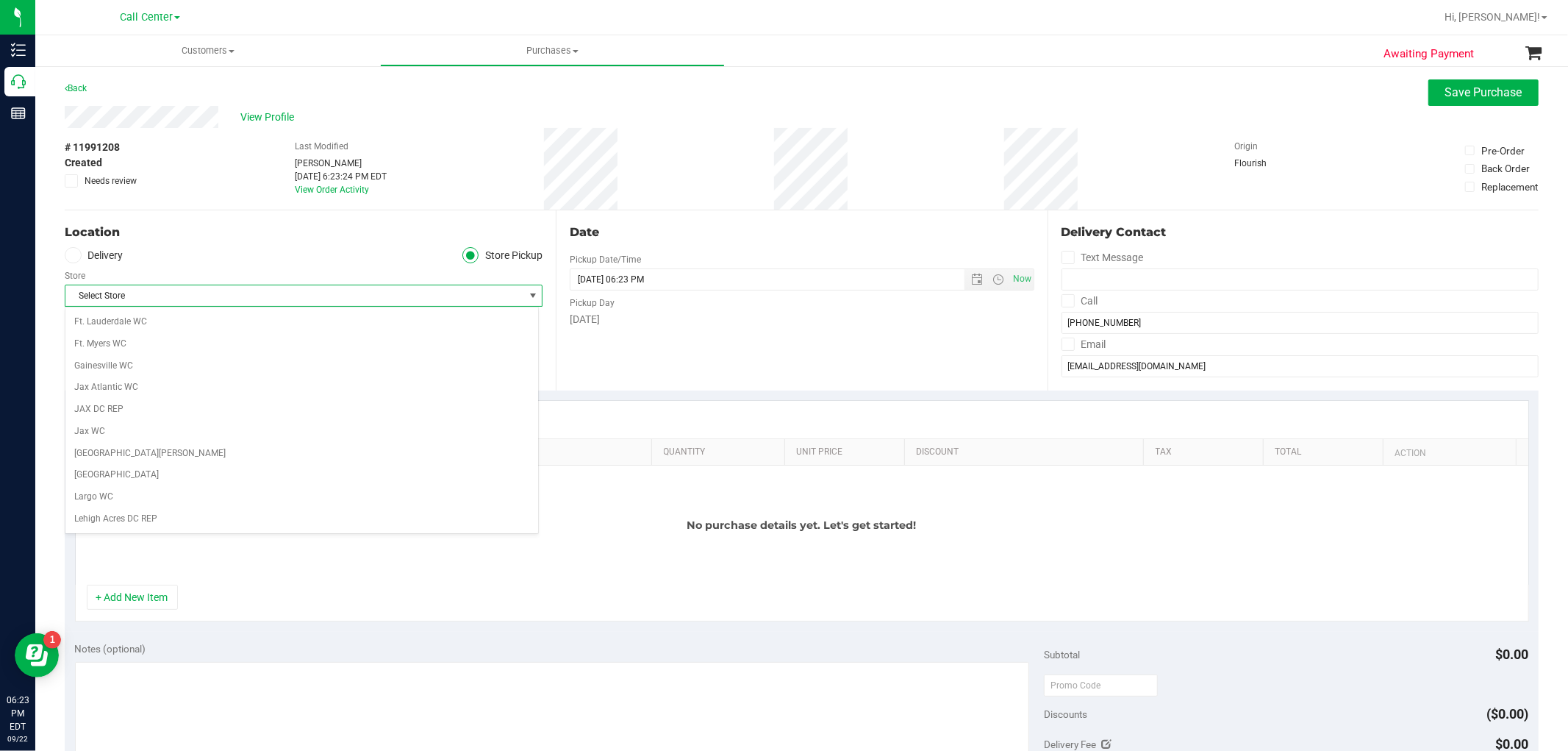
scroll to position [245, 0]
click at [105, 446] on li "Jax WC" at bounding box center [302, 448] width 472 height 22
click at [162, 601] on button "+ Add New Item" at bounding box center [132, 597] width 91 height 25
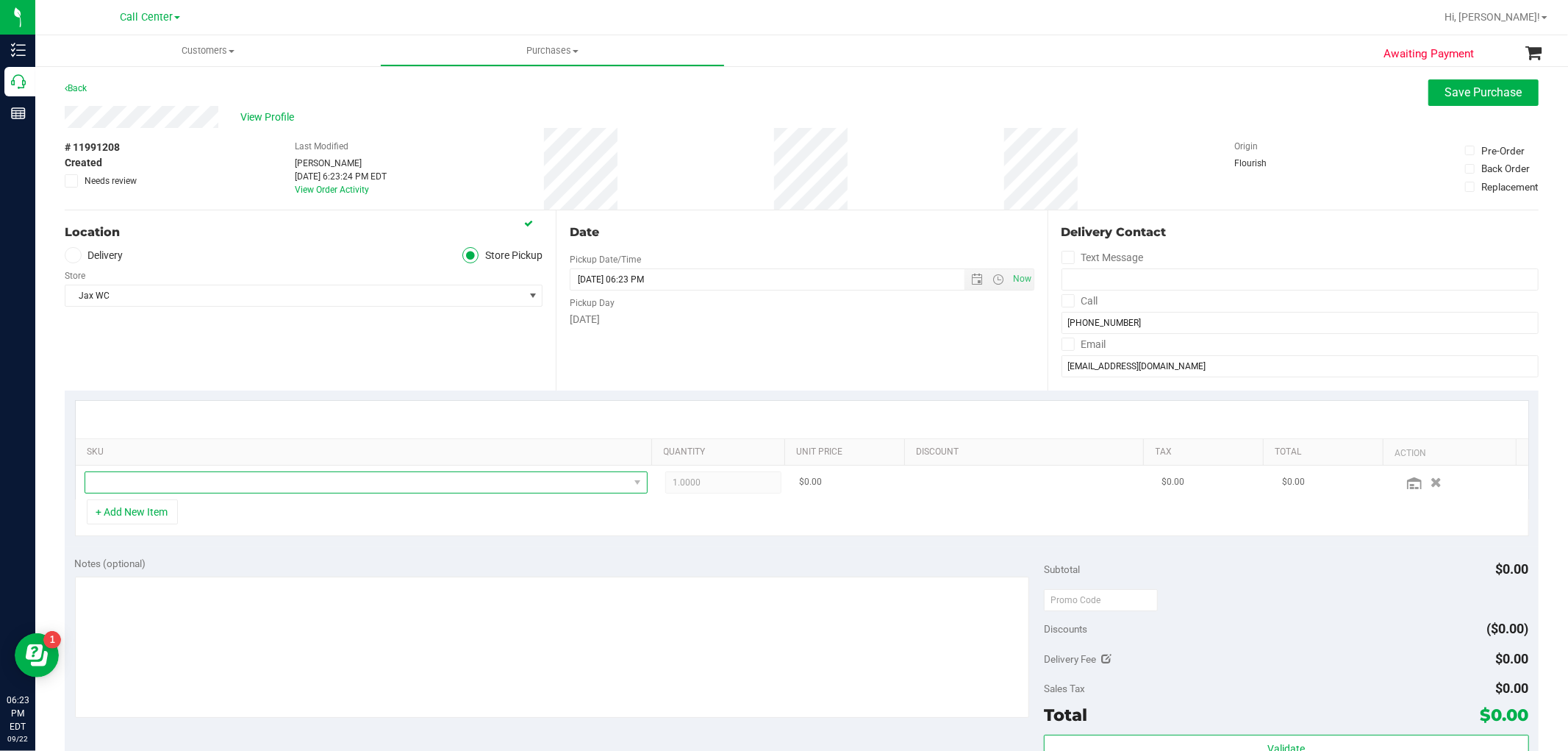
click at [241, 482] on span "NO DATA FOUND" at bounding box center [357, 483] width 543 height 20
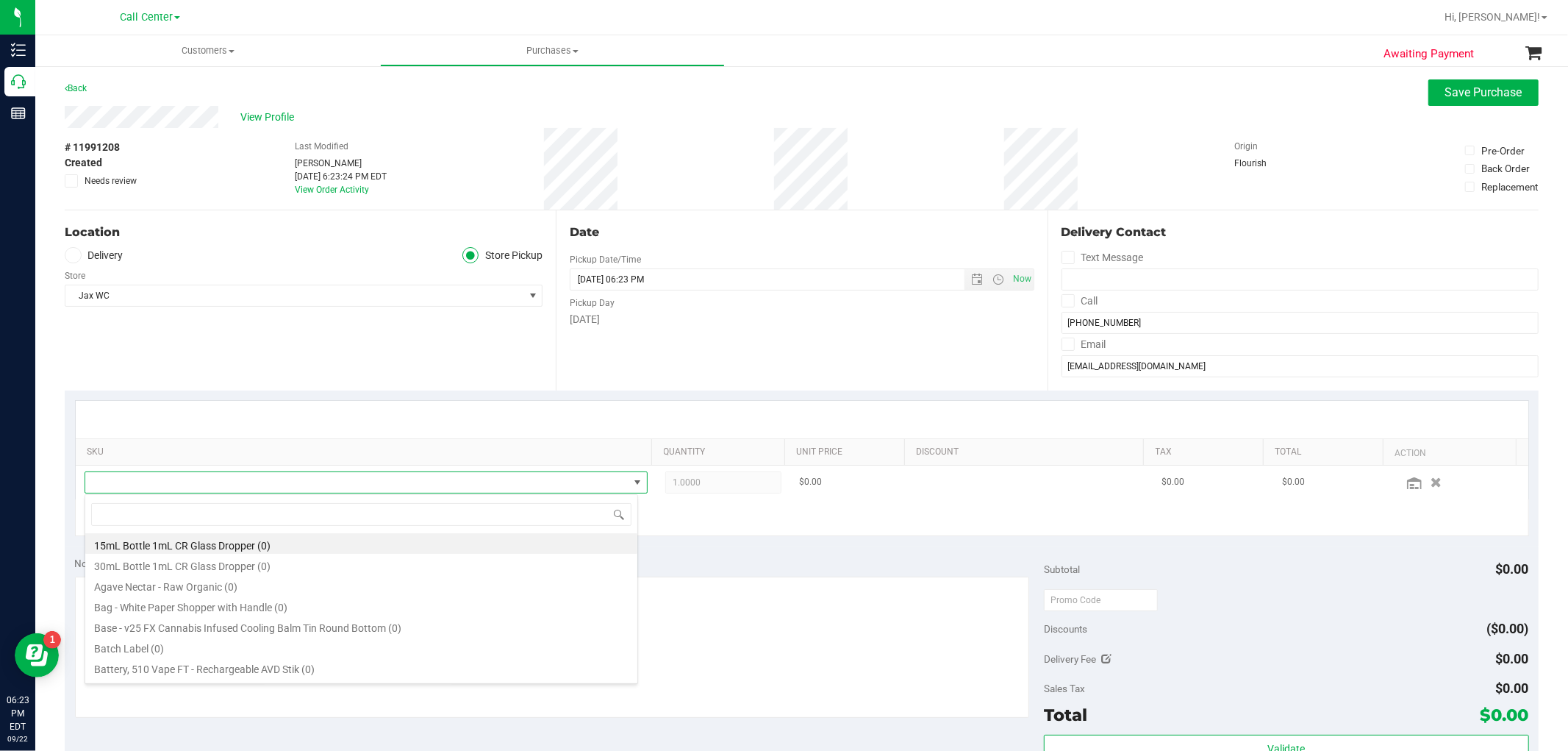
scroll to position [22, 548]
type input "xrl"
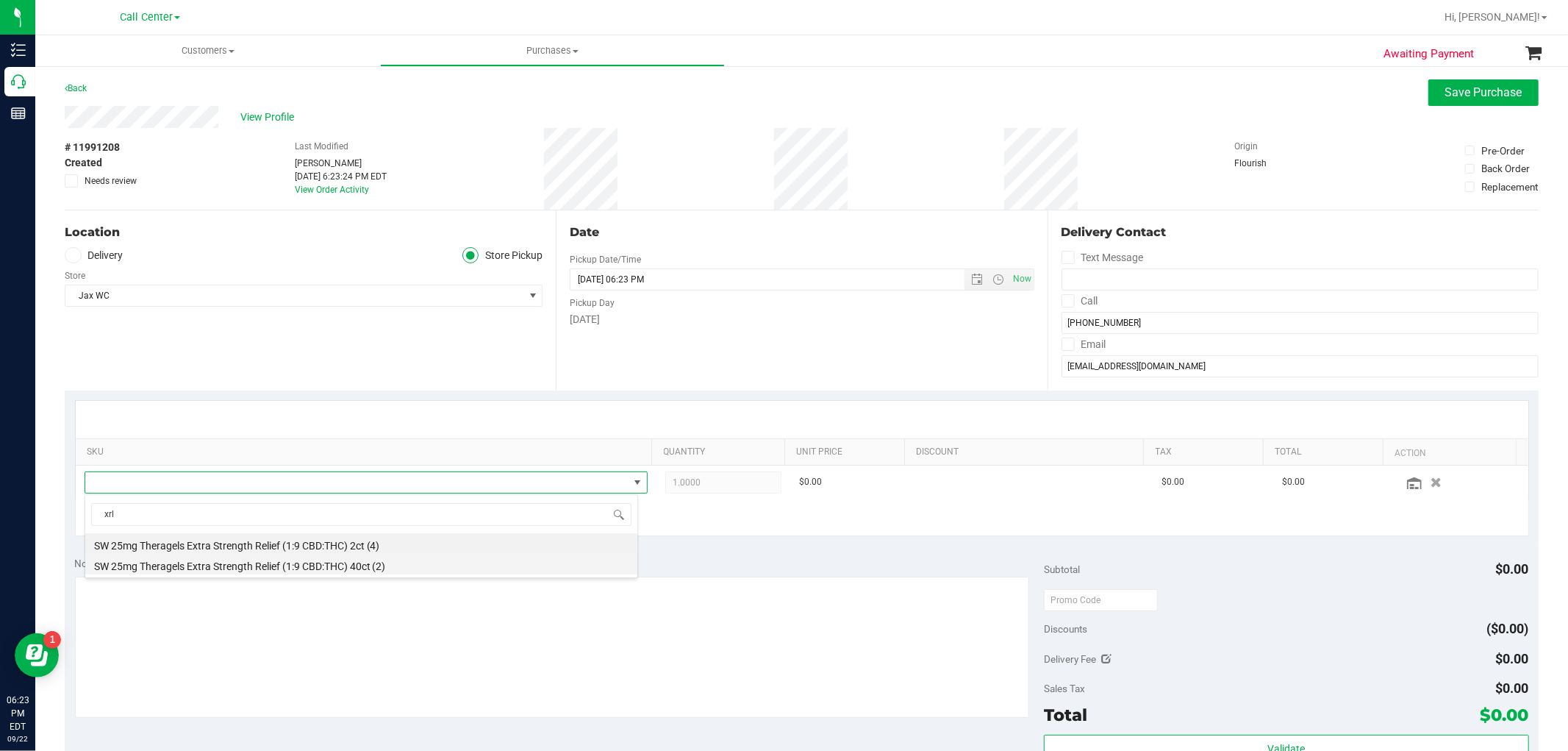
click at [391, 570] on li "SW 25mg Theragels Extra Strength Relief (1:9 CBD:THC) 40ct (2)" at bounding box center [361, 564] width 552 height 20
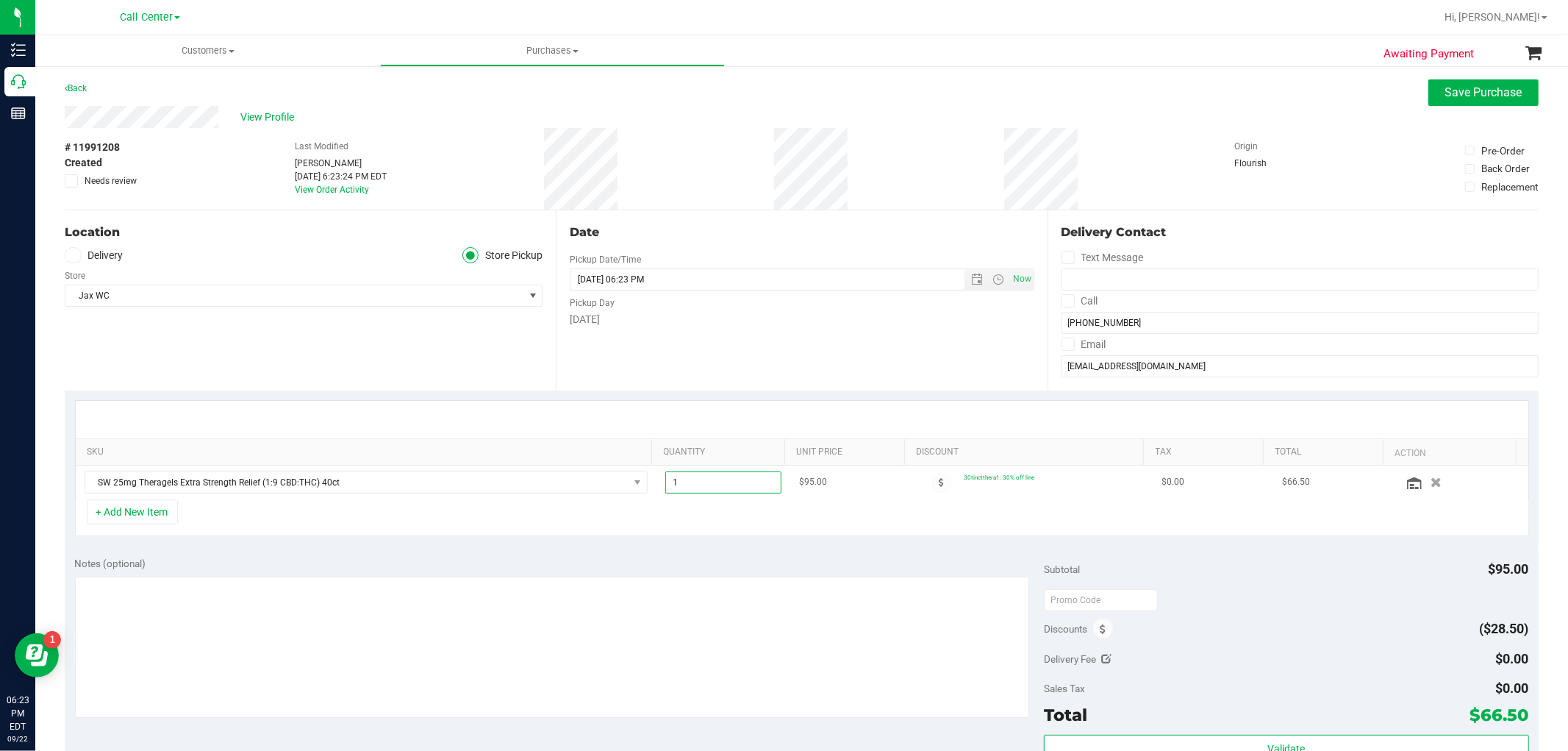
click at [712, 475] on span "1.00 1" at bounding box center [724, 483] width 116 height 22
click at [712, 475] on input "1" at bounding box center [724, 483] width 115 height 20
type input "2"
type input "2.00"
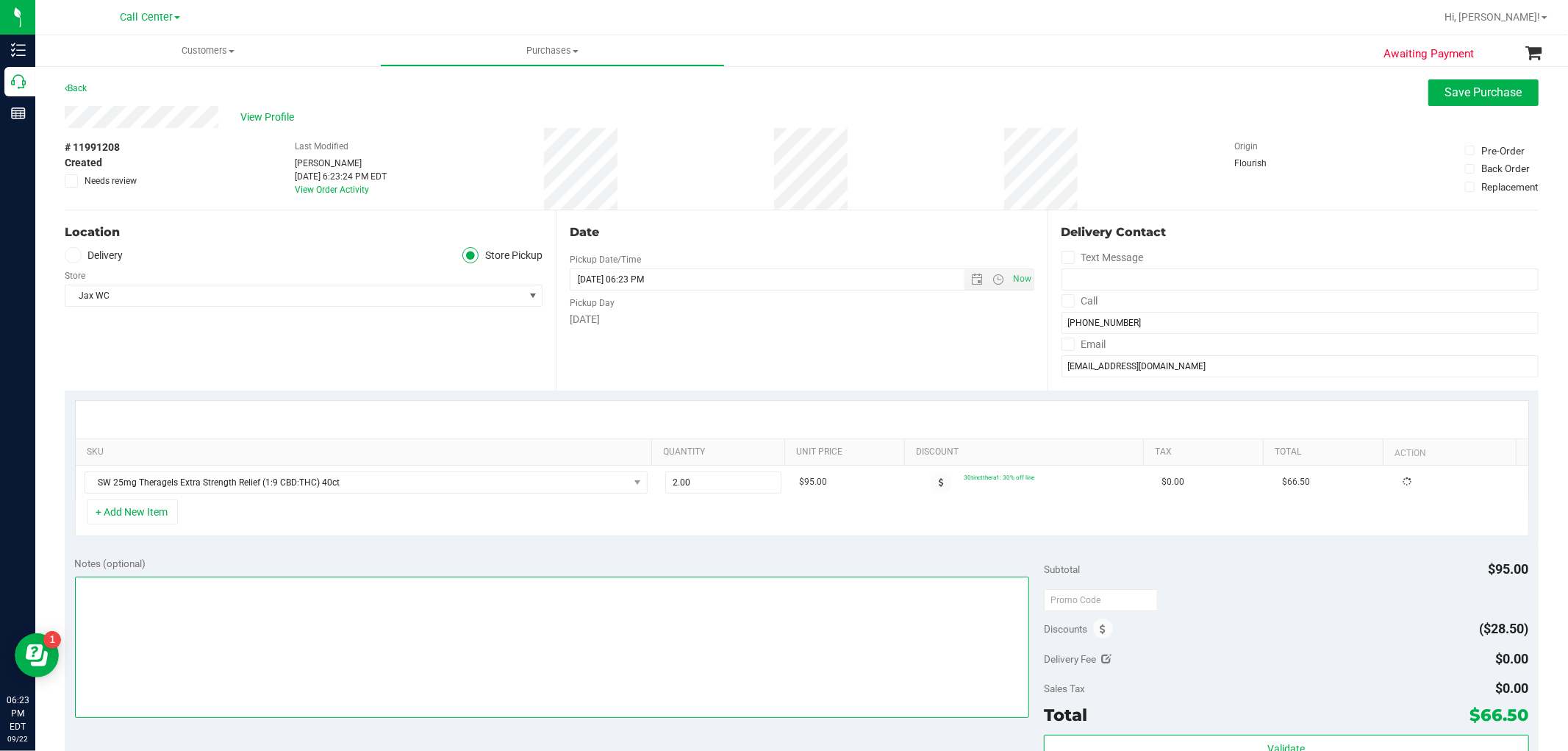
click at [701, 661] on textarea at bounding box center [552, 646] width 955 height 141
click at [841, 610] on textarea at bounding box center [552, 646] width 955 height 141
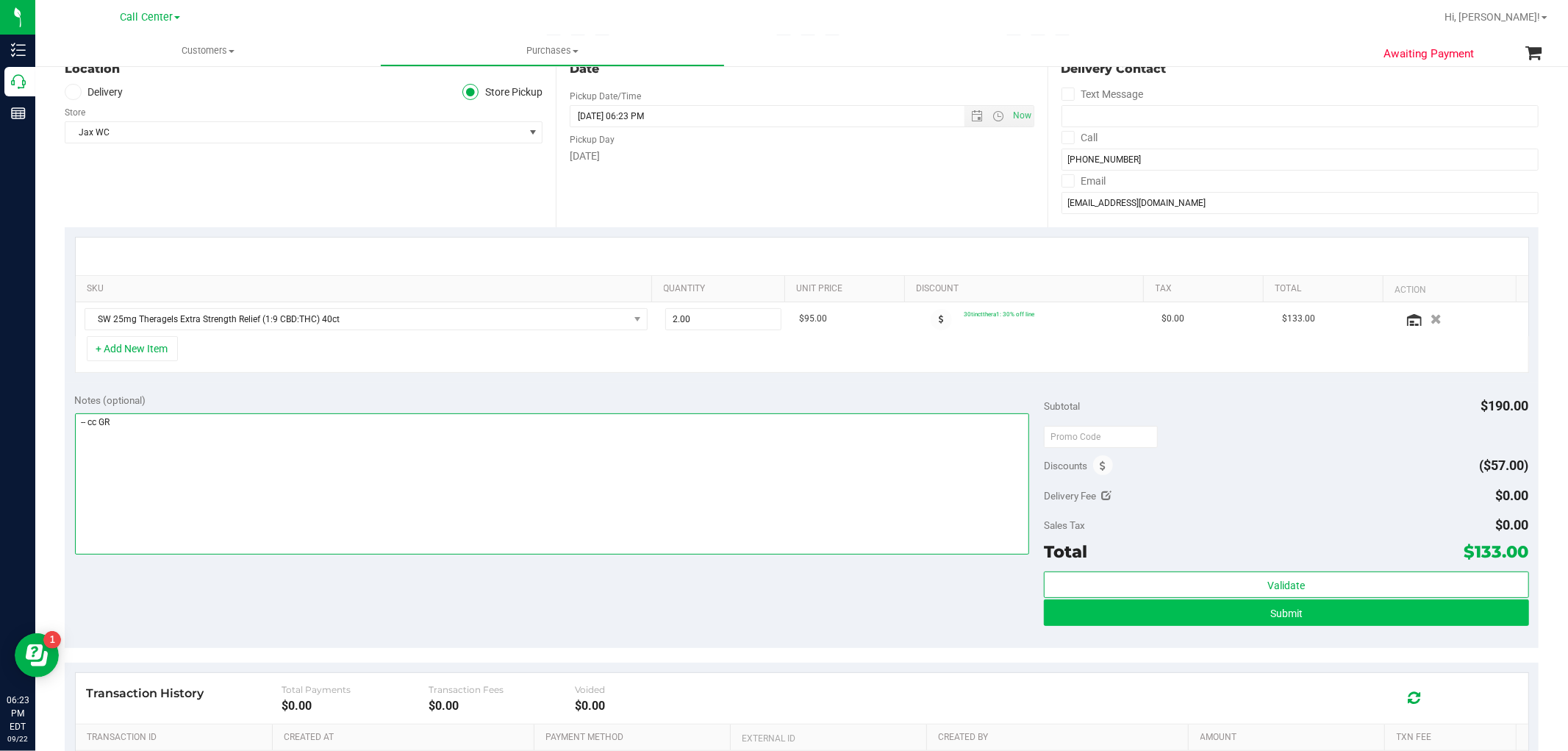
type textarea "-- cc GR"
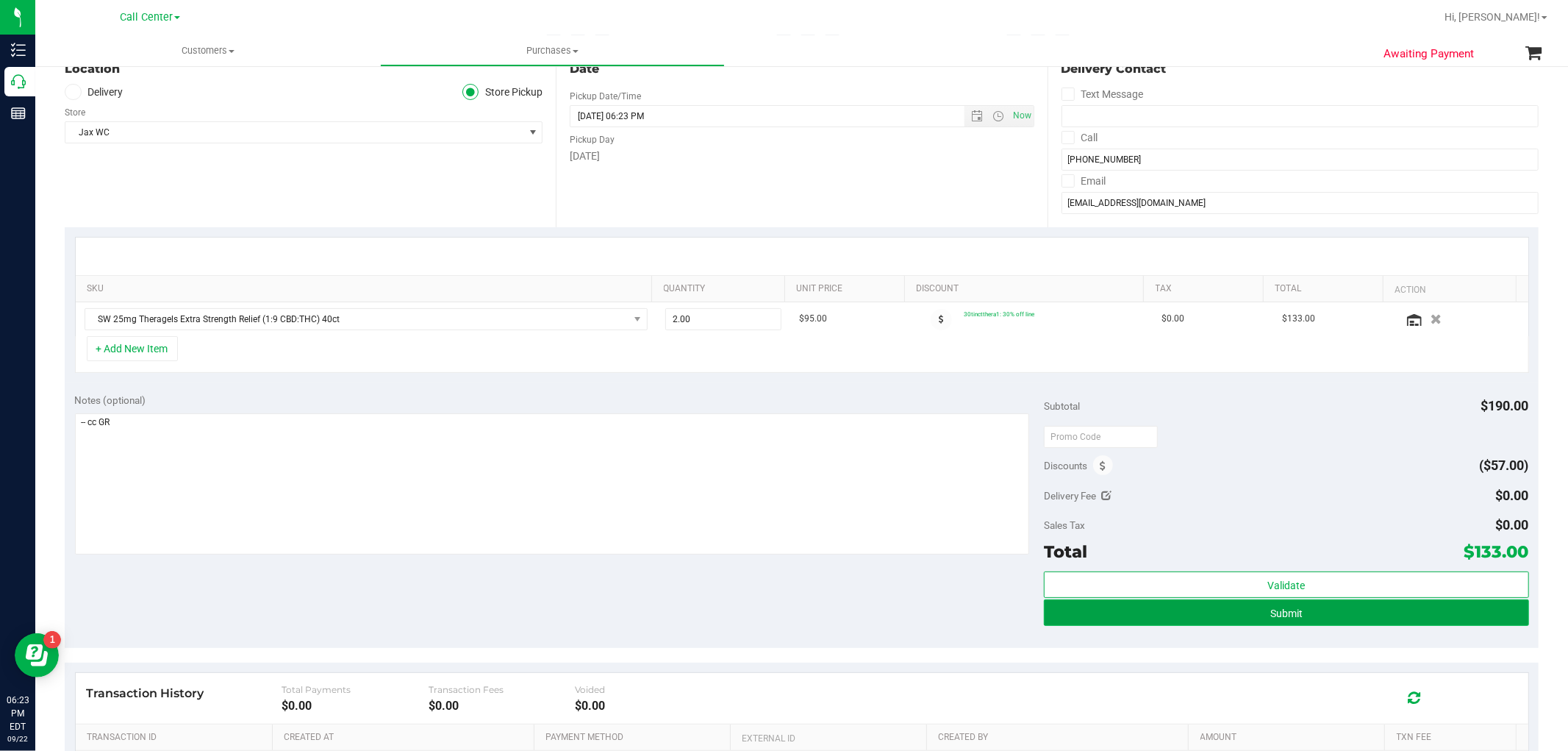
click at [1254, 622] on button "Submit" at bounding box center [1286, 612] width 484 height 26
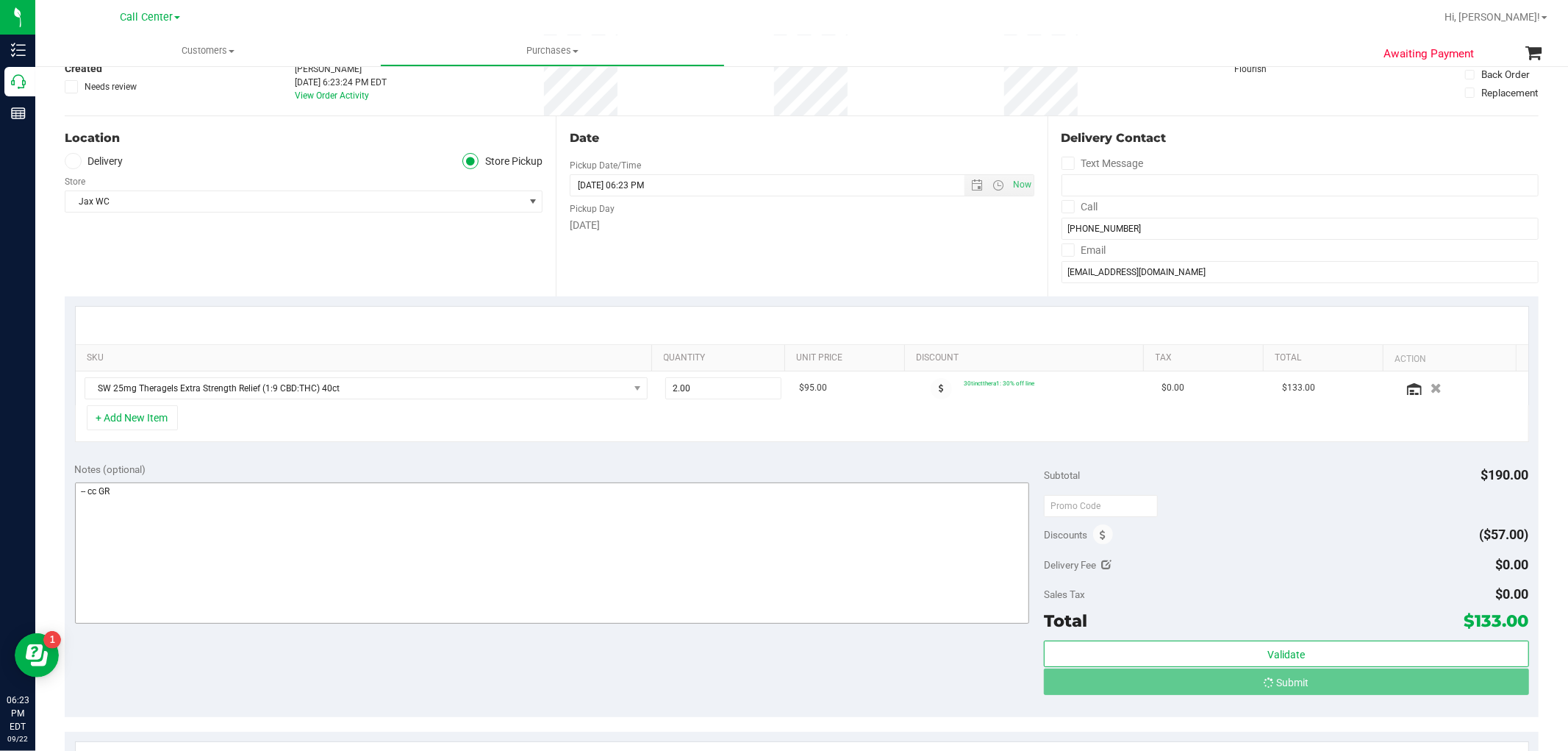
scroll to position [0, 0]
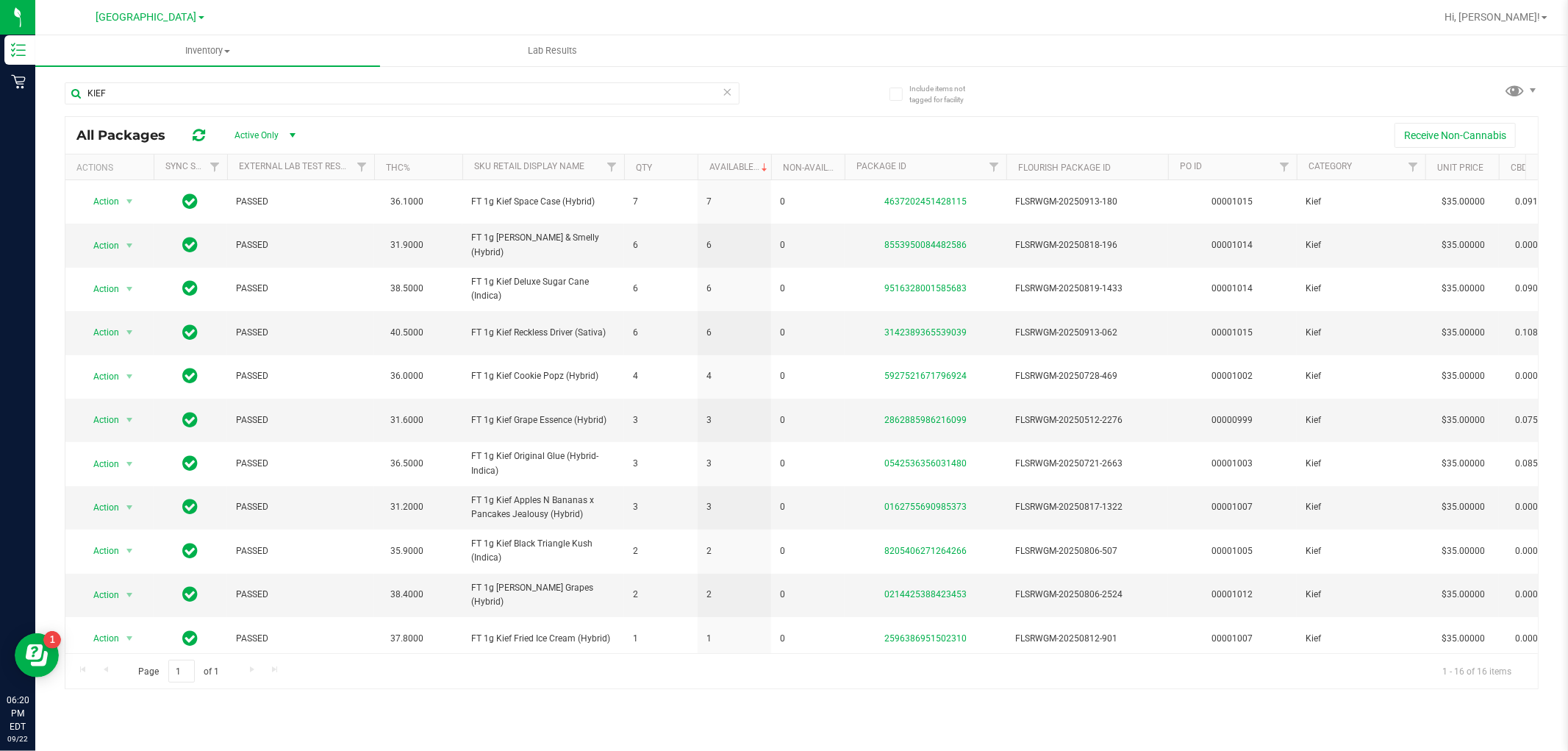
click at [185, 9] on link "[GEOGRAPHIC_DATA]" at bounding box center [150, 16] width 108 height 14
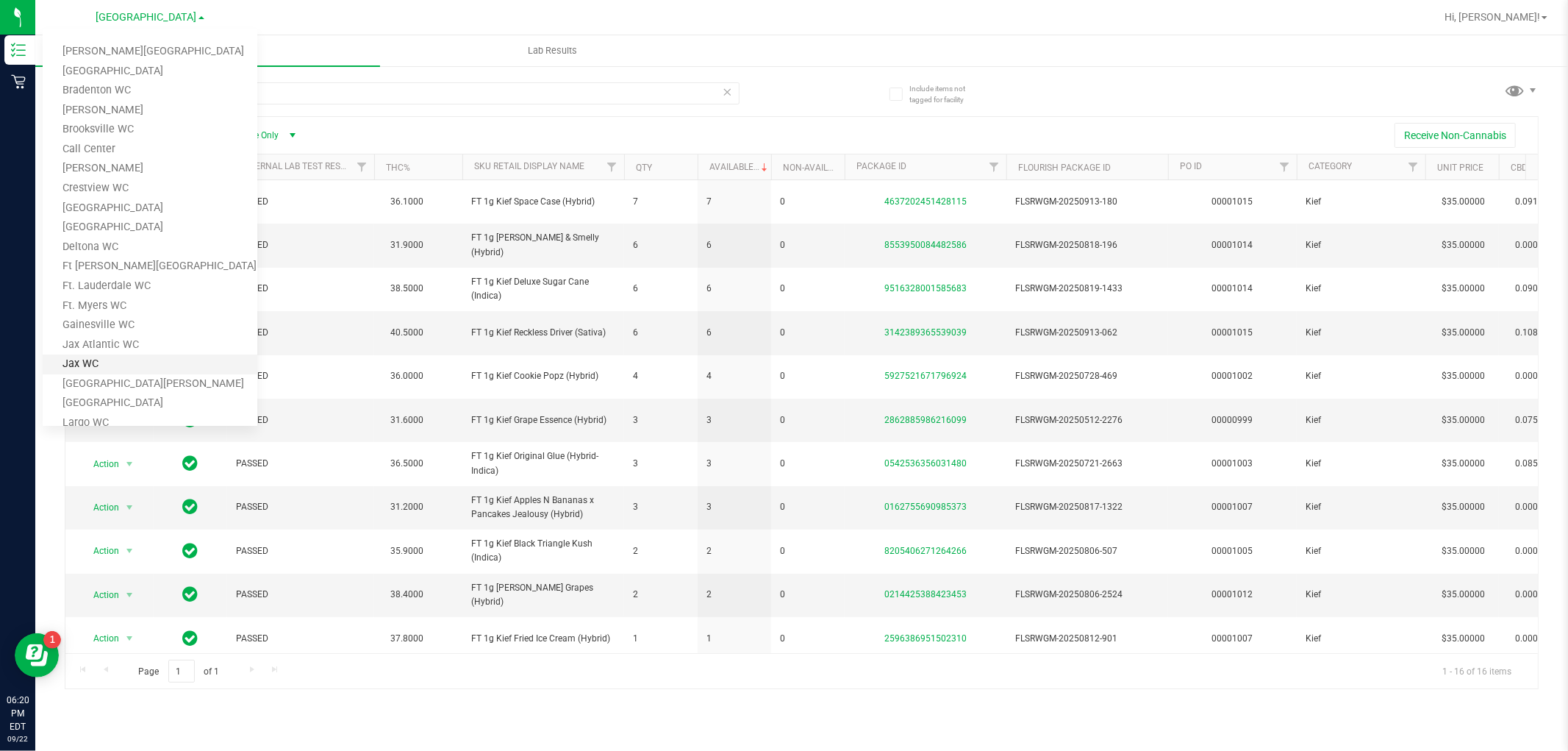
click at [143, 364] on link "Jax WC" at bounding box center [150, 365] width 214 height 20
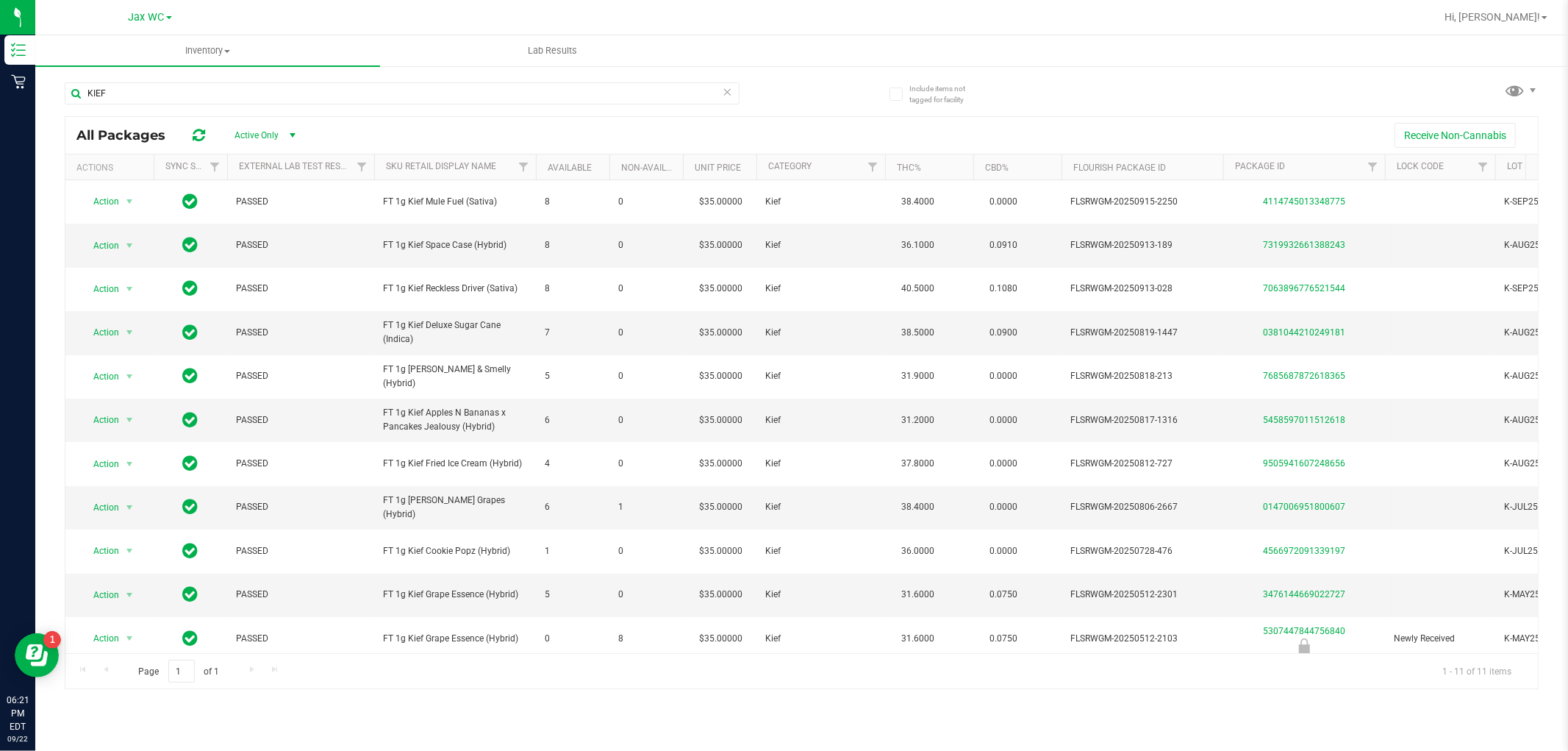
click at [729, 91] on icon at bounding box center [728, 91] width 10 height 18
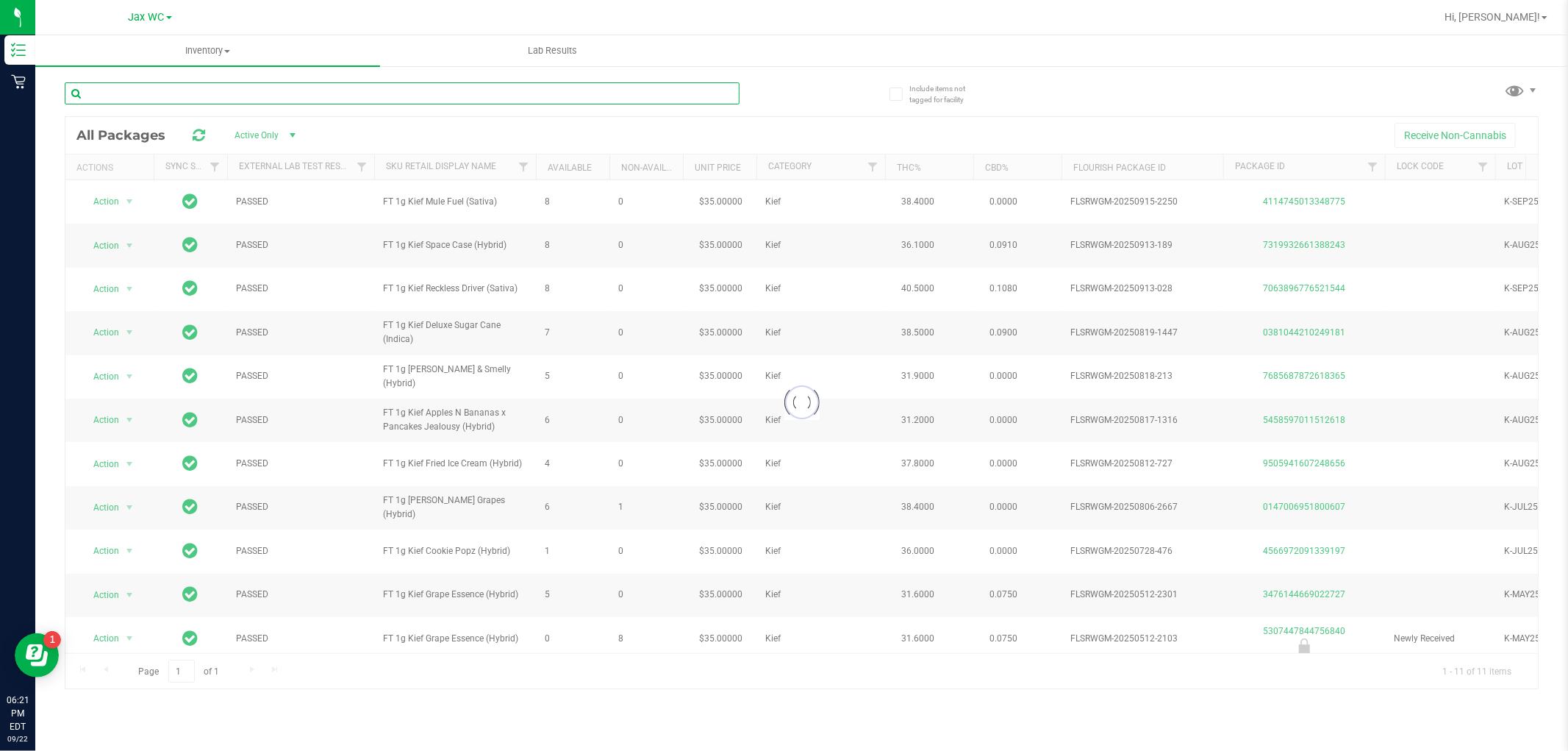
click at [672, 92] on input "text" at bounding box center [402, 94] width 675 height 22
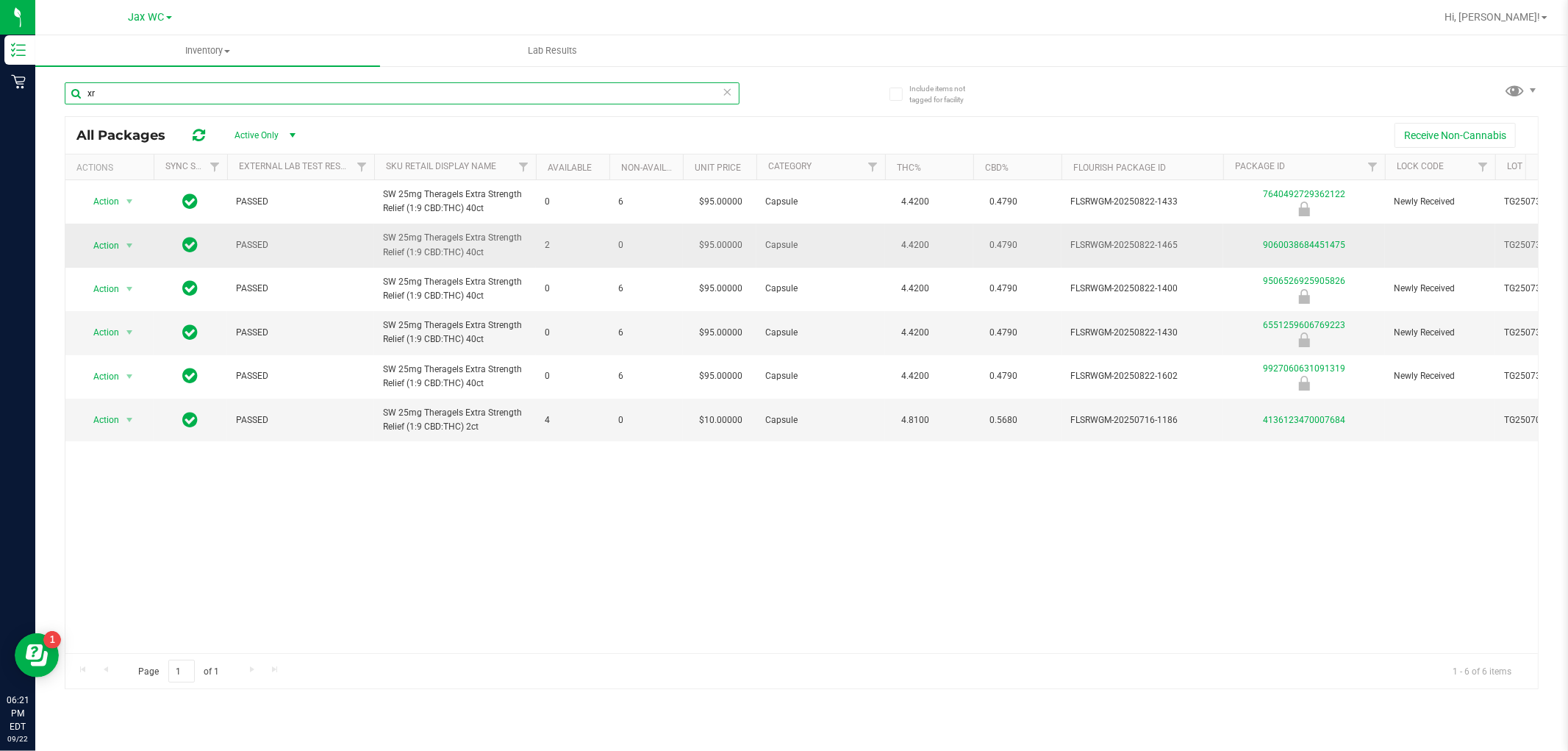
type input "x"
type input "xrl"
